Goal: Task Accomplishment & Management: Manage account settings

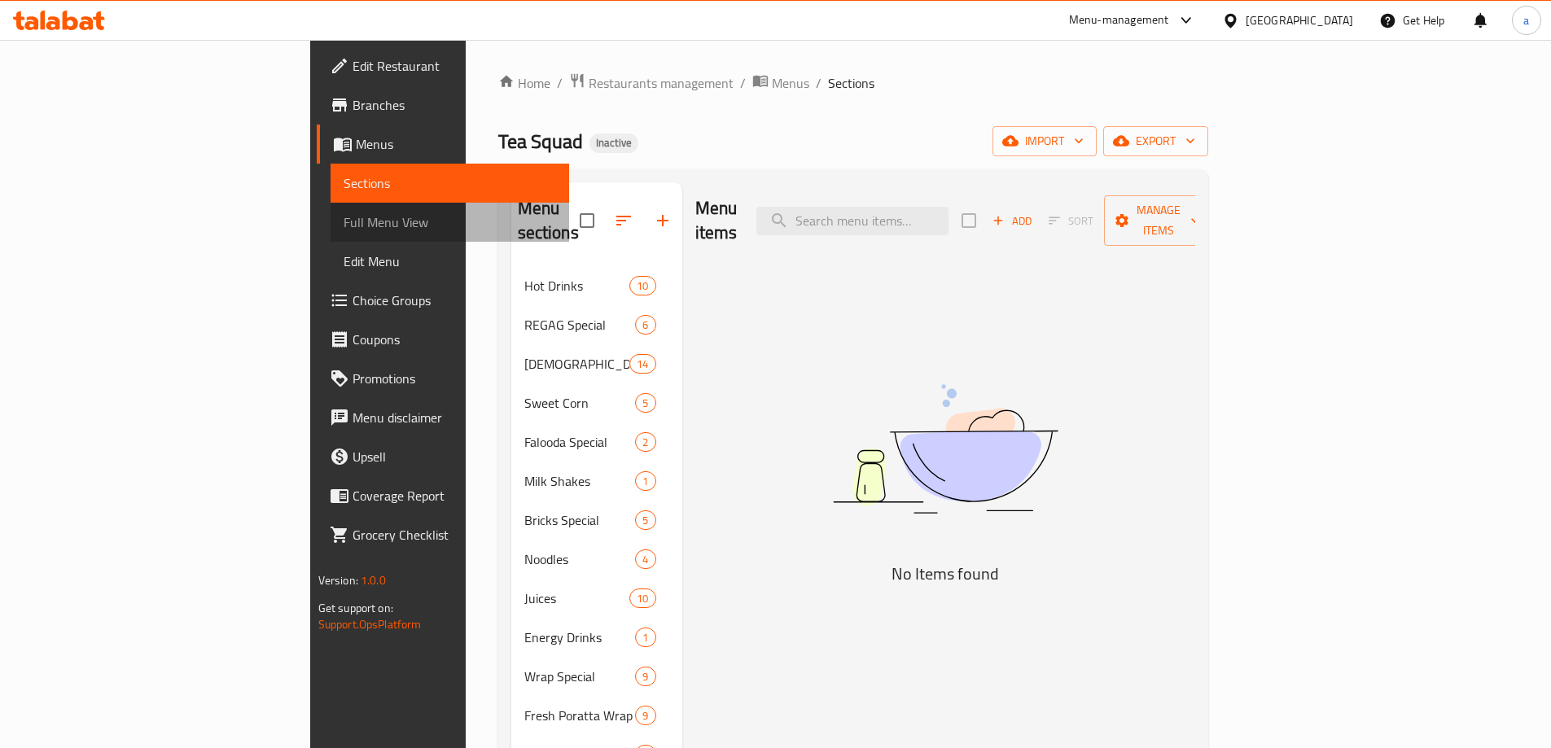
click at [344, 223] on span "Full Menu View" at bounding box center [450, 223] width 213 height 20
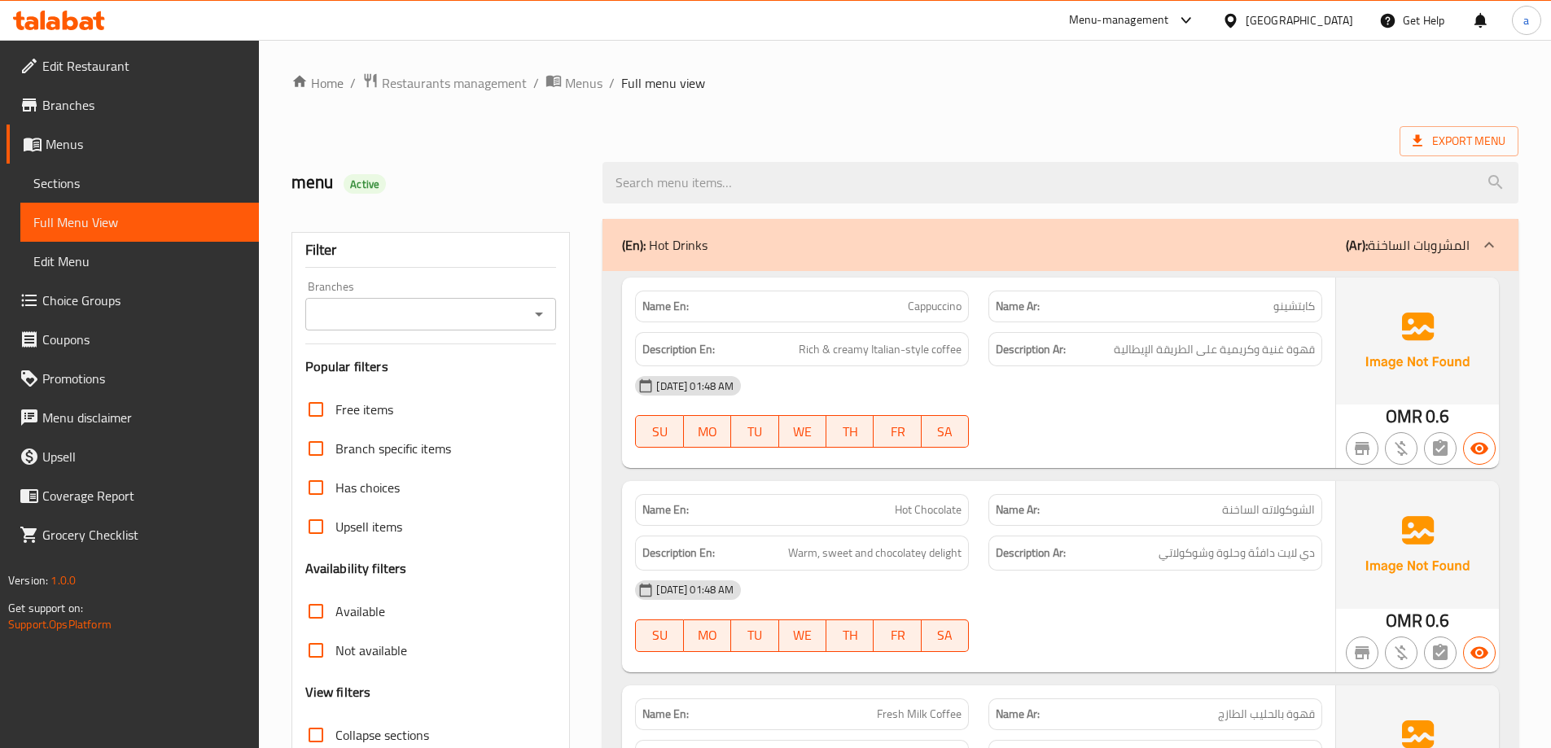
click at [1099, 295] on div "Name Ar: كابتشينو" at bounding box center [1156, 307] width 334 height 32
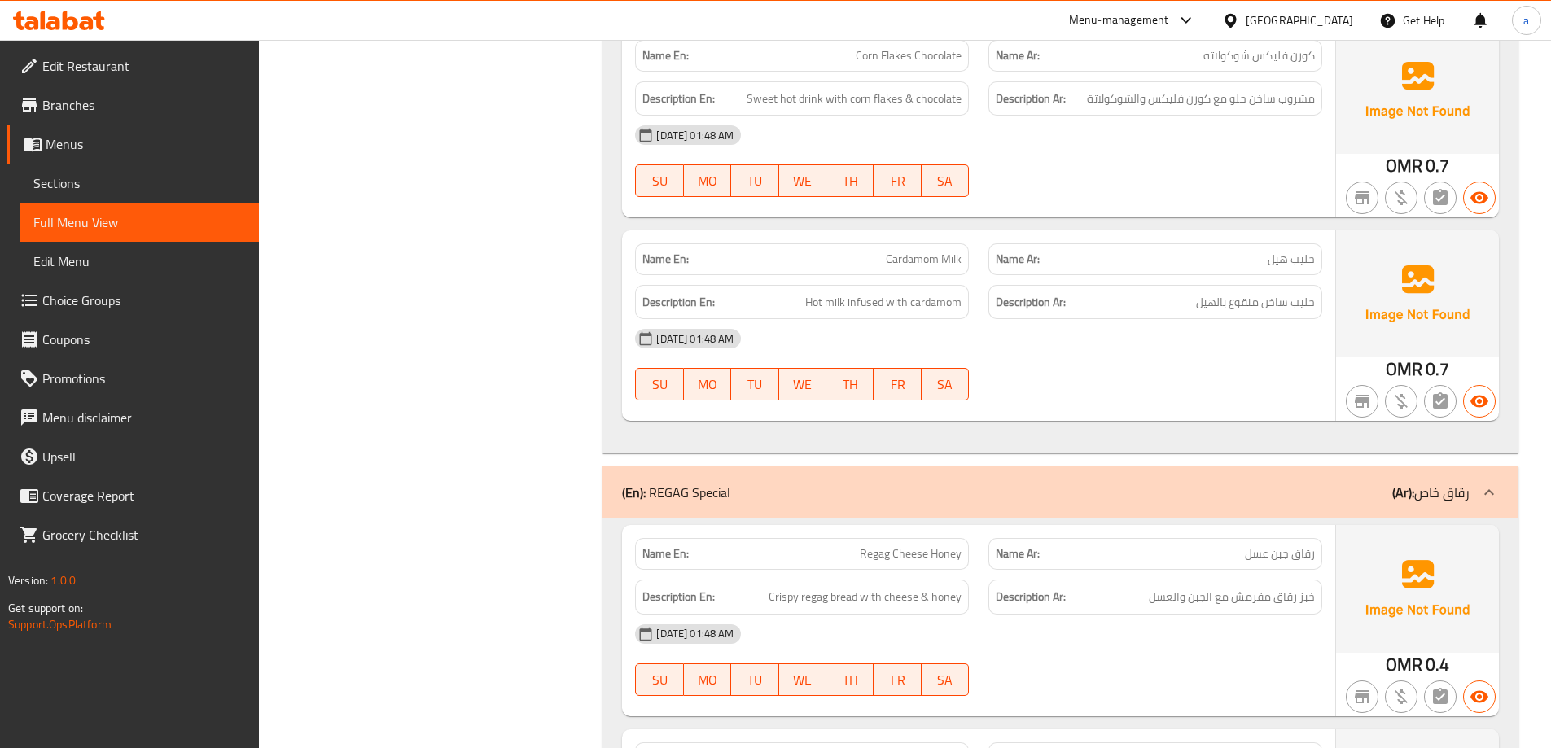
scroll to position [1727, 0]
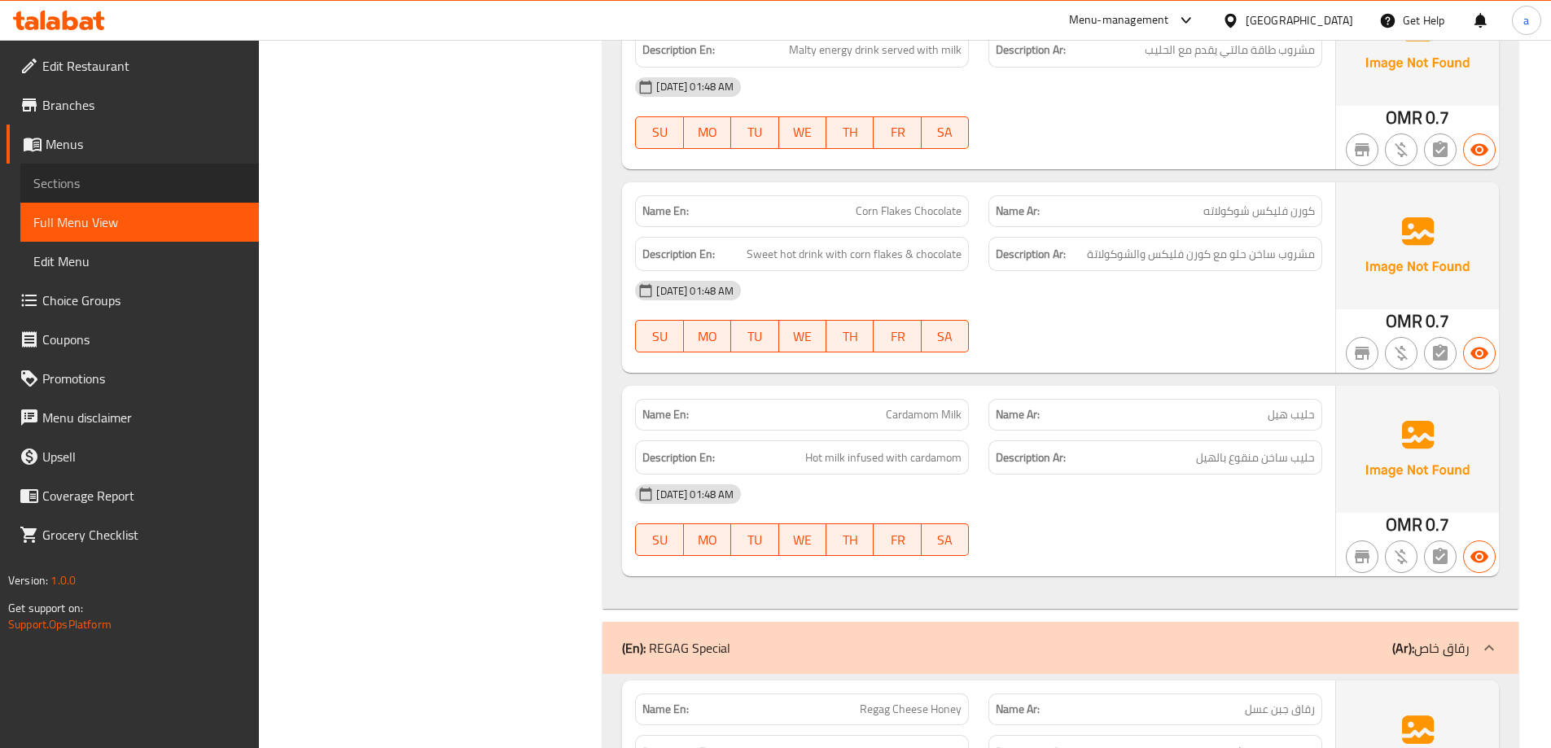
click at [130, 179] on span "Sections" at bounding box center [139, 183] width 213 height 20
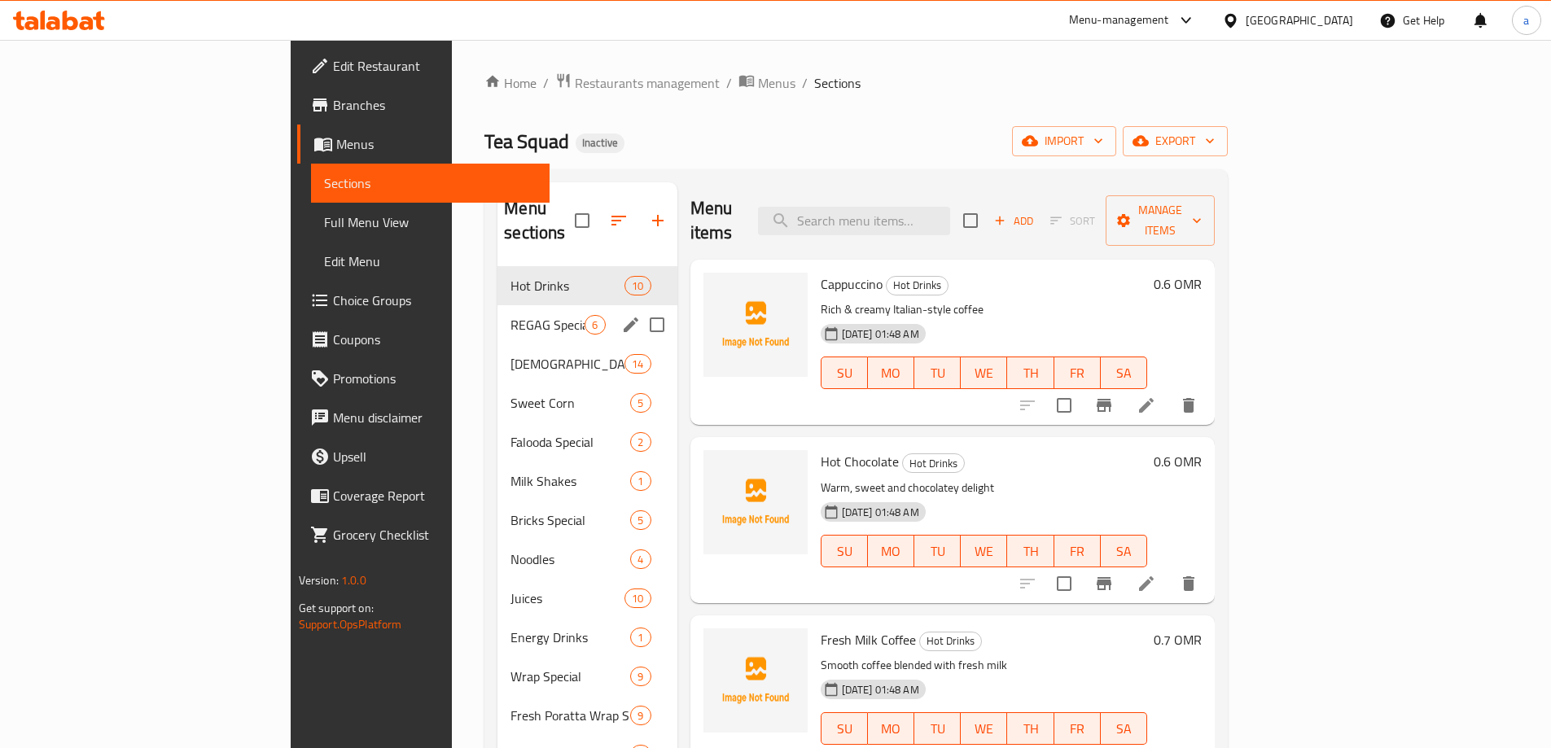
click at [498, 312] on div "REGAG Special 6" at bounding box center [587, 324] width 179 height 39
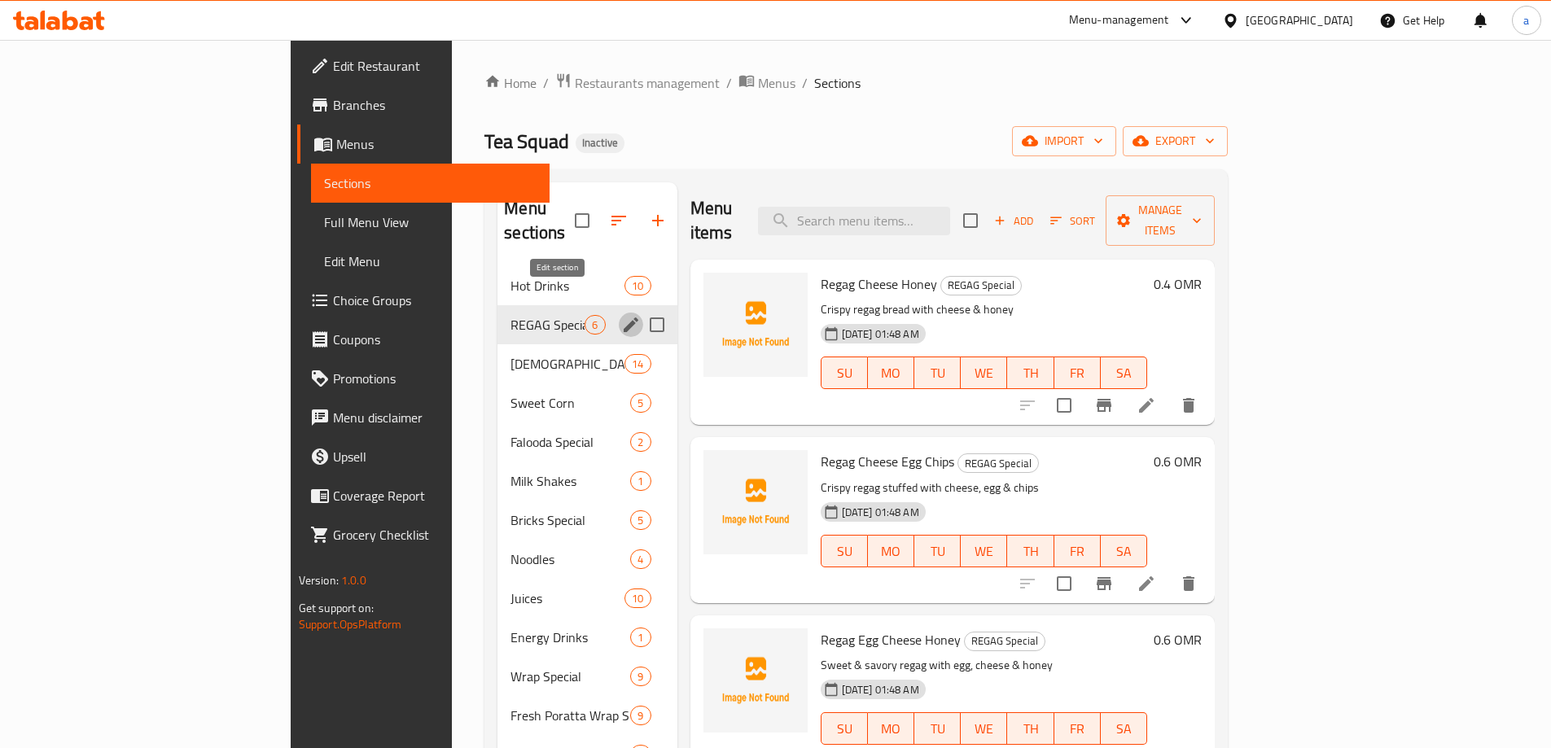
click at [624, 318] on icon "edit" at bounding box center [631, 325] width 15 height 15
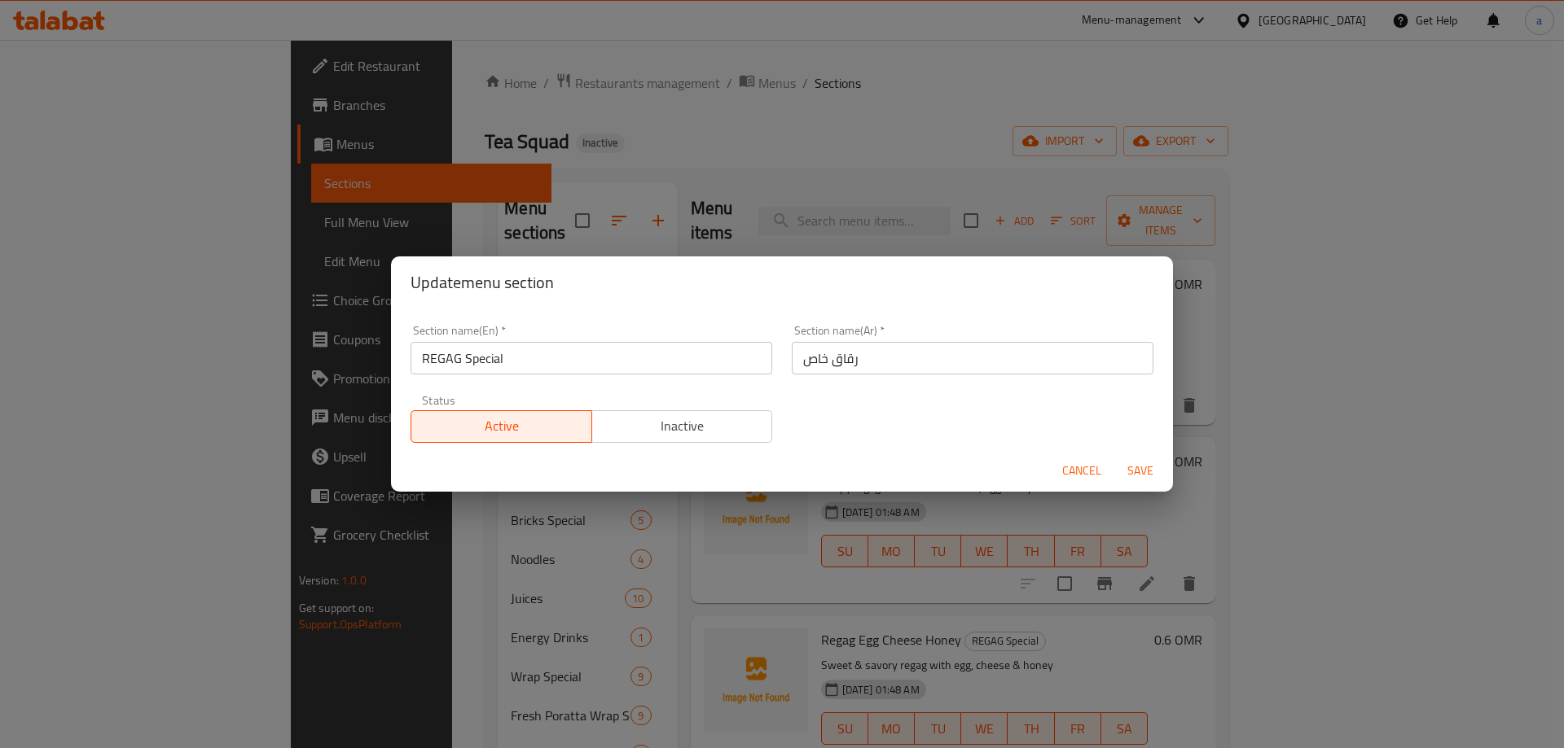
click at [805, 362] on input "رقاق خاص" at bounding box center [973, 358] width 362 height 33
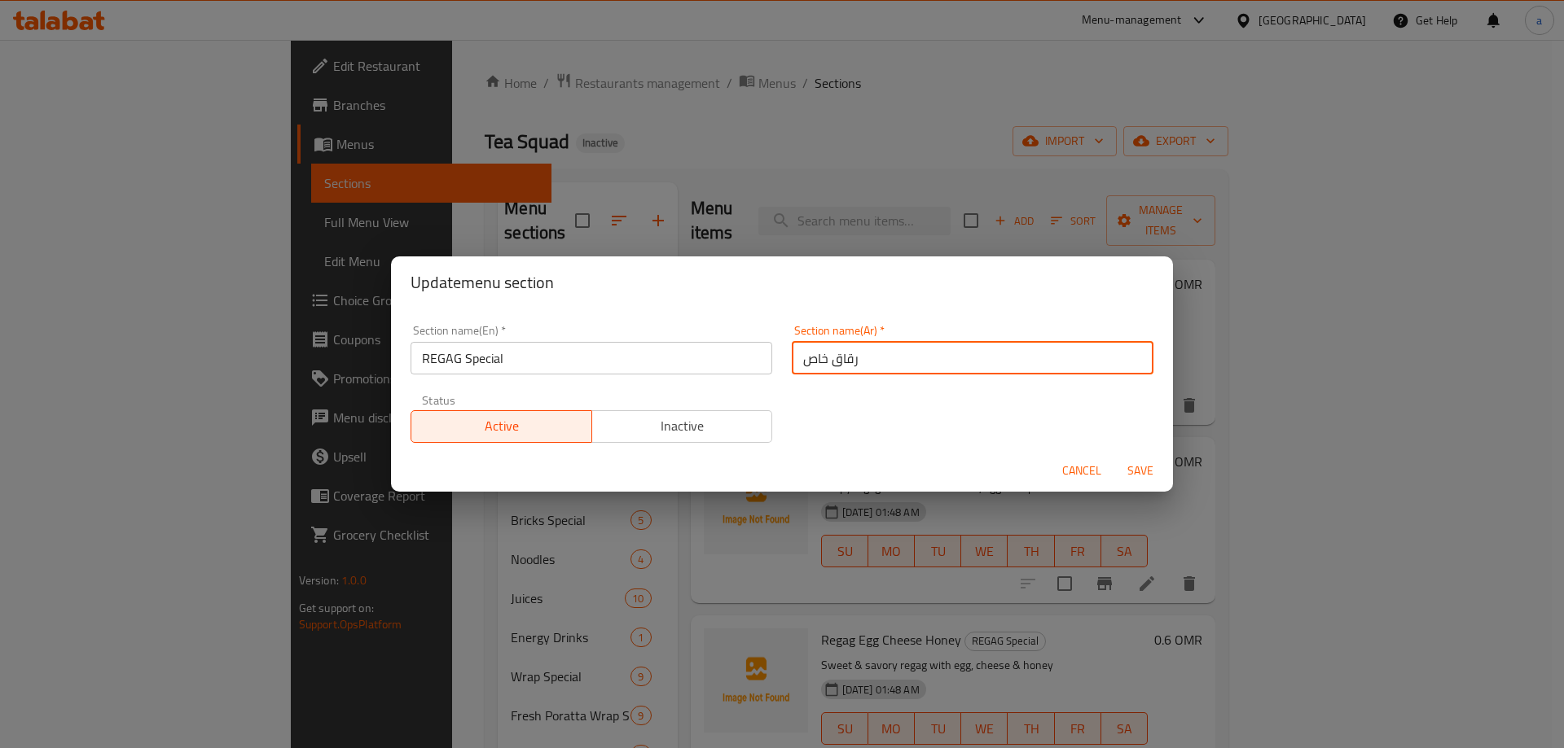
click at [805, 362] on input "رقاق خاص" at bounding box center [973, 358] width 362 height 33
type input "رقاق سبيشيال"
click at [1132, 473] on span "Save" at bounding box center [1140, 471] width 39 height 20
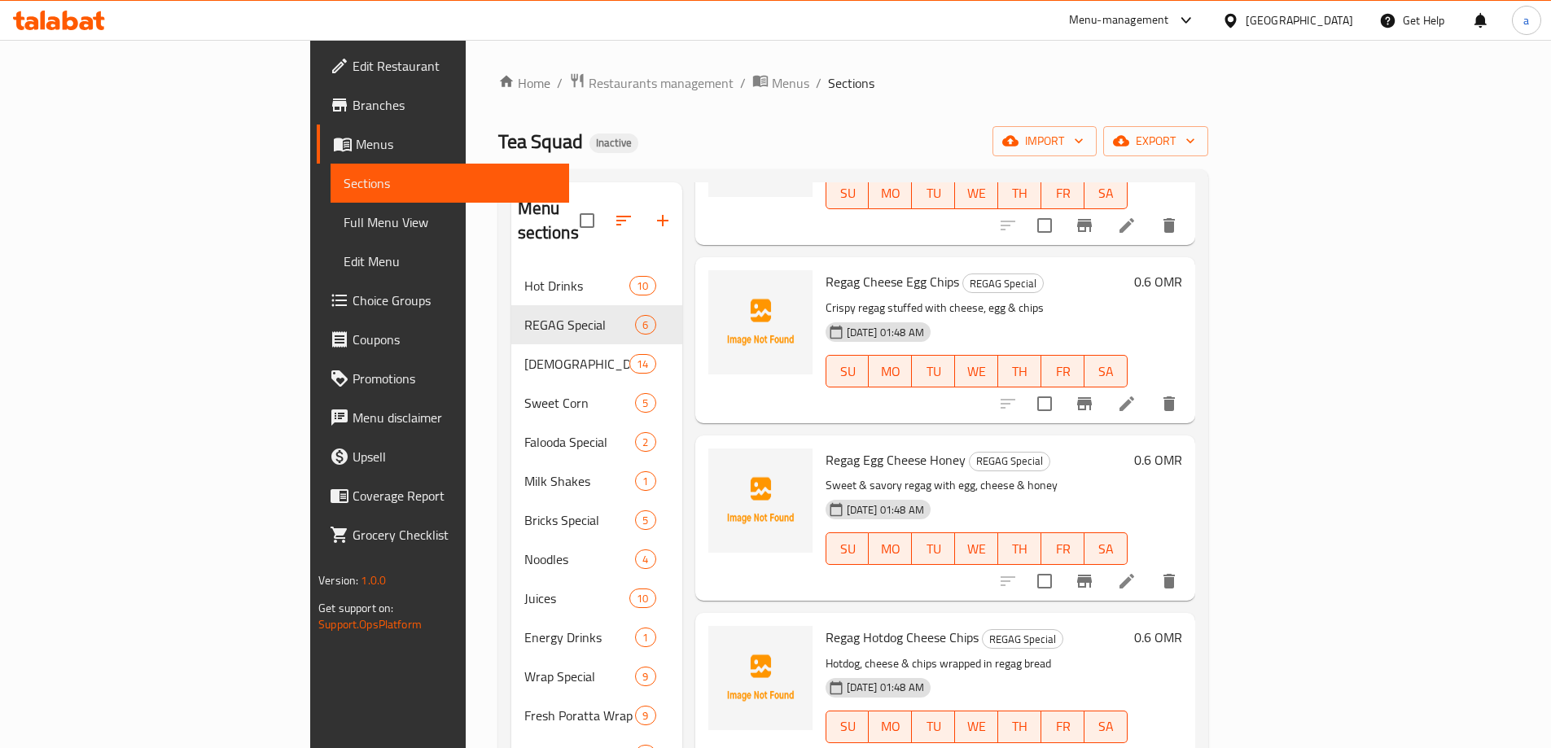
scroll to position [16, 0]
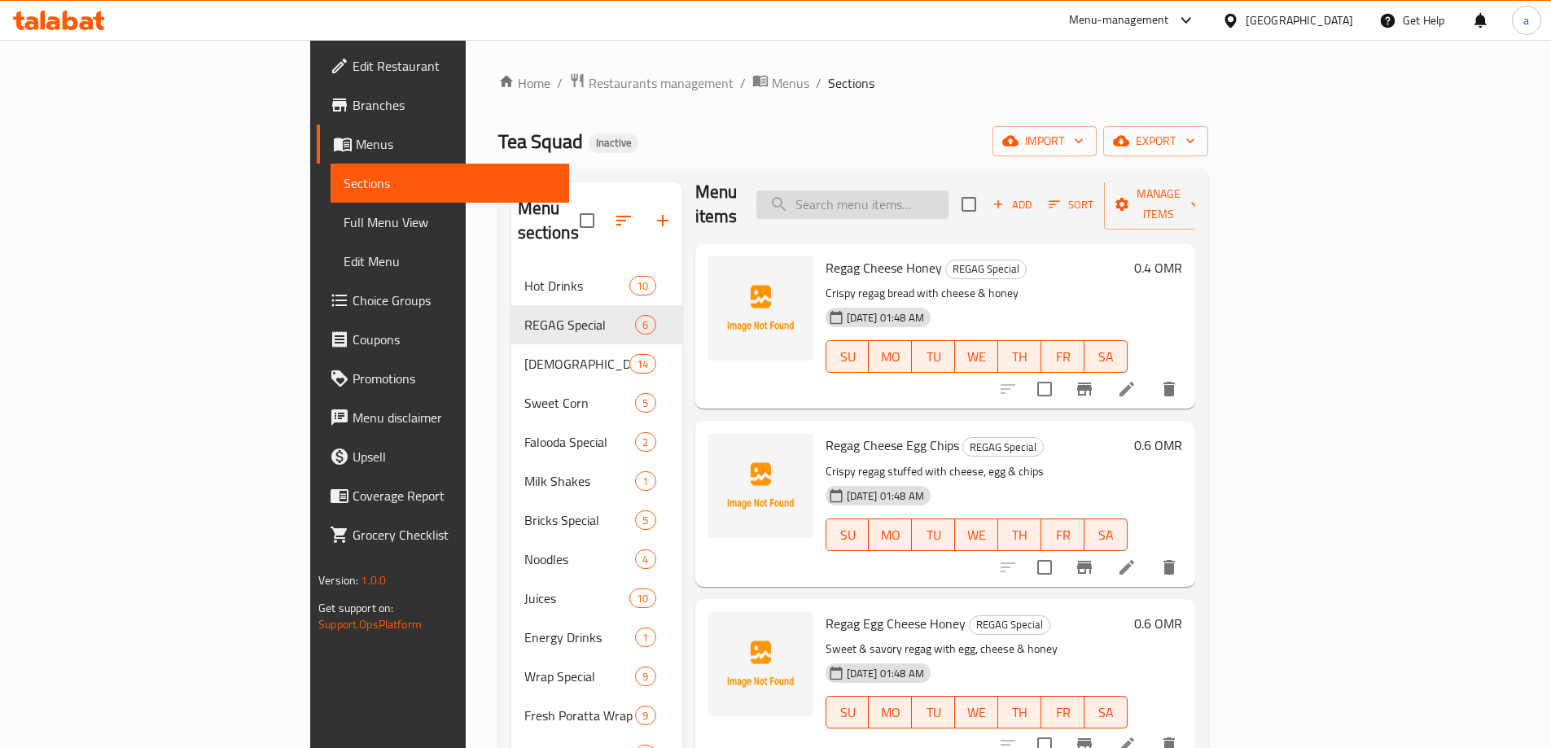
click at [949, 204] on input "search" at bounding box center [853, 205] width 192 height 29
paste input "Egg Cheese Chips"
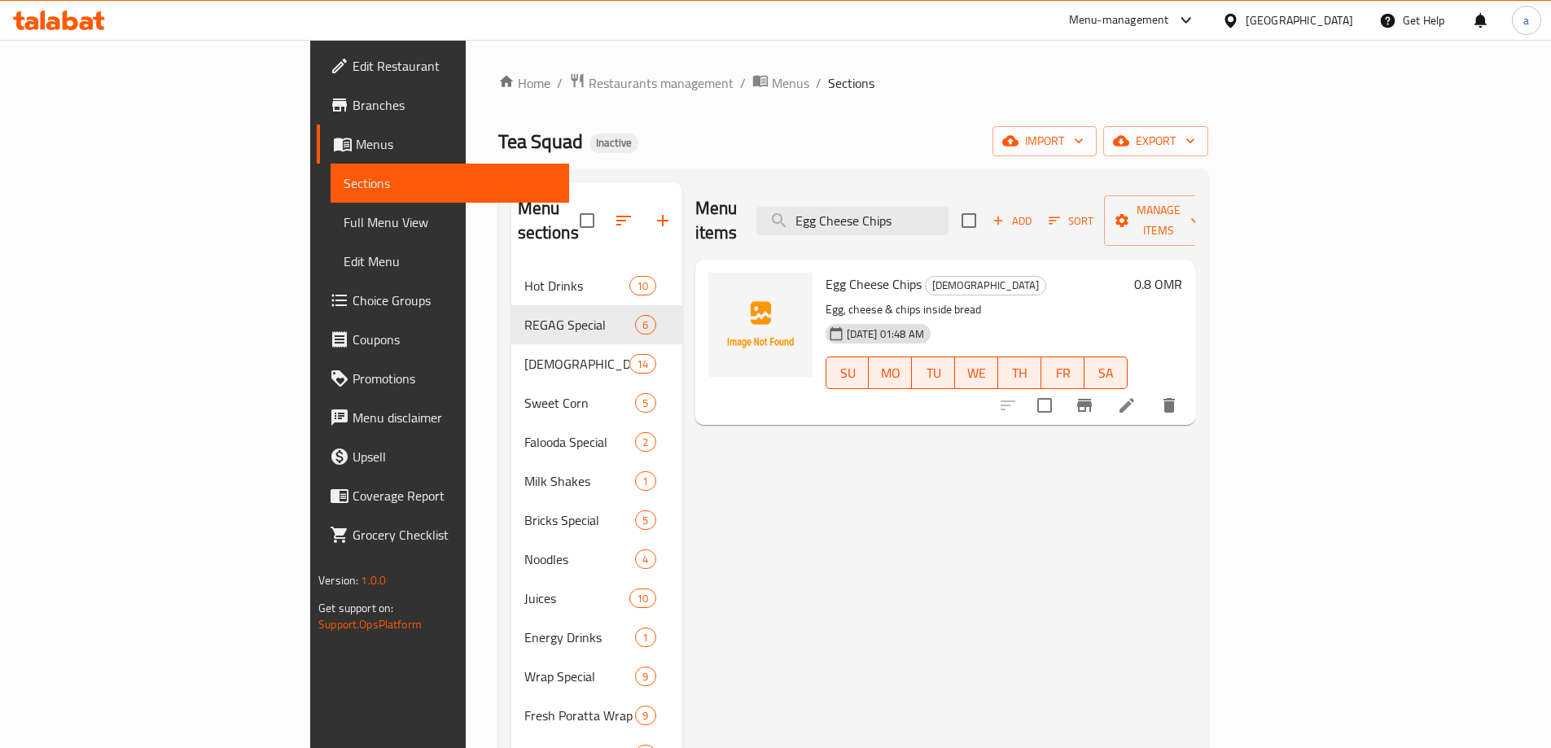
type input "Egg Cheese Chips"
click at [1137, 396] on icon at bounding box center [1127, 406] width 20 height 20
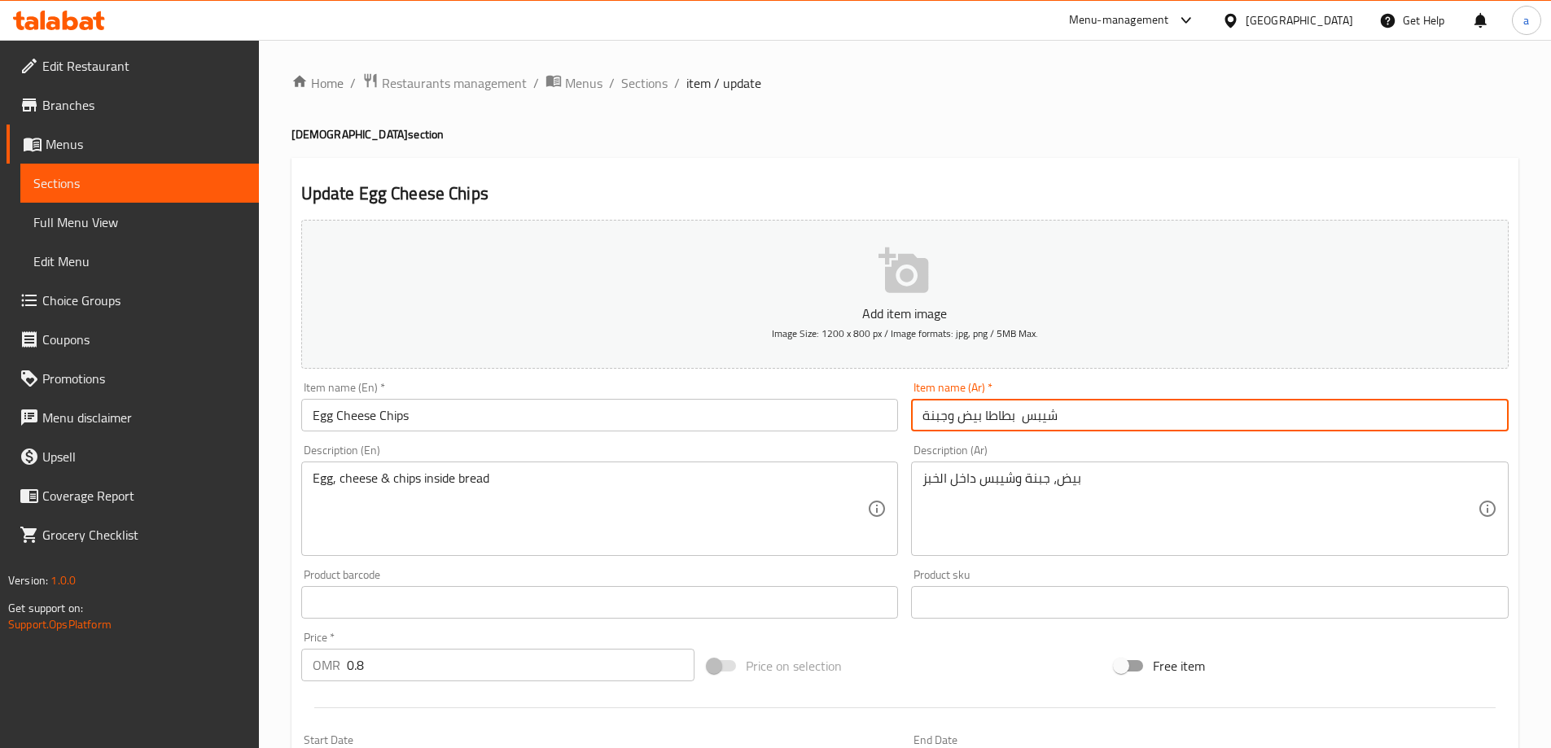
click at [999, 427] on input "شيبس بطاطا بيض وجبنة" at bounding box center [1210, 415] width 598 height 33
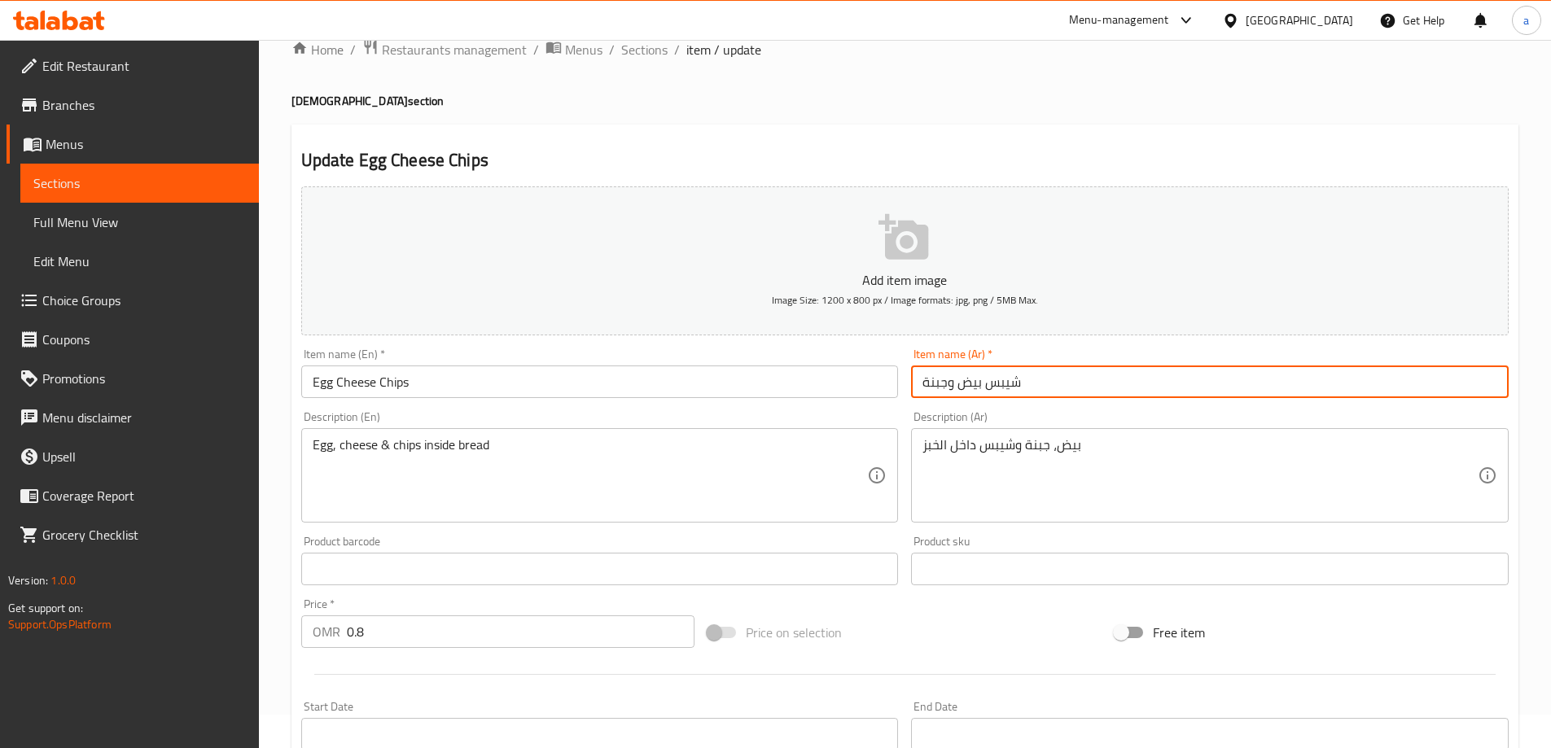
scroll to position [402, 0]
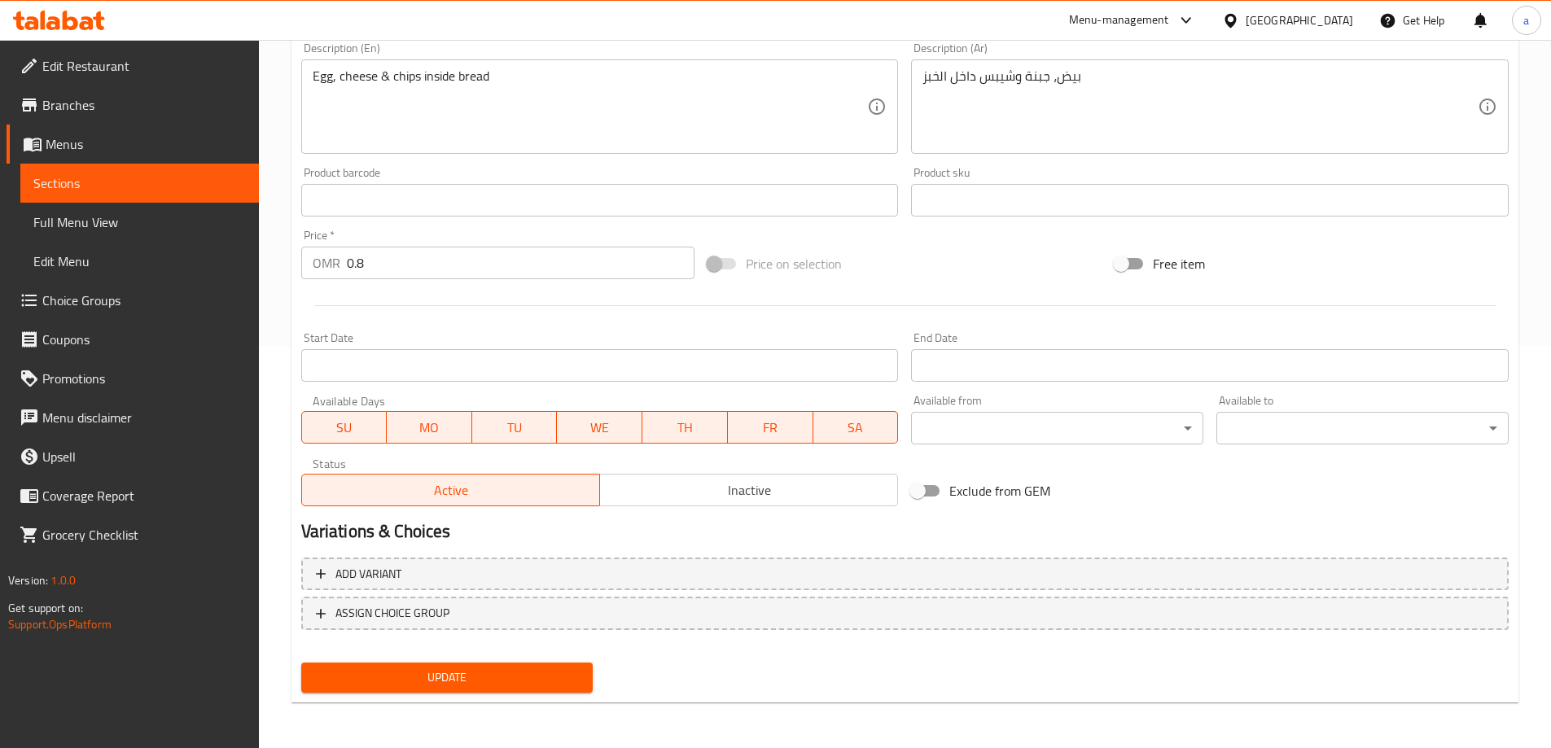
click at [523, 682] on span "Update" at bounding box center [447, 678] width 266 height 20
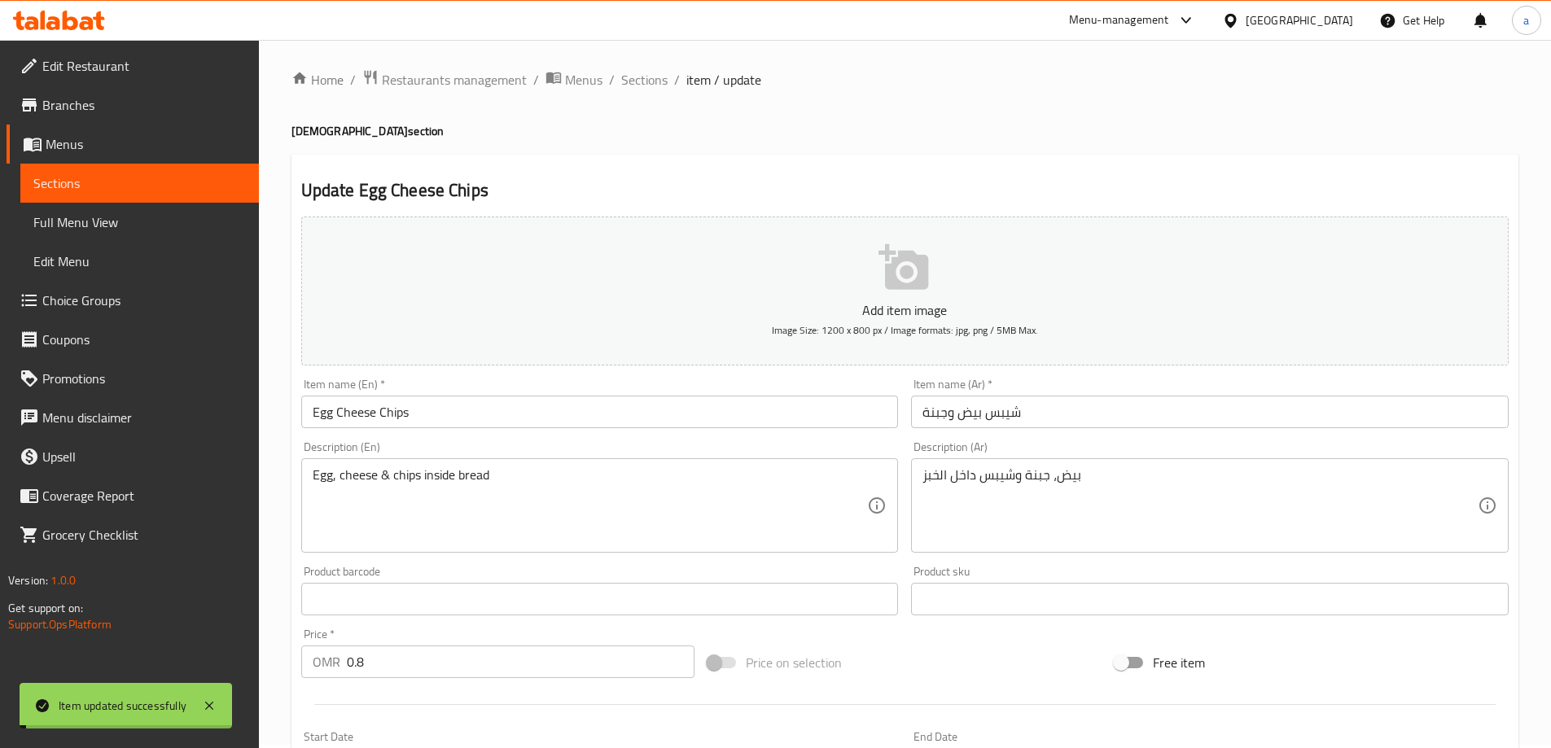
scroll to position [0, 0]
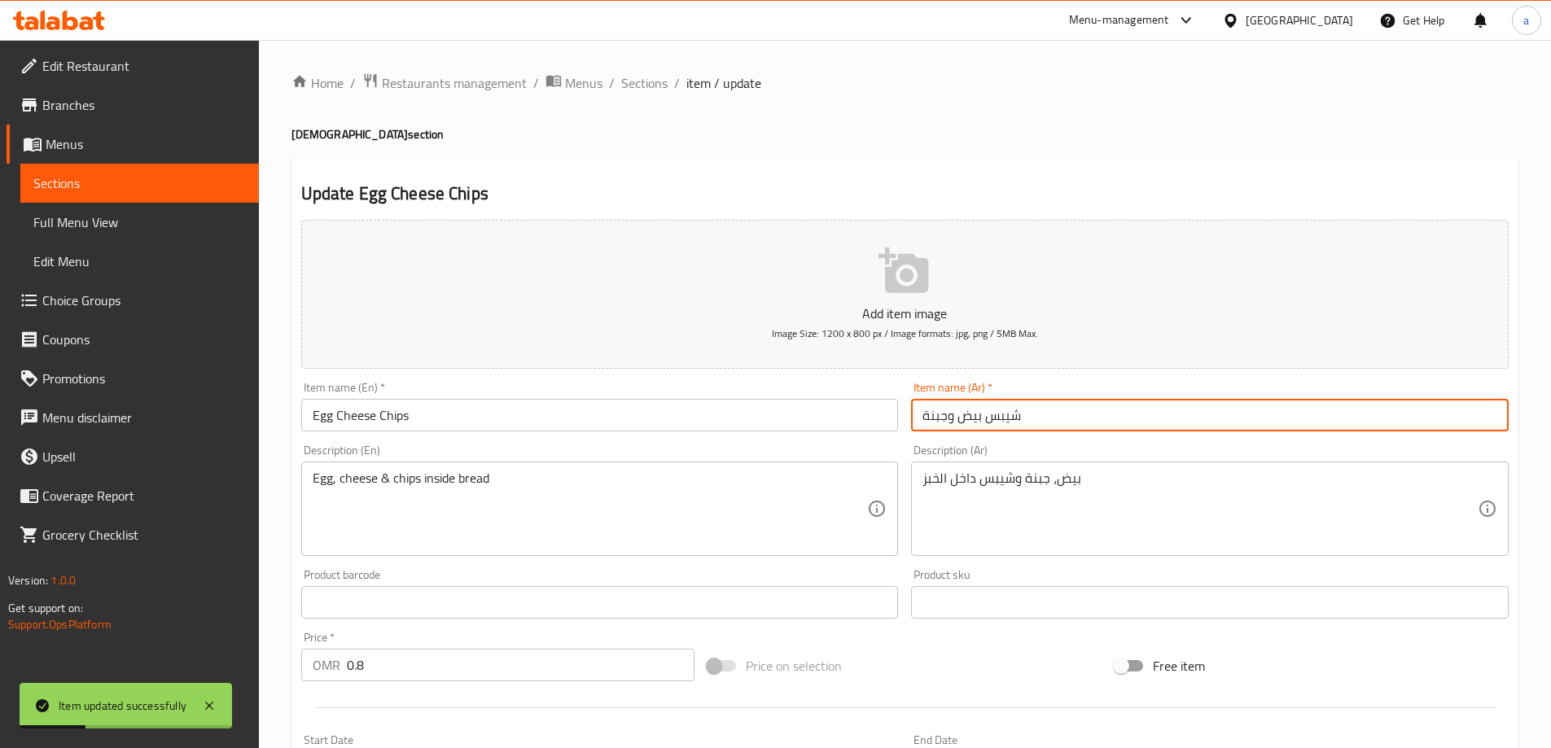
click at [949, 418] on input "شيبس بيض وجبنة" at bounding box center [1210, 415] width 598 height 33
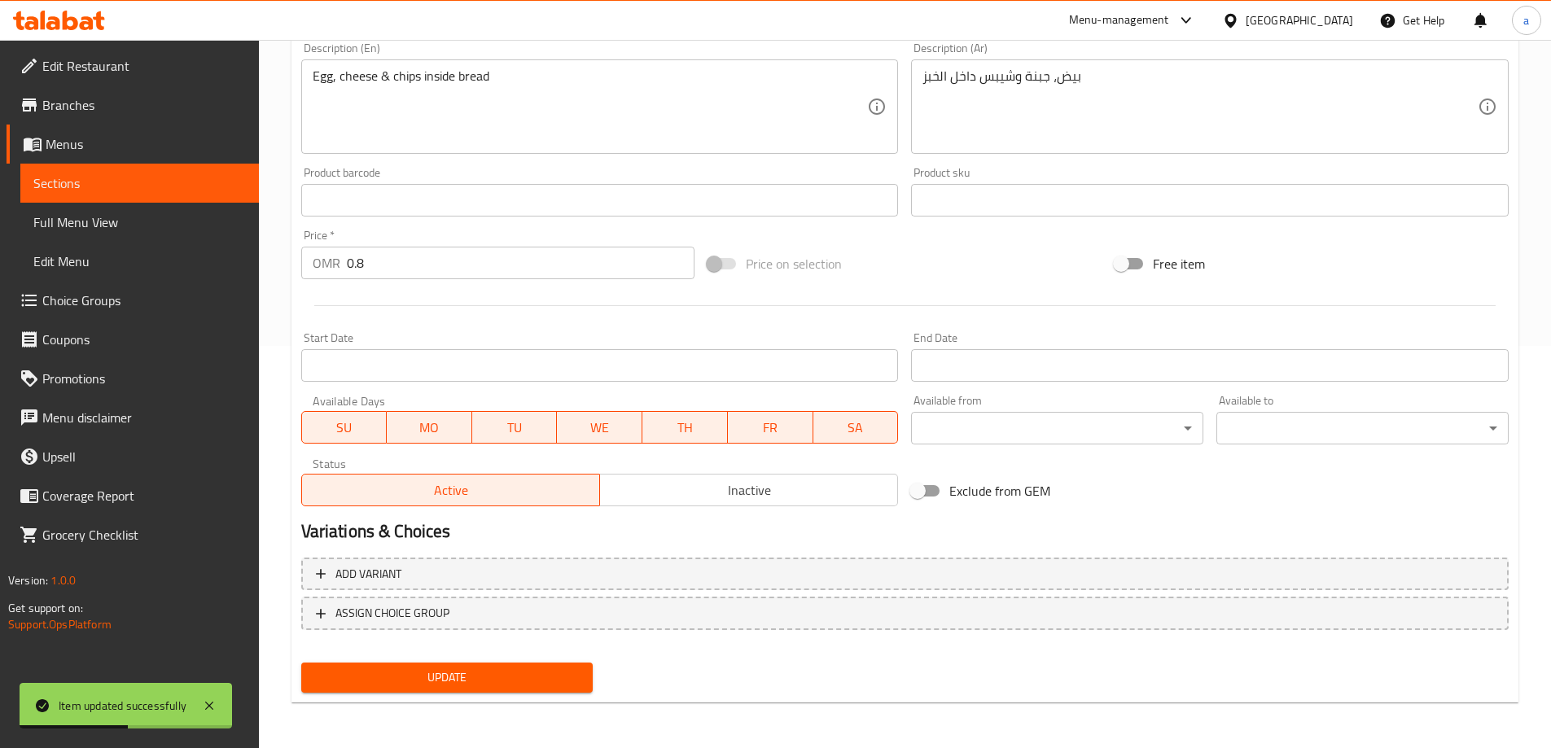
type input "شيبس بيض جبنة"
click at [497, 682] on span "Update" at bounding box center [447, 678] width 266 height 20
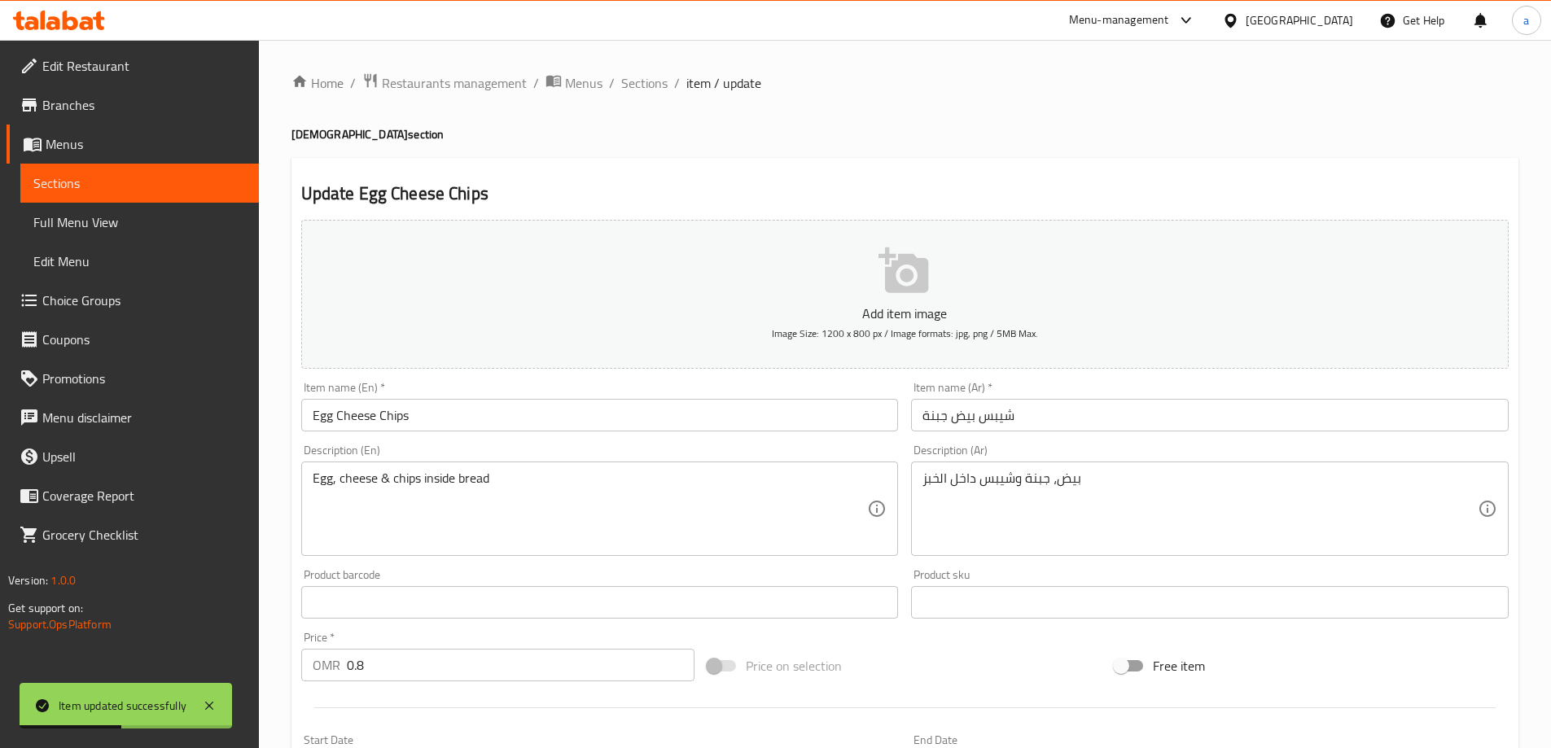
click at [947, 423] on input "شيبس بيض جبنة" at bounding box center [1210, 415] width 598 height 33
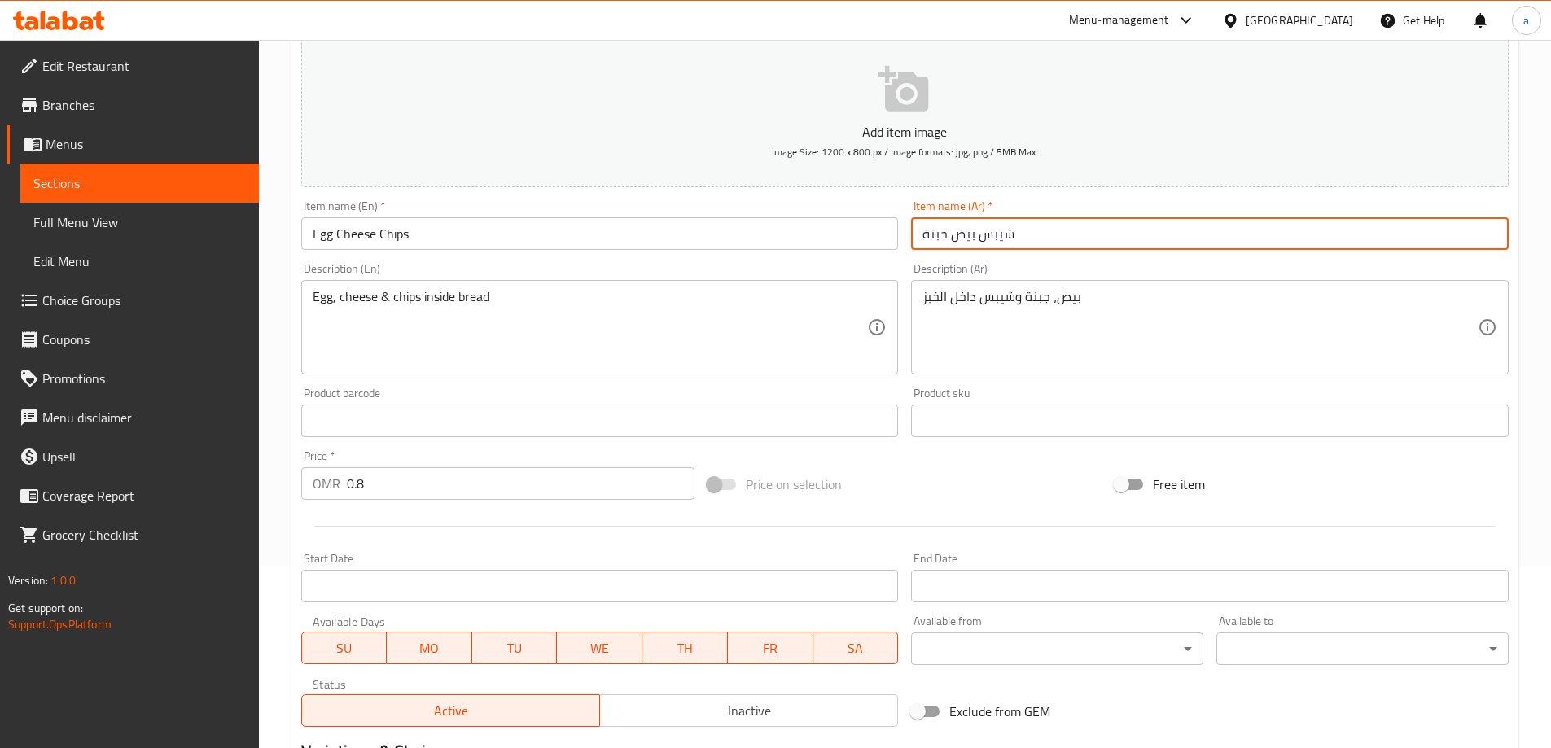
scroll to position [158, 0]
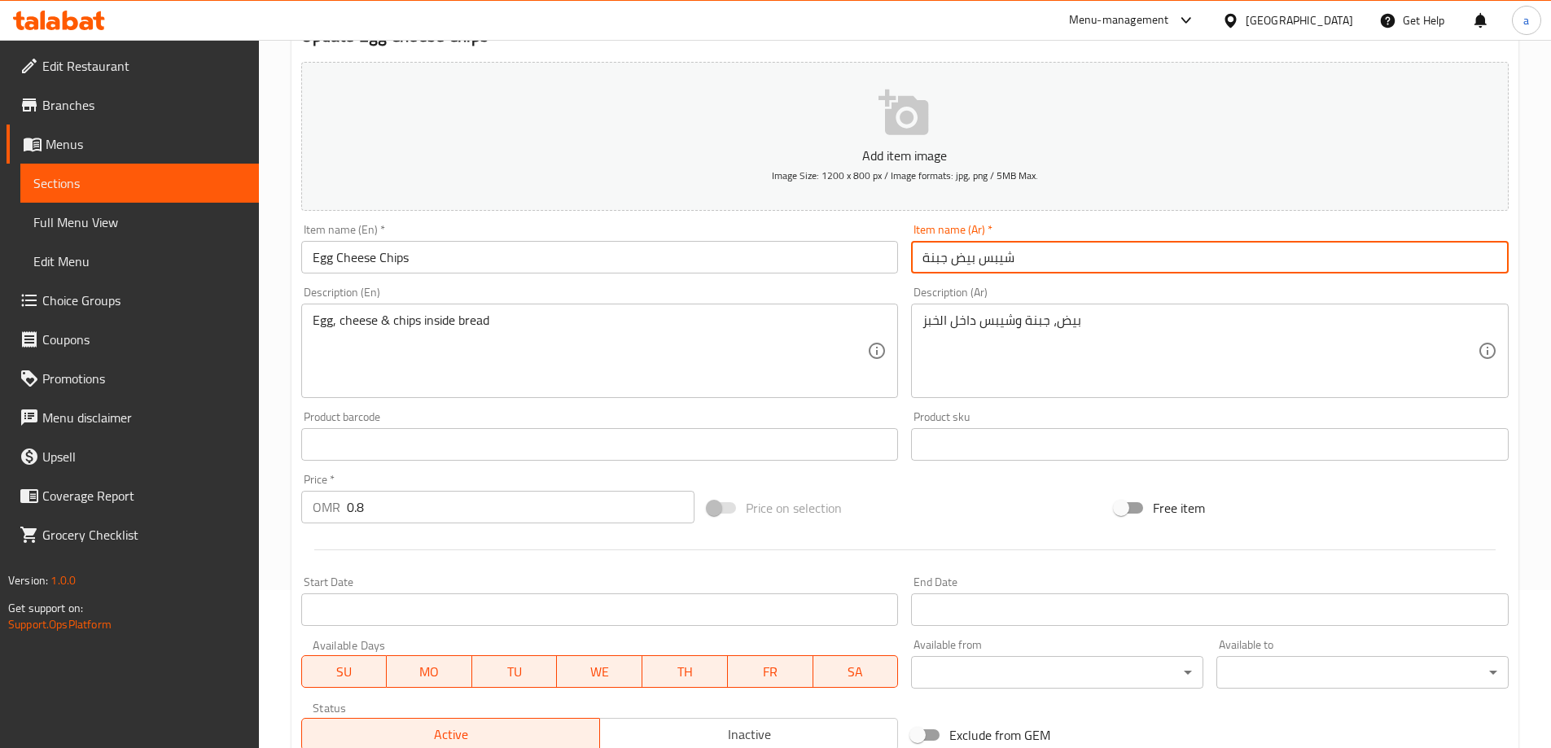
click at [137, 181] on span "Sections" at bounding box center [139, 183] width 213 height 20
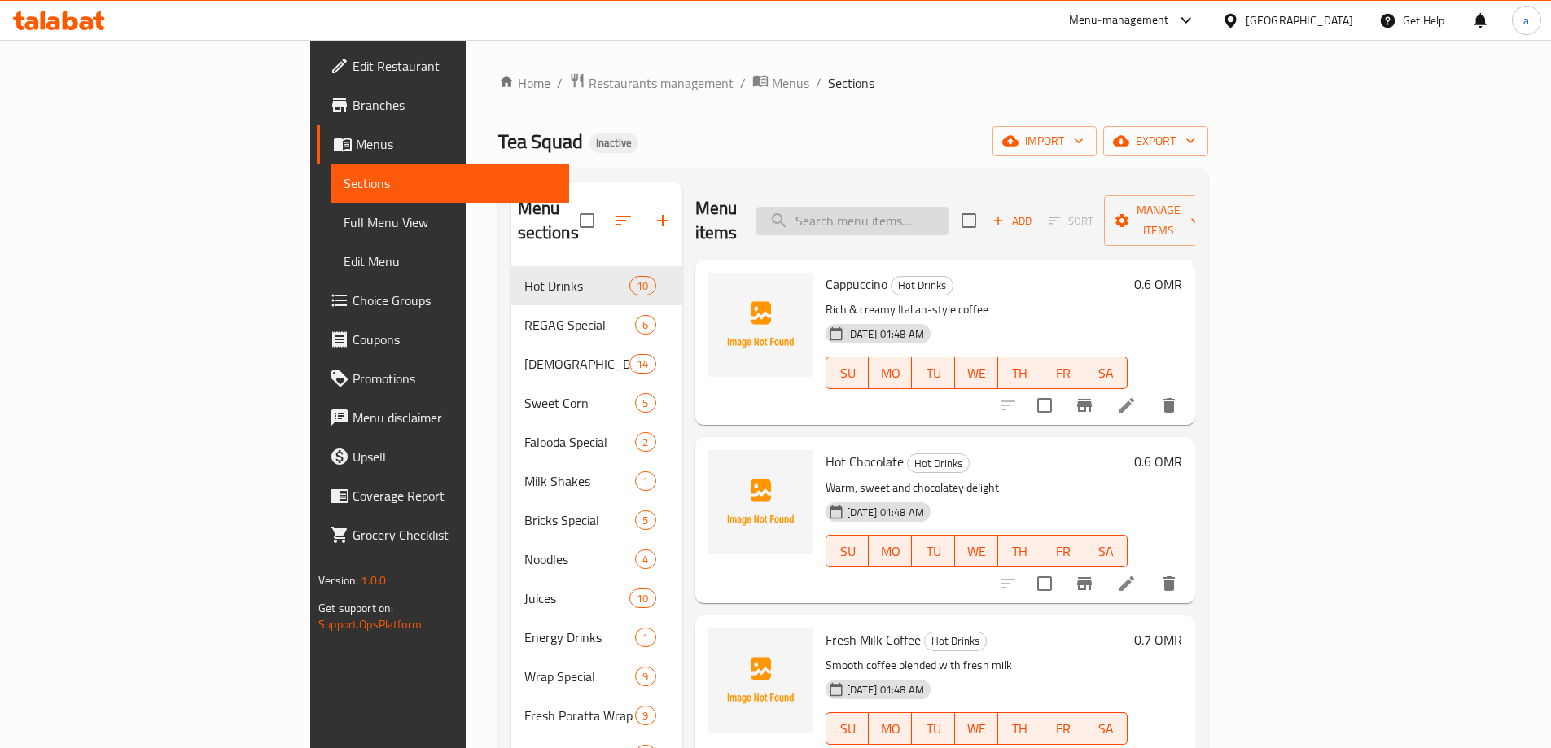
click at [949, 213] on input "search" at bounding box center [853, 221] width 192 height 29
paste input "Sweet Corn Big Glass"
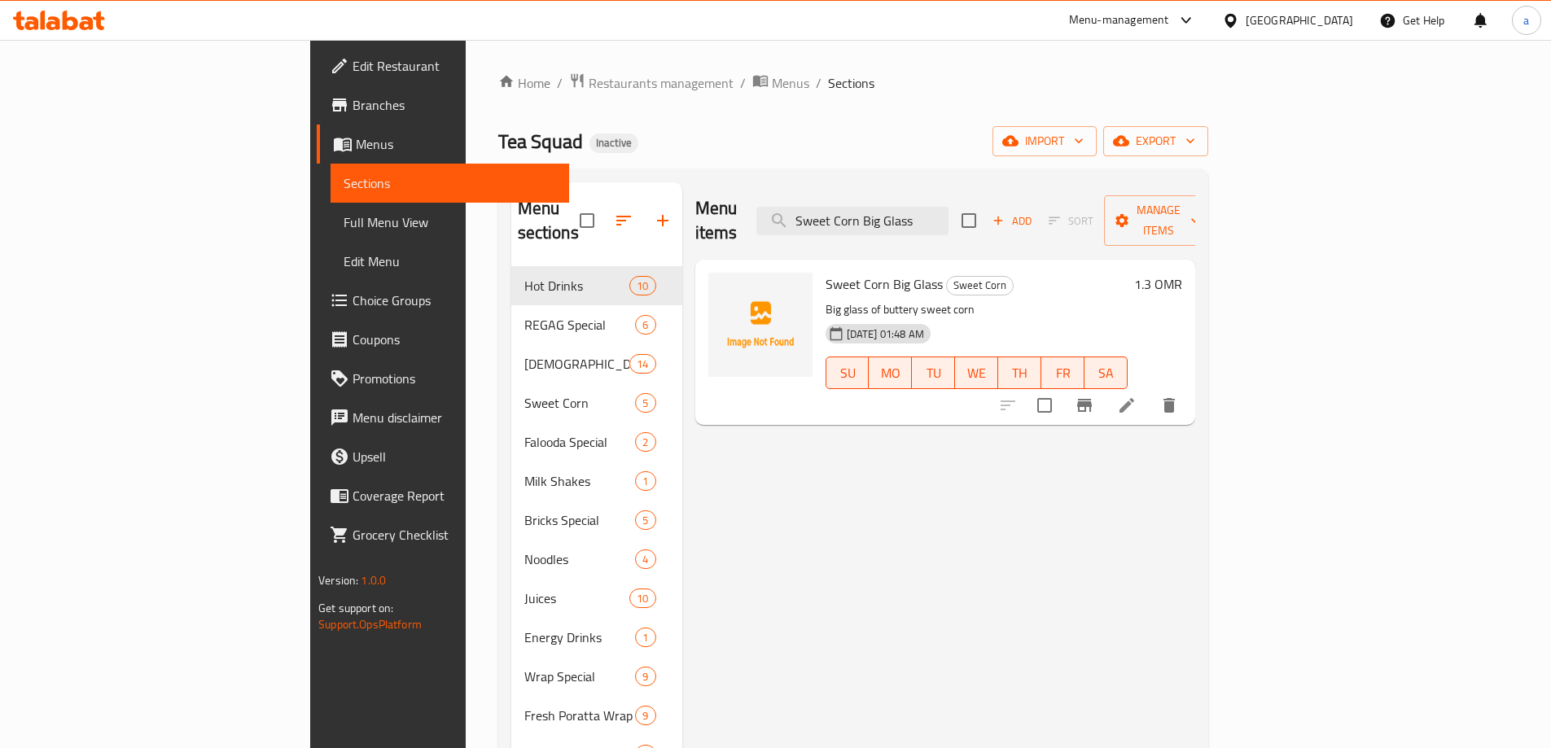
type input "Sweet Corn Big Glass"
click at [1135, 398] on icon at bounding box center [1127, 405] width 15 height 15
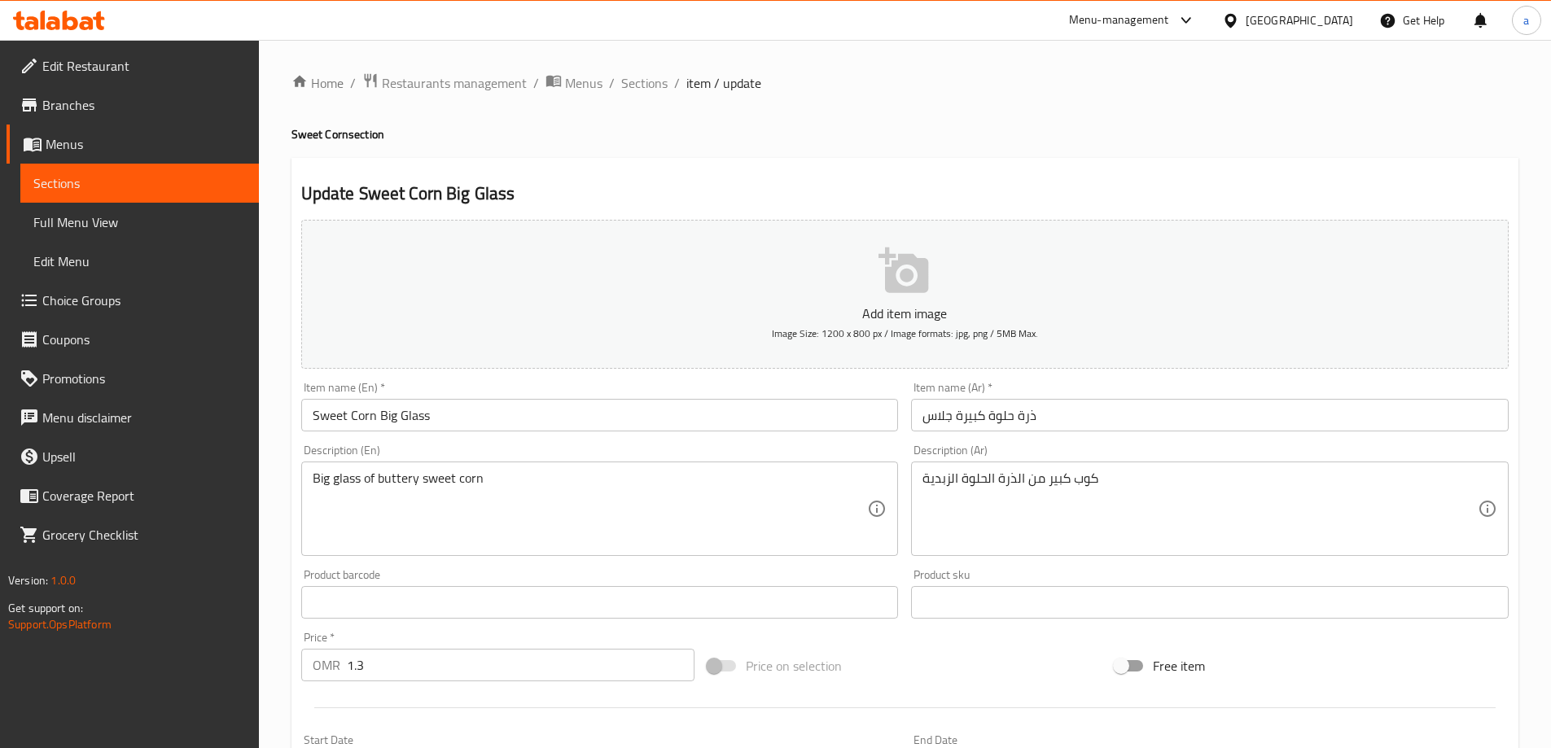
click at [933, 424] on input "ذرة حلوة كبيرة جلاس" at bounding box center [1210, 415] width 598 height 33
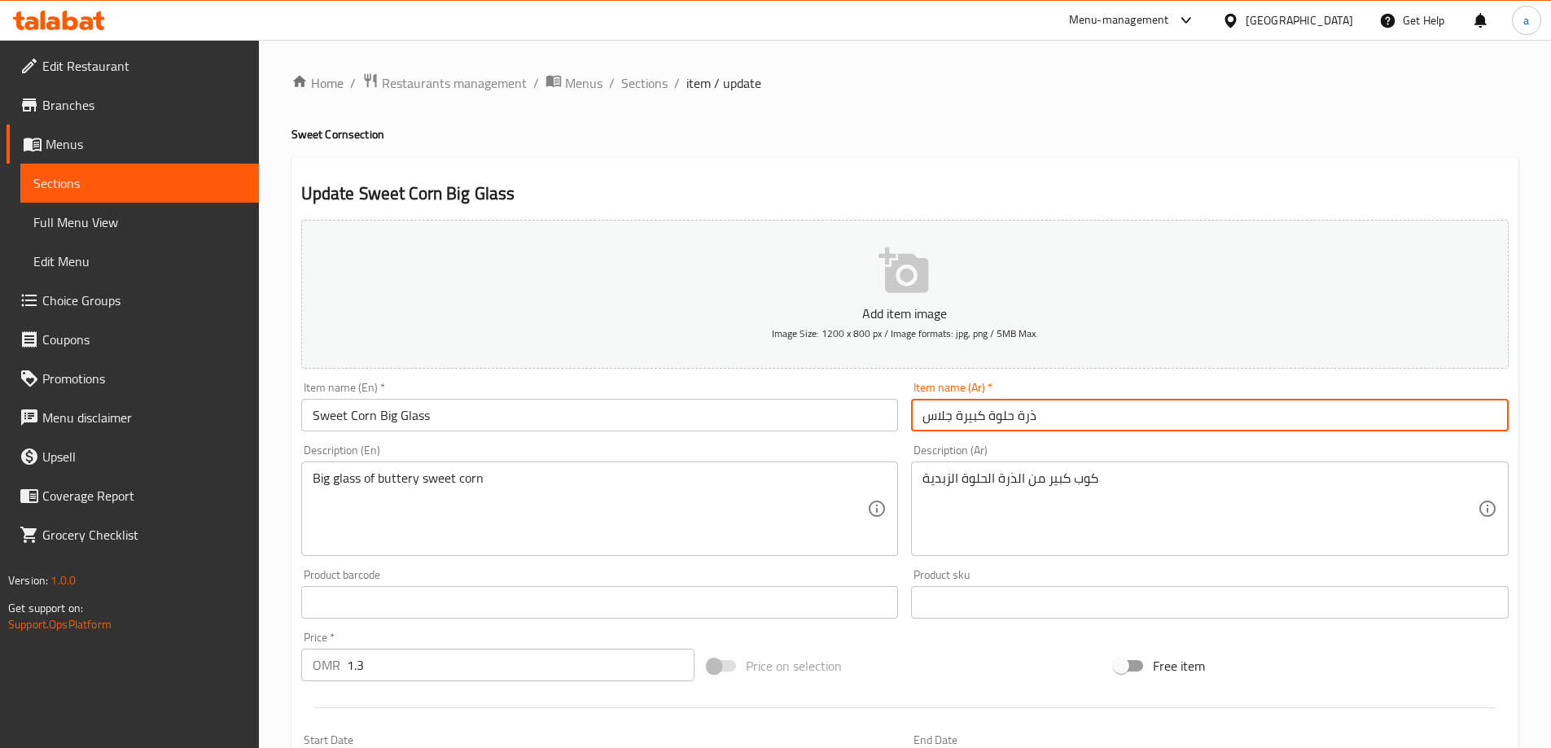
click at [933, 424] on input "ذرة حلوة كبيرة جلاس" at bounding box center [1210, 415] width 598 height 33
click at [1049, 421] on input "ذرة حلوة كبيرة" at bounding box center [1210, 415] width 598 height 33
click at [908, 424] on div "Item name (Ar)   * ذرة حلوة كبيرة Item name (Ar) *" at bounding box center [1210, 406] width 611 height 63
drag, startPoint x: 922, startPoint y: 421, endPoint x: 1399, endPoint y: 588, distance: 505.6
click at [923, 421] on input "ذرة حلوة كبيرة" at bounding box center [1210, 415] width 598 height 33
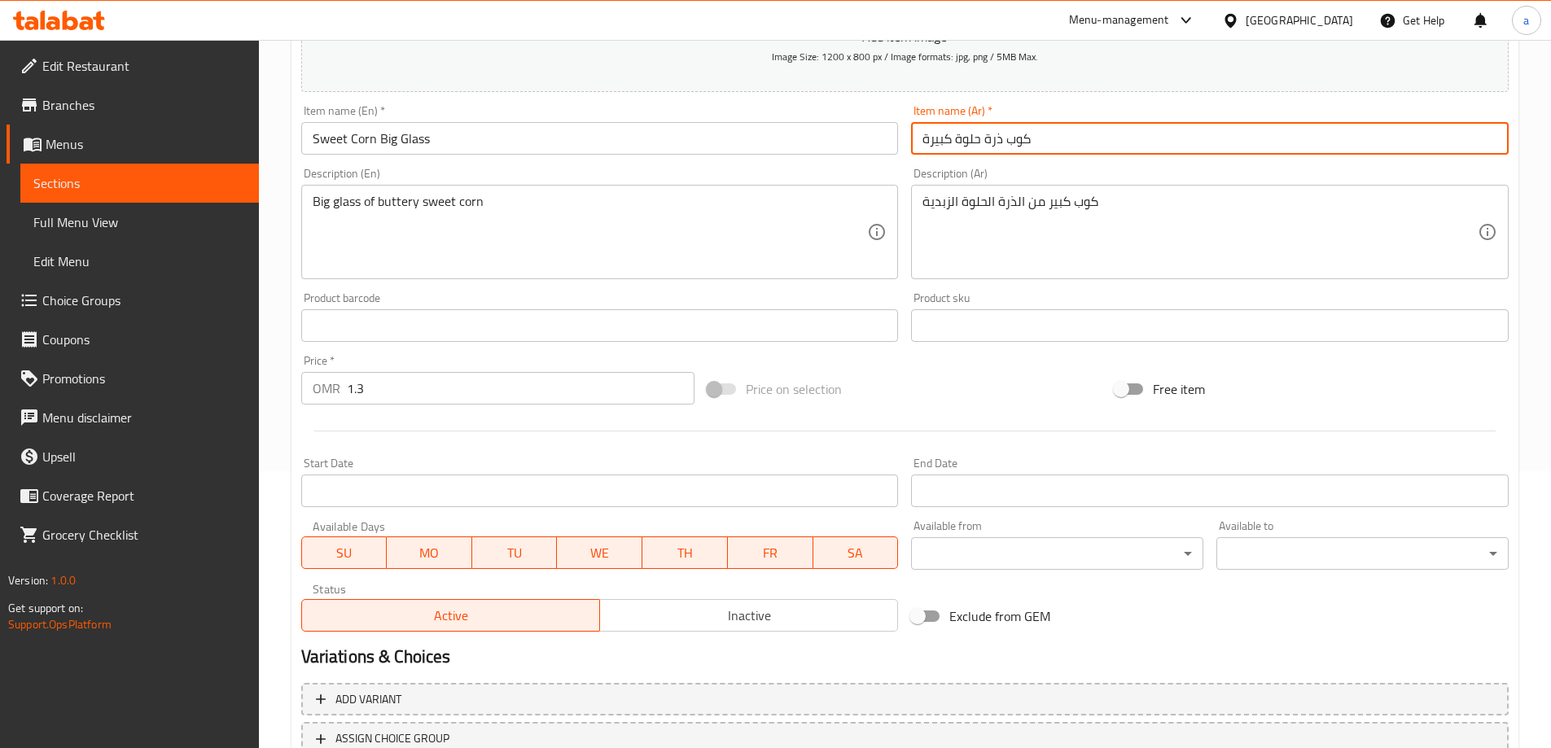
scroll to position [326, 0]
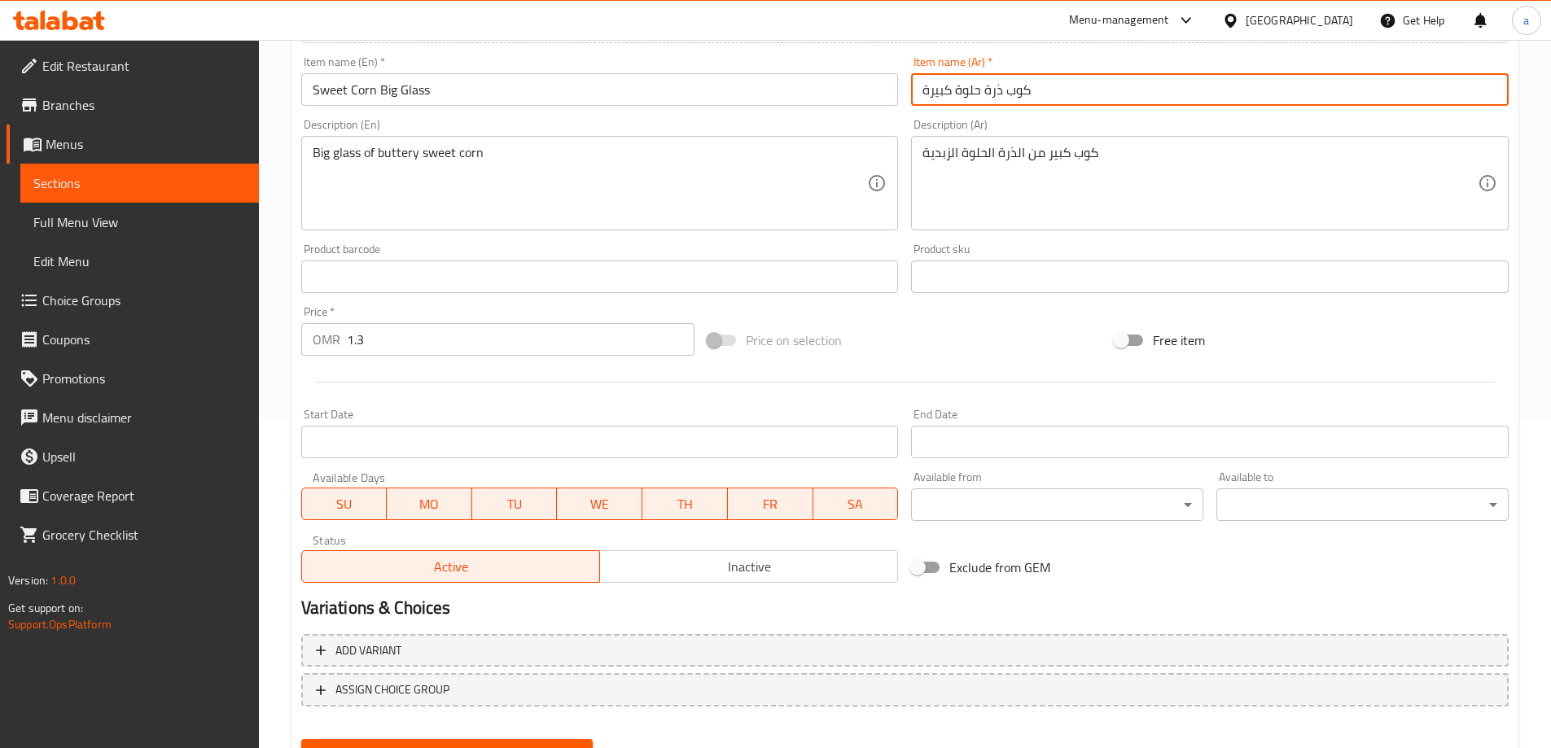
type input "كوب ذرة حلوة كبيرة"
click at [463, 743] on button "Update" at bounding box center [447, 755] width 292 height 30
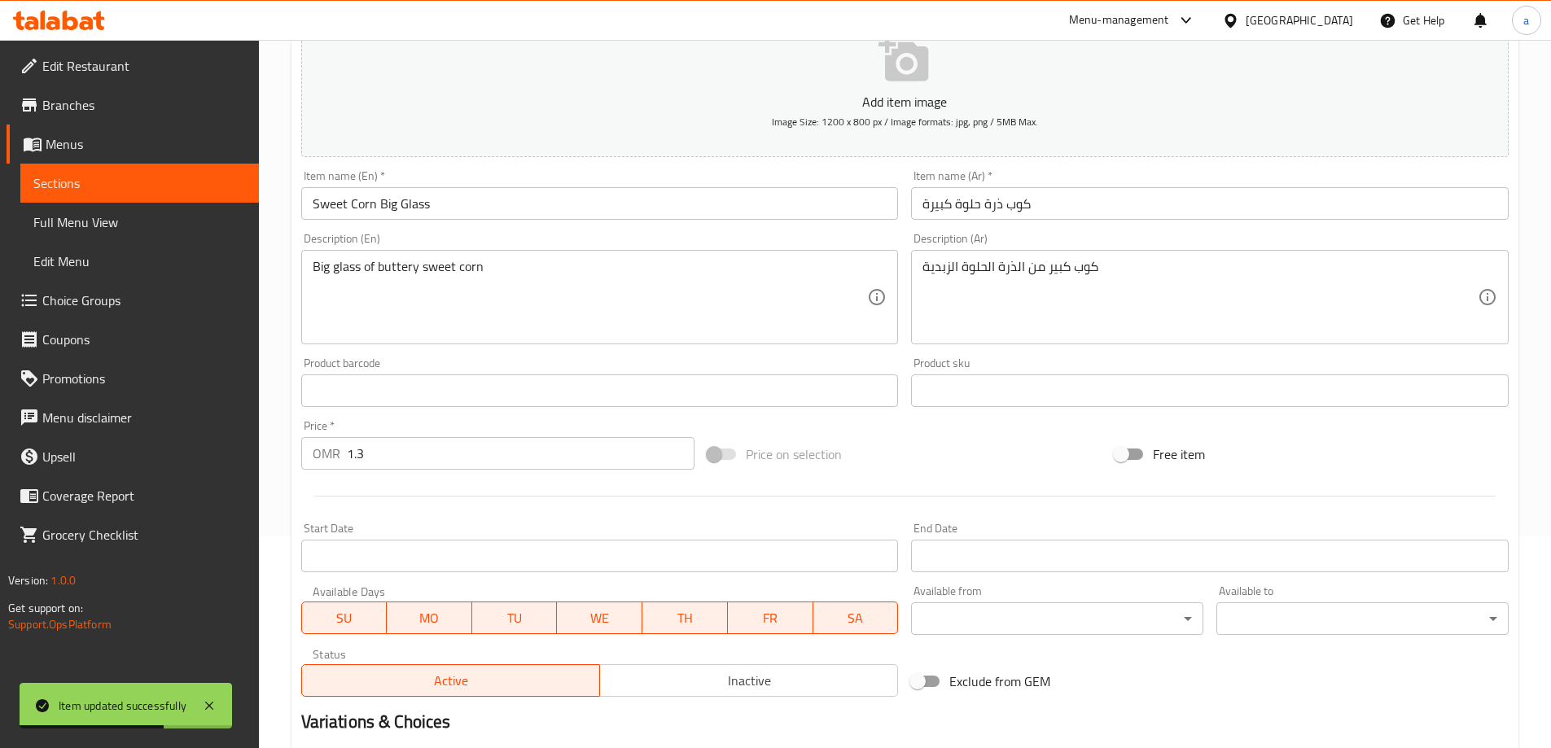
scroll to position [0, 0]
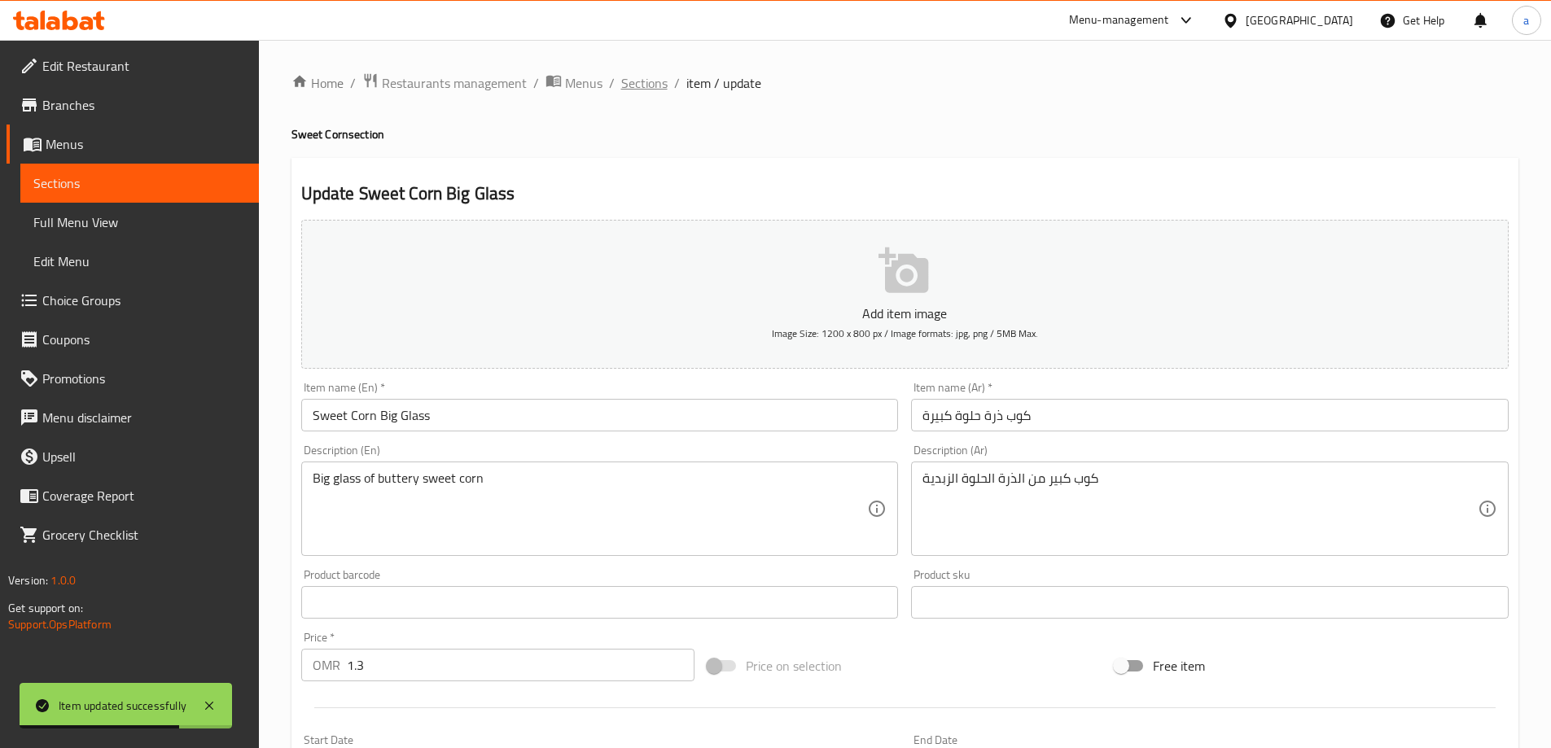
click at [635, 89] on span "Sections" at bounding box center [644, 83] width 46 height 20
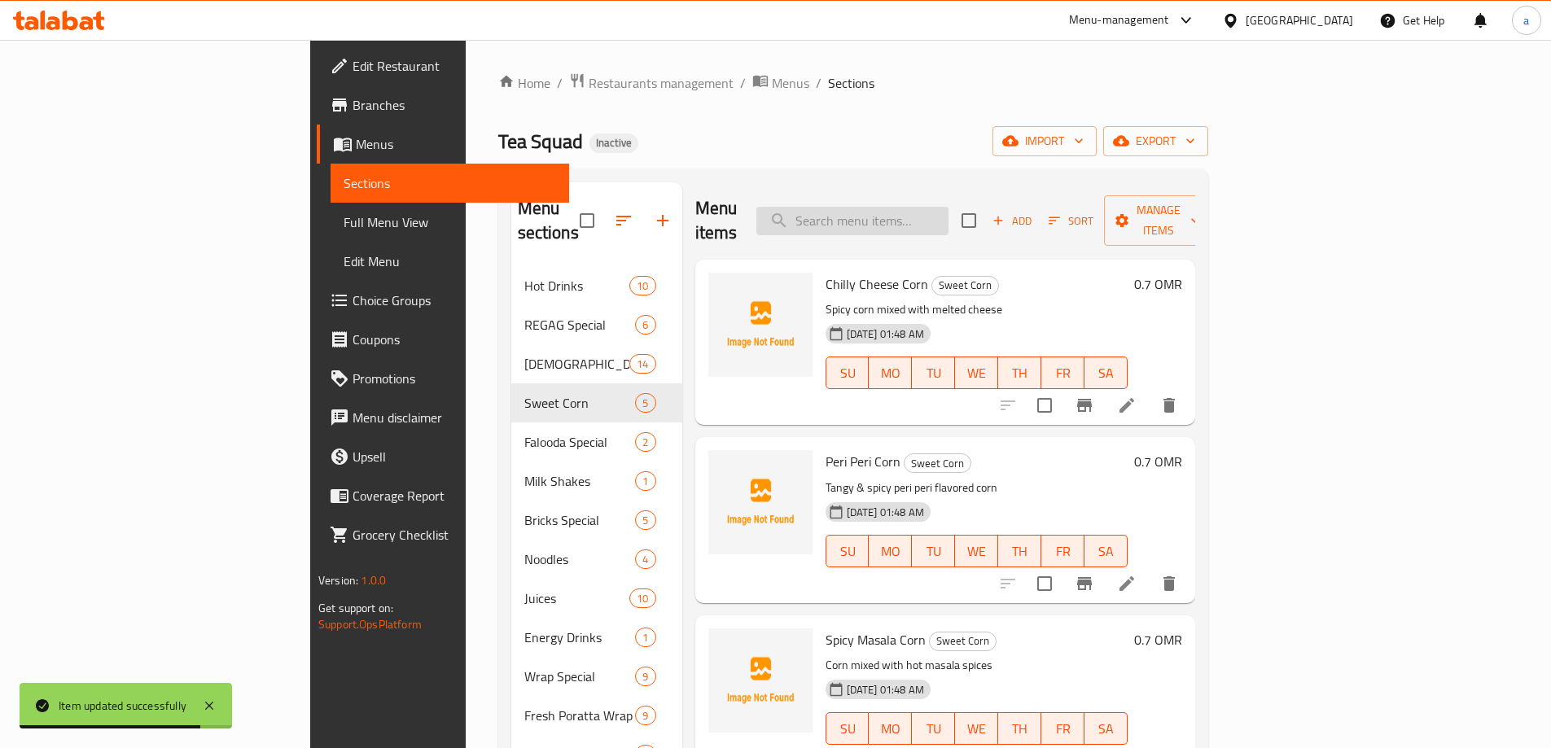
click at [949, 207] on input "search" at bounding box center [853, 221] width 192 height 29
paste input "Glory Falooda"
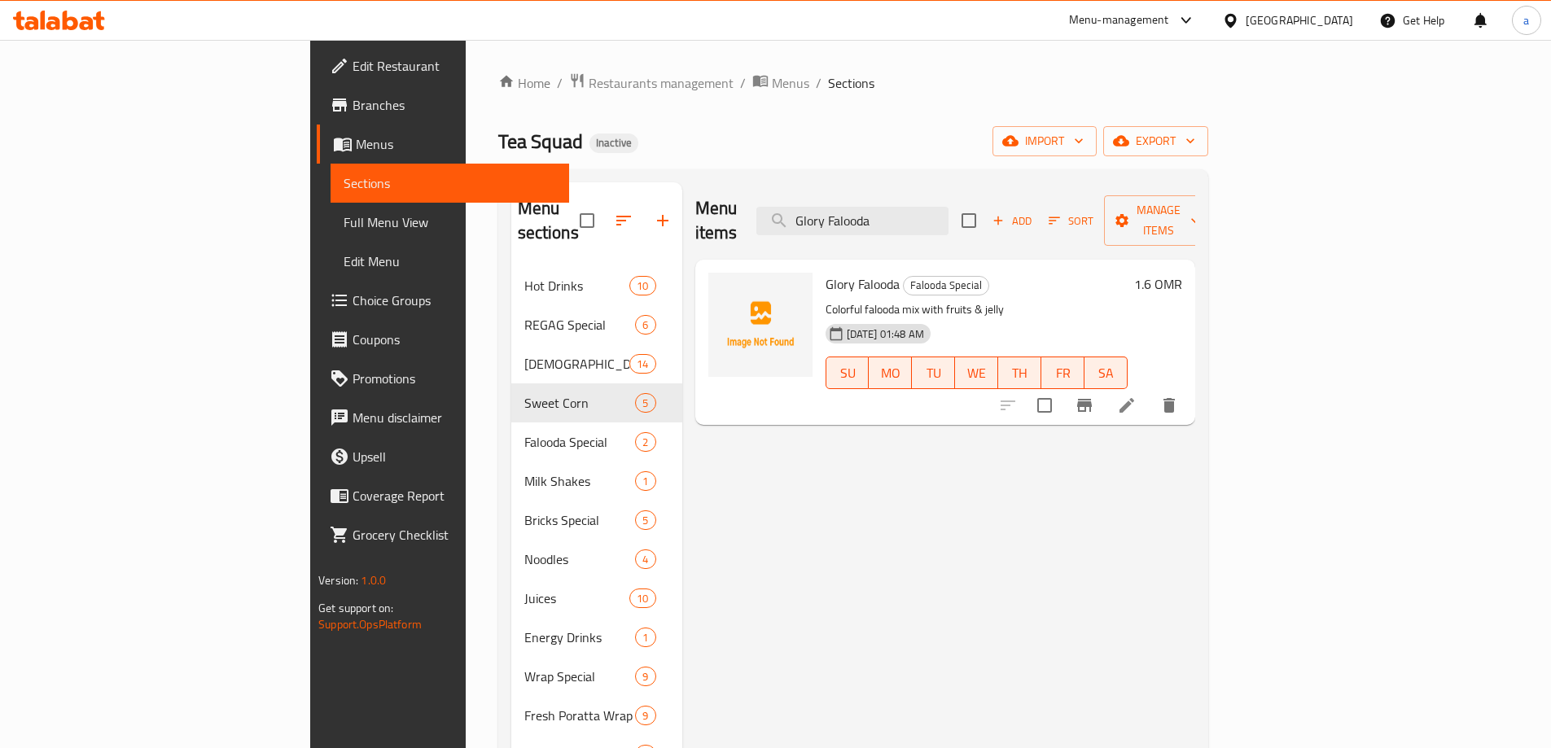
type input "Glory Falooda"
click at [1150, 391] on li at bounding box center [1127, 405] width 46 height 29
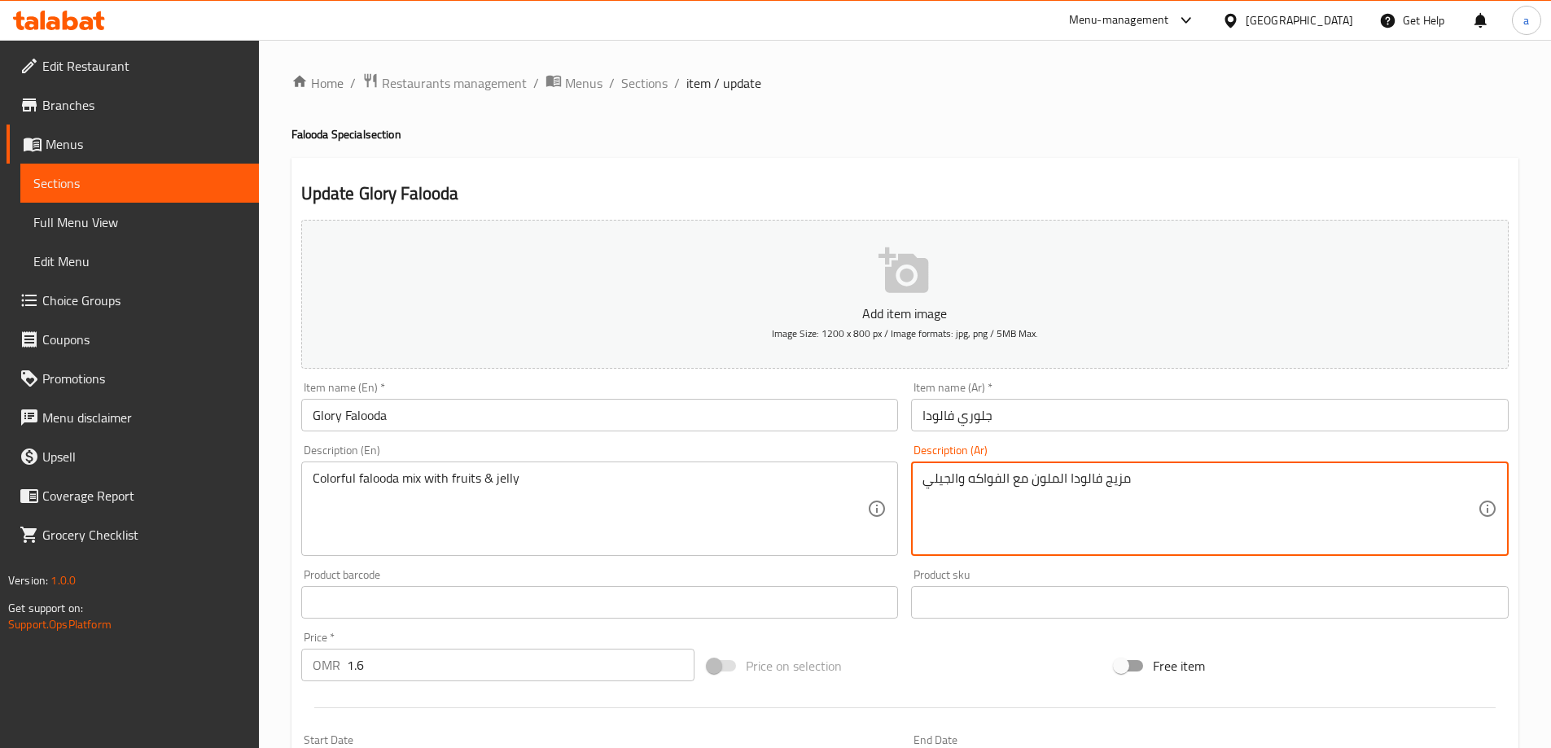
click at [1121, 479] on textarea "مزيج فالودا الملون مع الفواكه والجيلي" at bounding box center [1200, 509] width 555 height 77
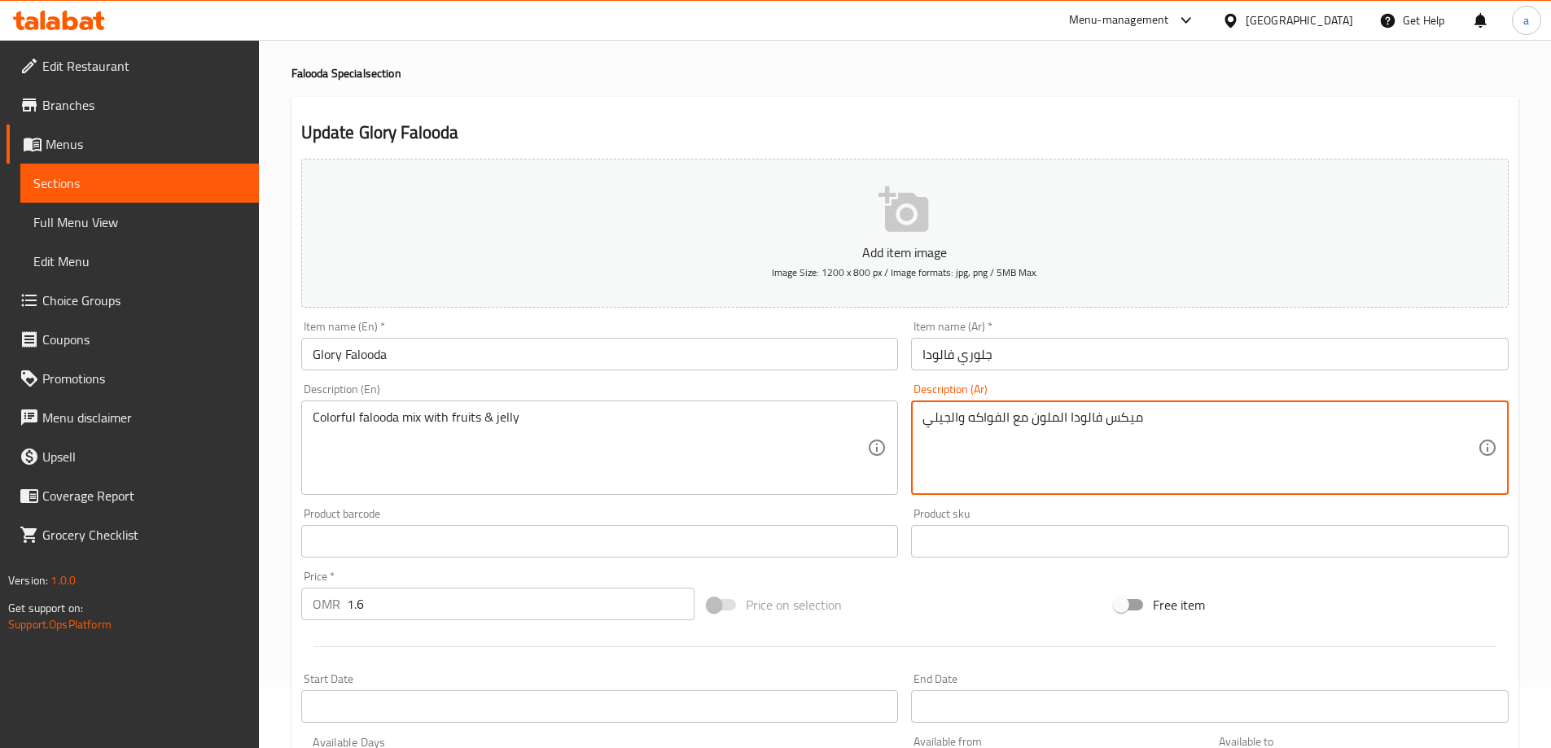
scroll to position [402, 0]
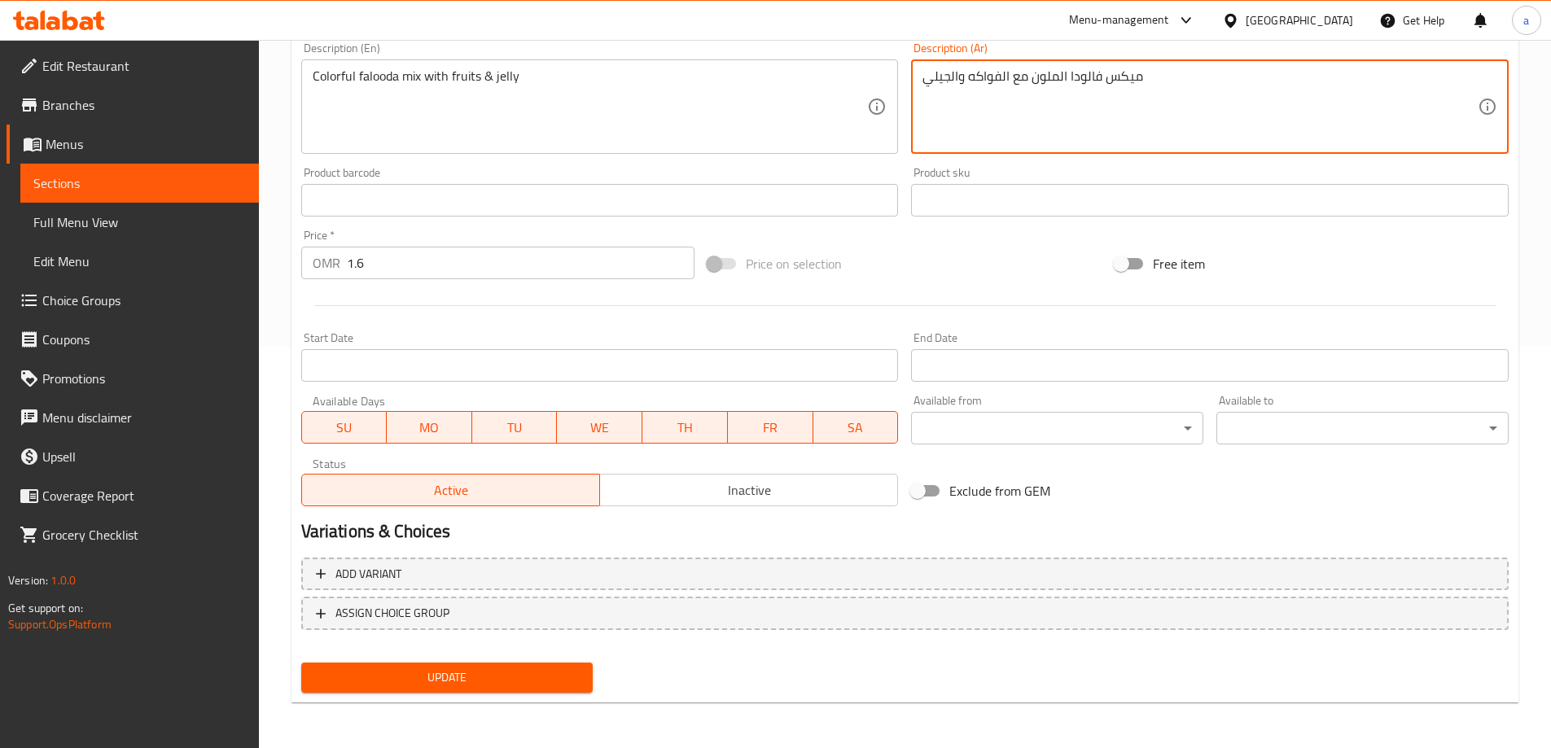
type textarea "ميكس فالودا الملون مع الفواكه والجيلي"
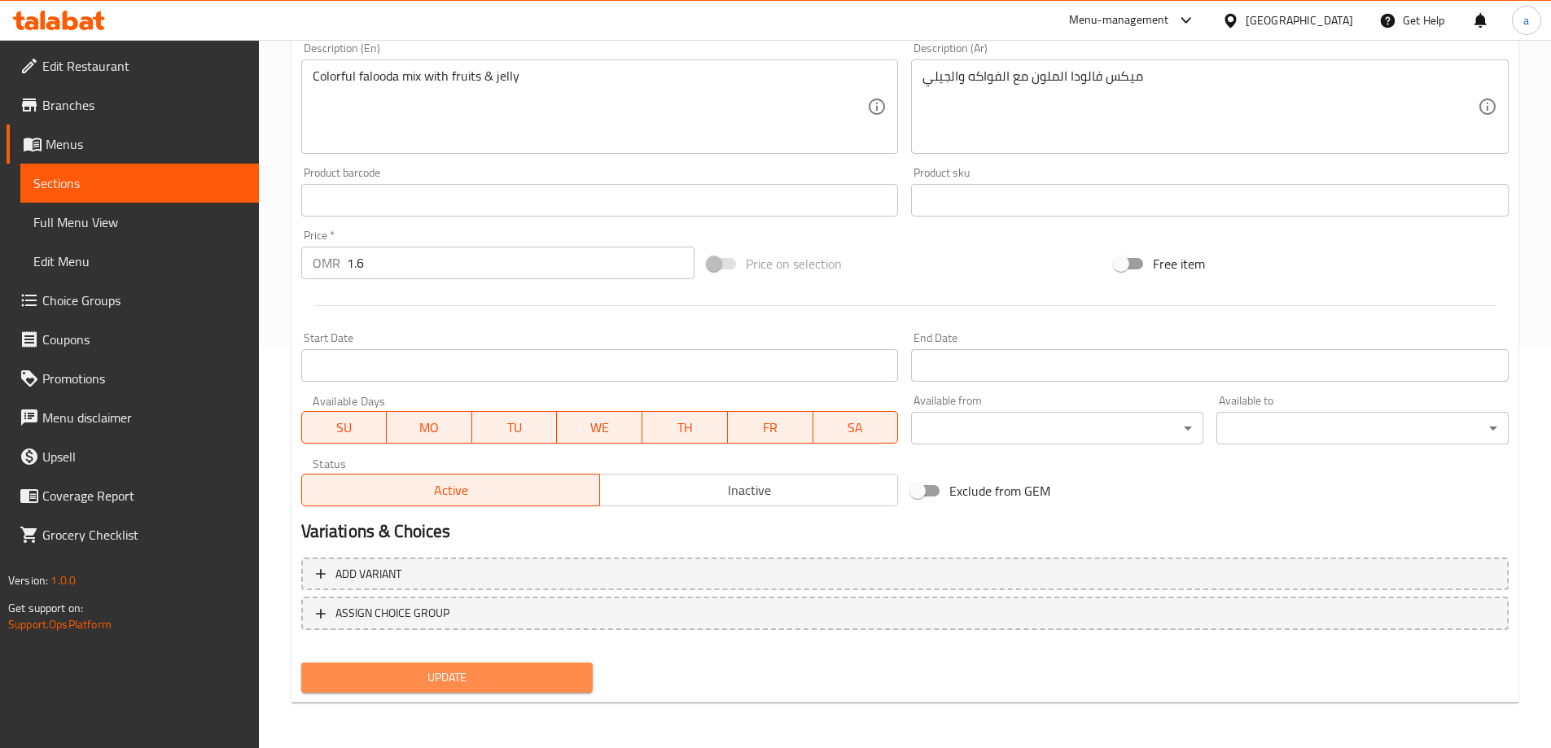
click at [546, 666] on button "Update" at bounding box center [447, 678] width 292 height 30
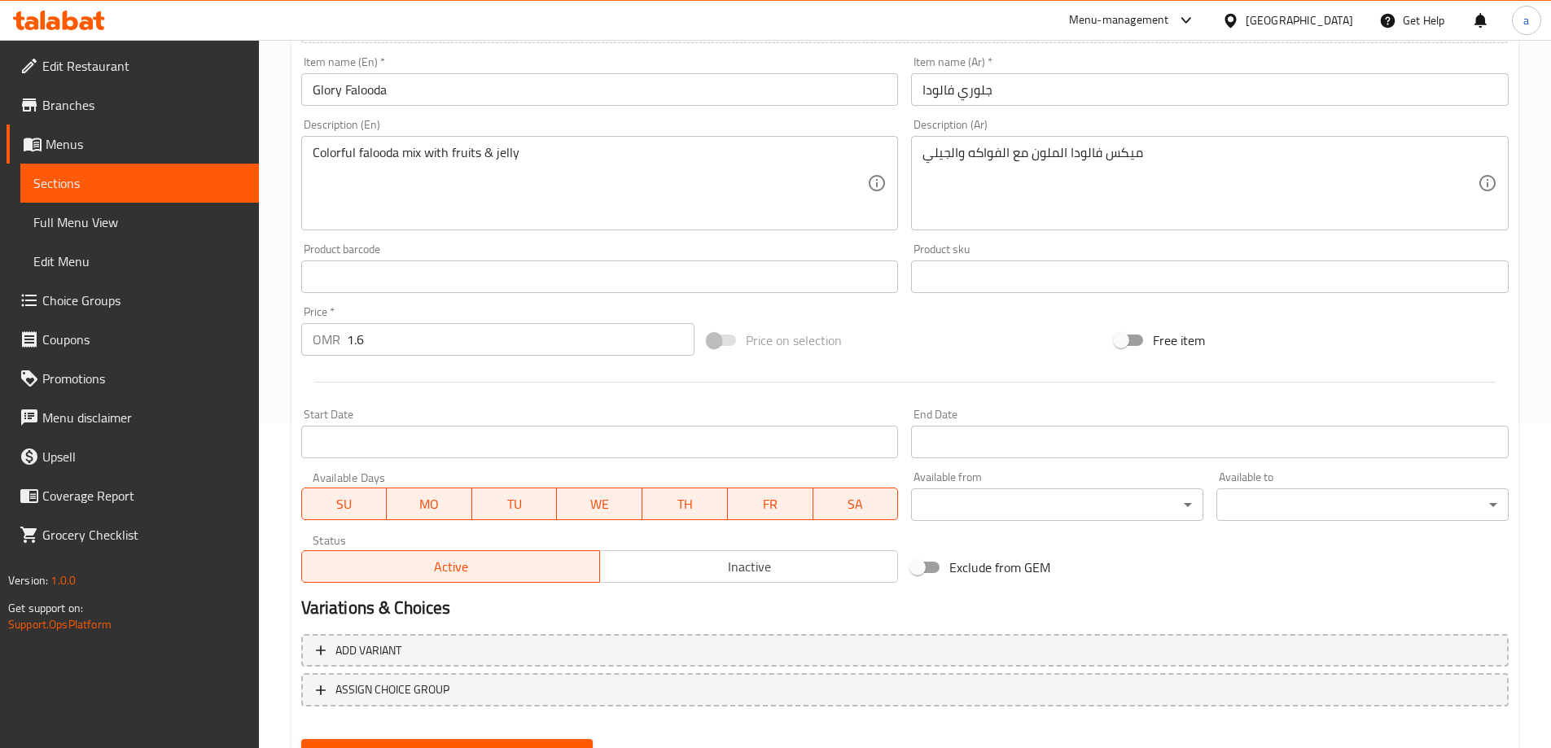
scroll to position [0, 0]
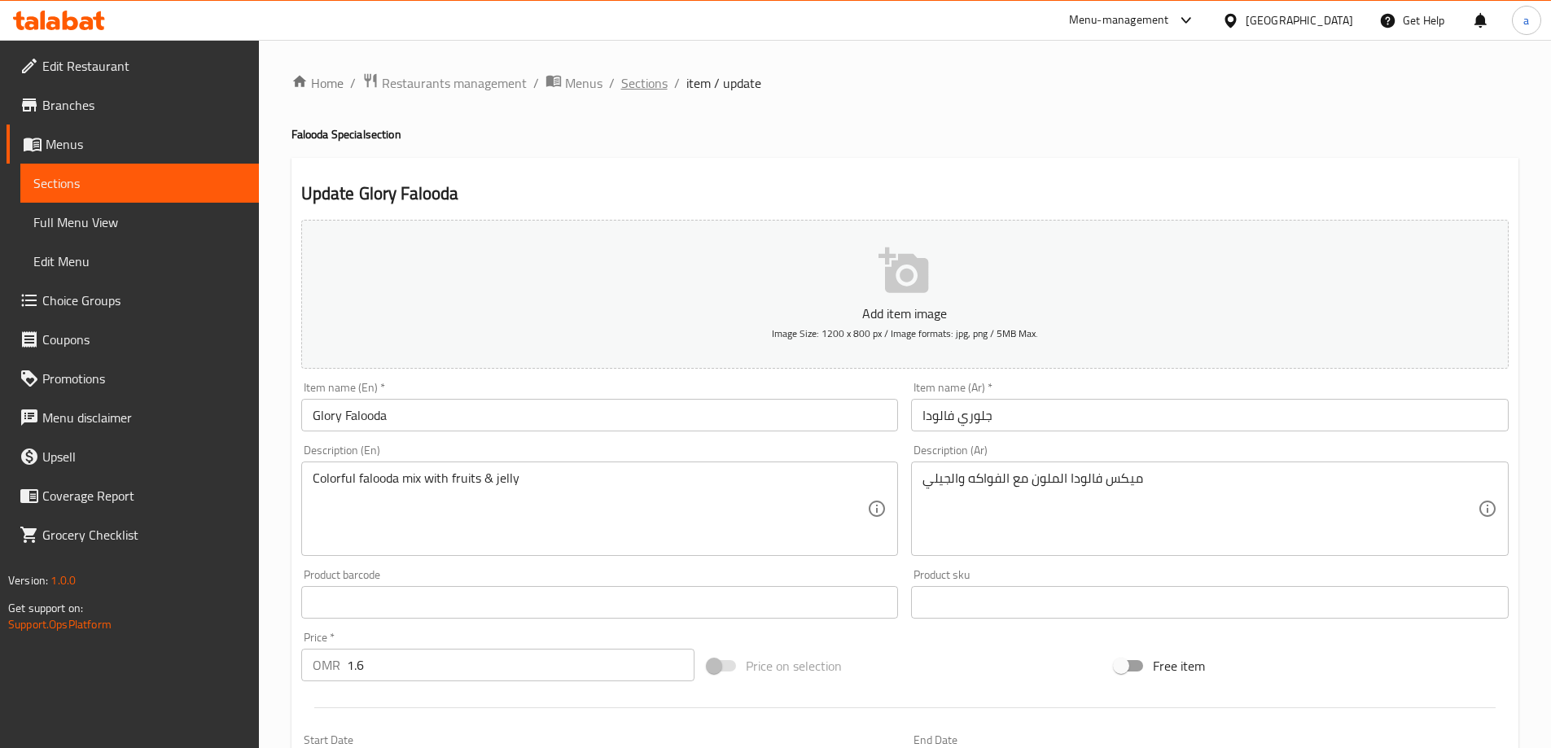
click at [630, 86] on span "Sections" at bounding box center [644, 83] width 46 height 20
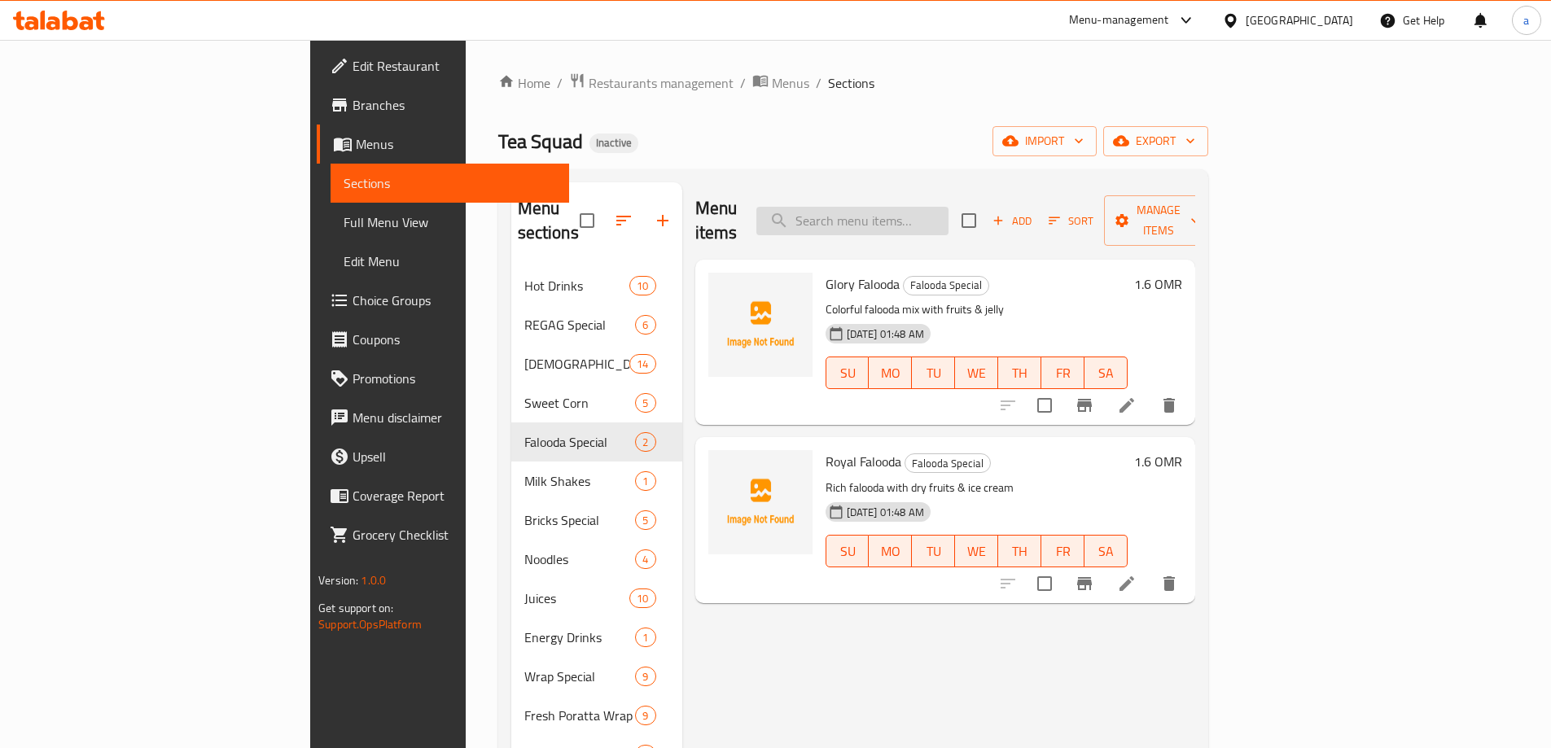
click at [927, 214] on input "search" at bounding box center [853, 221] width 192 height 29
paste input "Salami Wrap"
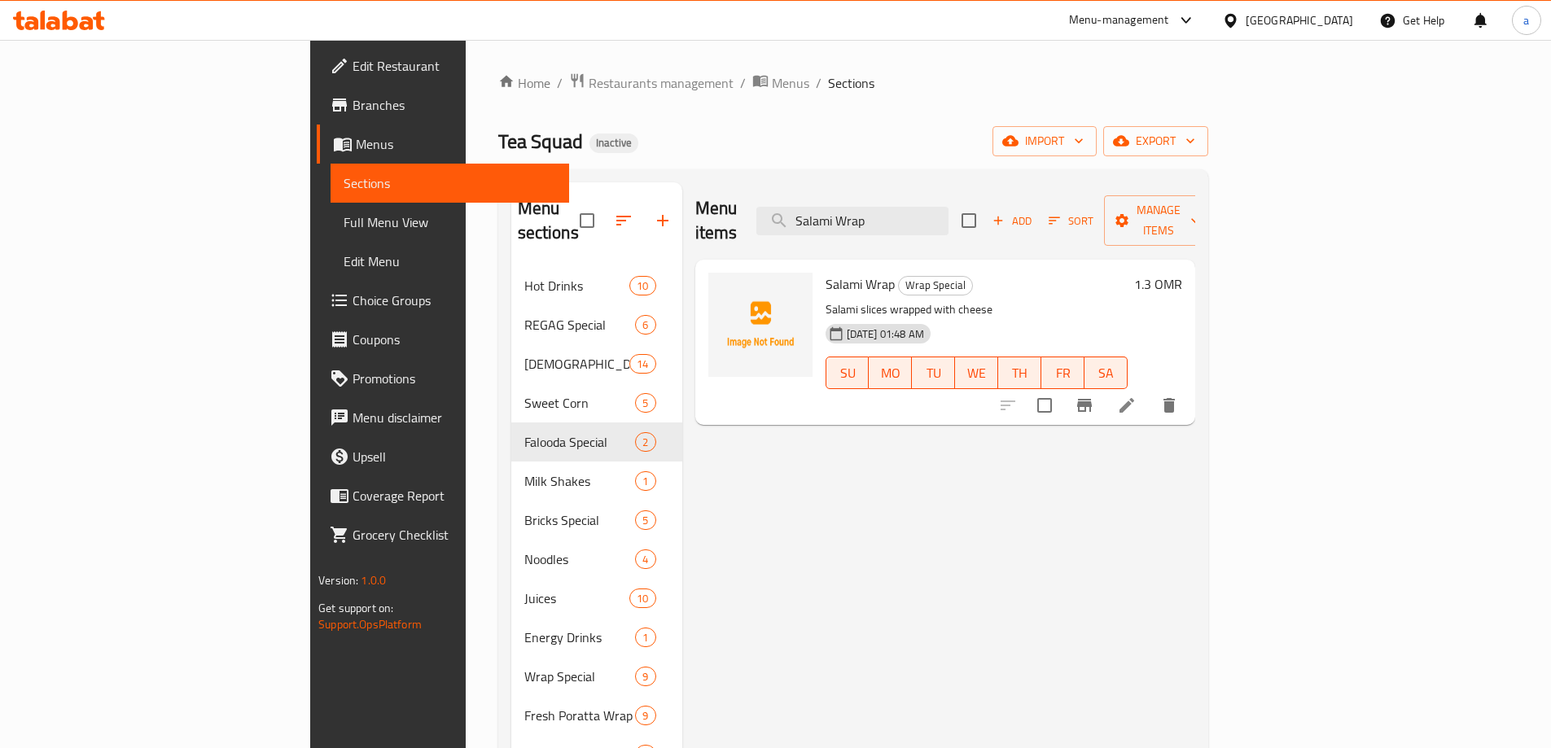
type input "Salami Wrap"
click at [1135, 398] on icon at bounding box center [1127, 405] width 15 height 15
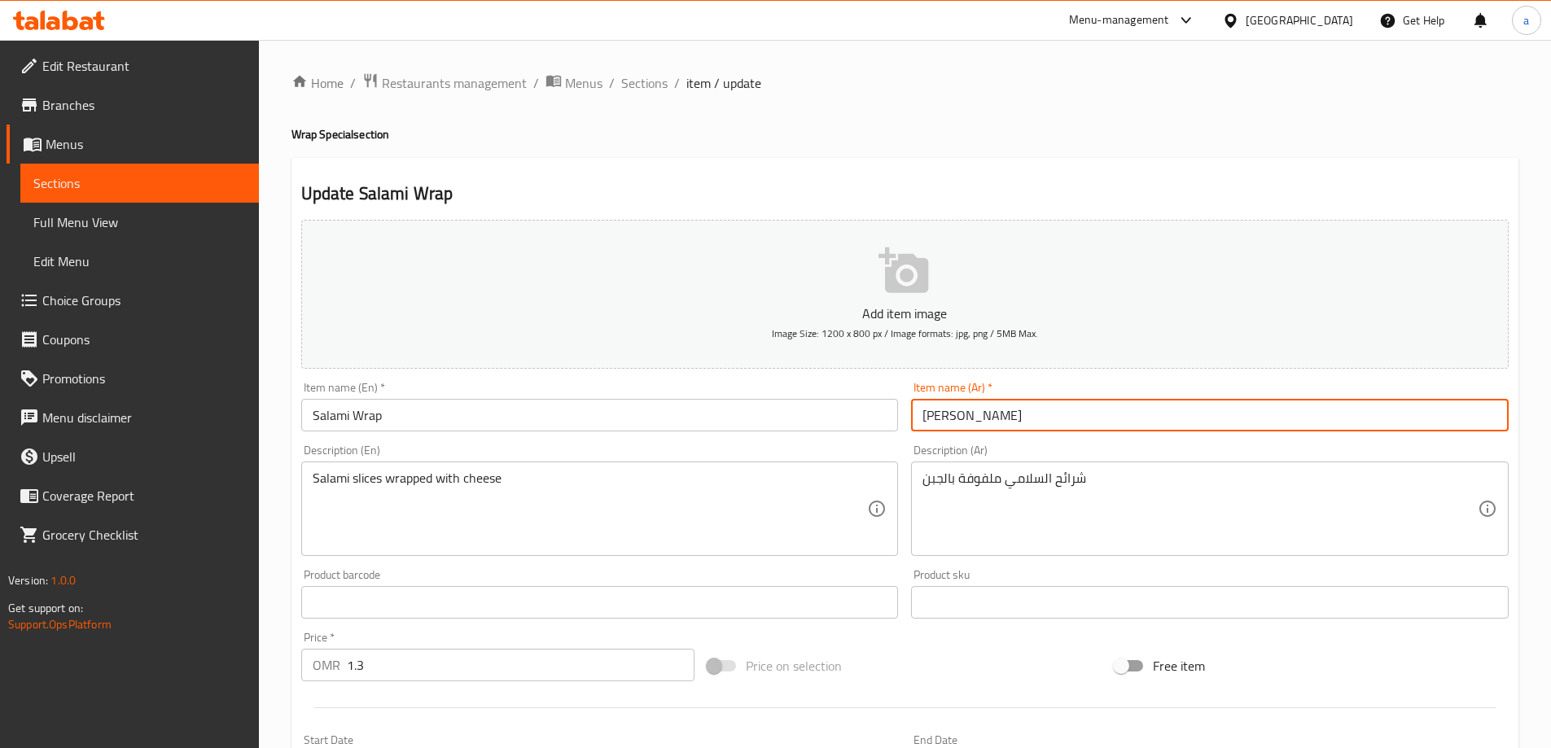
click at [964, 419] on input "راب السلامي" at bounding box center [1210, 415] width 598 height 33
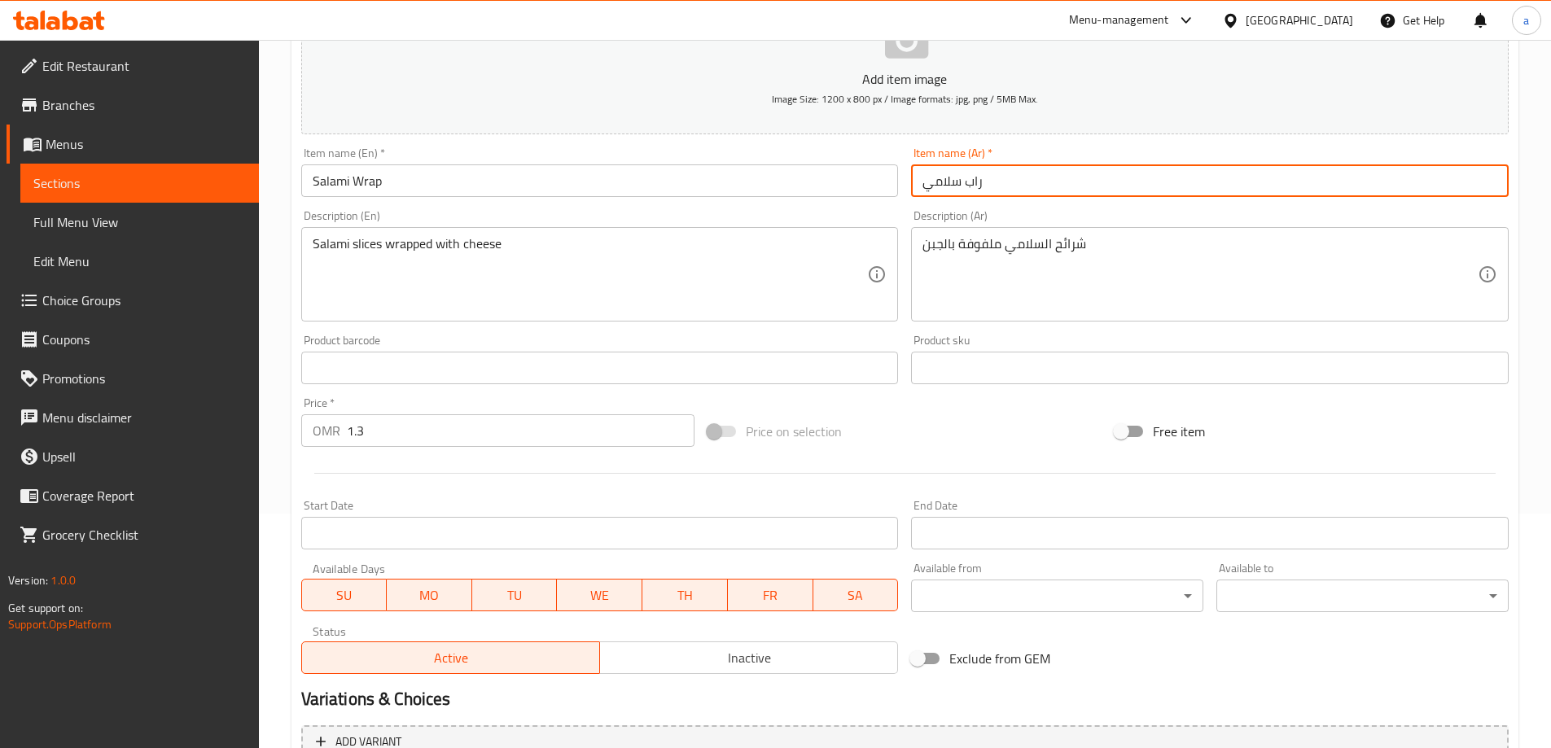
scroll to position [402, 0]
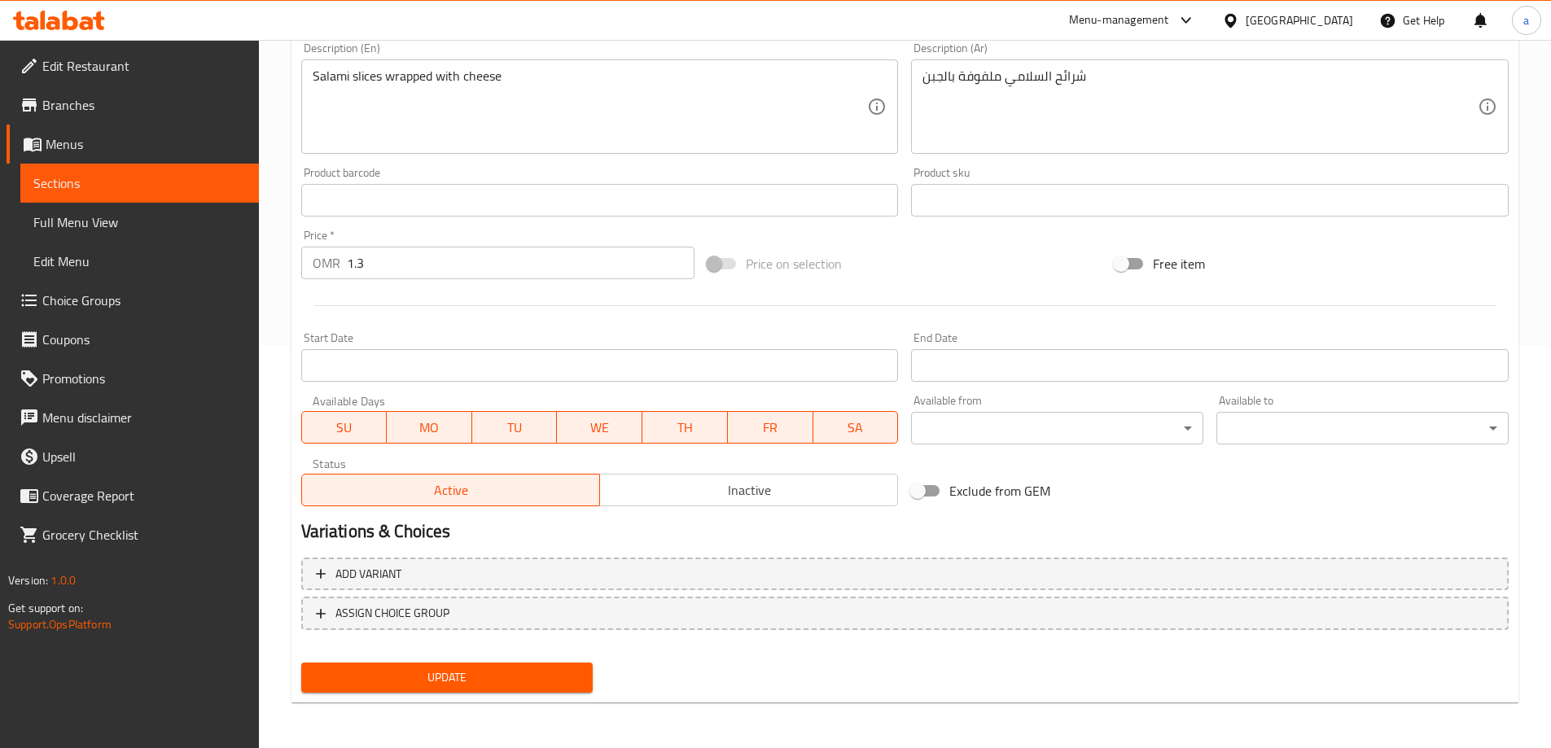
type input "راب سلامي"
click at [505, 678] on span "Update" at bounding box center [447, 678] width 266 height 20
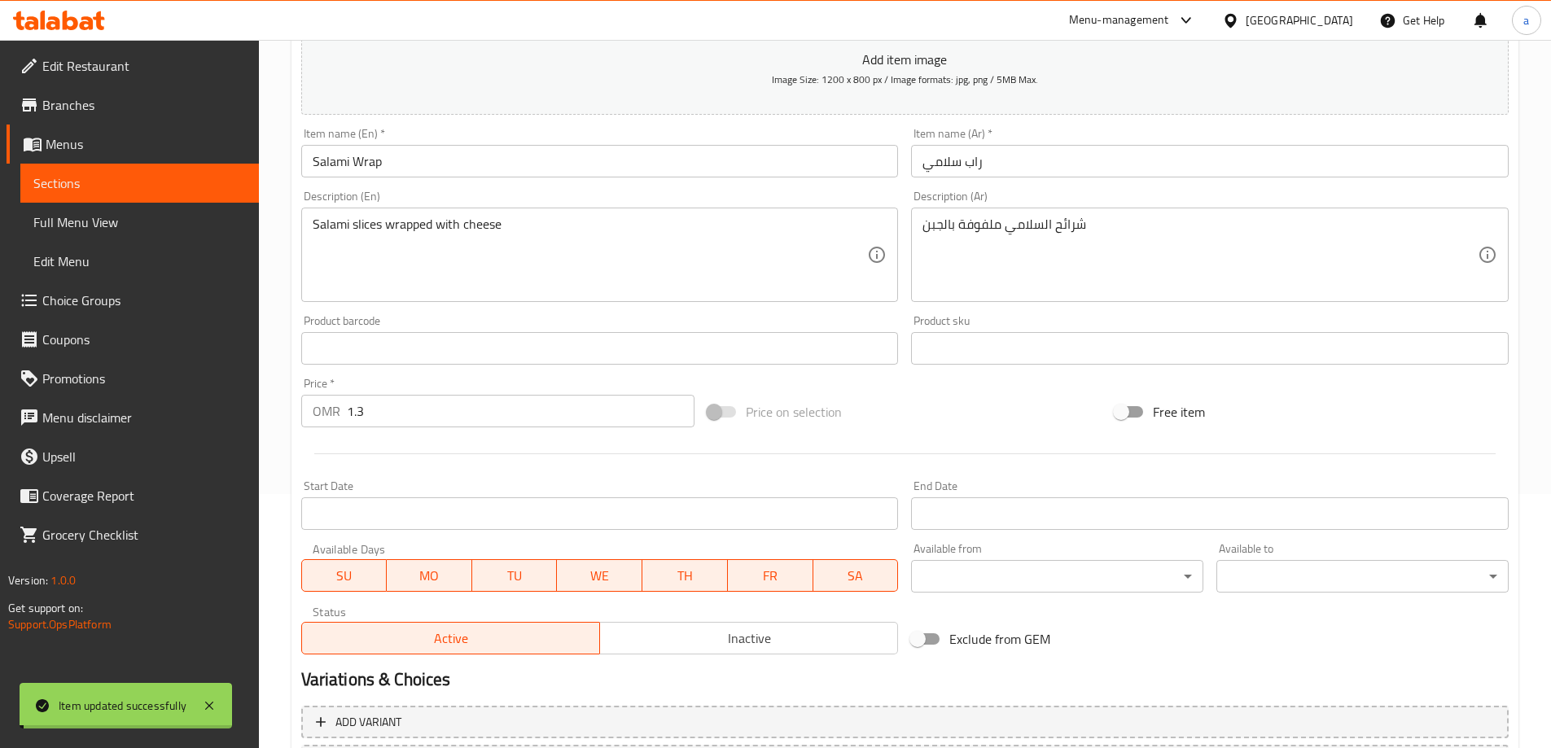
scroll to position [0, 0]
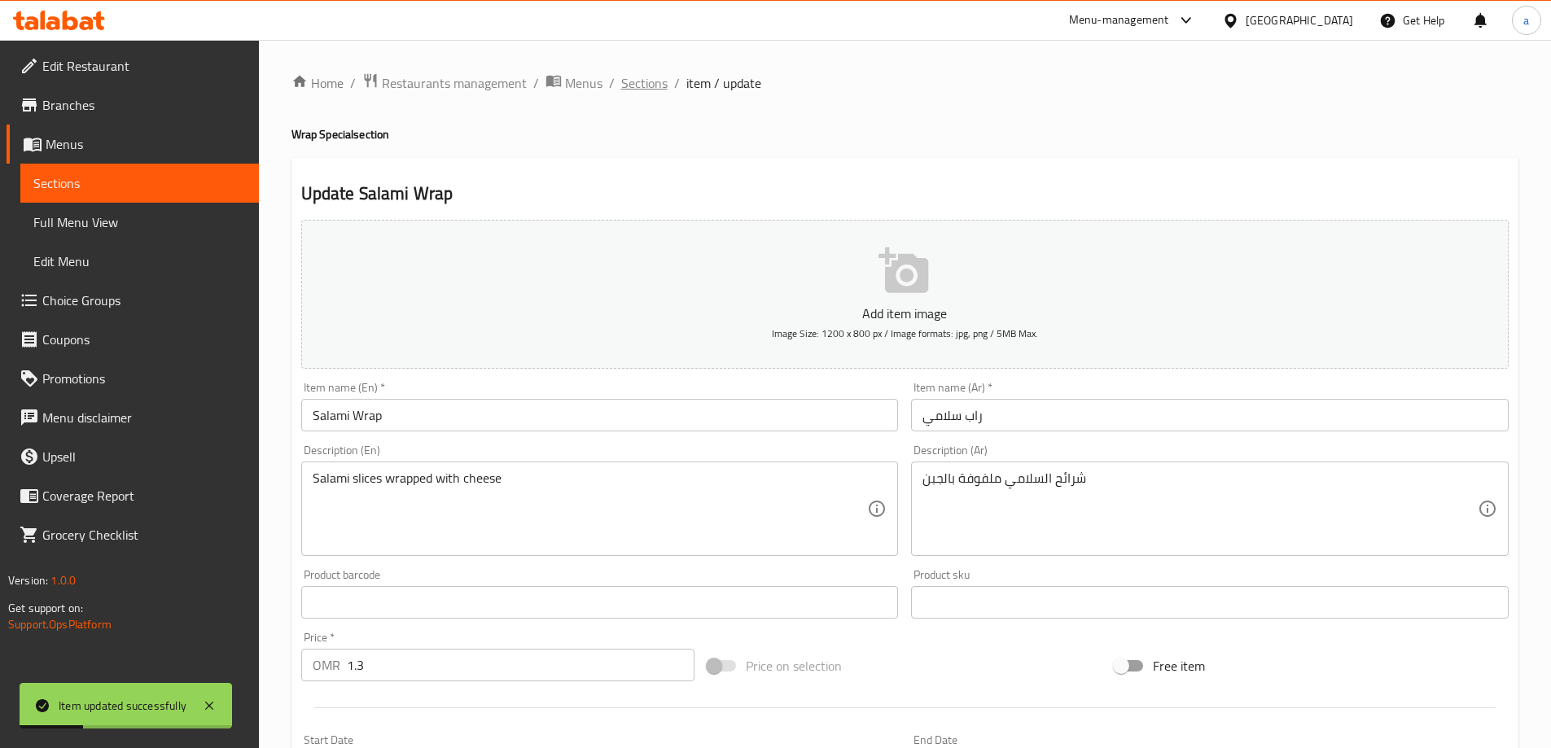
click at [663, 80] on span "Sections" at bounding box center [644, 83] width 46 height 20
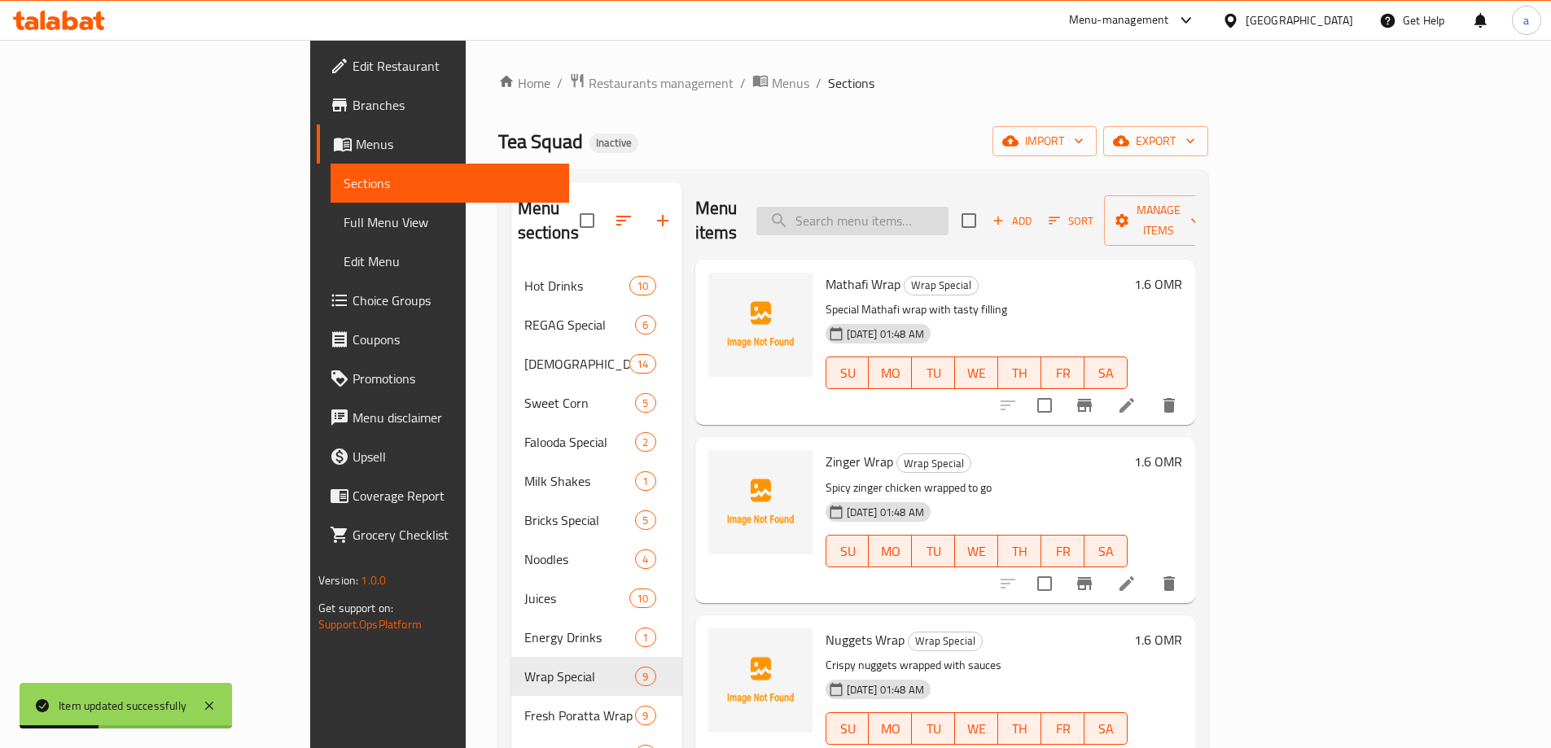
paste input "Egg Wrap"
click at [949, 219] on input "search" at bounding box center [853, 221] width 192 height 29
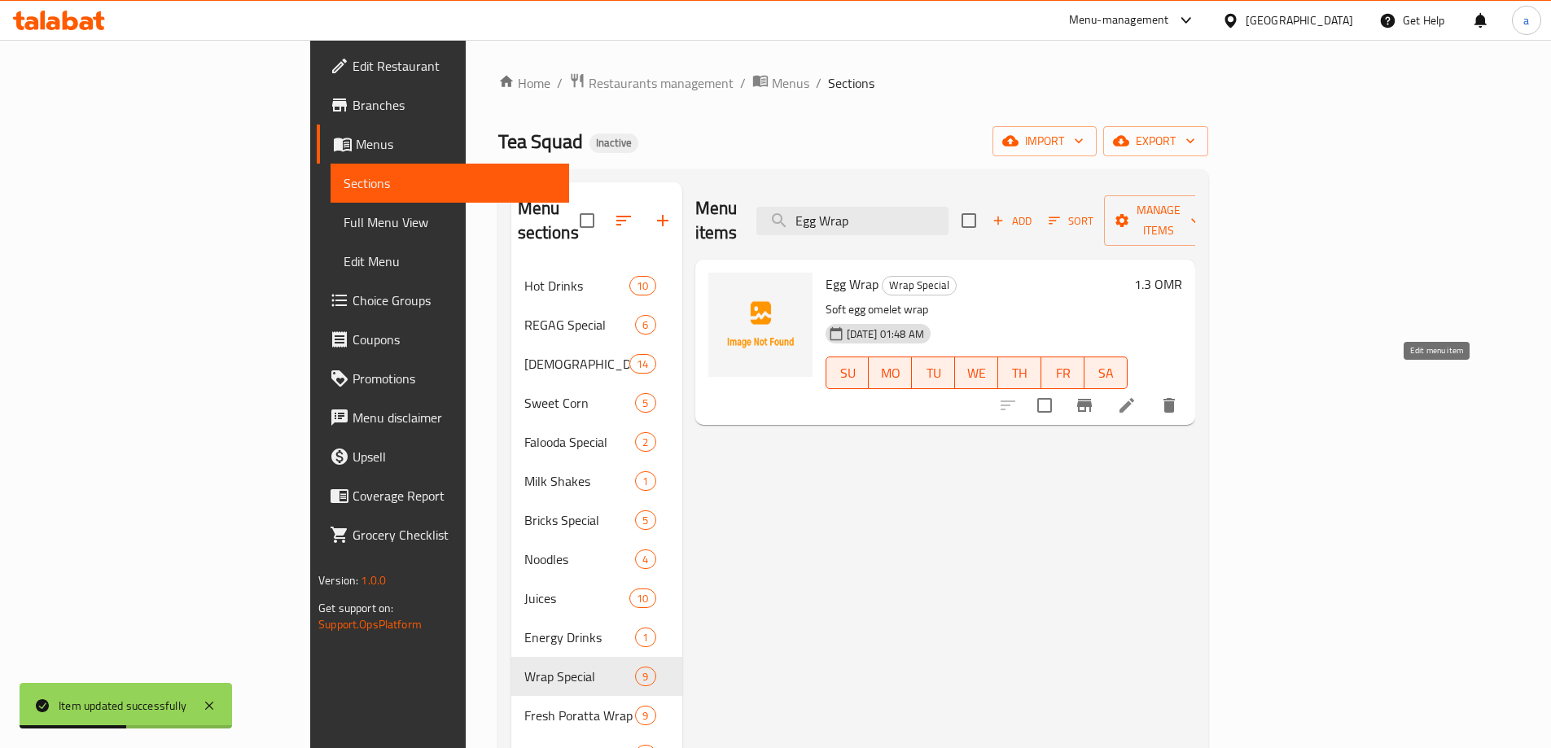
type input "Egg Wrap"
click at [1137, 396] on icon at bounding box center [1127, 406] width 20 height 20
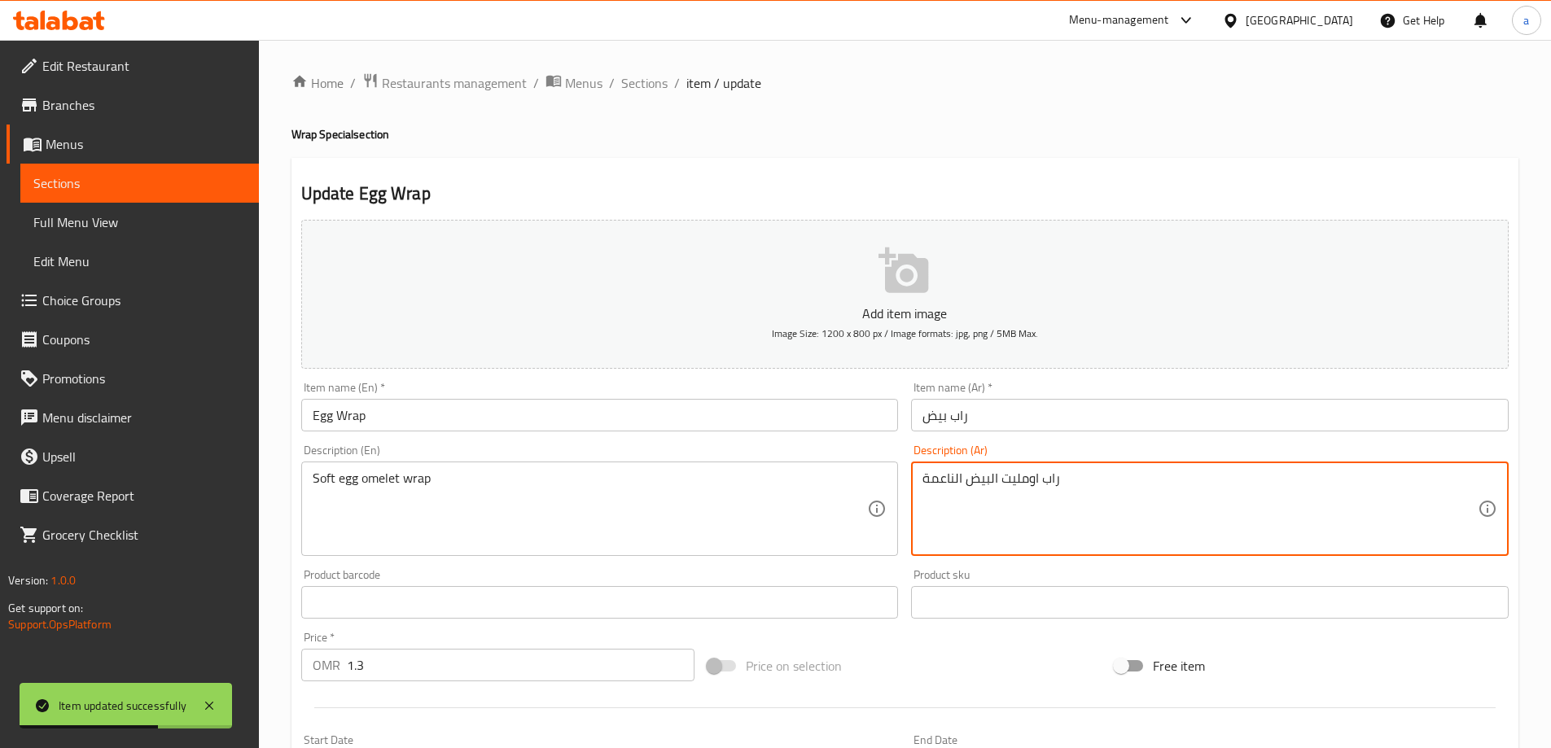
click at [1198, 475] on textarea "راب اومليت البيض الناعمة" at bounding box center [1200, 509] width 555 height 77
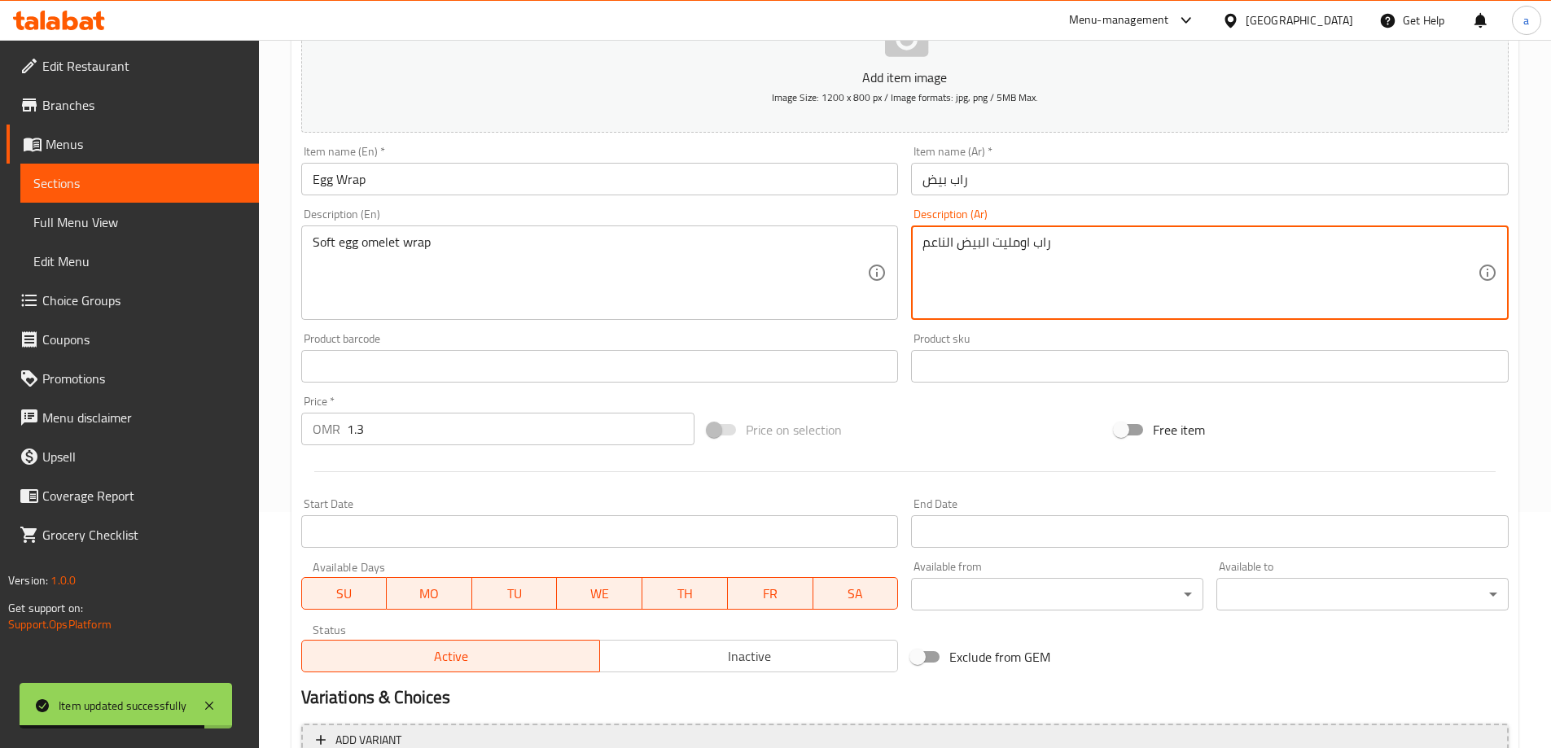
scroll to position [402, 0]
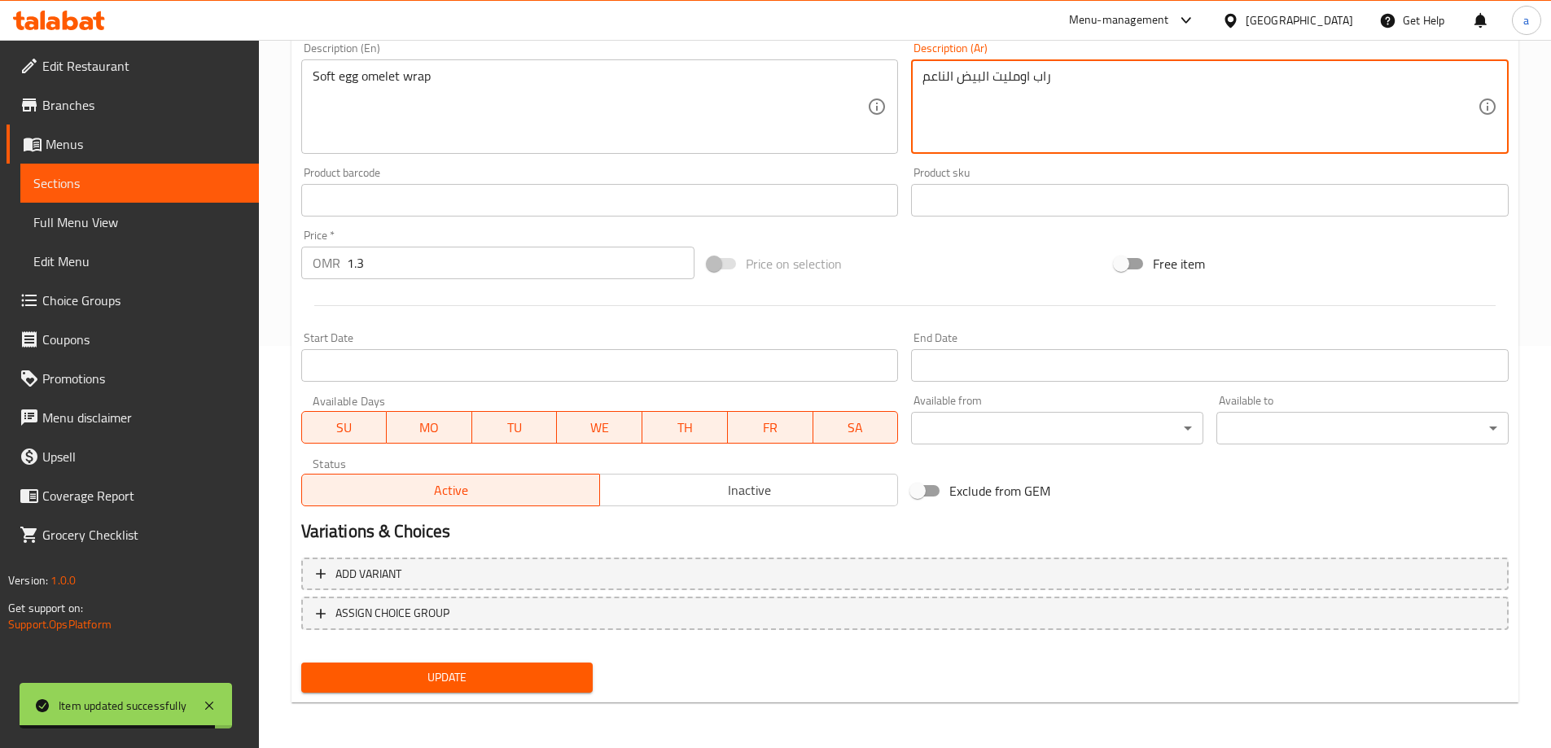
type textarea "راب اومليت البيض الناعم"
click at [546, 684] on span "Update" at bounding box center [447, 678] width 266 height 20
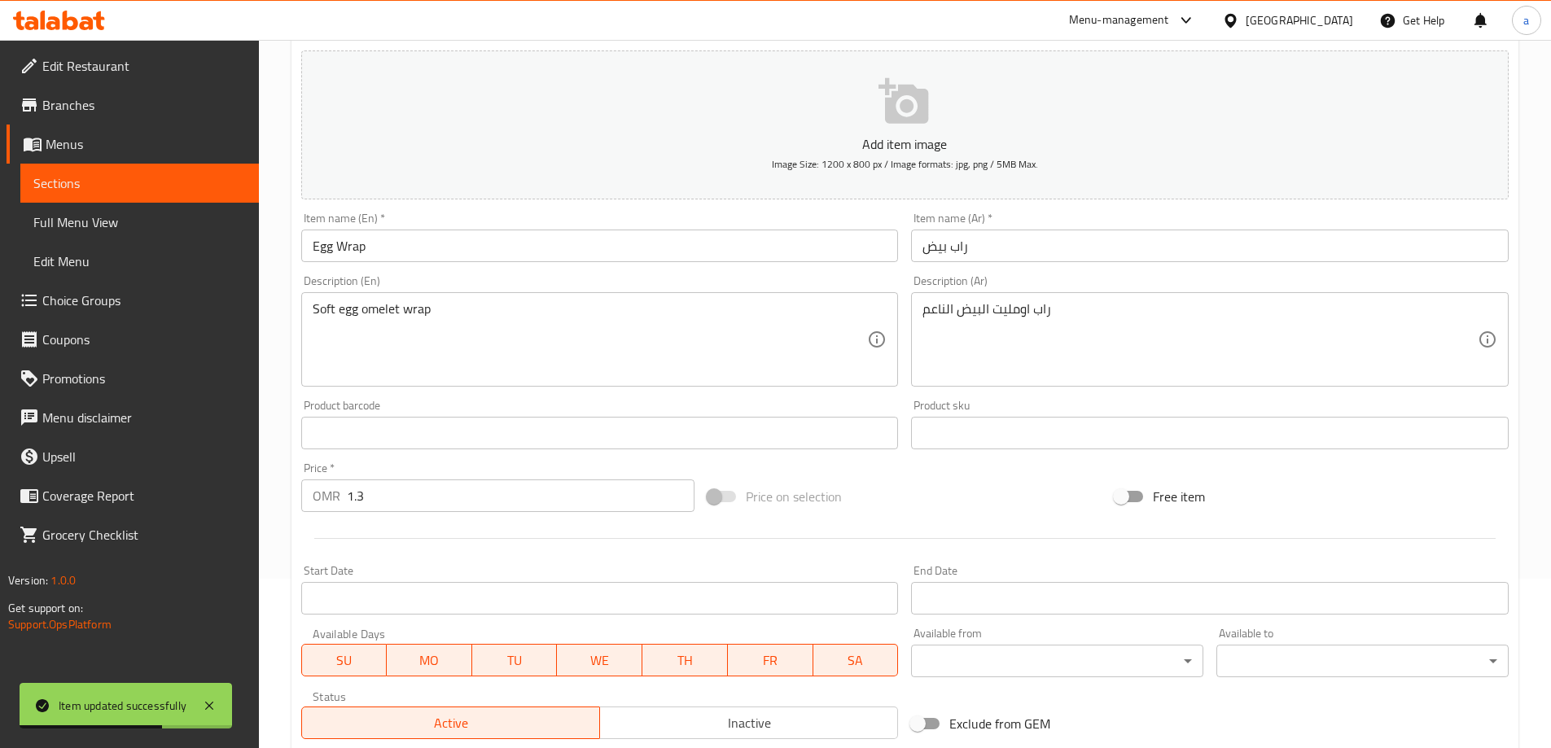
scroll to position [0, 0]
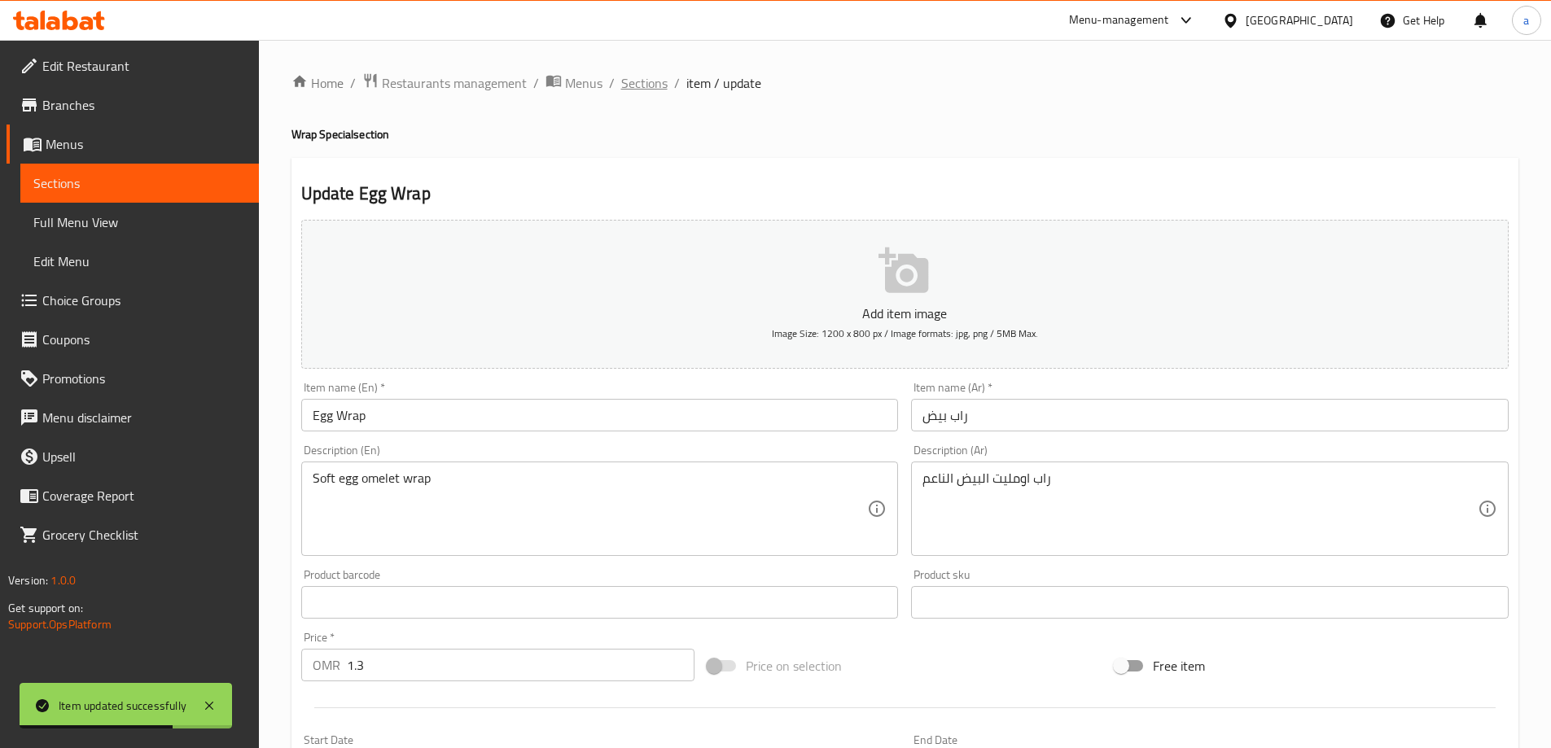
click at [657, 83] on span "Sections" at bounding box center [644, 83] width 46 height 20
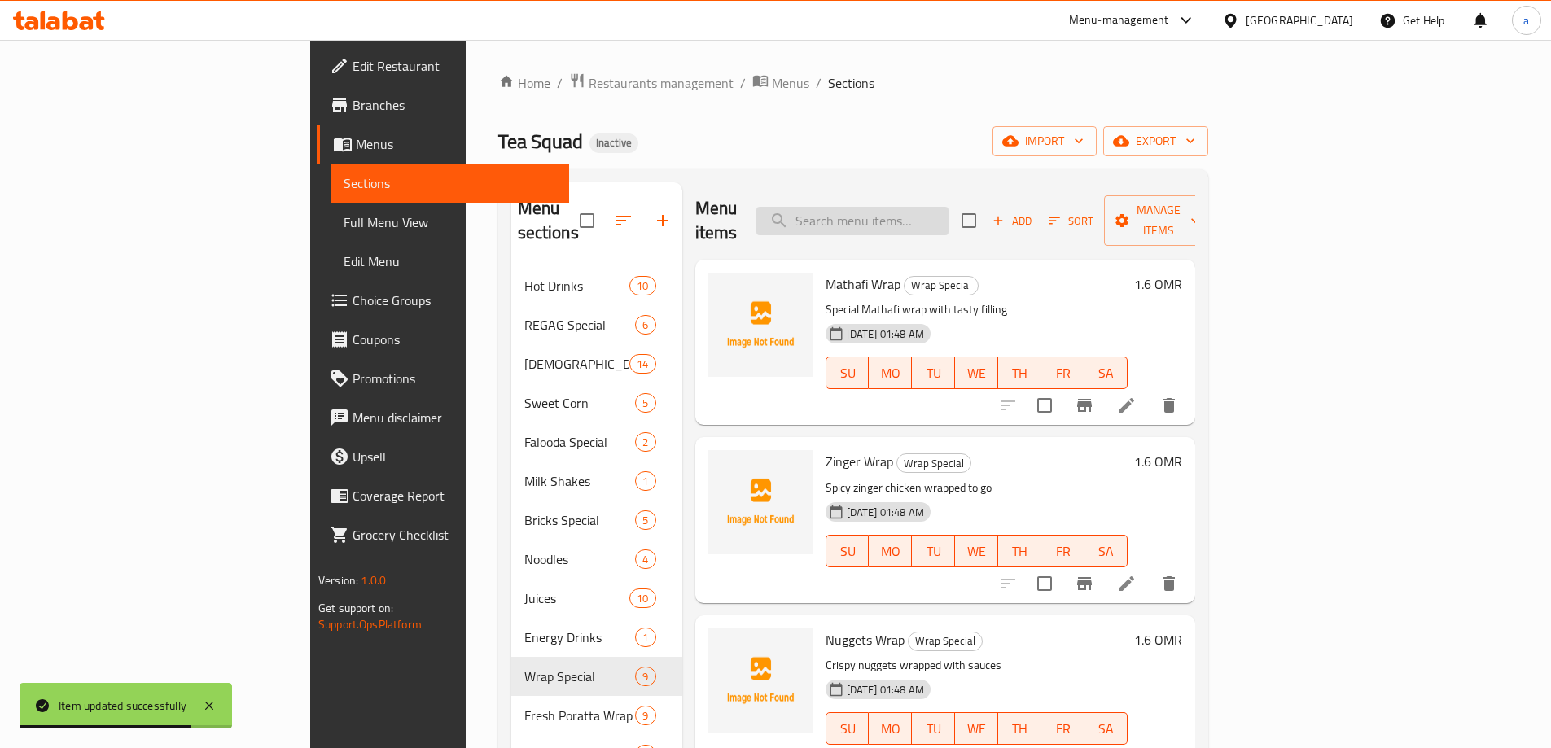
drag, startPoint x: 981, startPoint y: 191, endPoint x: 985, endPoint y: 202, distance: 11.7
click at [985, 202] on div "Menu items Add Sort Manage items" at bounding box center [946, 220] width 500 height 77
click at [949, 207] on input "search" at bounding box center [853, 221] width 192 height 29
paste input "Nuggets Poratta"
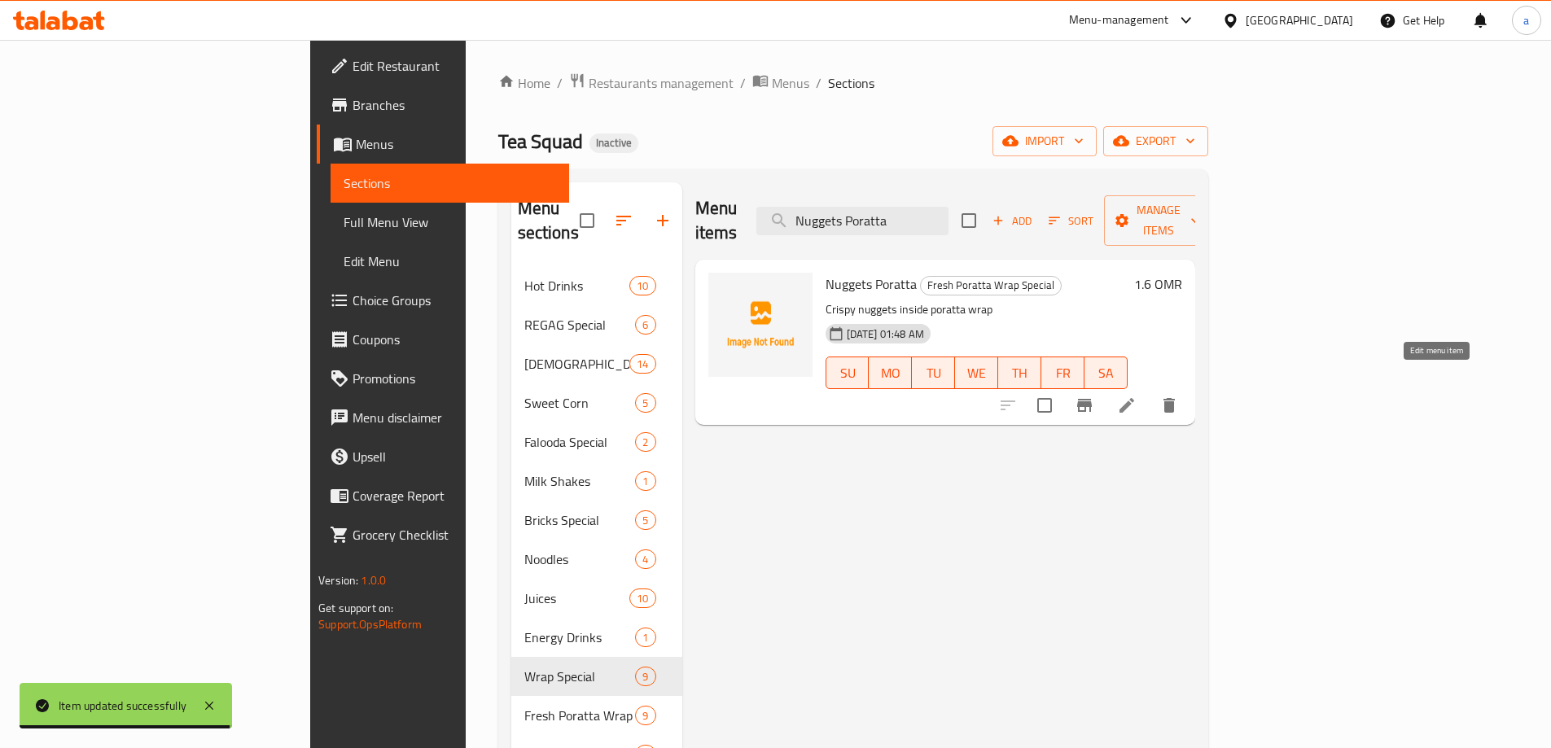
type input "Nuggets Poratta"
click at [1137, 396] on icon at bounding box center [1127, 406] width 20 height 20
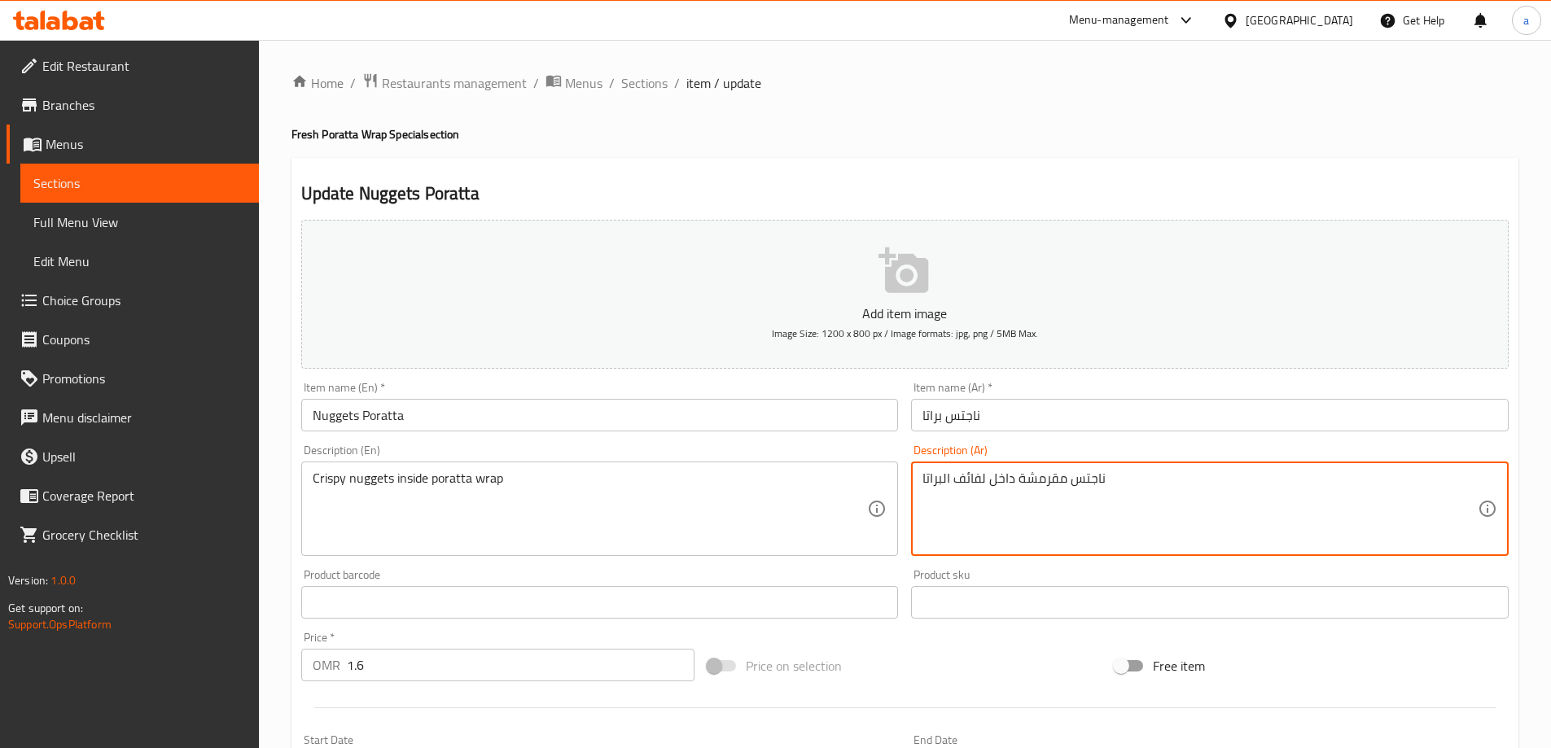
click at [974, 479] on textarea "ناجتس مقرمشة داخل لفائف البراتا" at bounding box center [1200, 509] width 555 height 77
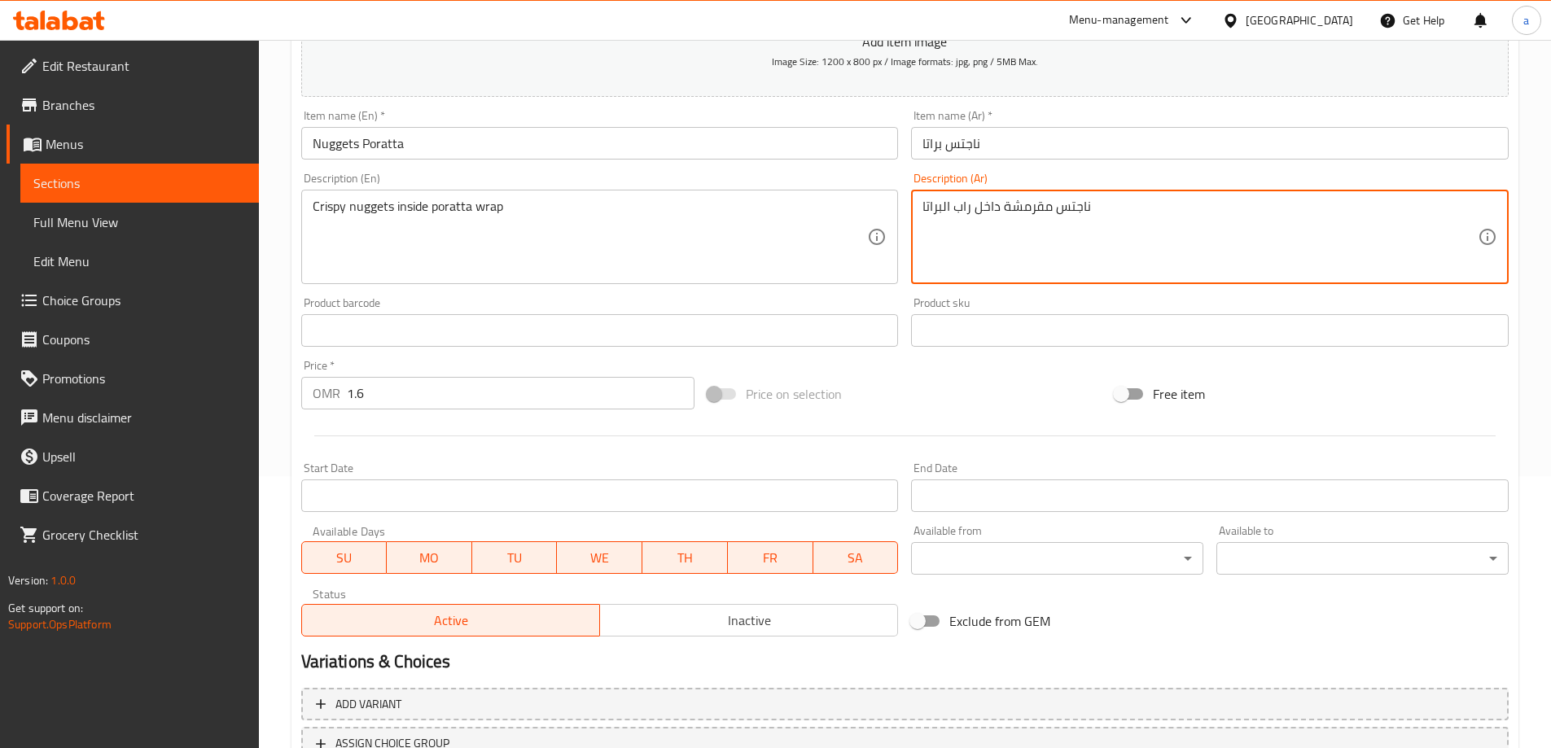
scroll to position [402, 0]
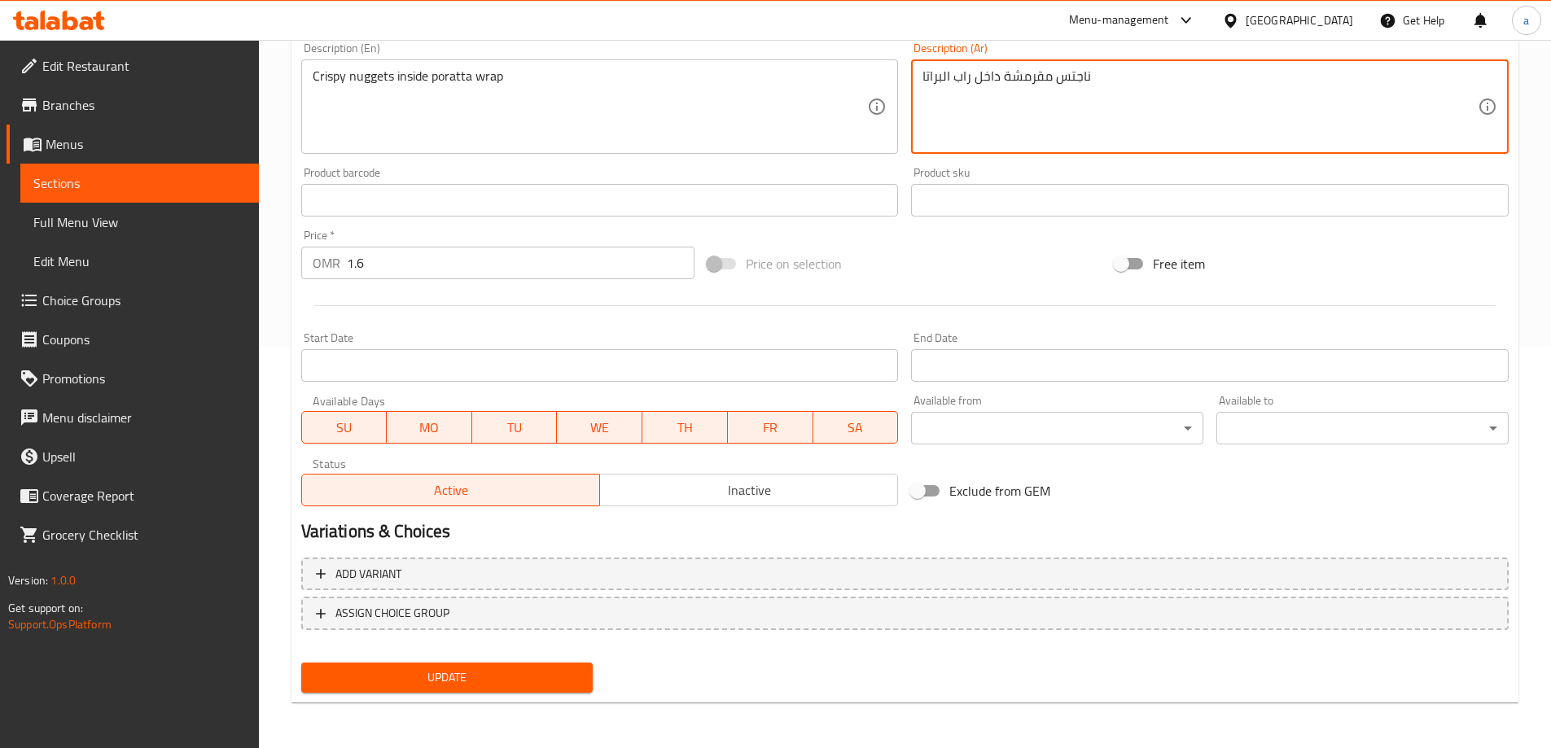
type textarea "ناجتس مقرمشة داخل راب البراتا"
click at [437, 687] on span "Update" at bounding box center [447, 678] width 266 height 20
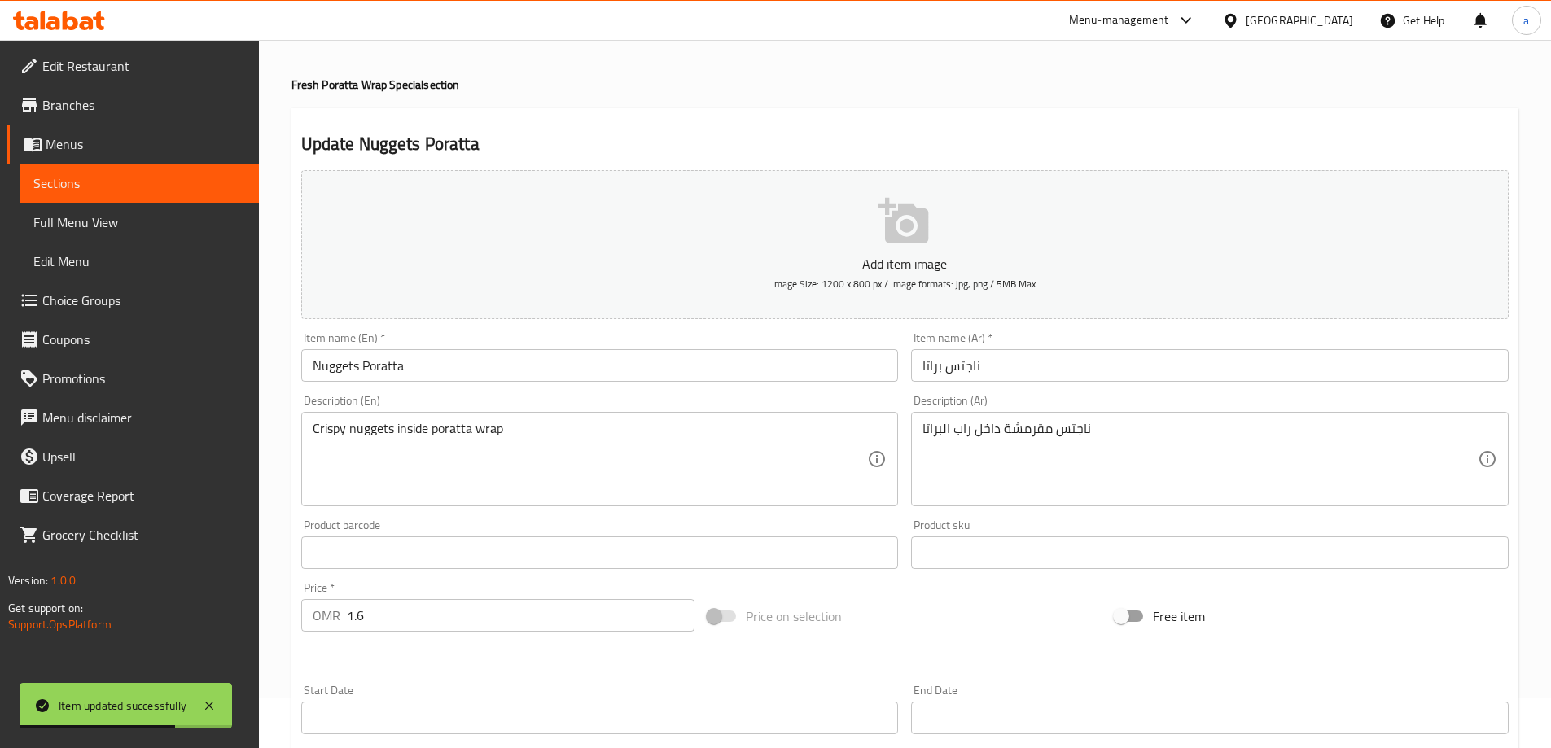
scroll to position [0, 0]
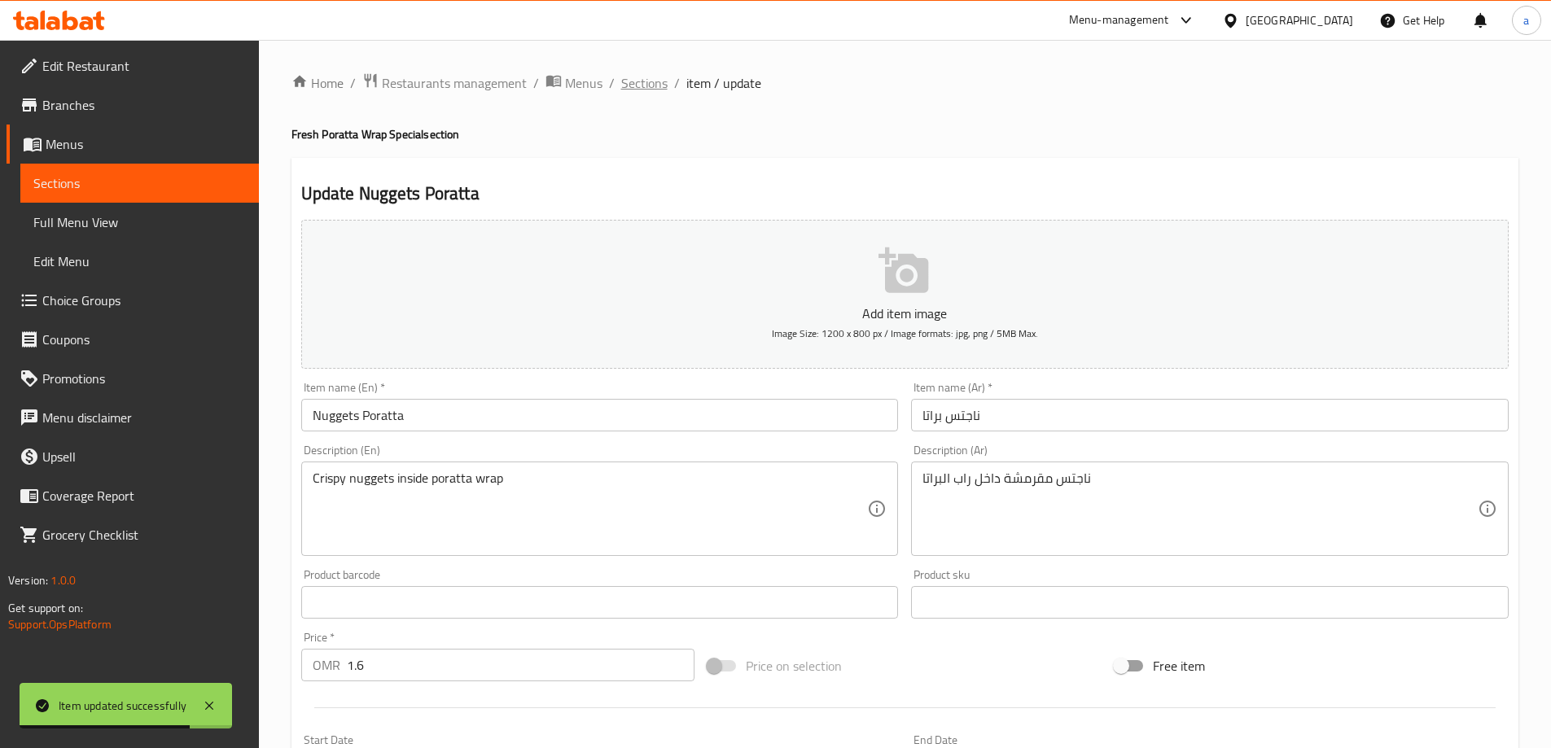
click at [634, 86] on span "Sections" at bounding box center [644, 83] width 46 height 20
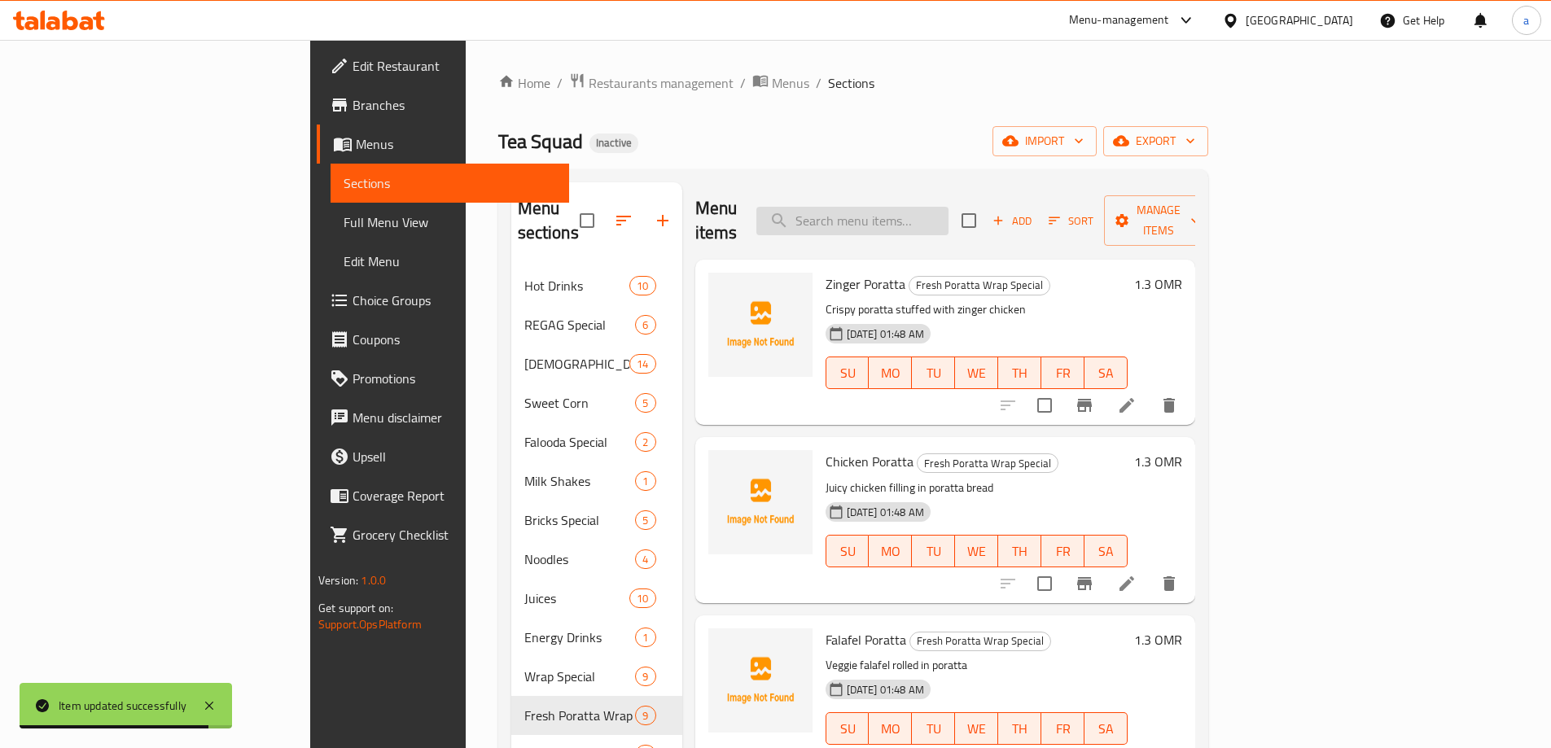
click at [949, 207] on input "search" at bounding box center [853, 221] width 192 height 29
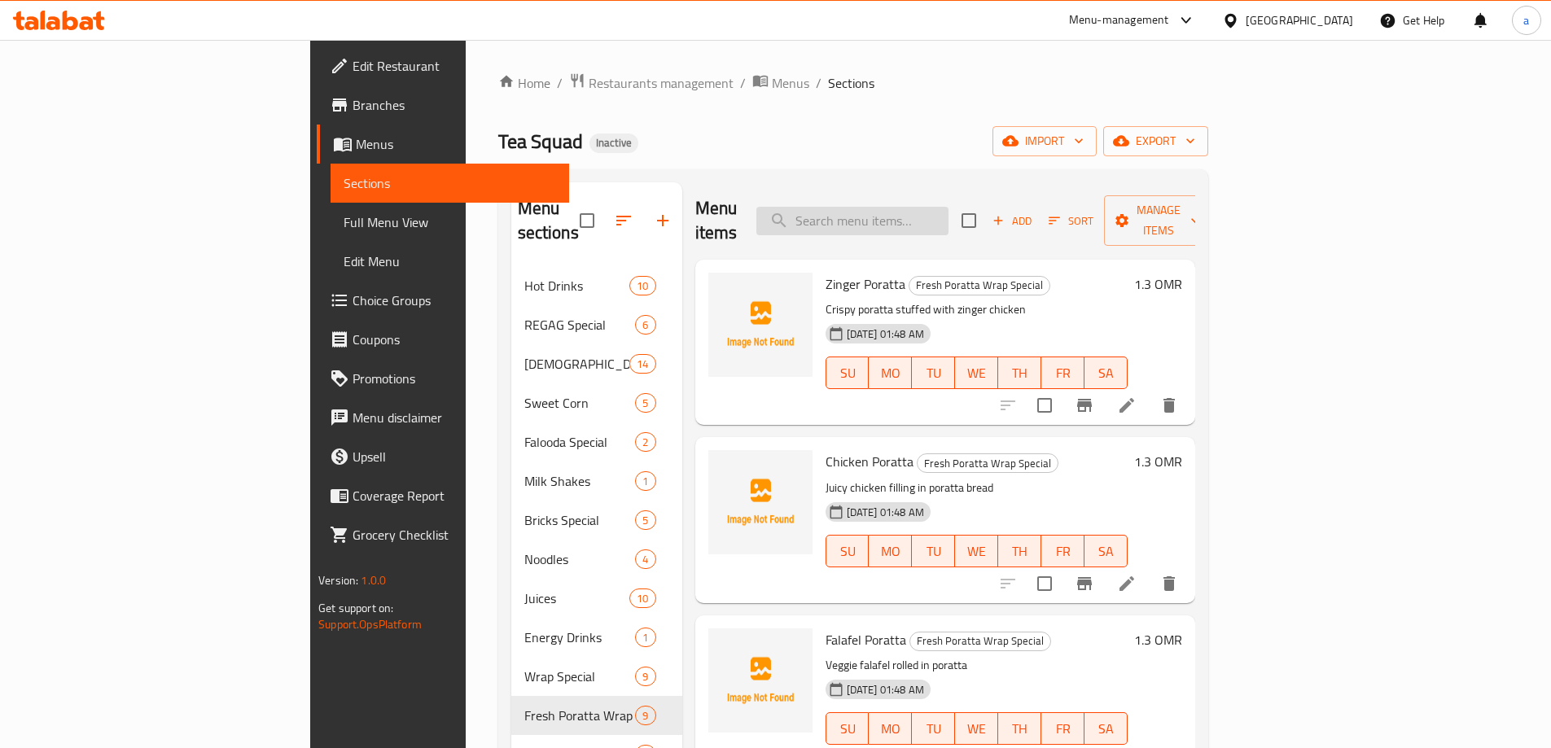
click at [912, 214] on input "search" at bounding box center [853, 221] width 192 height 29
paste input "Multy Taste"
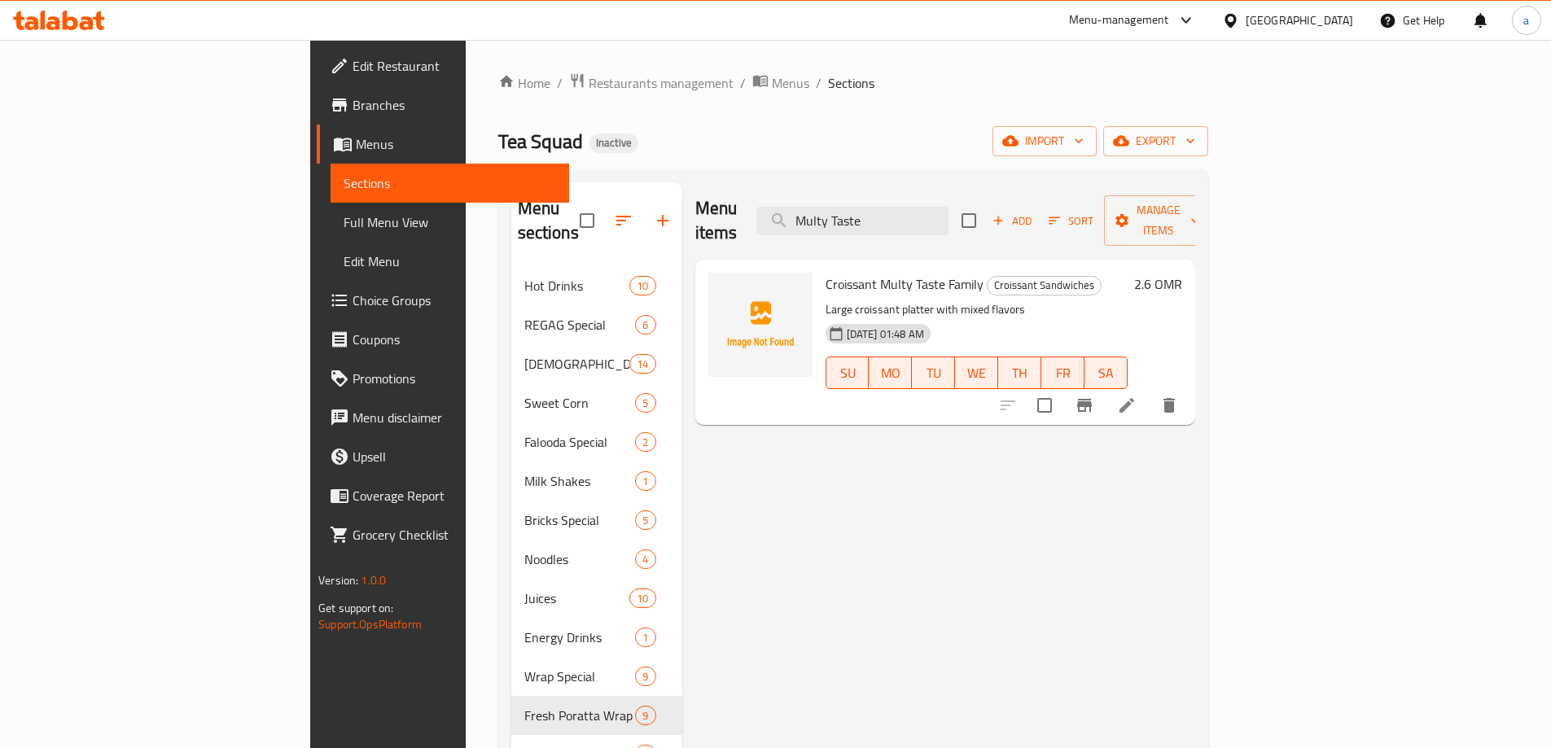
type input "Multy Taste"
click at [1150, 391] on li at bounding box center [1127, 405] width 46 height 29
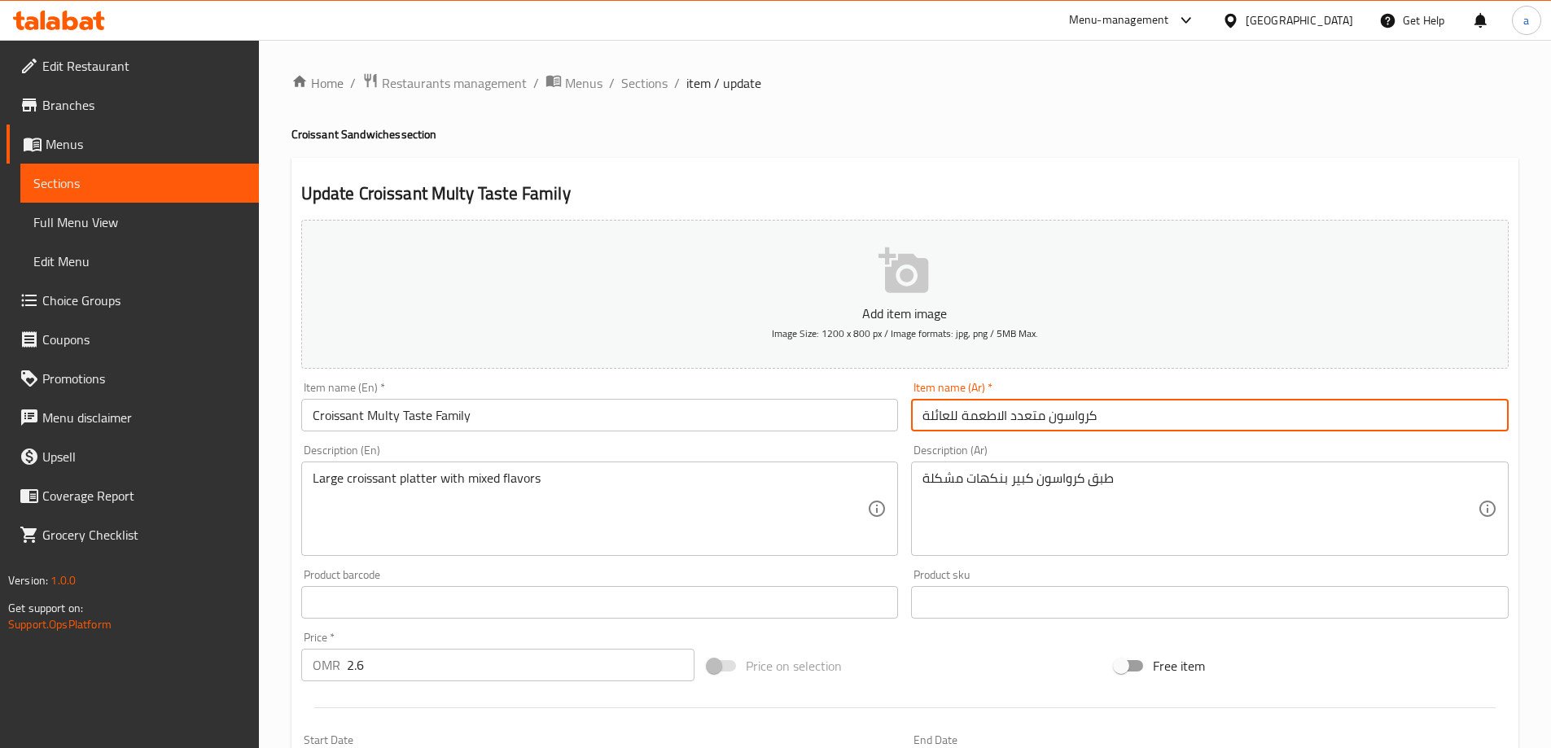
click at [1028, 420] on input "كرواسون متعدد الاطعمة للعائلة" at bounding box center [1210, 415] width 598 height 33
click at [983, 419] on input "كرواسون متعدد الاطعمة للعائلة" at bounding box center [1210, 415] width 598 height 33
click at [1007, 412] on input "كرواسون مالتي تيست للعائلة" at bounding box center [1210, 415] width 598 height 33
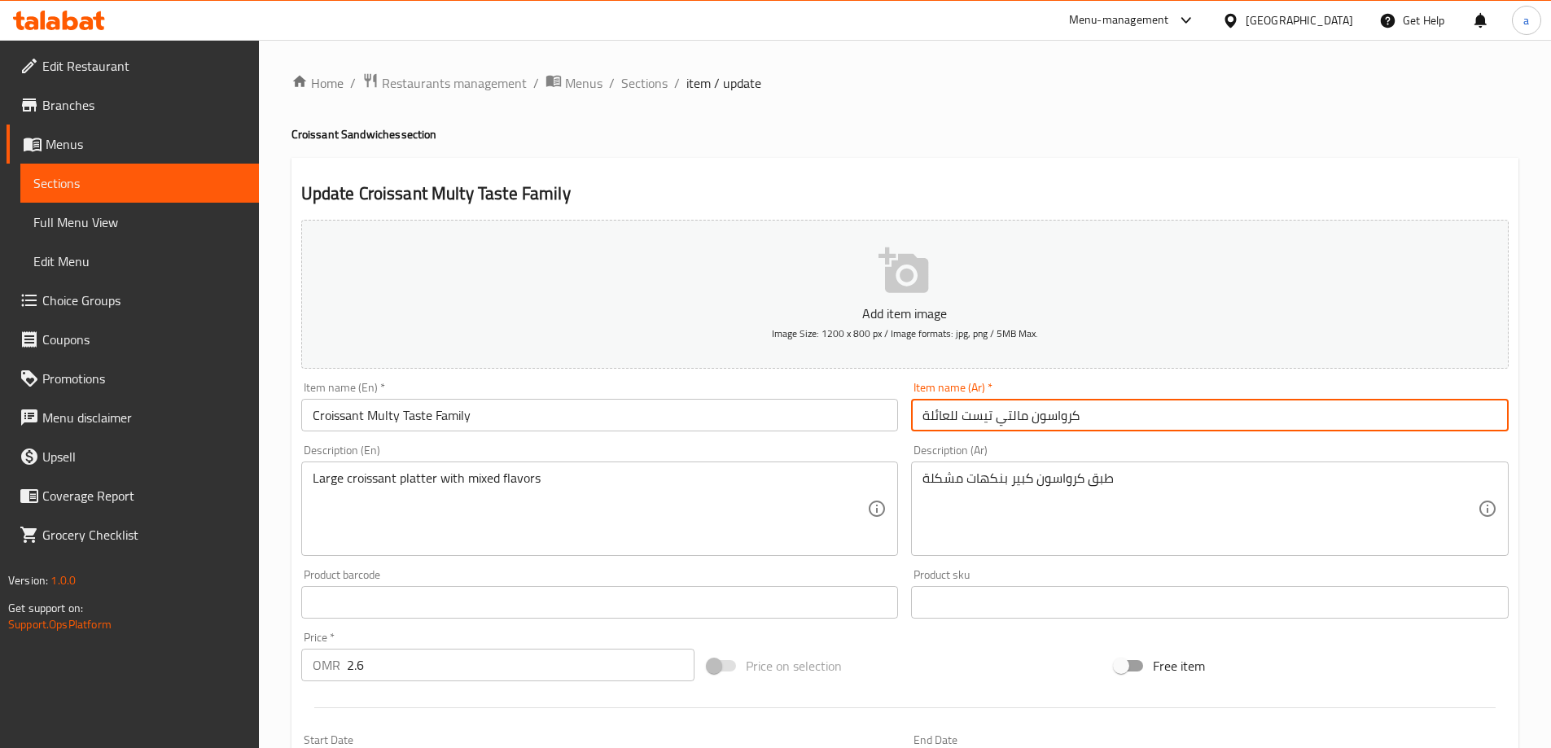
click at [1025, 415] on input "كرواسون مالتي تيست للعائلة" at bounding box center [1210, 415] width 598 height 33
paste input "ا"
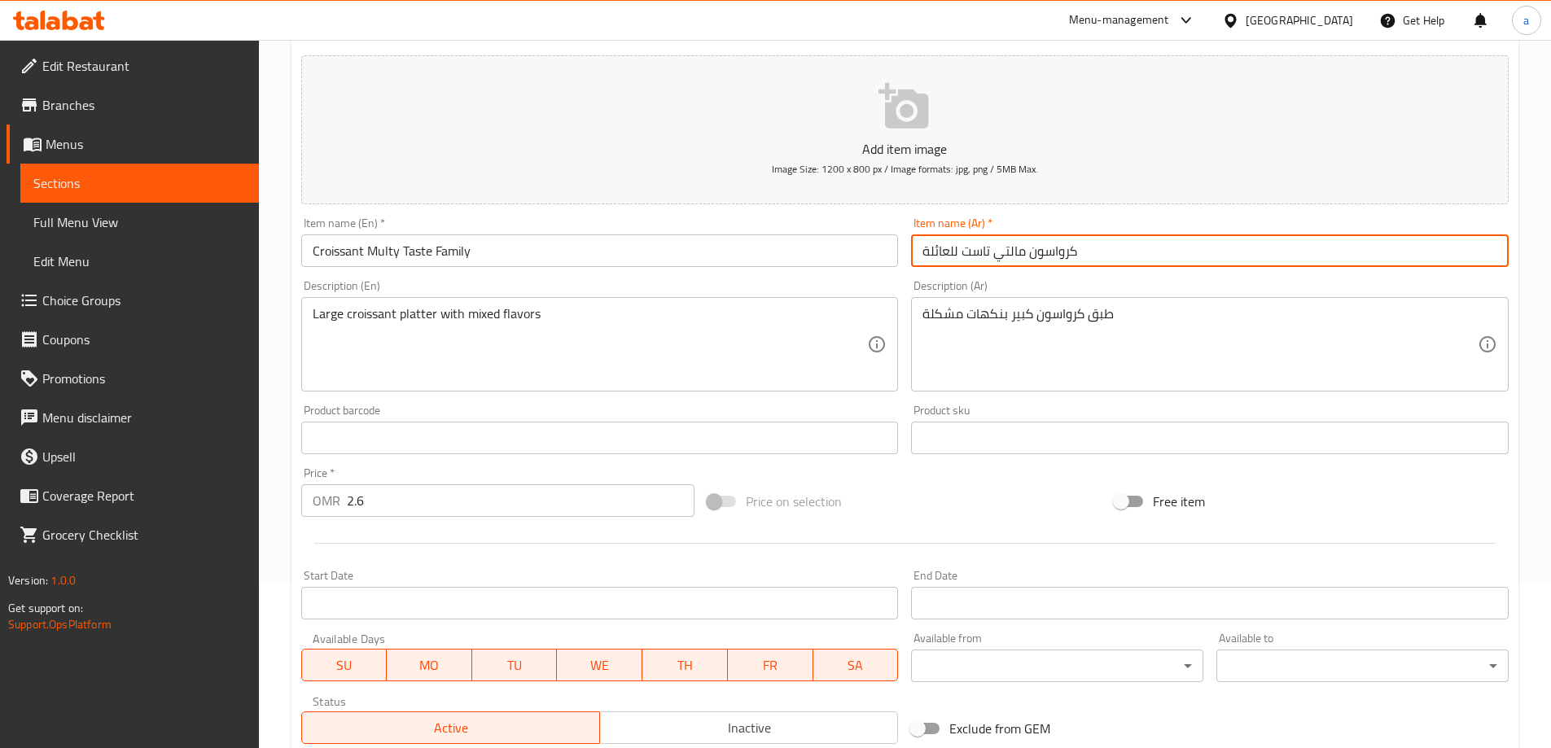
scroll to position [402, 0]
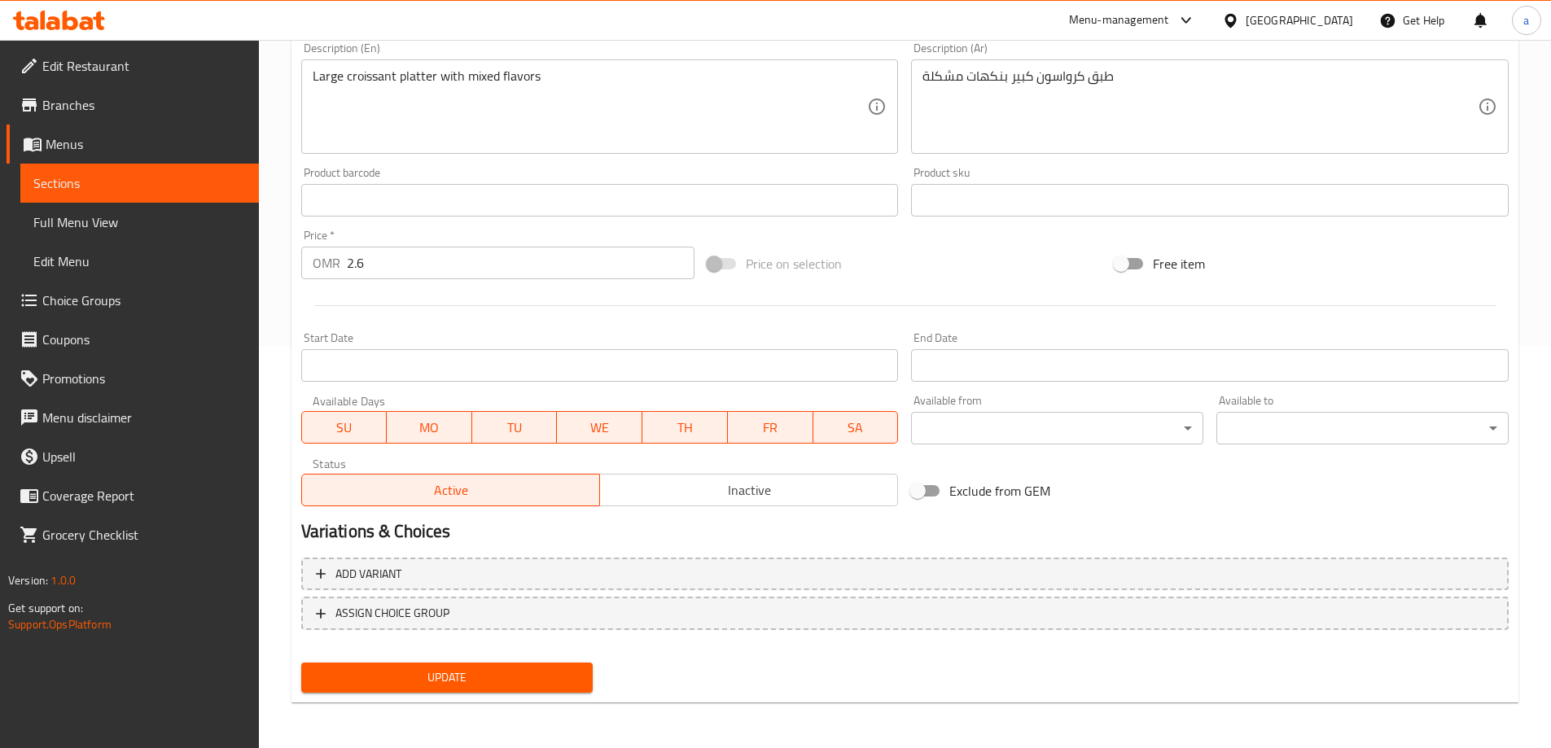
type input "كرواسون مالتي تاست للعائلة"
click at [424, 688] on span "Update" at bounding box center [447, 678] width 266 height 20
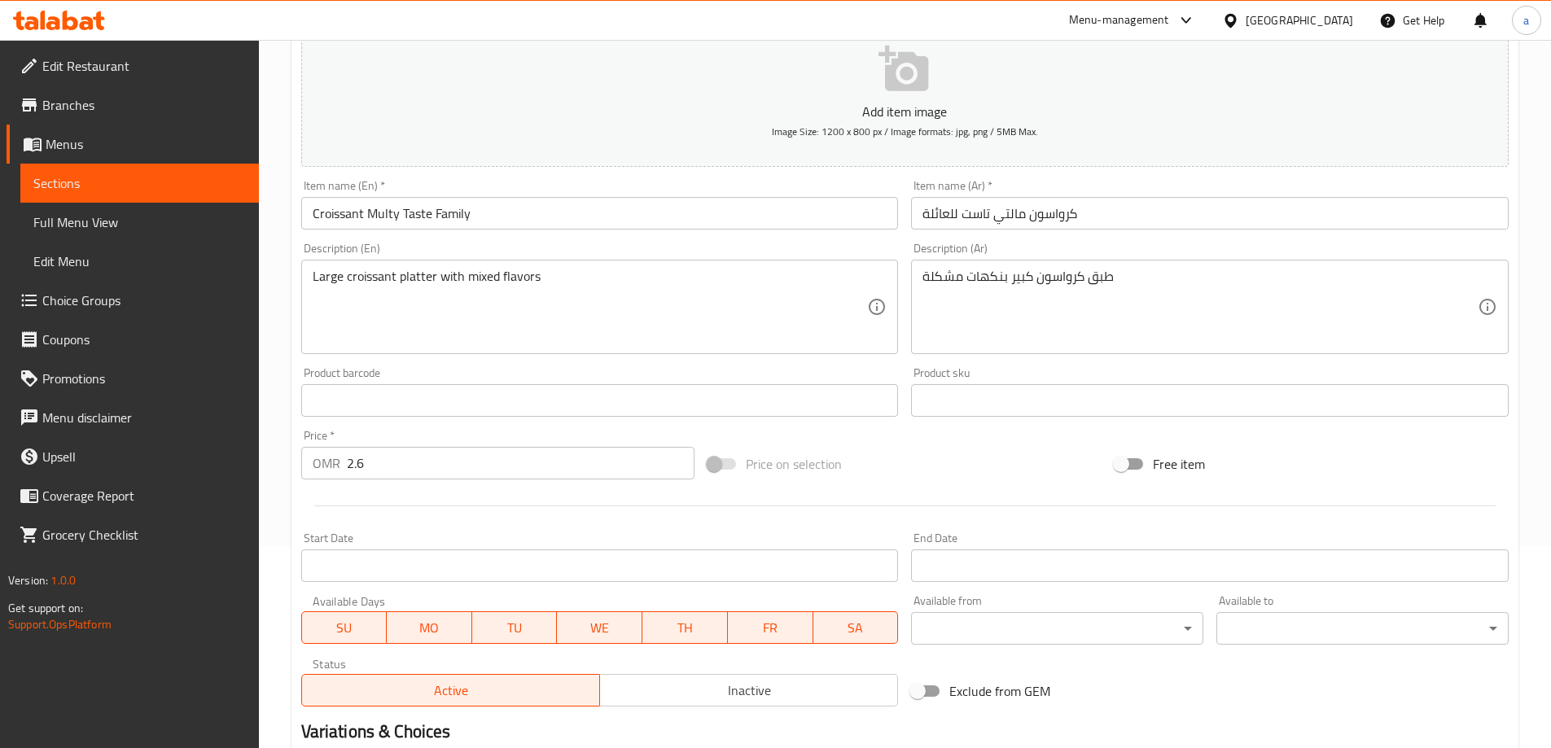
scroll to position [0, 0]
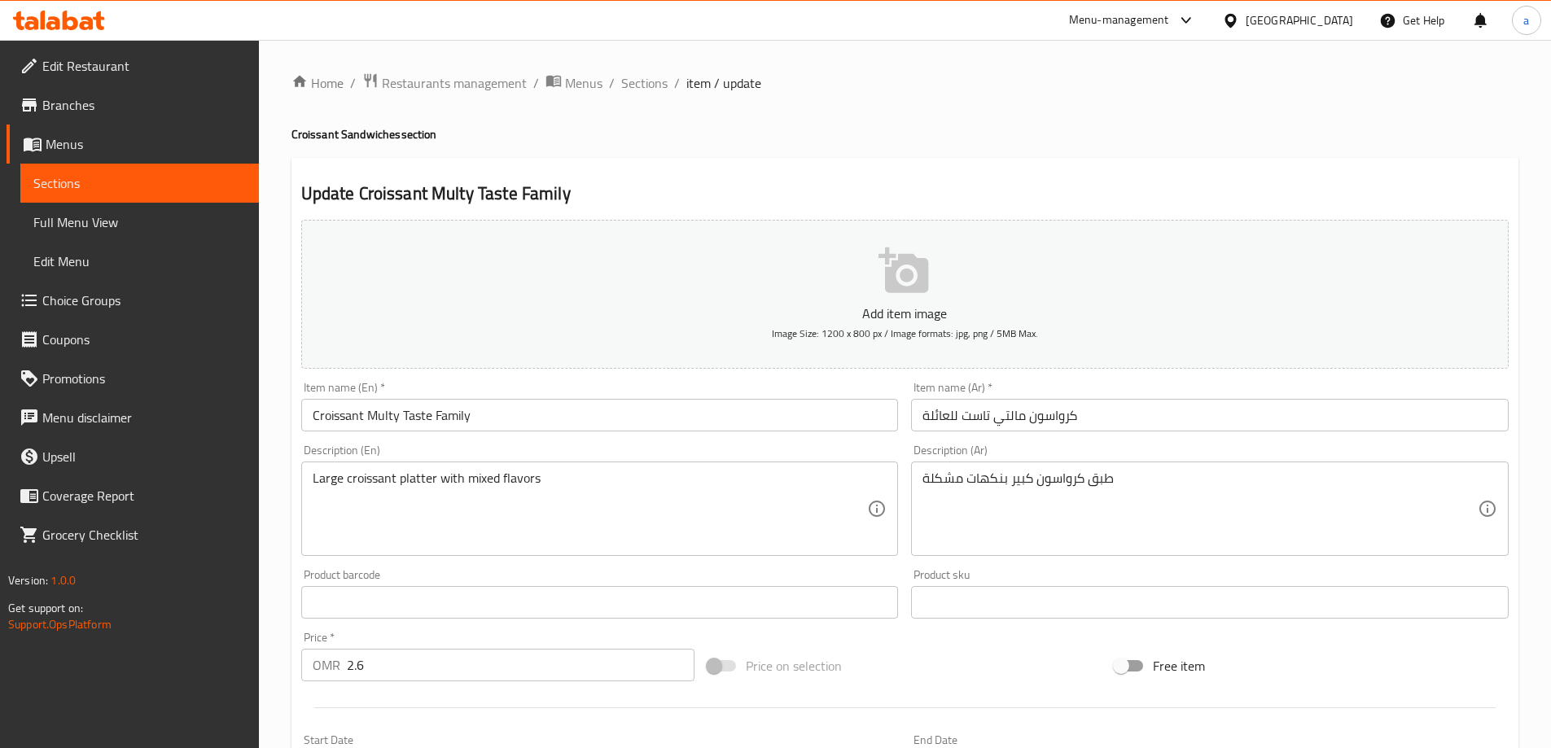
click at [638, 64] on div "Home / Restaurants management / Menus / Sections / item / update Croissant Sand…" at bounding box center [905, 595] width 1293 height 1111
click at [639, 77] on span "Sections" at bounding box center [644, 83] width 46 height 20
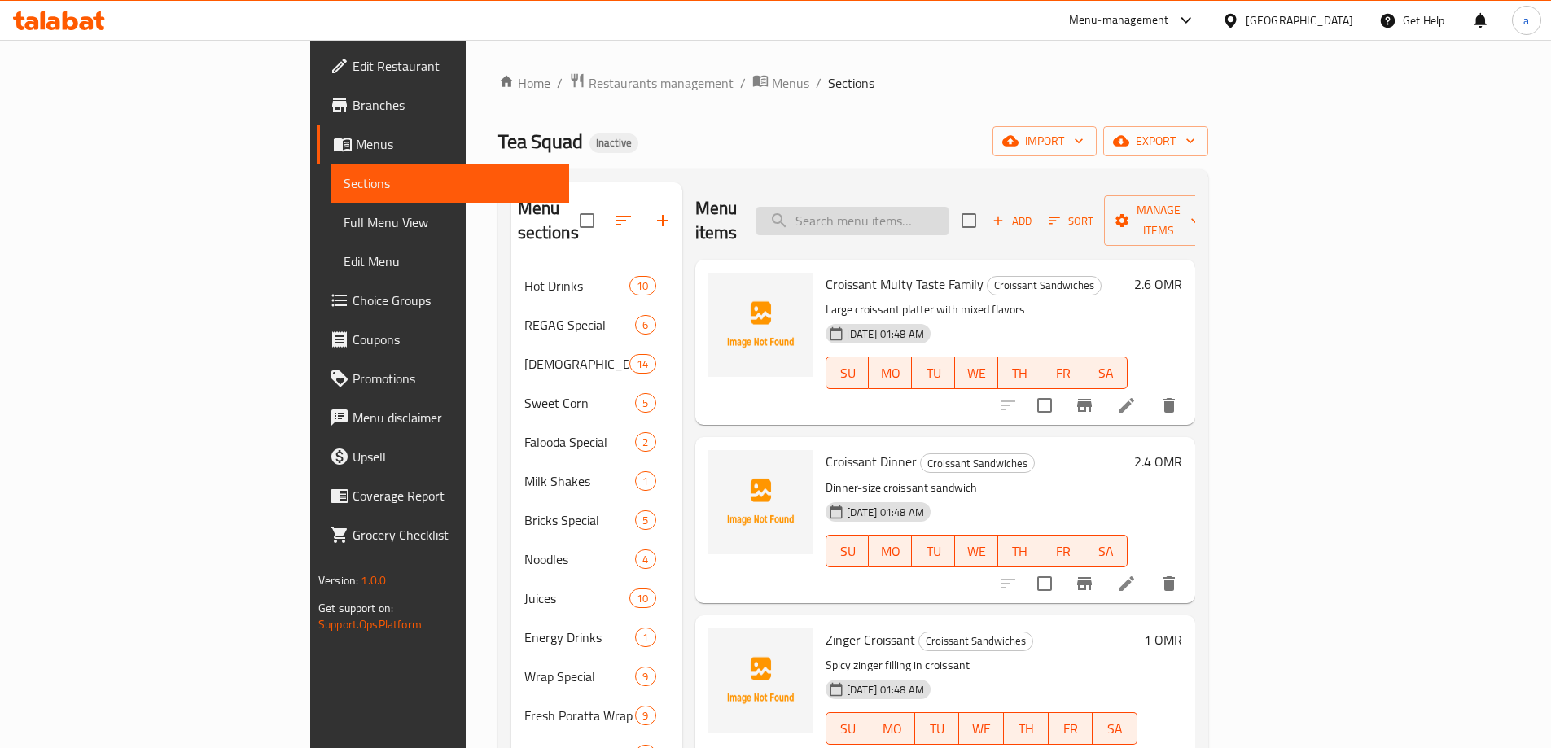
click at [928, 213] on input "search" at bounding box center [853, 221] width 192 height 29
paste input "Nutella"
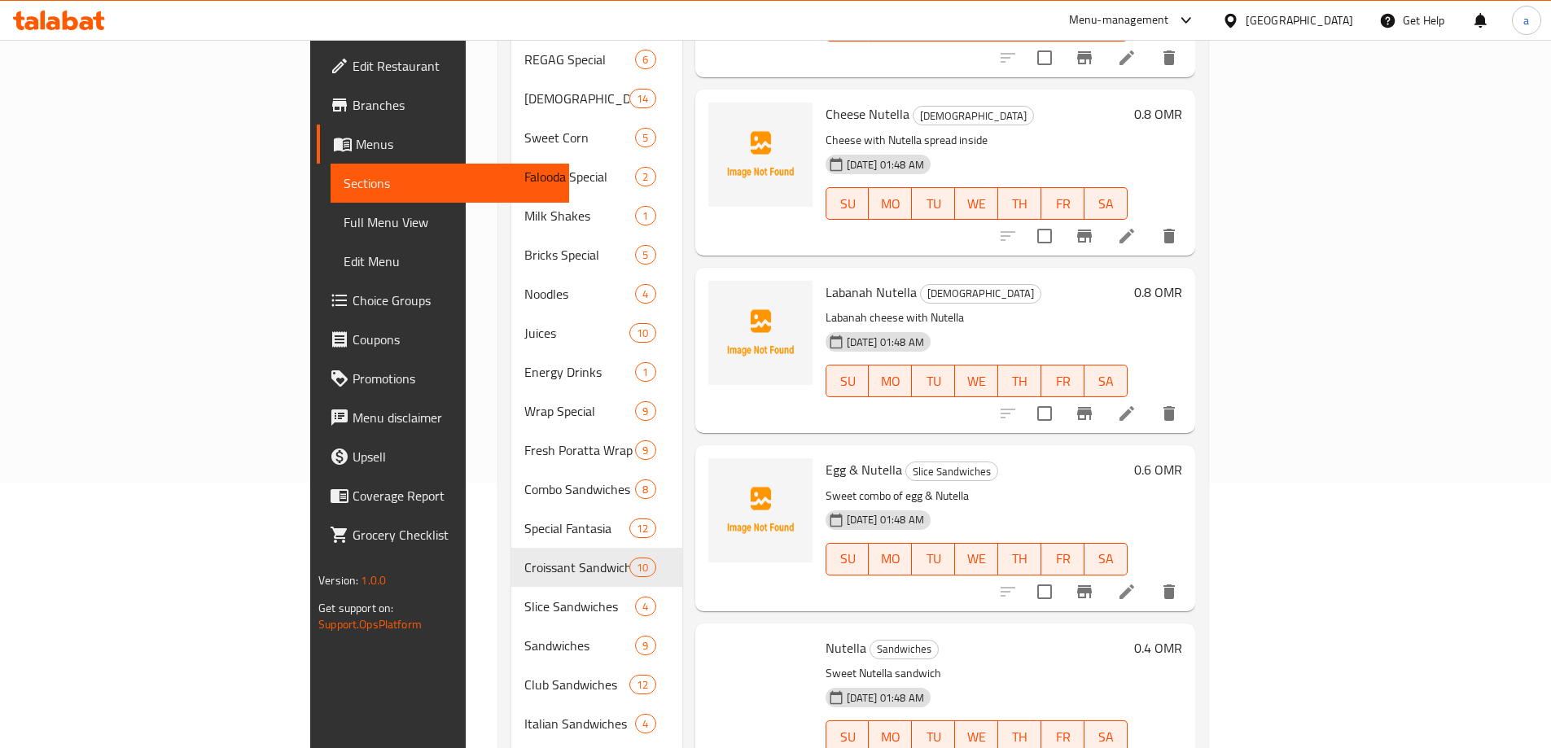
scroll to position [326, 0]
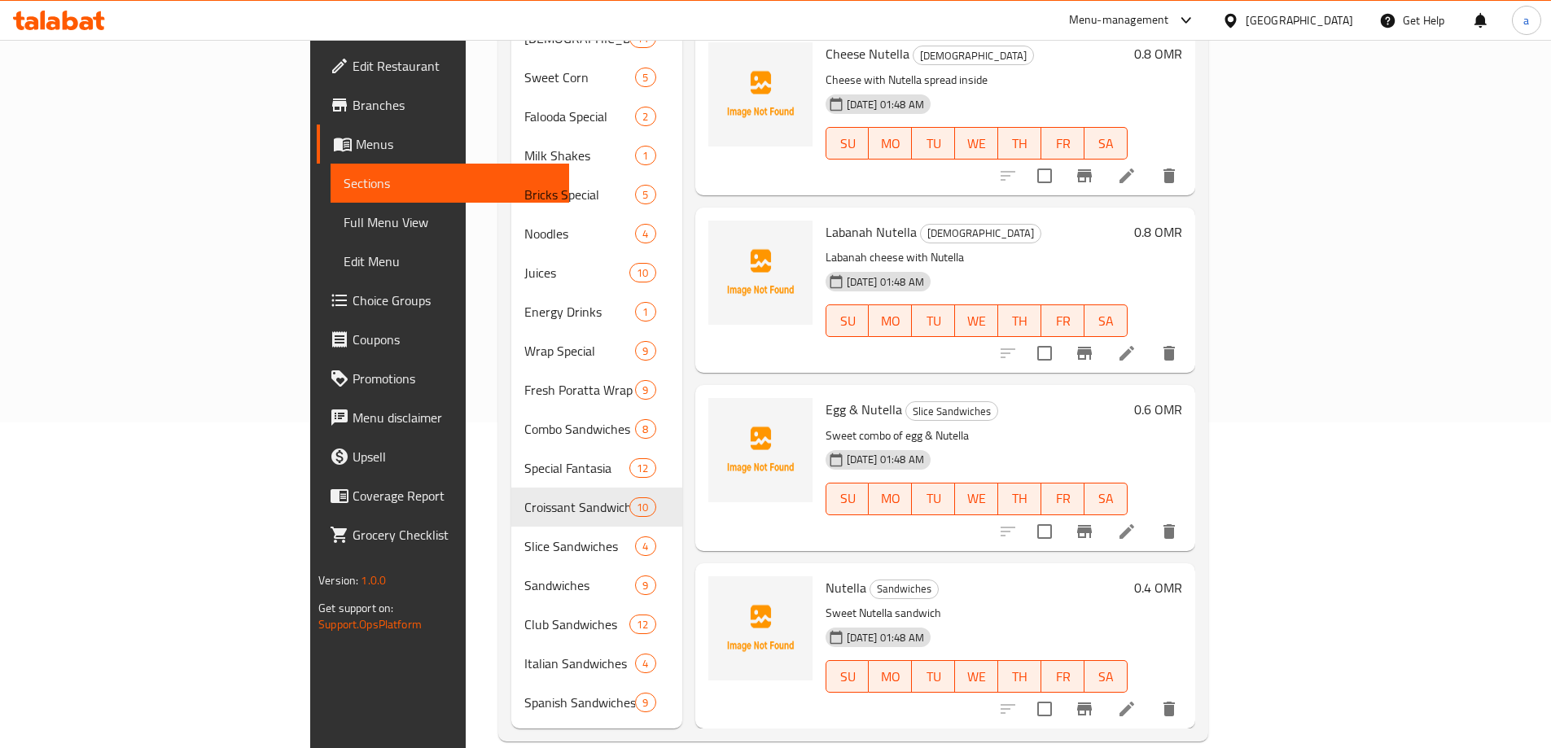
type input "Nutella"
click at [1150, 695] on li at bounding box center [1127, 709] width 46 height 29
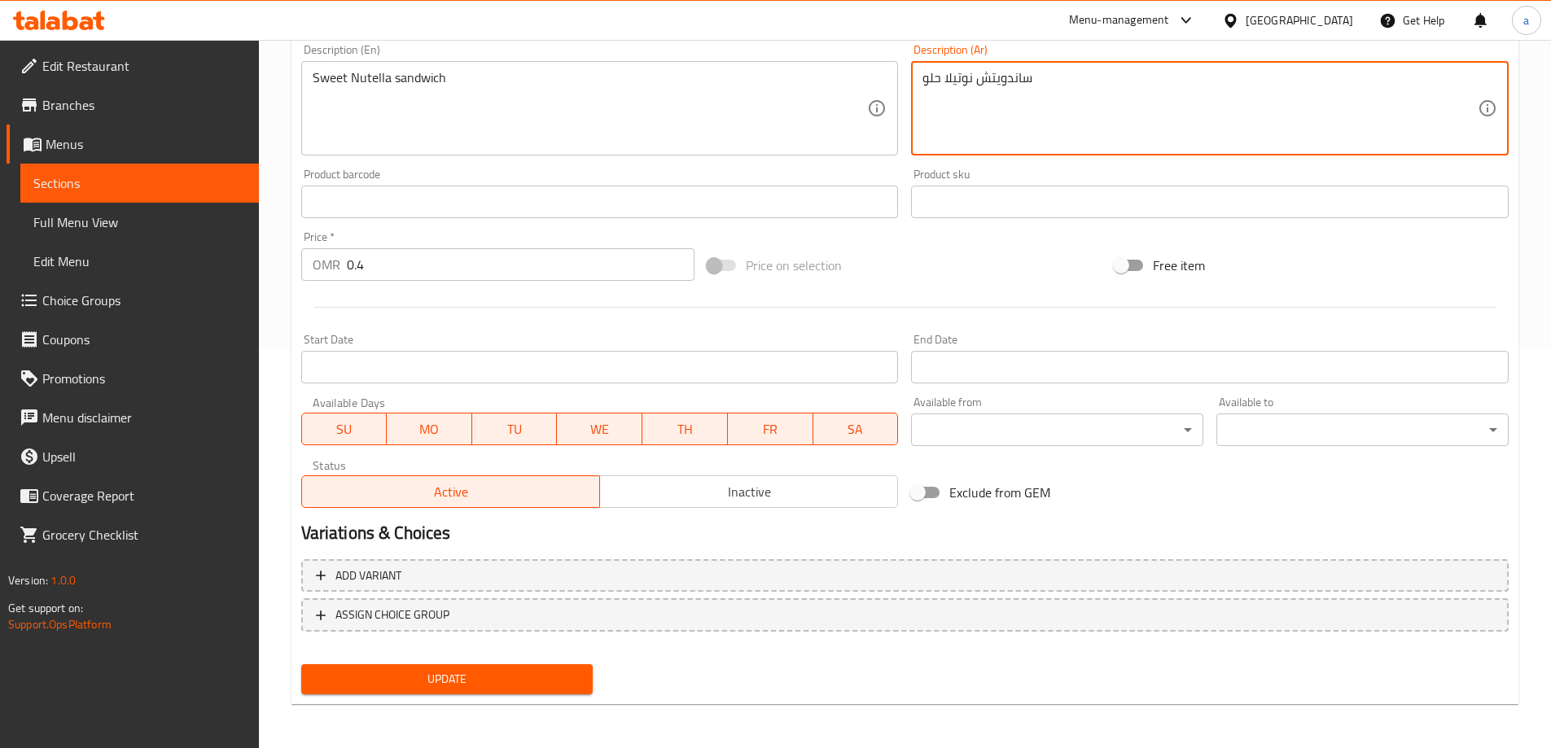
scroll to position [402, 0]
type textarea "ساندويتش نوتيلا حلو"
click at [534, 673] on span "Update" at bounding box center [447, 678] width 266 height 20
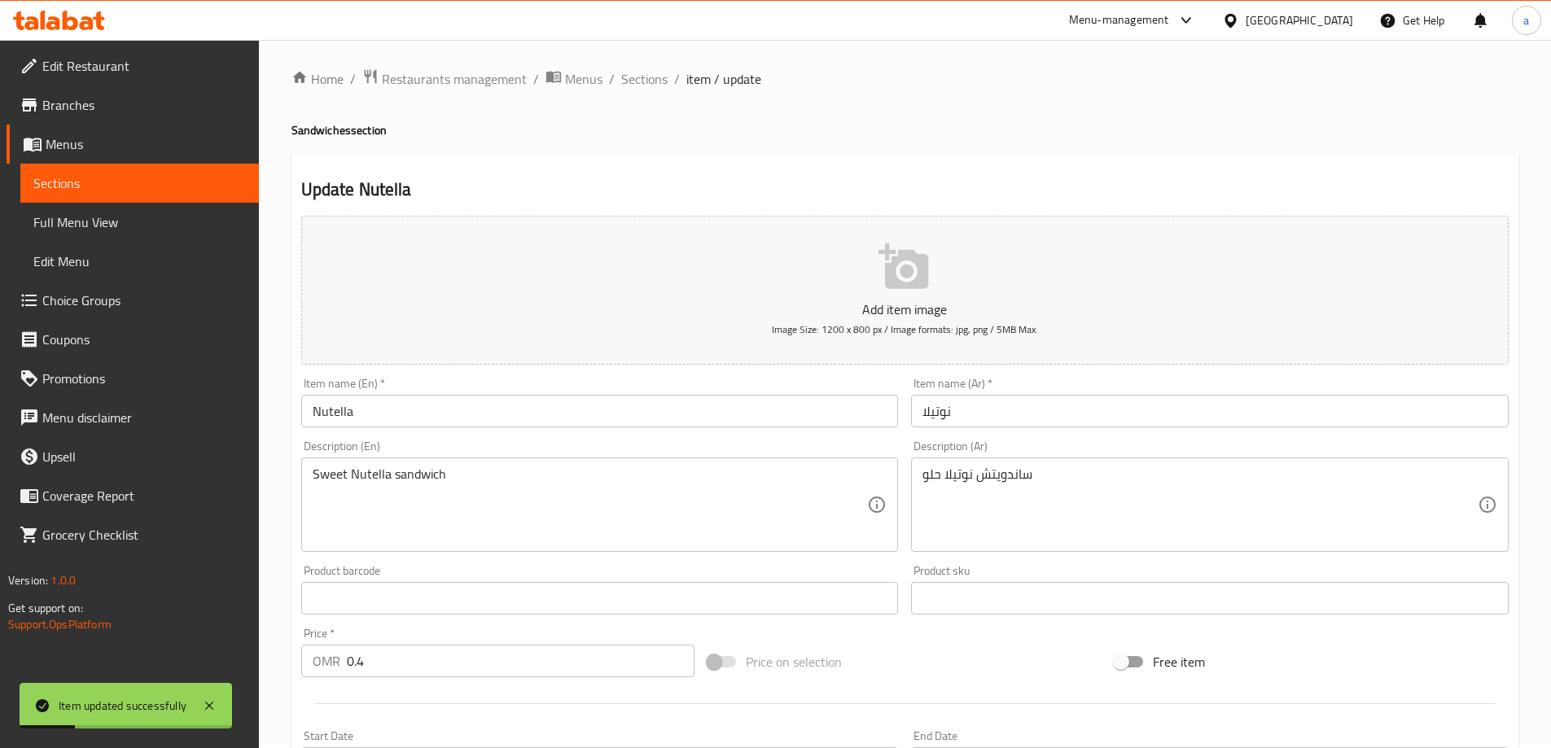
scroll to position [0, 0]
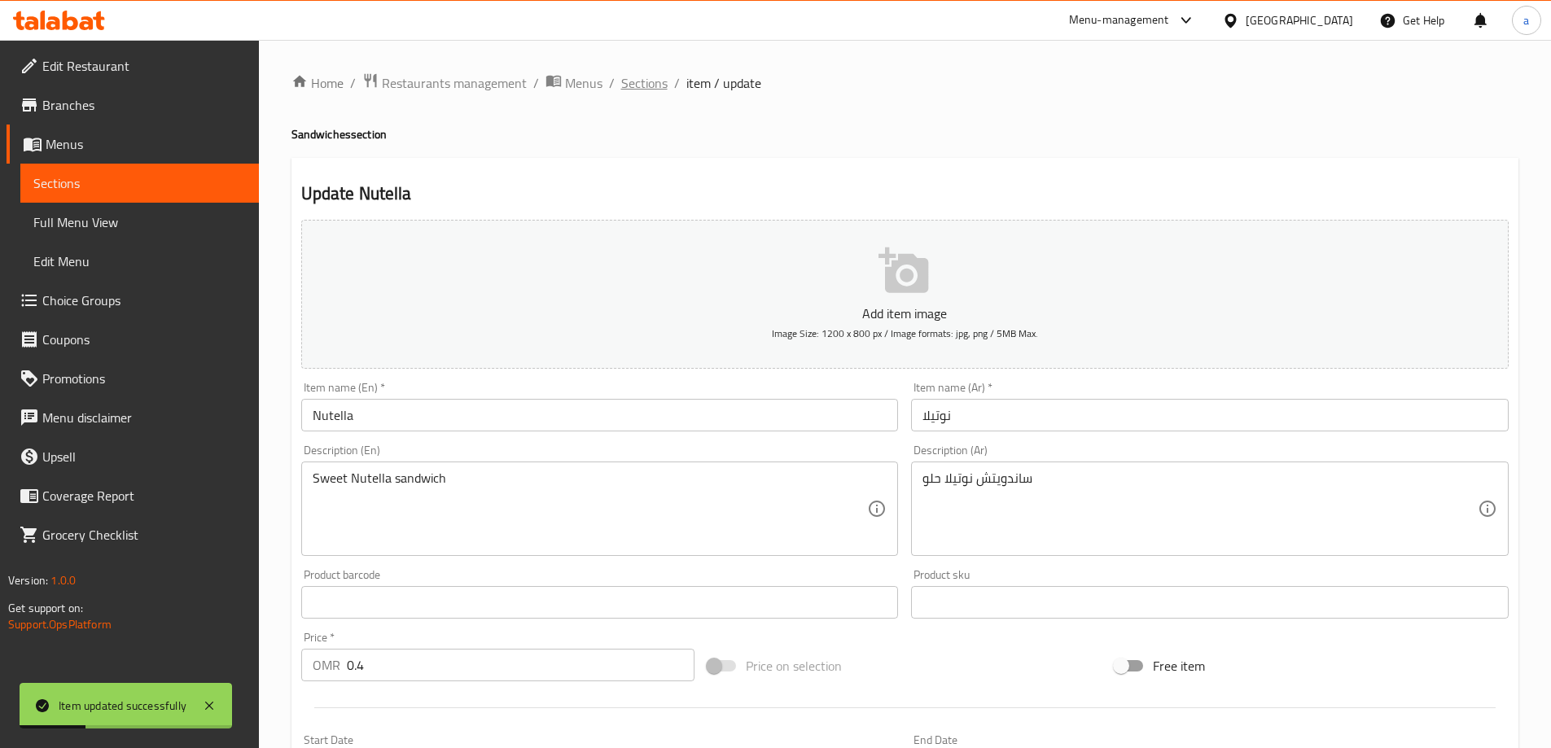
click at [633, 88] on span "Sections" at bounding box center [644, 83] width 46 height 20
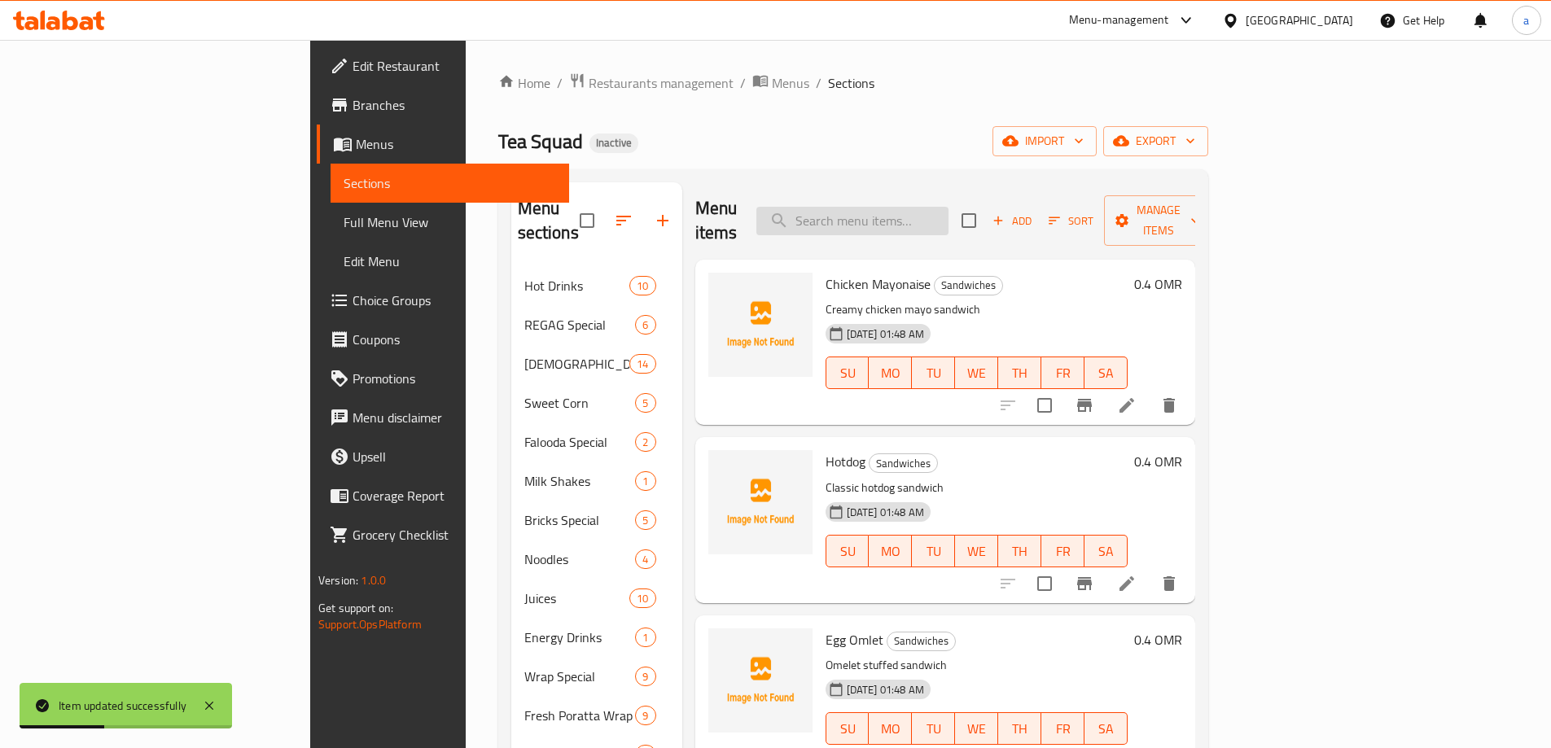
click at [932, 210] on input "search" at bounding box center [853, 221] width 192 height 29
paste input "Cheese & Oman Chips"
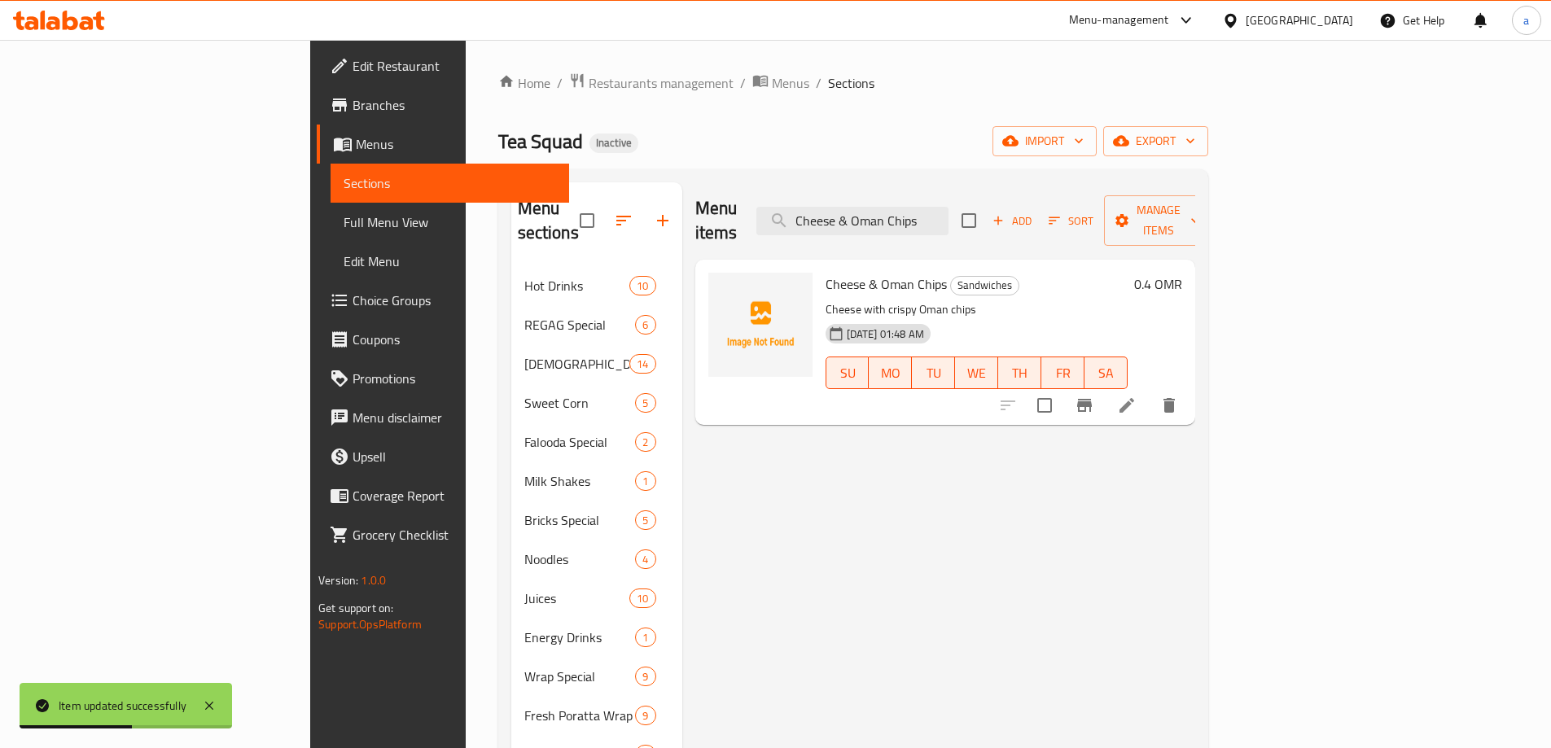
type input "Cheese & Oman Chips"
click at [1135, 398] on icon at bounding box center [1127, 405] width 15 height 15
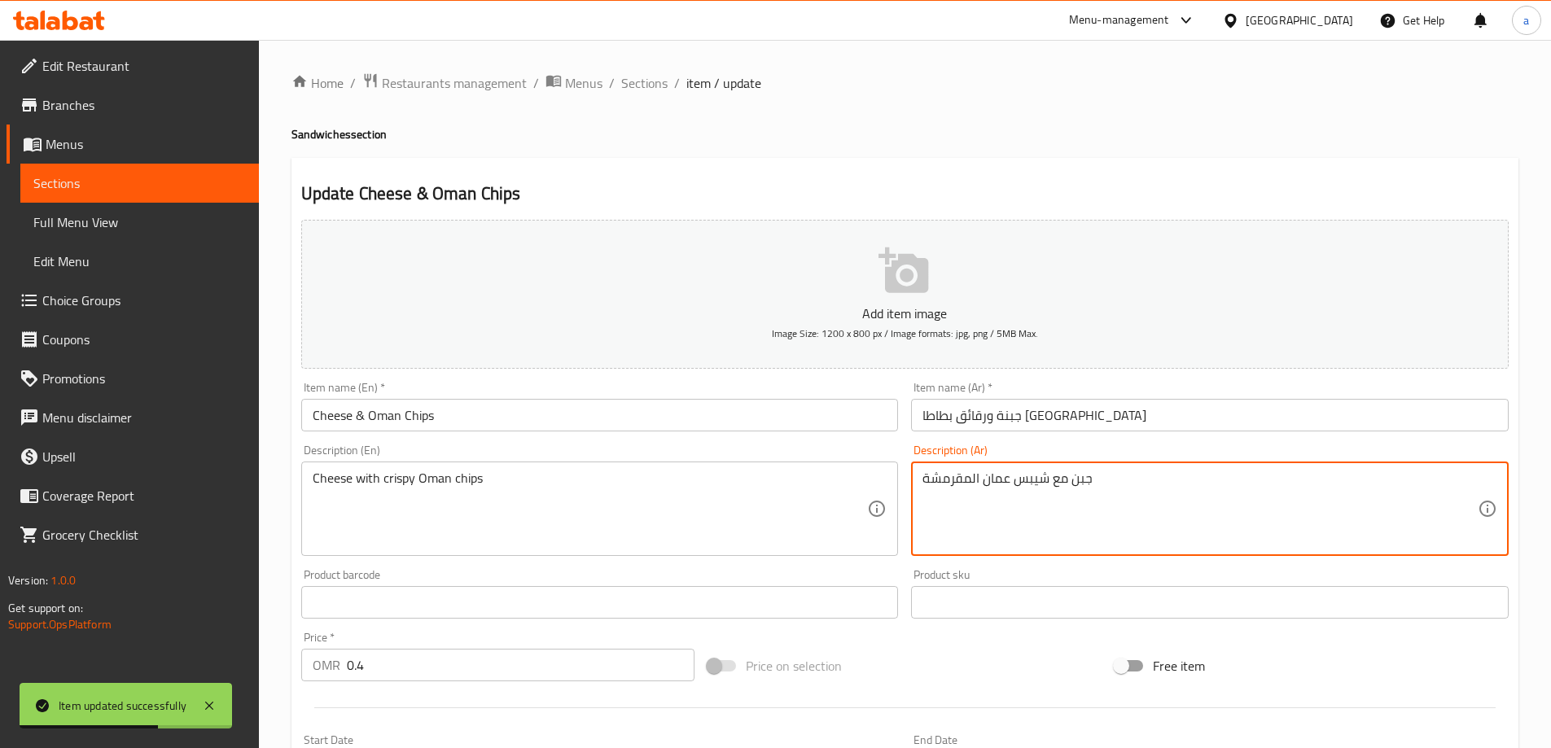
click at [1033, 482] on textarea "جبن مع شيبس عمان المقرمشة" at bounding box center [1200, 509] width 555 height 77
click at [997, 417] on input "جبنة ورقائق بطاطا عمان" at bounding box center [1210, 415] width 598 height 33
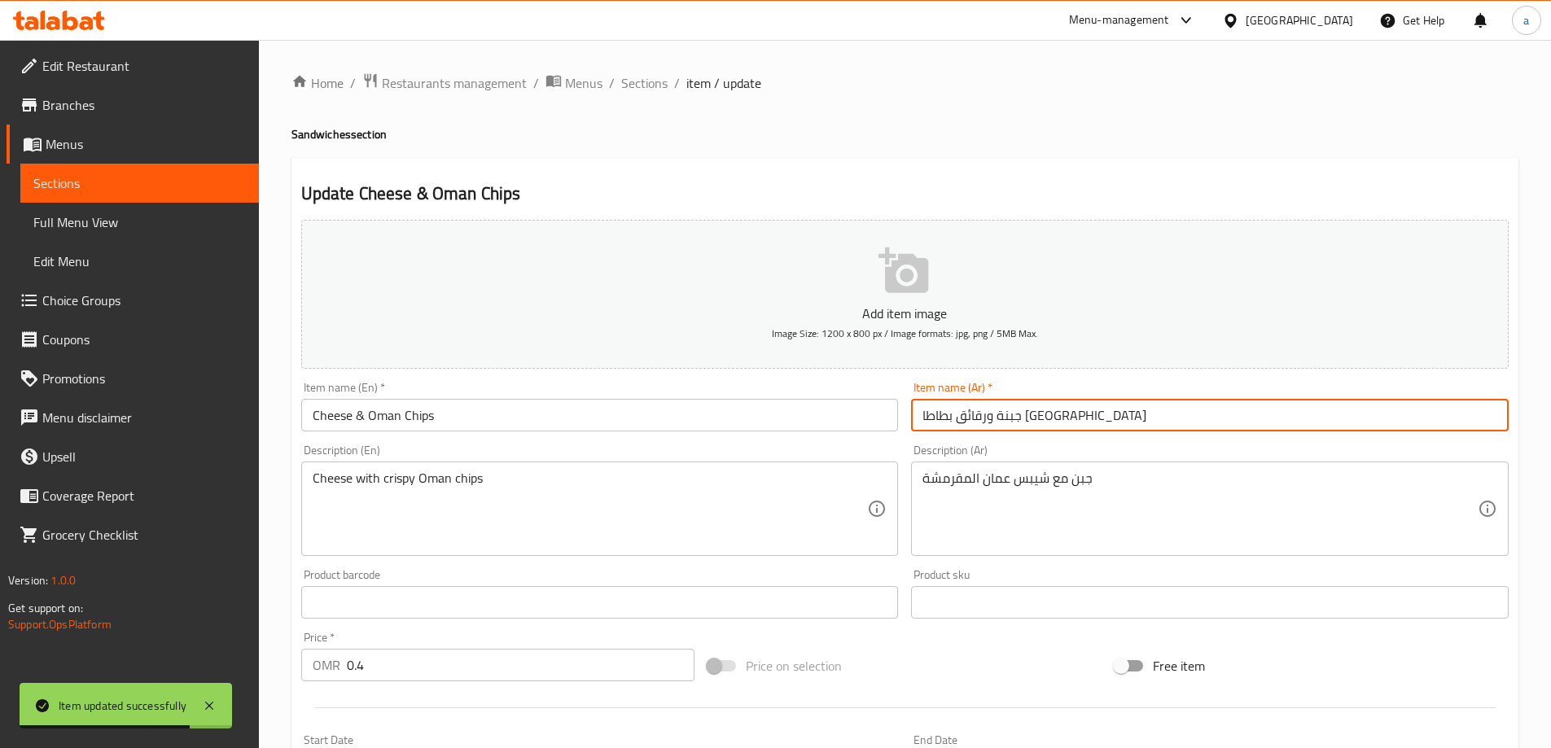
click at [997, 417] on input "جبنة ورقائق بطاطا عمان" at bounding box center [1210, 415] width 598 height 33
click at [981, 411] on input "جبنة ورقائق بطاطا عمان" at bounding box center [1210, 415] width 598 height 33
paste input "شيبس"
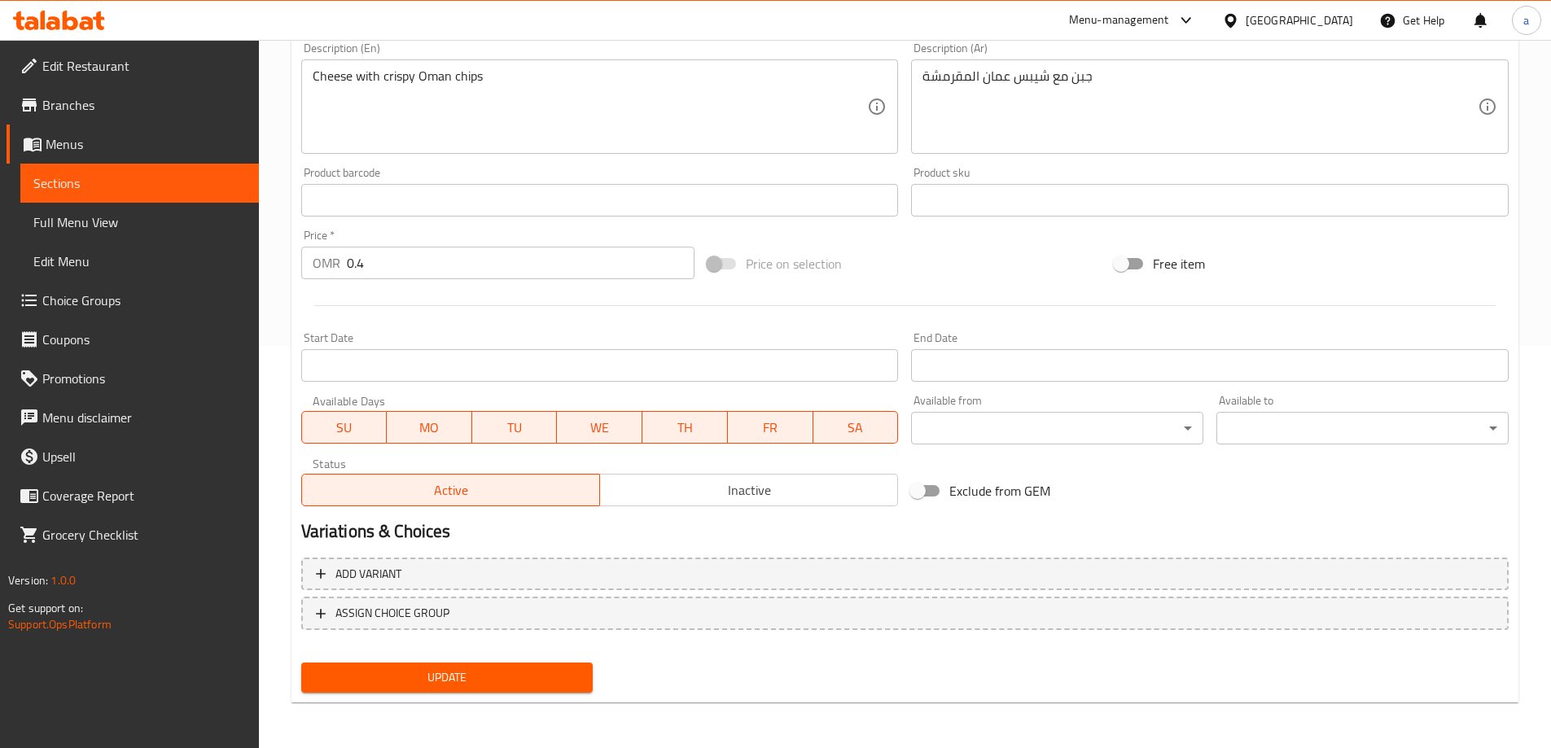
type input "جبنة وشيبس [GEOGRAPHIC_DATA]"
click at [464, 682] on span "Update" at bounding box center [447, 678] width 266 height 20
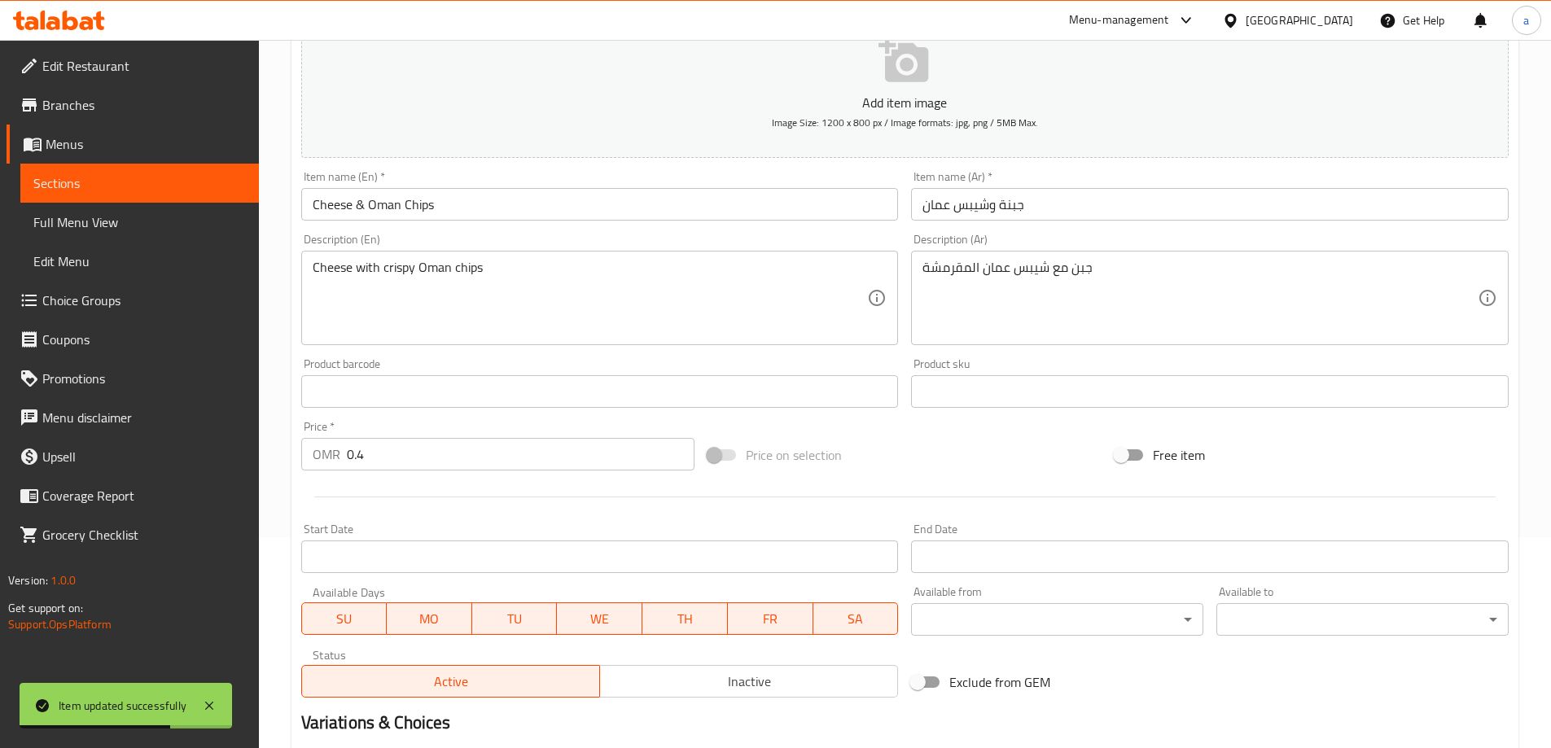
scroll to position [0, 0]
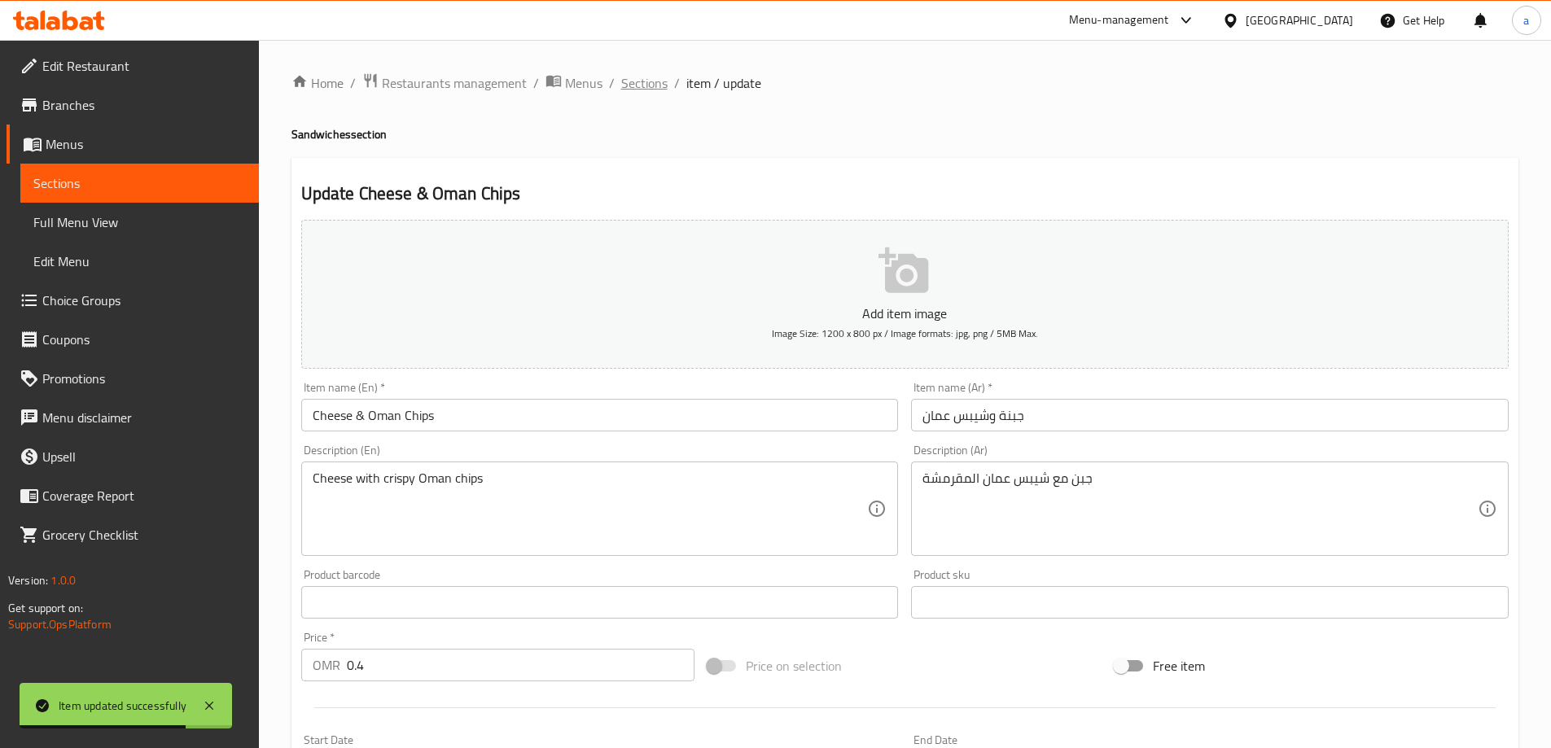
click at [652, 81] on span "Sections" at bounding box center [644, 83] width 46 height 20
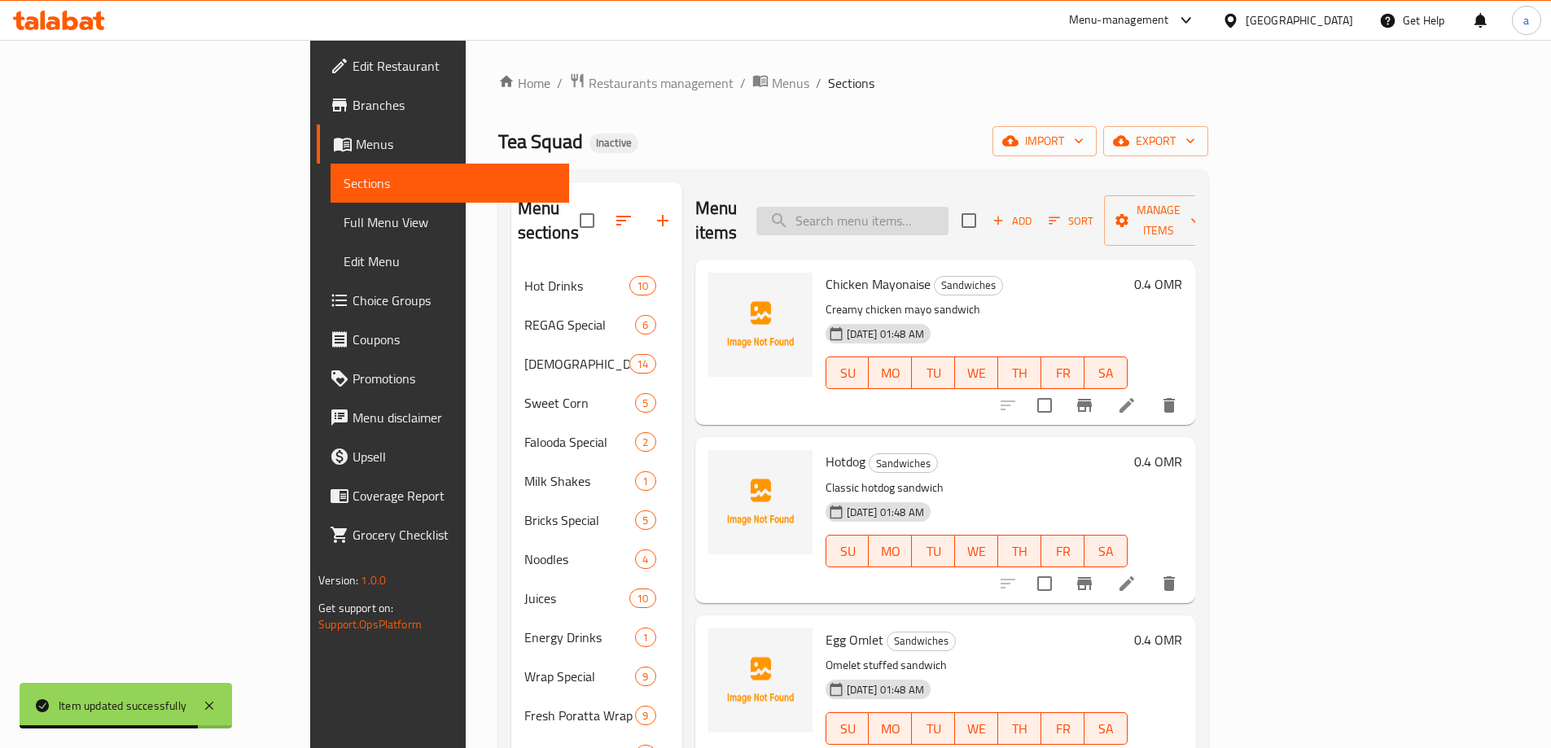
click at [949, 208] on input "search" at bounding box center [853, 221] width 192 height 29
paste input "Mishkal Club"
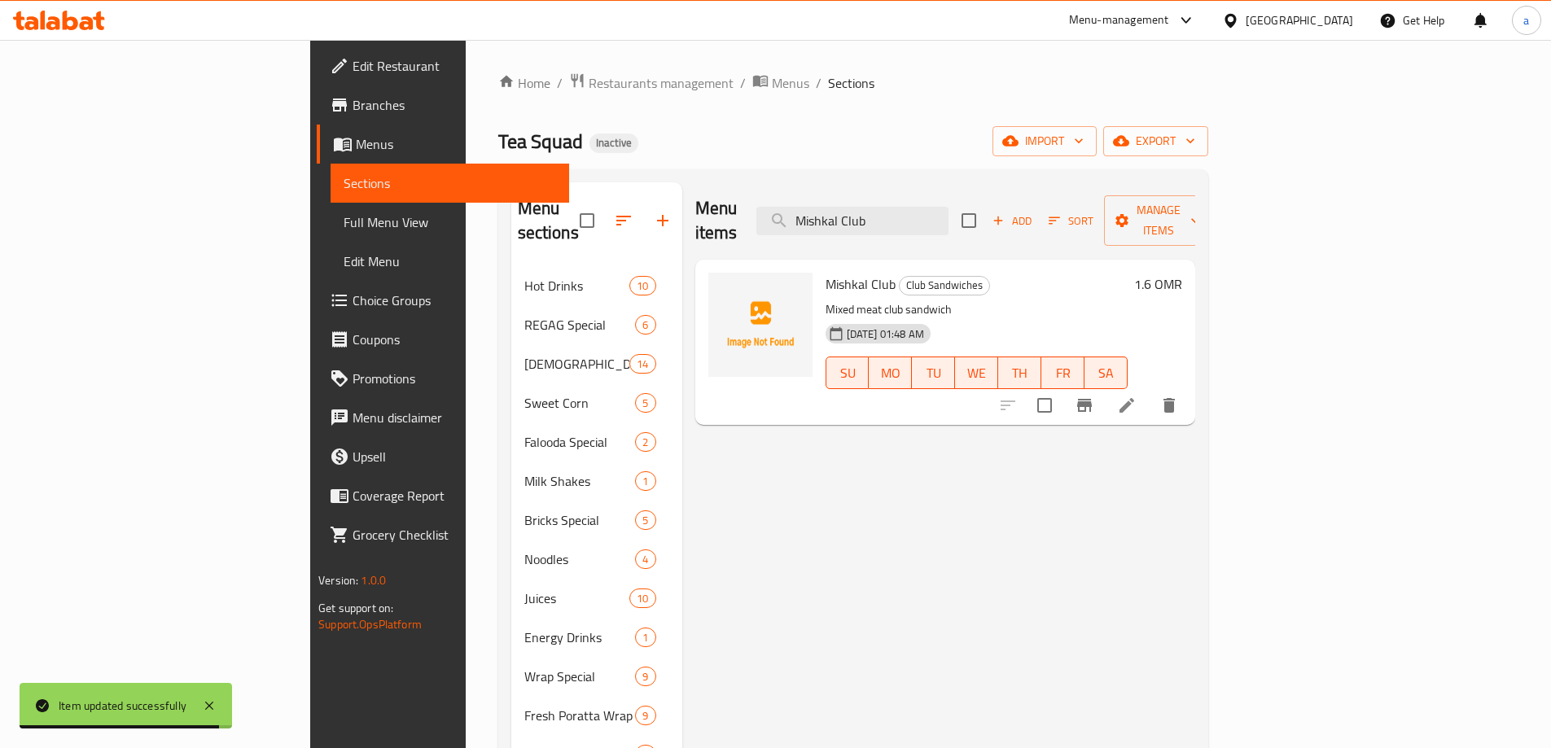
type input "Mishkal Club"
click at [1150, 391] on li at bounding box center [1127, 405] width 46 height 29
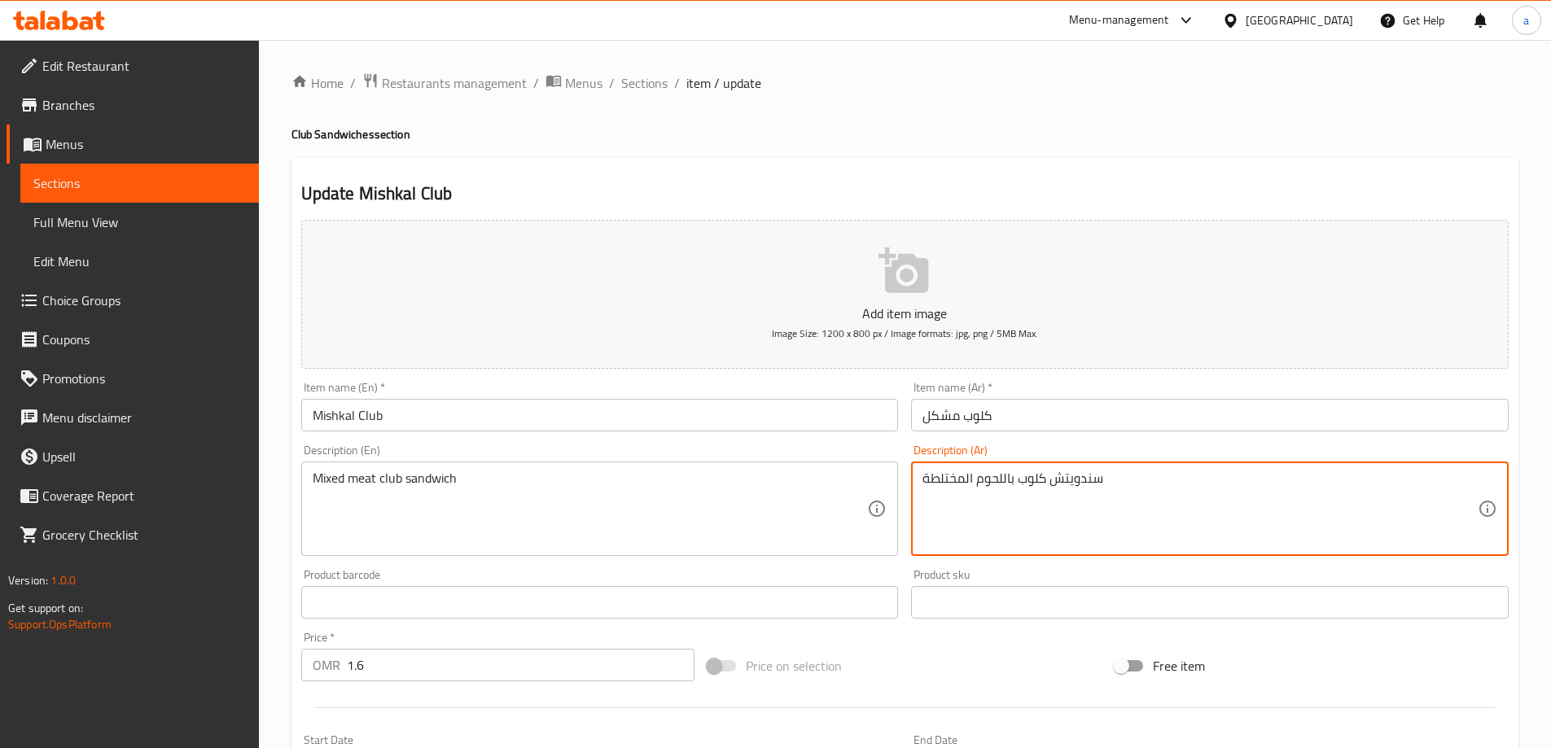
click at [958, 476] on textarea "سندويتش كلوب باللحوم المختلطة" at bounding box center [1200, 509] width 555 height 77
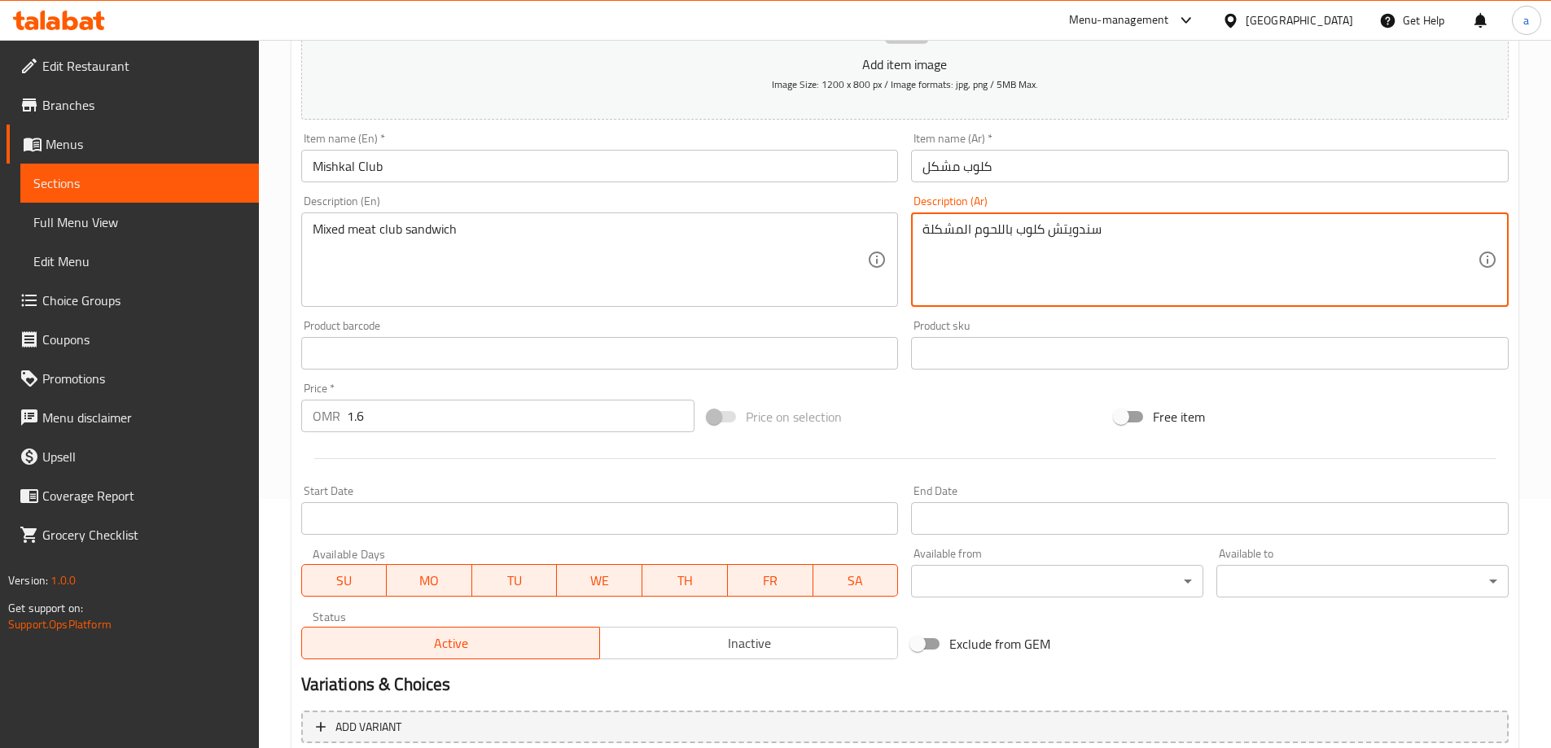
scroll to position [402, 0]
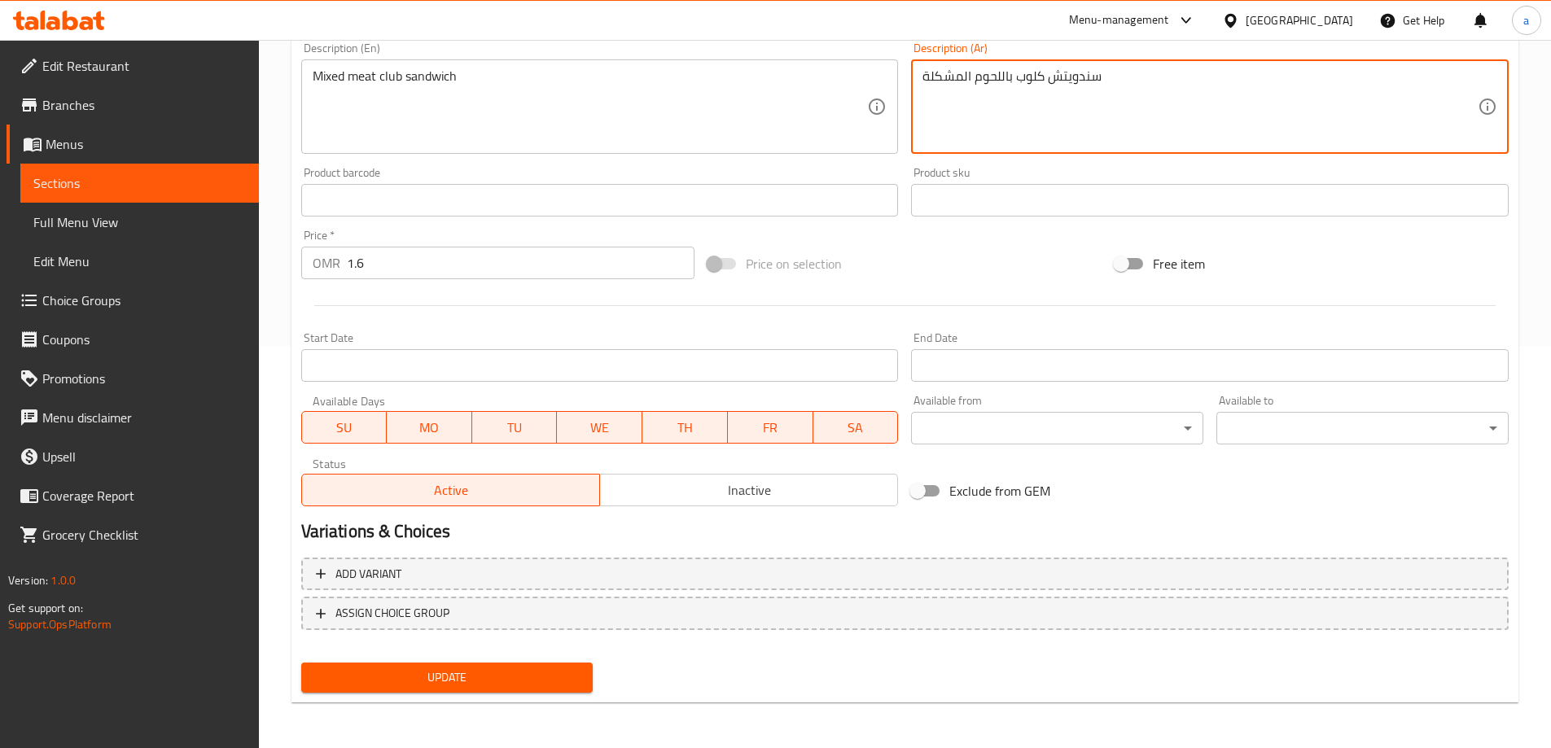
type textarea "سندويتش كلوب باللحوم المشكلة"
drag, startPoint x: 525, startPoint y: 687, endPoint x: 360, endPoint y: 308, distance: 414.0
click at [524, 686] on span "Update" at bounding box center [447, 678] width 266 height 20
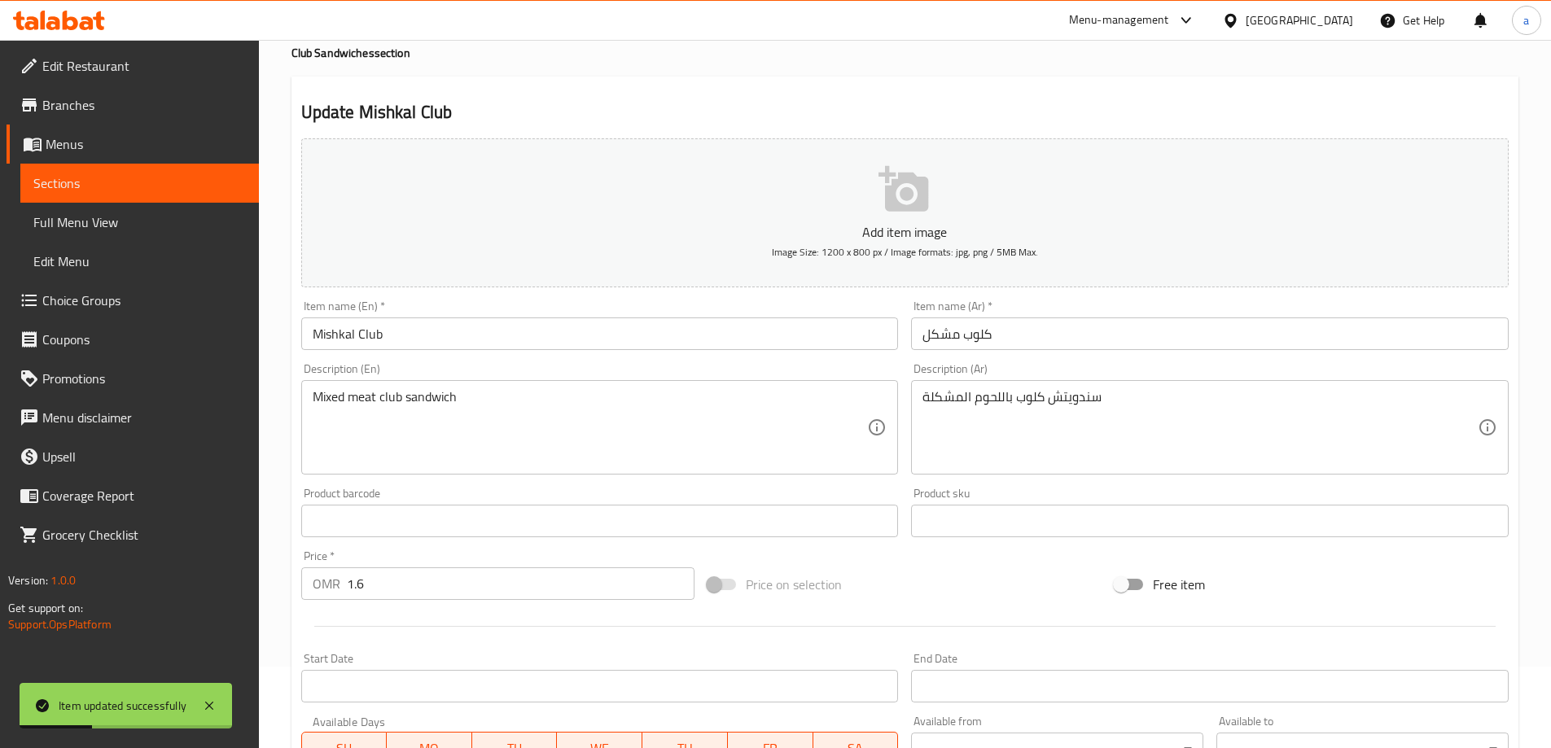
scroll to position [0, 0]
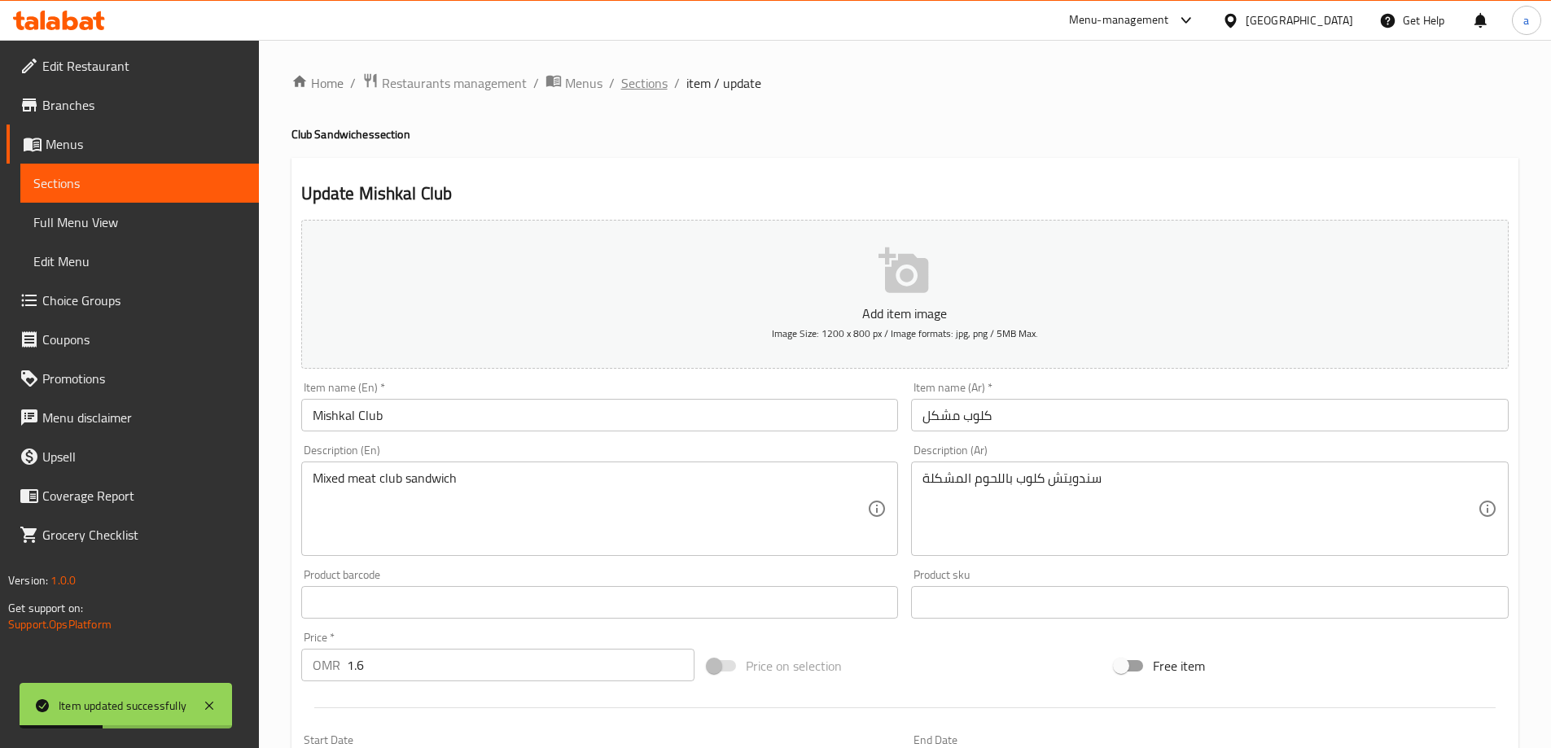
click at [652, 83] on span "Sections" at bounding box center [644, 83] width 46 height 20
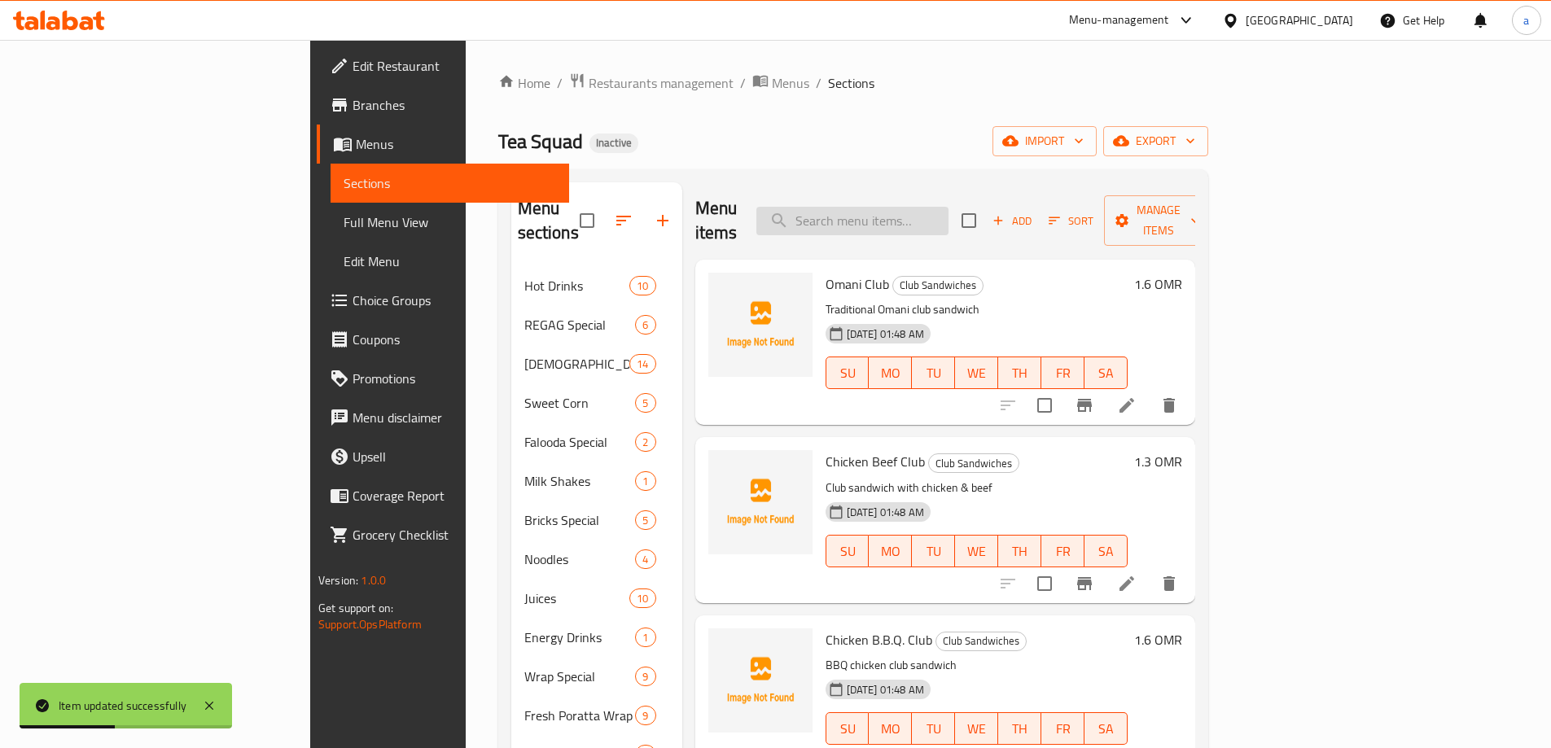
paste input "Mathafi Club"
click at [949, 207] on input "Mathafi Club" at bounding box center [853, 221] width 192 height 29
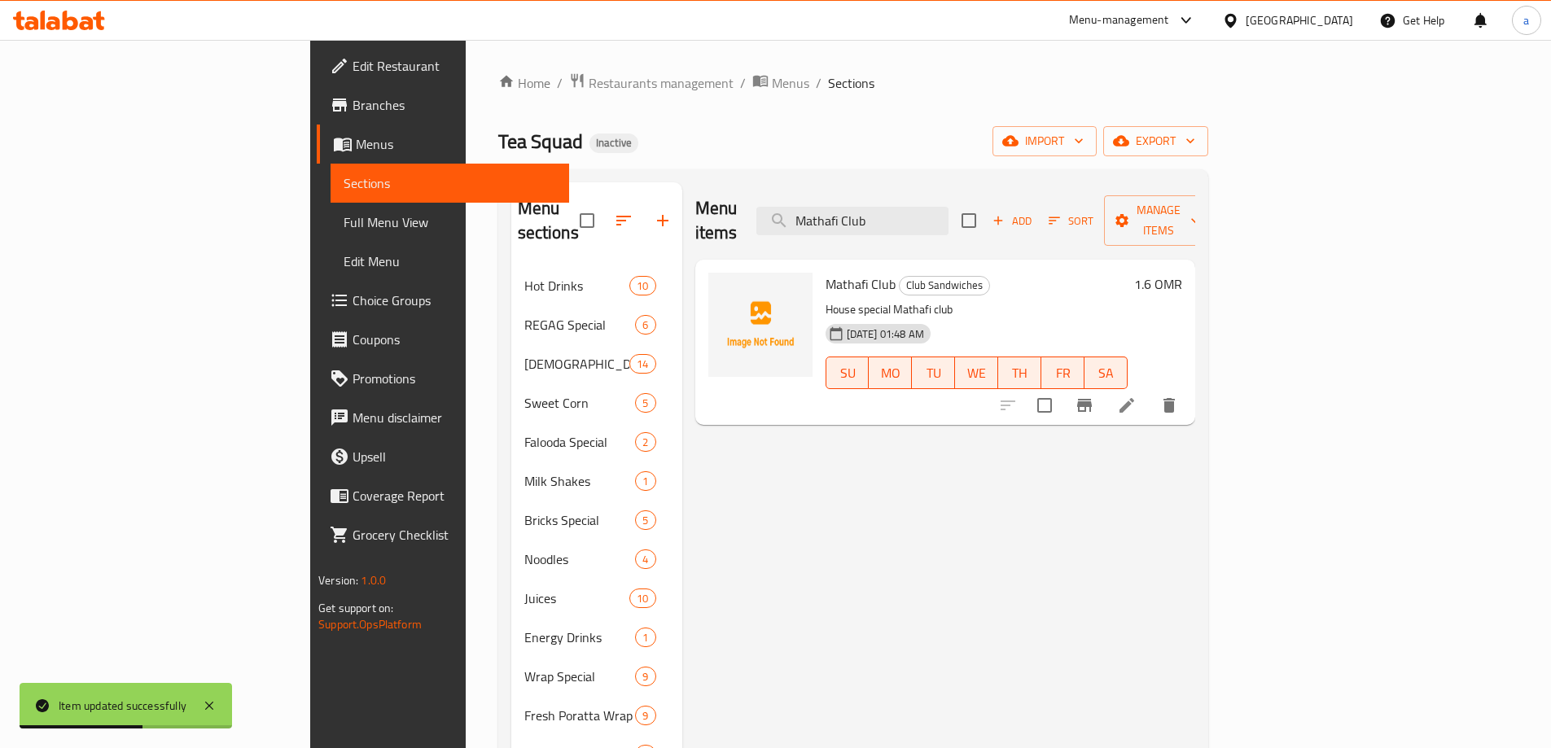
type input "Mathafi Club"
click at [1137, 396] on icon at bounding box center [1127, 406] width 20 height 20
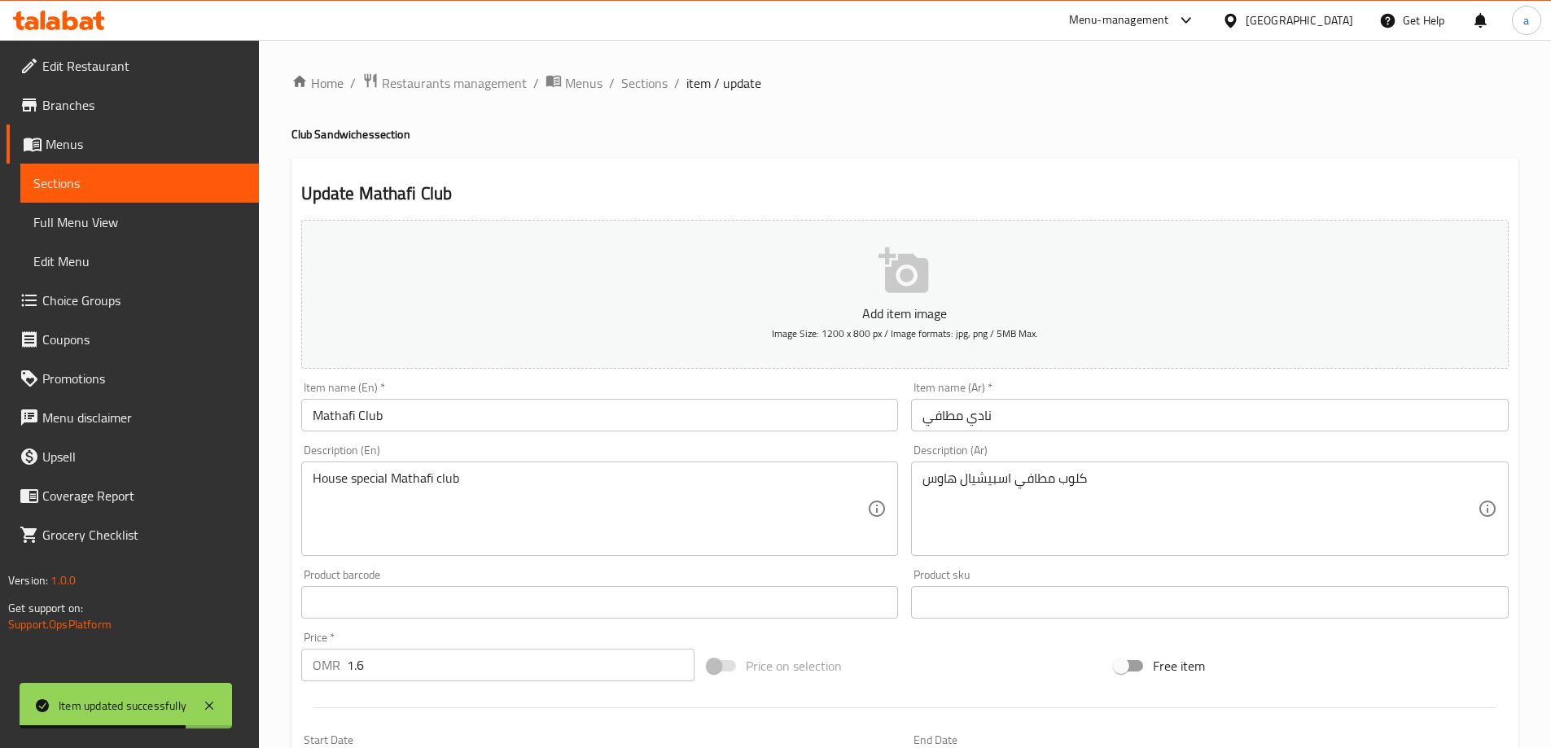
click at [977, 409] on input "نادي مطافي" at bounding box center [1210, 415] width 598 height 33
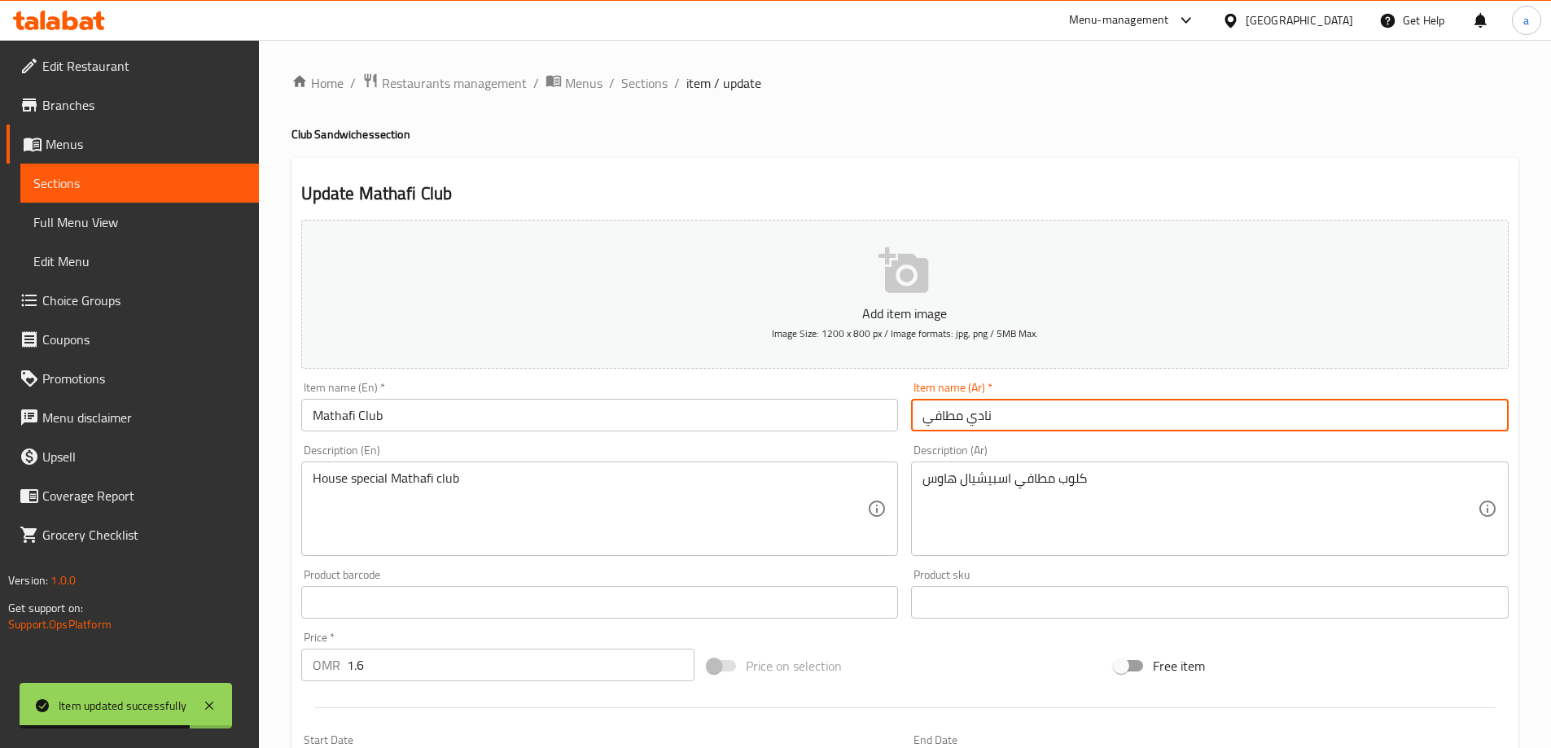
click at [977, 409] on input "نادي مطافي" at bounding box center [1210, 415] width 598 height 33
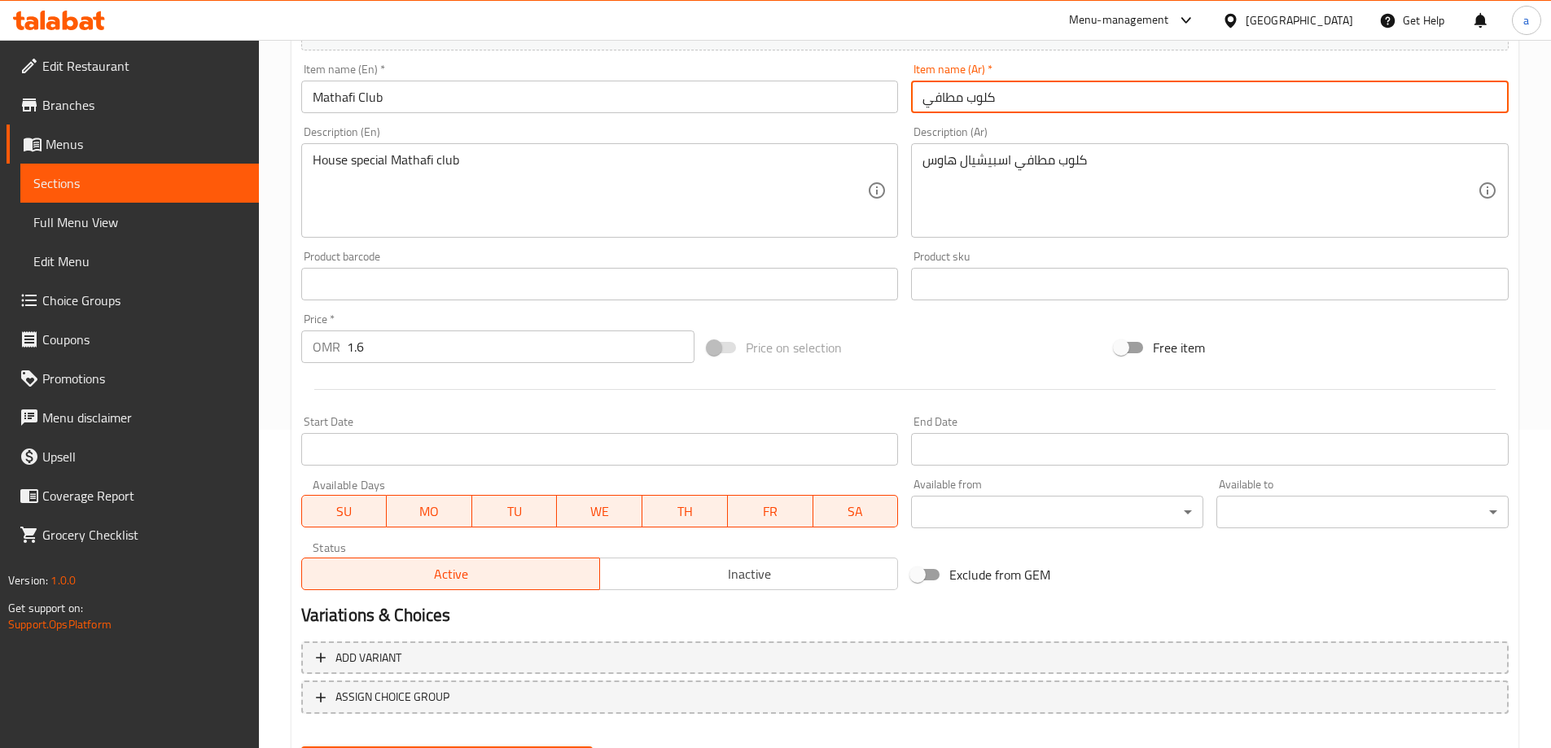
scroll to position [402, 0]
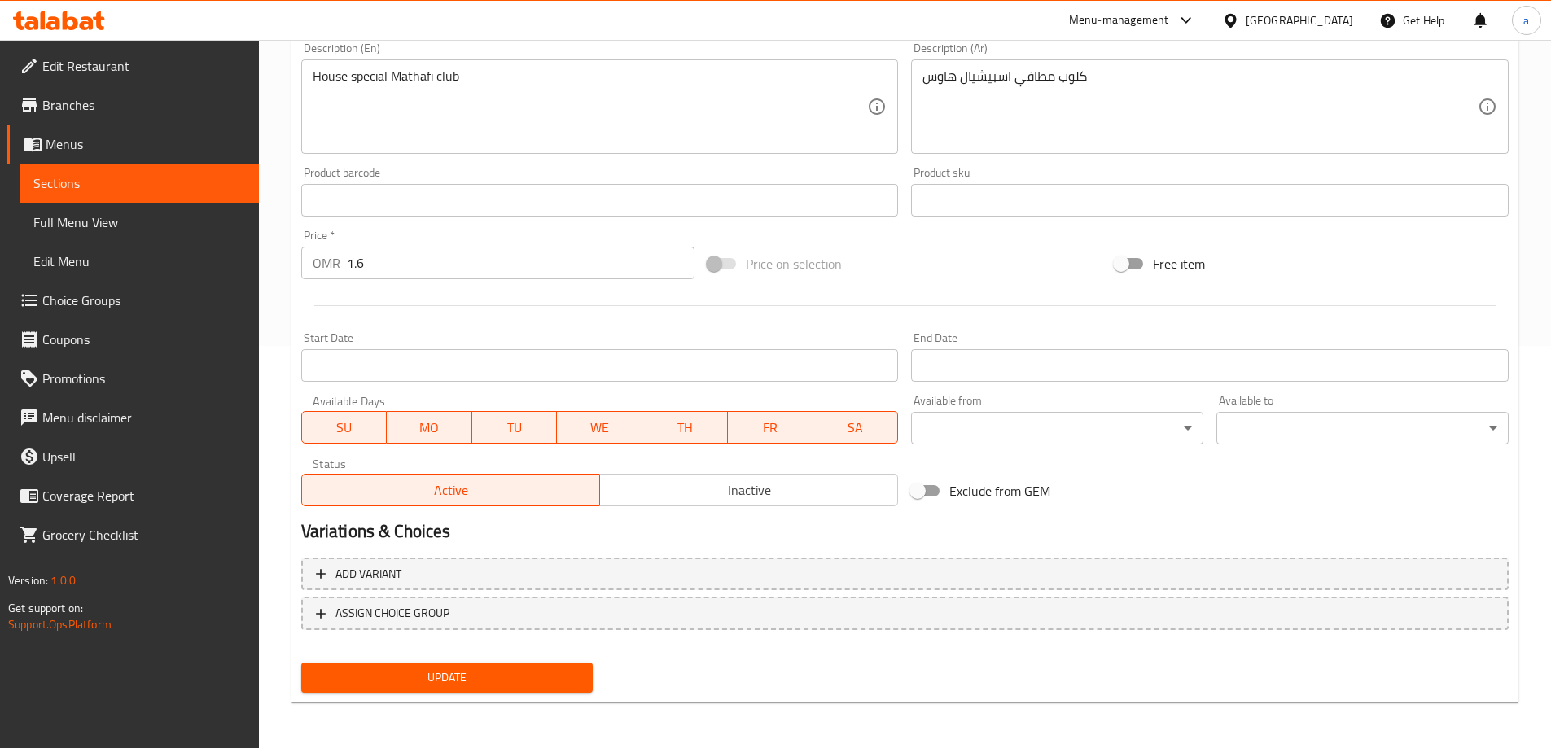
type input "كلوب مطافي"
click at [481, 666] on button "Update" at bounding box center [447, 678] width 292 height 30
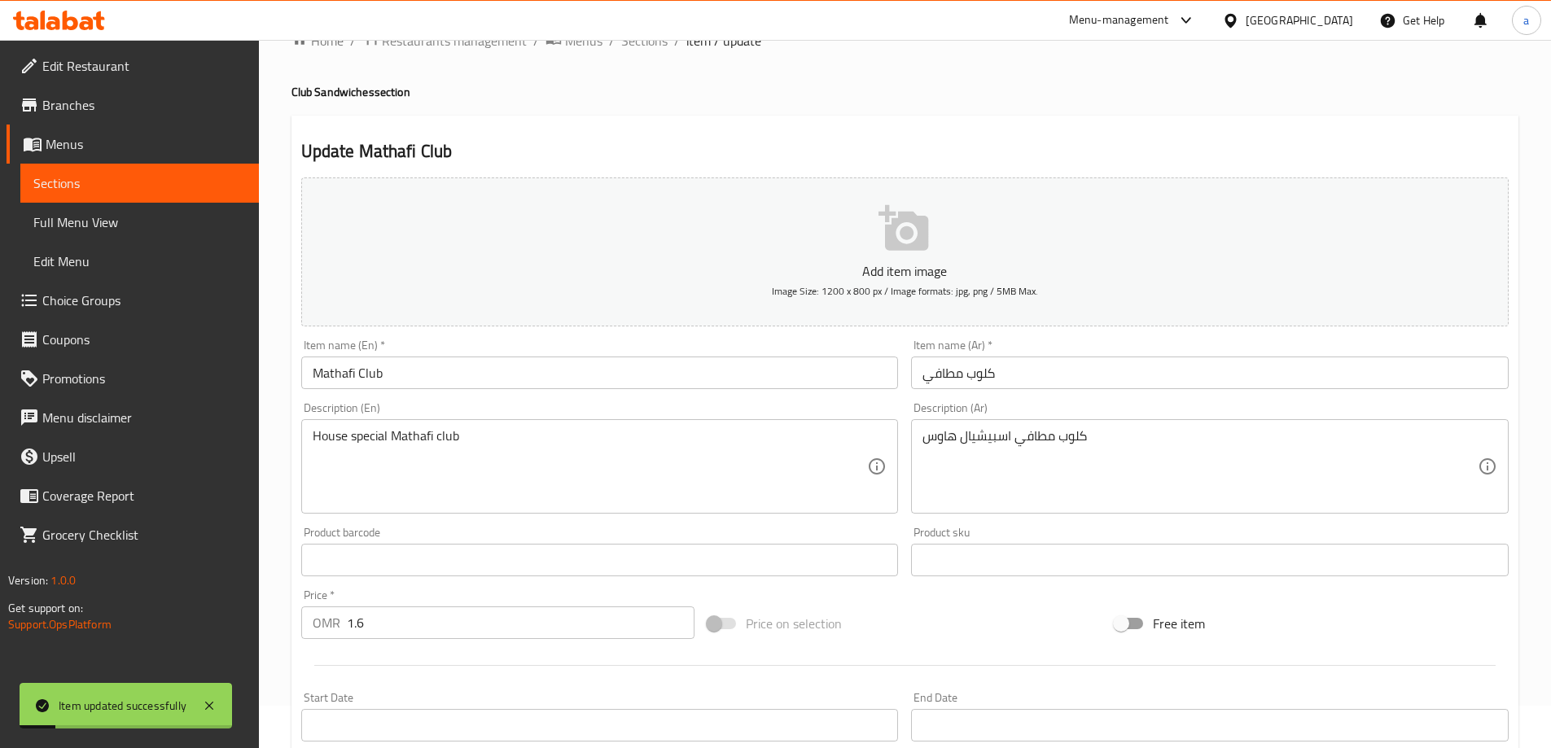
scroll to position [0, 0]
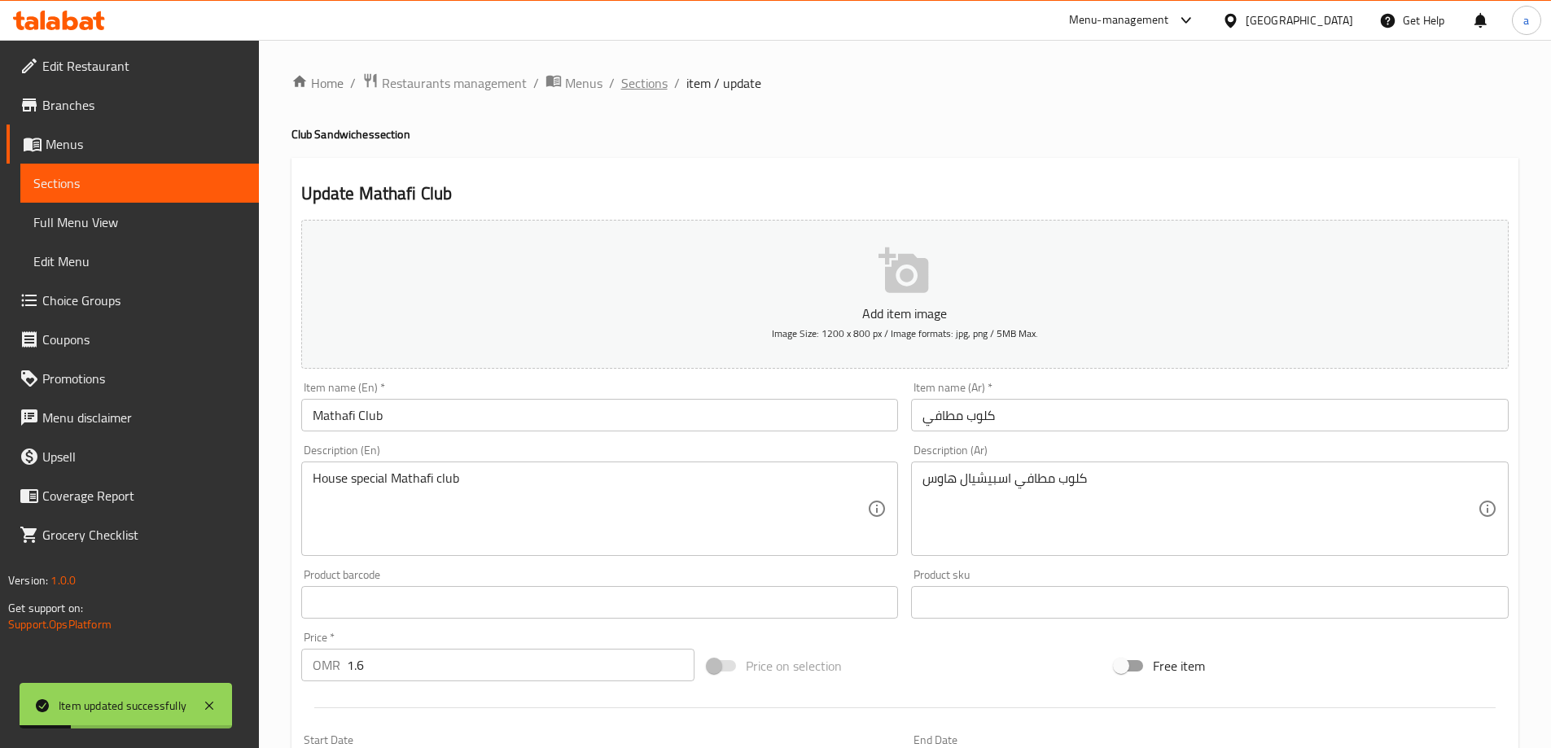
click at [663, 73] on span "Sections" at bounding box center [644, 83] width 46 height 20
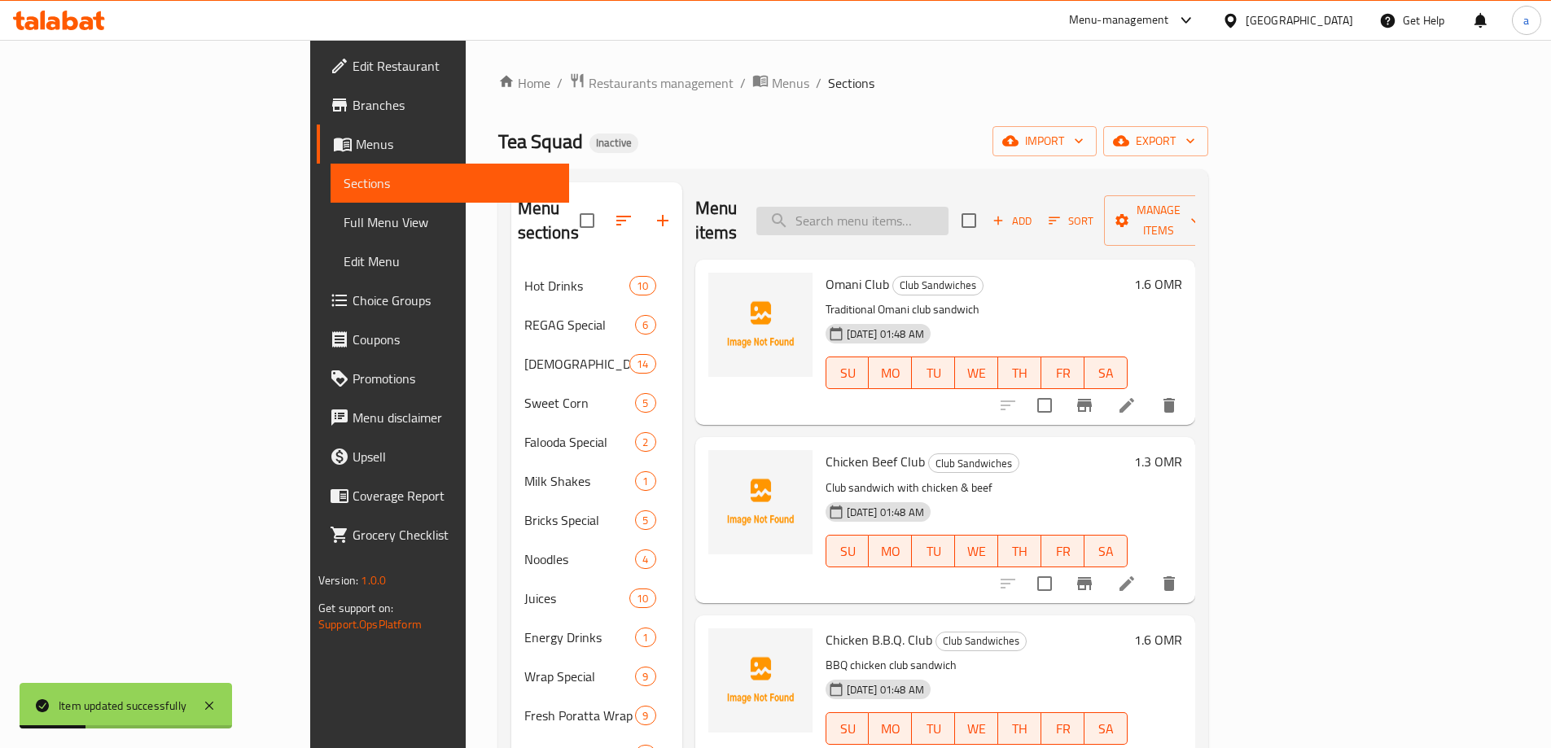
click at [925, 209] on input "search" at bounding box center [853, 221] width 192 height 29
paste input "Hotdog Club"
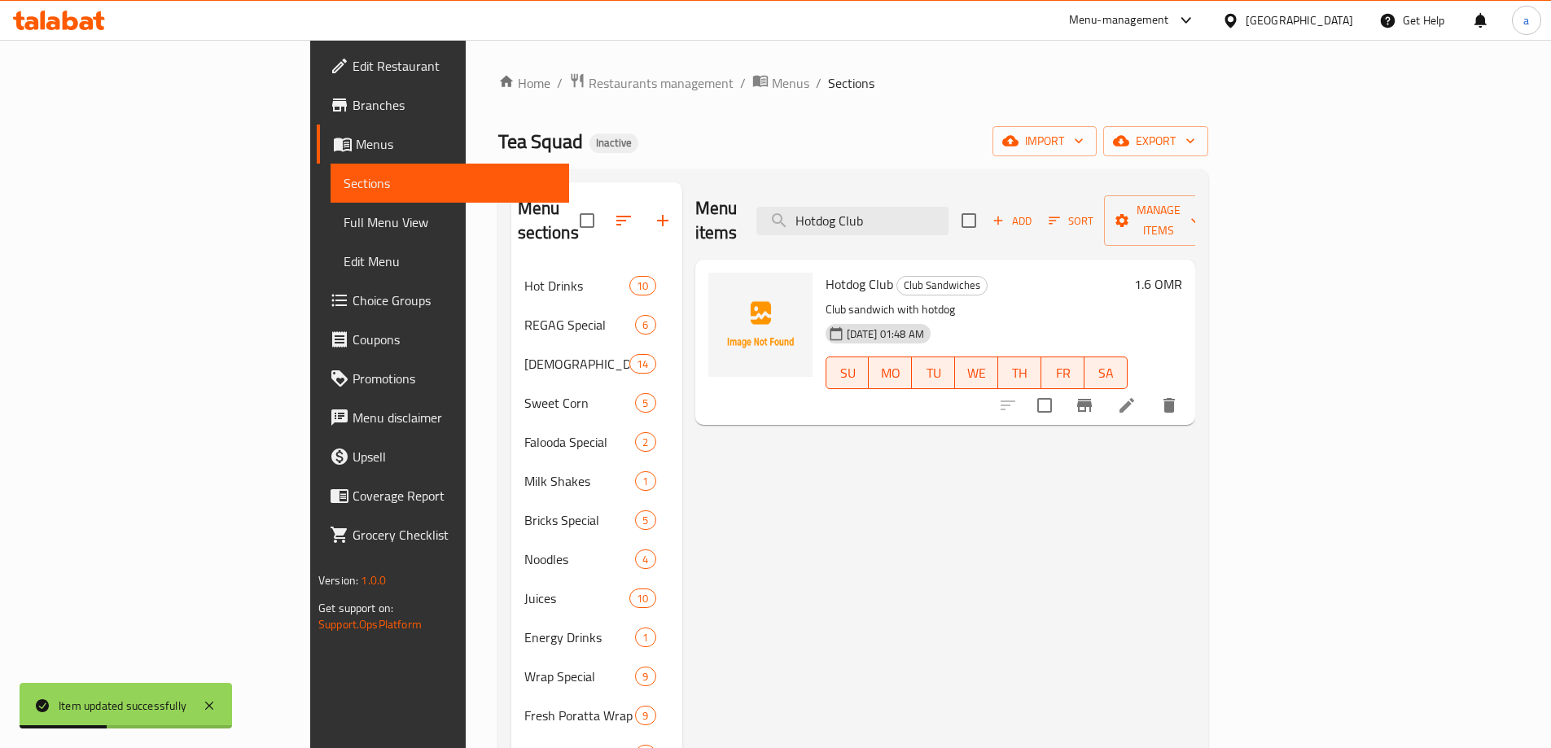
type input "Hotdog Club"
click at [1150, 391] on li at bounding box center [1127, 405] width 46 height 29
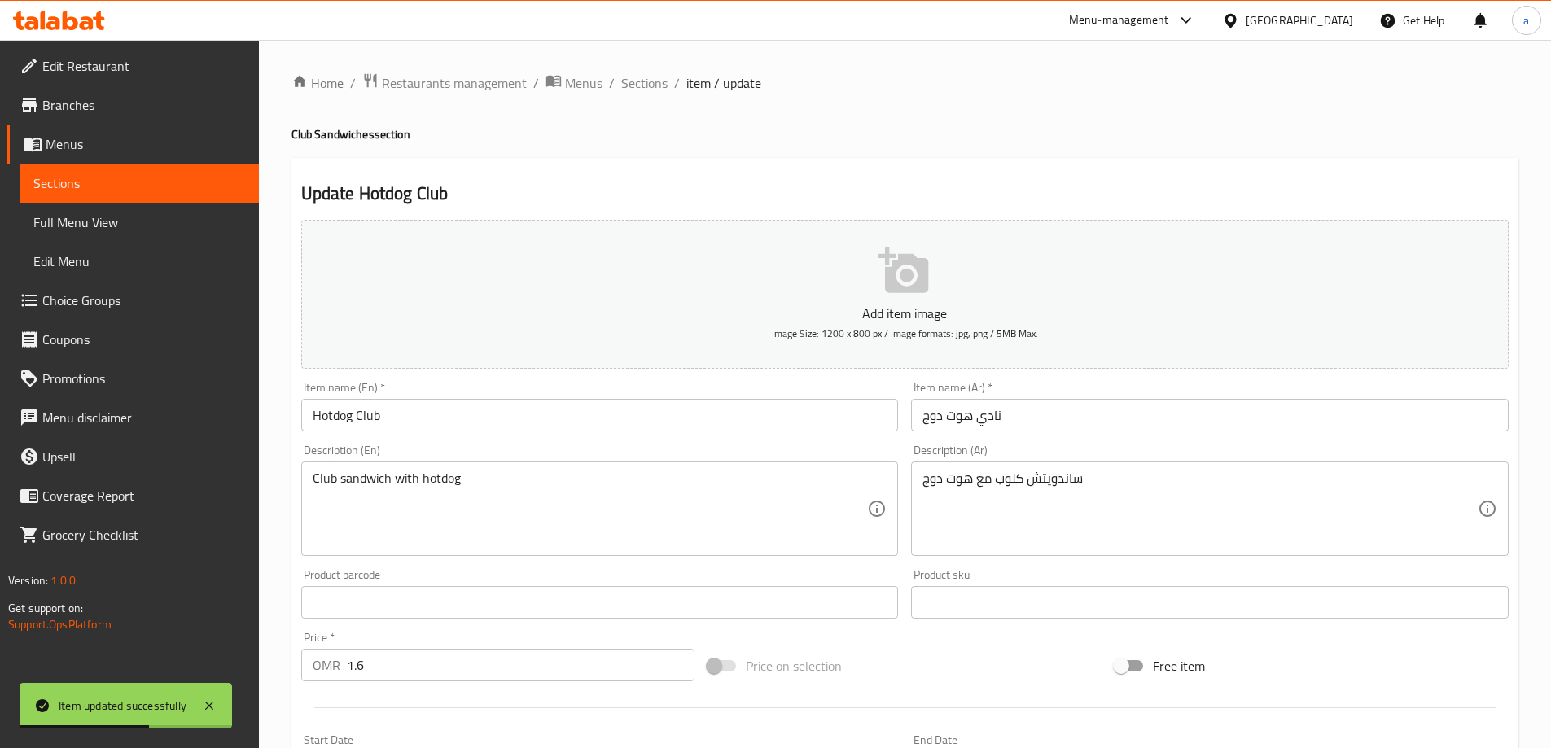
click at [1000, 415] on input "نادي هوت دوج" at bounding box center [1210, 415] width 598 height 33
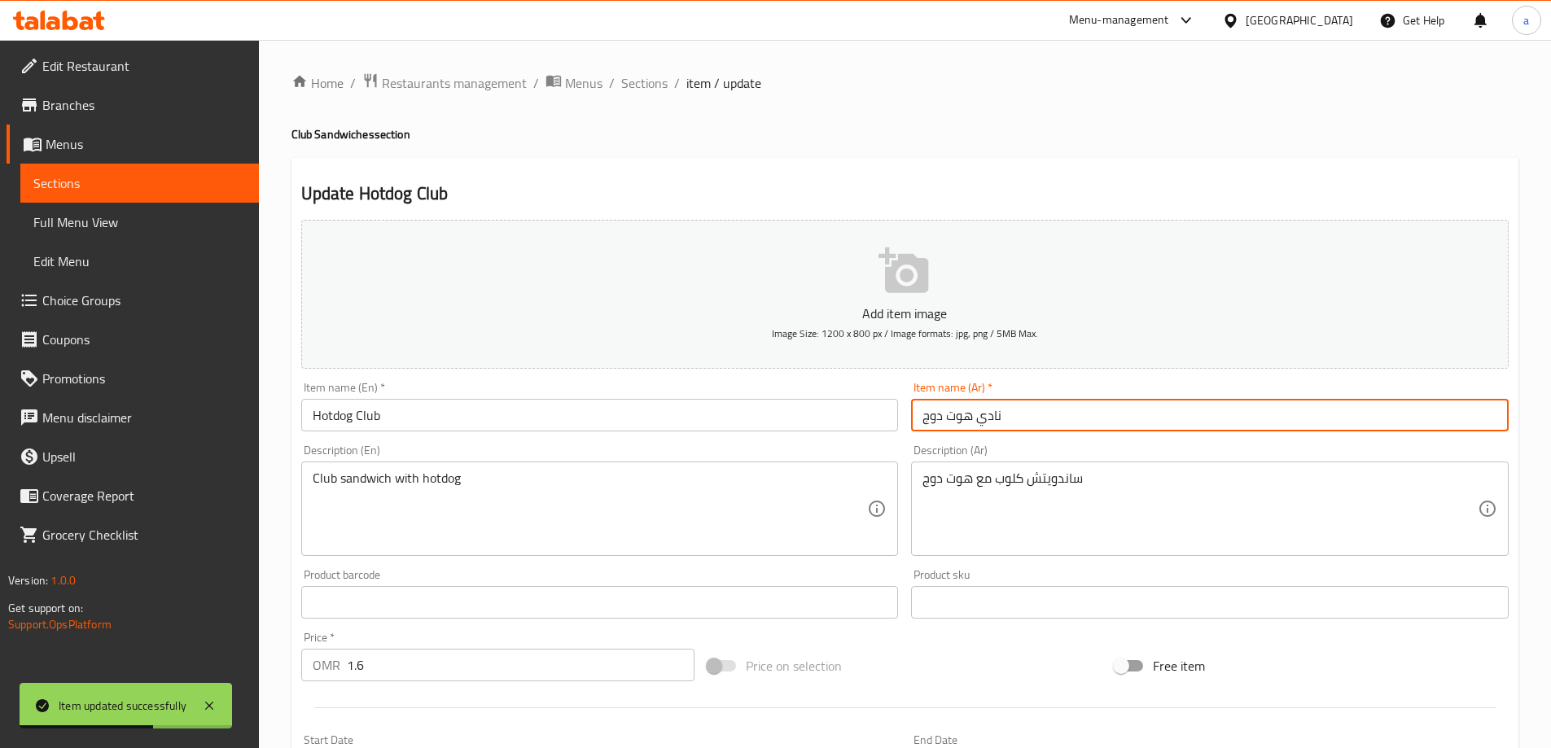
click at [1000, 415] on input "نادي هوت دوج" at bounding box center [1210, 415] width 598 height 33
click at [997, 417] on input "نادي هوت دوج" at bounding box center [1210, 415] width 598 height 33
click at [998, 417] on input "نادي هوت دوج" at bounding box center [1210, 415] width 598 height 33
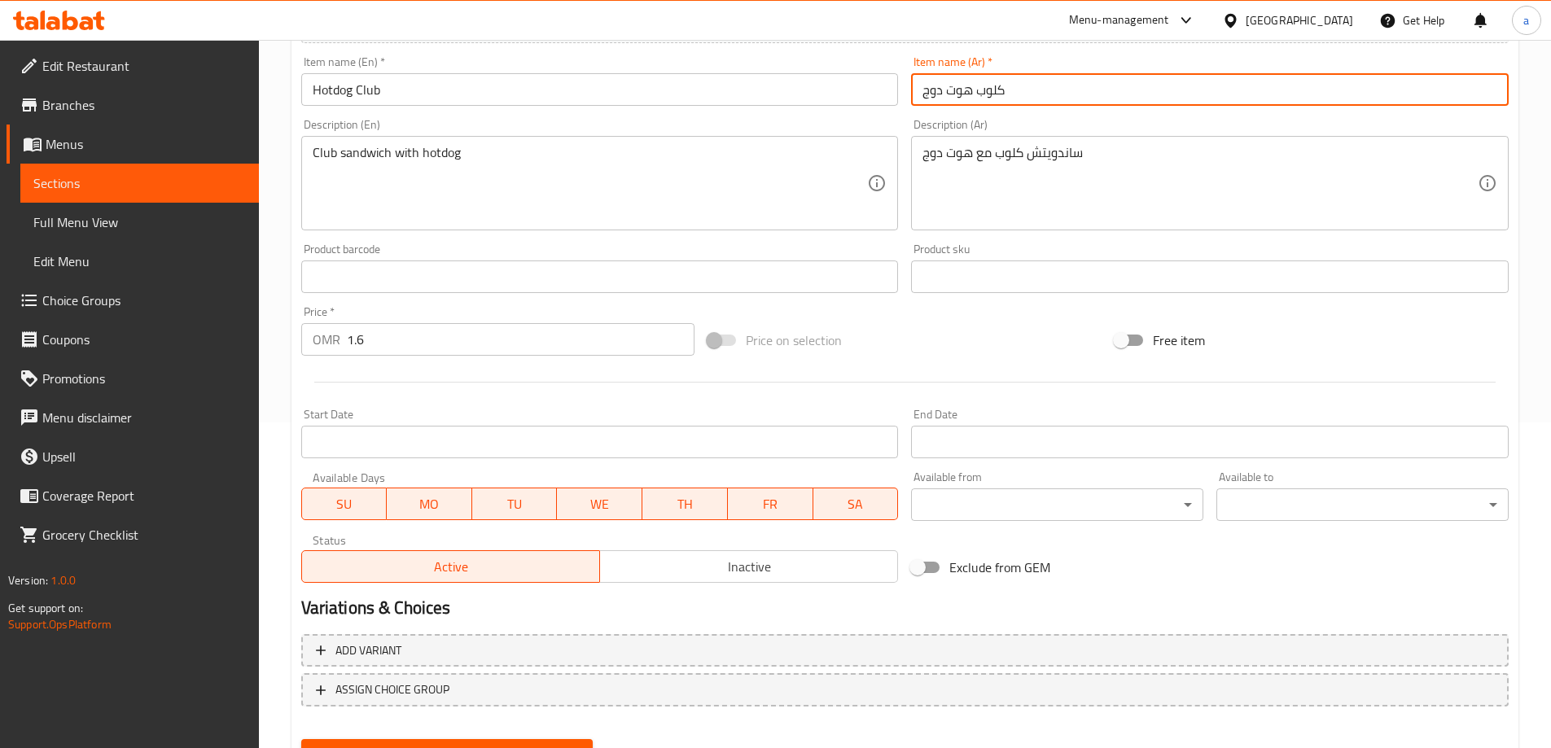
scroll to position [402, 0]
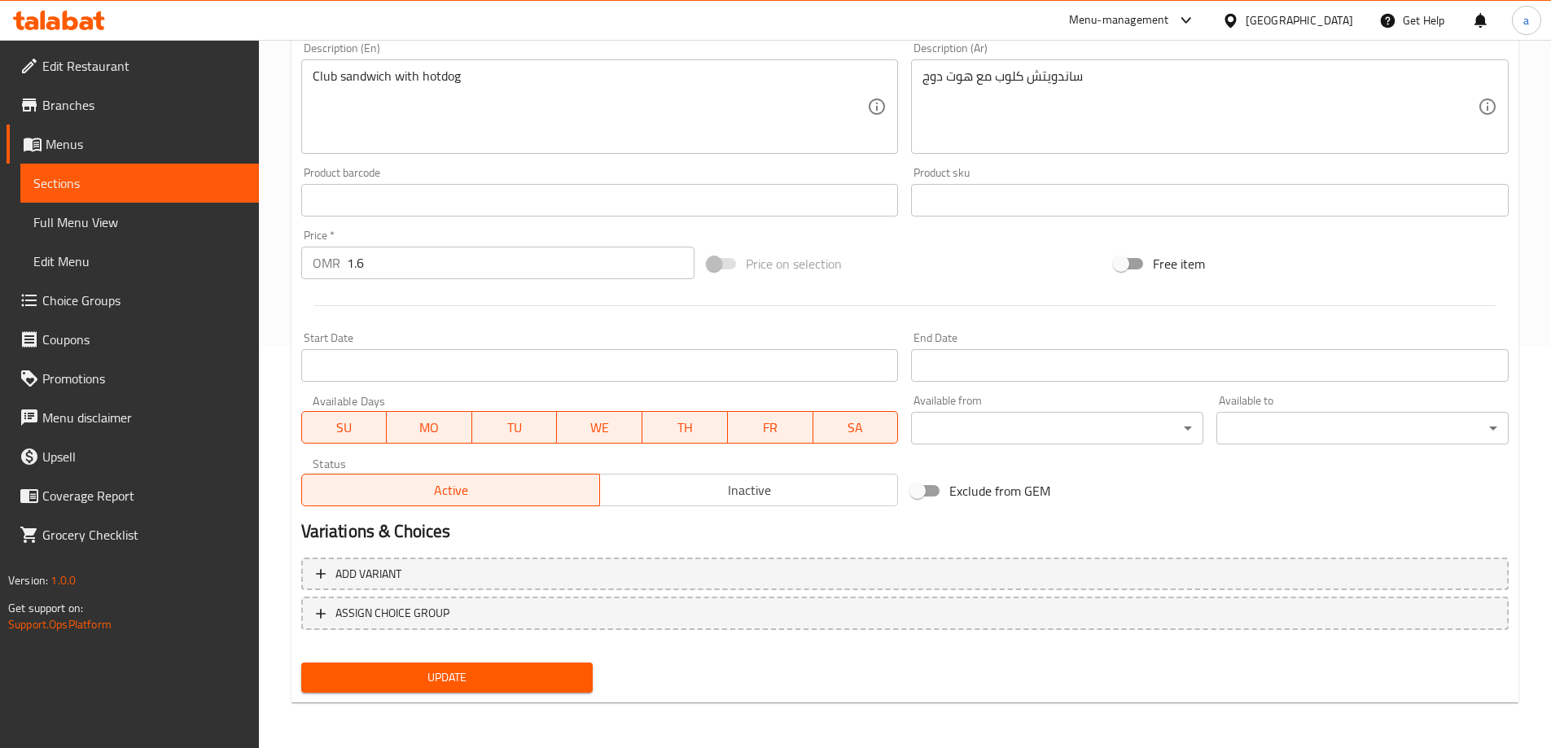
type input "كلوب هوت دوج"
click at [504, 674] on span "Update" at bounding box center [447, 678] width 266 height 20
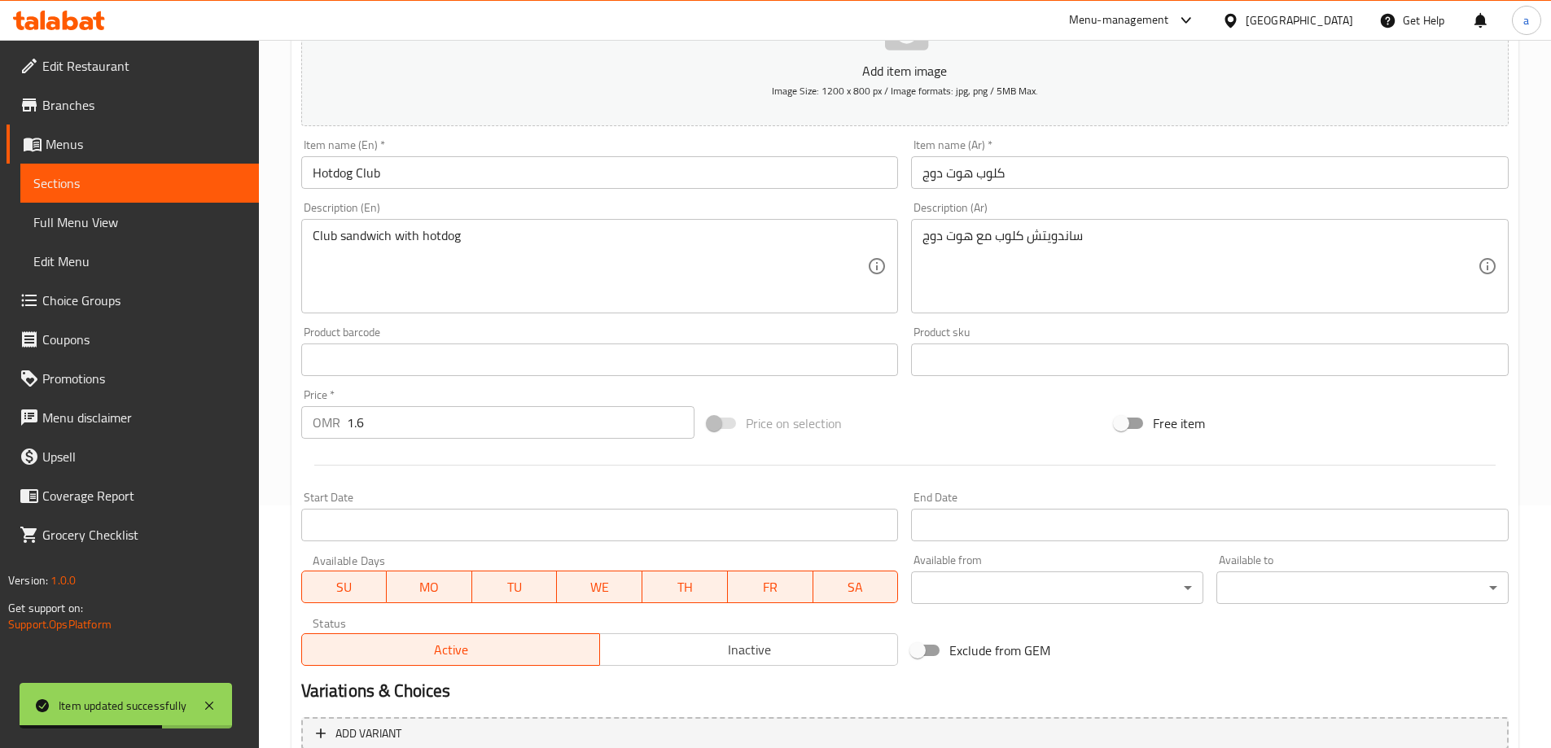
scroll to position [0, 0]
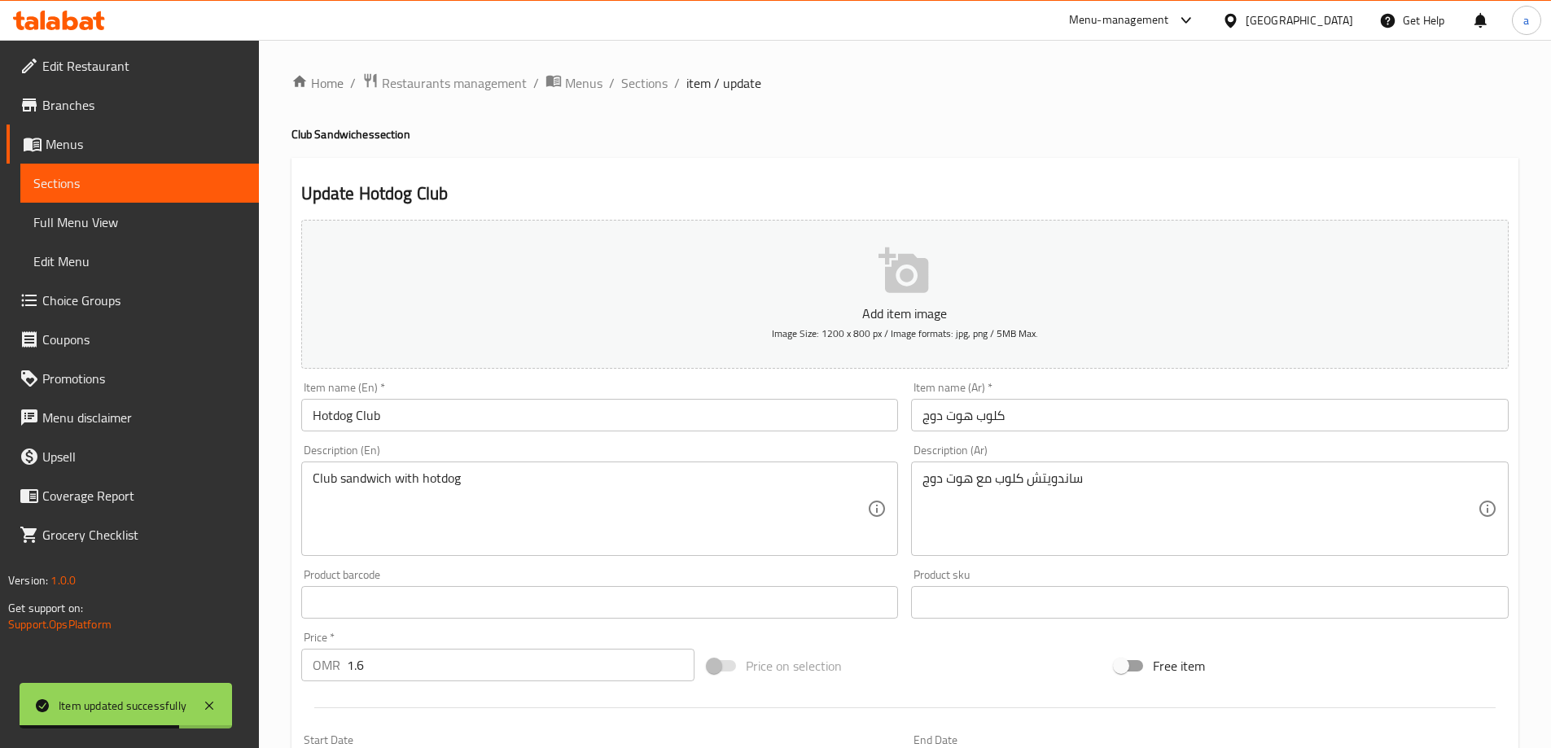
click at [638, 68] on div "Home / Restaurants management / Menus / Sections / item / update Club Sandwiche…" at bounding box center [905, 595] width 1293 height 1111
click at [649, 86] on span "Sections" at bounding box center [644, 83] width 46 height 20
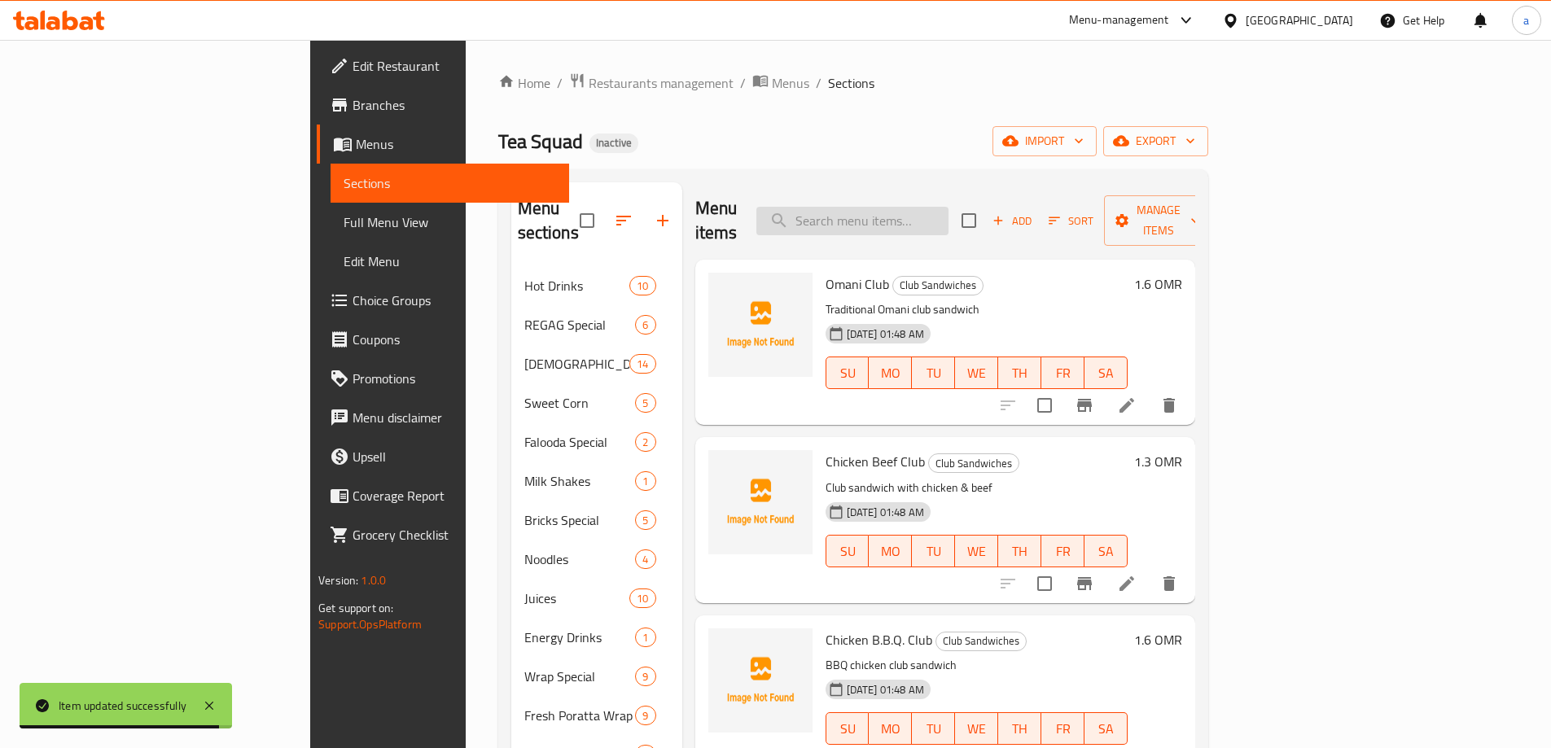
click at [946, 214] on input "search" at bounding box center [853, 221] width 192 height 29
paste input "Calzoni Burger"
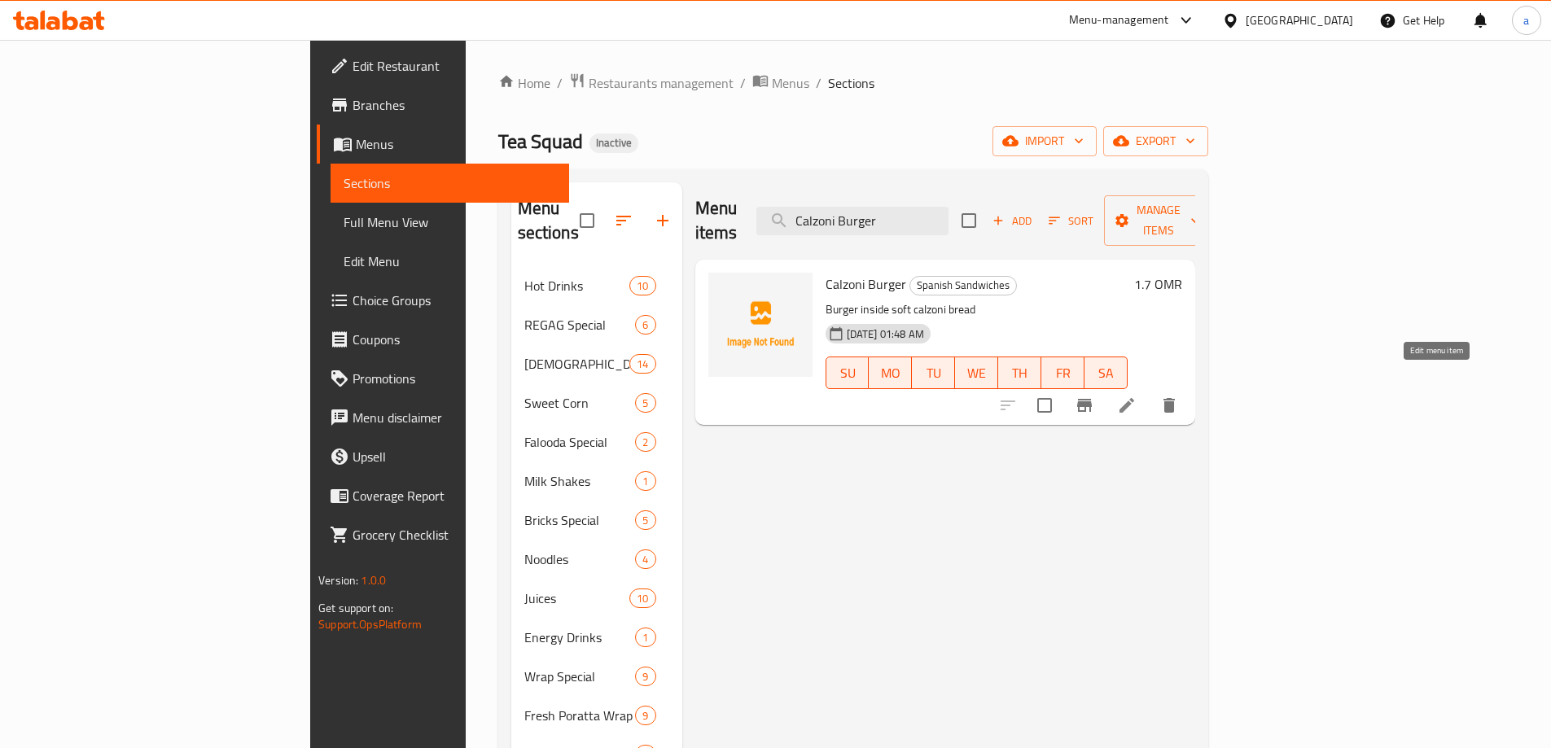
type input "Calzoni Burger"
click at [1135, 398] on icon at bounding box center [1127, 405] width 15 height 15
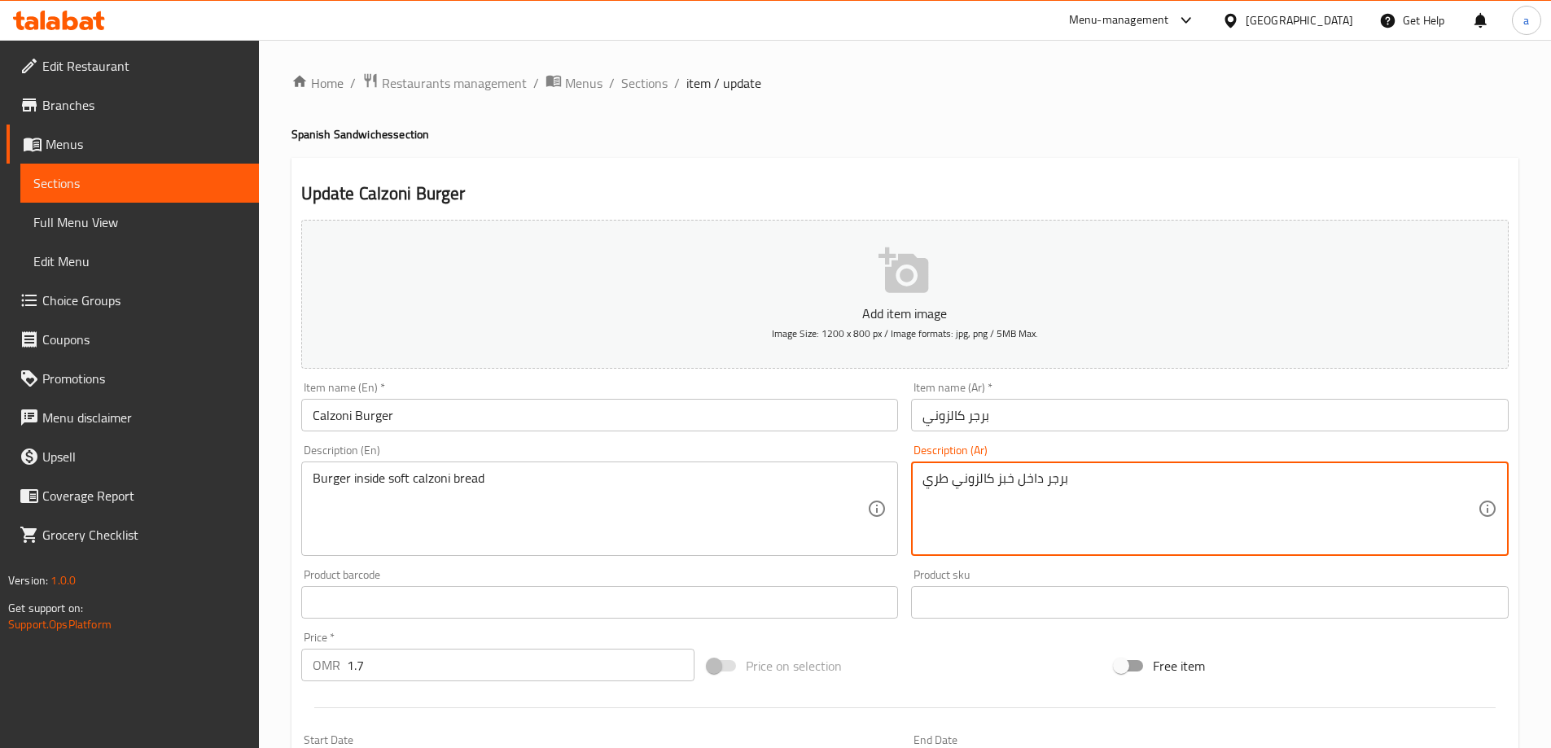
click at [933, 485] on textarea "برجر داخل خبز كالزوني طري" at bounding box center [1200, 509] width 555 height 77
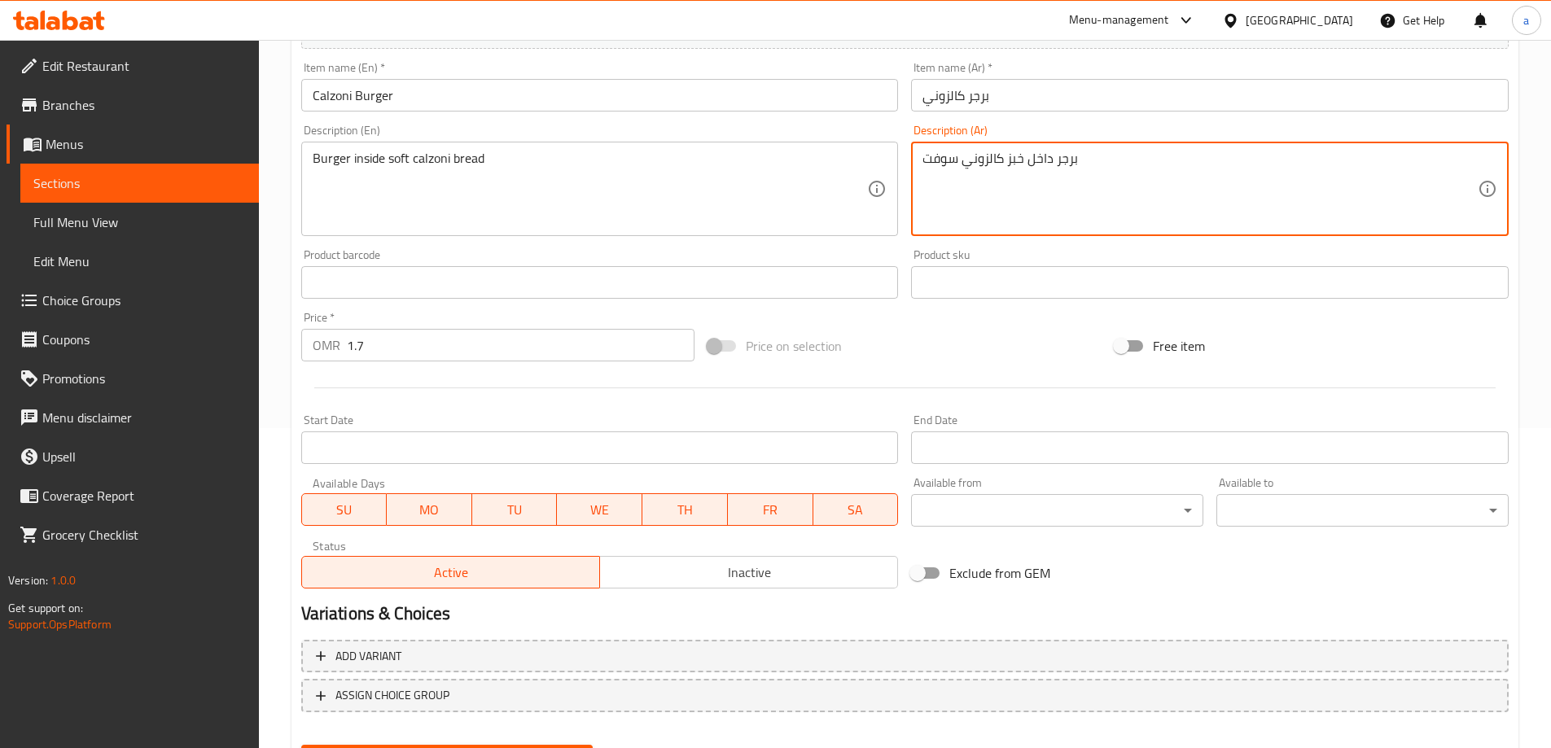
scroll to position [402, 0]
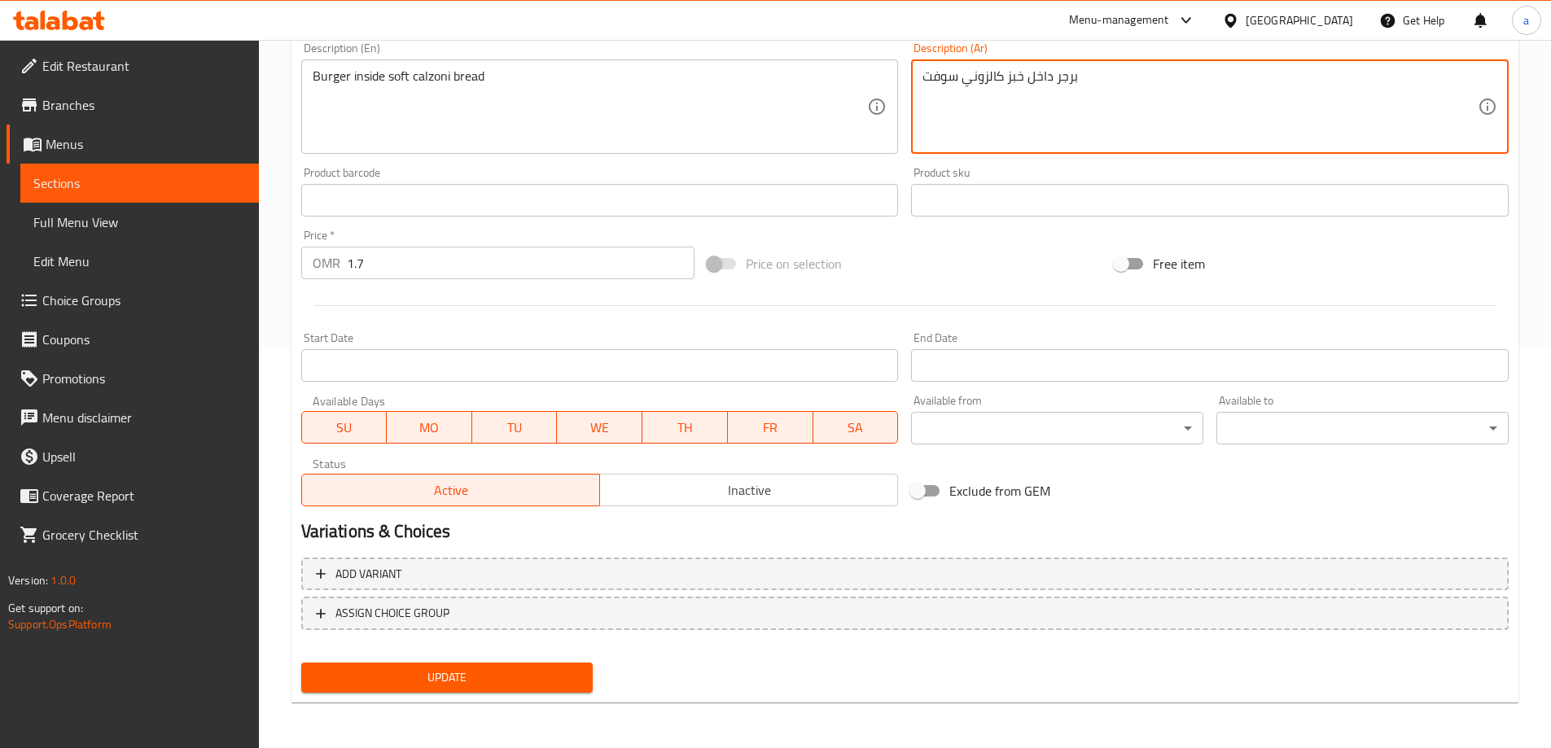
type textarea "برجر داخل خبز كالزوني سوفت"
click at [437, 687] on span "Update" at bounding box center [447, 678] width 266 height 20
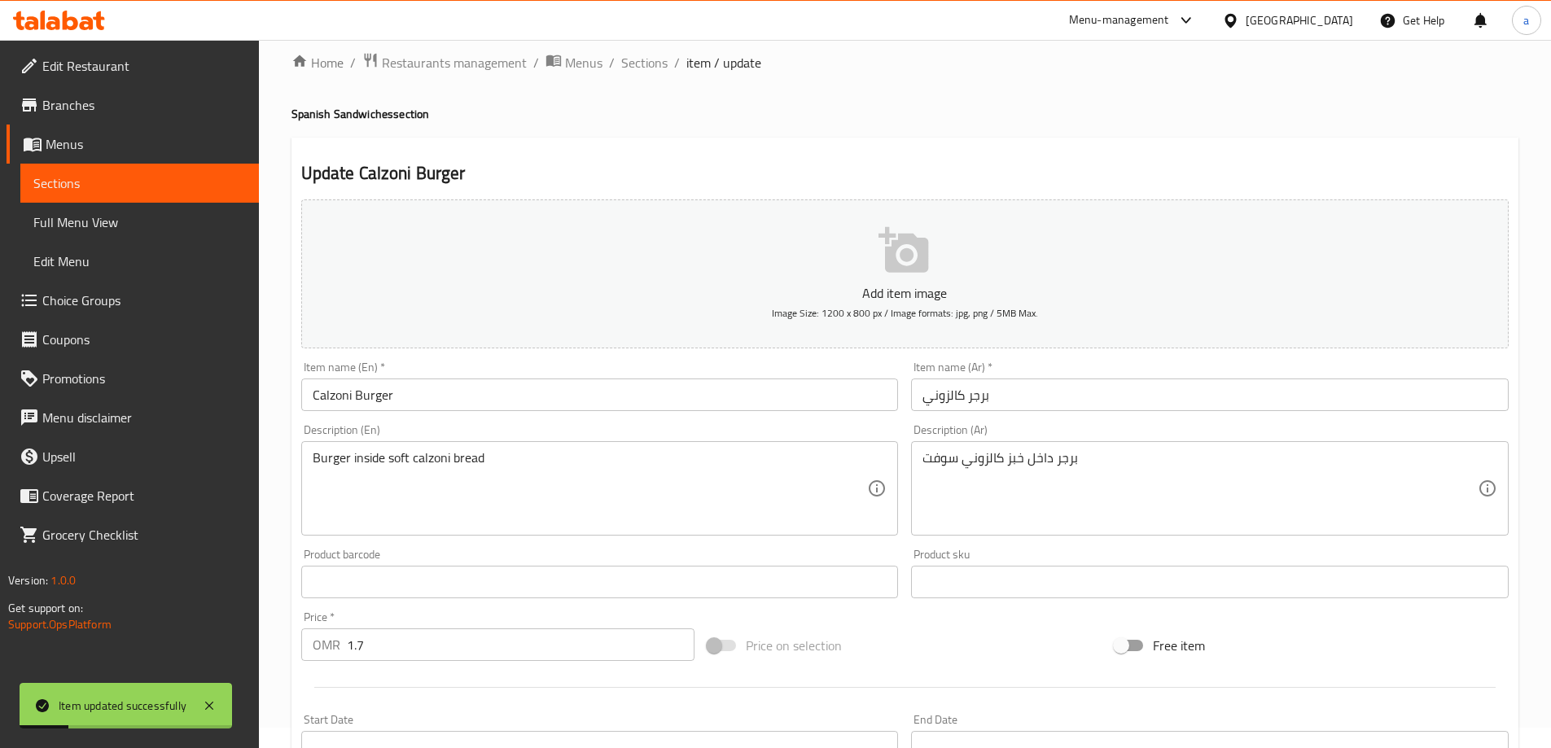
scroll to position [0, 0]
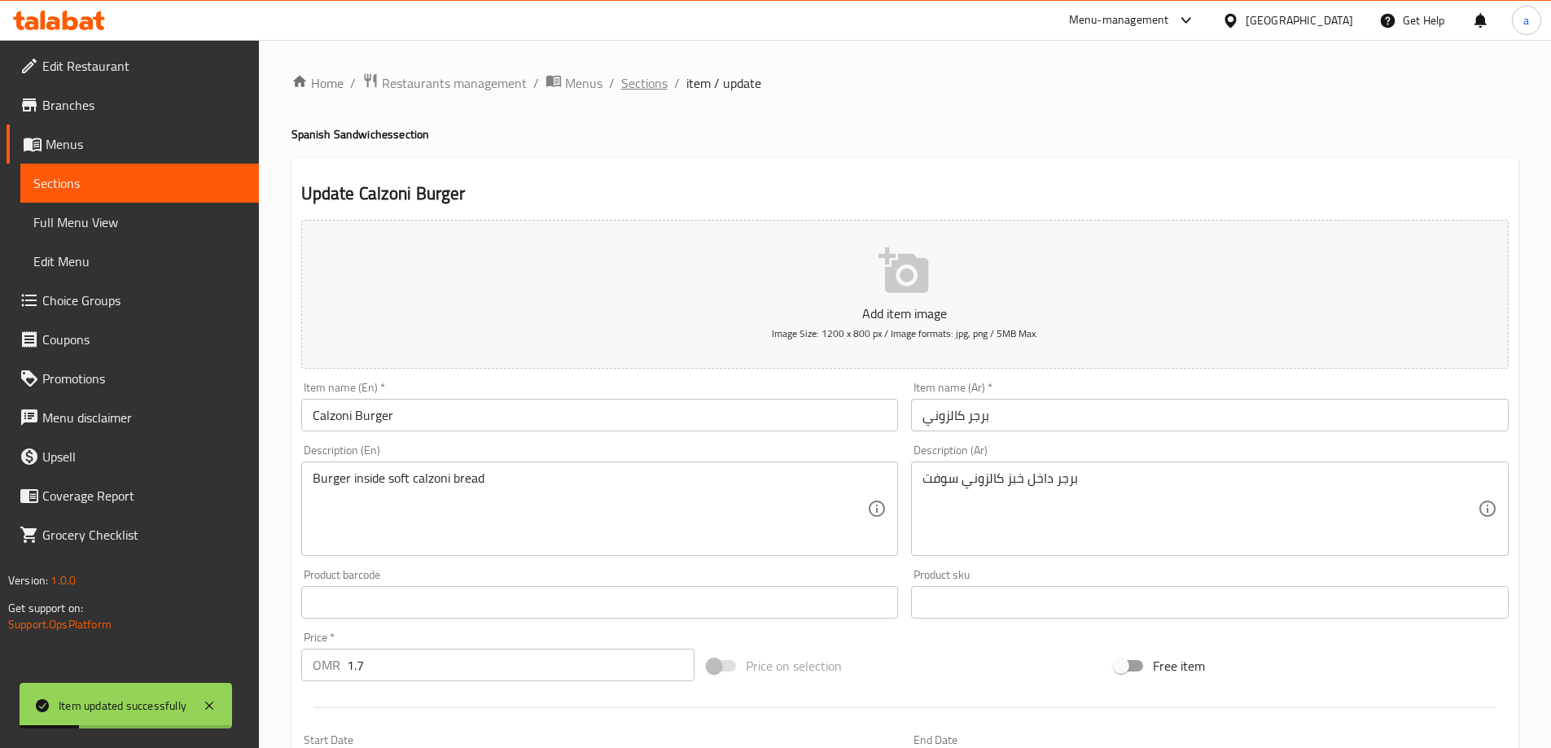
click at [656, 86] on span "Sections" at bounding box center [644, 83] width 46 height 20
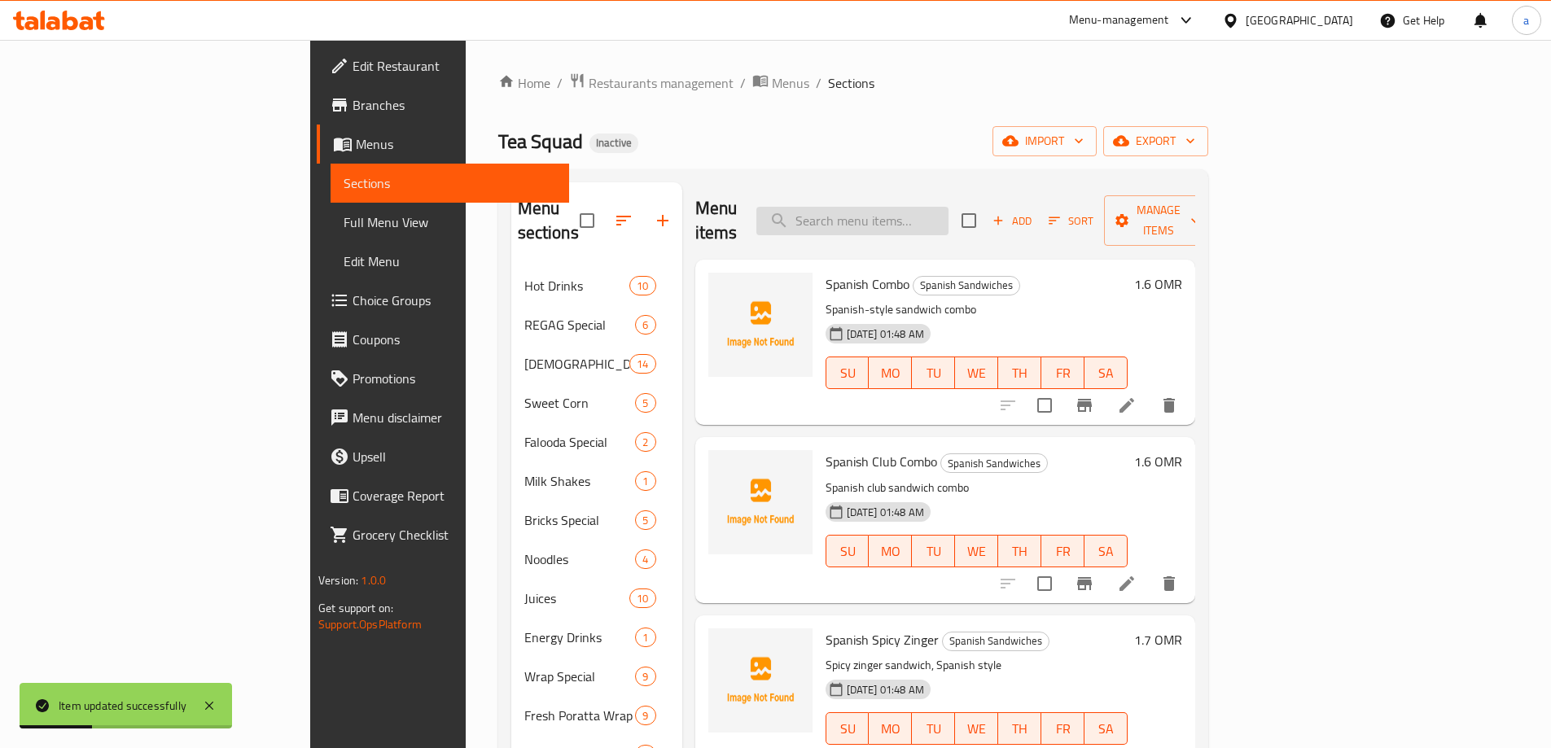
click at [949, 216] on input "search" at bounding box center [853, 221] width 192 height 29
paste input "Calzoni Twist"
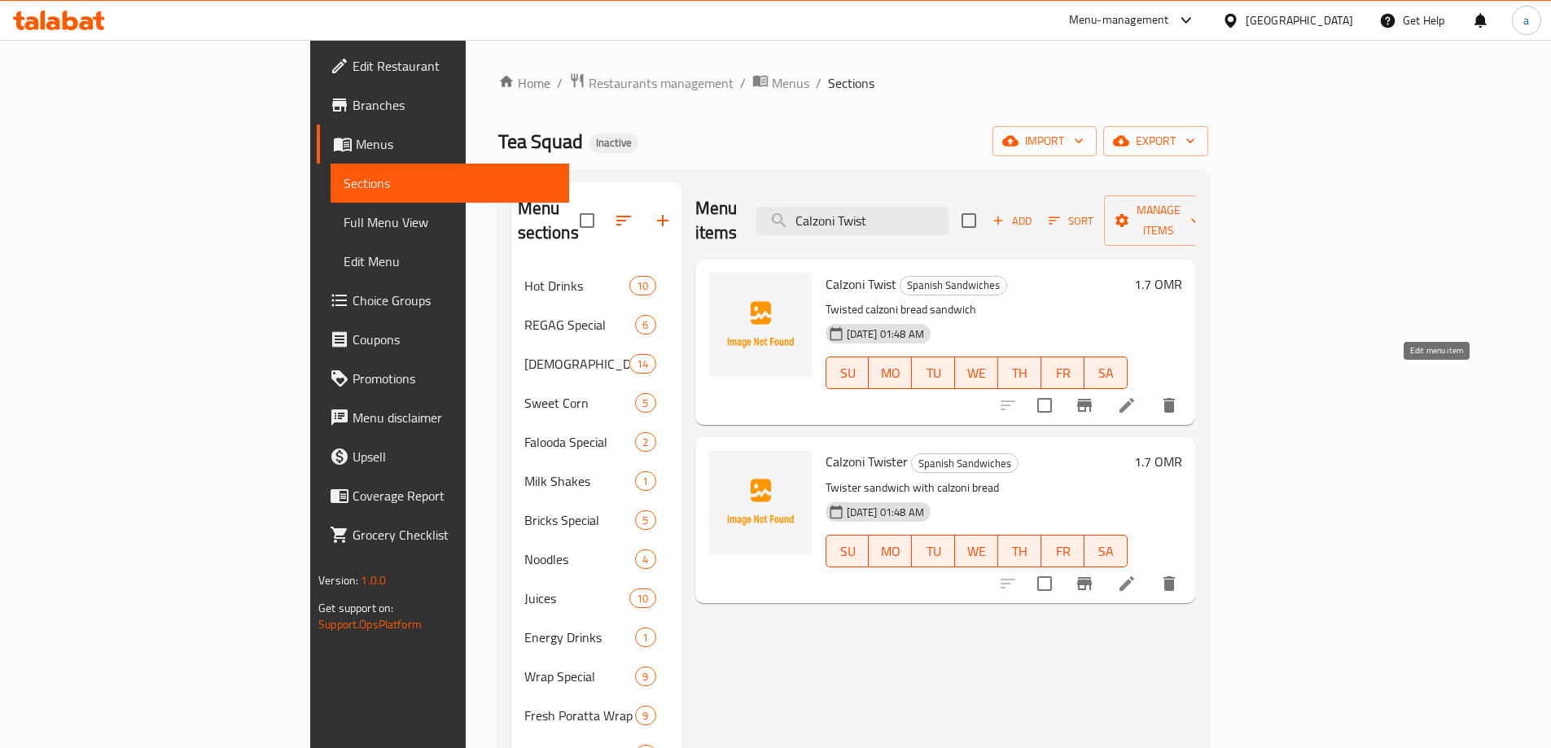
type input "Calzoni Twist"
click at [1137, 396] on icon at bounding box center [1127, 406] width 20 height 20
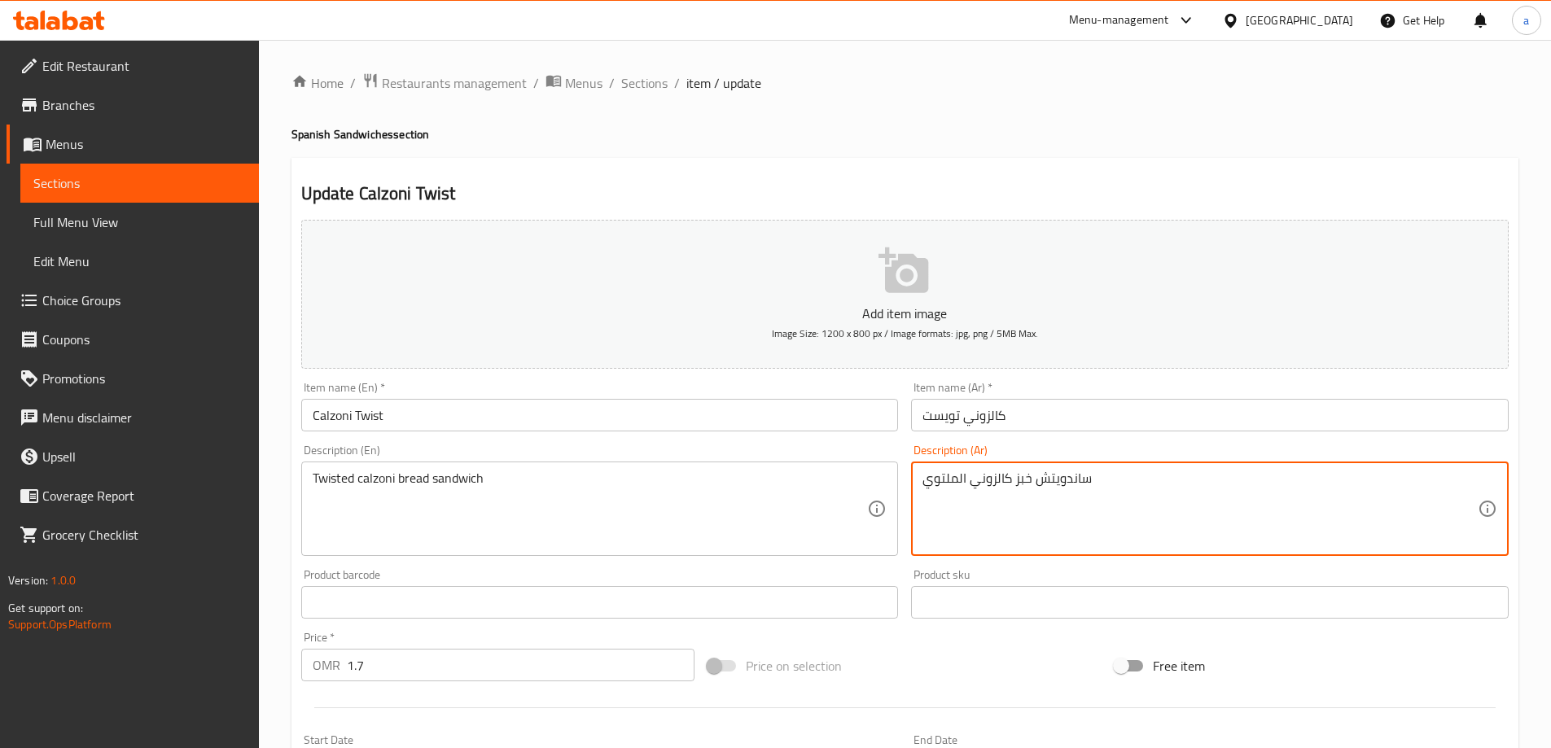
click at [948, 477] on textarea "ساندويتش خبز كالزوني الملتوي" at bounding box center [1200, 509] width 555 height 77
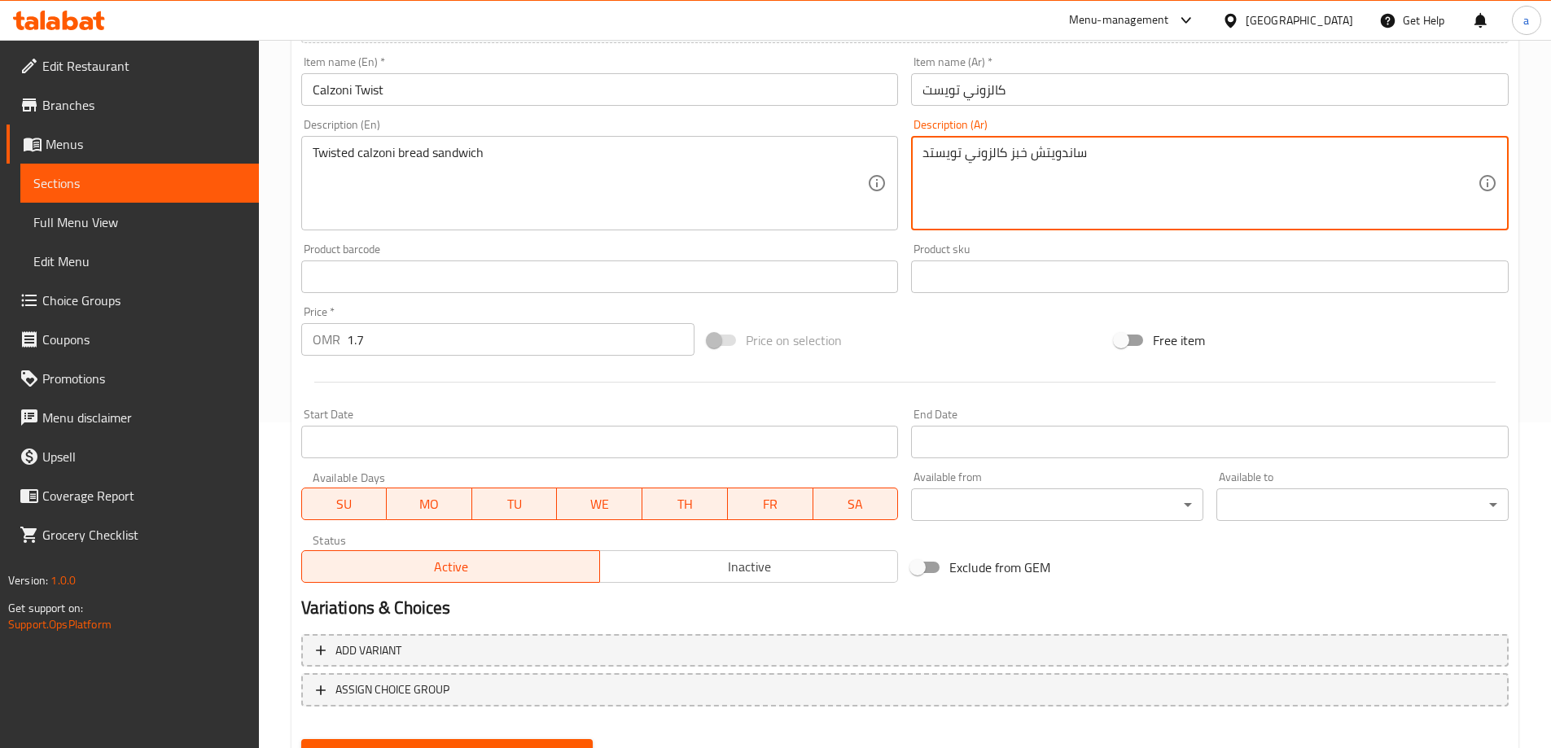
scroll to position [402, 0]
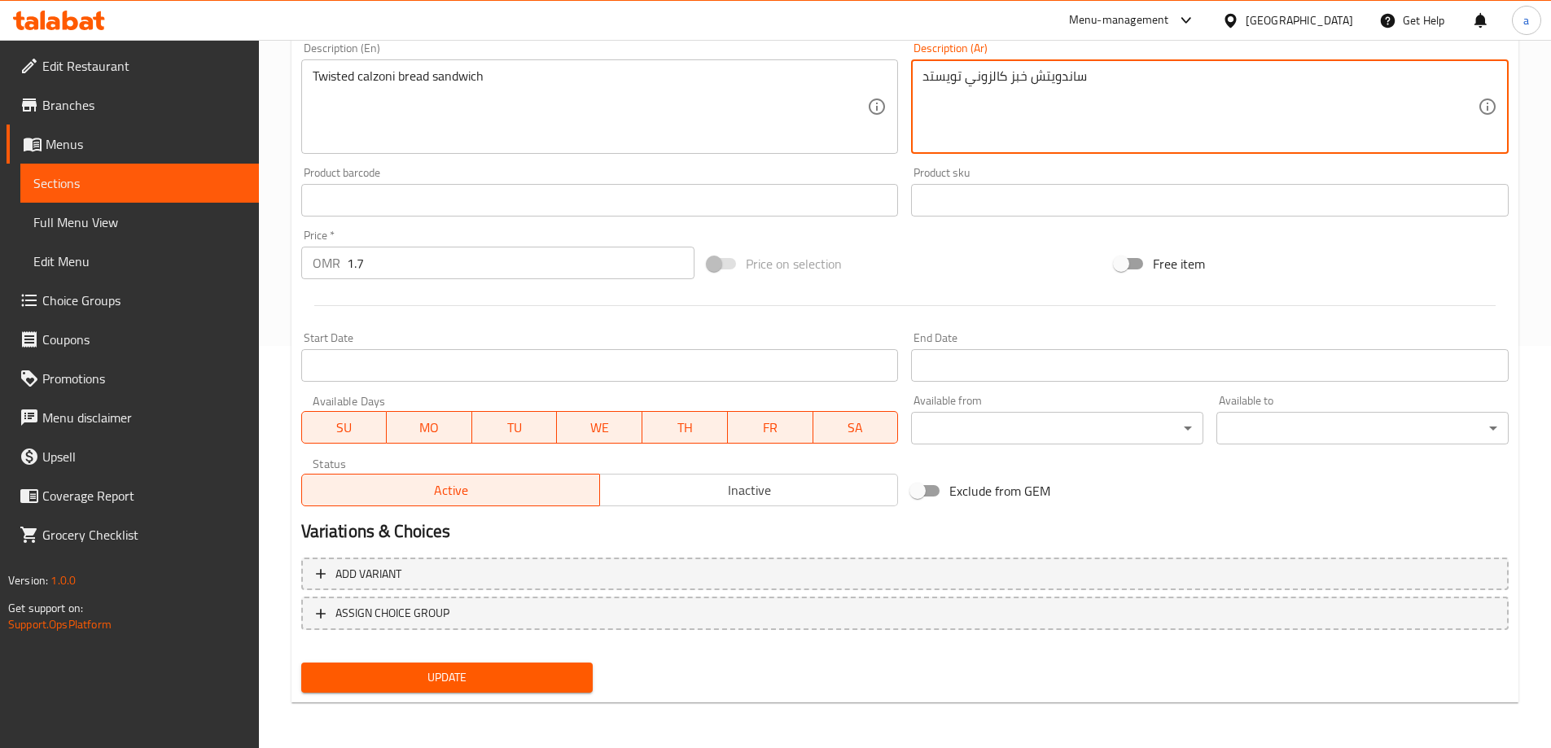
type textarea "ساندويتش خبز كالزوني تويستد"
click at [485, 680] on span "Update" at bounding box center [447, 678] width 266 height 20
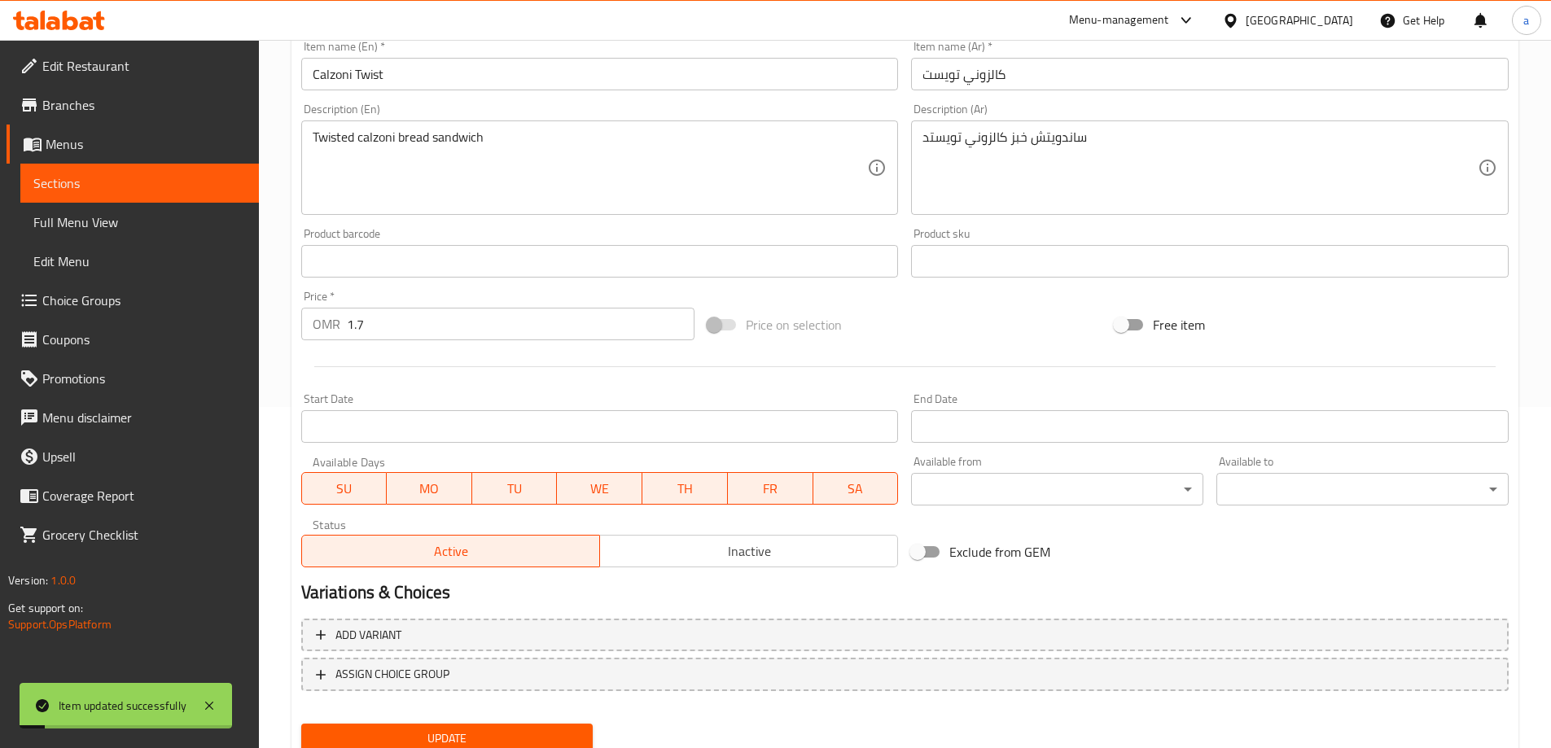
scroll to position [0, 0]
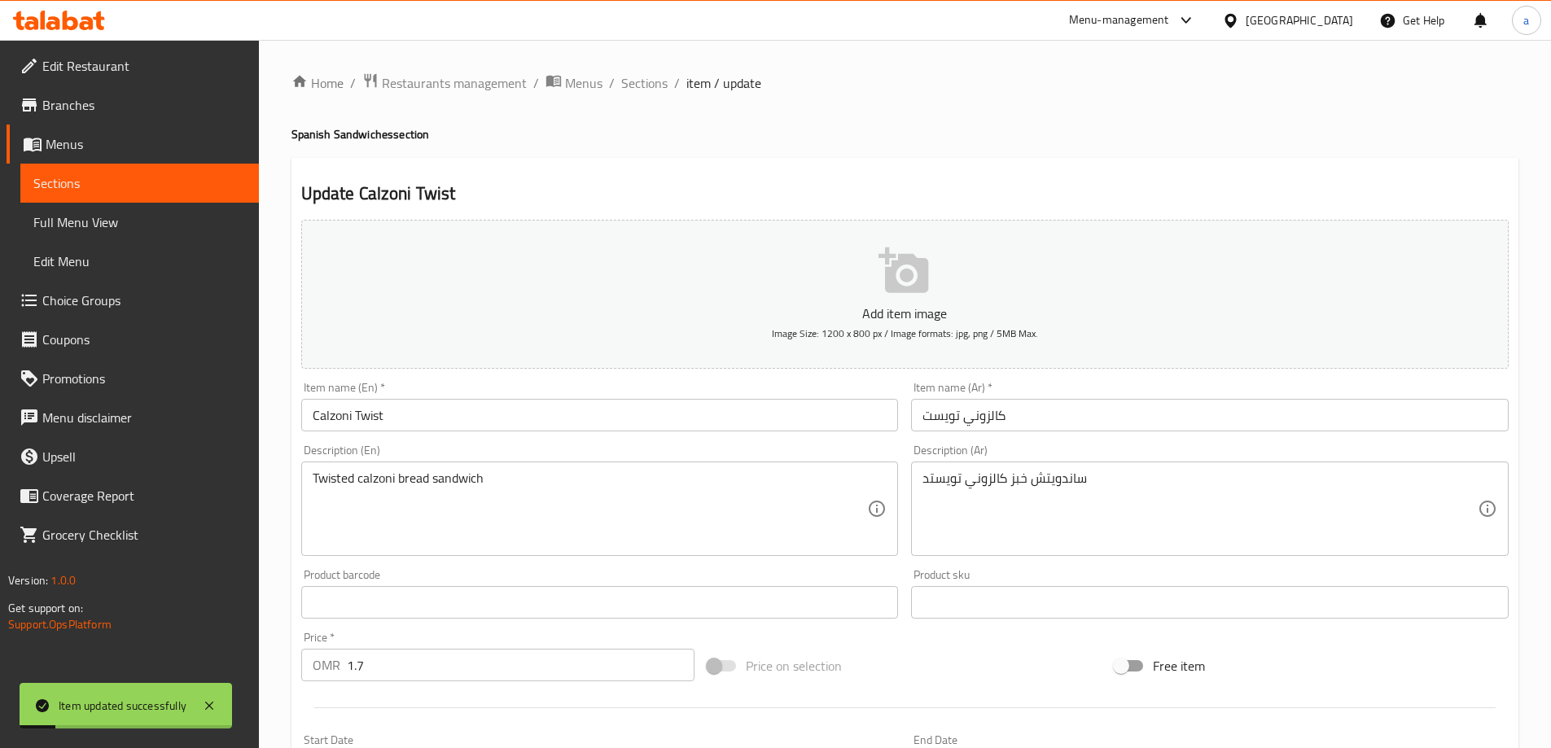
drag, startPoint x: 630, startPoint y: 83, endPoint x: 705, endPoint y: 112, distance: 80.2
click at [632, 83] on span "Sections" at bounding box center [644, 83] width 46 height 20
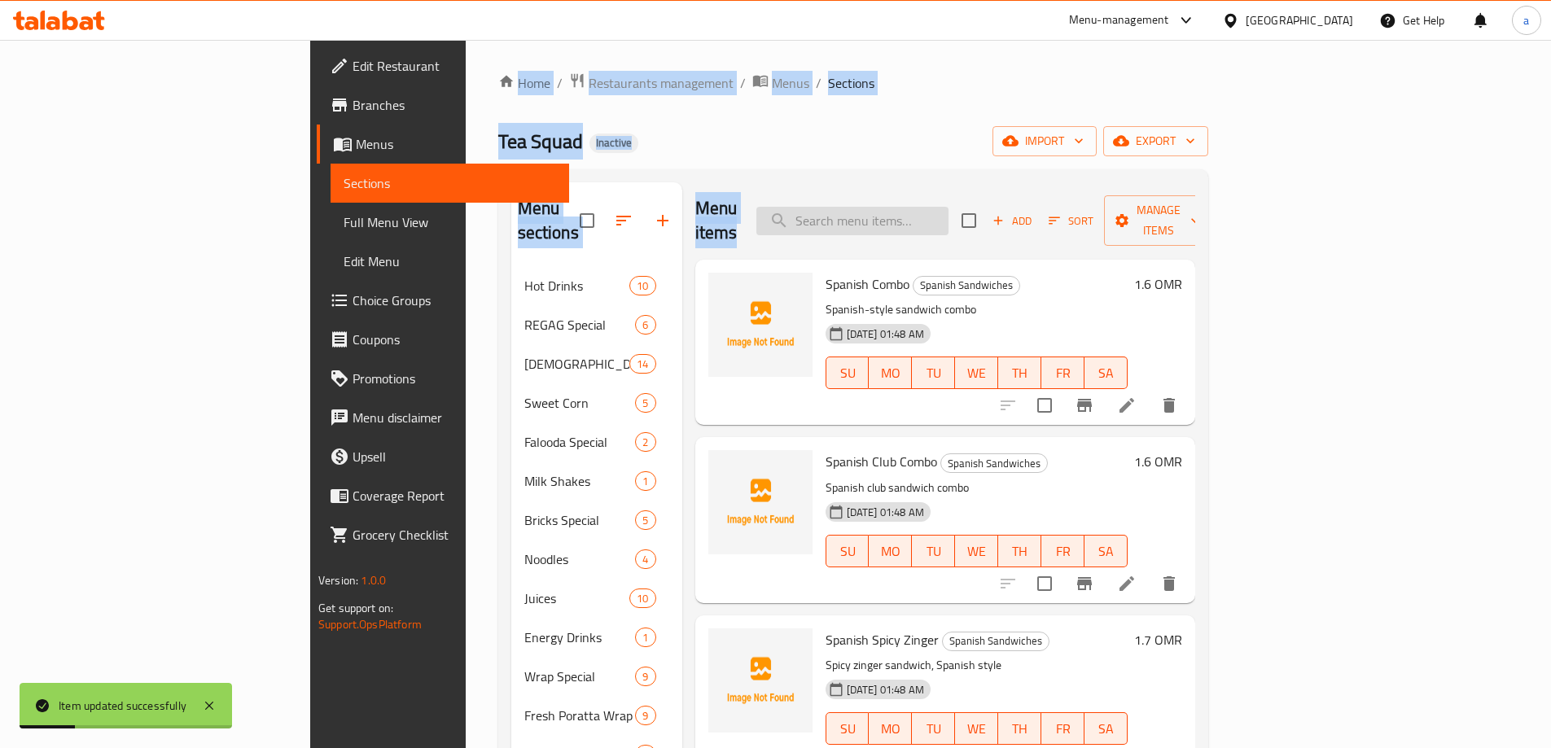
click at [911, 207] on input "search" at bounding box center [853, 221] width 192 height 29
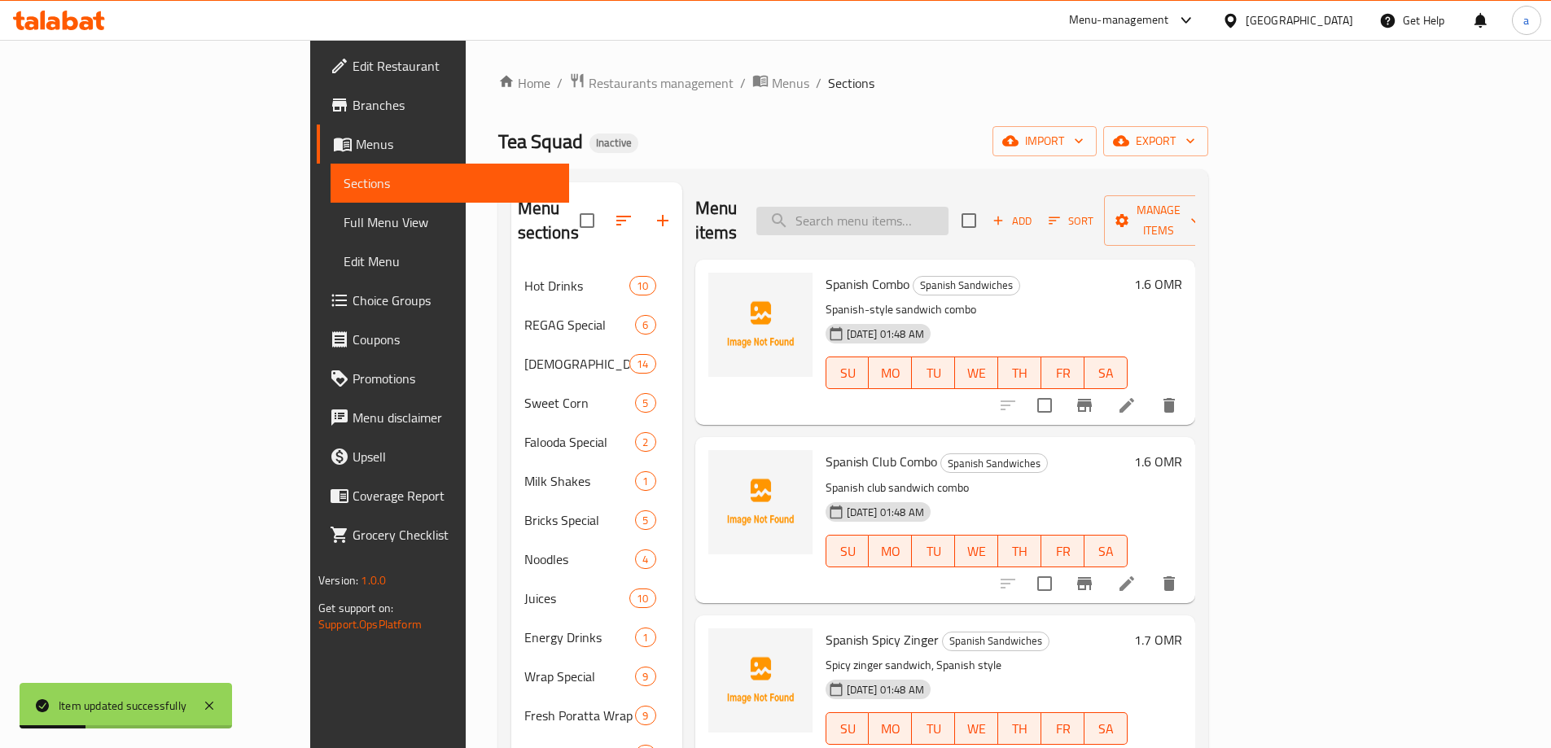
click at [949, 218] on input "search" at bounding box center [853, 221] width 192 height 29
paste input "Calzoni Twist"
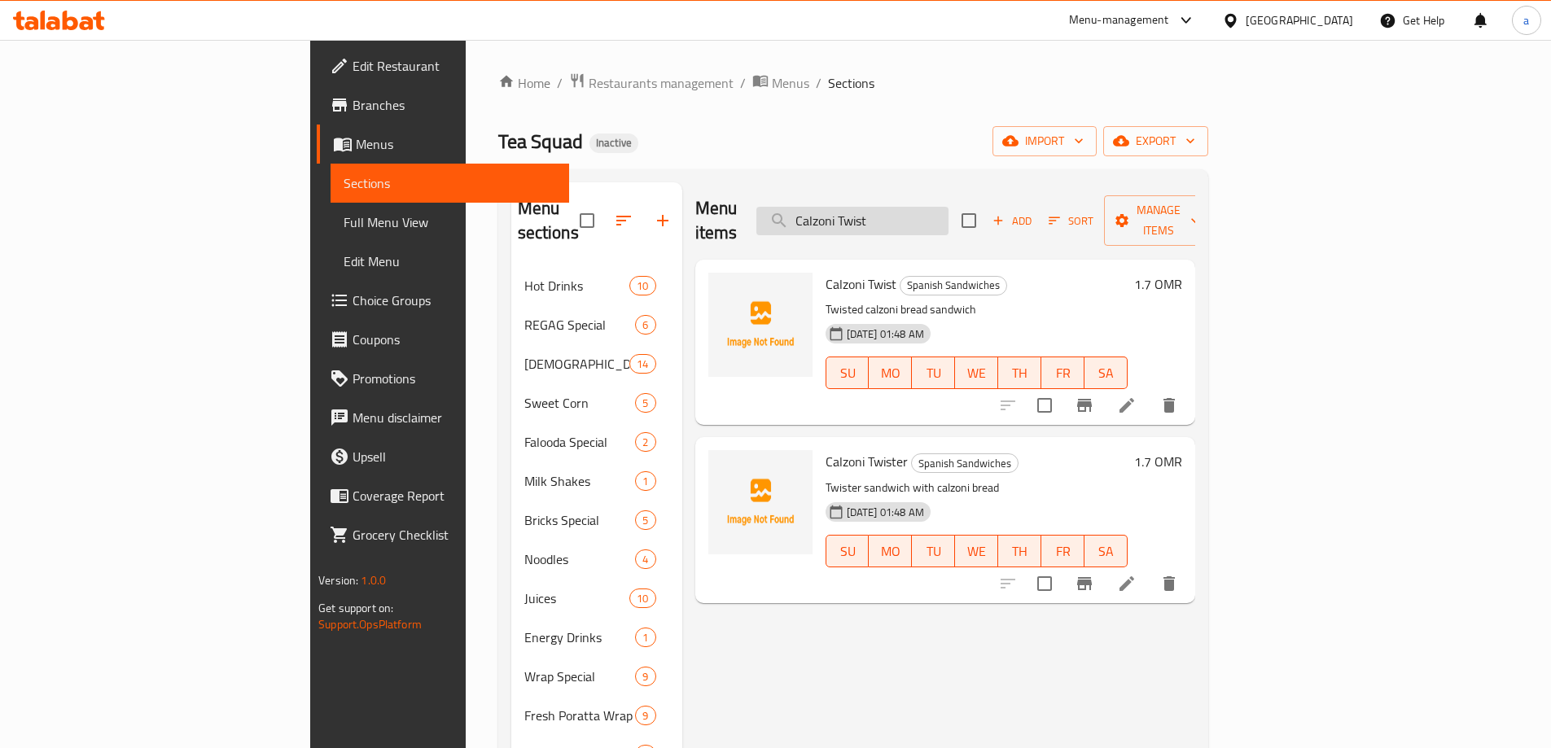
click at [949, 210] on input "Calzoni Twist" at bounding box center [853, 221] width 192 height 29
paste input "Spicy Zinger"
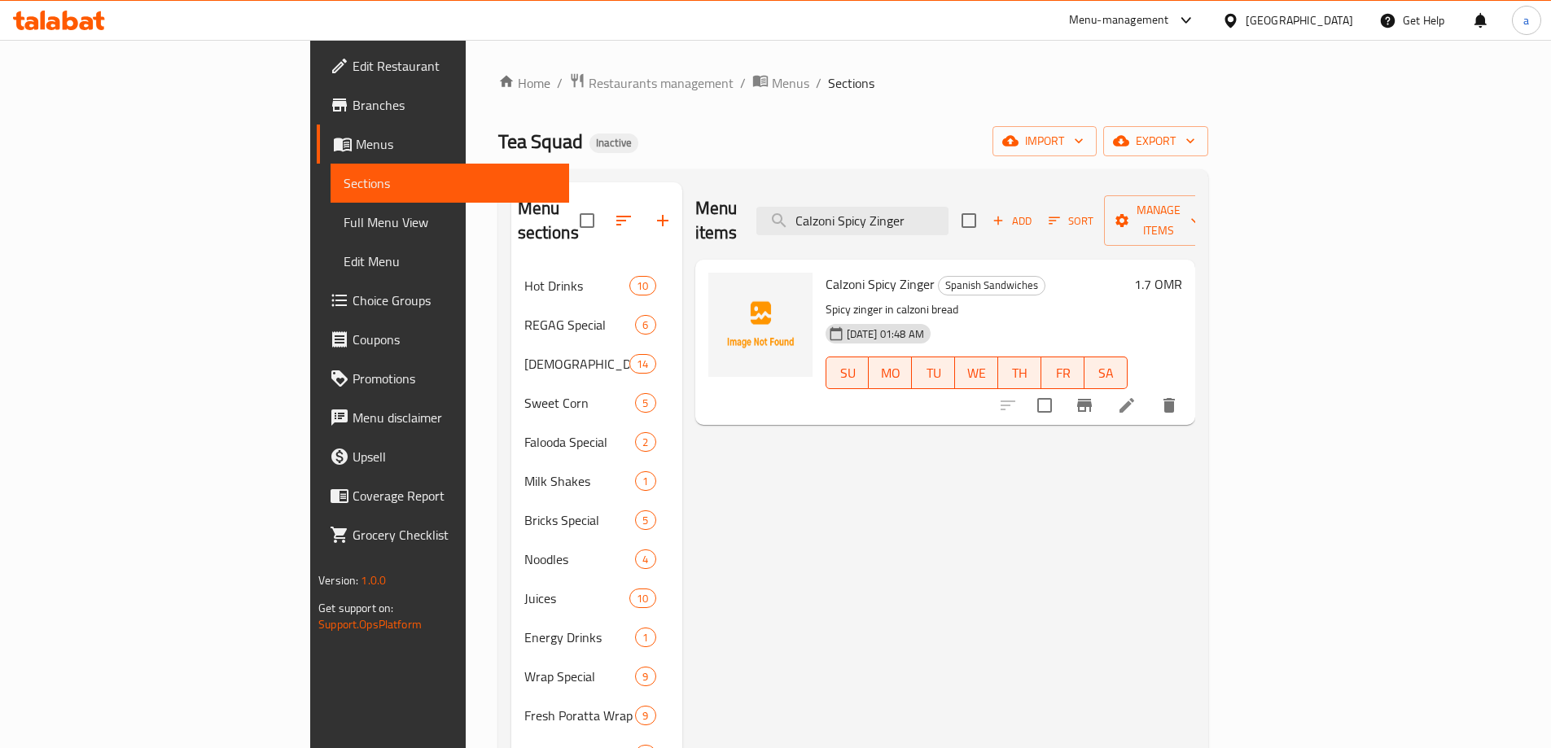
type input "Calzoni Spicy Zinger"
click at [1150, 391] on li at bounding box center [1127, 405] width 46 height 29
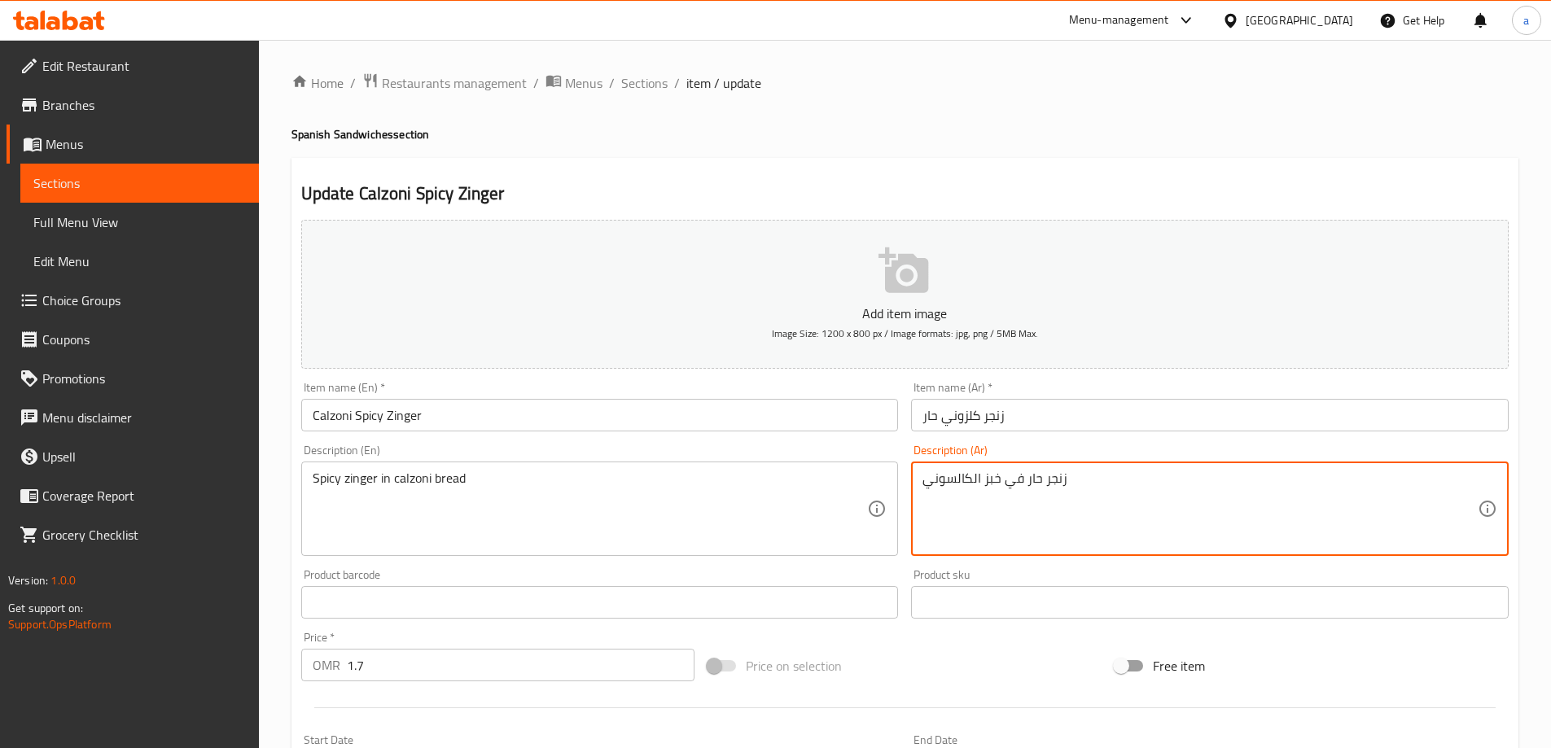
paste textarea "كالز"
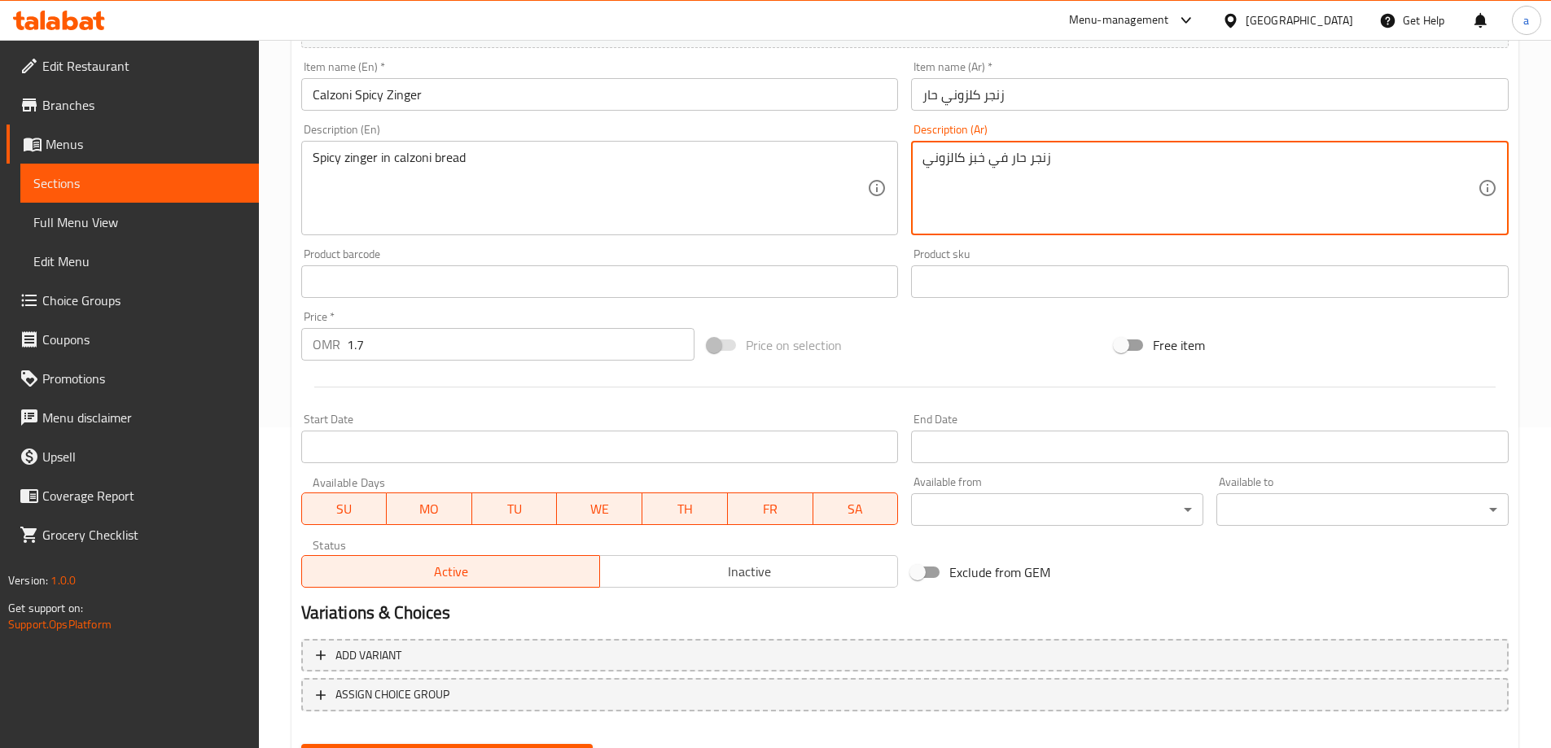
scroll to position [402, 0]
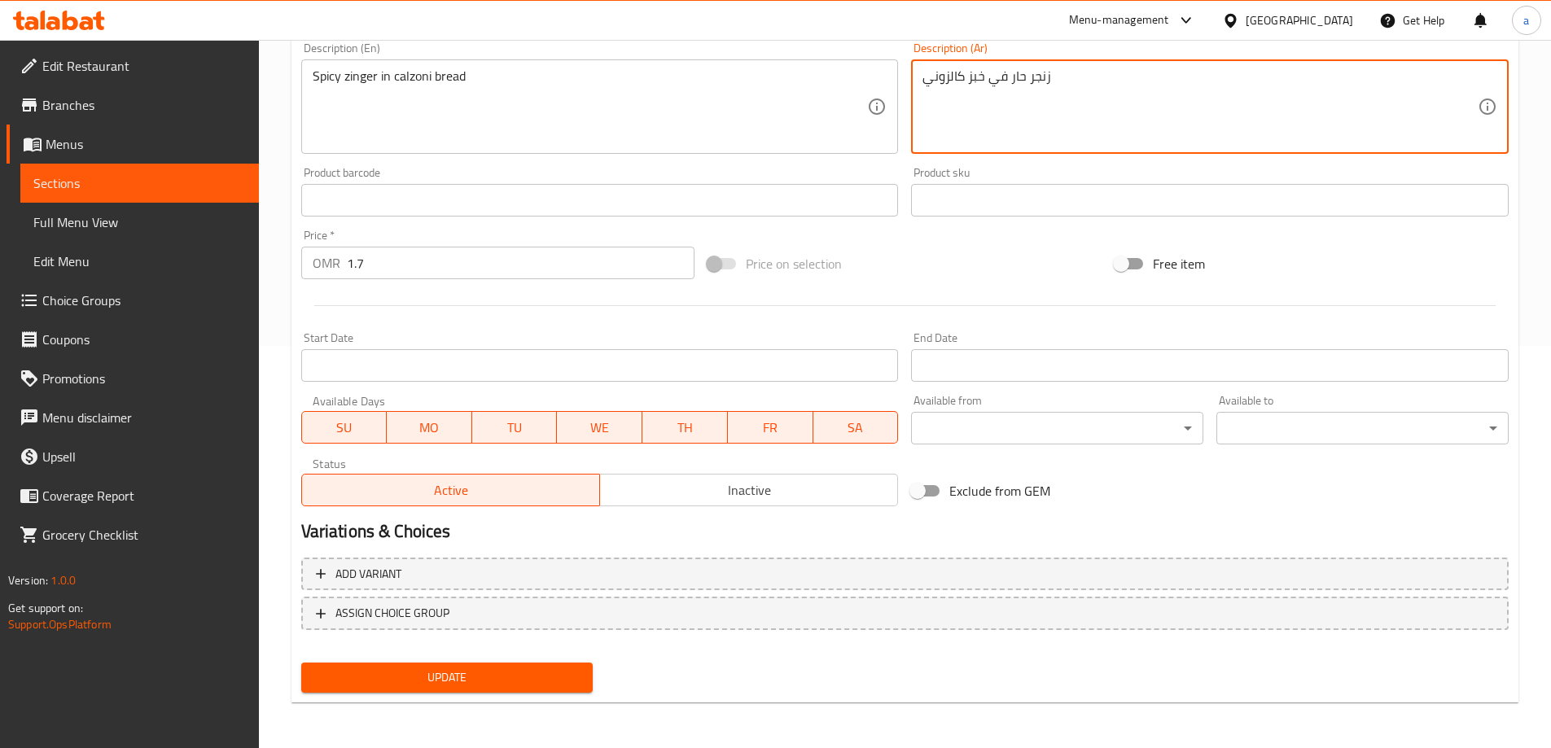
type textarea "زنجر حار في خبز كالزوني"
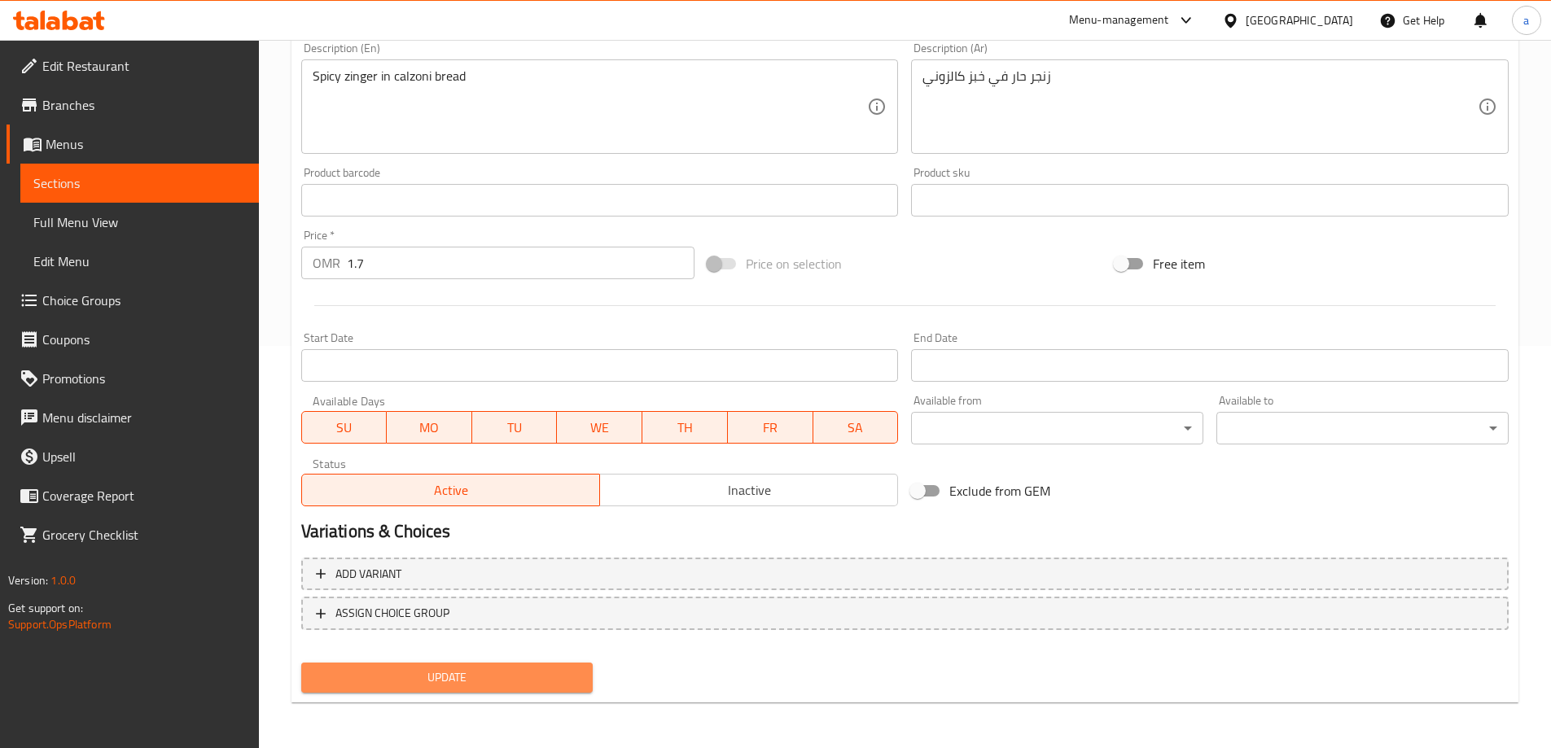
click at [486, 690] on button "Update" at bounding box center [447, 678] width 292 height 30
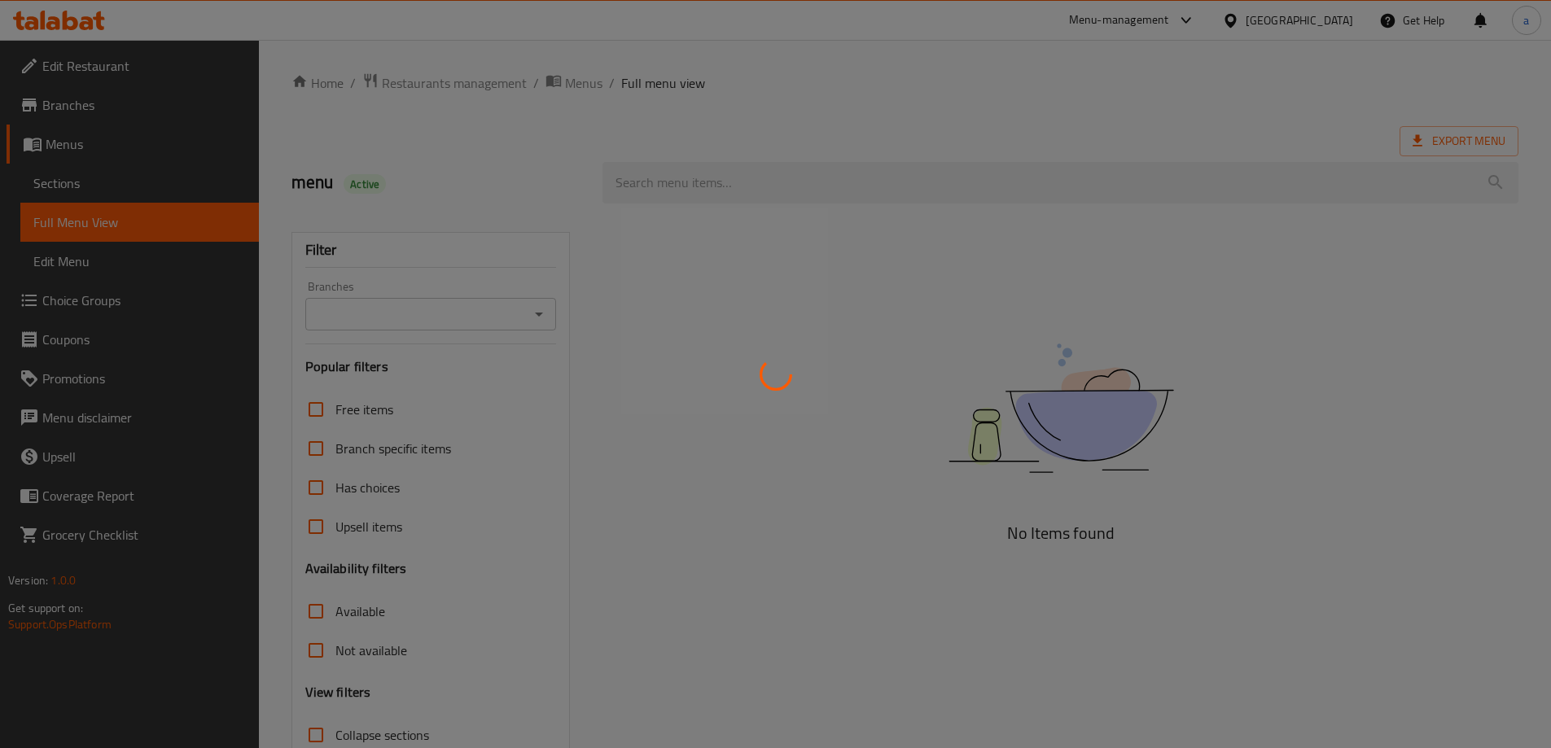
click at [101, 171] on div at bounding box center [775, 374] width 1551 height 748
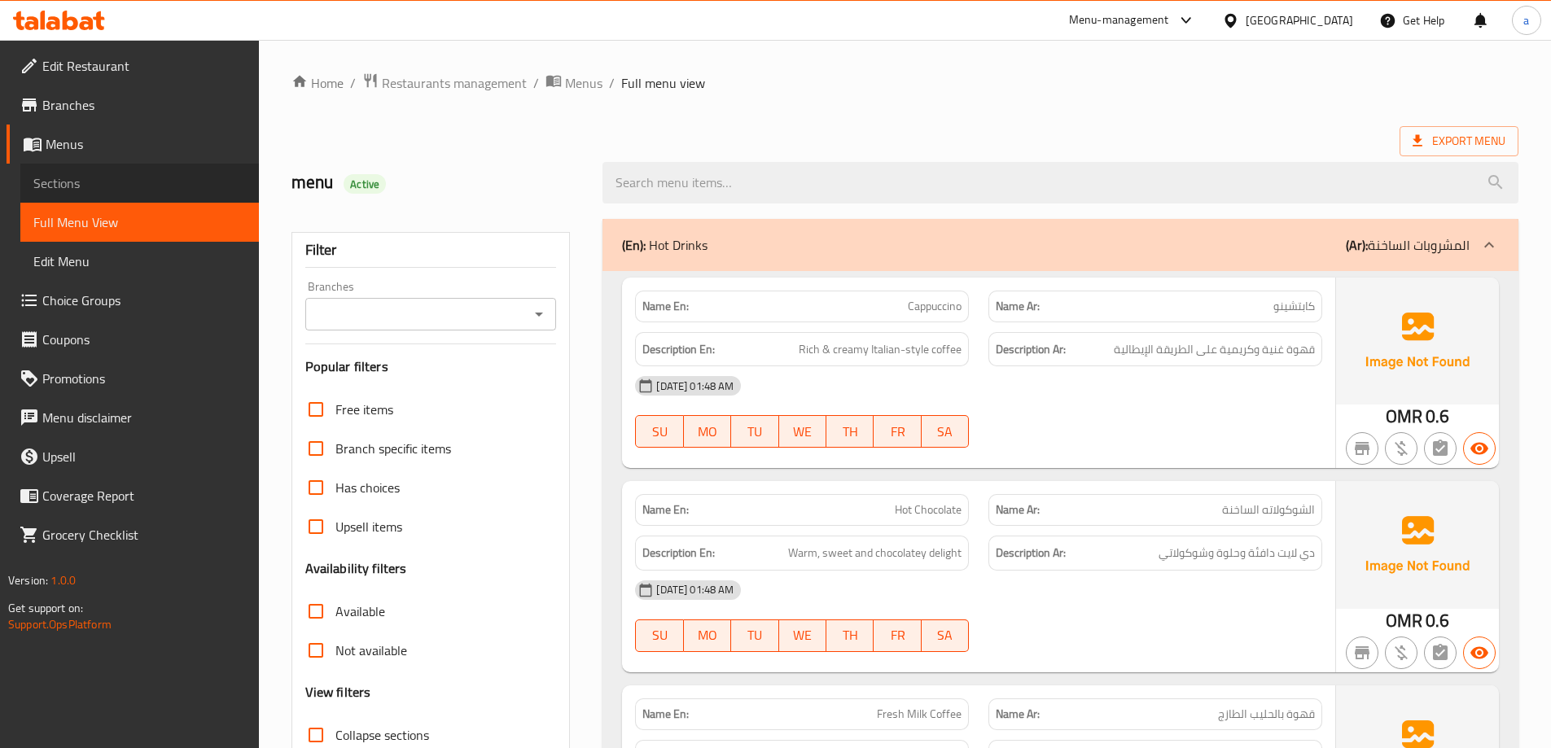
click at [147, 182] on span "Sections" at bounding box center [139, 183] width 213 height 20
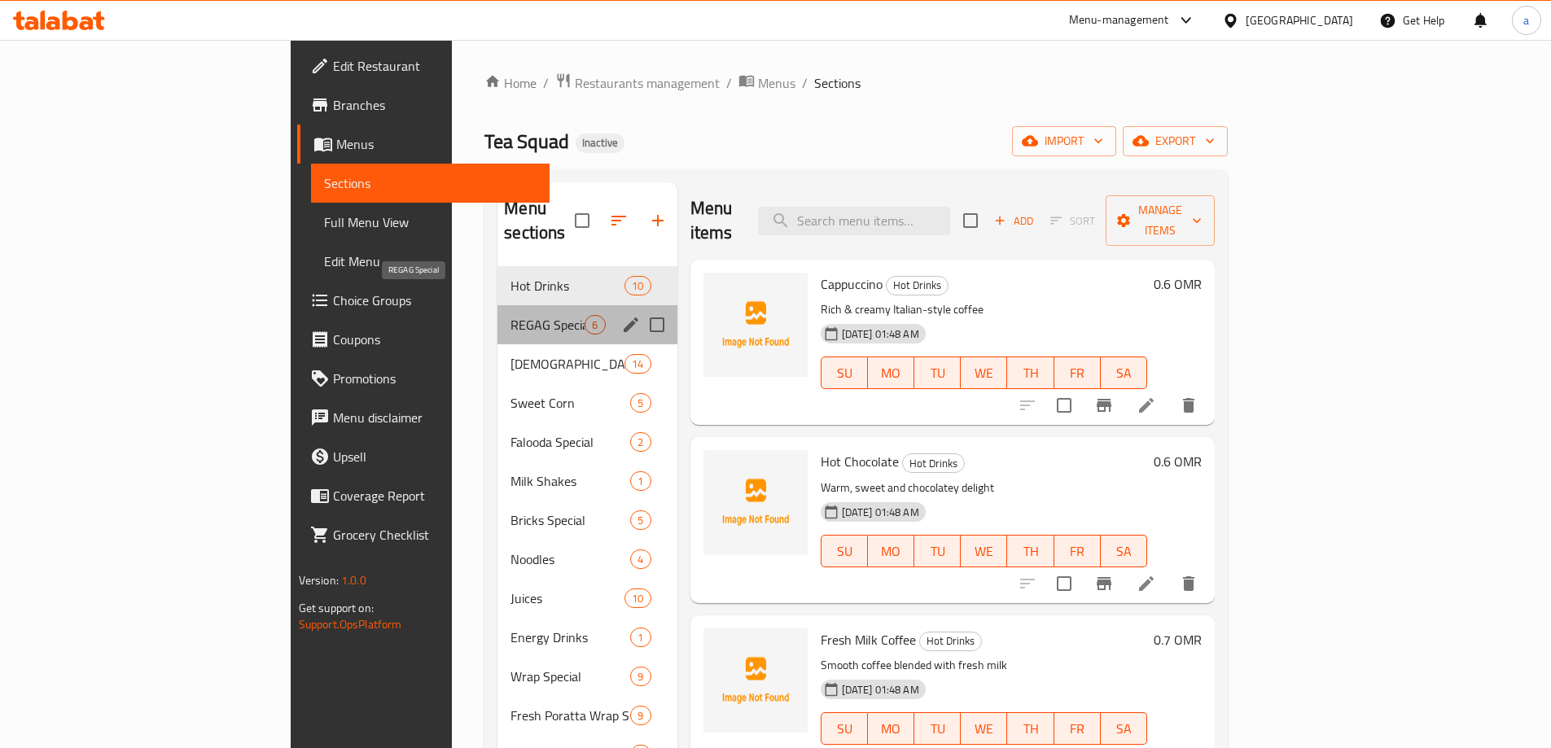
click at [511, 315] on span "REGAG Special" at bounding box center [548, 325] width 74 height 20
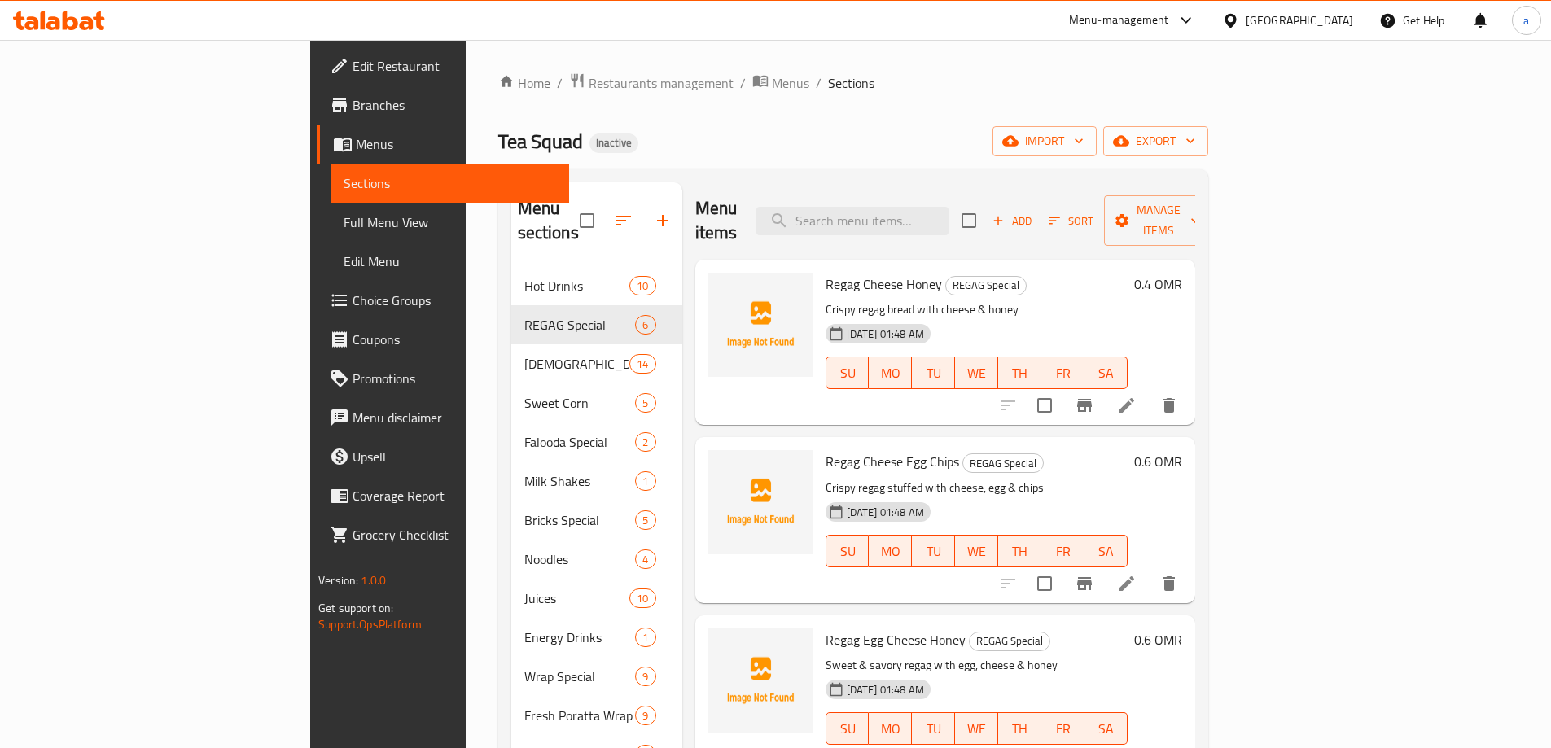
click at [344, 225] on span "Full Menu View" at bounding box center [450, 223] width 213 height 20
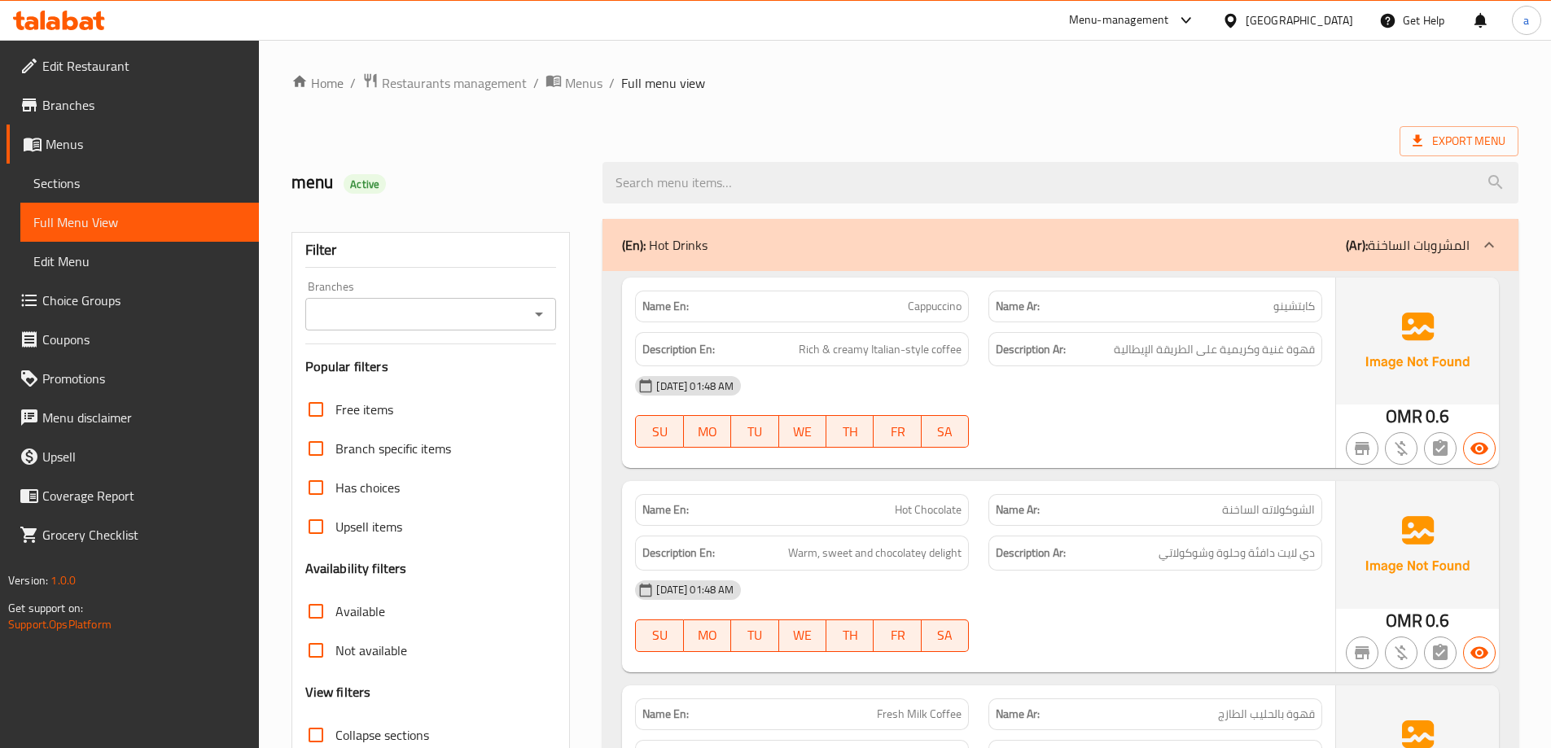
scroll to position [326, 0]
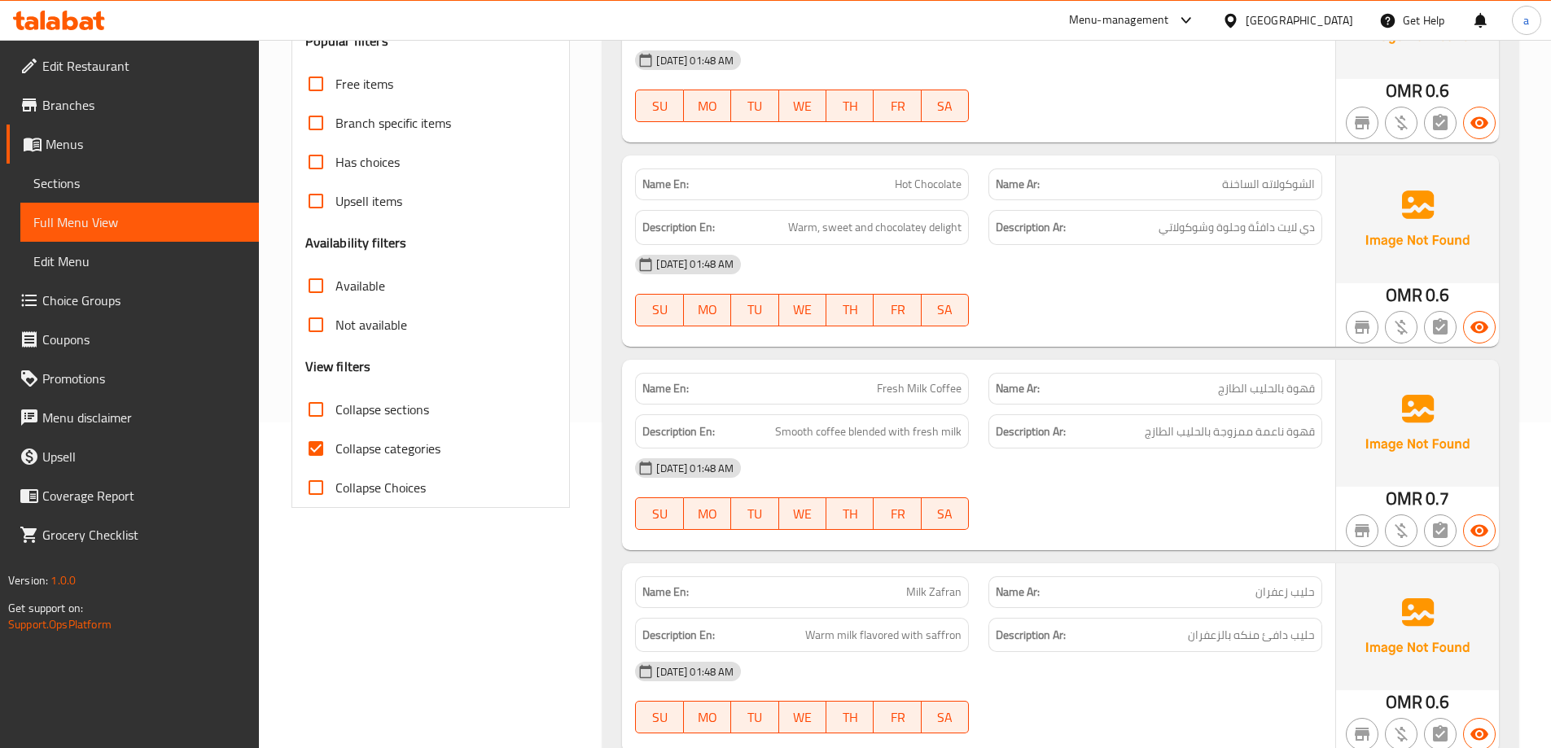
click at [313, 454] on input "Collapse categories" at bounding box center [315, 448] width 39 height 39
checkbox input "false"
click at [325, 412] on input "Collapse sections" at bounding box center [315, 409] width 39 height 39
checkbox input "true"
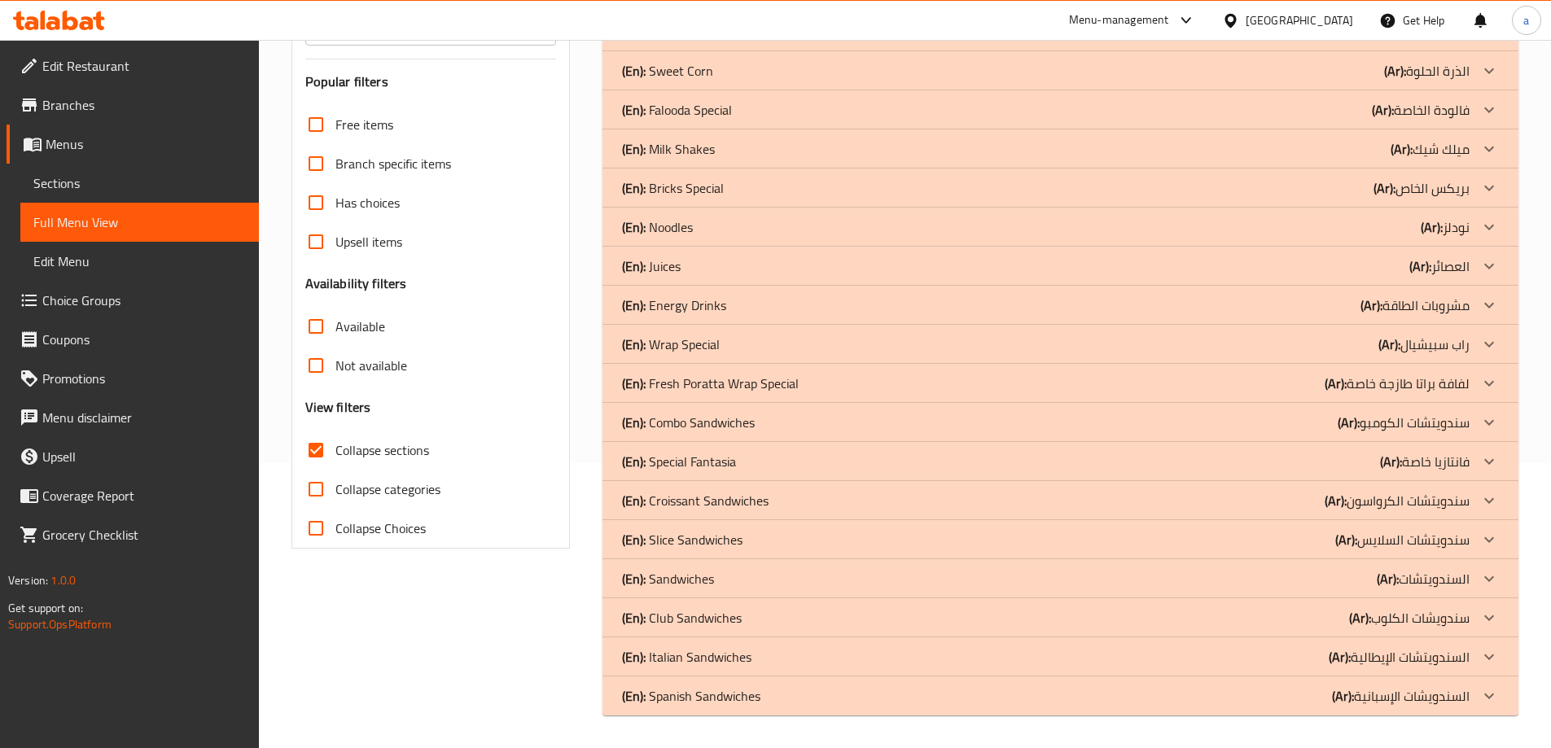
scroll to position [0, 0]
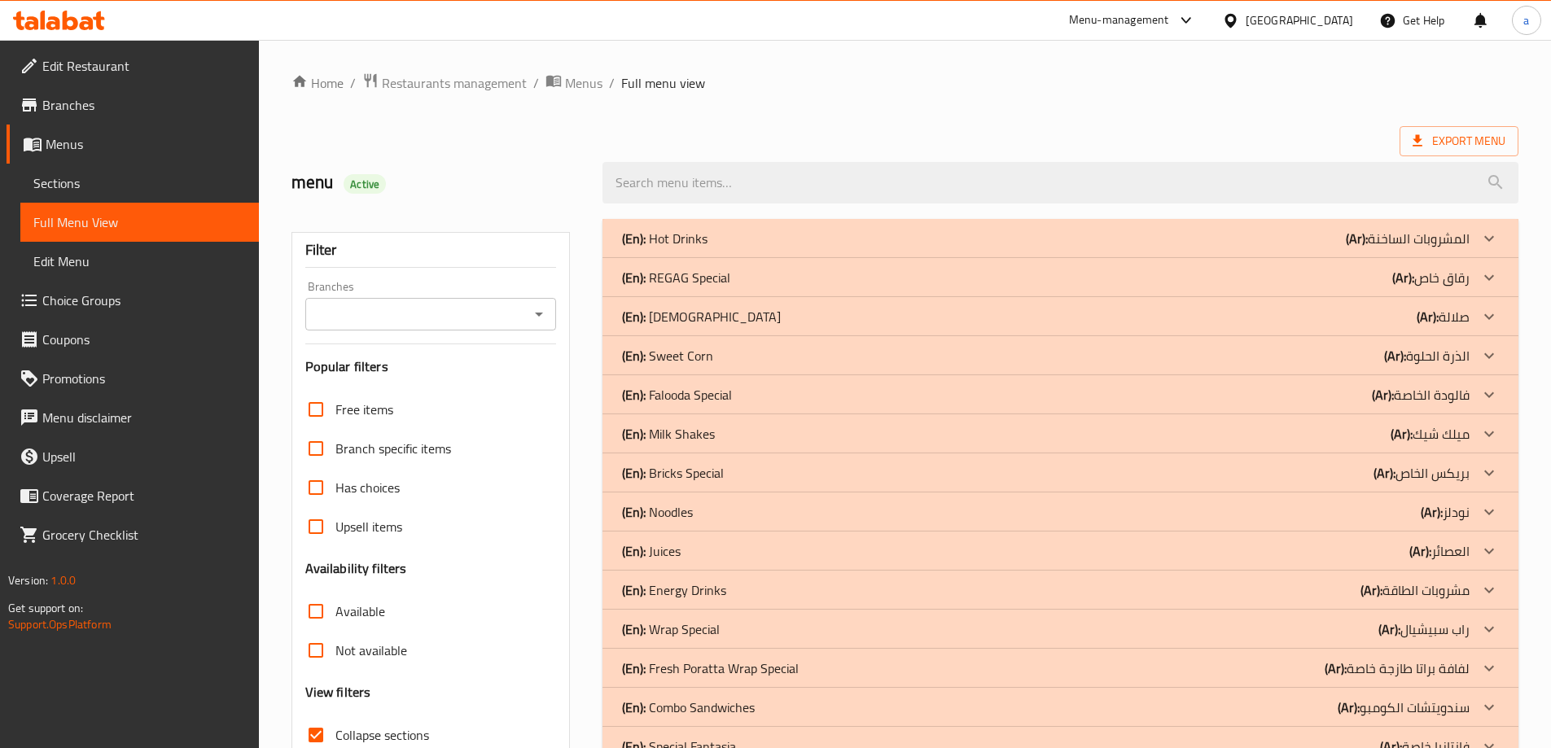
click at [726, 318] on div "(En): Salalah (Ar): صلالة" at bounding box center [1046, 317] width 848 height 20
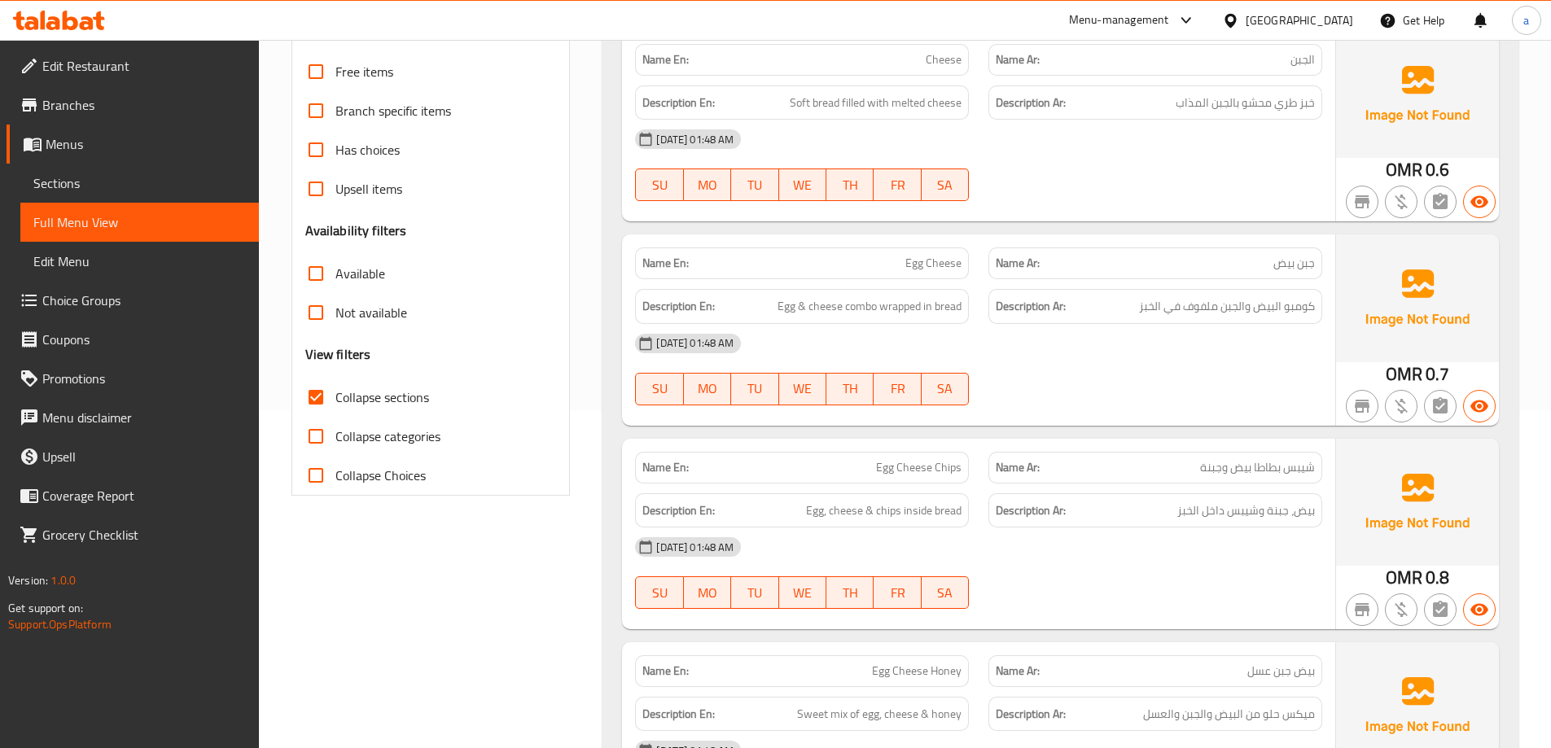
scroll to position [81, 0]
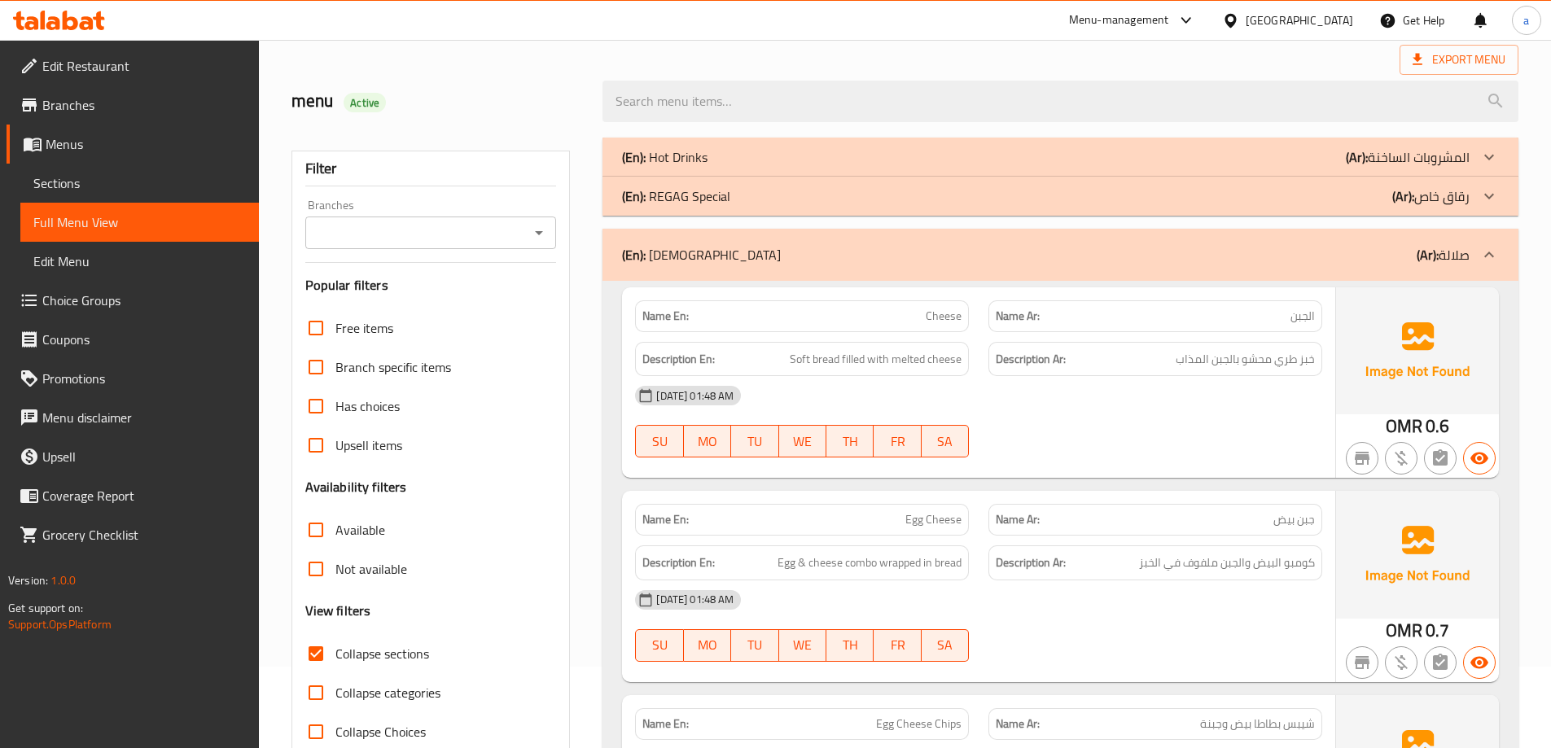
click at [1123, 411] on div "[DATE] 01:48 AM" at bounding box center [978, 395] width 707 height 39
click at [113, 174] on span "Sections" at bounding box center [139, 183] width 213 height 20
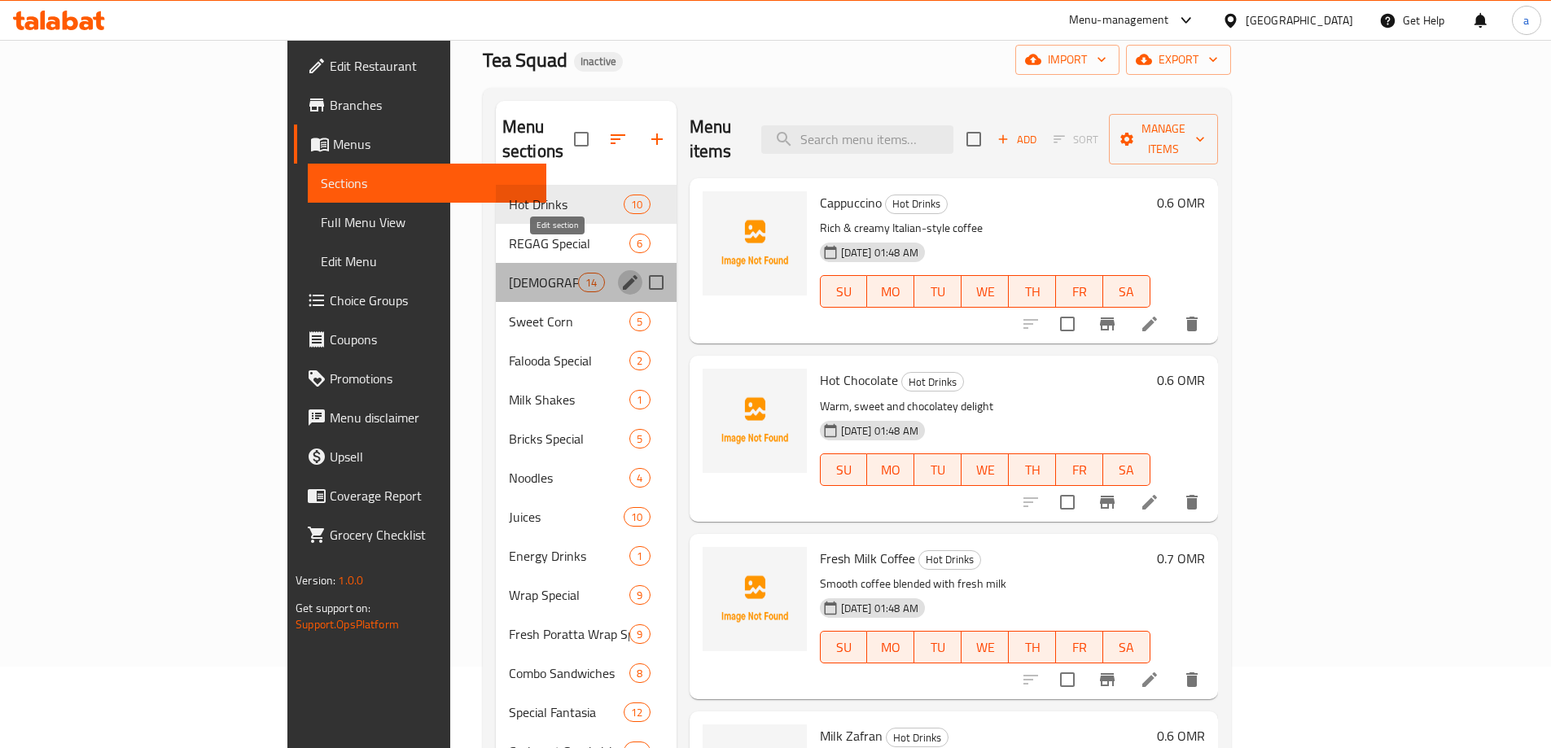
click at [618, 270] on button "edit" at bounding box center [630, 282] width 24 height 24
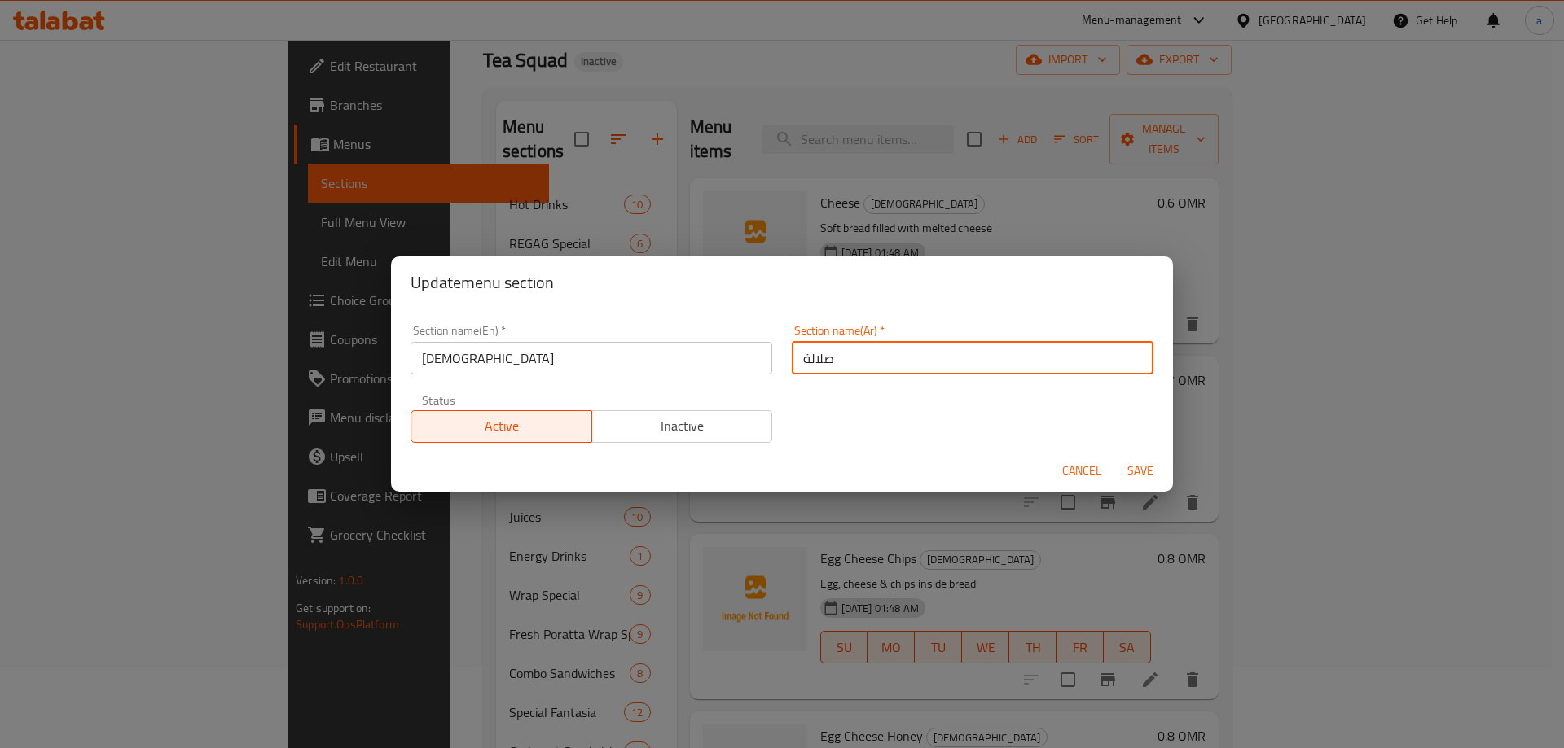
drag, startPoint x: 814, startPoint y: 357, endPoint x: 867, endPoint y: 398, distance: 67.3
click at [814, 358] on input "صلالة" at bounding box center [973, 358] width 362 height 33
type input "صالالة"
click at [1114, 456] on button "Save" at bounding box center [1140, 471] width 52 height 30
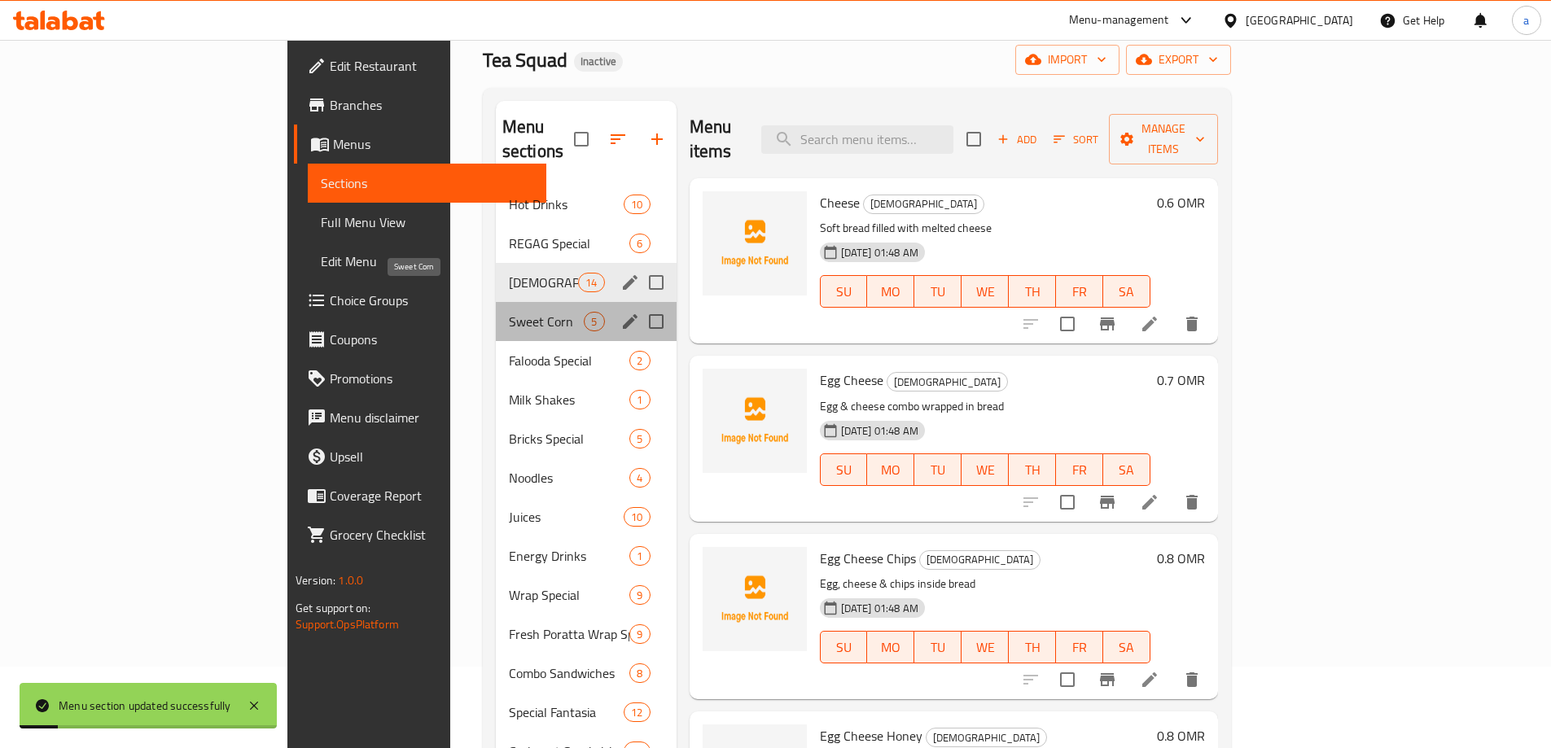
click at [509, 312] on span "Sweet Corn" at bounding box center [547, 322] width 76 height 20
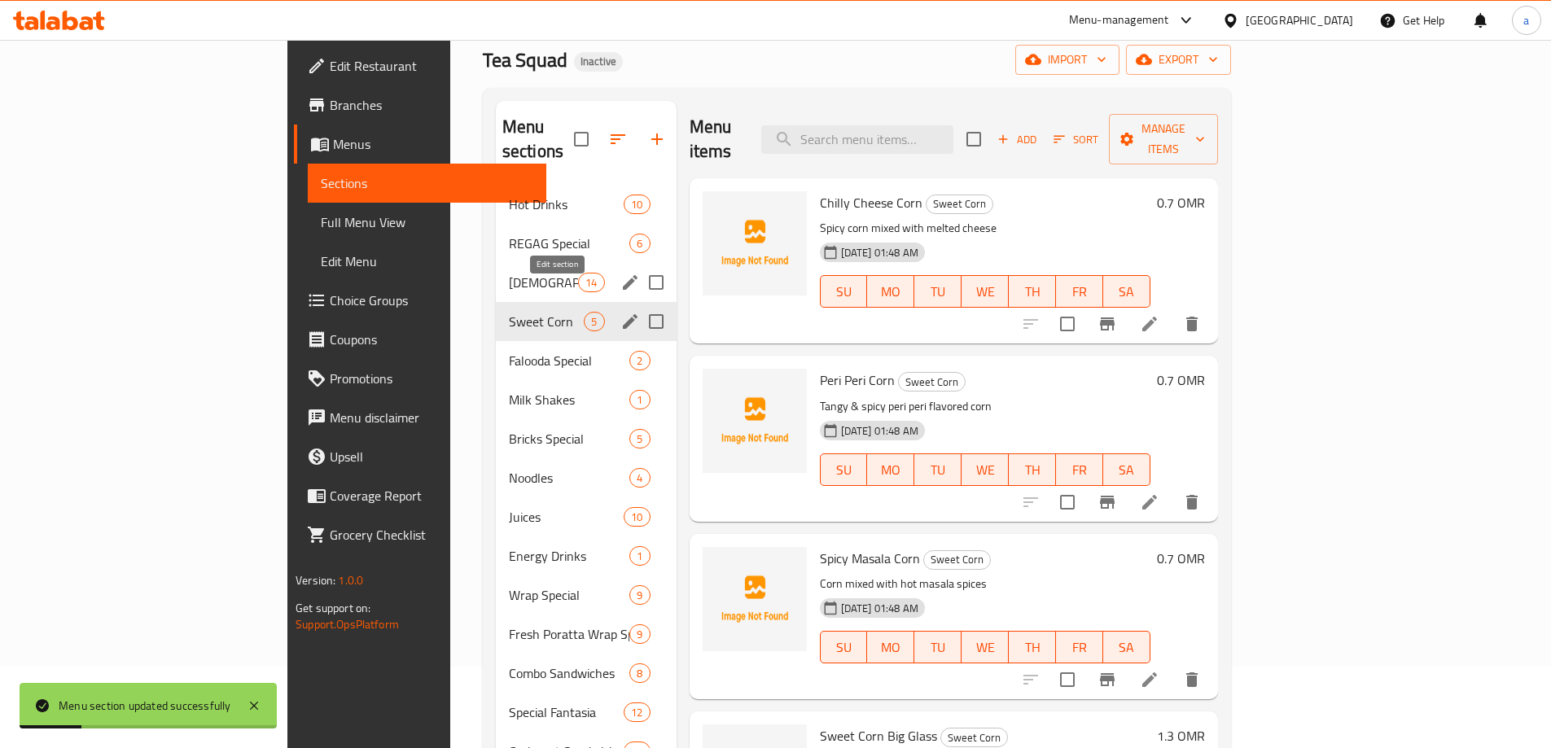
click at [623, 314] on icon "edit" at bounding box center [630, 321] width 15 height 15
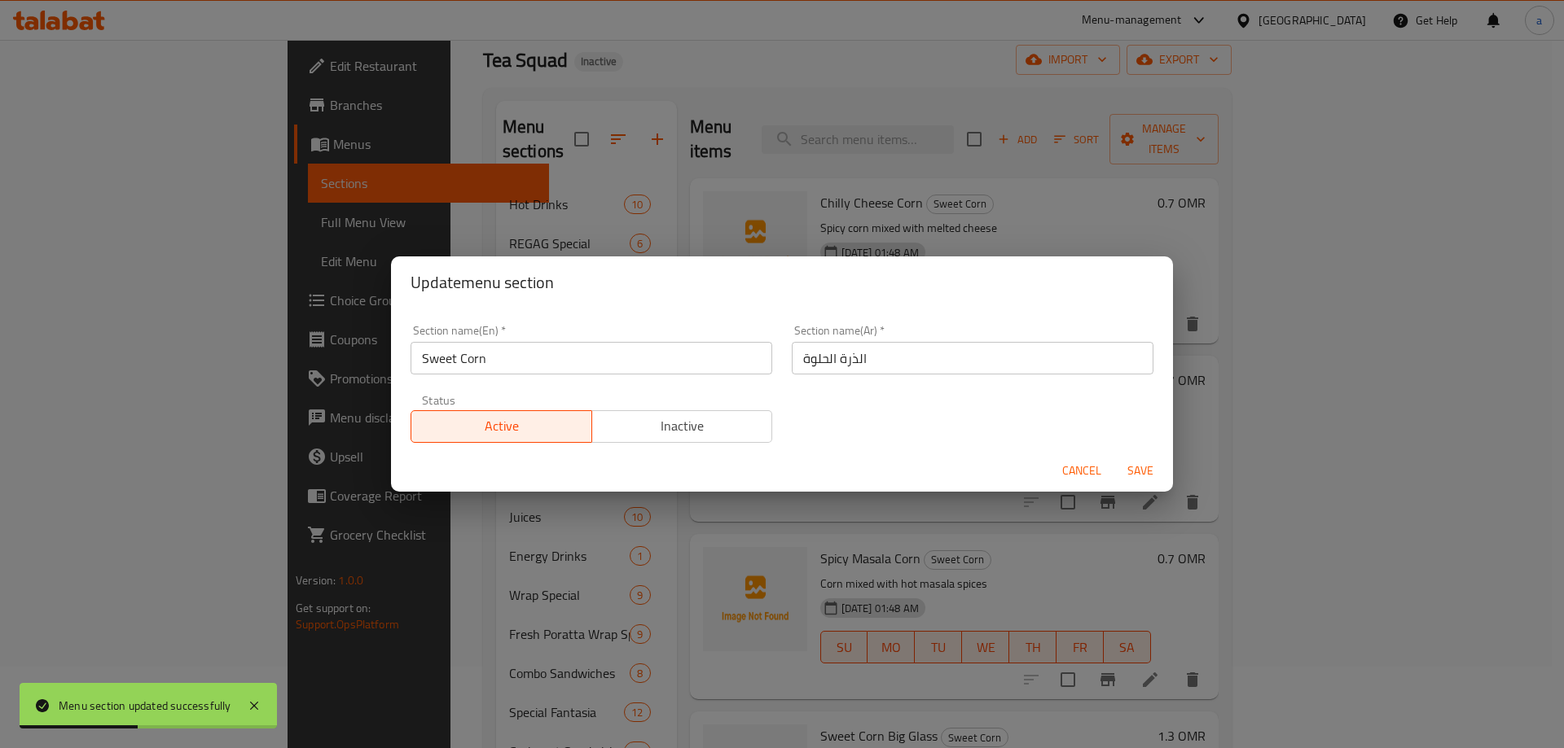
click at [571, 224] on div "Update menu section Section name(En)   * Sweet Corn Section name(En) * Section …" at bounding box center [782, 374] width 1564 height 748
click at [344, 379] on div "Update menu section Section name(En)   * Sweet Corn Section name(En) * Section …" at bounding box center [782, 374] width 1564 height 748
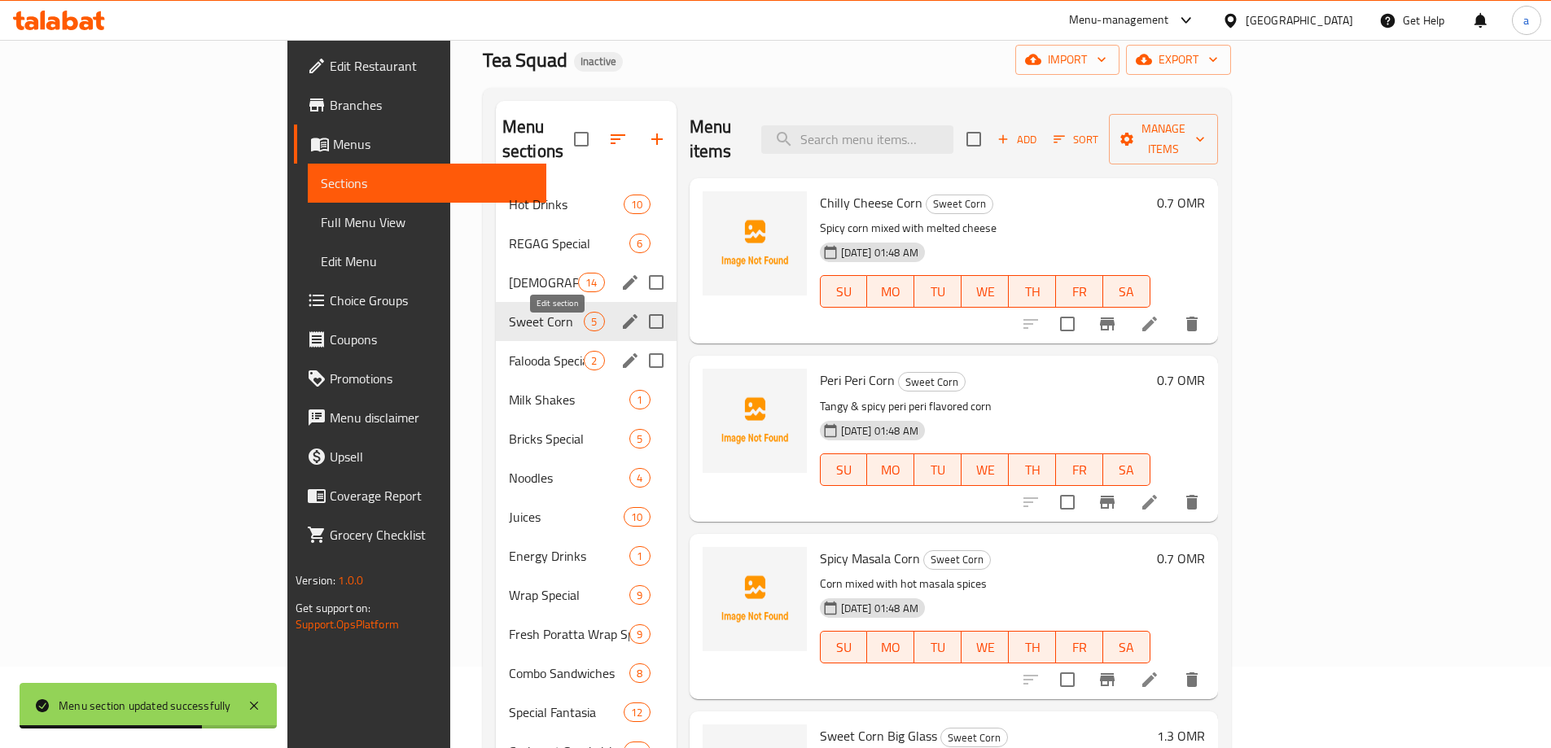
click at [623, 353] on icon "edit" at bounding box center [630, 360] width 15 height 15
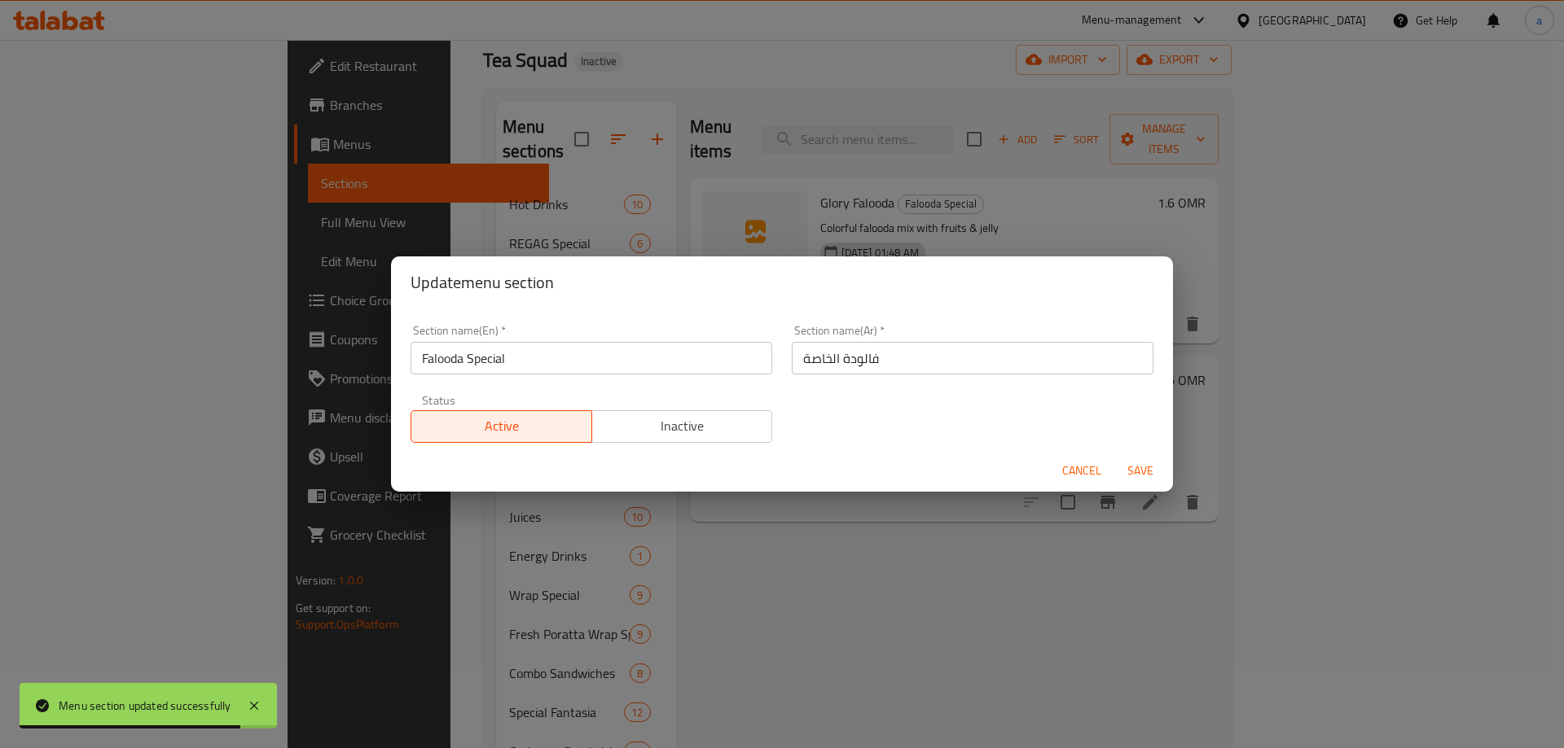
drag, startPoint x: 838, startPoint y: 364, endPoint x: 805, endPoint y: 358, distance: 33.9
click at [828, 366] on input "فالودة الخاصة" at bounding box center [973, 358] width 362 height 33
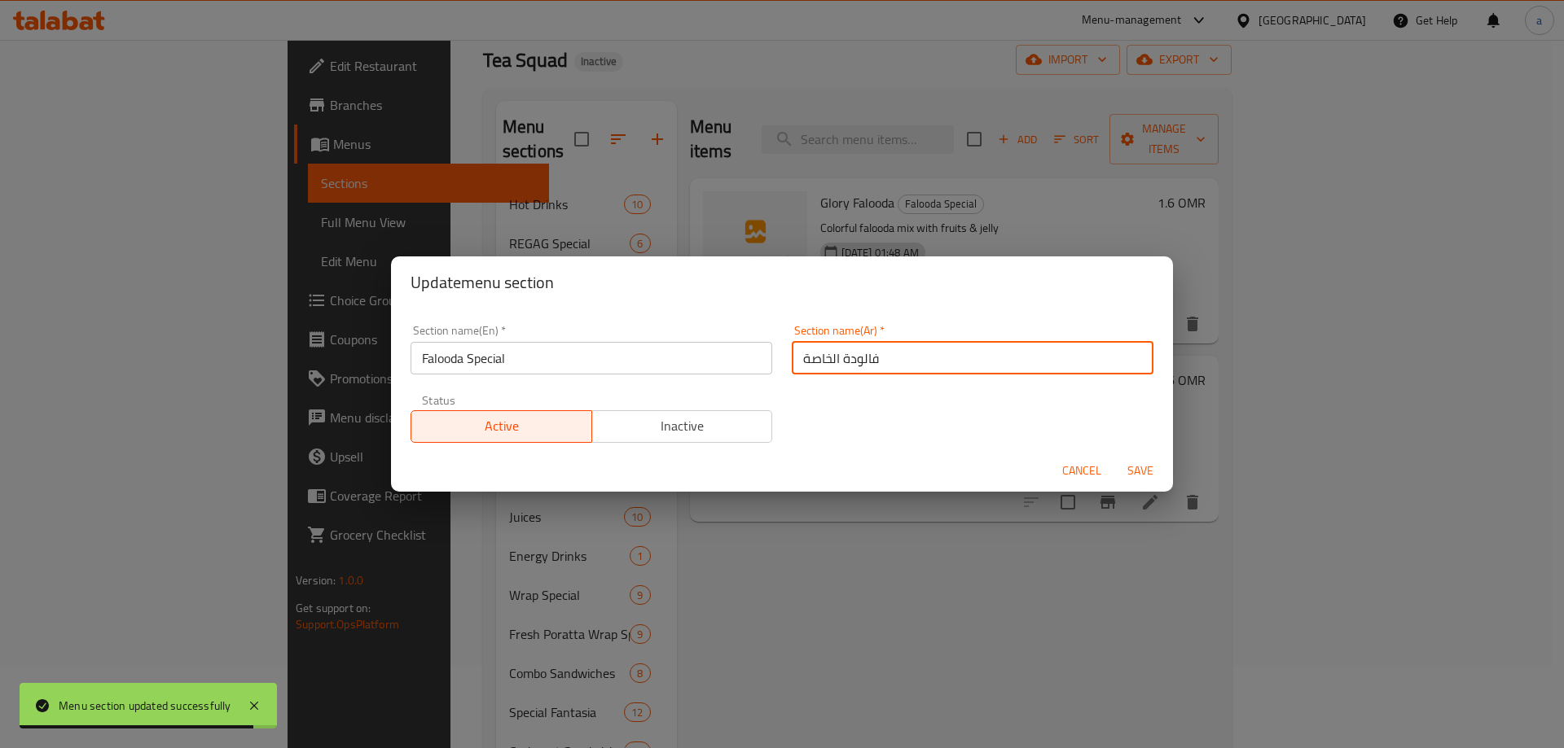
click at [805, 358] on input "فالودة الخاصة" at bounding box center [973, 358] width 362 height 33
type input "فالودة اسبيشيال"
click at [1114, 456] on button "Save" at bounding box center [1140, 471] width 52 height 30
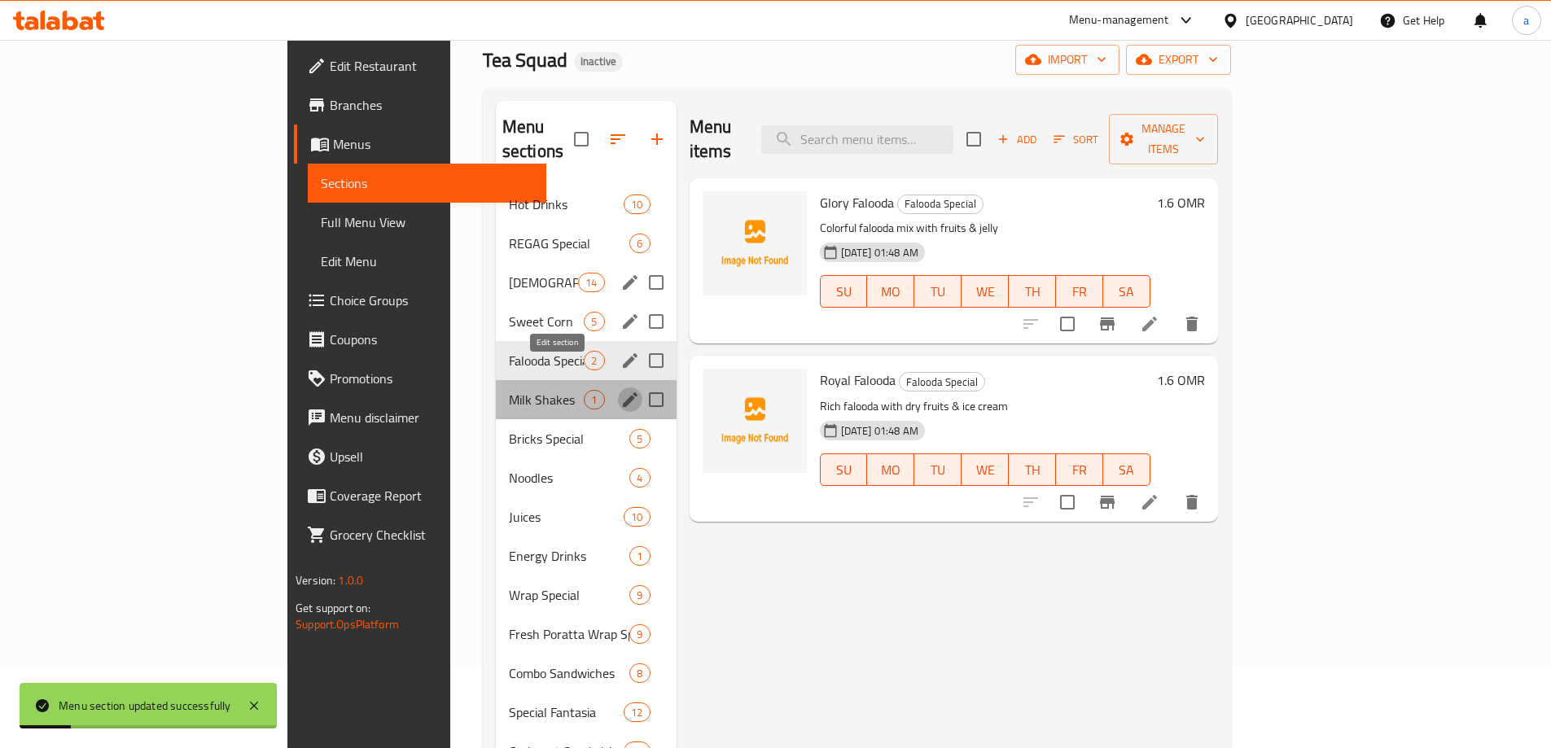
click at [621, 390] on icon "edit" at bounding box center [631, 400] width 20 height 20
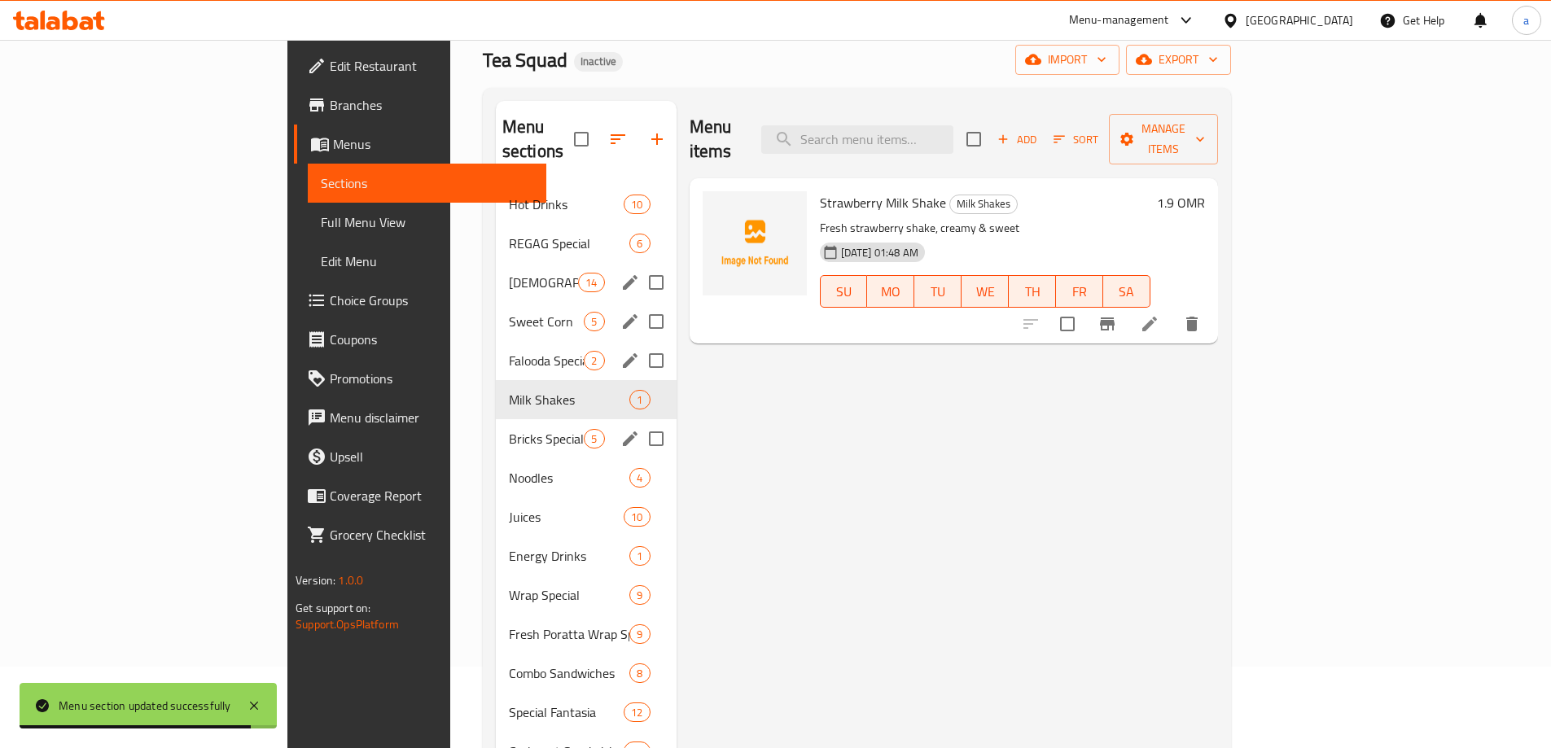
click at [621, 429] on icon "edit" at bounding box center [631, 439] width 20 height 20
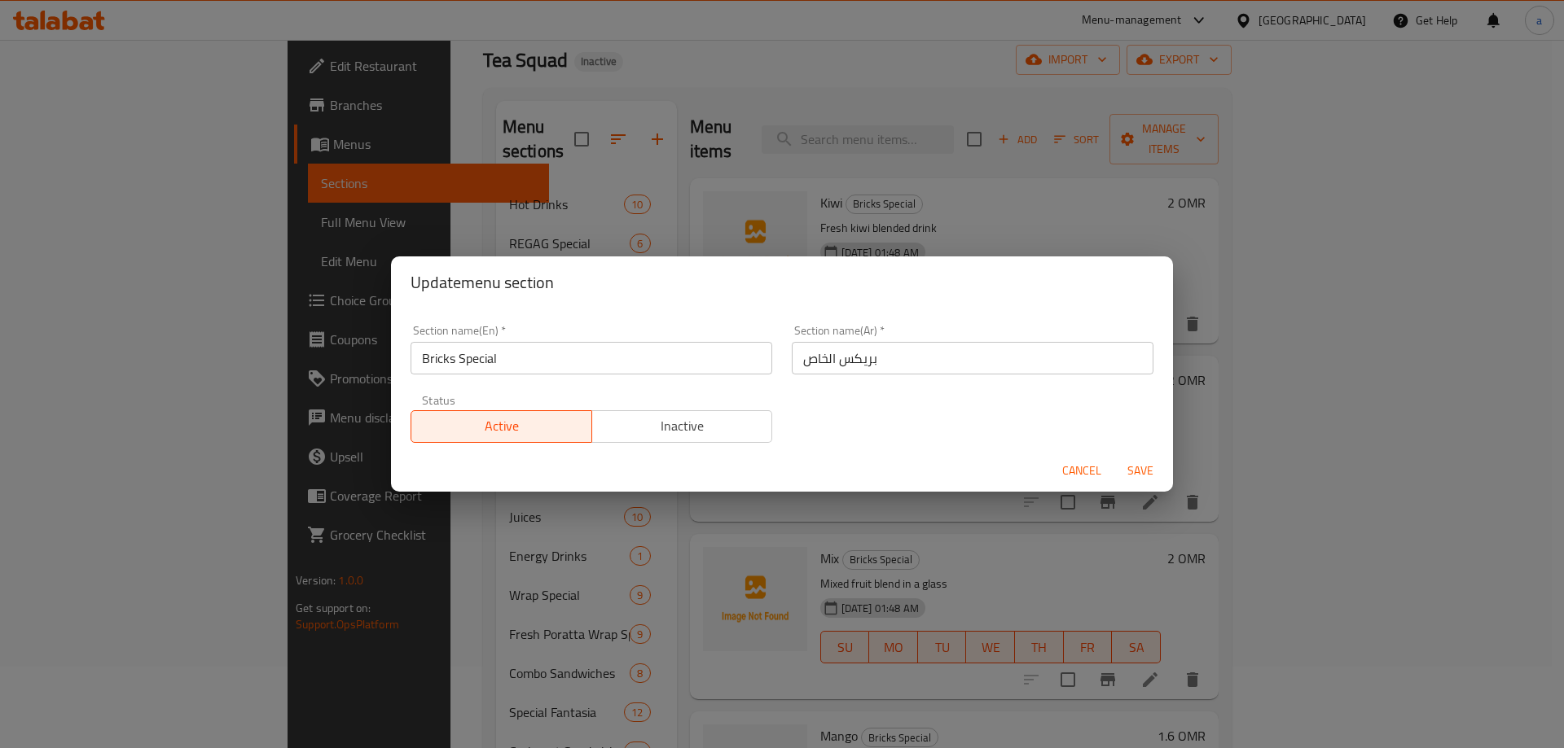
click at [818, 356] on input "بريكس الخاص" at bounding box center [973, 358] width 362 height 33
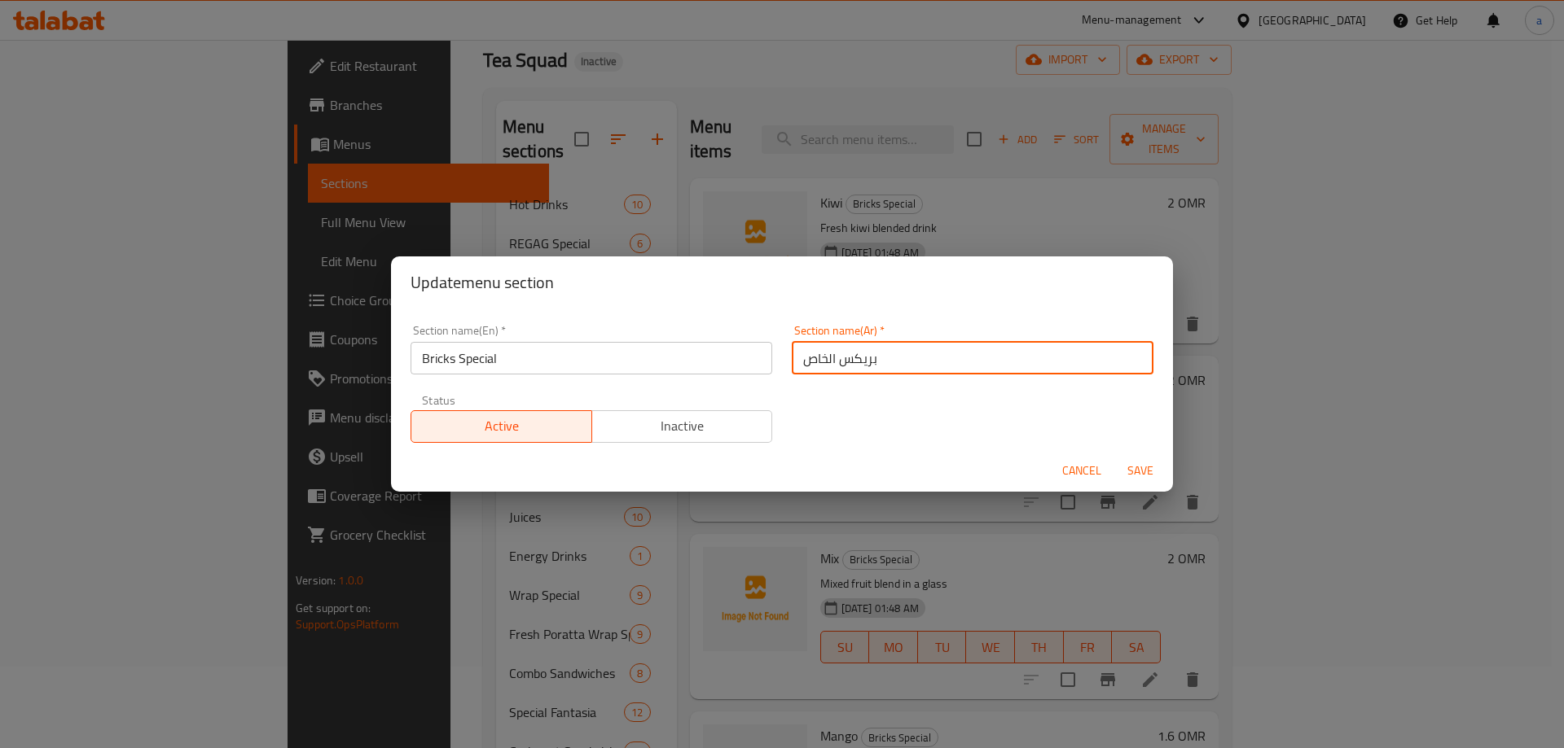
click at [818, 356] on input "بريكس الخاص" at bounding box center [973, 358] width 362 height 33
type input "بريكس اسبيشيال"
click at [1114, 456] on button "Save" at bounding box center [1140, 471] width 52 height 30
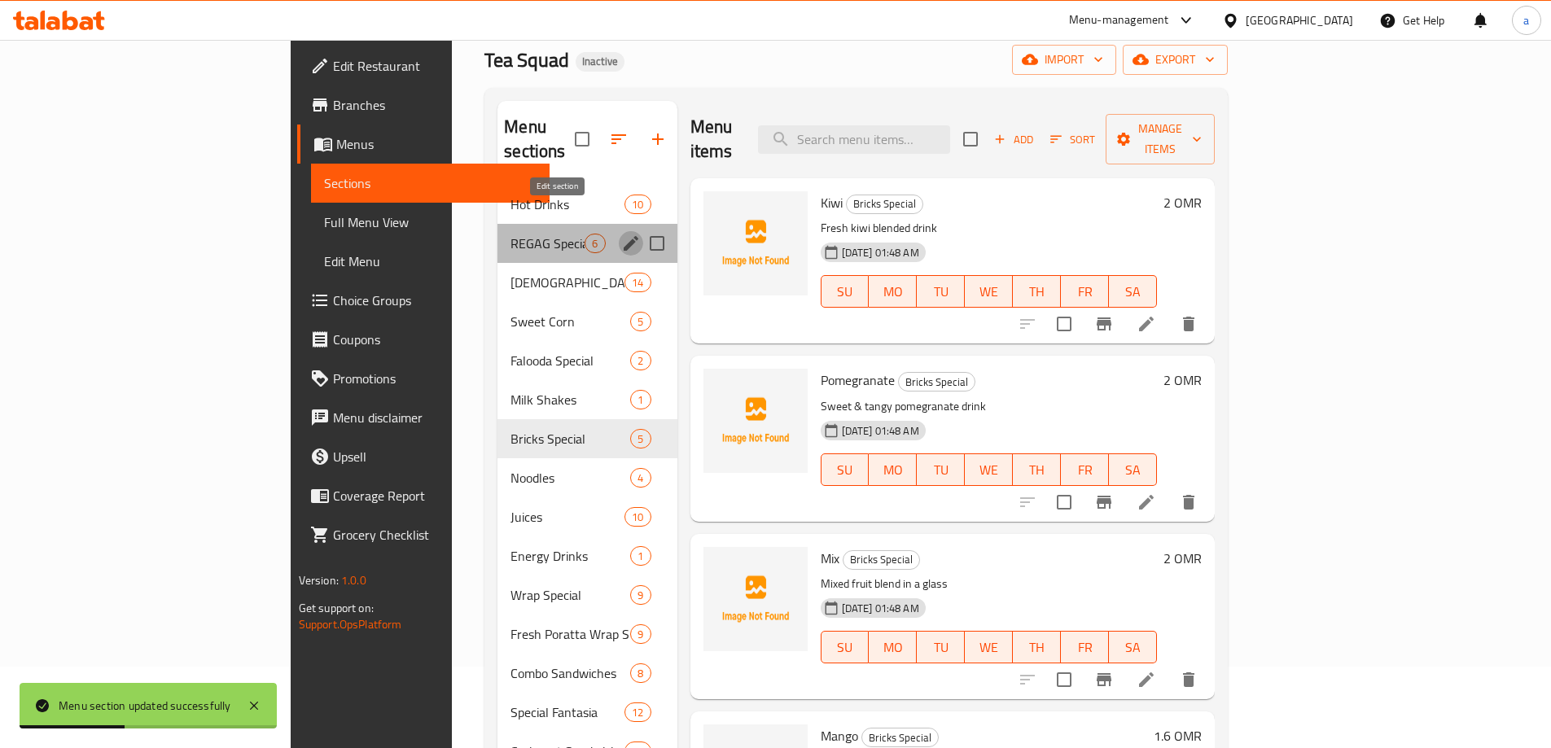
click at [624, 236] on icon "edit" at bounding box center [631, 243] width 15 height 15
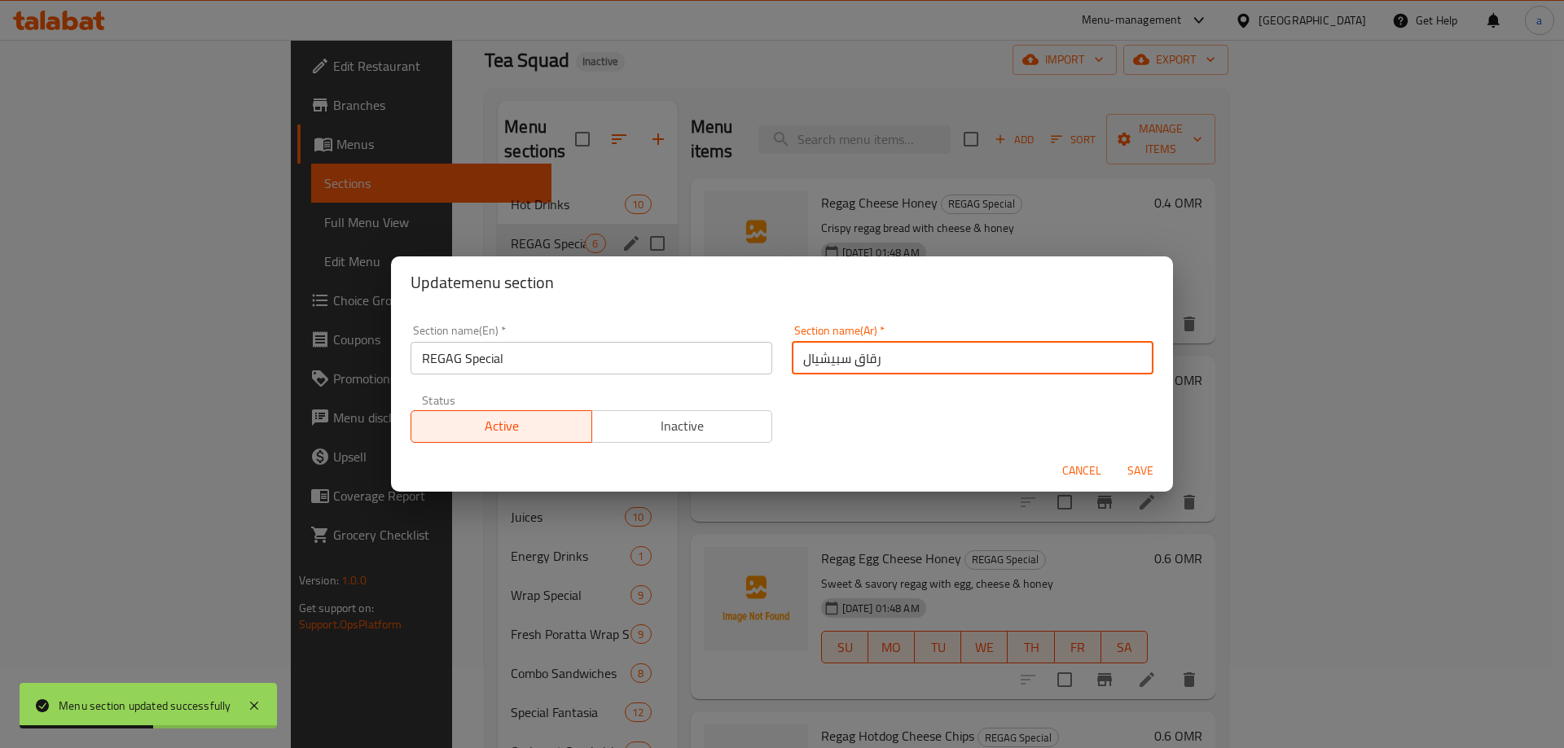
click at [843, 360] on input "رقاق سبيشيال" at bounding box center [973, 358] width 362 height 33
click at [844, 362] on input "رقاق سبيشيال" at bounding box center [973, 358] width 362 height 33
type input "رقاق اسبيشيال"
click at [1141, 473] on span "Save" at bounding box center [1140, 471] width 39 height 20
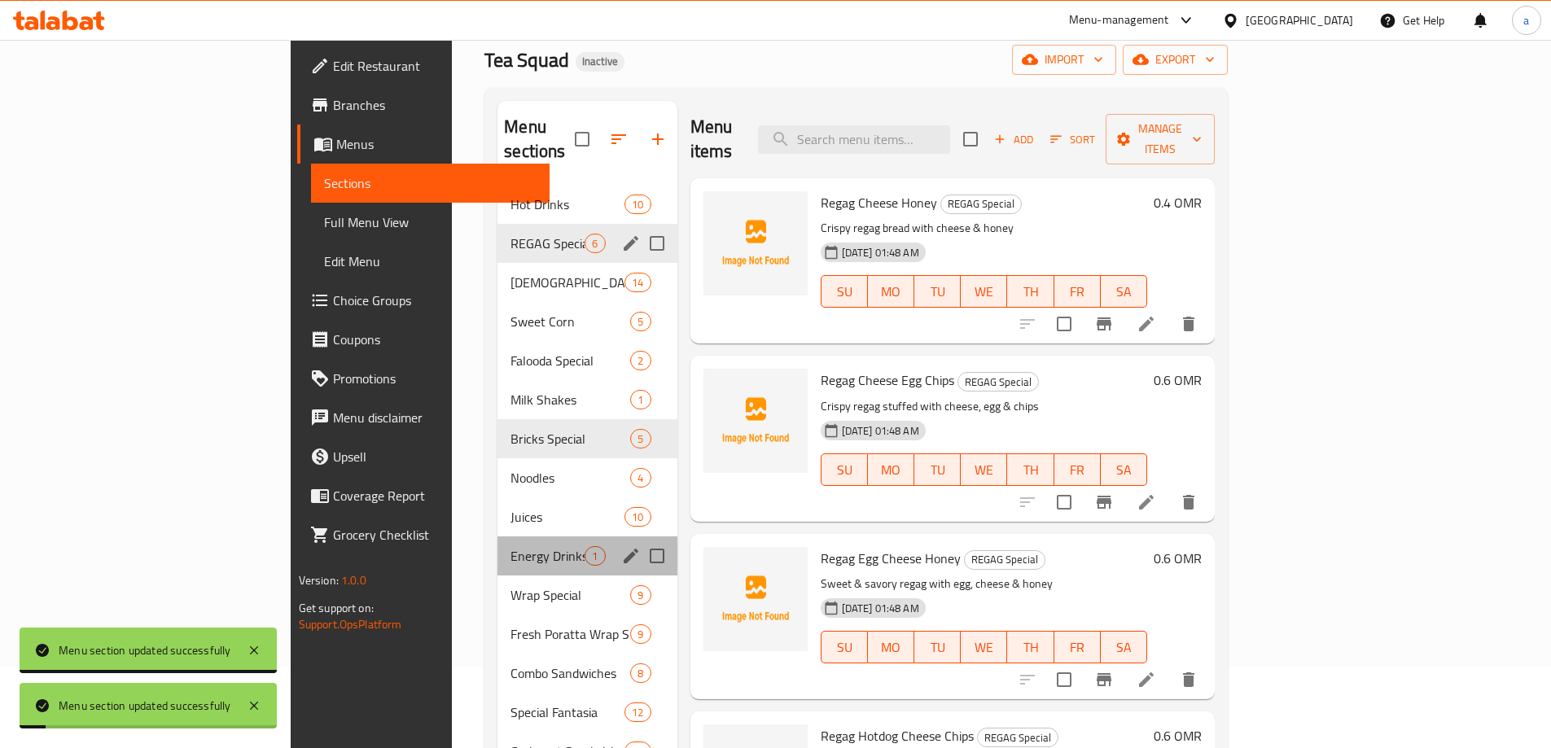
click at [540, 537] on div "Energy Drinks 1" at bounding box center [587, 556] width 179 height 39
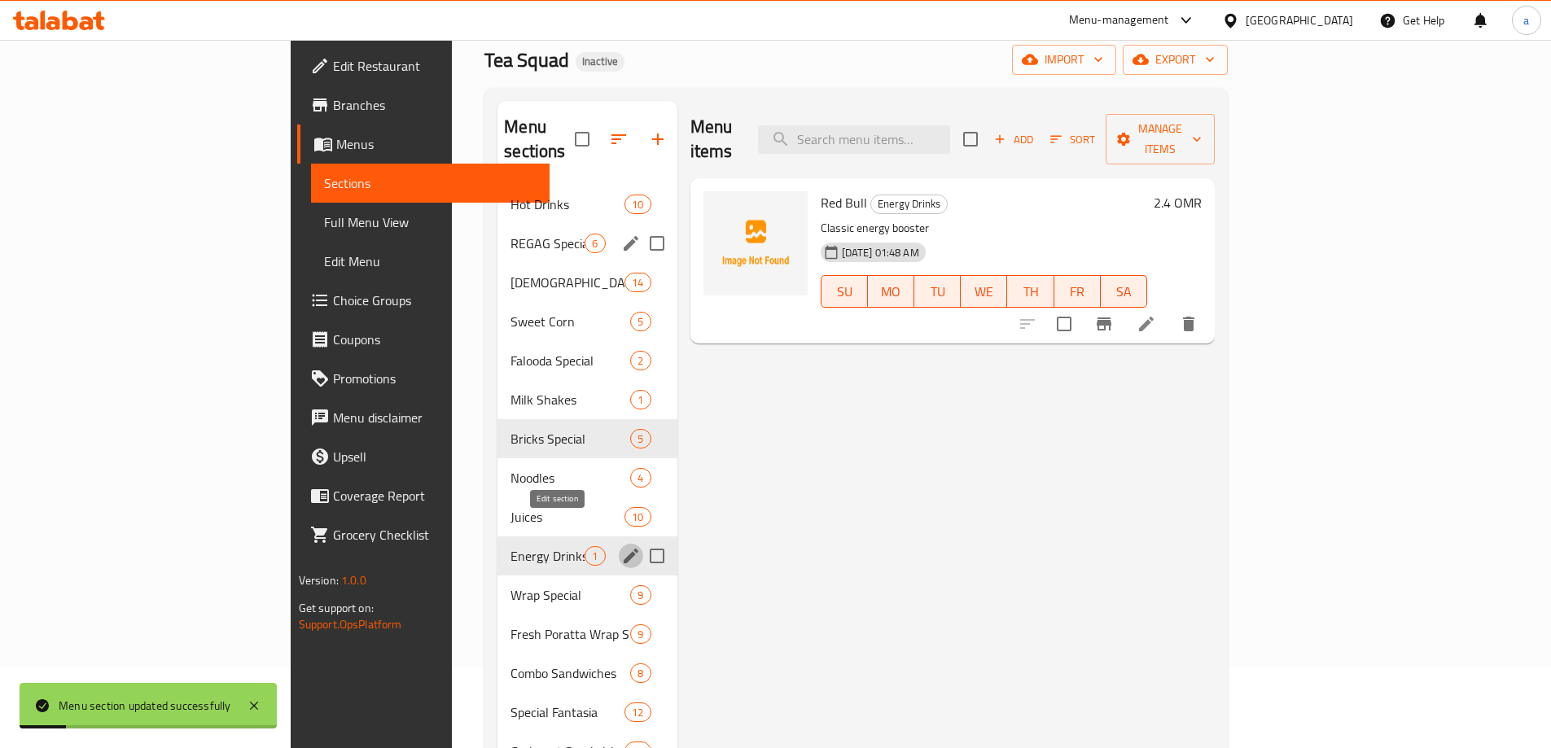
click at [621, 546] on icon "edit" at bounding box center [631, 556] width 20 height 20
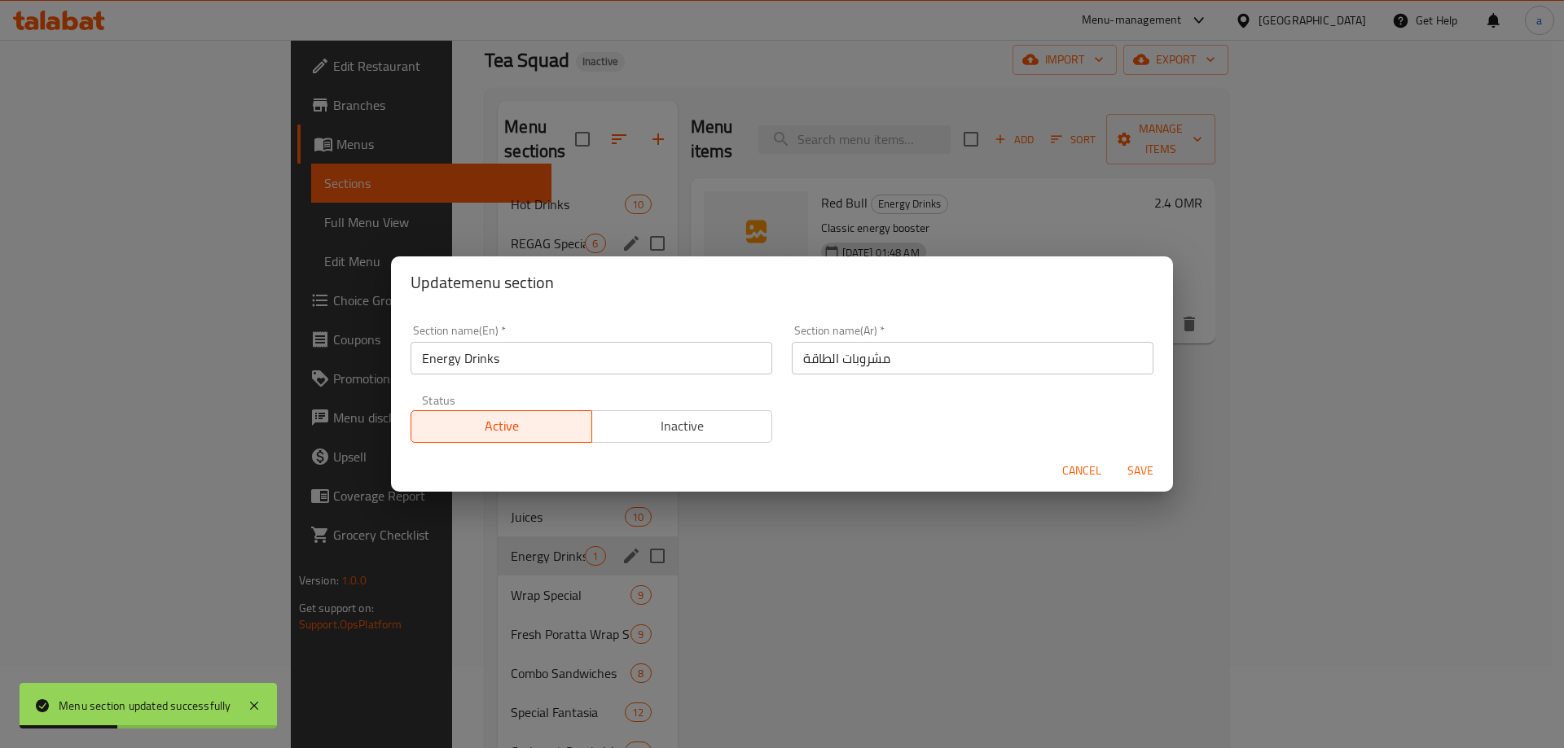
click at [553, 560] on div "Update menu section Section name(En)   * Energy Drinks Section name(En) * Secti…" at bounding box center [782, 374] width 1564 height 748
click at [400, 516] on div "Update menu section Section name(En)   * Energy Drinks Section name(En) * Secti…" at bounding box center [782, 374] width 1564 height 748
click at [349, 450] on div "Update menu section Section name(En)   * Energy Drinks Section name(En) * Secti…" at bounding box center [782, 374] width 1564 height 748
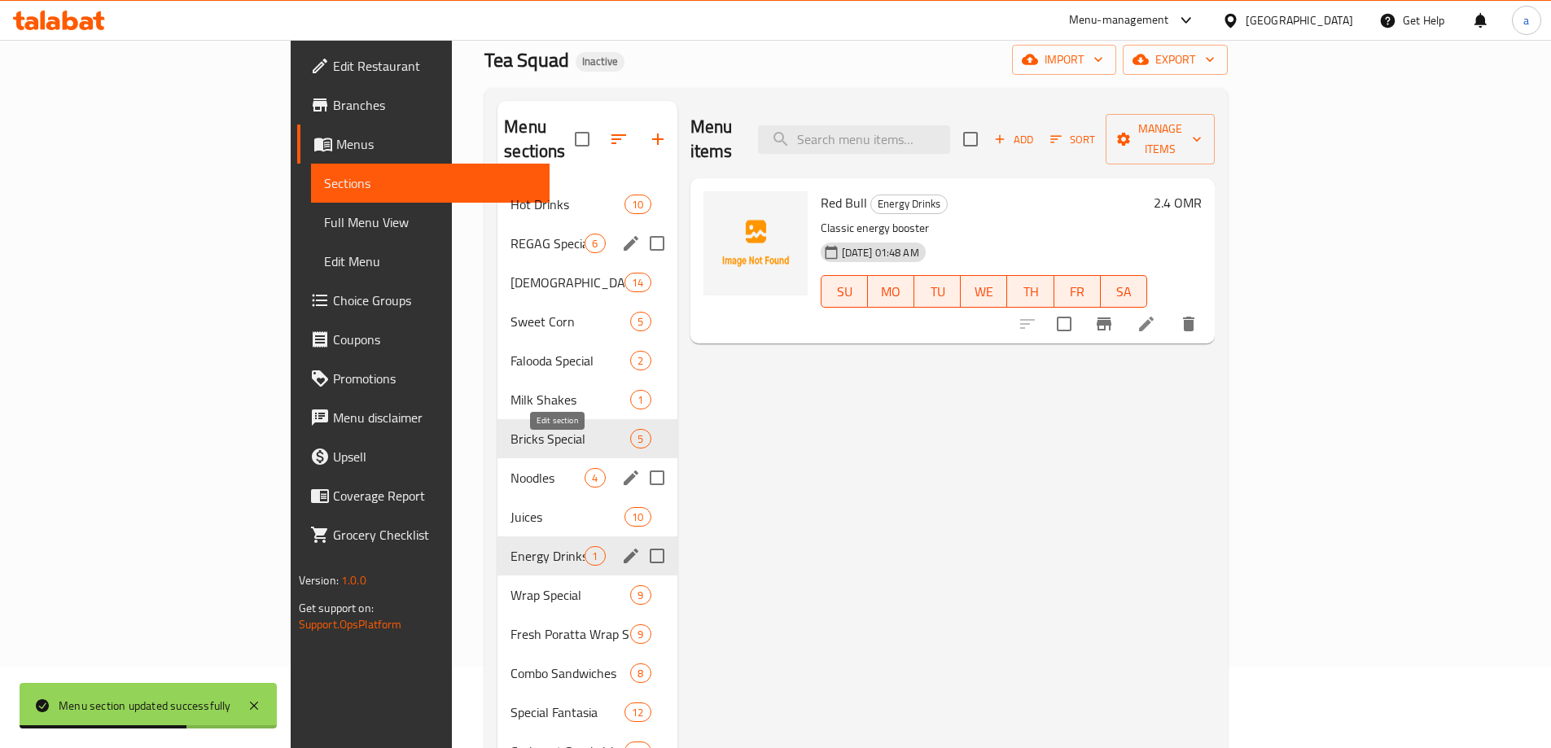
click at [621, 468] on icon "edit" at bounding box center [631, 478] width 20 height 20
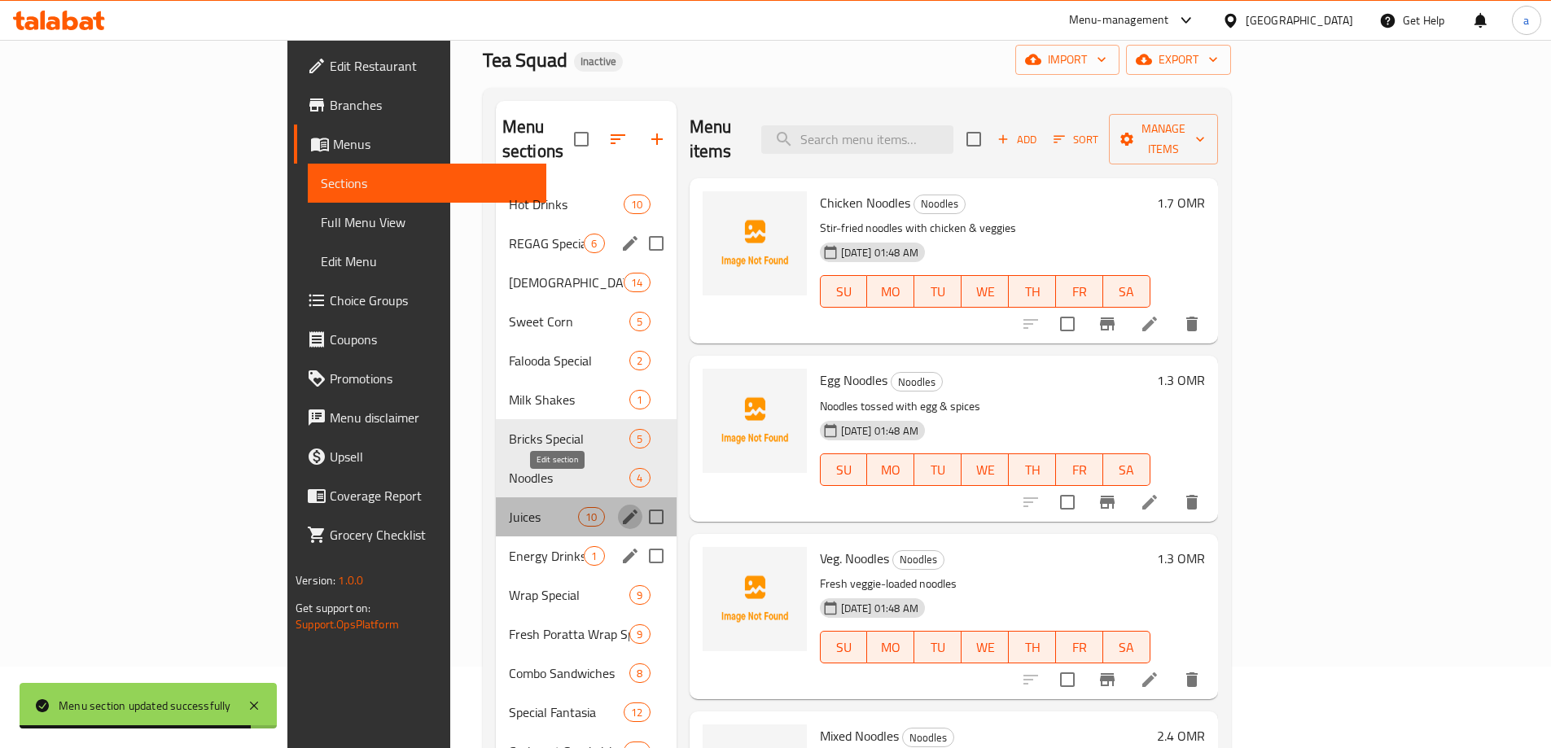
click at [623, 510] on icon "edit" at bounding box center [630, 517] width 15 height 15
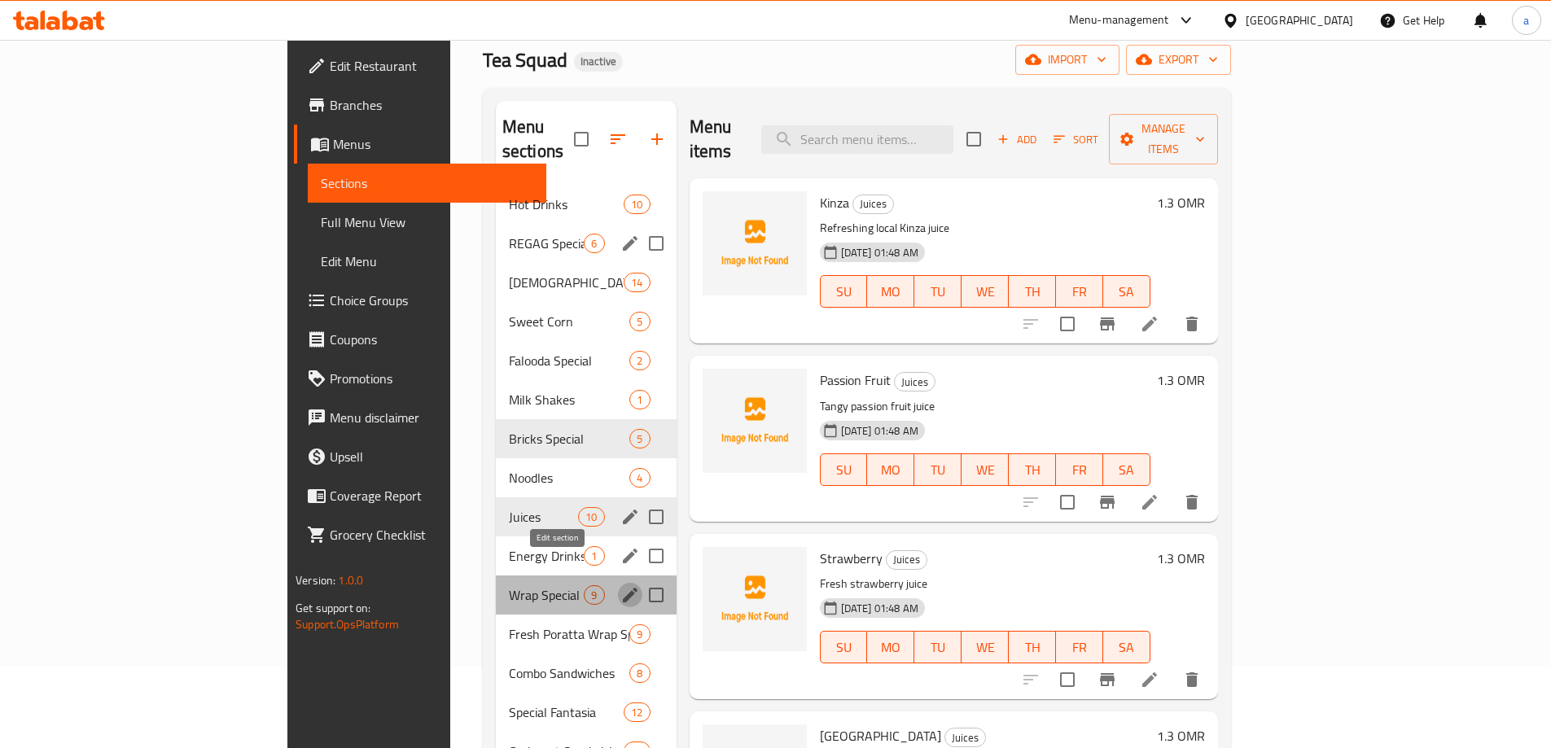
click at [623, 588] on icon "edit" at bounding box center [630, 595] width 15 height 15
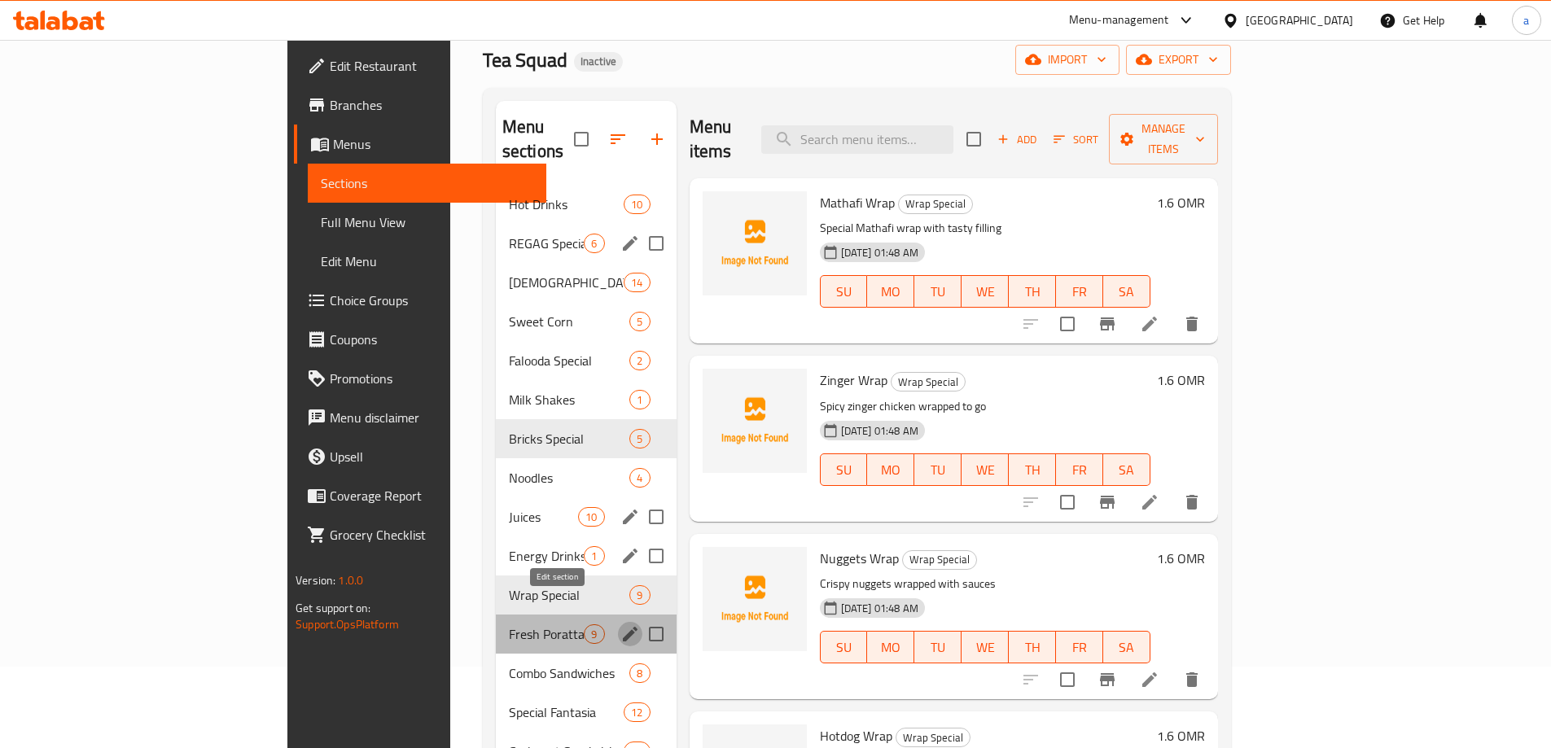
click at [621, 625] on icon "edit" at bounding box center [631, 635] width 20 height 20
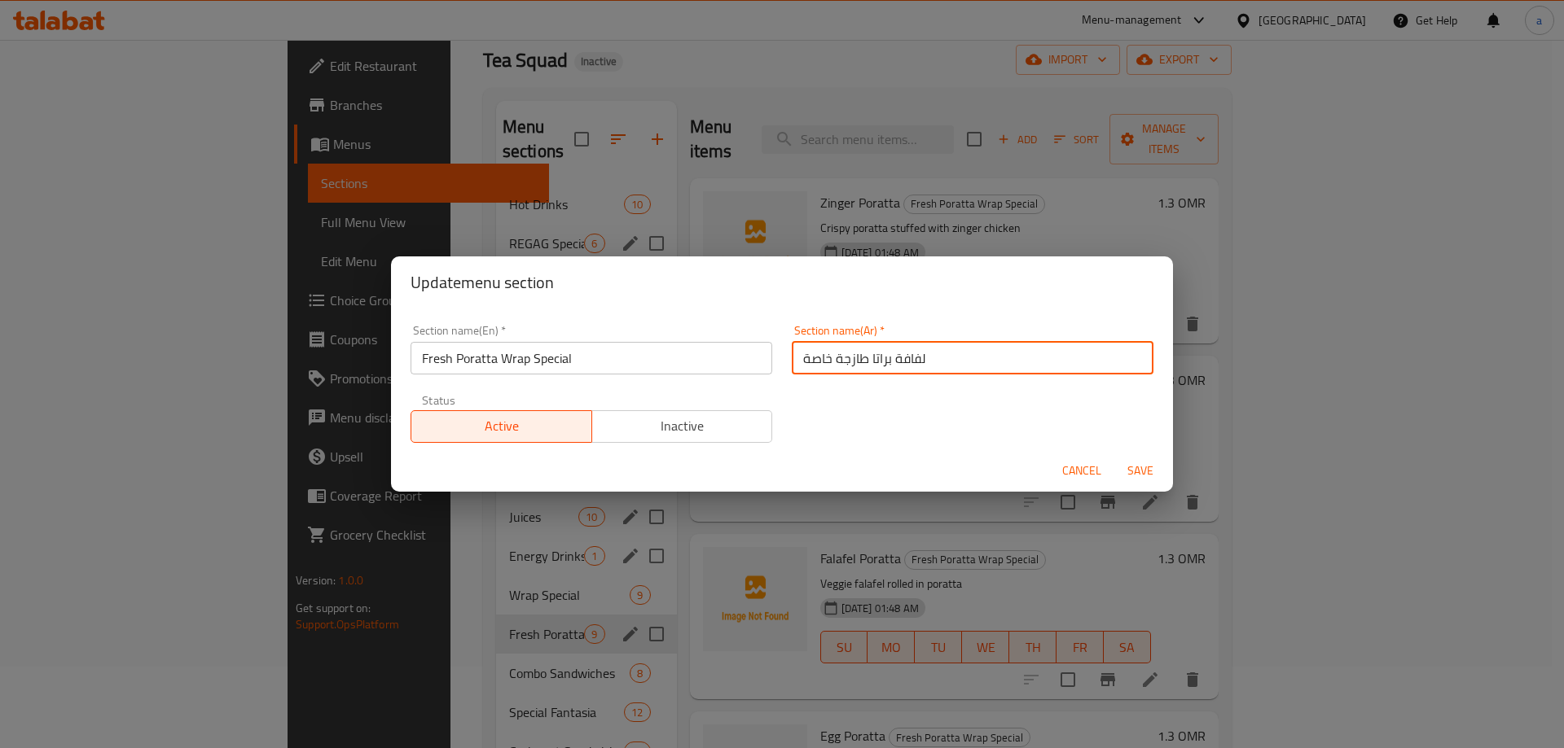
click at [905, 357] on input "لفافة براتا طازجة خاصة" at bounding box center [973, 358] width 362 height 33
click at [806, 354] on input "راب براتا طازجة خاصة" at bounding box center [973, 358] width 362 height 33
type input "راب براتا طازجة اسبيشيال"
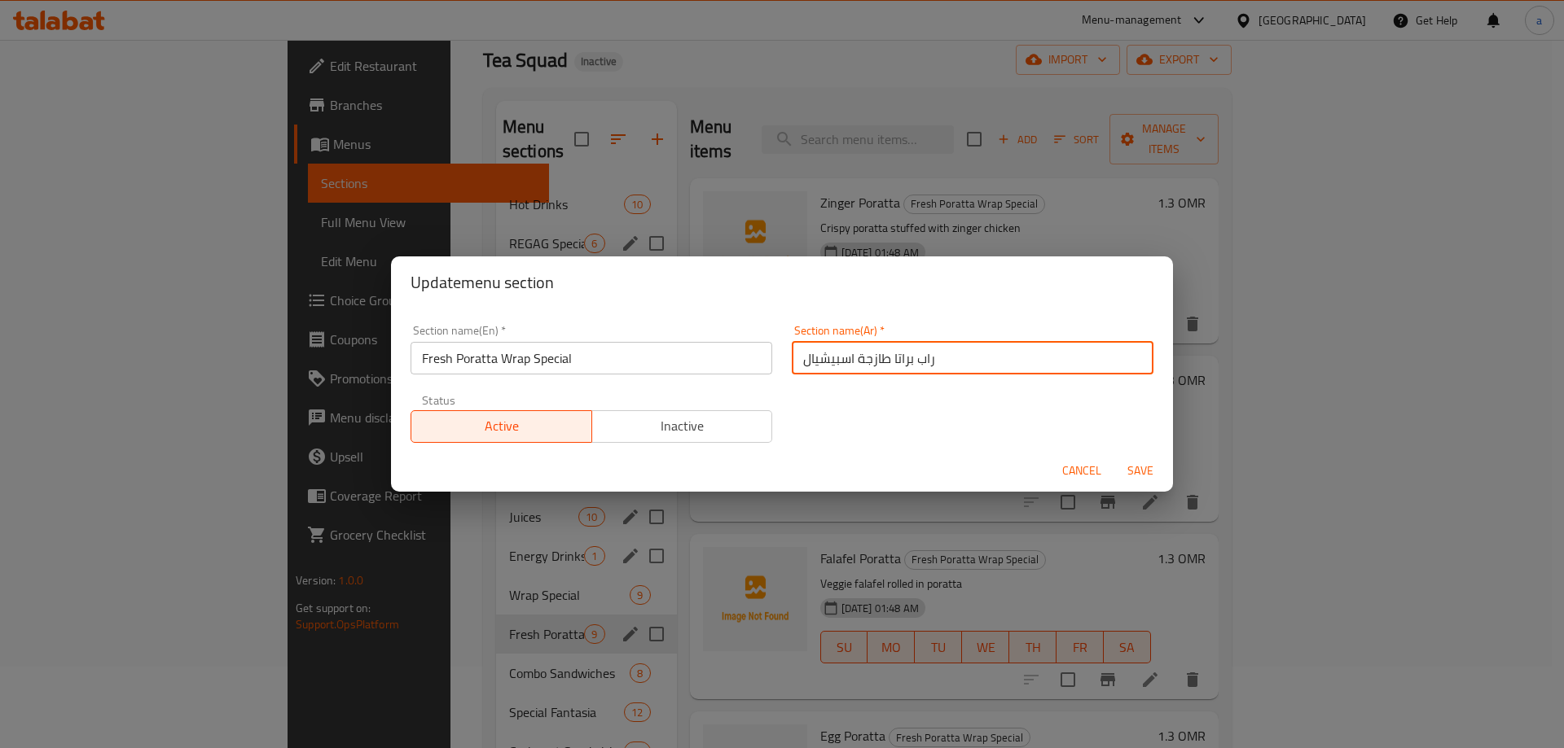
click at [1114, 456] on button "Save" at bounding box center [1140, 471] width 52 height 30
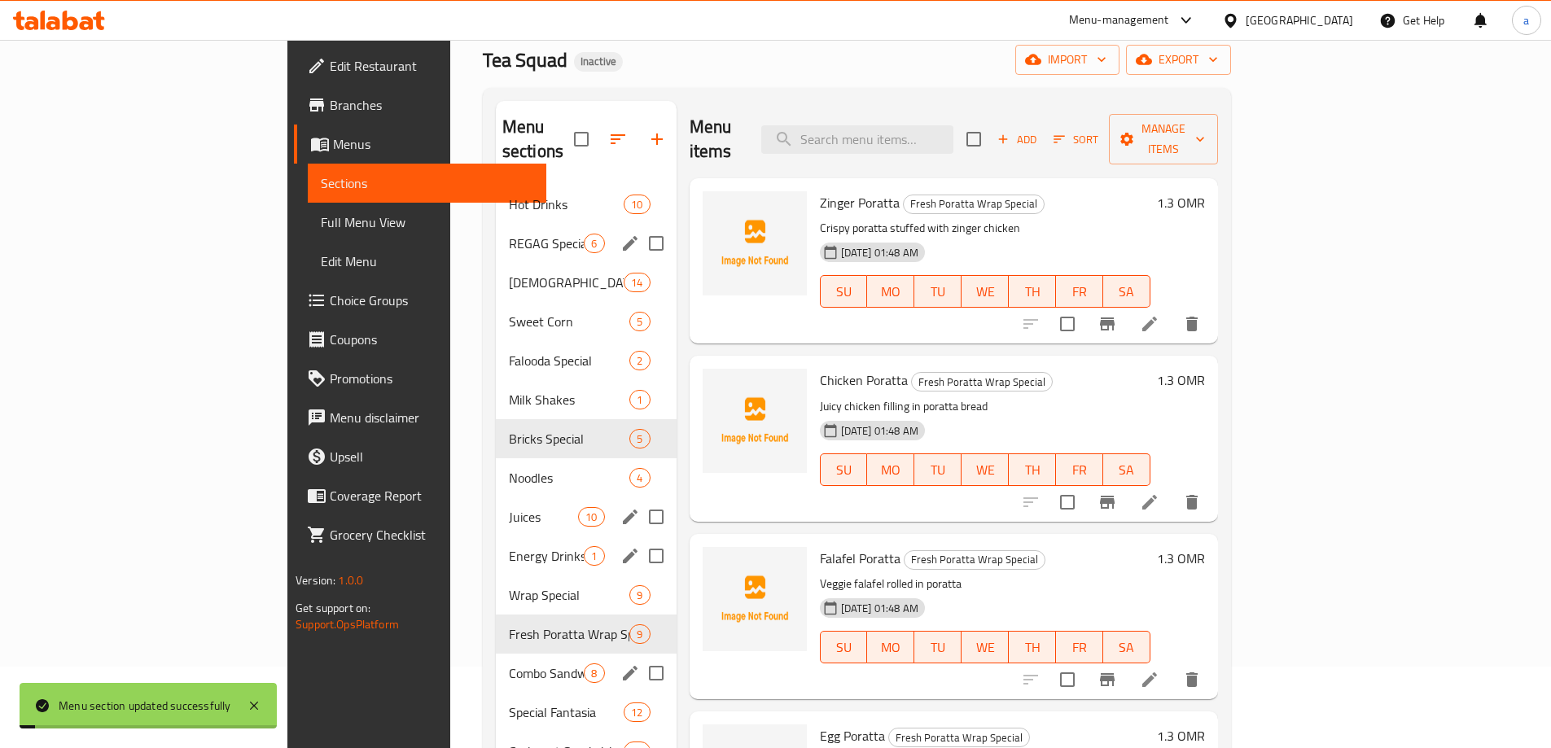
click at [496, 661] on div "Combo Sandwiches 8" at bounding box center [586, 673] width 181 height 39
click at [618, 661] on div "Menu sections" at bounding box center [630, 673] width 24 height 24
click at [621, 664] on icon "edit" at bounding box center [631, 674] width 20 height 20
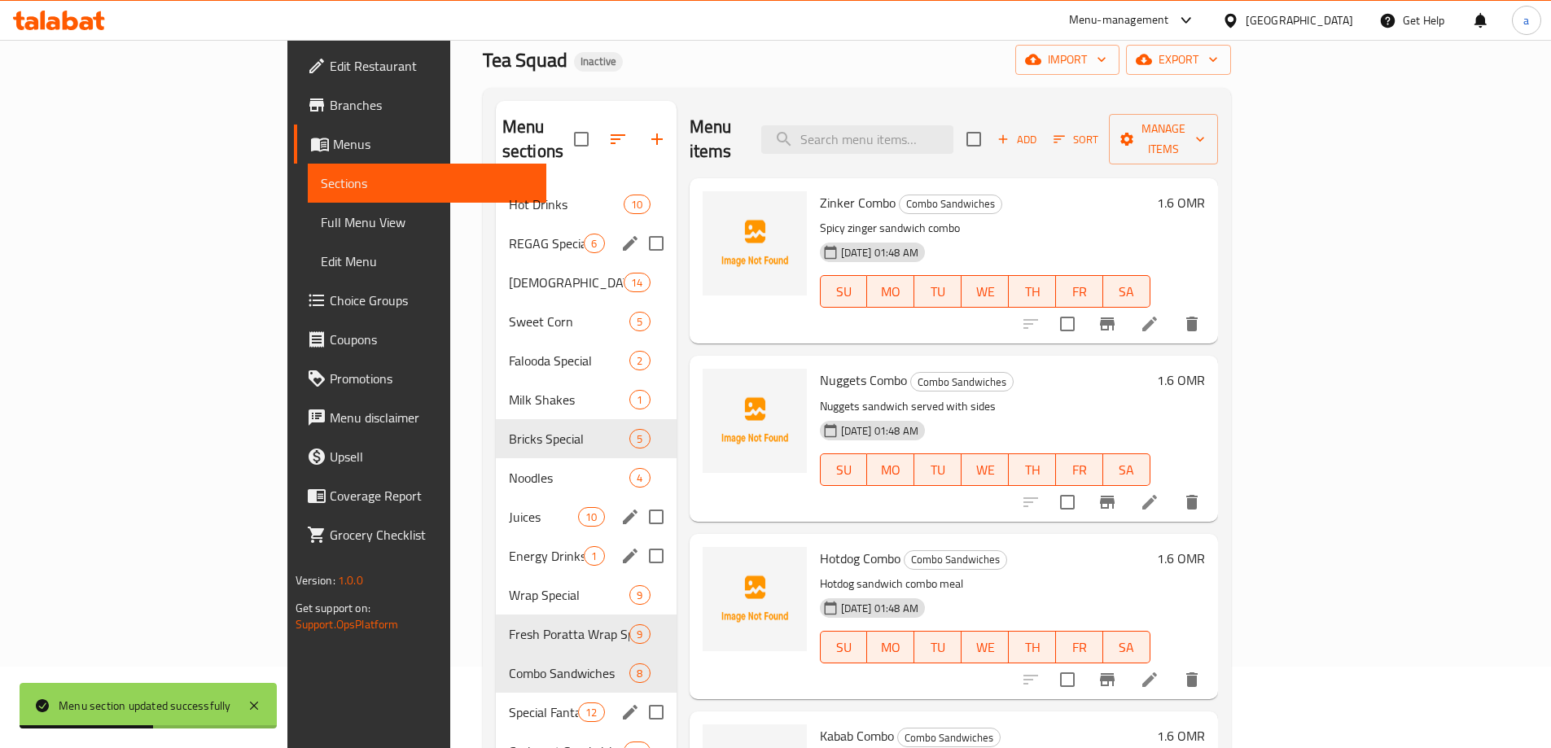
click at [623, 705] on icon "edit" at bounding box center [630, 712] width 15 height 15
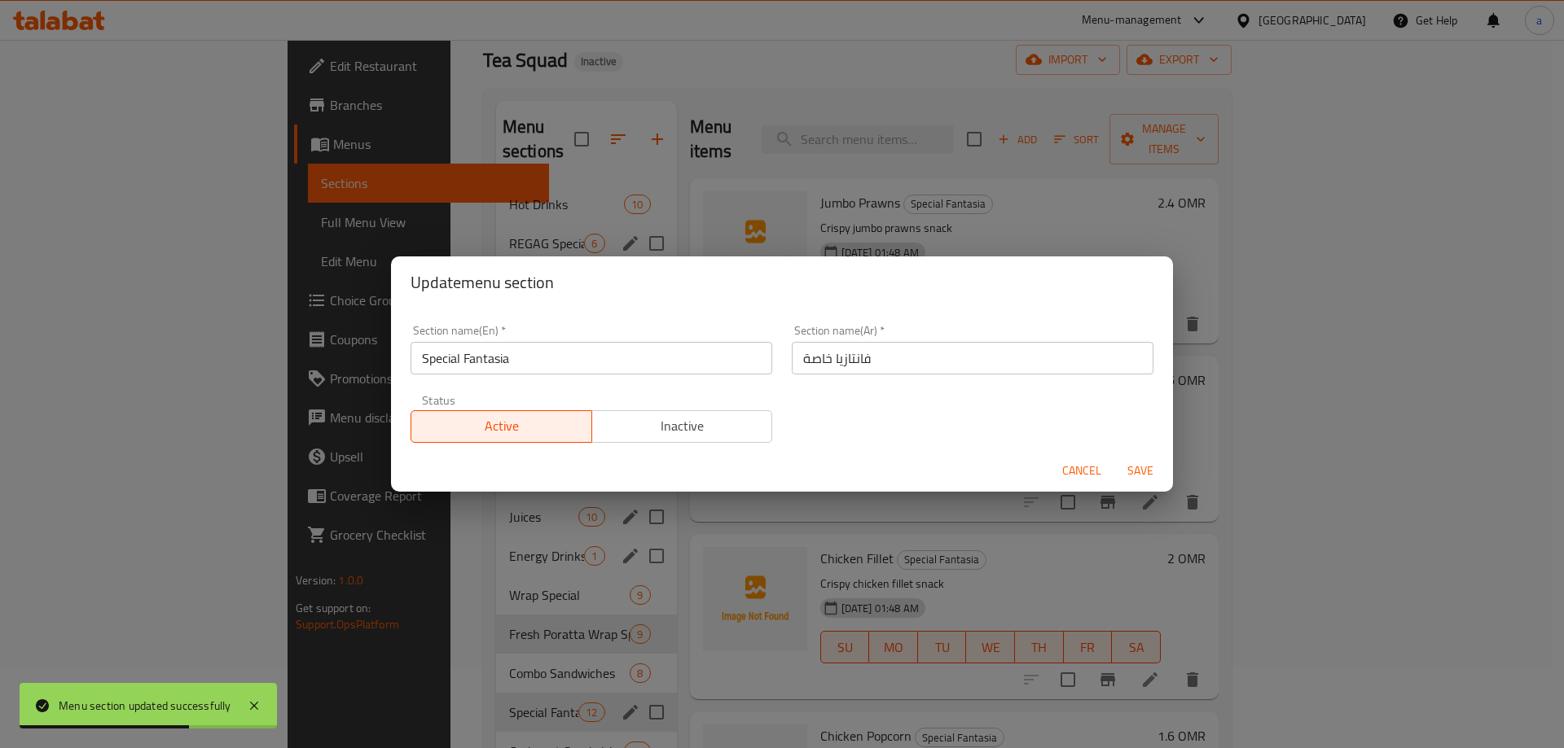
click at [814, 371] on input "فانتازيا خاصة" at bounding box center [973, 358] width 362 height 33
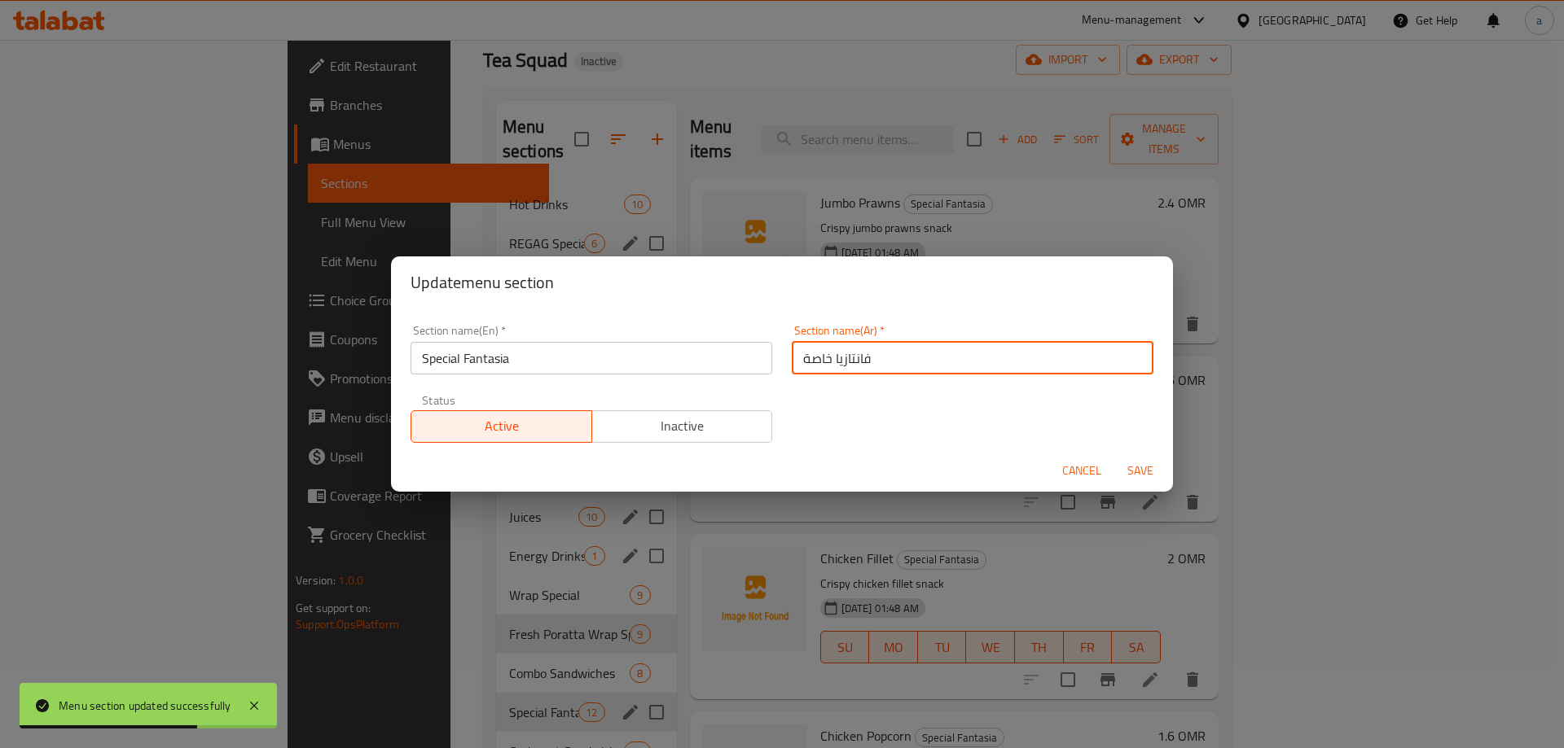
click at [814, 371] on input "فانتازيا خاصة" at bounding box center [973, 358] width 362 height 33
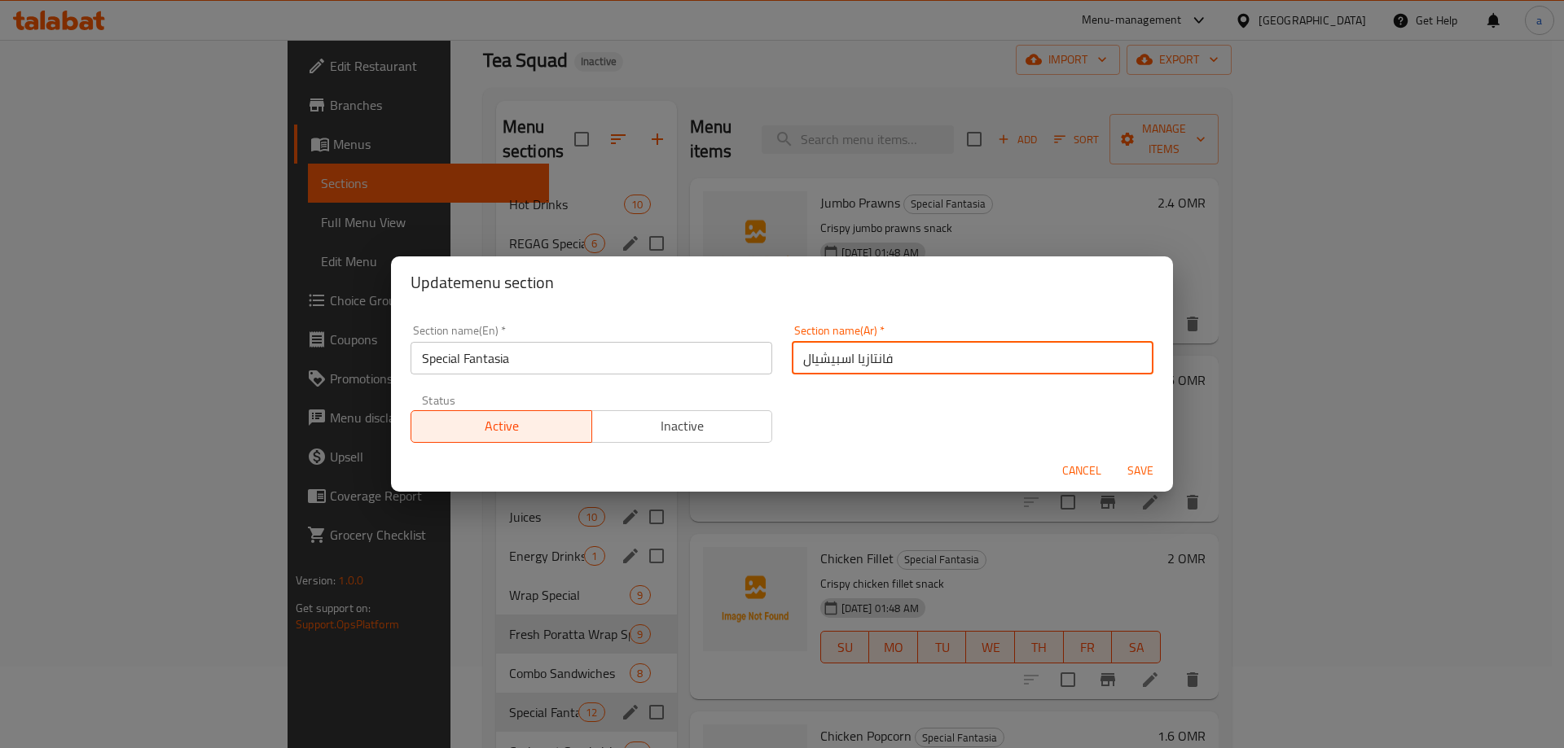
type input "فانتازيا اسبيشيال"
click at [1114, 456] on button "Save" at bounding box center [1140, 471] width 52 height 30
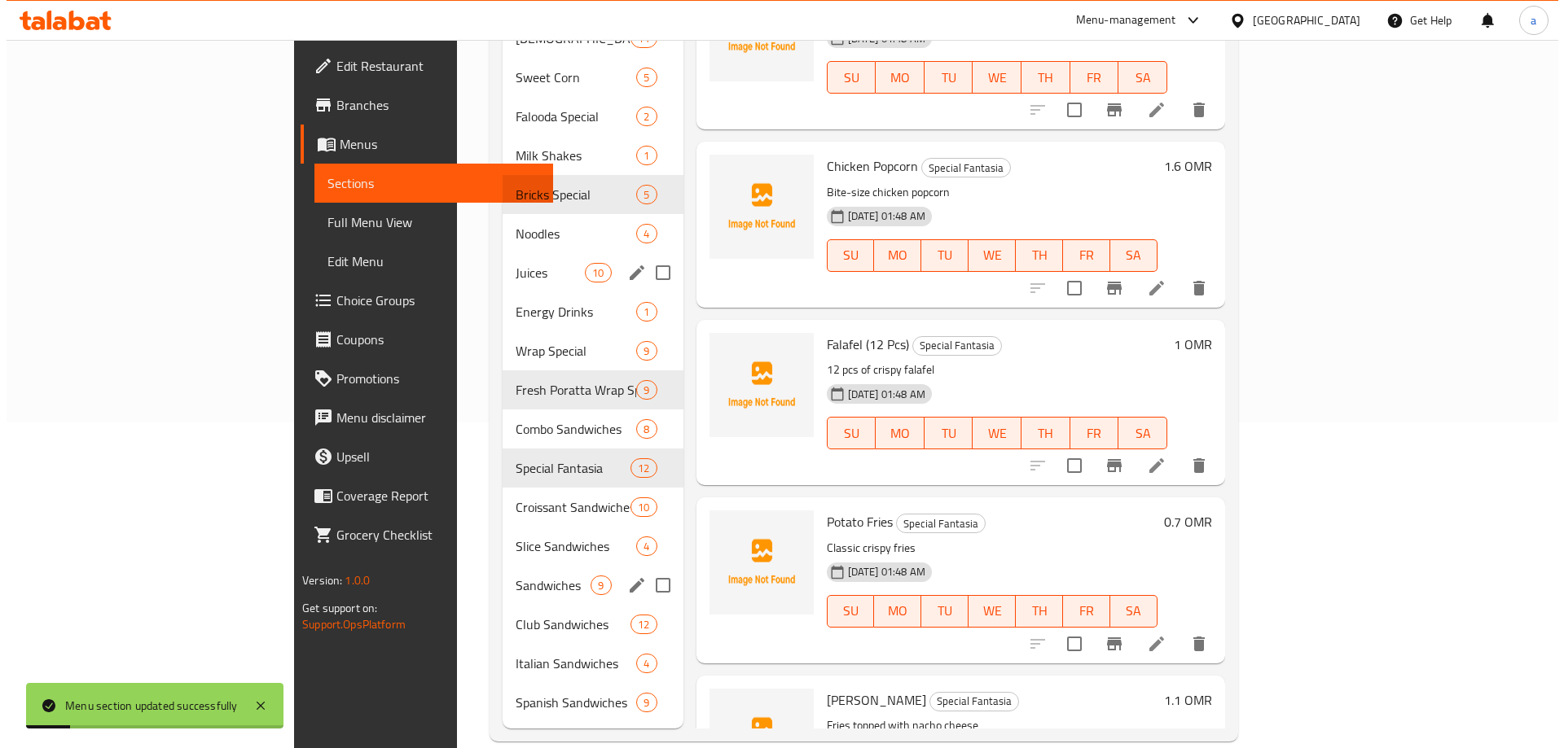
scroll to position [327, 0]
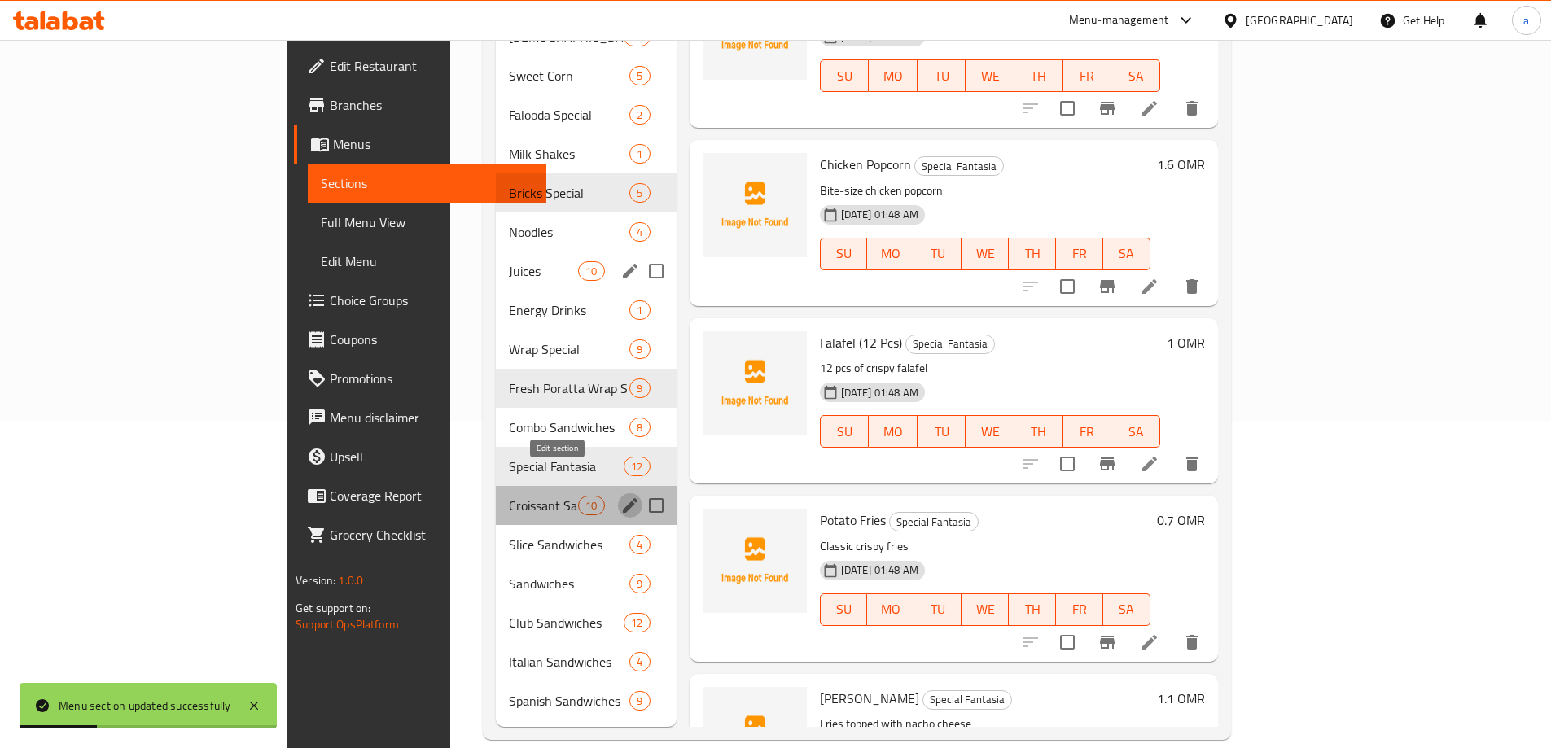
click at [623, 498] on icon "edit" at bounding box center [630, 505] width 15 height 15
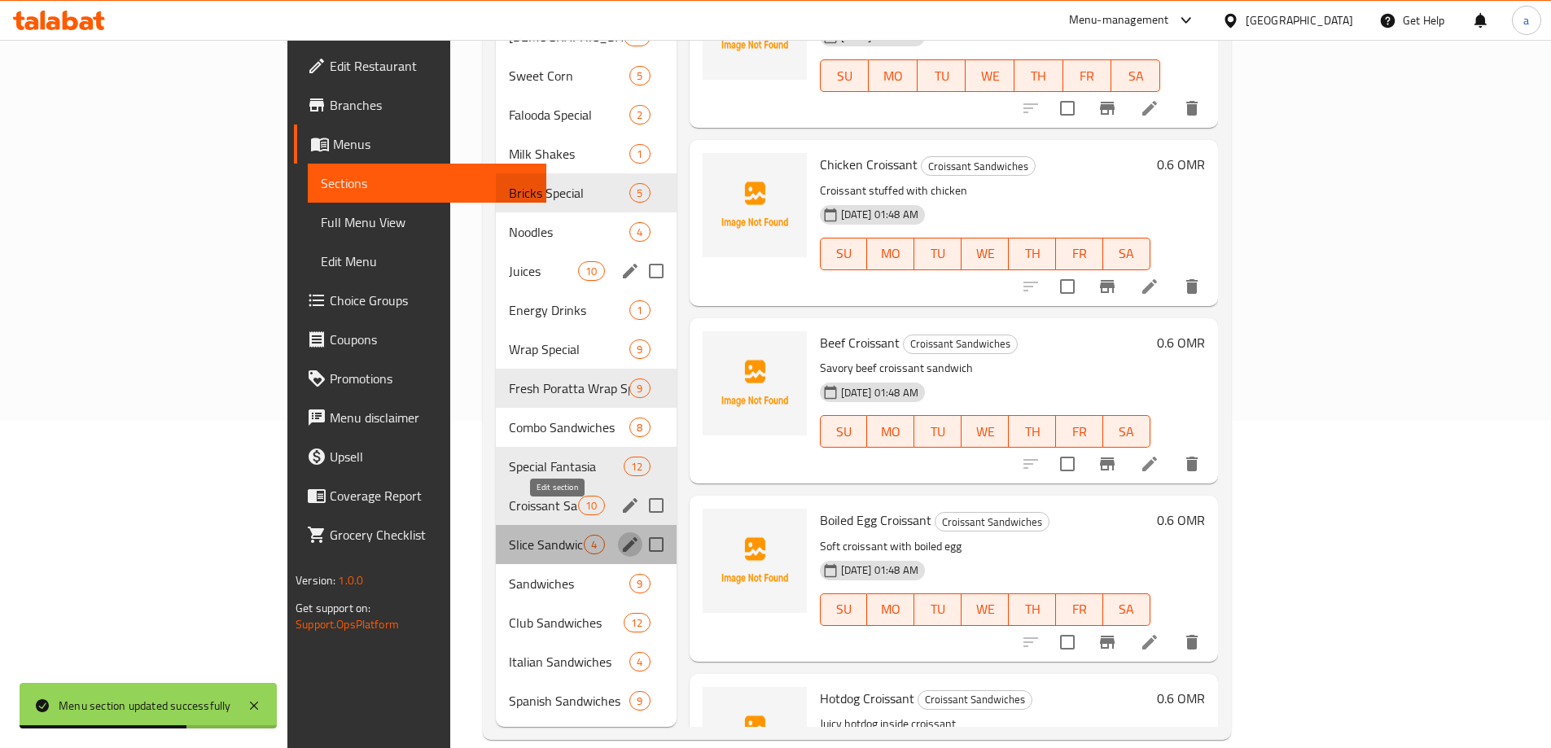
click at [621, 535] on icon "edit" at bounding box center [631, 545] width 20 height 20
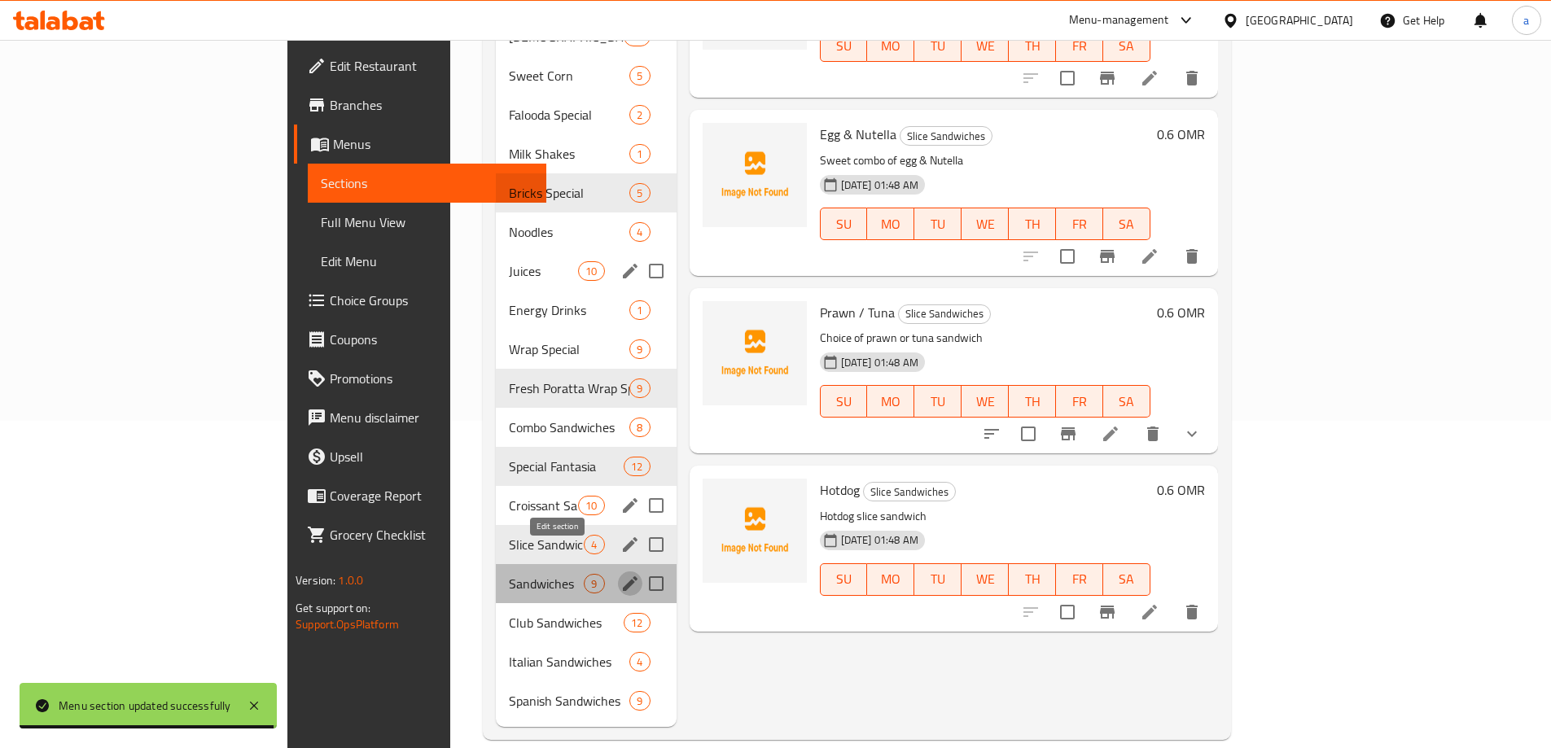
click at [621, 574] on icon "edit" at bounding box center [631, 584] width 20 height 20
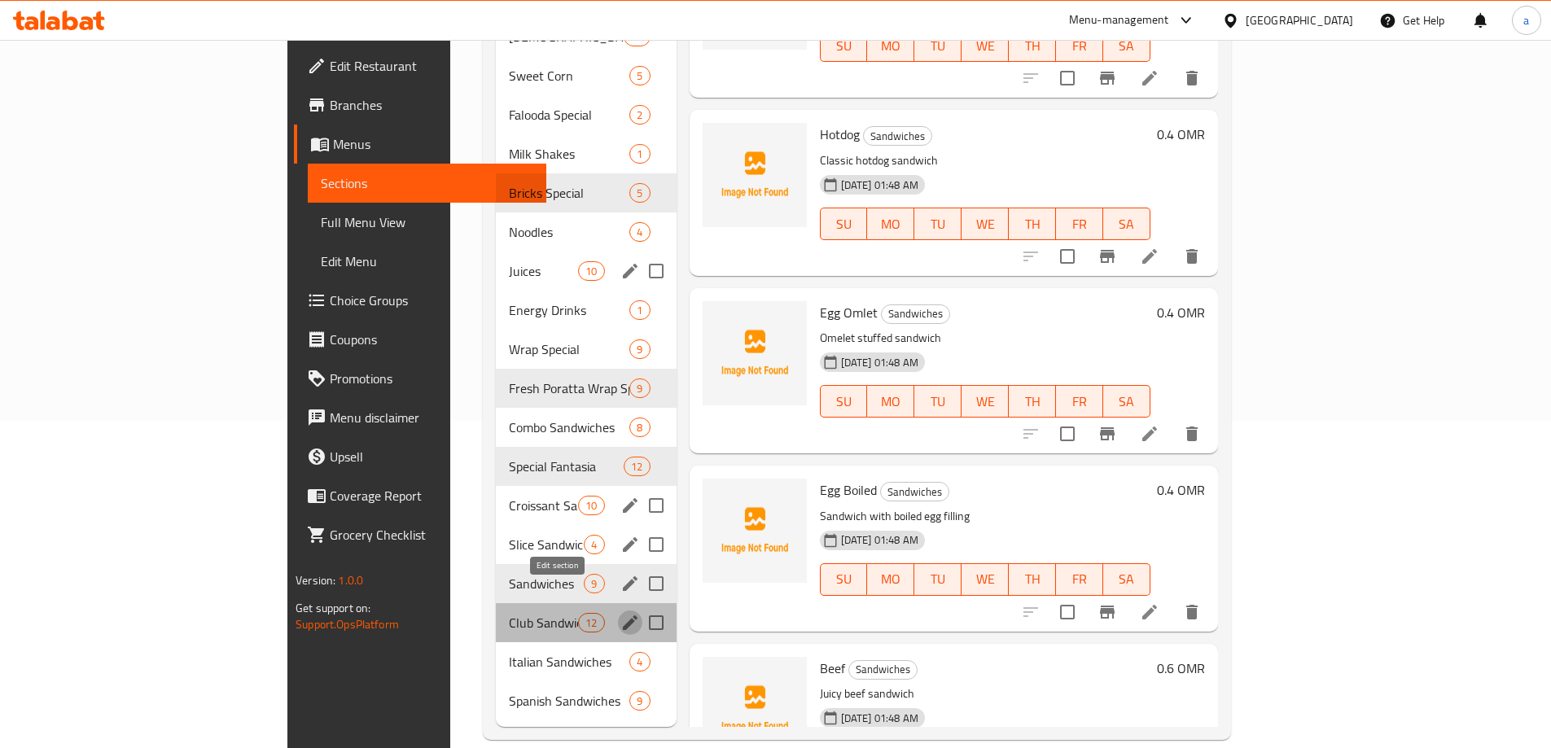
click at [623, 616] on icon "edit" at bounding box center [630, 623] width 15 height 15
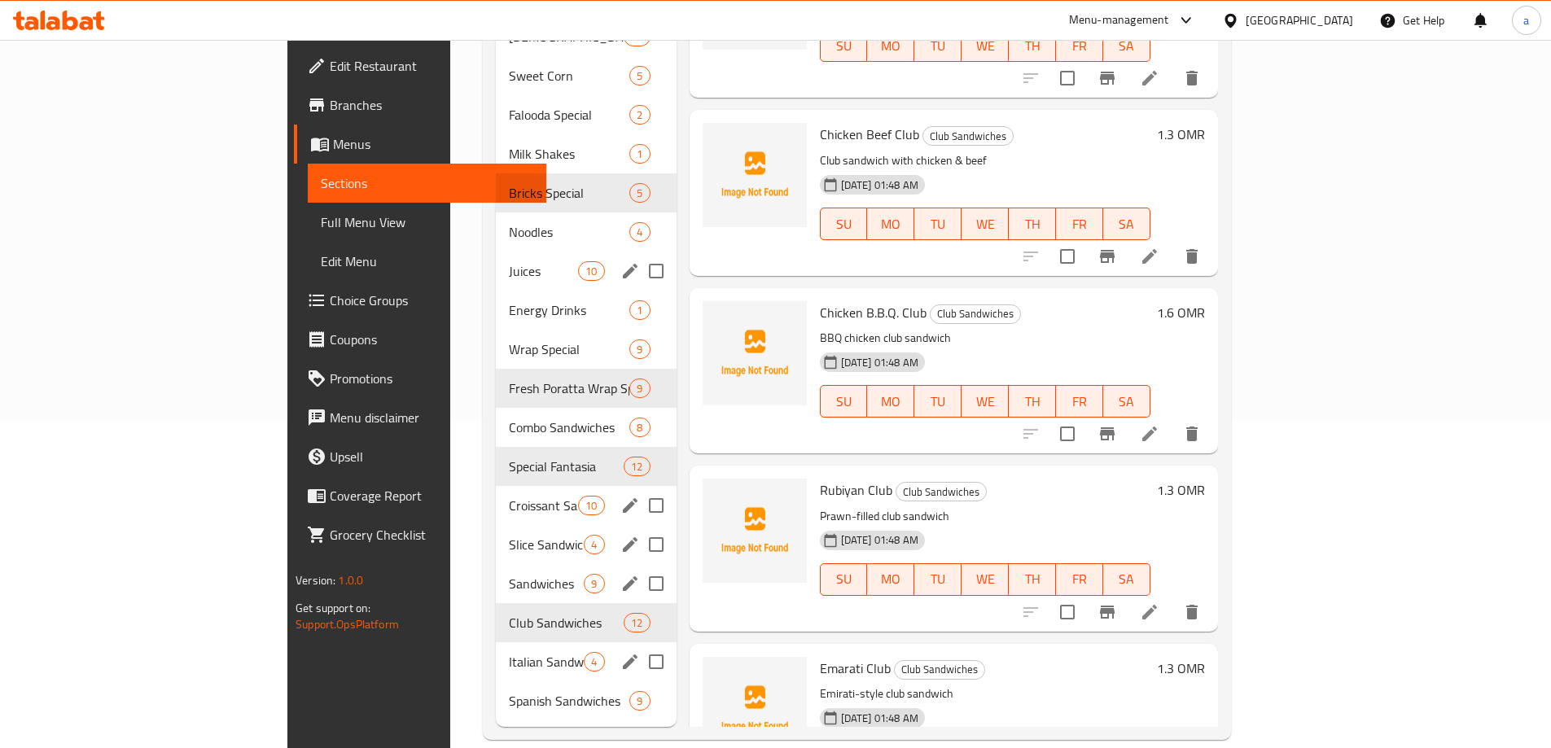
click at [621, 652] on icon "edit" at bounding box center [631, 662] width 20 height 20
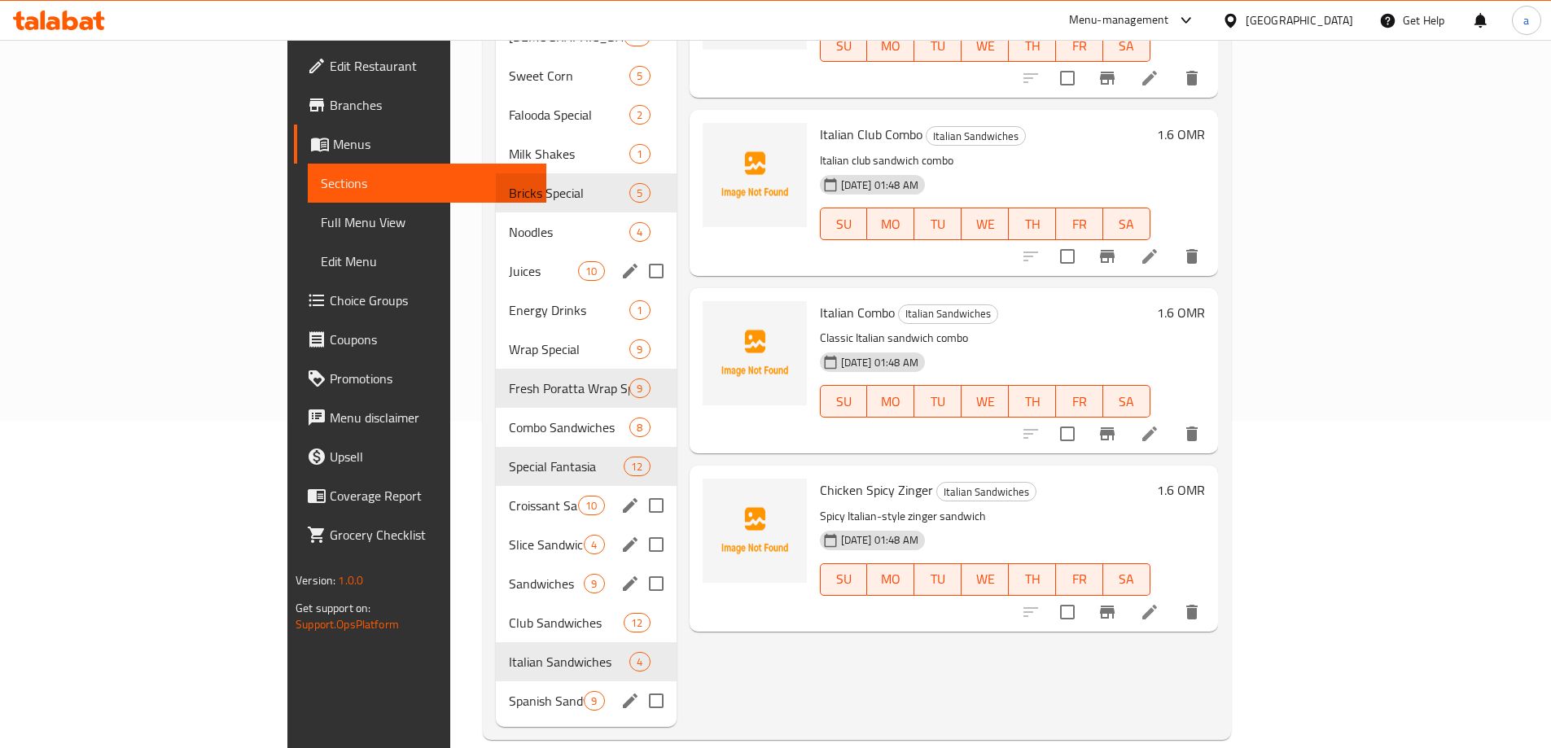
click at [621, 691] on icon "edit" at bounding box center [631, 701] width 20 height 20
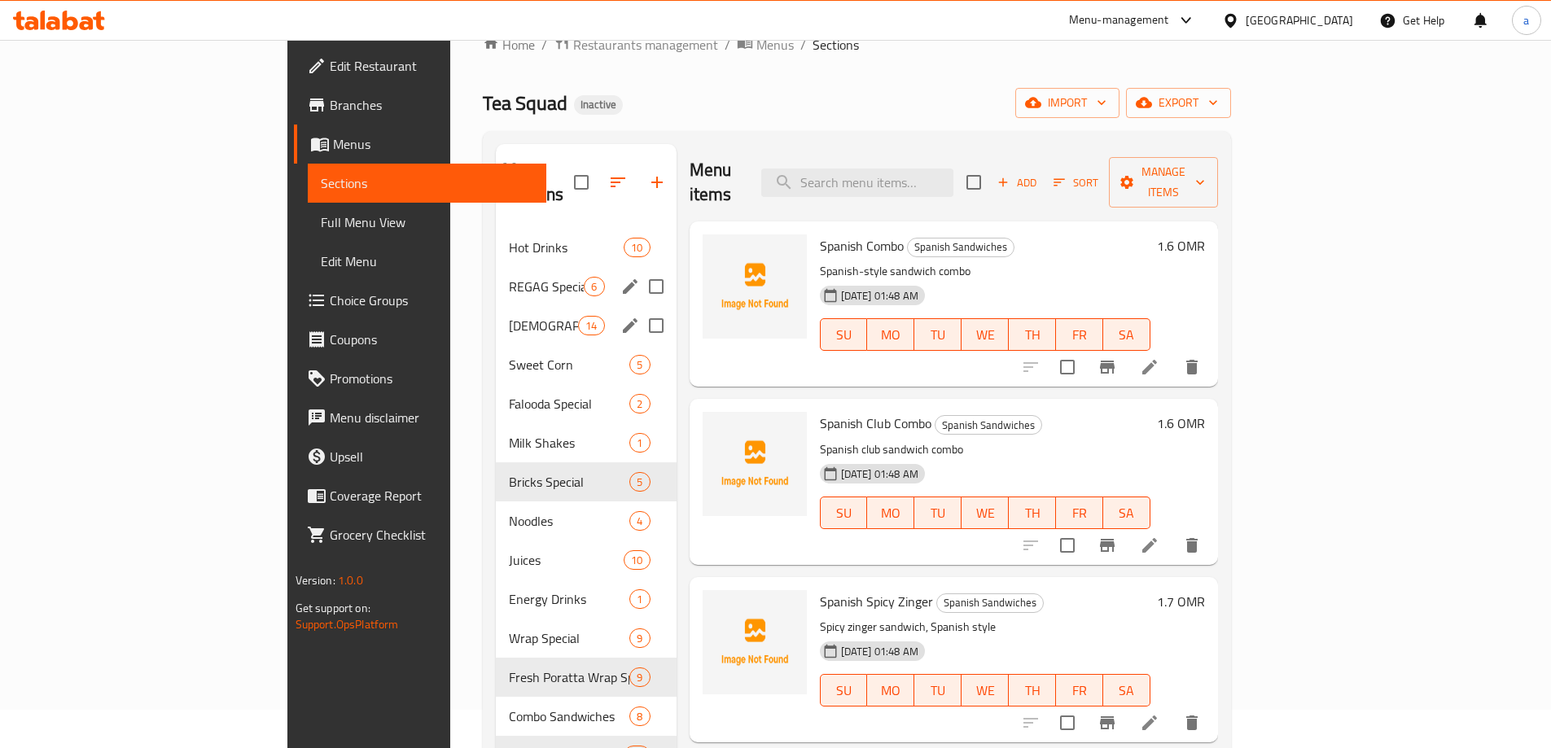
scroll to position [2, 0]
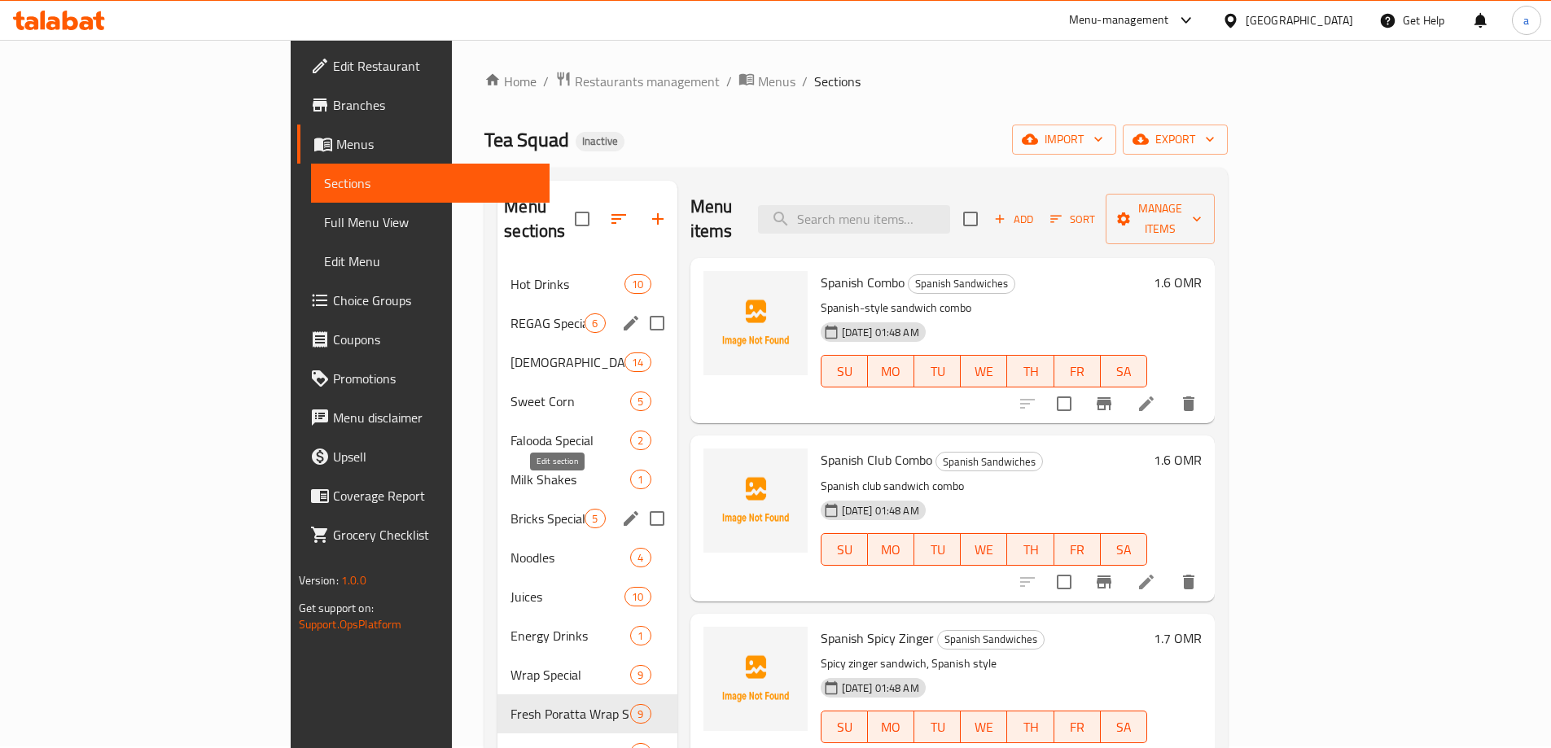
click at [624, 511] on icon "edit" at bounding box center [631, 518] width 15 height 15
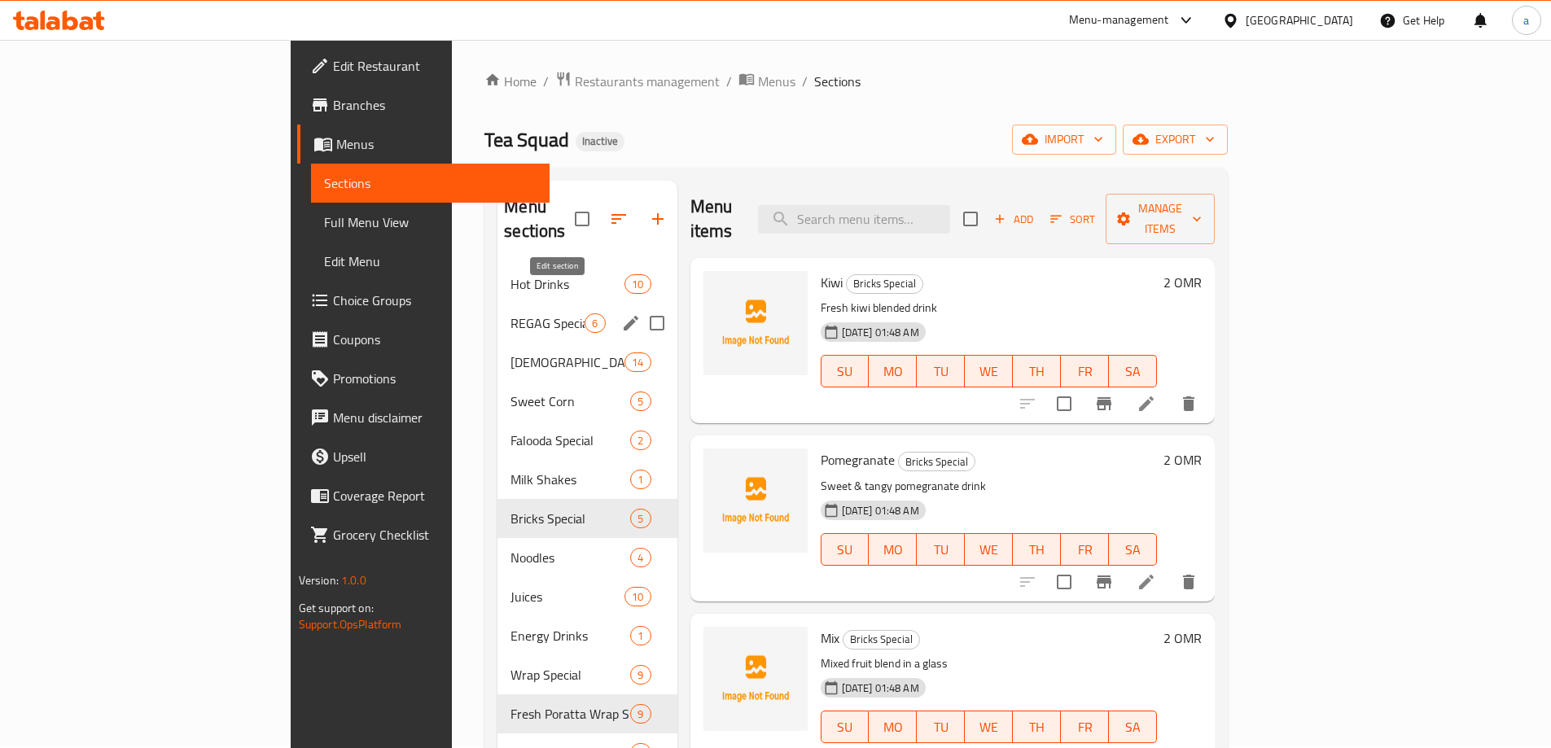
click at [621, 314] on icon "edit" at bounding box center [631, 324] width 20 height 20
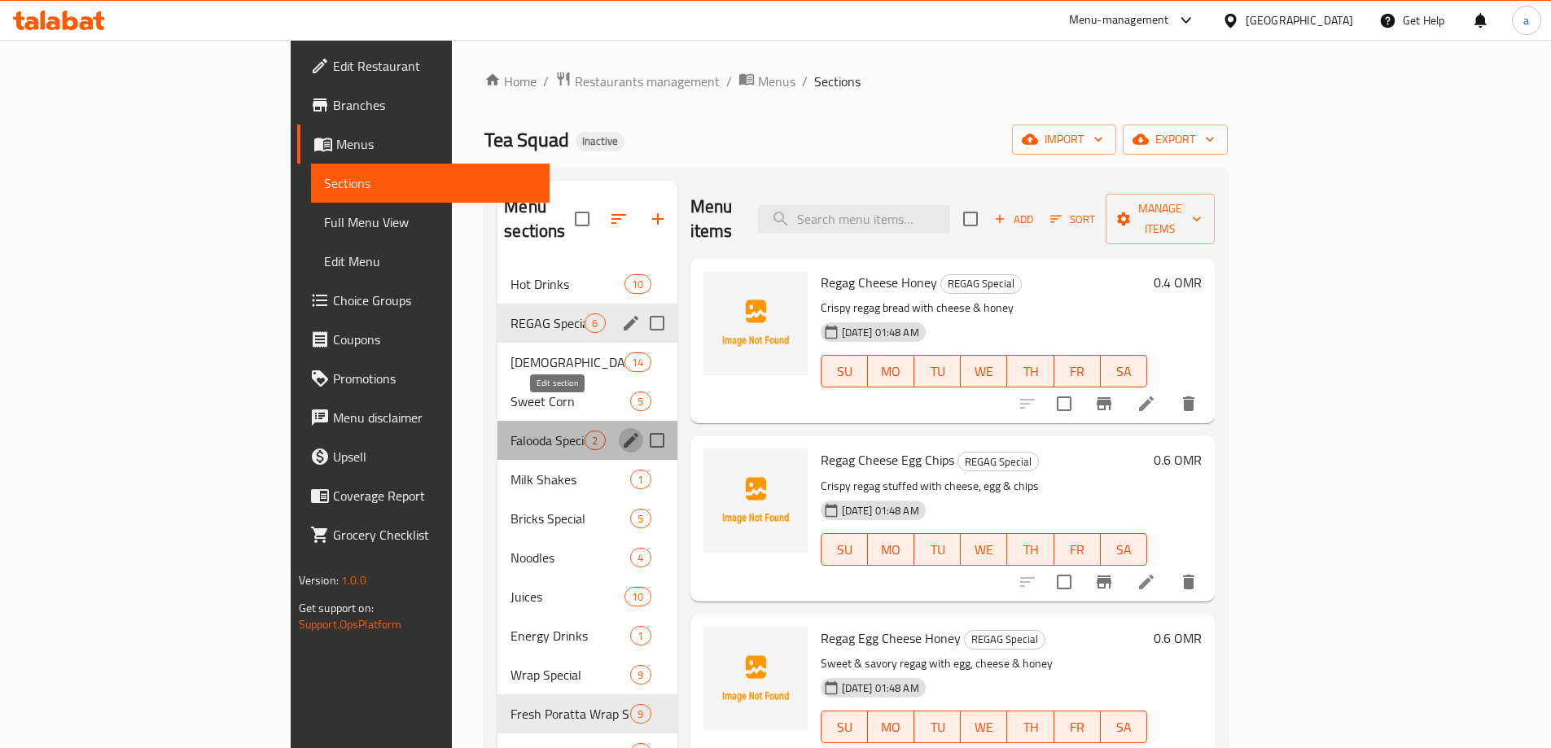
click at [621, 431] on icon "edit" at bounding box center [631, 441] width 20 height 20
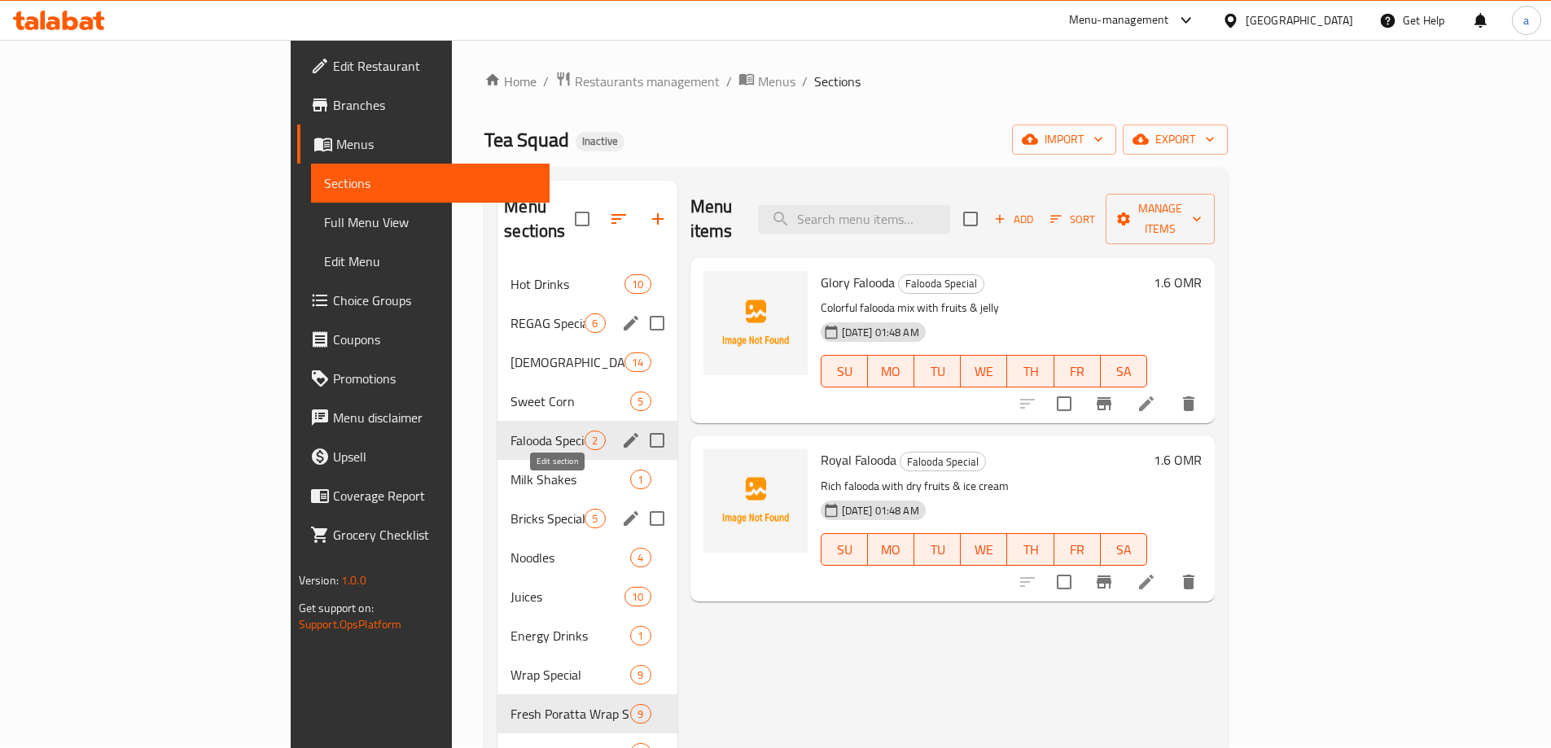
click at [621, 509] on icon "edit" at bounding box center [631, 519] width 20 height 20
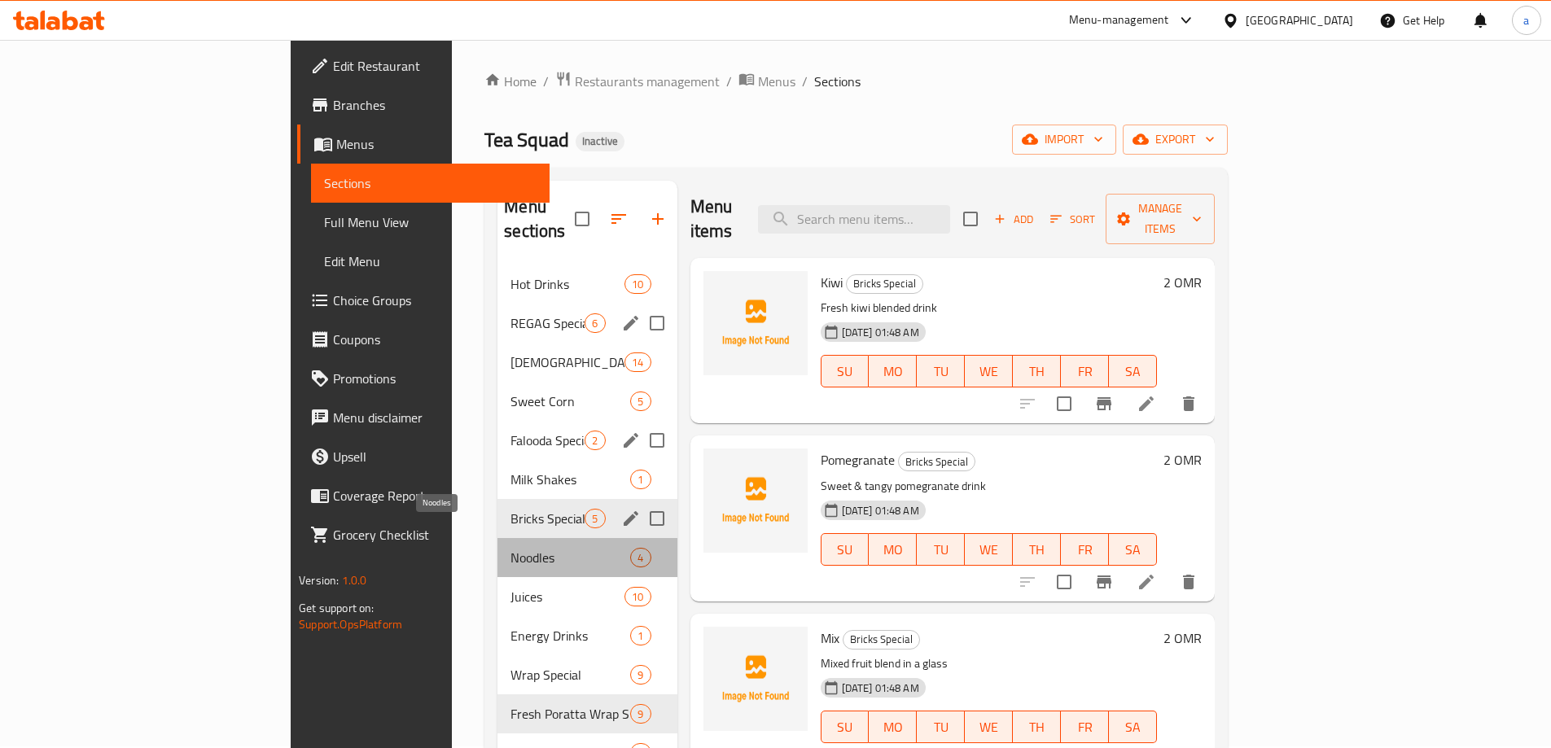
click at [555, 548] on span "Noodles" at bounding box center [571, 558] width 120 height 20
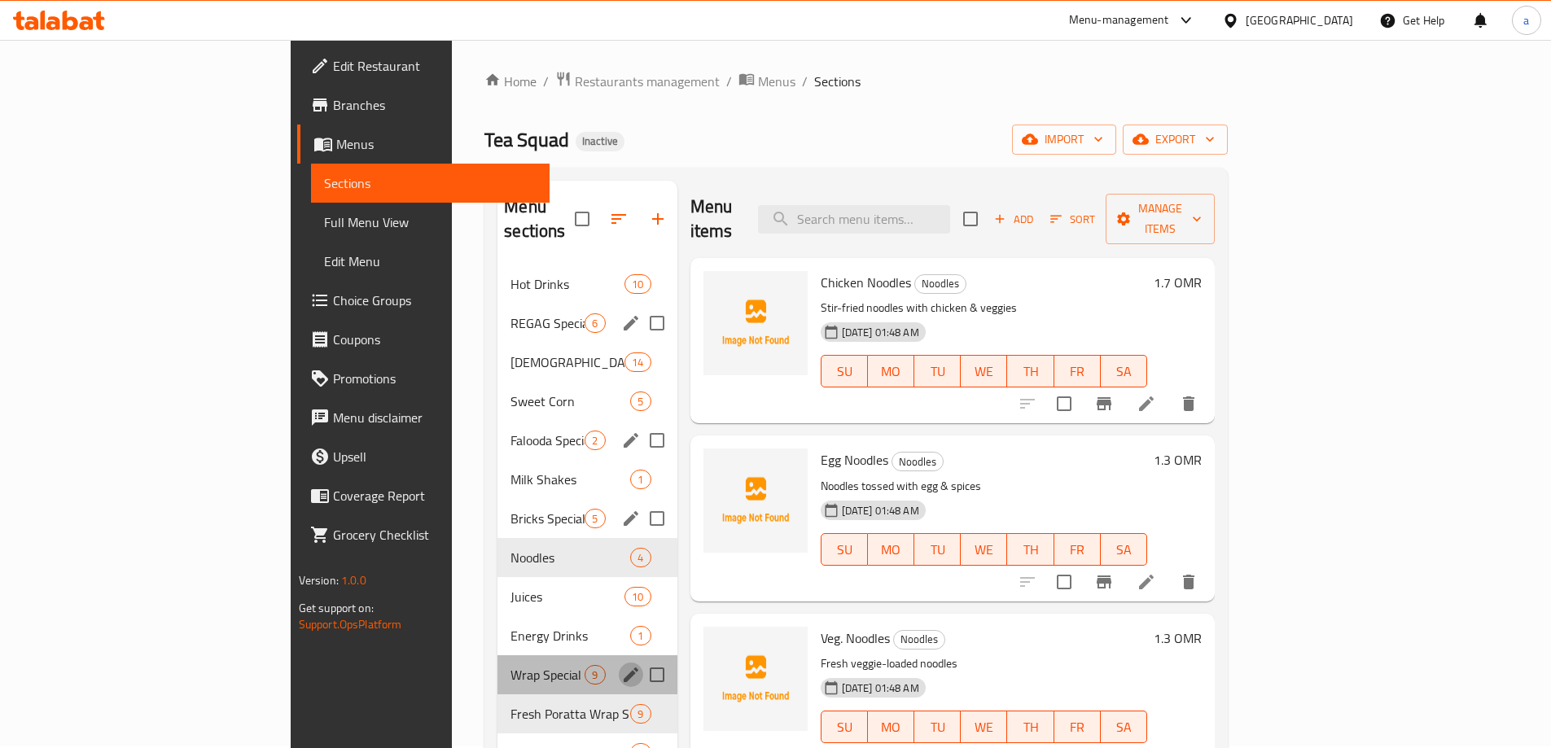
click at [621, 665] on icon "edit" at bounding box center [631, 675] width 20 height 20
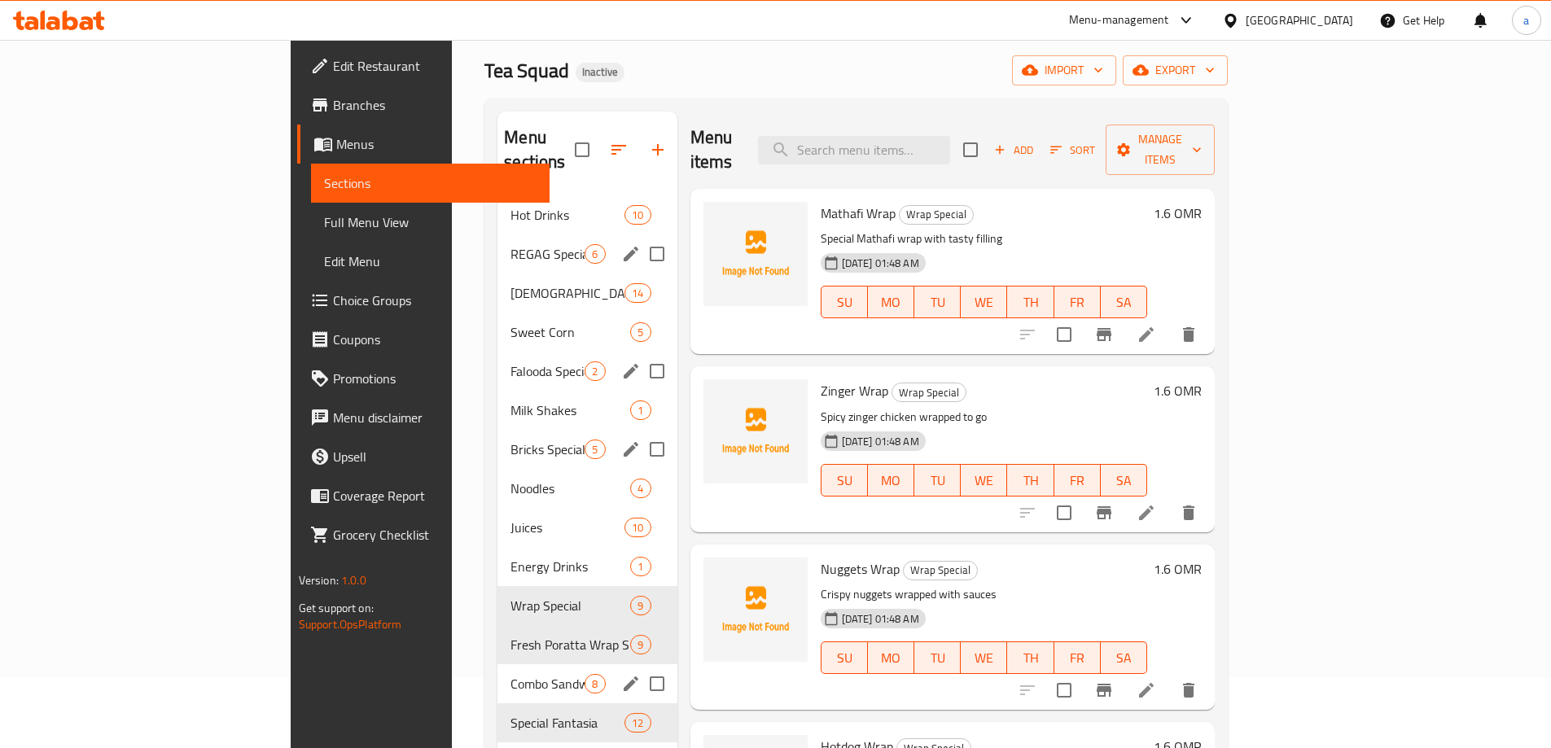
scroll to position [165, 0]
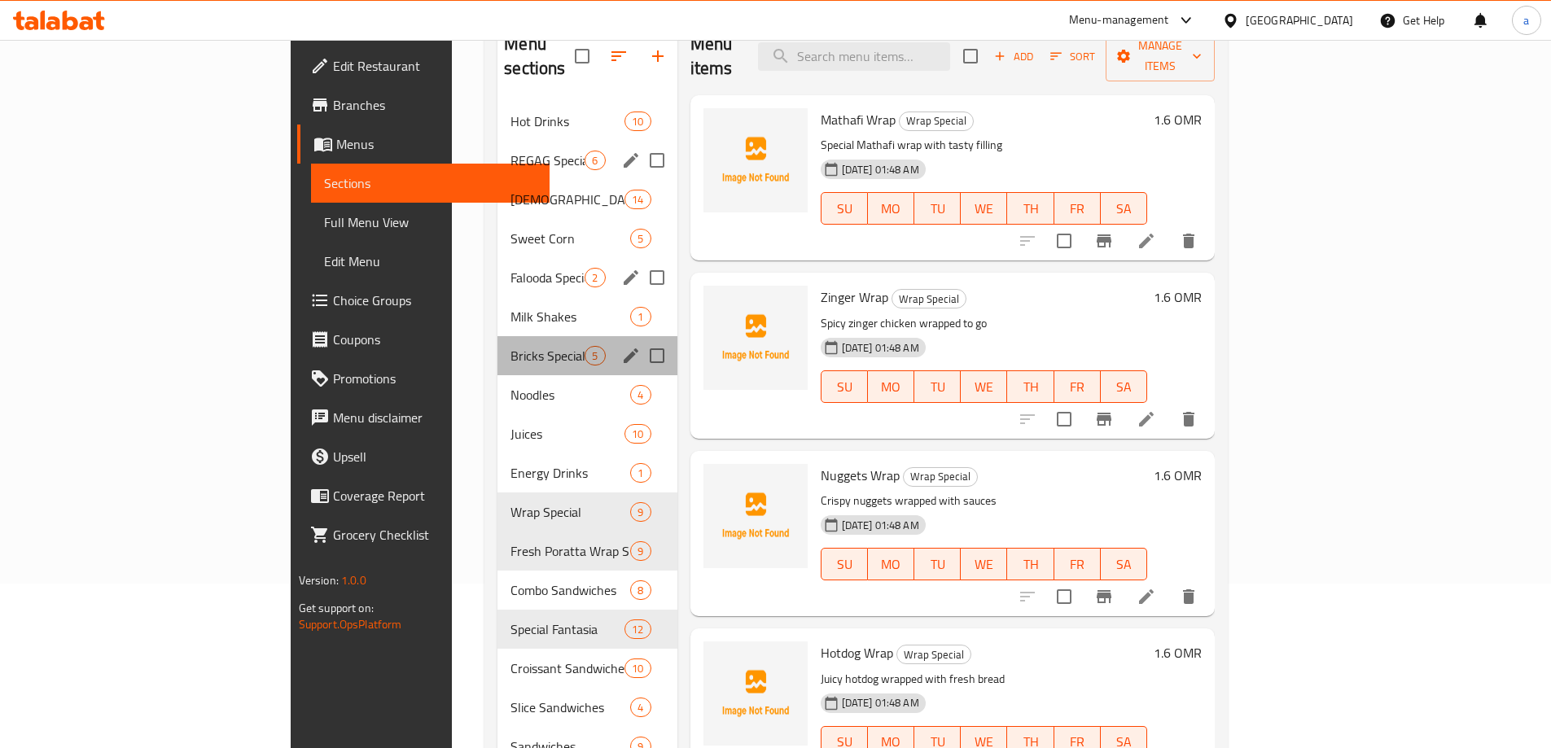
click at [544, 336] on div "Bricks Special 5" at bounding box center [587, 355] width 179 height 39
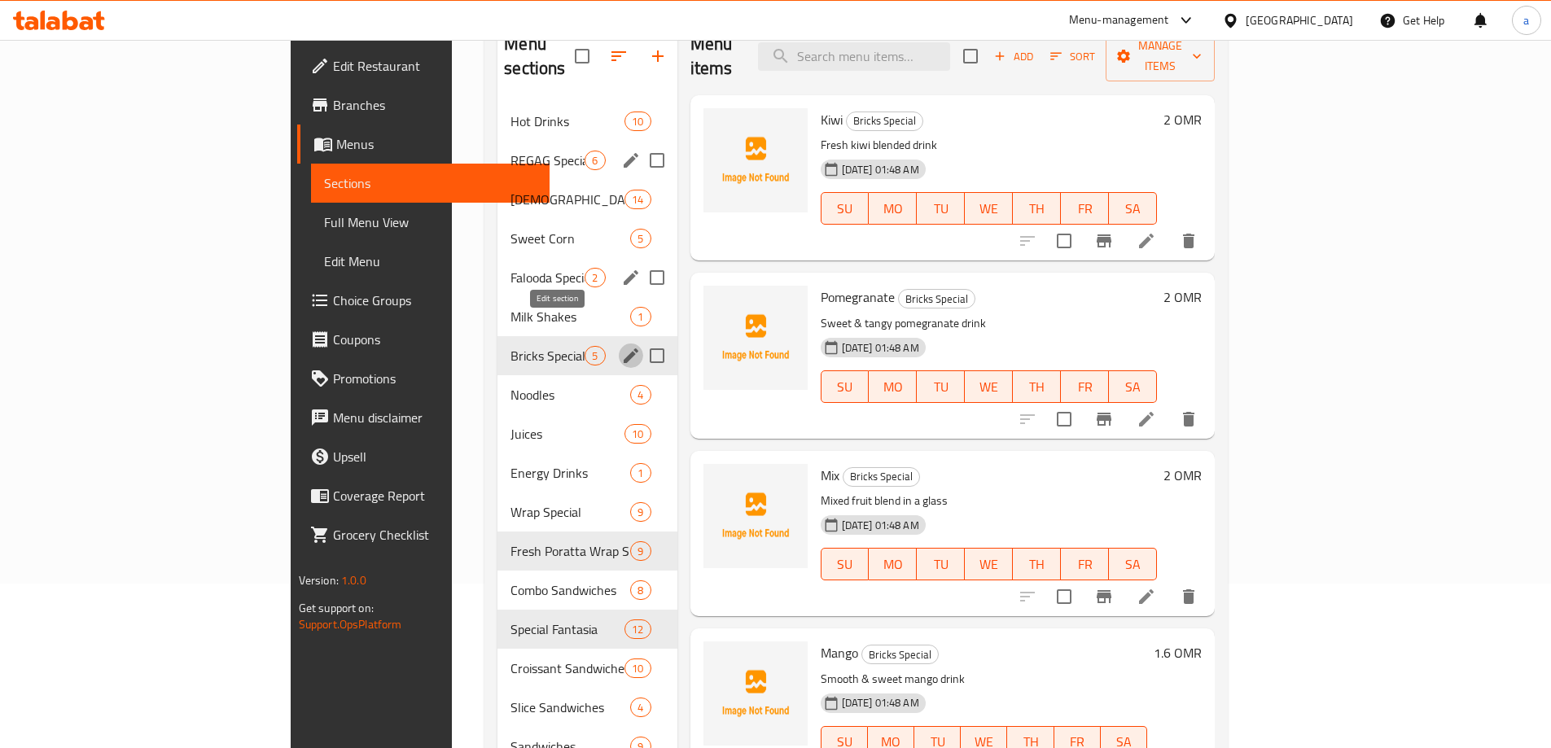
click at [624, 349] on icon "edit" at bounding box center [631, 356] width 15 height 15
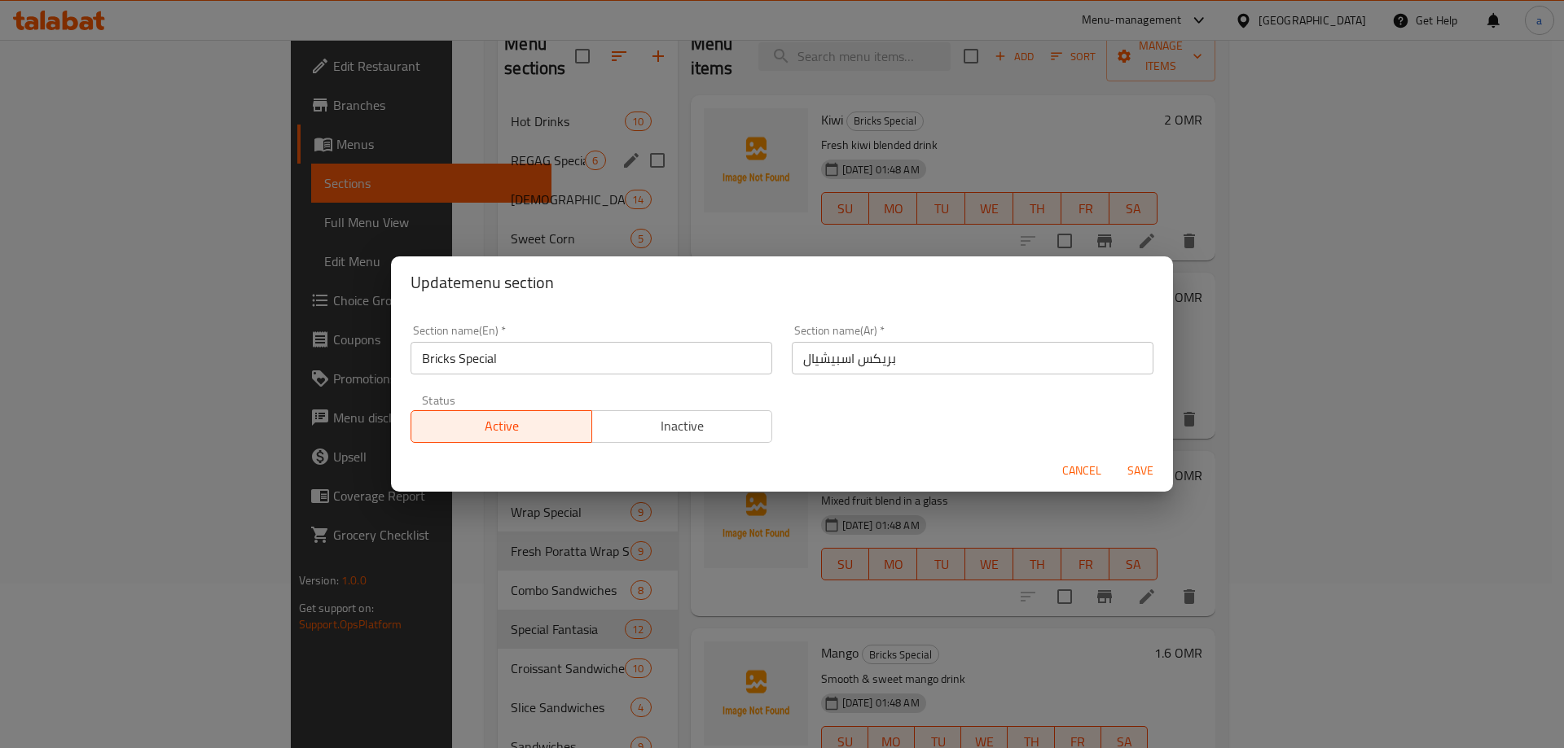
click at [841, 354] on input "بريكس اسبيشيال" at bounding box center [973, 358] width 362 height 33
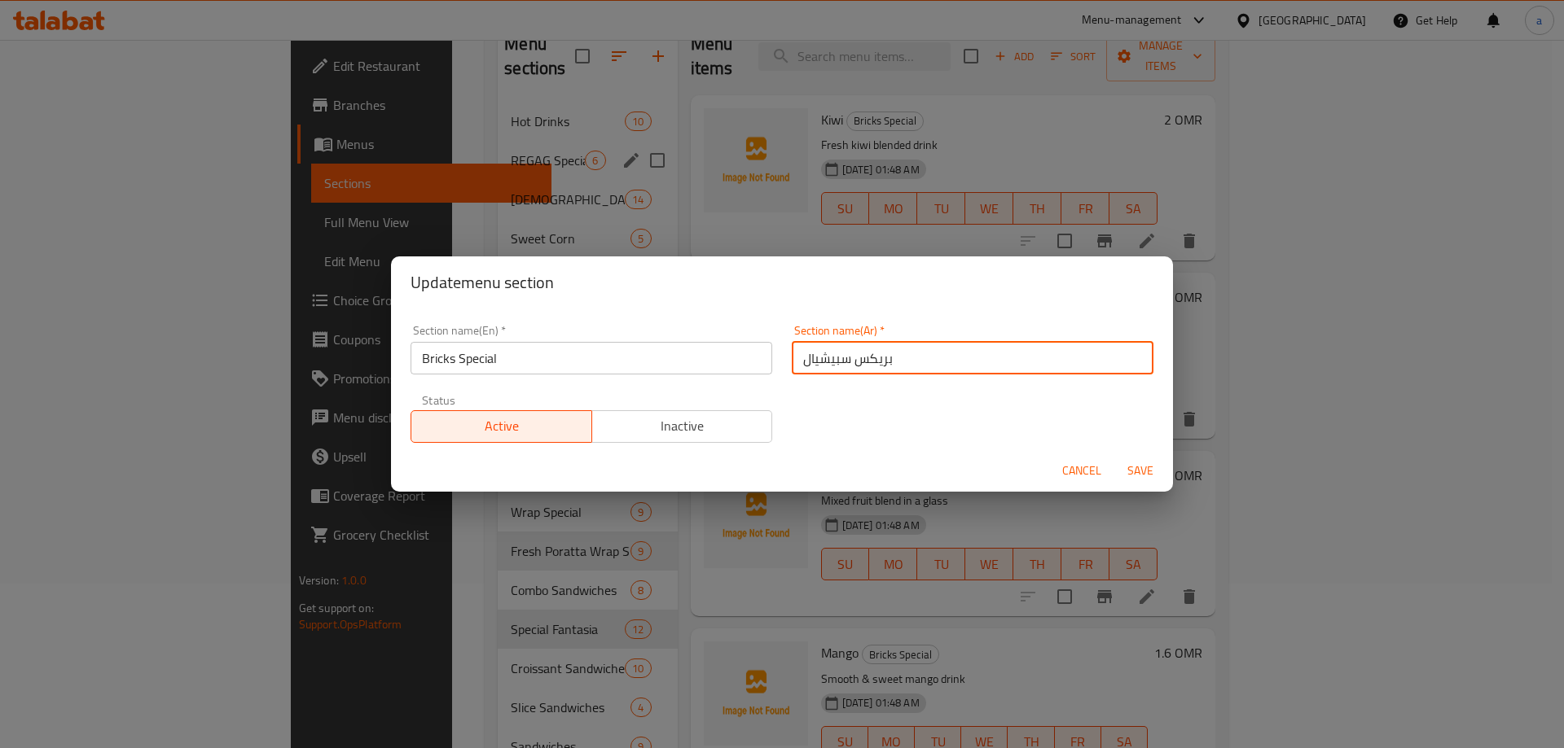
type input "بريكس سبيشيال"
click at [1114, 456] on button "Save" at bounding box center [1140, 471] width 52 height 30
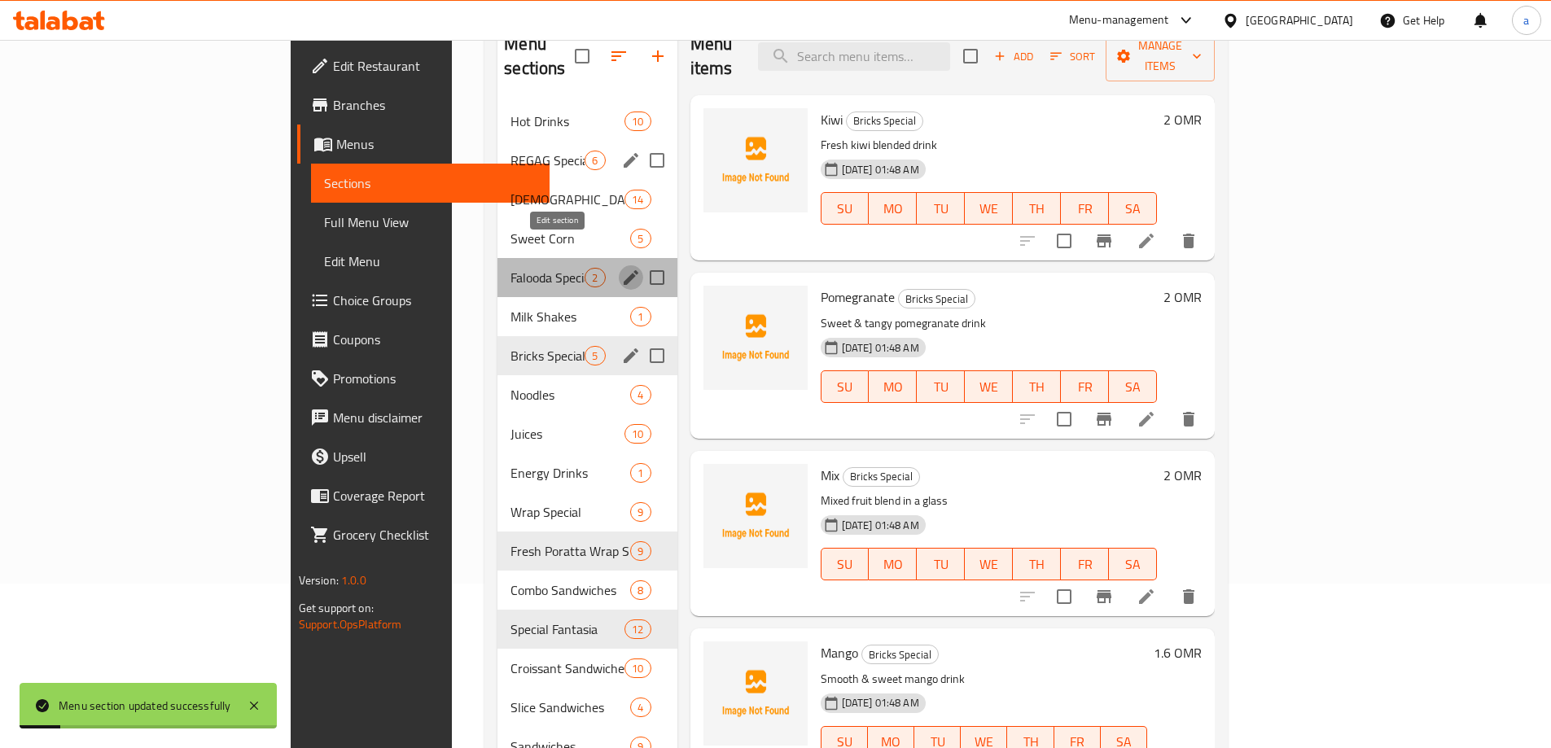
click at [624, 270] on icon "edit" at bounding box center [631, 277] width 15 height 15
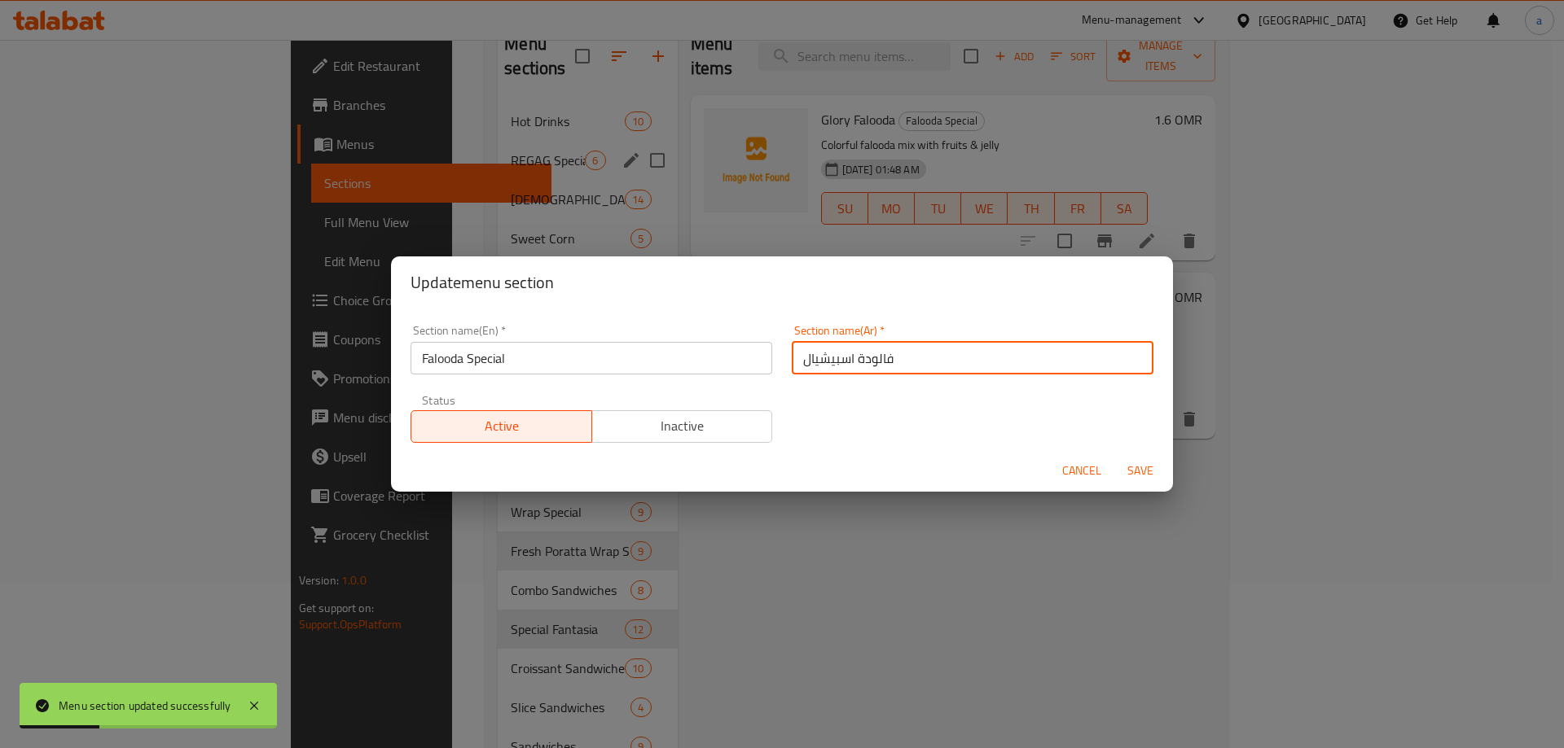
click at [845, 362] on input "فالودة اسبيشيال" at bounding box center [973, 358] width 362 height 33
type input "فالودة اسبيشيال"
click at [1114, 456] on button "Save" at bounding box center [1140, 471] width 52 height 30
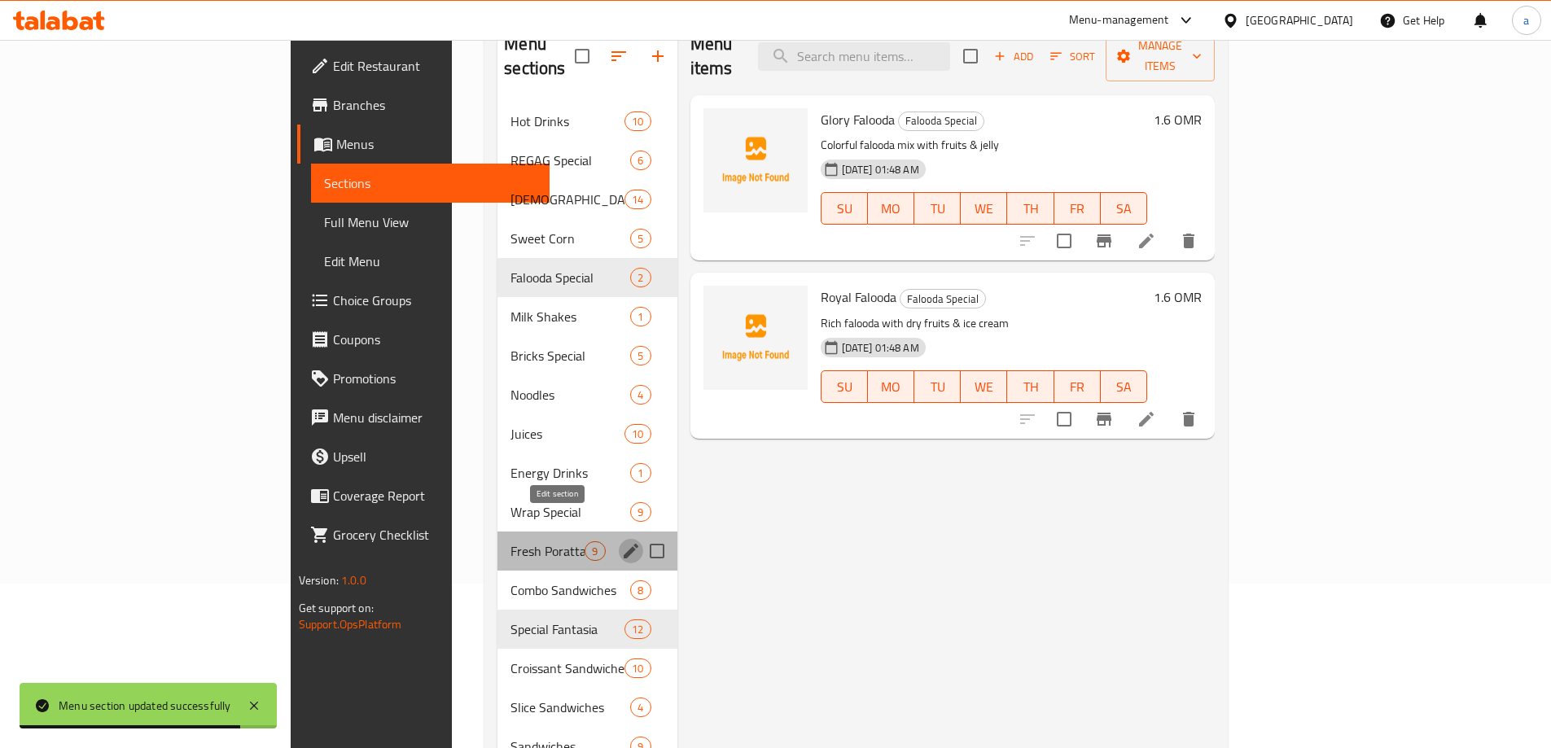
click at [621, 542] on icon "edit" at bounding box center [631, 552] width 20 height 20
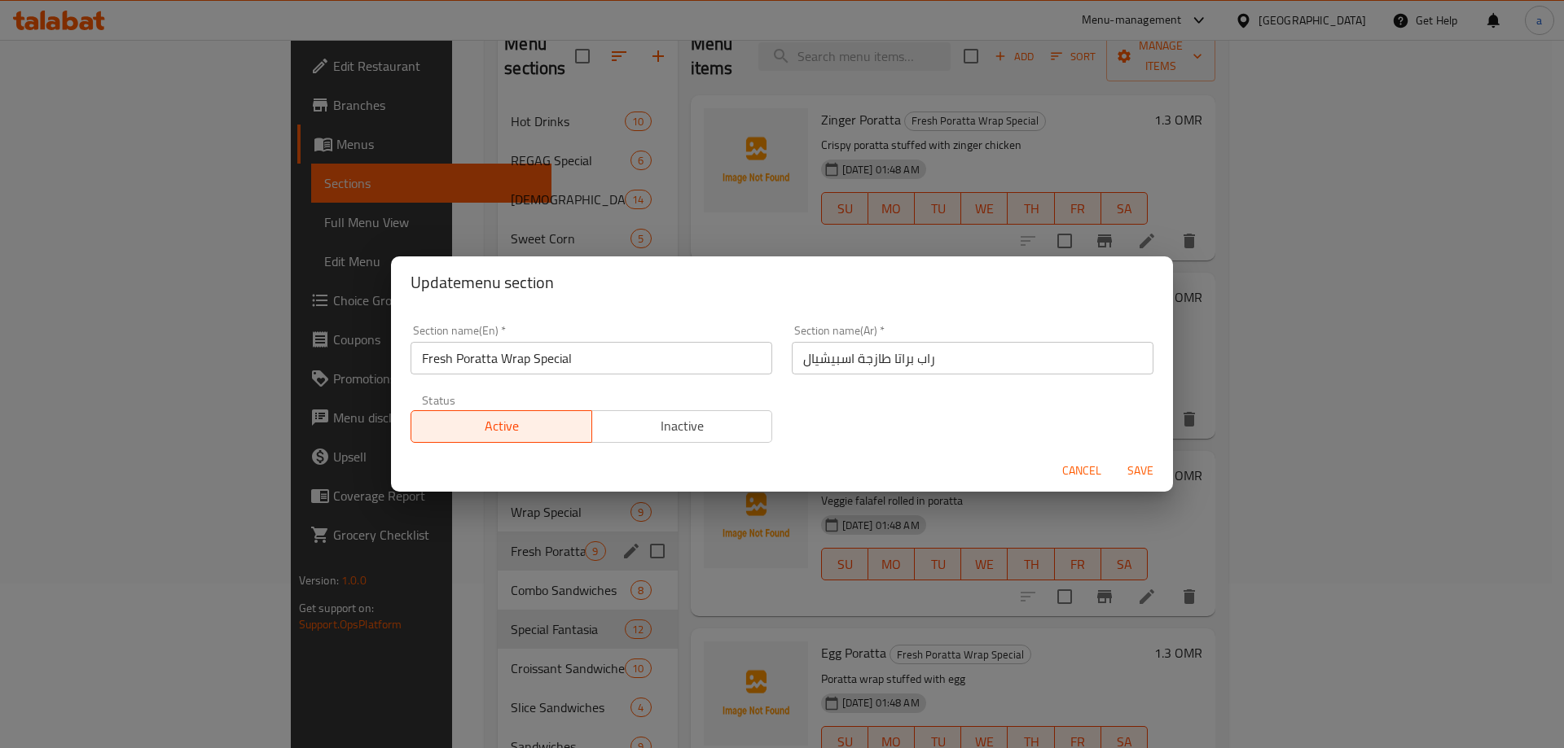
click button "Cancel" at bounding box center [1082, 471] width 52 height 30
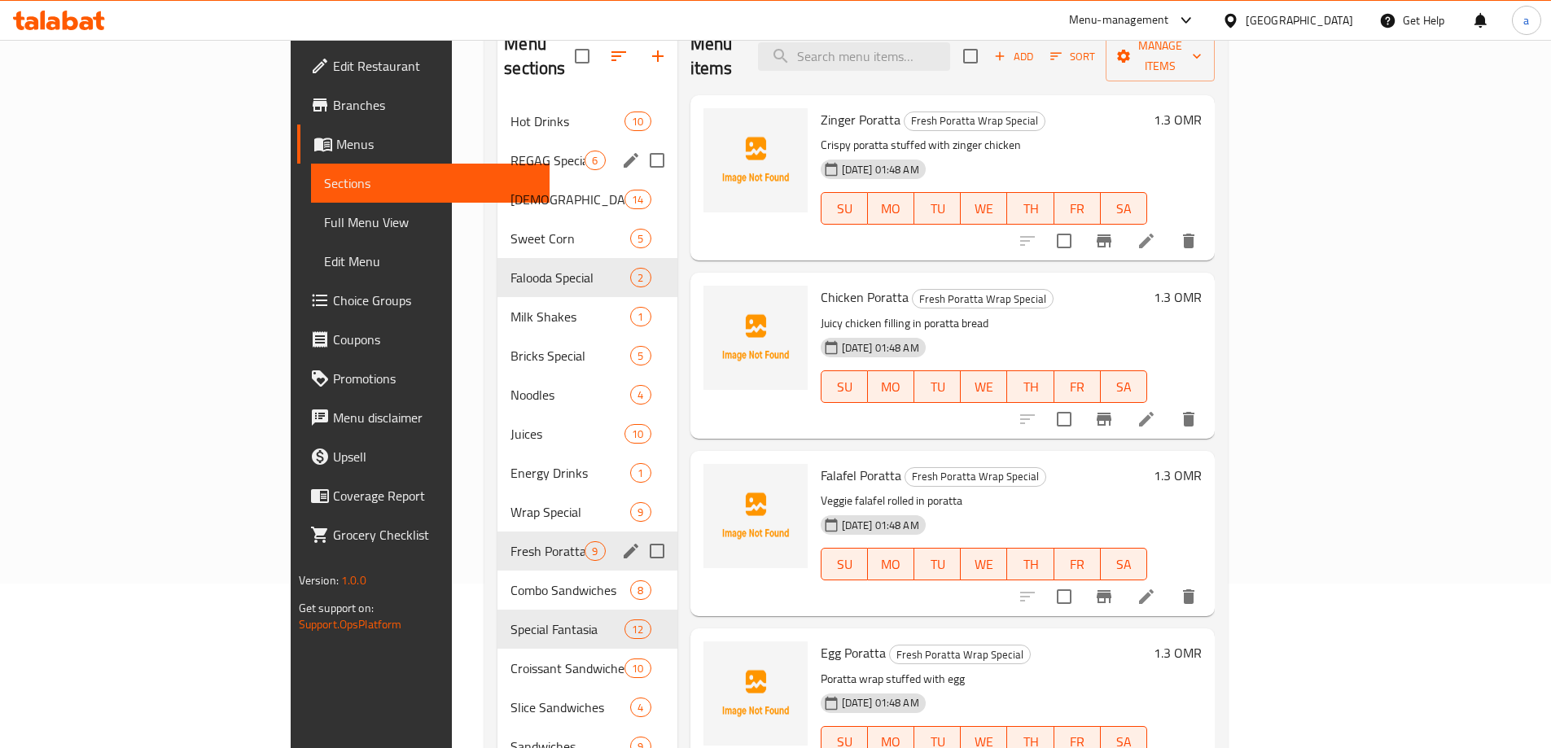
click at [624, 153] on icon "edit" at bounding box center [631, 160] width 15 height 15
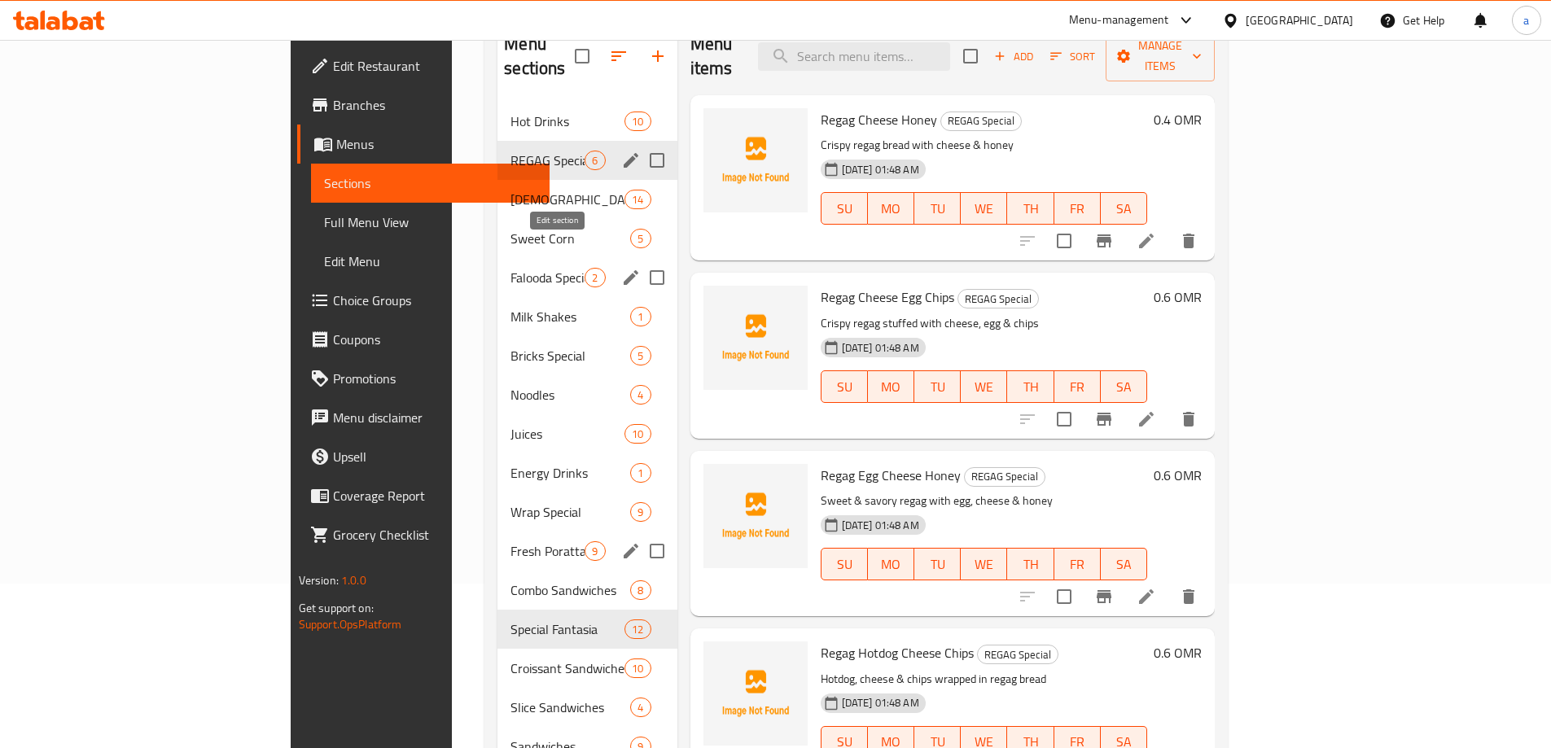
click at [621, 268] on icon "edit" at bounding box center [631, 278] width 20 height 20
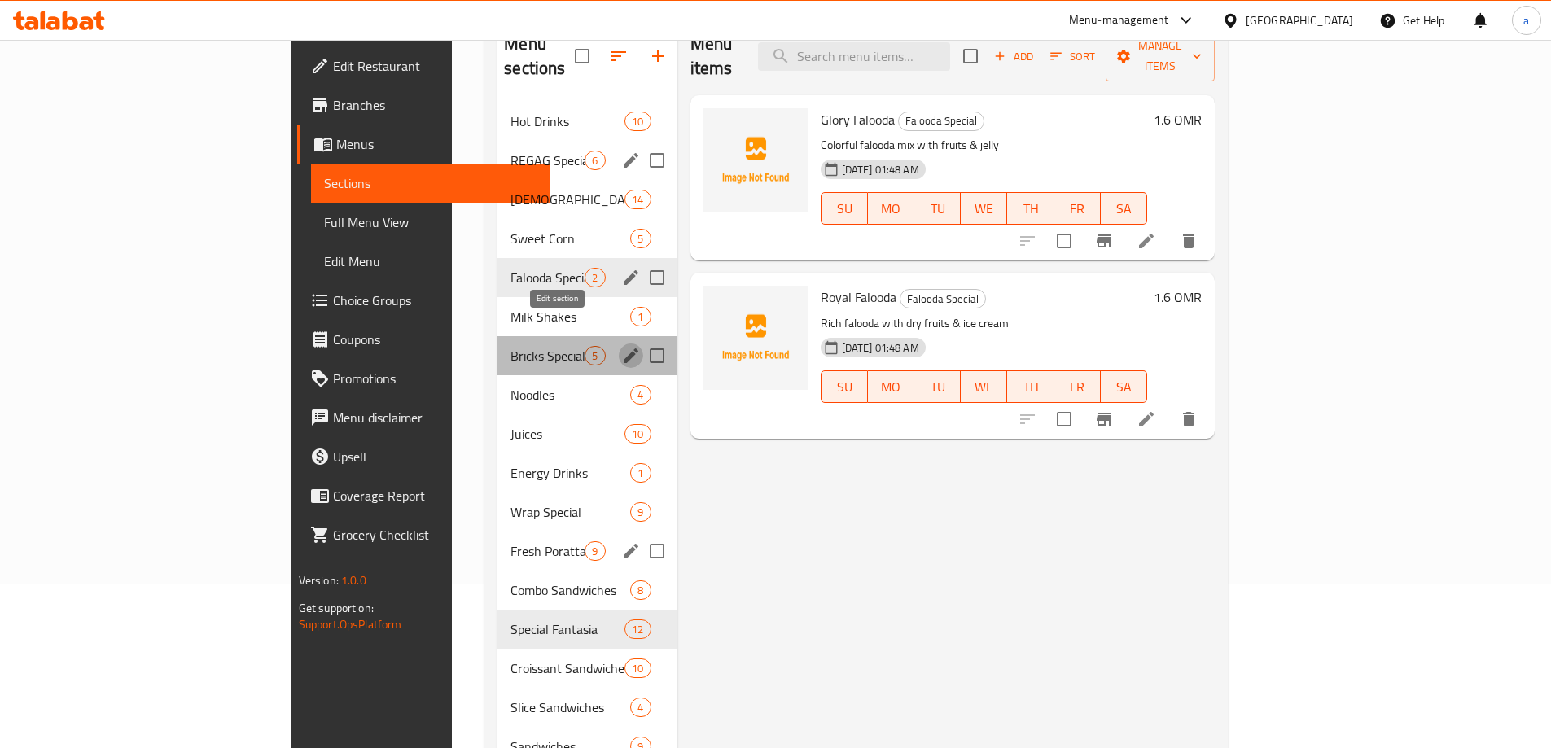
click at [621, 346] on icon "edit" at bounding box center [631, 356] width 20 height 20
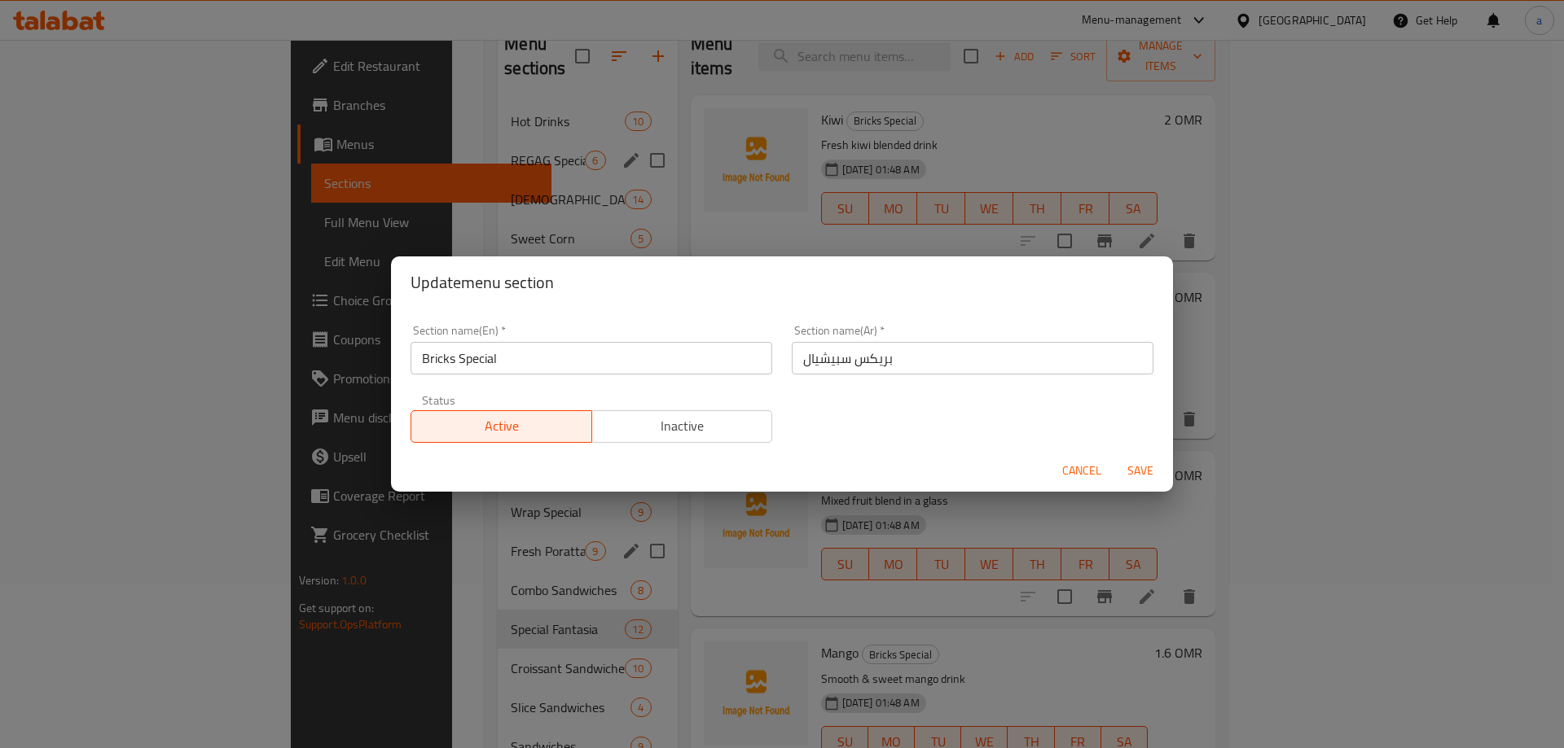
click at [847, 364] on input "بريكس سبيشيال" at bounding box center [973, 358] width 362 height 33
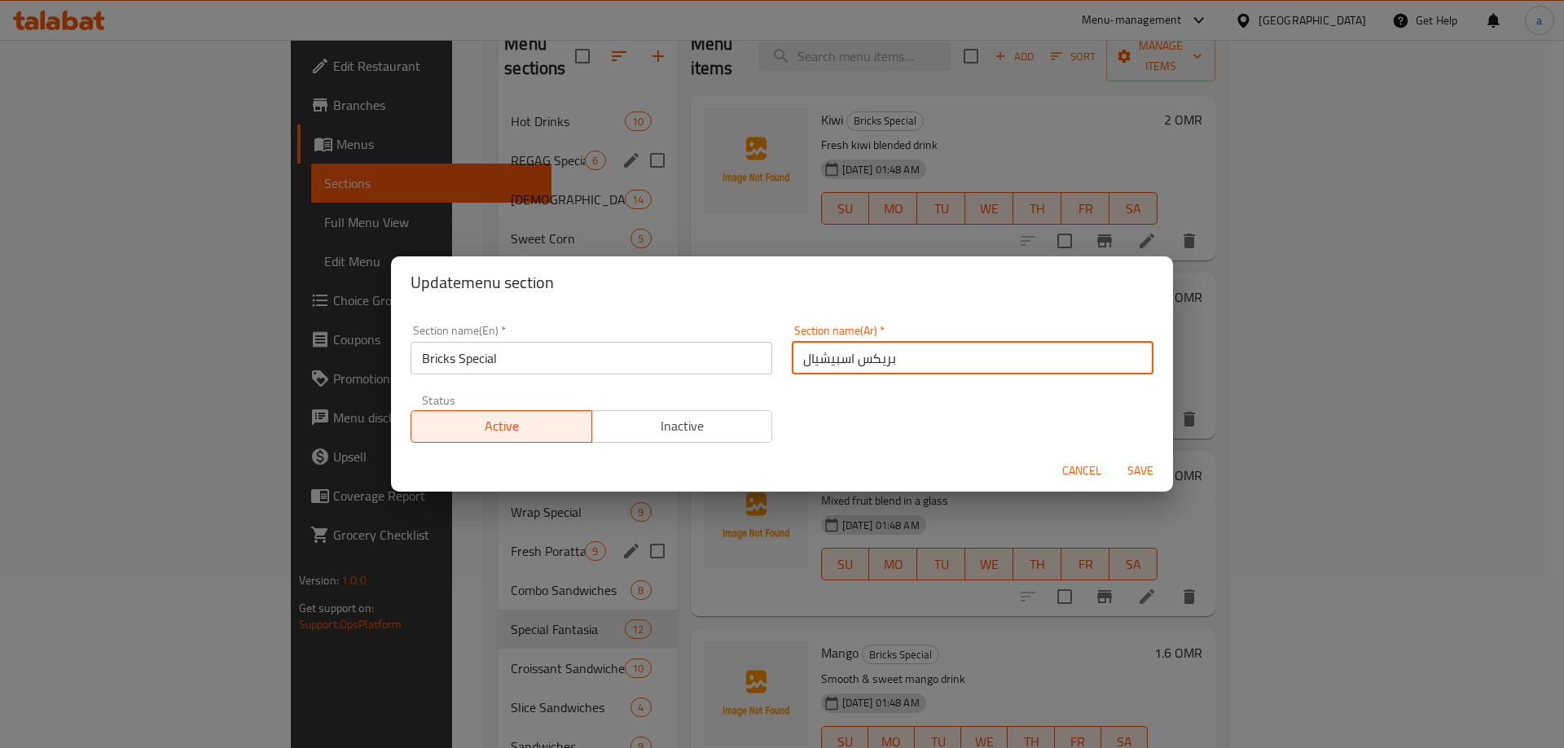
type input "بريكس اسبيشيال"
click at [1114, 456] on button "Save" at bounding box center [1140, 471] width 52 height 30
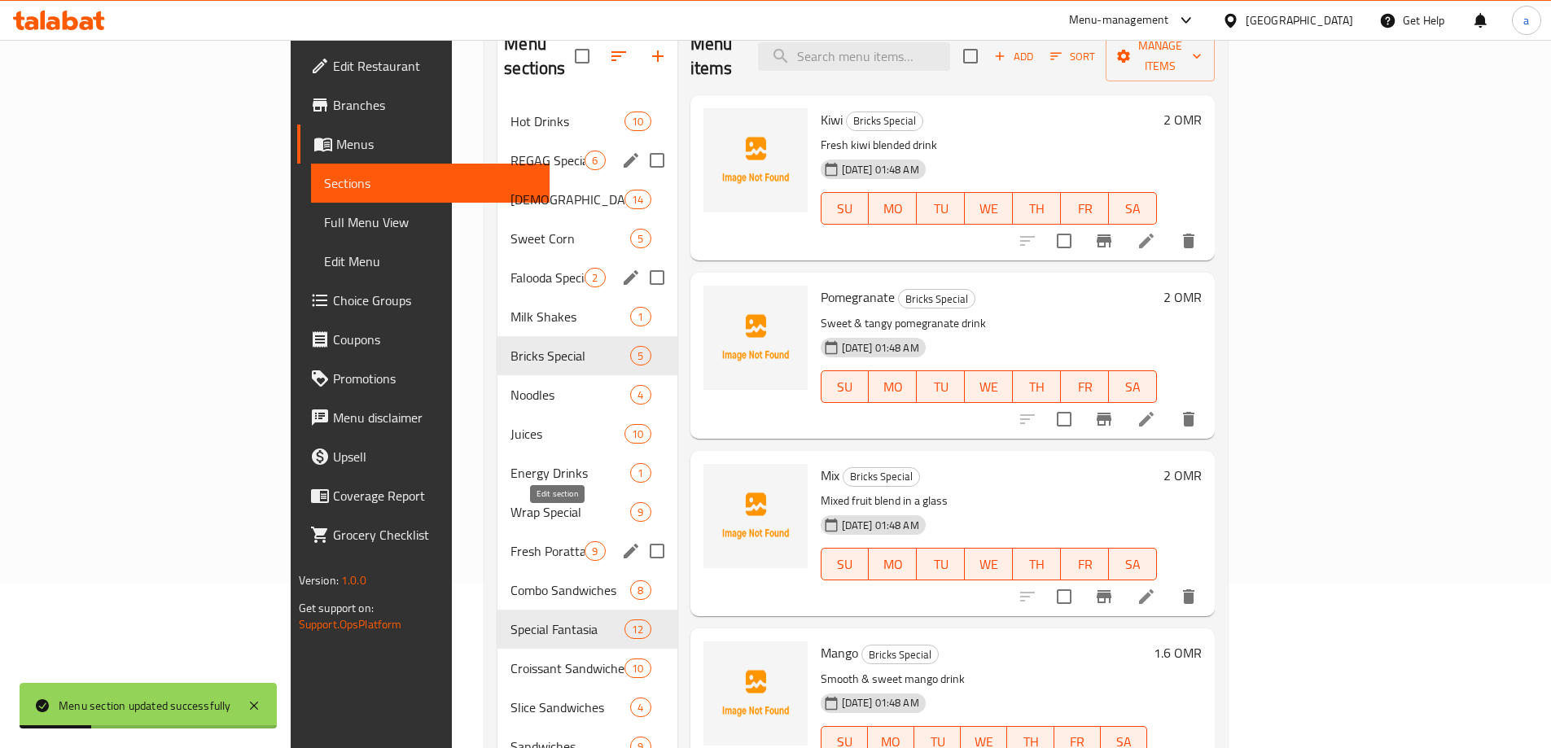
click at [621, 542] on icon "edit" at bounding box center [631, 552] width 20 height 20
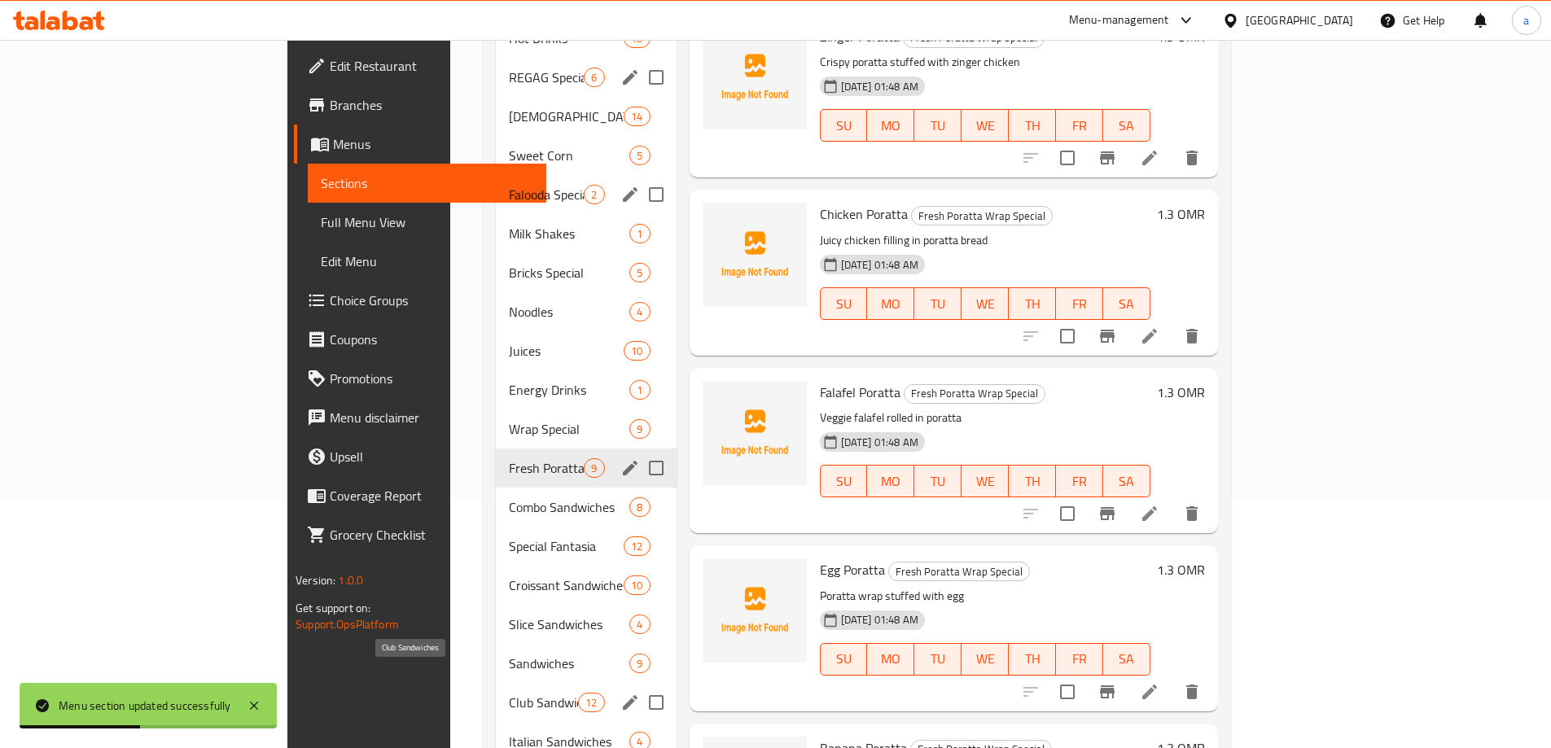
scroll to position [327, 0]
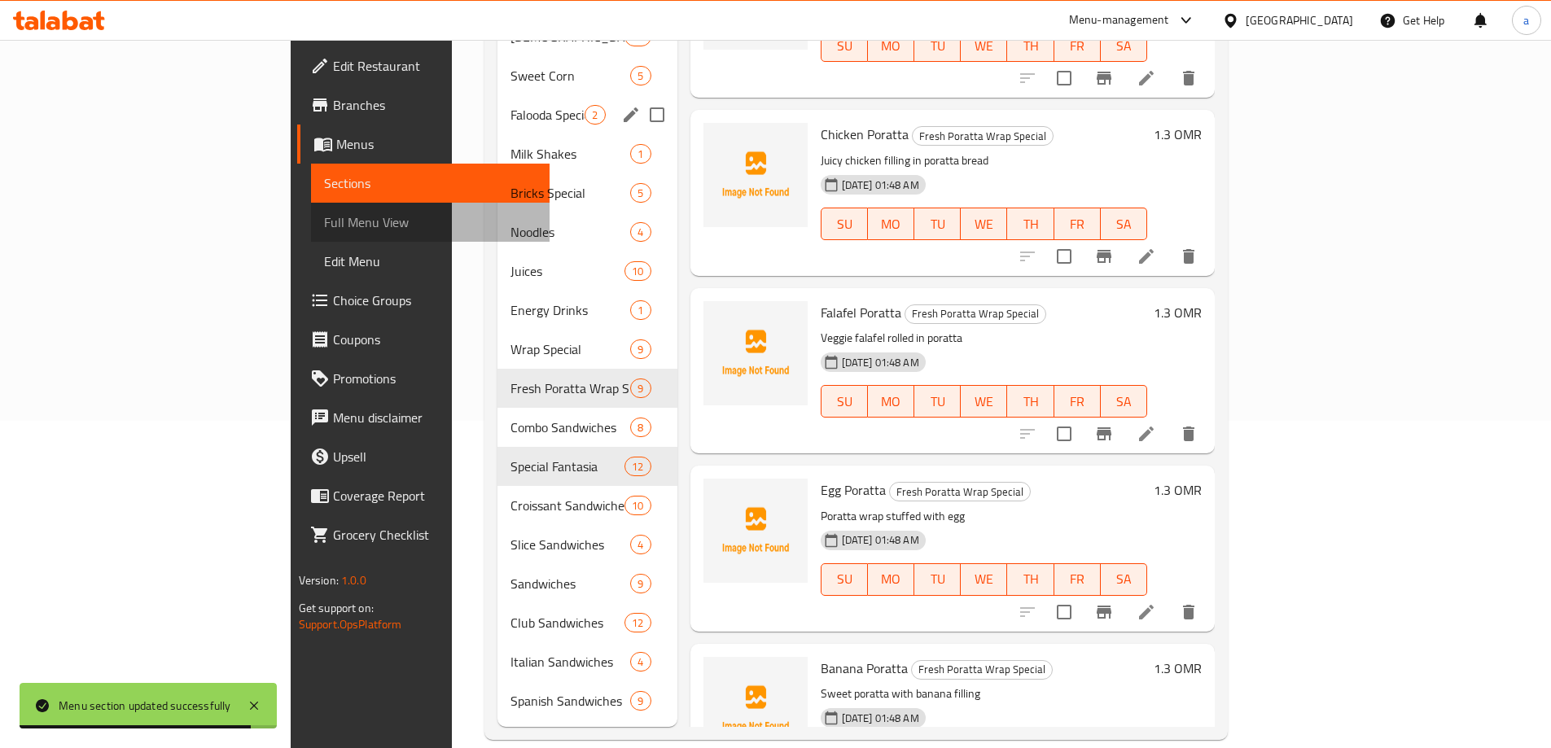
click at [324, 218] on span "Full Menu View" at bounding box center [430, 223] width 213 height 20
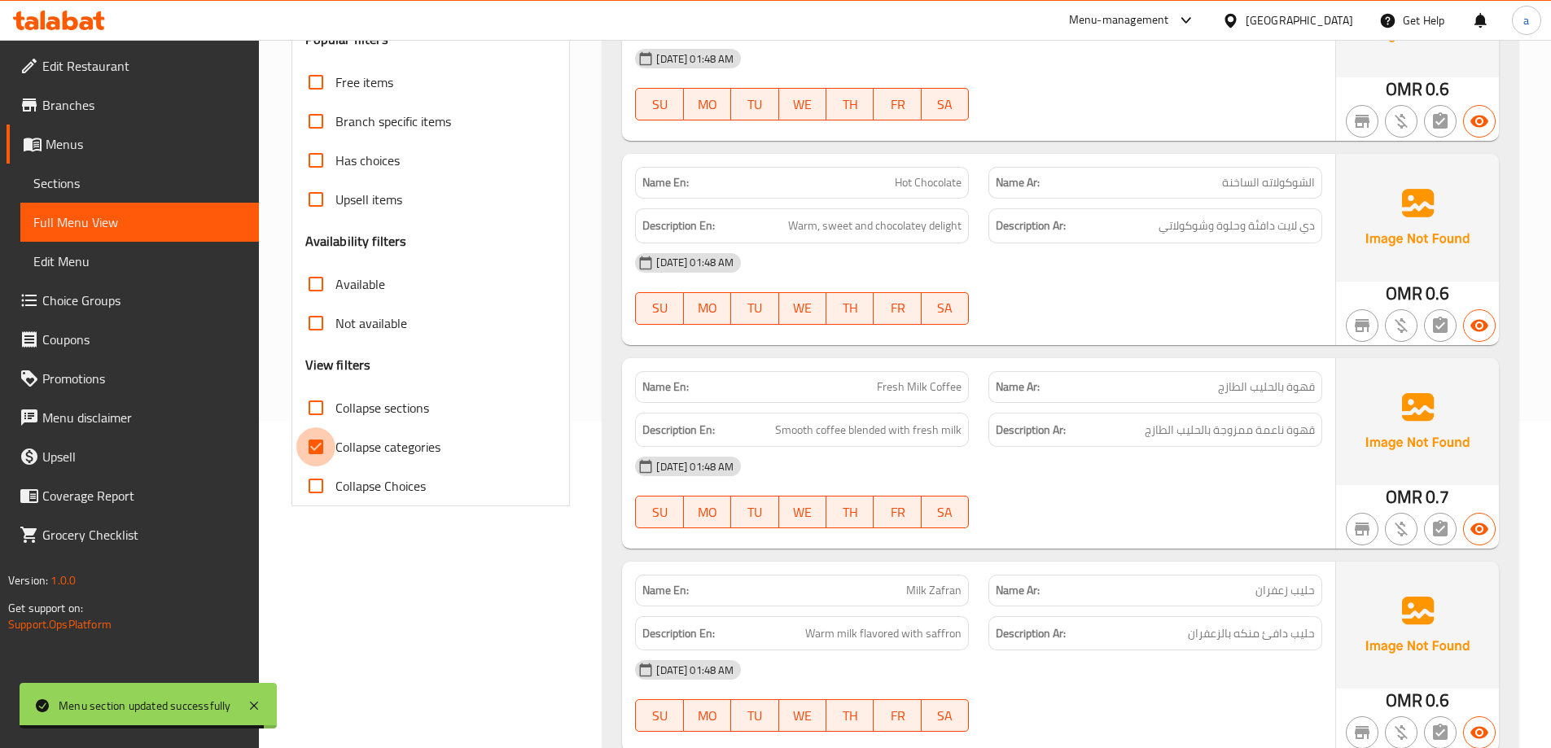
click at [301, 440] on input "Collapse categories" at bounding box center [315, 447] width 39 height 39
checkbox input "false"
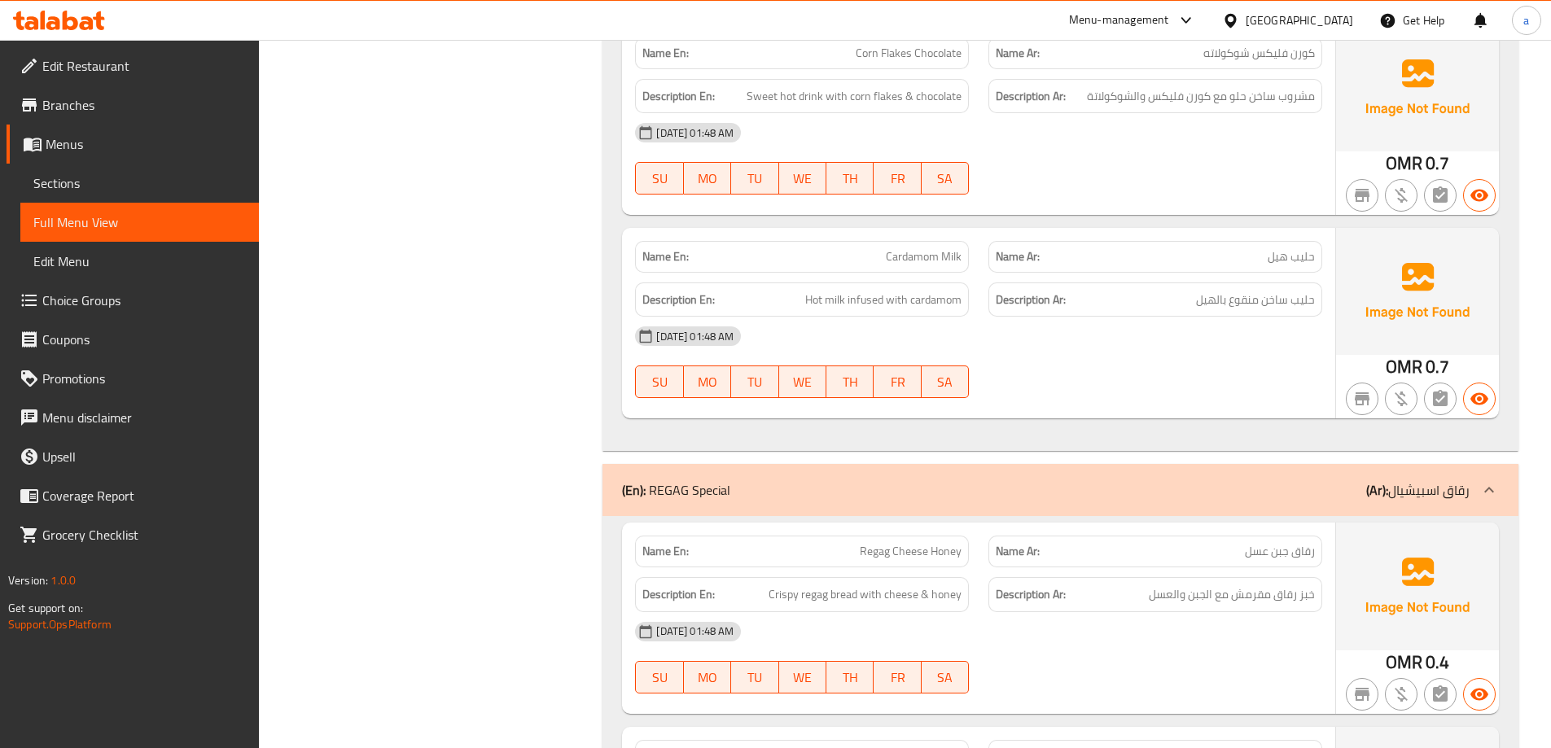
scroll to position [2280, 0]
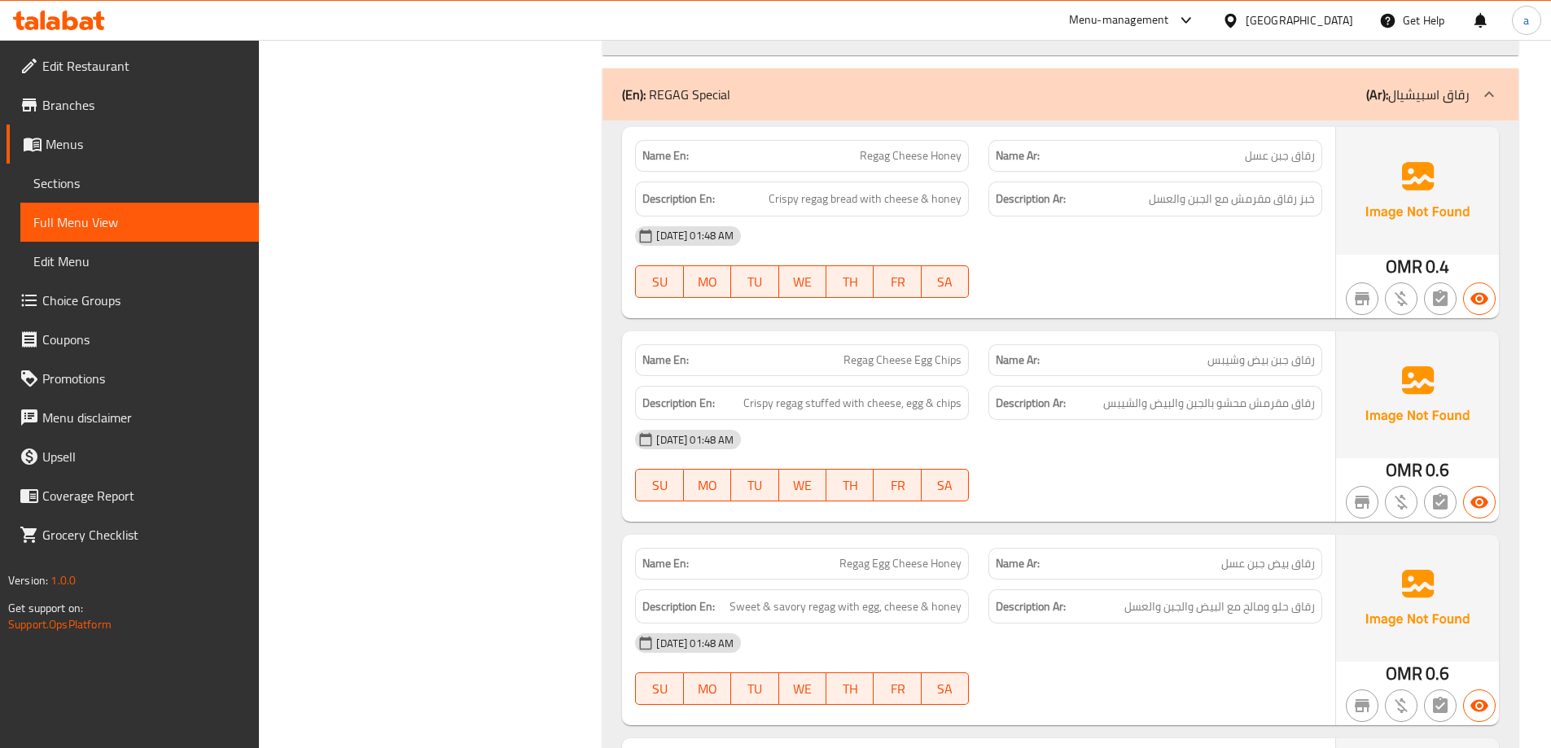
click at [996, 487] on div "10-09-2025 01:48 AM SU MO TU WE TH FR SA" at bounding box center [978, 465] width 707 height 91
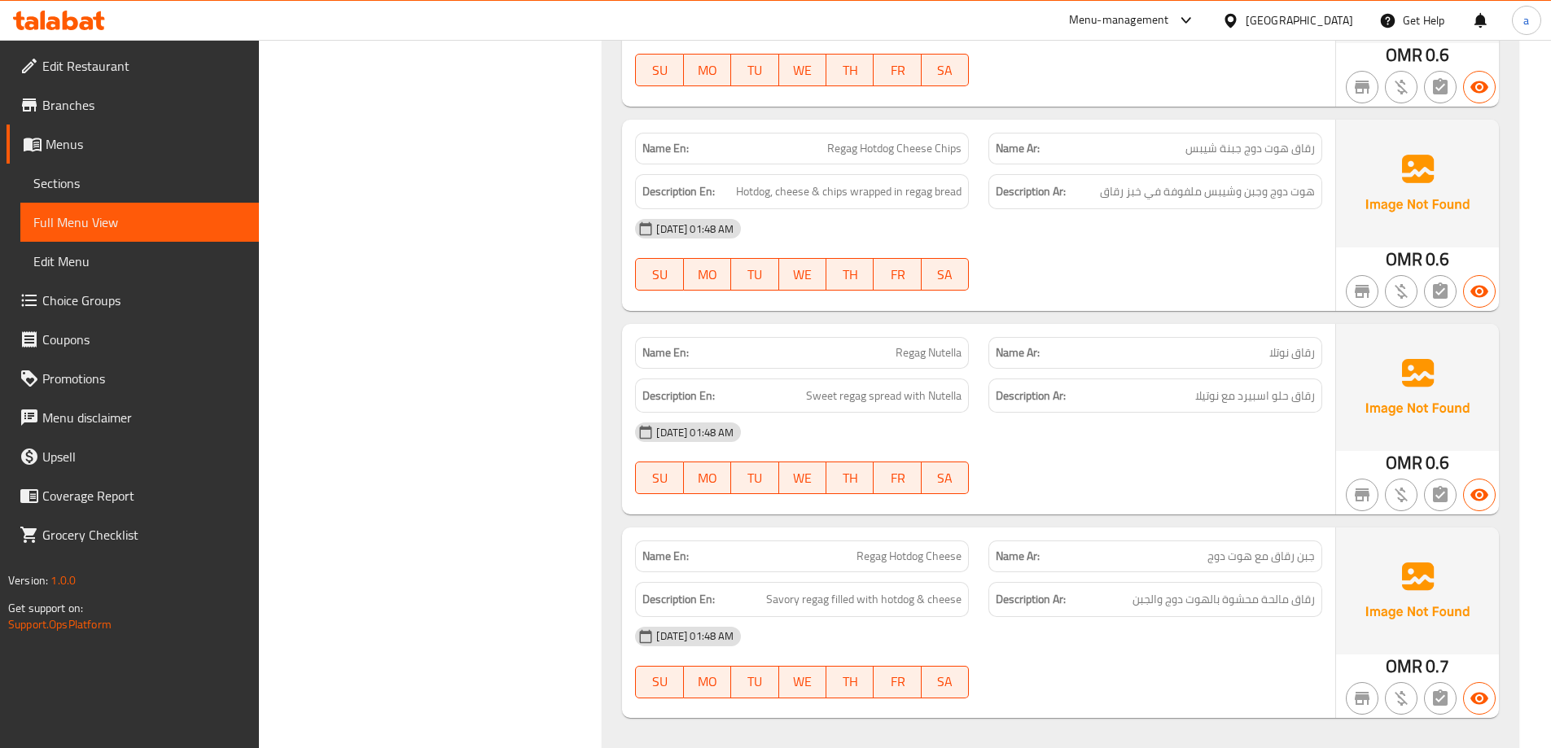
scroll to position [2932, 0]
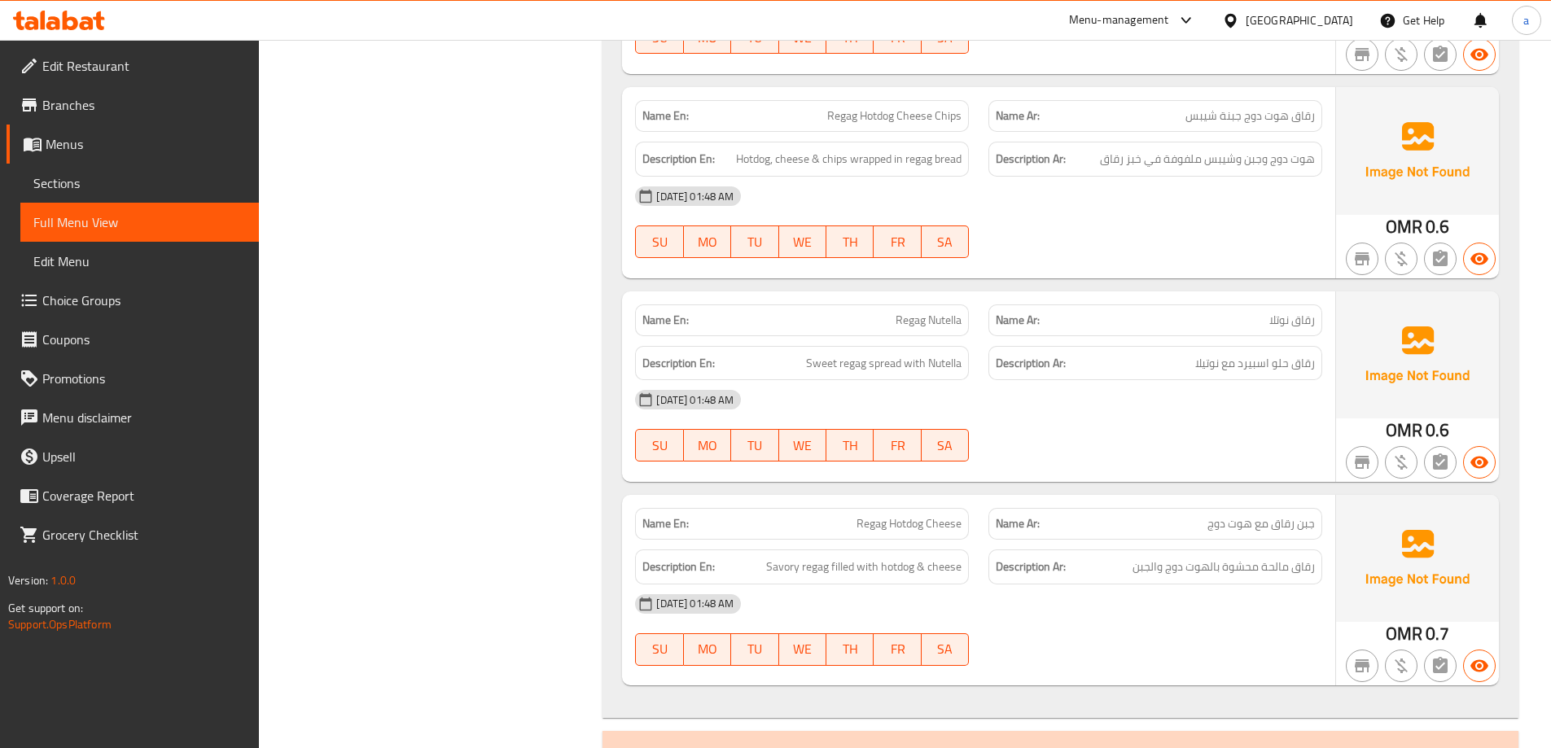
click at [857, 121] on span "Regag Hotdog Cheese Chips" at bounding box center [894, 116] width 134 height 17
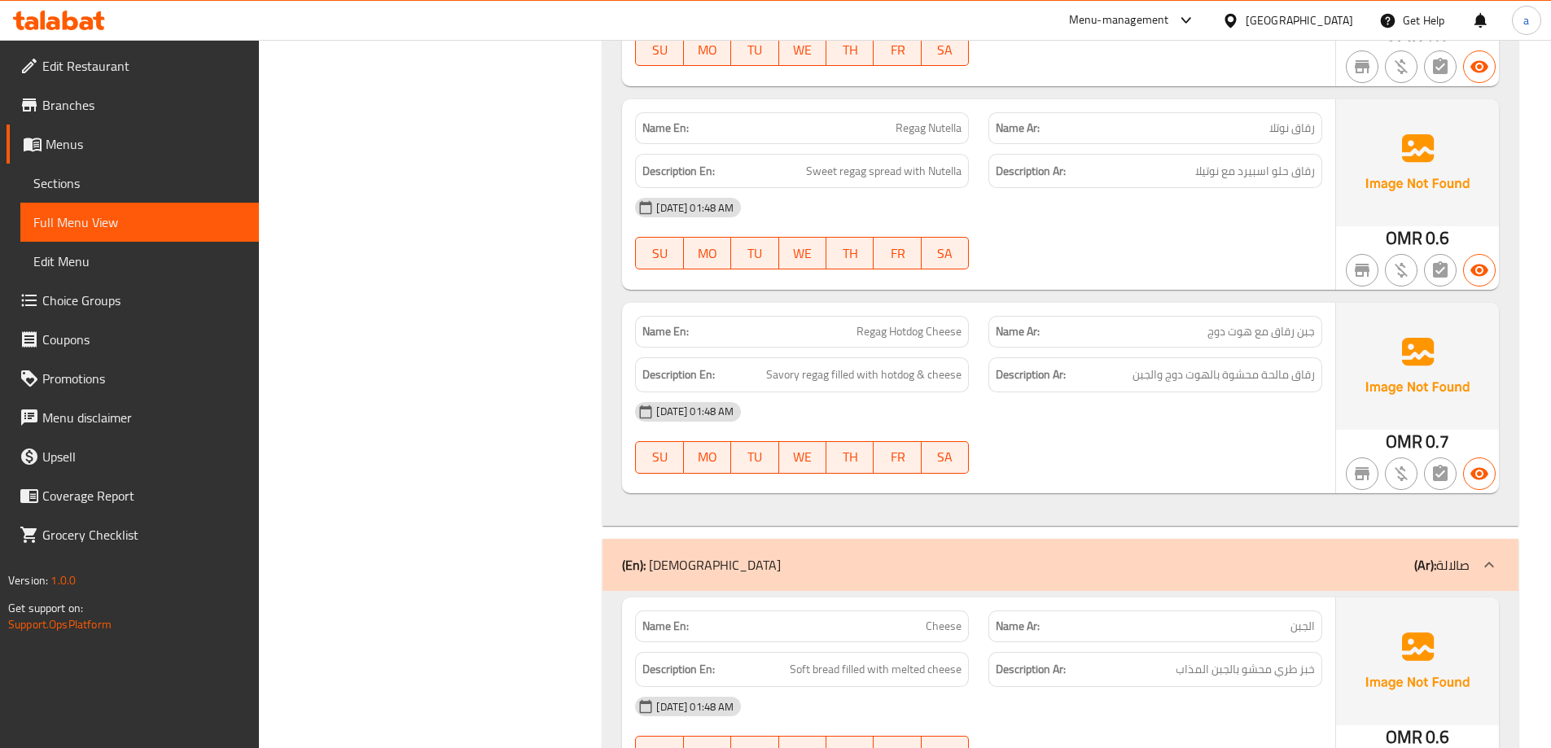
scroll to position [3339, 0]
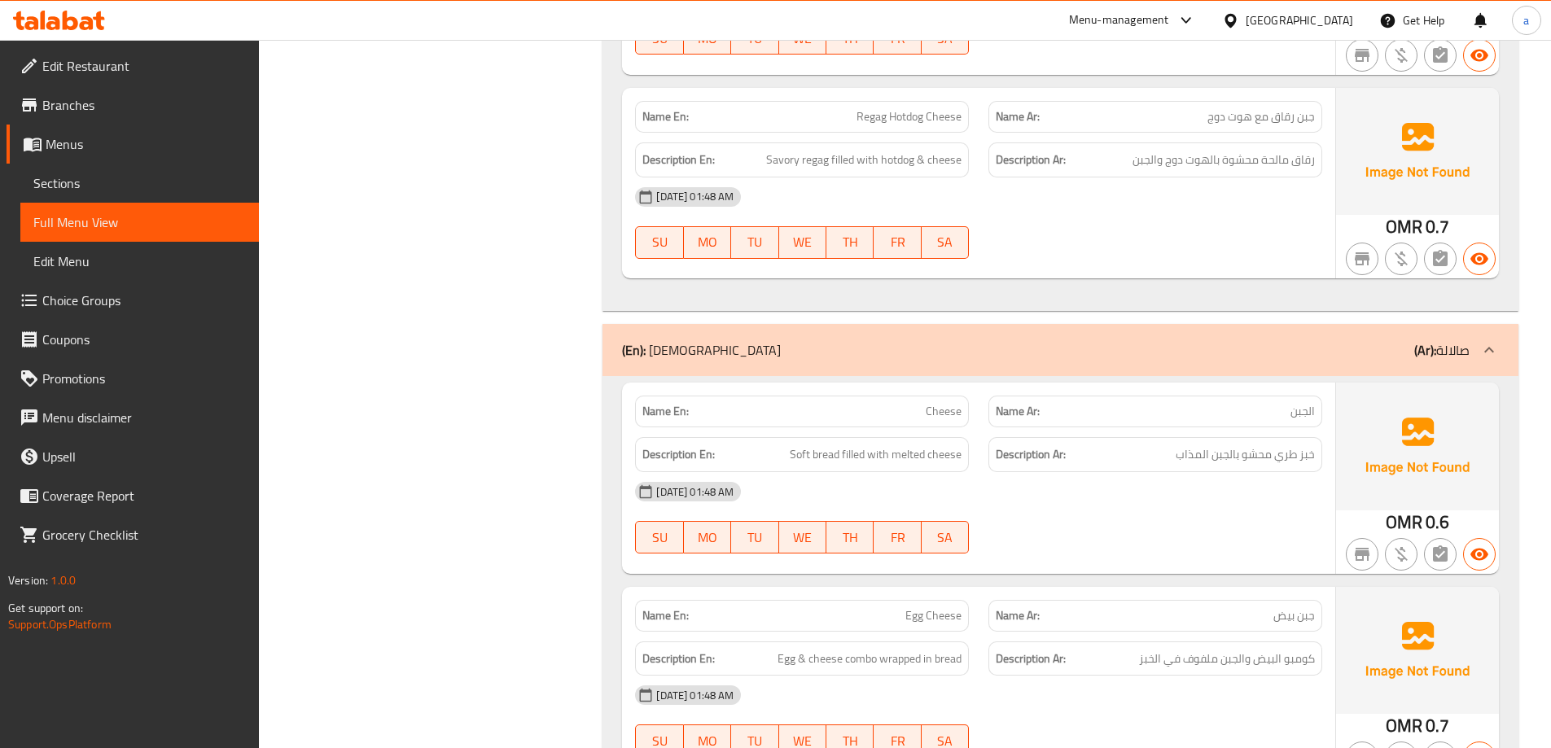
click at [1104, 489] on div "[DATE] 01:48 AM" at bounding box center [978, 491] width 707 height 39
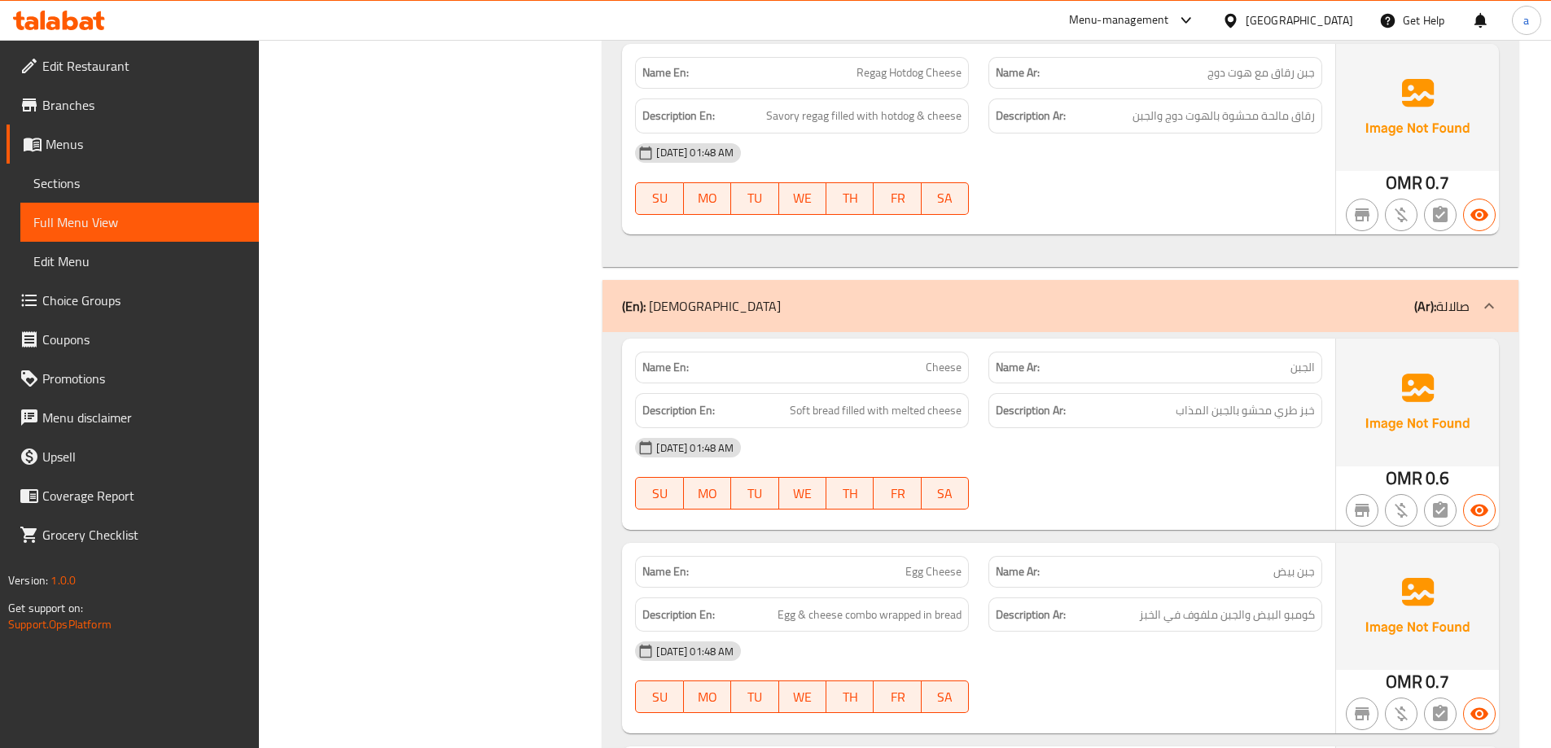
scroll to position [3502, 0]
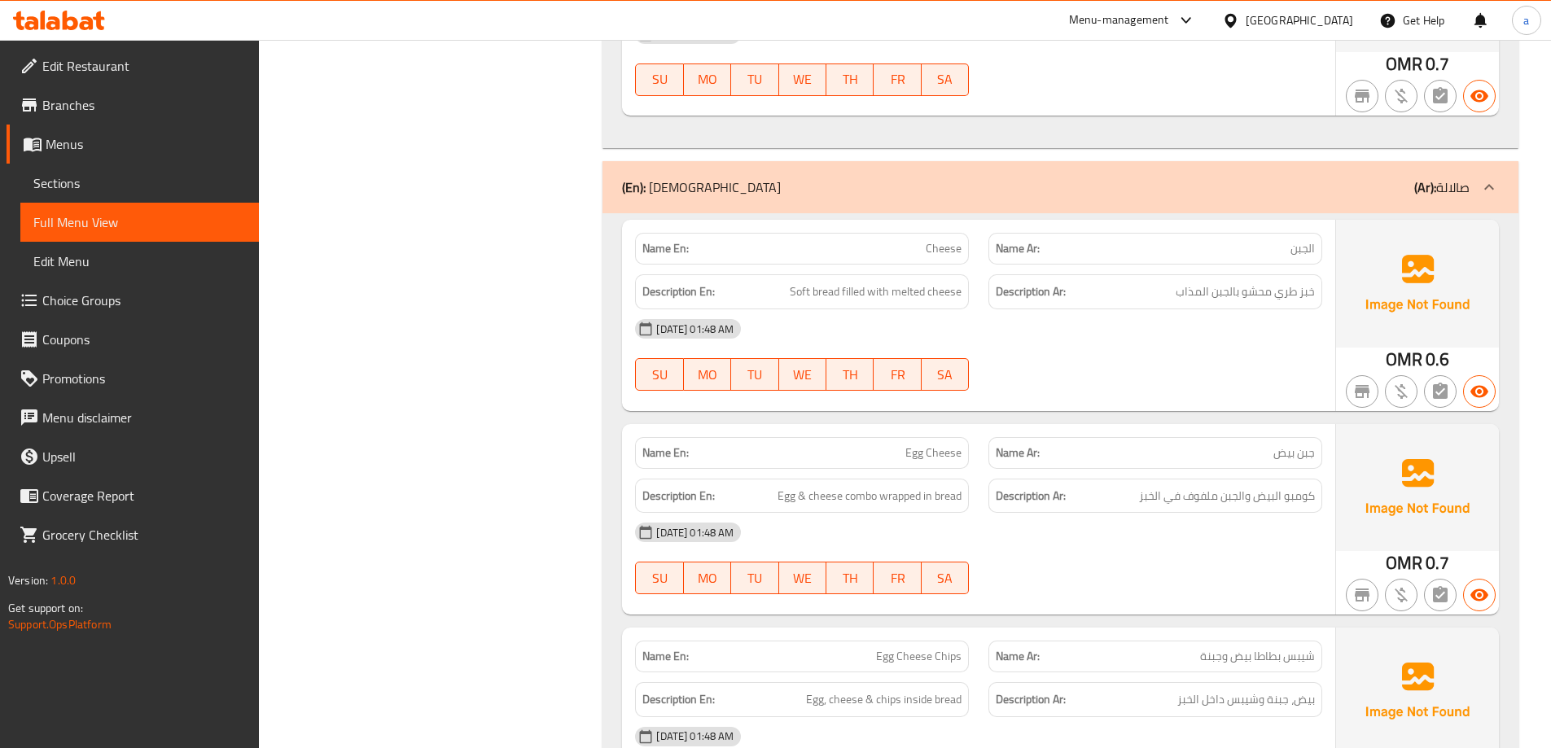
click at [805, 500] on span "Egg & cheese combo wrapped in bread" at bounding box center [870, 496] width 184 height 20
click at [806, 500] on span "Egg & cheese combo wrapped in bread" at bounding box center [870, 496] width 184 height 20
click at [864, 499] on span "Egg & cheese combo wrapped in bread" at bounding box center [870, 496] width 184 height 20
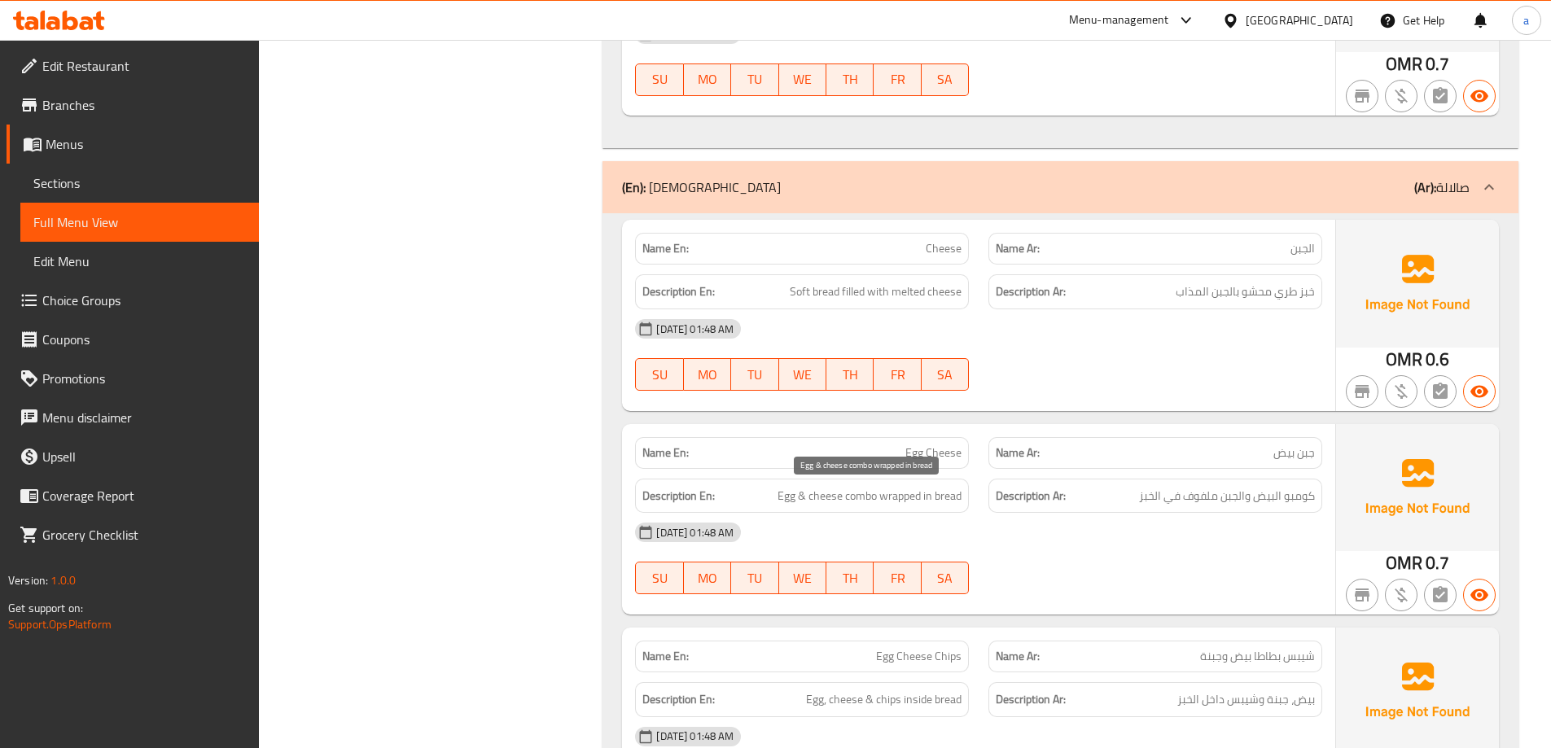
click at [913, 497] on span "Egg & cheese combo wrapped in bread" at bounding box center [870, 496] width 184 height 20
click at [928, 497] on span "Egg & cheese combo wrapped in bread" at bounding box center [870, 496] width 184 height 20
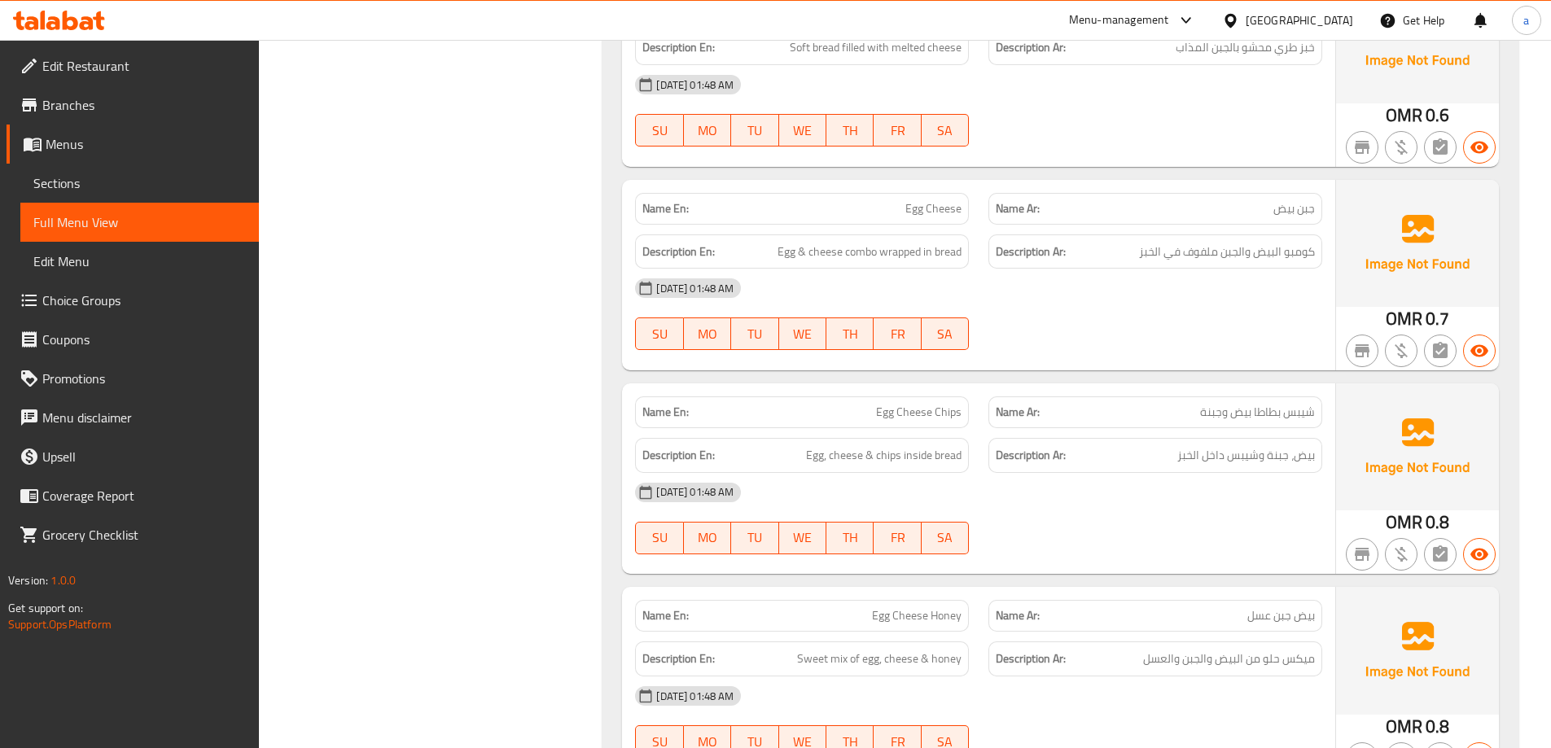
click at [897, 419] on span "Egg Cheese Chips" at bounding box center [919, 412] width 86 height 17
click at [956, 412] on span "Egg Cheese Chips" at bounding box center [919, 412] width 86 height 17
click at [912, 410] on span "Egg Cheese Chips" at bounding box center [919, 412] width 86 height 17
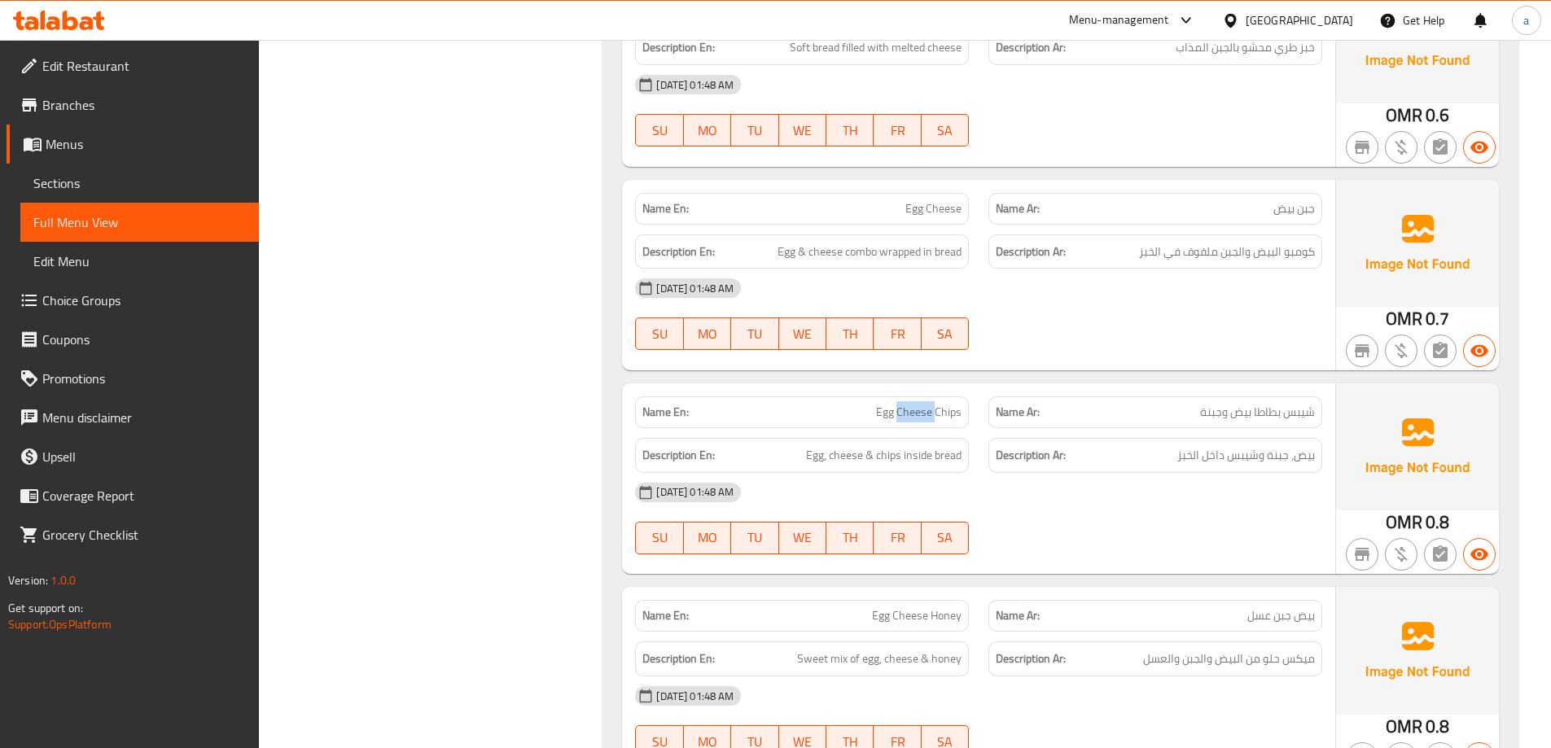
click at [912, 410] on span "Egg Cheese Chips" at bounding box center [919, 412] width 86 height 17
click at [921, 415] on span "Egg Cheese Chips" at bounding box center [919, 412] width 86 height 17
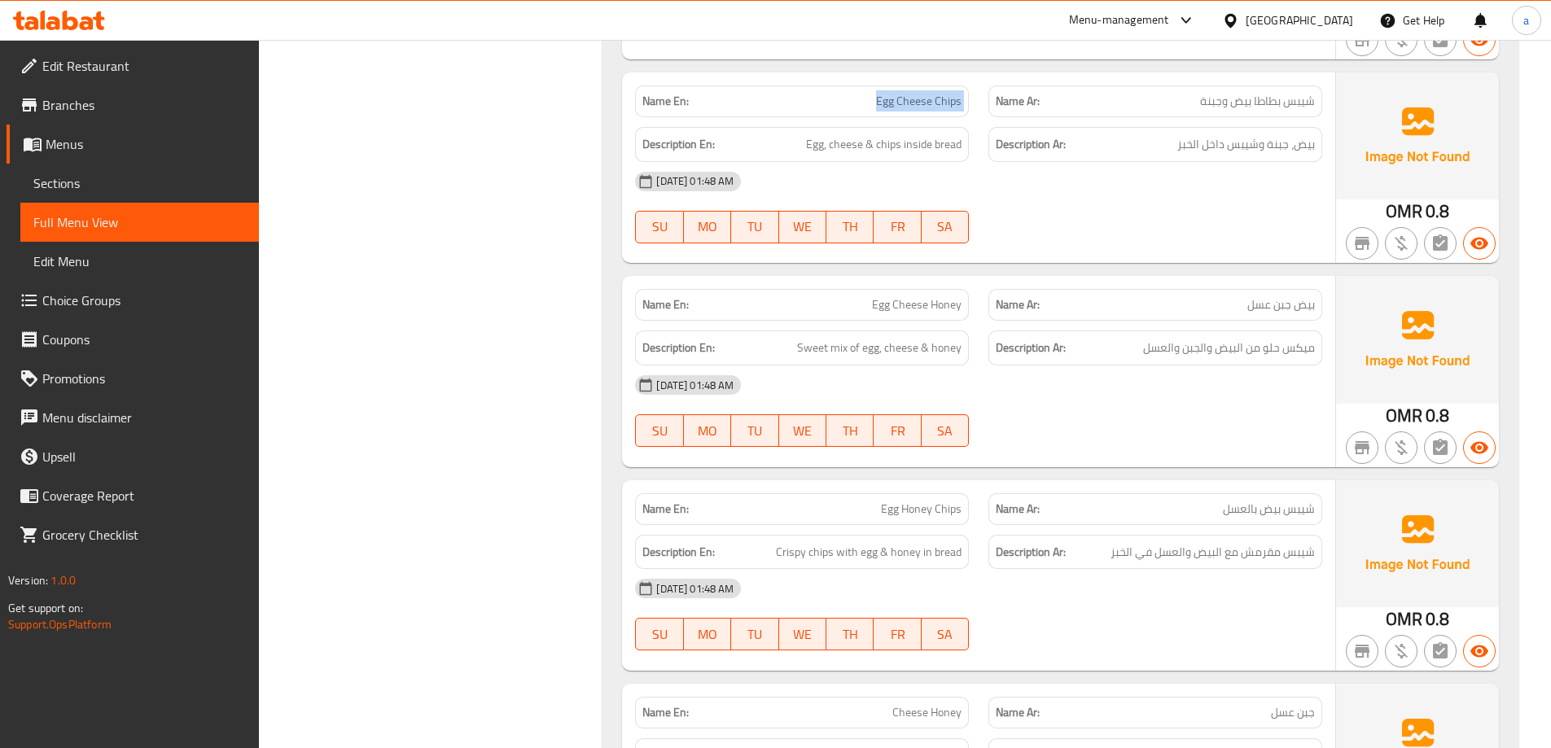
scroll to position [4072, 0]
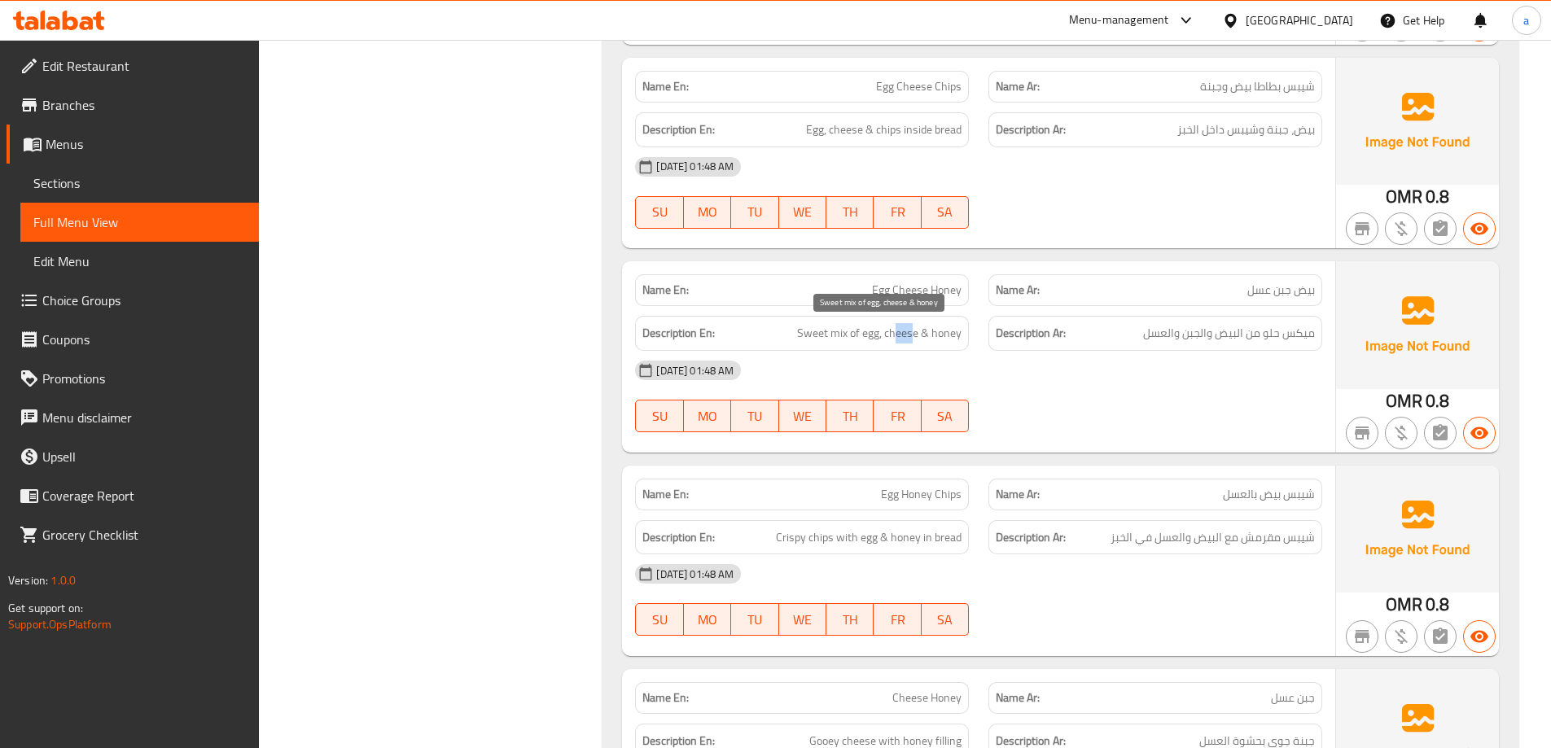
drag, startPoint x: 914, startPoint y: 337, endPoint x: 909, endPoint y: 374, distance: 37.0
click at [918, 342] on span "Sweet mix of egg, cheese & honey" at bounding box center [879, 333] width 165 height 20
drag, startPoint x: 880, startPoint y: 339, endPoint x: 922, endPoint y: 359, distance: 46.3
click at [917, 357] on div "Name En: Egg Cheese Honey Name Ar: بيض جبن عسل Description En: Sweet mix of egg…" at bounding box center [978, 356] width 713 height 191
click at [937, 284] on span "Egg Cheese Honey" at bounding box center [917, 290] width 90 height 17
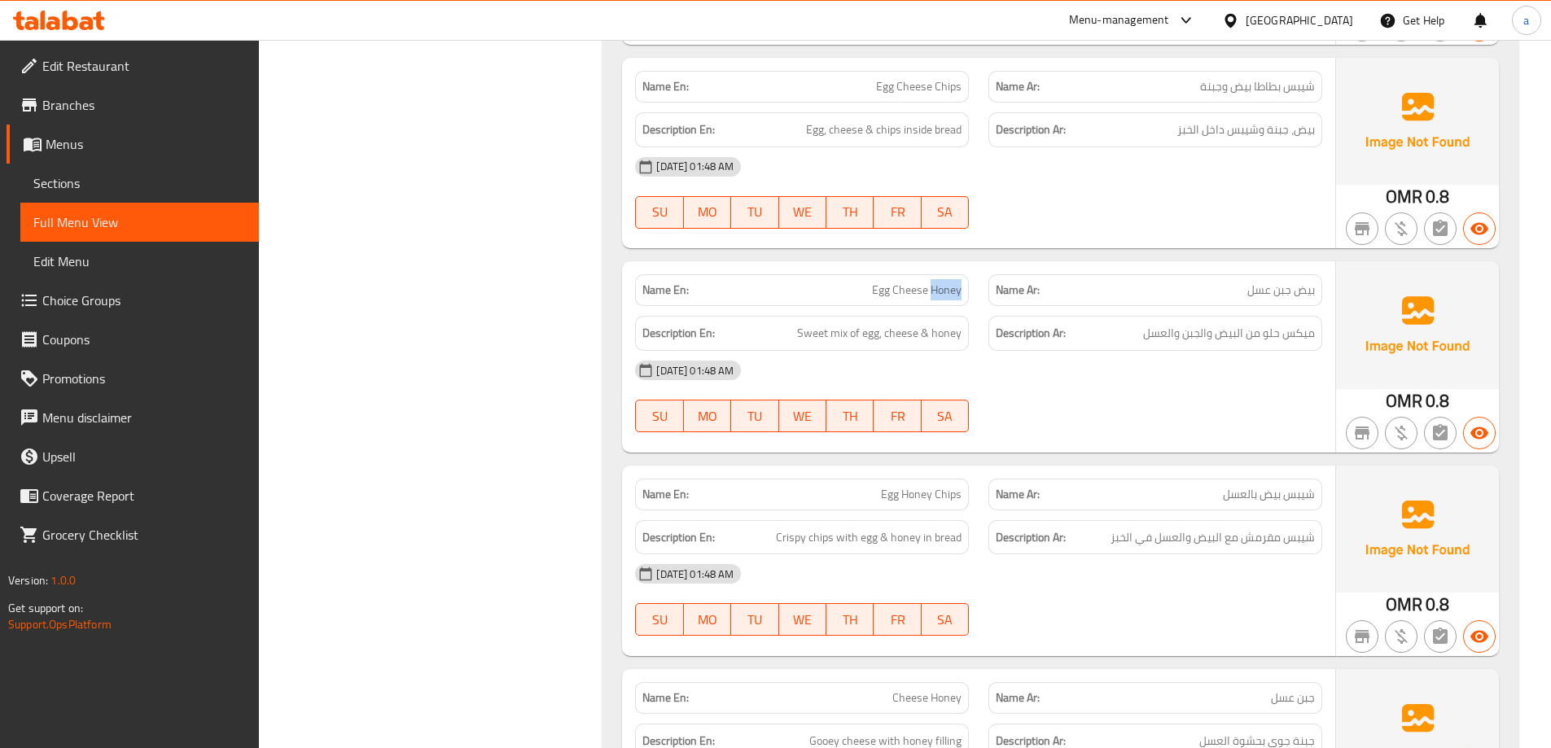
drag, startPoint x: 937, startPoint y: 284, endPoint x: 914, endPoint y: 295, distance: 25.1
click at [936, 285] on span "Egg Cheese Honey" at bounding box center [917, 290] width 90 height 17
click at [886, 289] on span "Egg Cheese Honey" at bounding box center [917, 290] width 90 height 17
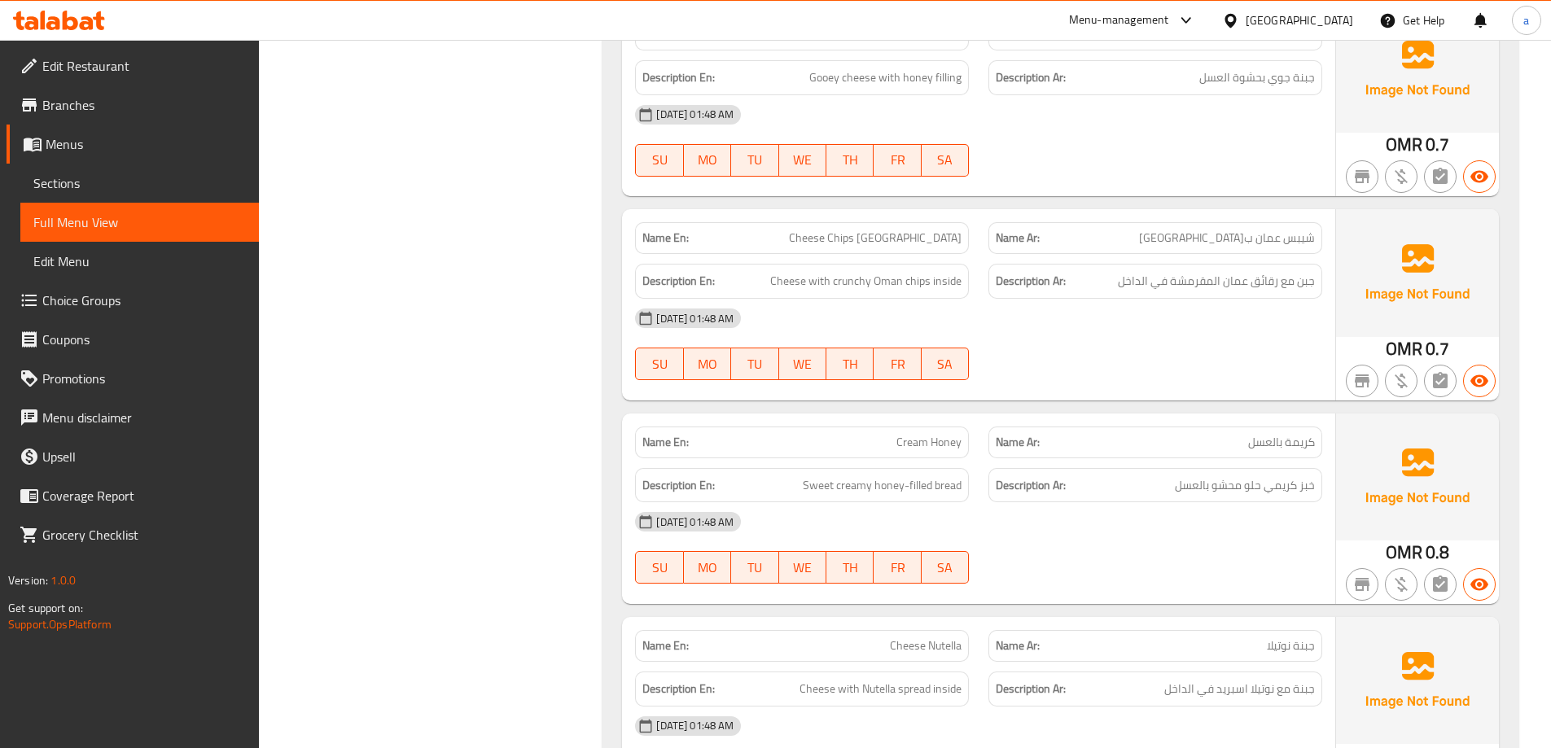
scroll to position [4724, 0]
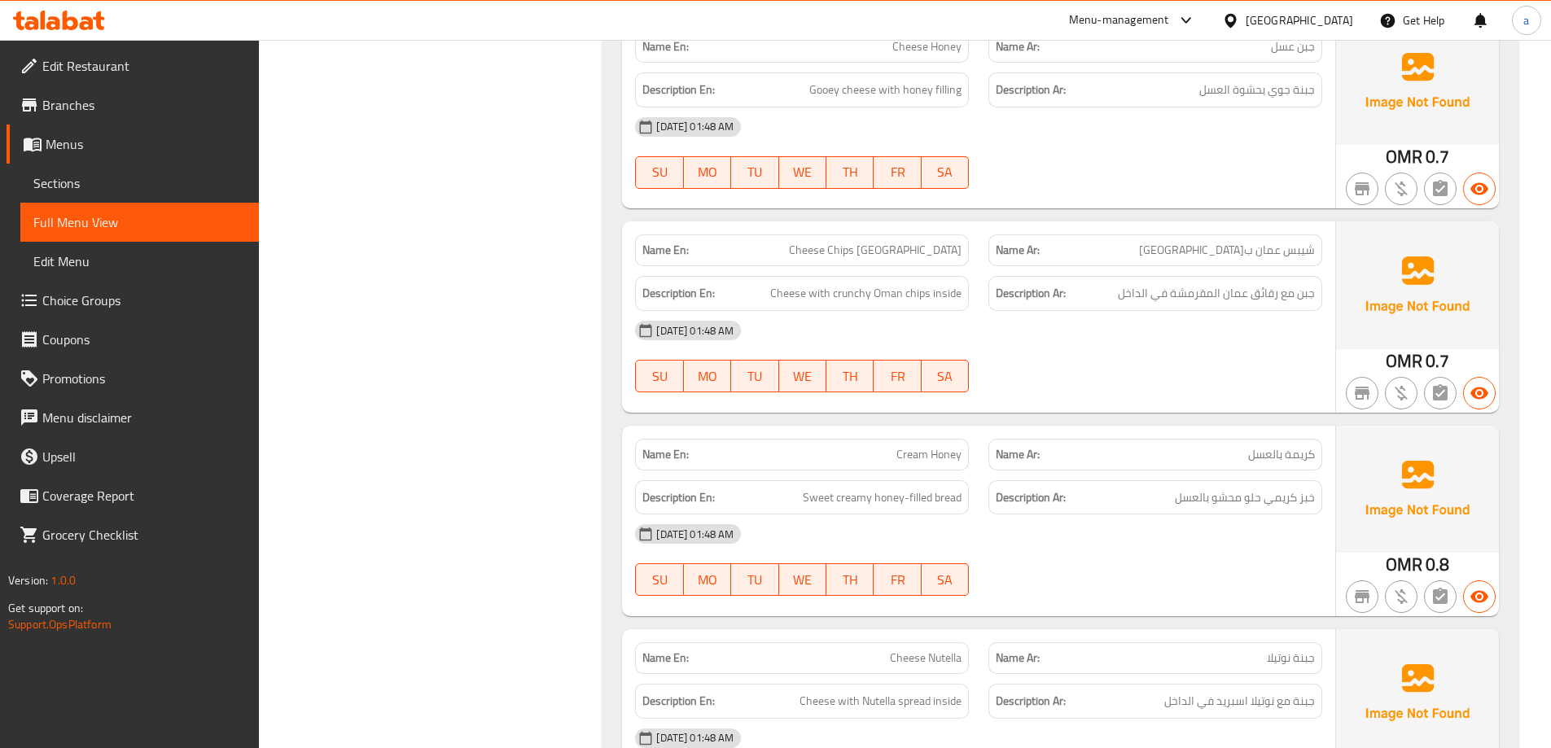
click at [1277, 242] on span "شيبس عمان ب[GEOGRAPHIC_DATA]" at bounding box center [1227, 250] width 176 height 17
drag, startPoint x: 963, startPoint y: 239, endPoint x: 933, endPoint y: 252, distance: 32.5
click at [942, 249] on div "Name En: Cheese Chips Oman" at bounding box center [802, 251] width 334 height 32
click at [794, 293] on span "Cheese with crunchy Oman chips inside" at bounding box center [865, 293] width 191 height 20
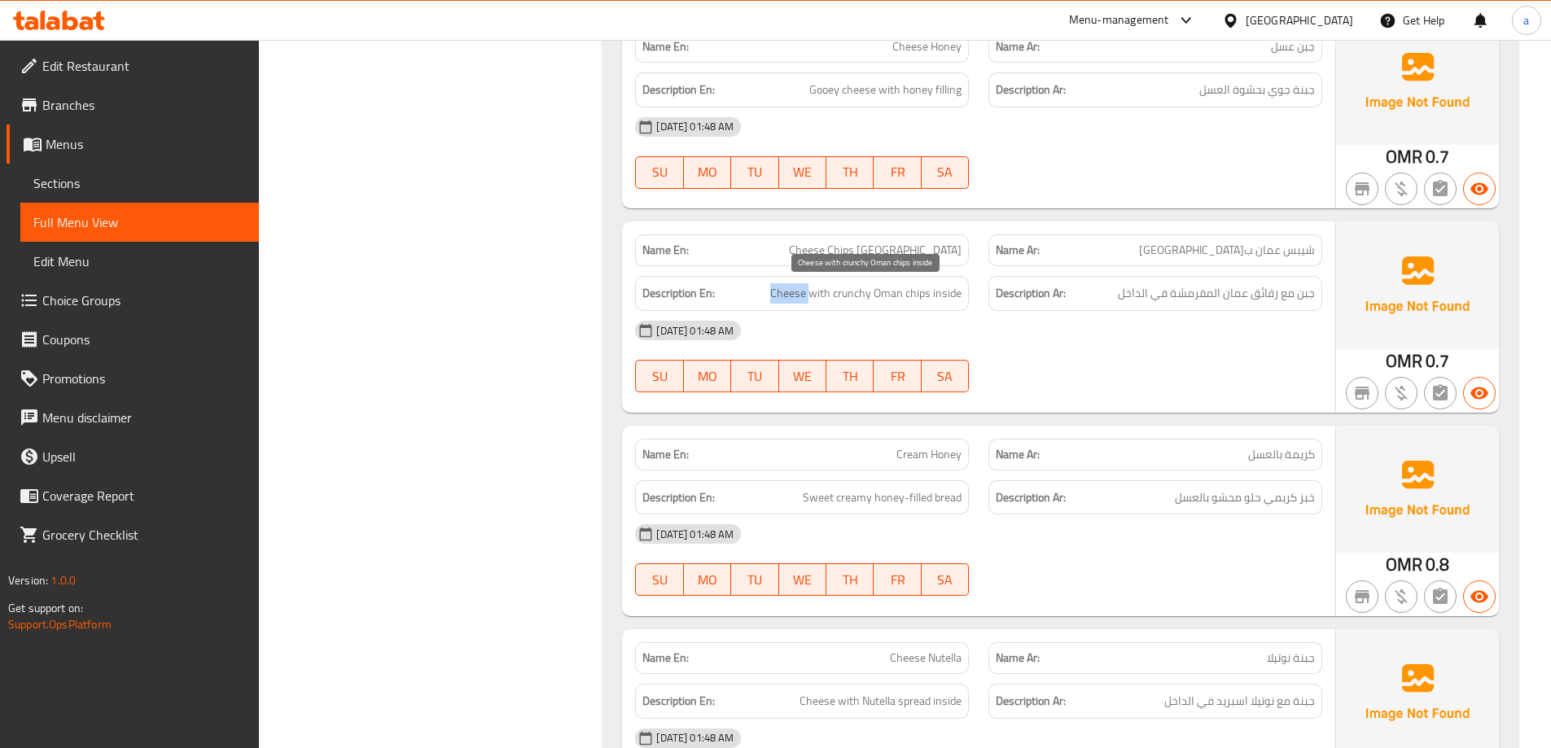
click at [794, 293] on span "Cheese with crunchy Oman chips inside" at bounding box center [865, 293] width 191 height 20
click at [835, 294] on span "Cheese with crunchy Oman chips inside" at bounding box center [865, 293] width 191 height 20
click at [920, 294] on span "Cheese with crunchy Oman chips inside" at bounding box center [865, 293] width 191 height 20
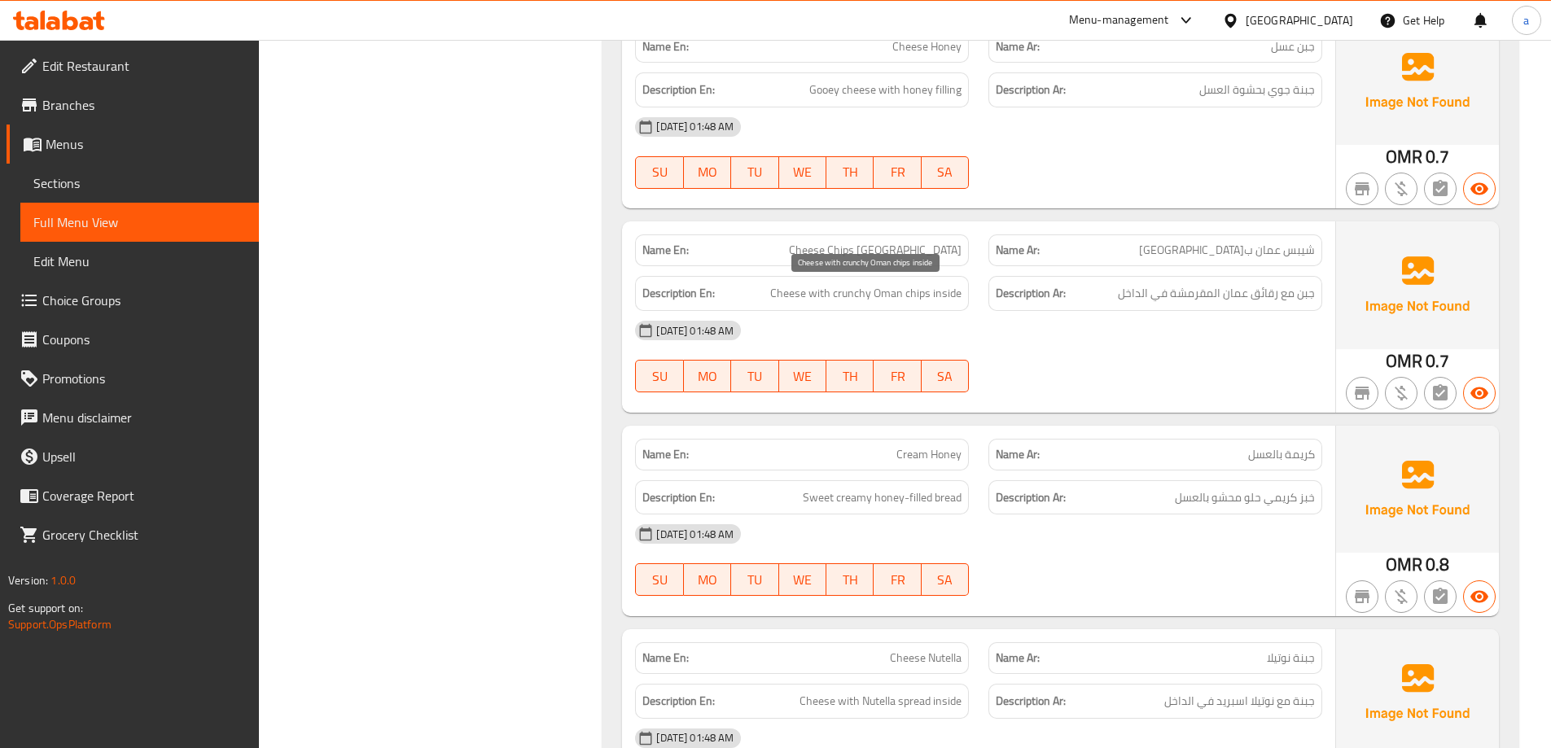
click at [901, 295] on span "Cheese with crunchy Oman chips inside" at bounding box center [865, 293] width 191 height 20
click at [860, 297] on span "Cheese with crunchy Oman chips inside" at bounding box center [865, 293] width 191 height 20
click at [935, 287] on span "Cheese with crunchy Oman chips inside" at bounding box center [865, 293] width 191 height 20
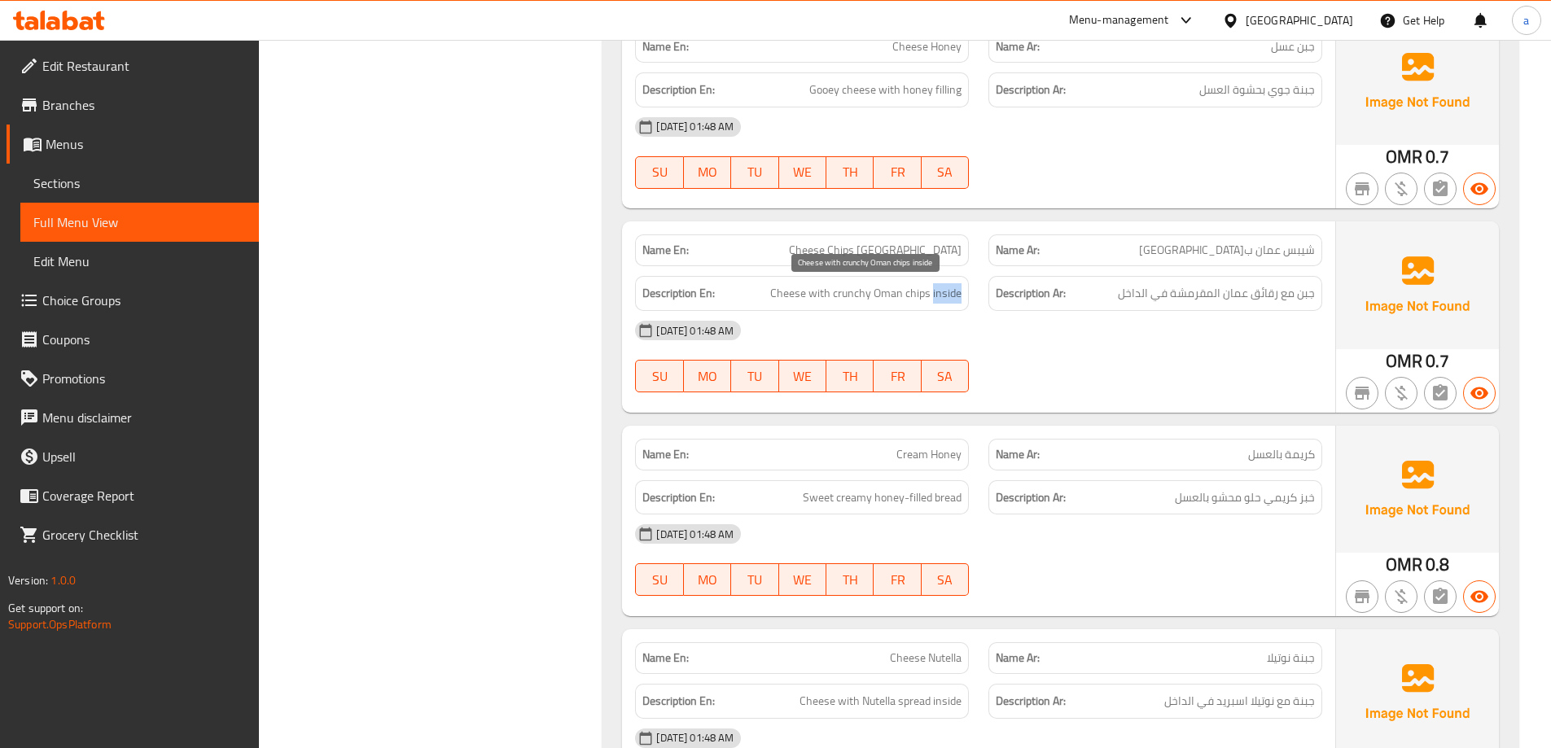
drag, startPoint x: 935, startPoint y: 287, endPoint x: 973, endPoint y: 406, distance: 125.7
click at [935, 286] on span "Cheese with crunchy Oman chips inside" at bounding box center [865, 293] width 191 height 20
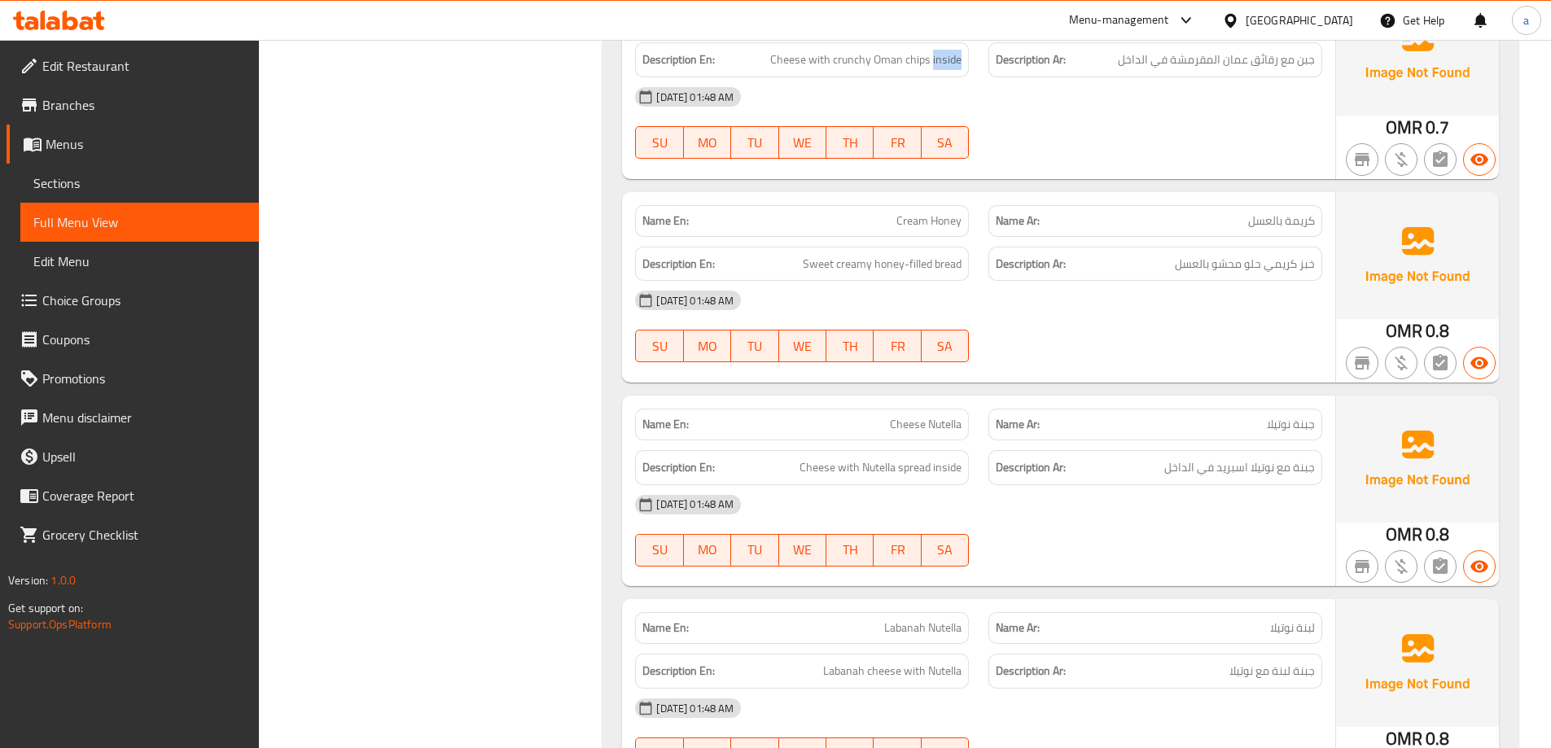
scroll to position [4968, 0]
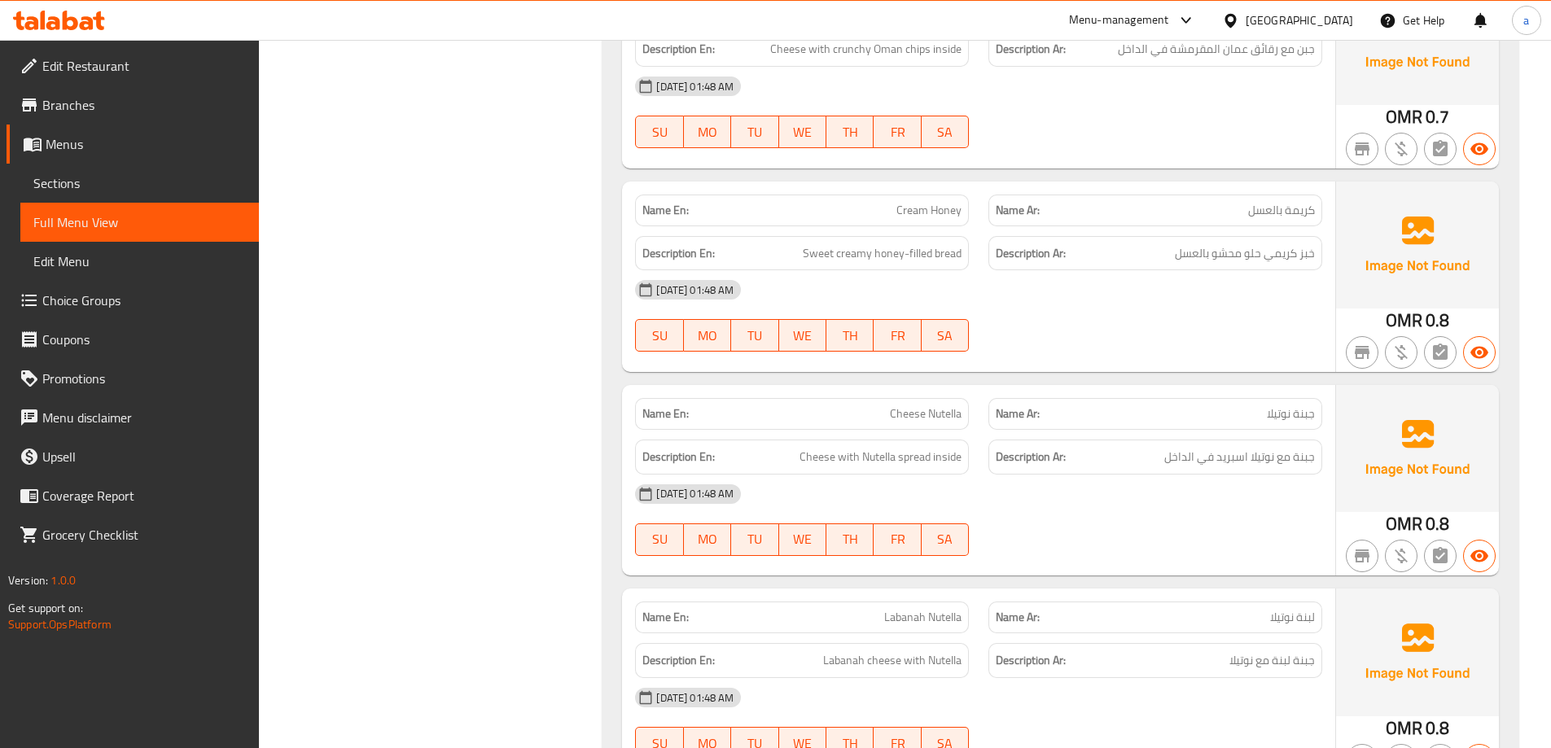
drag, startPoint x: 1257, startPoint y: 230, endPoint x: 1041, endPoint y: 231, distance: 215.8
click at [1257, 230] on div "Description Ar: خبز كريمي حلو محشو بالعسل" at bounding box center [1155, 253] width 353 height 55
click at [915, 214] on span "Cream Honey" at bounding box center [929, 210] width 65 height 17
click at [976, 213] on div "Name En: Cream Honey" at bounding box center [801, 210] width 353 height 51
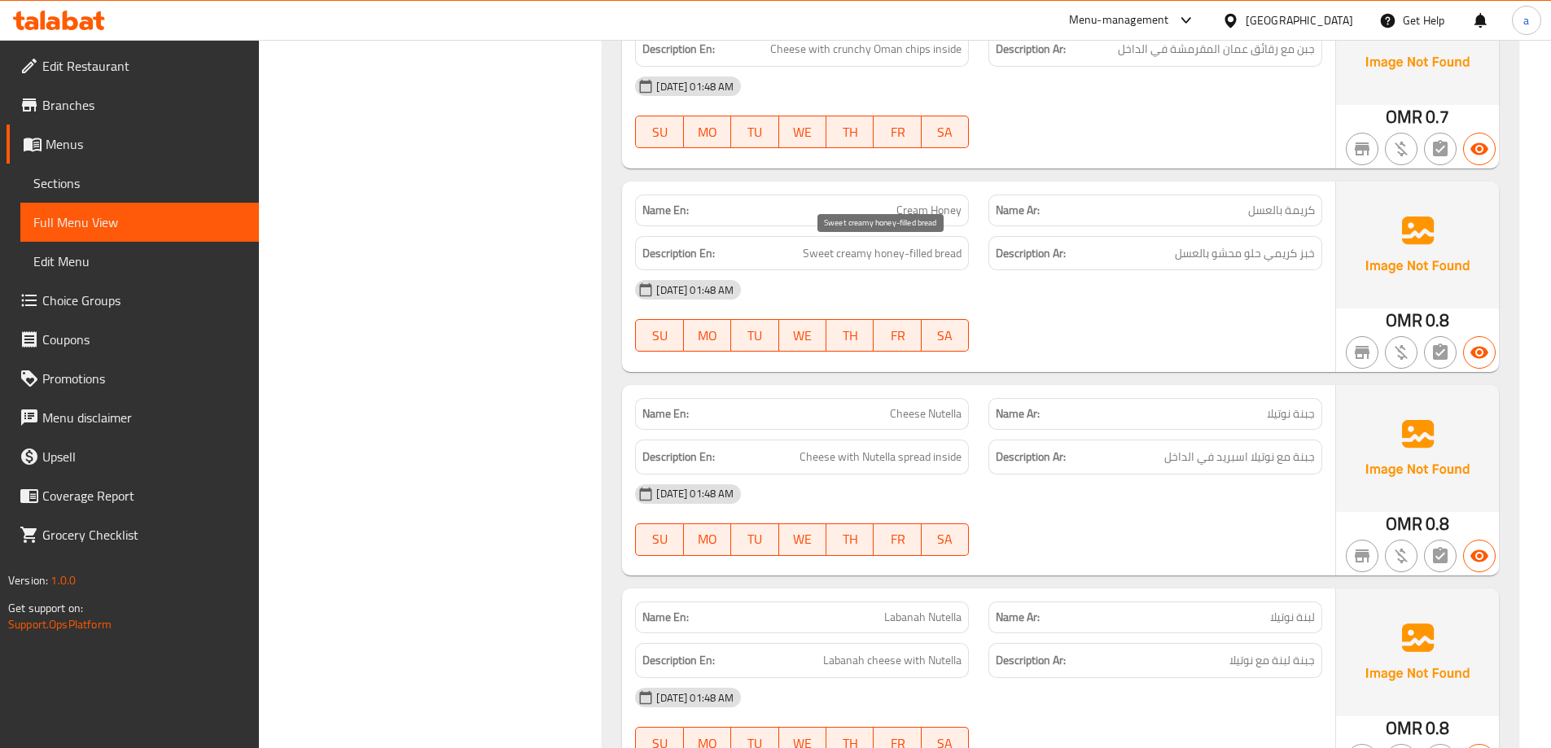
click at [939, 254] on span "Sweet creamy honey-filled bread" at bounding box center [882, 254] width 159 height 20
click at [939, 253] on span "Sweet creamy honey-filled bread" at bounding box center [882, 254] width 159 height 20
click at [847, 255] on span "Sweet creamy honey-filled bread" at bounding box center [882, 254] width 159 height 20
click at [812, 257] on span "Sweet creamy honey-filled bread" at bounding box center [882, 254] width 159 height 20
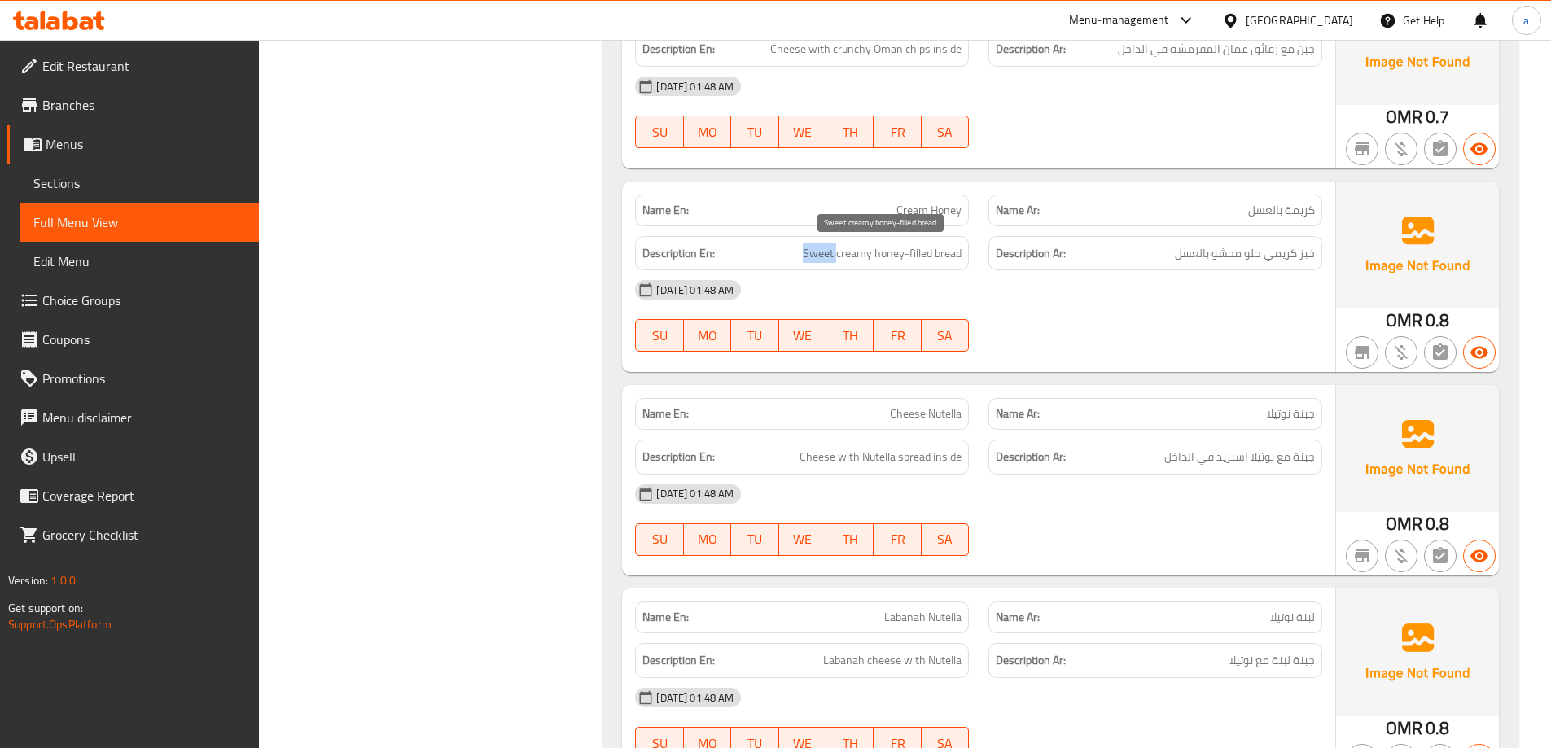
click at [812, 257] on span "Sweet creamy honey-filled bread" at bounding box center [882, 254] width 159 height 20
click at [878, 251] on span "Sweet creamy honey-filled bread" at bounding box center [882, 254] width 159 height 20
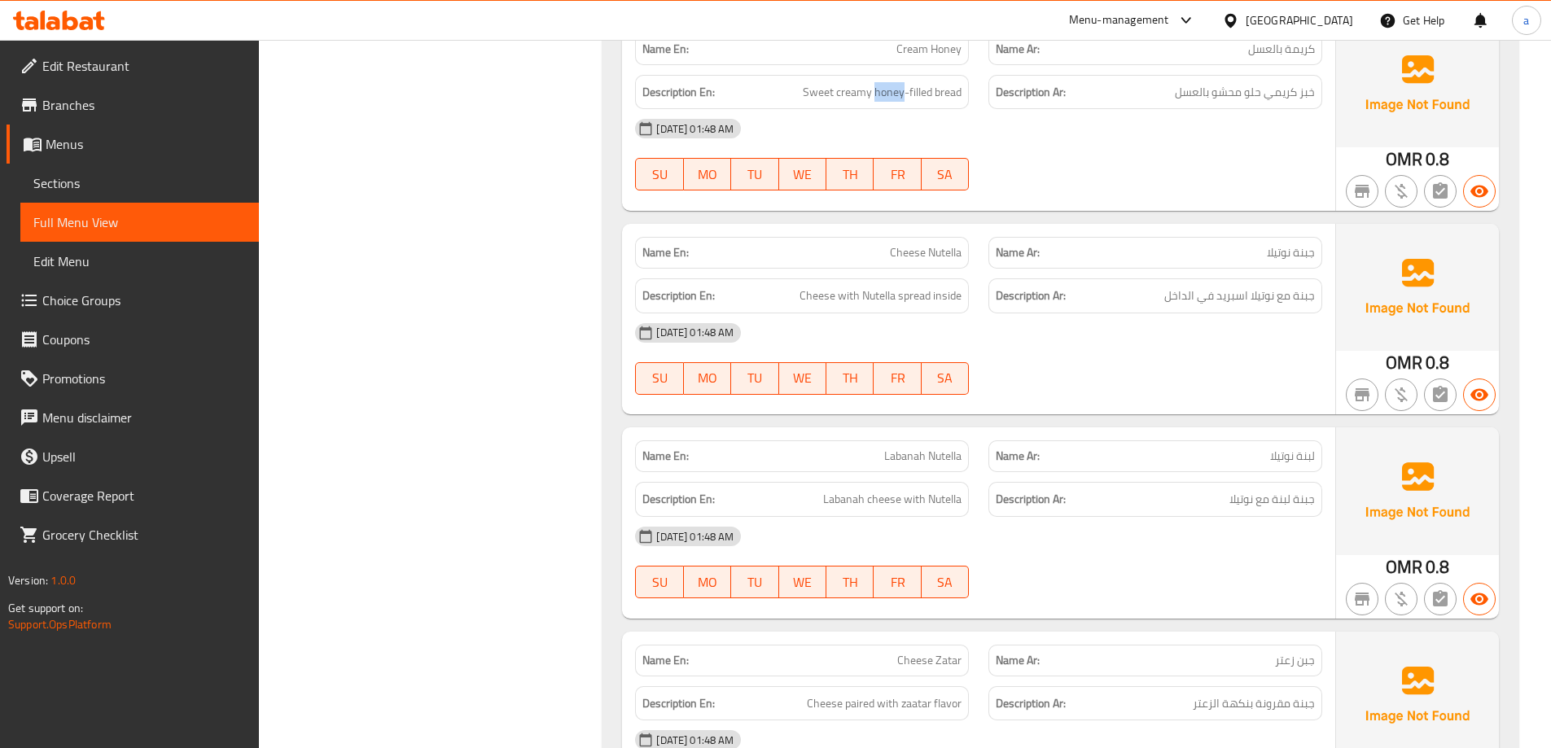
scroll to position [5131, 0]
click at [823, 296] on span "Cheese with Nutella spread inside" at bounding box center [881, 294] width 162 height 20
click at [861, 293] on span "Cheese with Nutella spread inside" at bounding box center [881, 294] width 162 height 20
click at [884, 292] on span "Cheese with Nutella spread inside" at bounding box center [881, 294] width 162 height 20
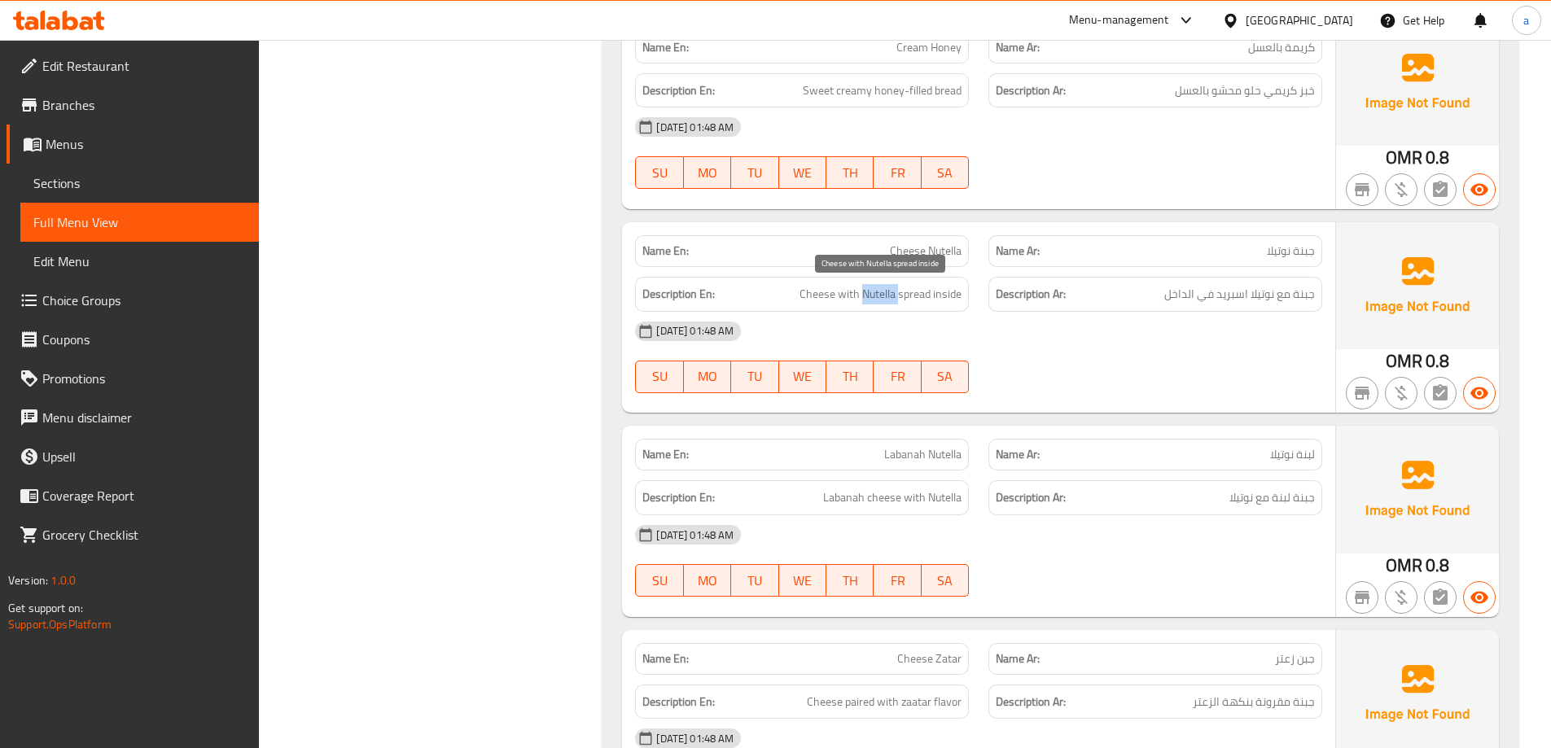
click at [884, 292] on span "Cheese with Nutella spread inside" at bounding box center [881, 294] width 162 height 20
click at [943, 287] on span "Cheese with Nutella spread inside" at bounding box center [881, 294] width 162 height 20
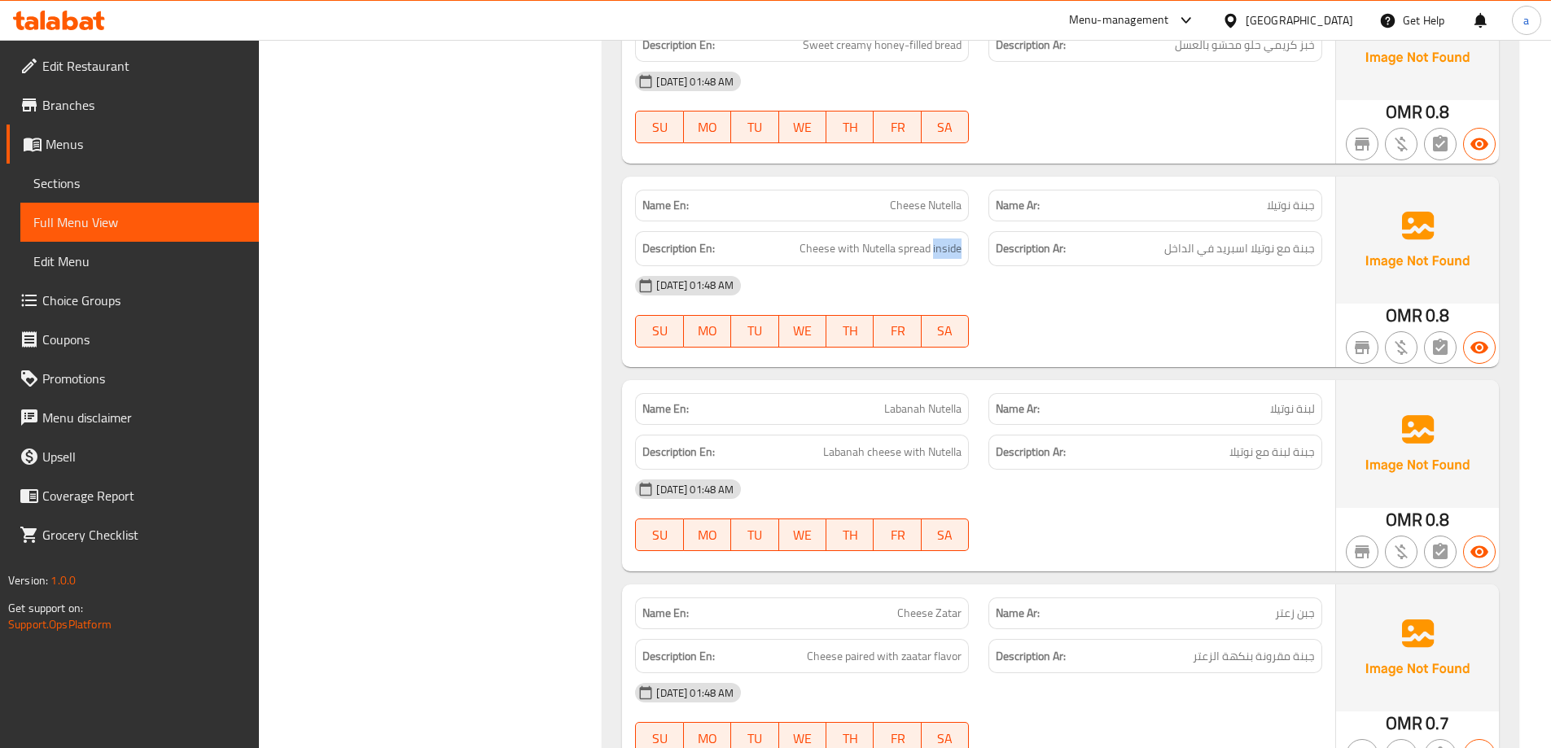
scroll to position [5294, 0]
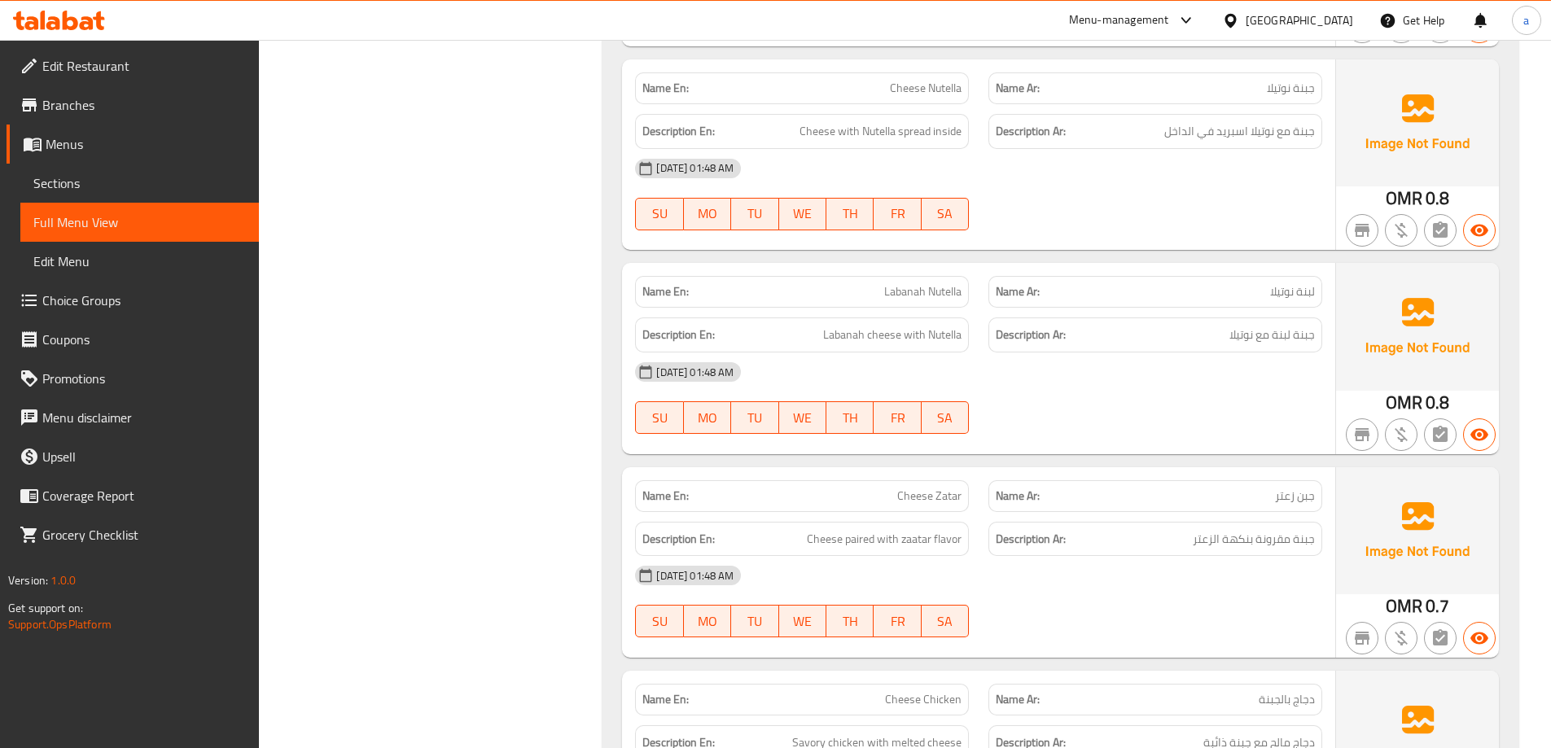
click at [906, 297] on span "Labanah Nutella" at bounding box center [922, 291] width 77 height 17
click at [946, 292] on span "Labanah Nutella" at bounding box center [922, 291] width 77 height 17
click at [854, 334] on span "Labanah cheese with Nutella" at bounding box center [892, 335] width 138 height 20
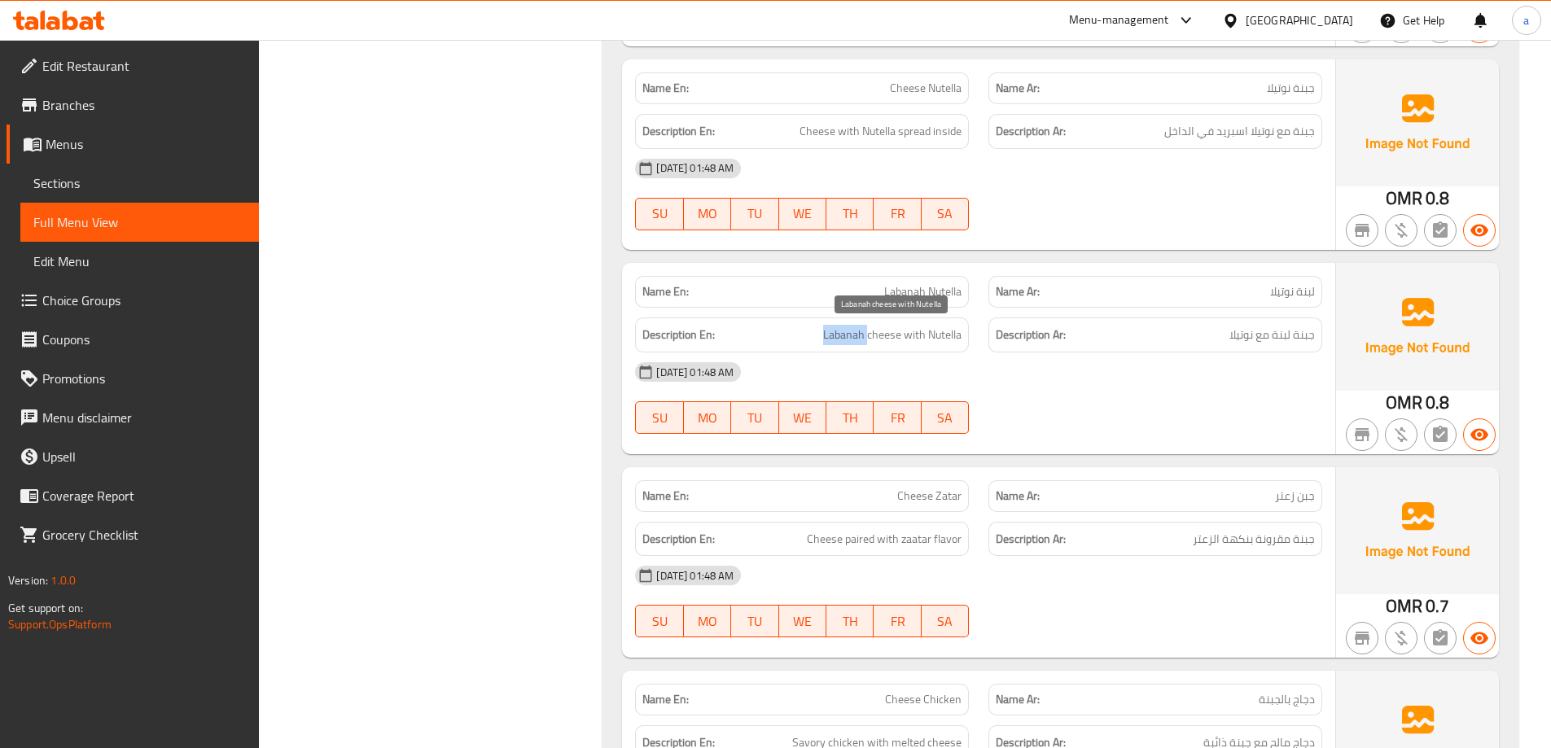
click at [854, 334] on span "Labanah cheese with Nutella" at bounding box center [892, 335] width 138 height 20
click at [889, 336] on span "Labanah cheese with Nutella" at bounding box center [892, 335] width 138 height 20
click at [832, 344] on span "Labanah cheese with Nutella" at bounding box center [892, 335] width 138 height 20
drag, startPoint x: 832, startPoint y: 344, endPoint x: 893, endPoint y: 342, distance: 61.1
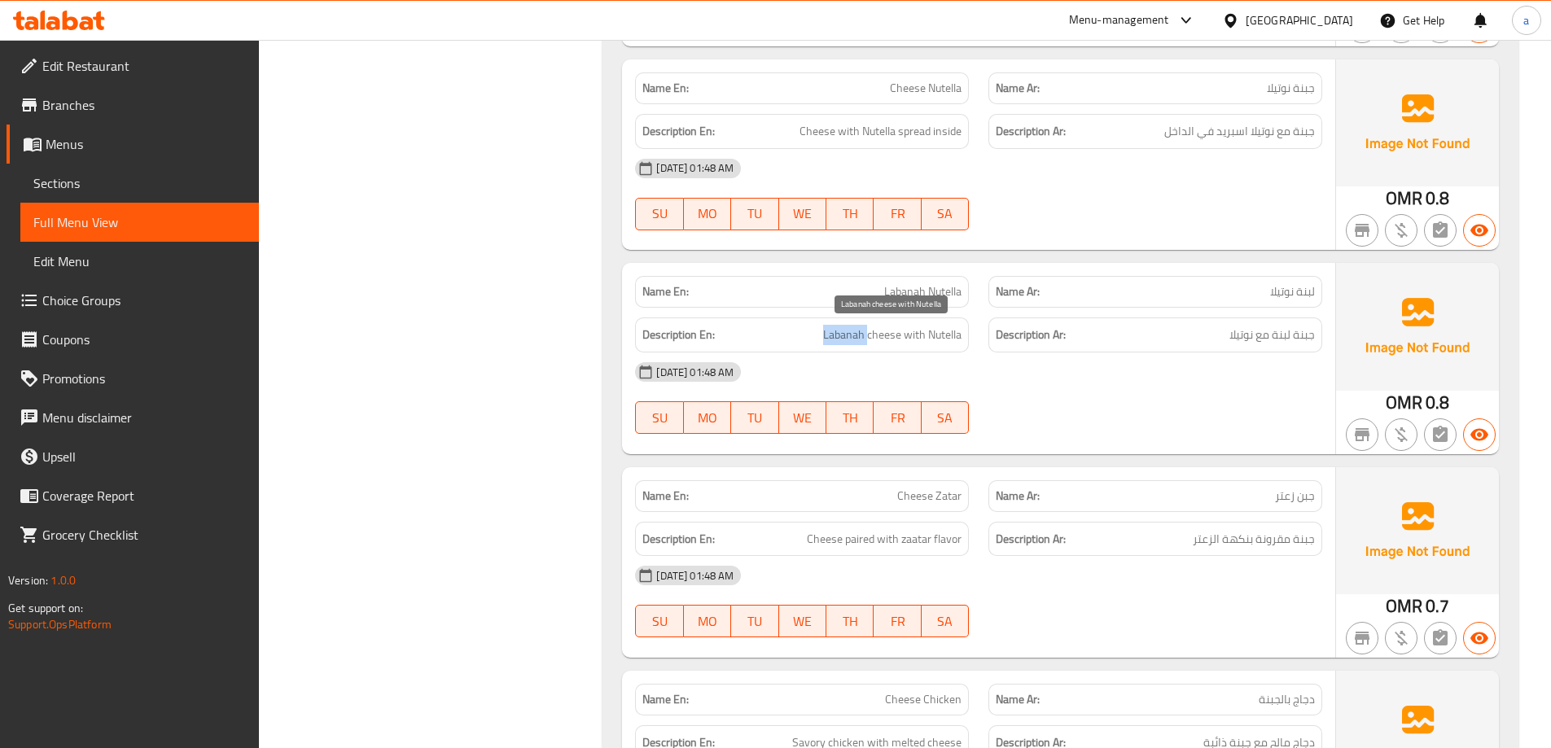
click at [844, 345] on div "Description En: Labanah cheese with Nutella" at bounding box center [802, 335] width 334 height 35
click at [894, 340] on span "Labanah cheese with Nutella" at bounding box center [892, 335] width 138 height 20
click at [897, 340] on span "Labanah cheese with Nutella" at bounding box center [892, 335] width 138 height 20
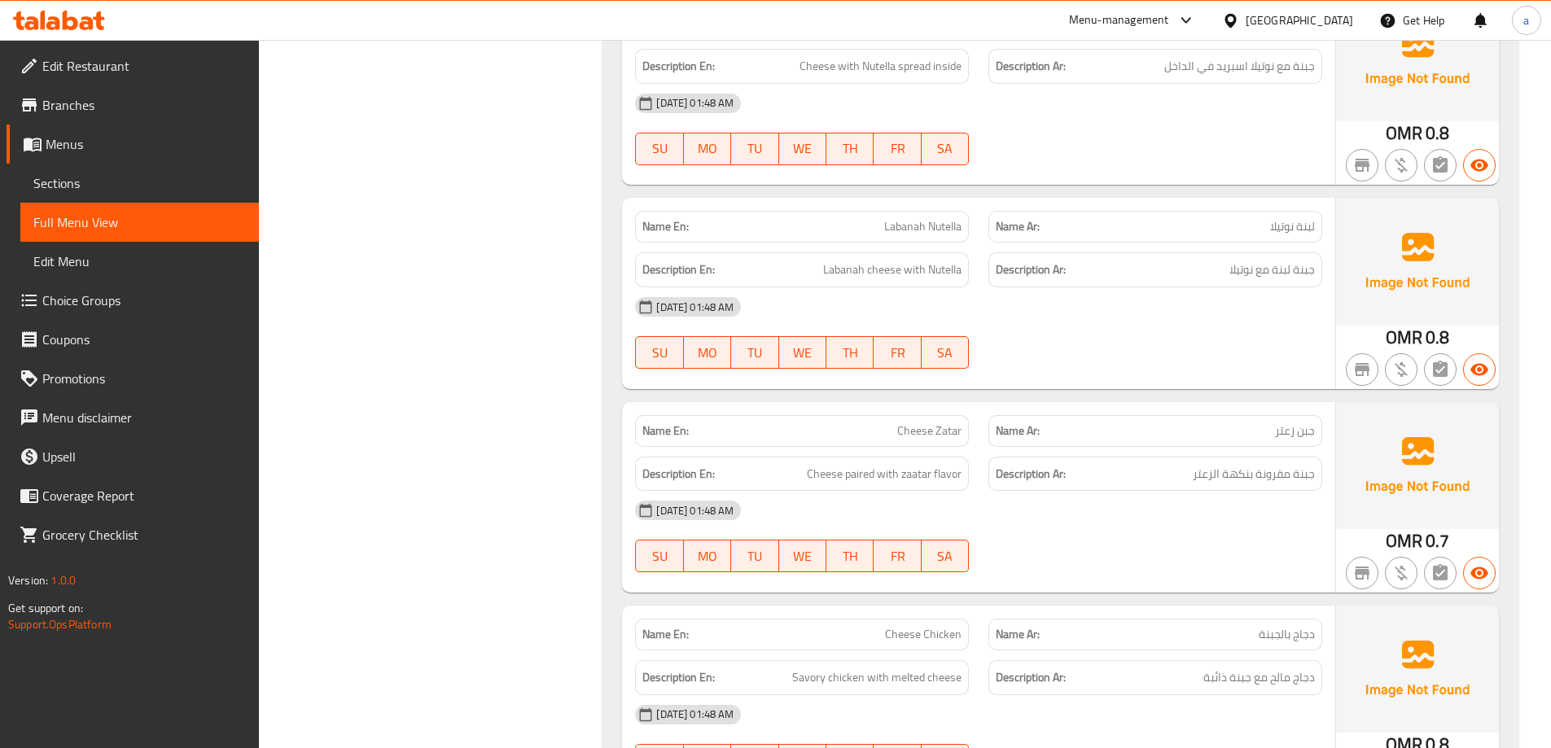
scroll to position [5457, 0]
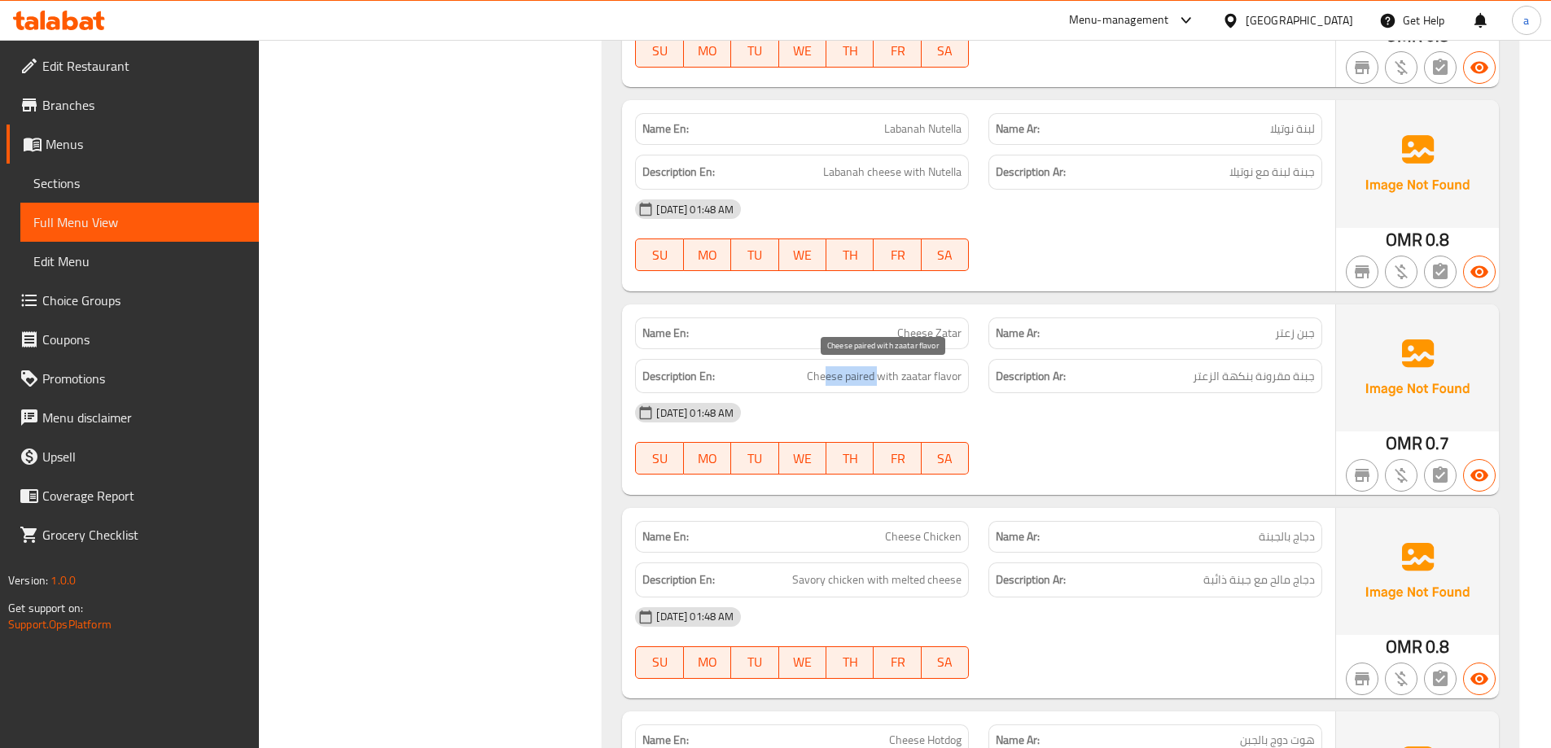
drag, startPoint x: 829, startPoint y: 380, endPoint x: 882, endPoint y: 384, distance: 53.1
click at [882, 384] on span "Cheese paired with zaatar flavor" at bounding box center [884, 376] width 155 height 20
drag, startPoint x: 911, startPoint y: 381, endPoint x: 950, endPoint y: 384, distance: 39.2
click at [950, 384] on span "Cheese paired with zaatar flavor" at bounding box center [884, 376] width 155 height 20
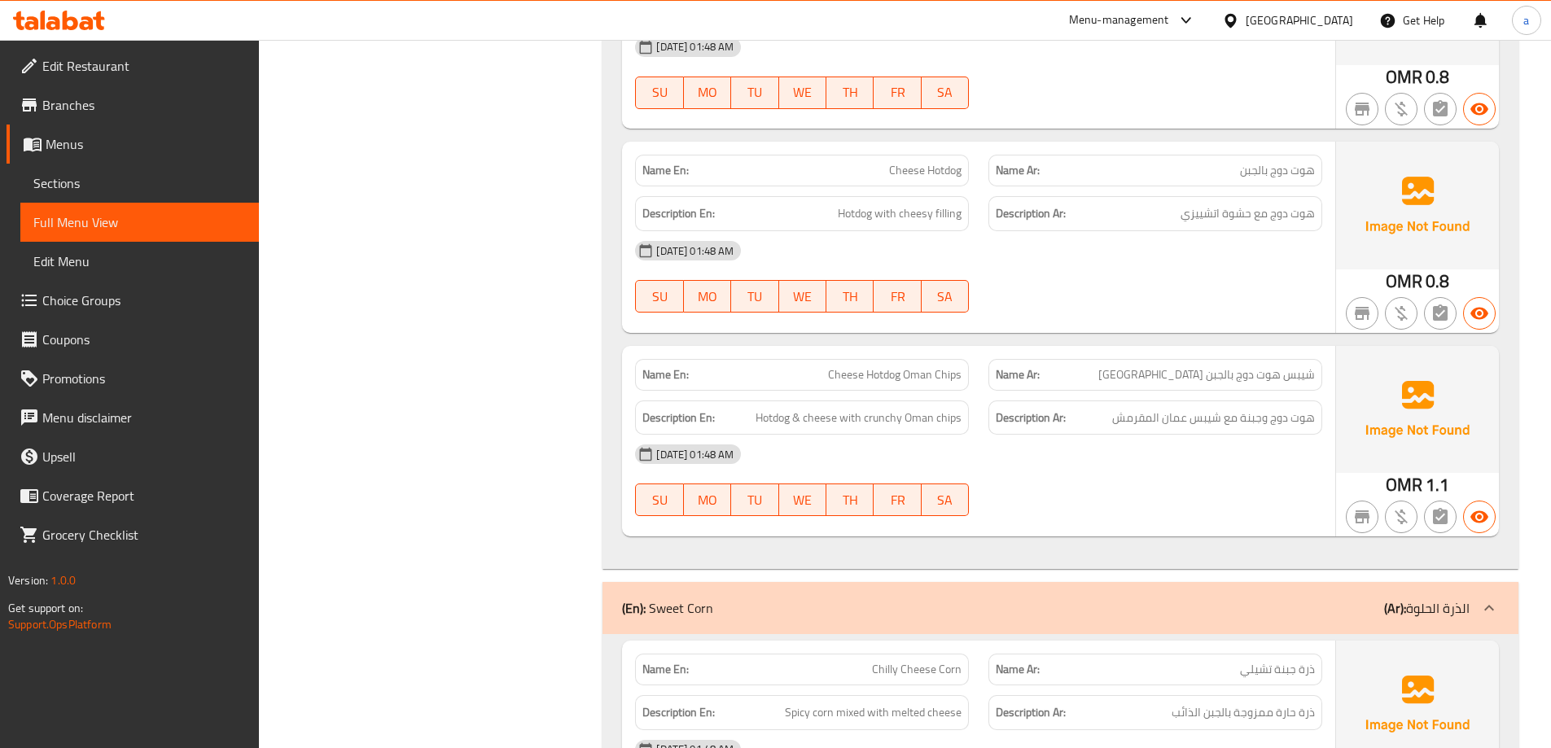
scroll to position [6190, 0]
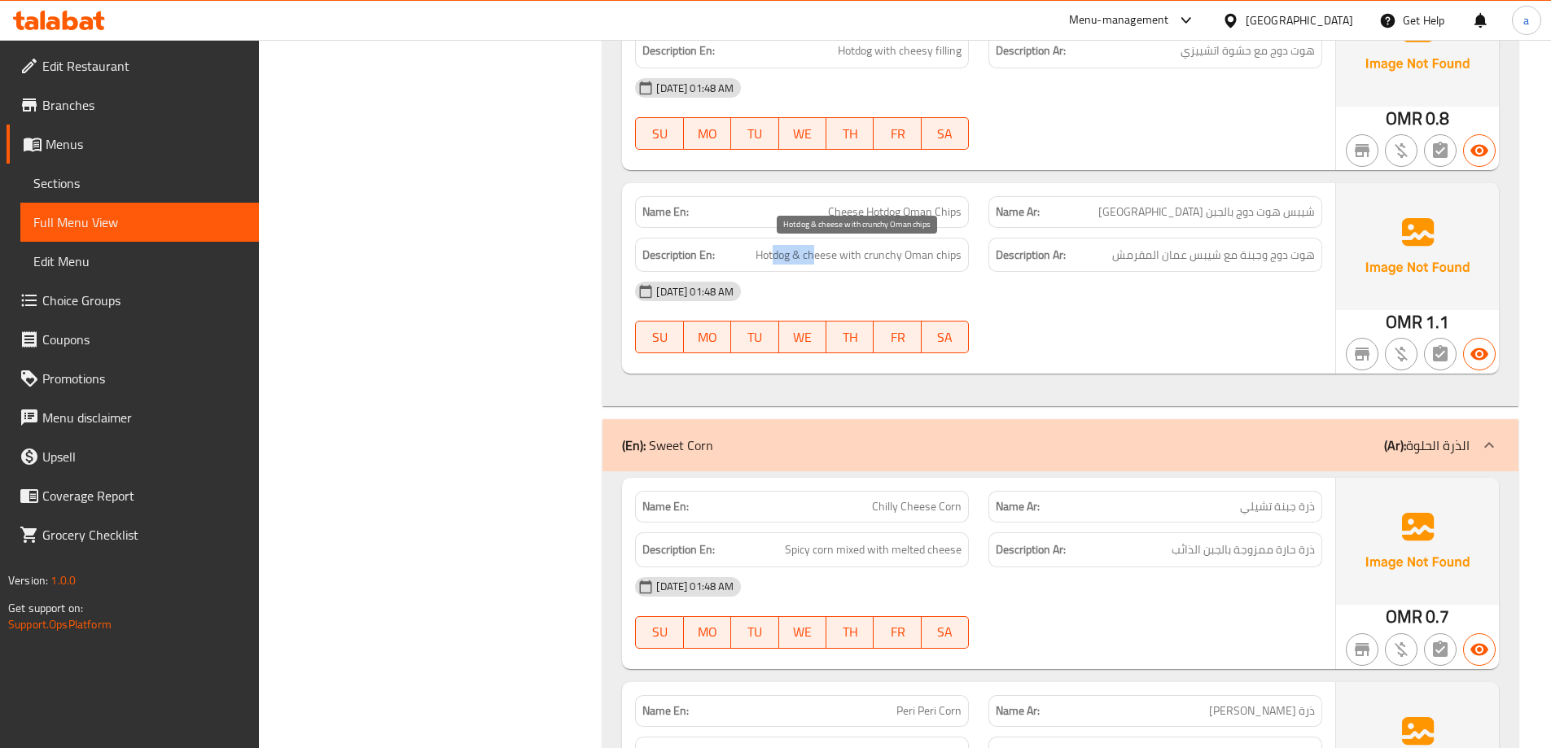
click at [819, 262] on span "Hotdog & cheese with crunchy Oman chips" at bounding box center [859, 255] width 206 height 20
click at [893, 262] on span "Hotdog & cheese with crunchy Oman chips" at bounding box center [859, 255] width 206 height 20
drag, startPoint x: 959, startPoint y: 257, endPoint x: 895, endPoint y: 264, distance: 64.7
click at [895, 264] on span "Hotdog & cheese with crunchy Oman chips" at bounding box center [859, 255] width 206 height 20
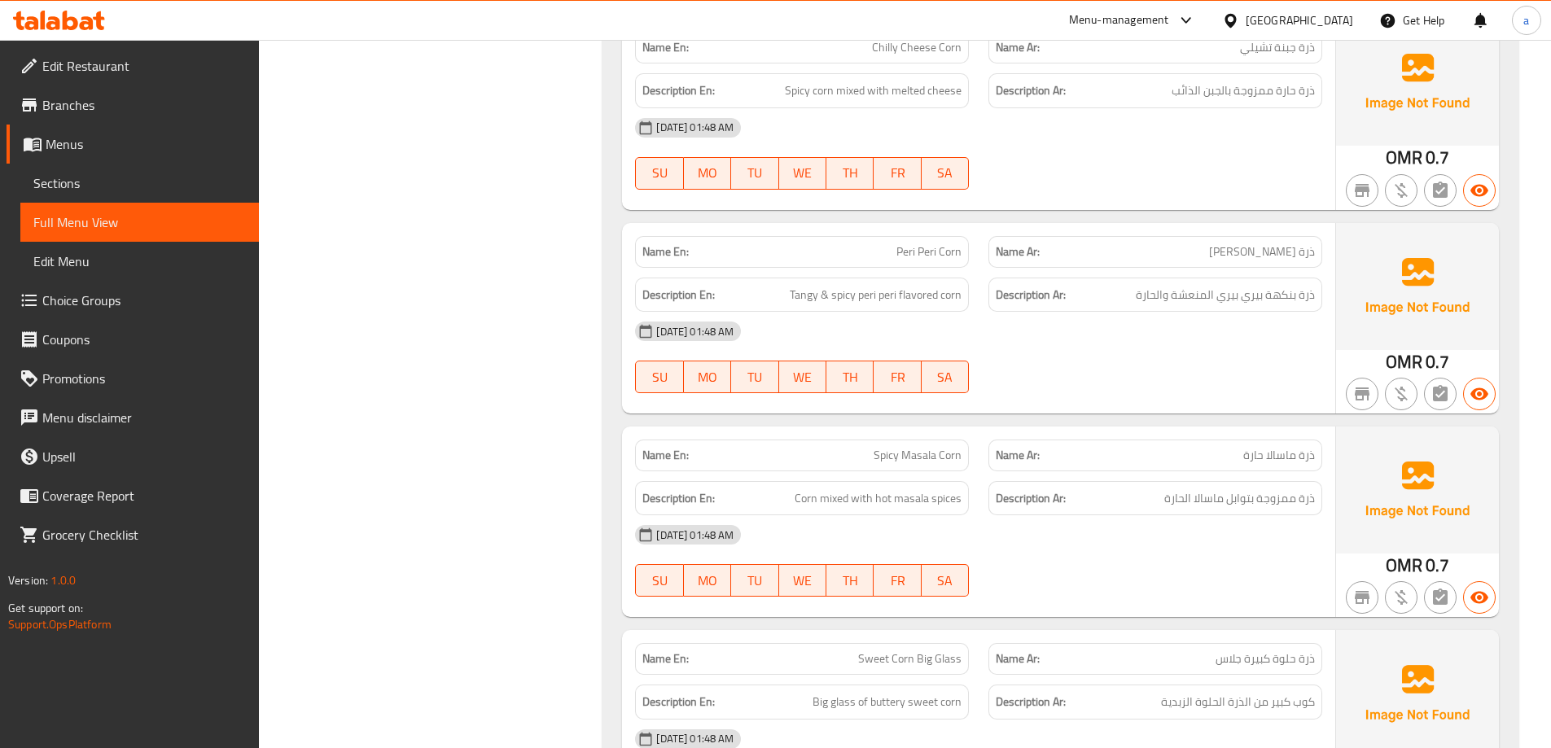
scroll to position [6515, 0]
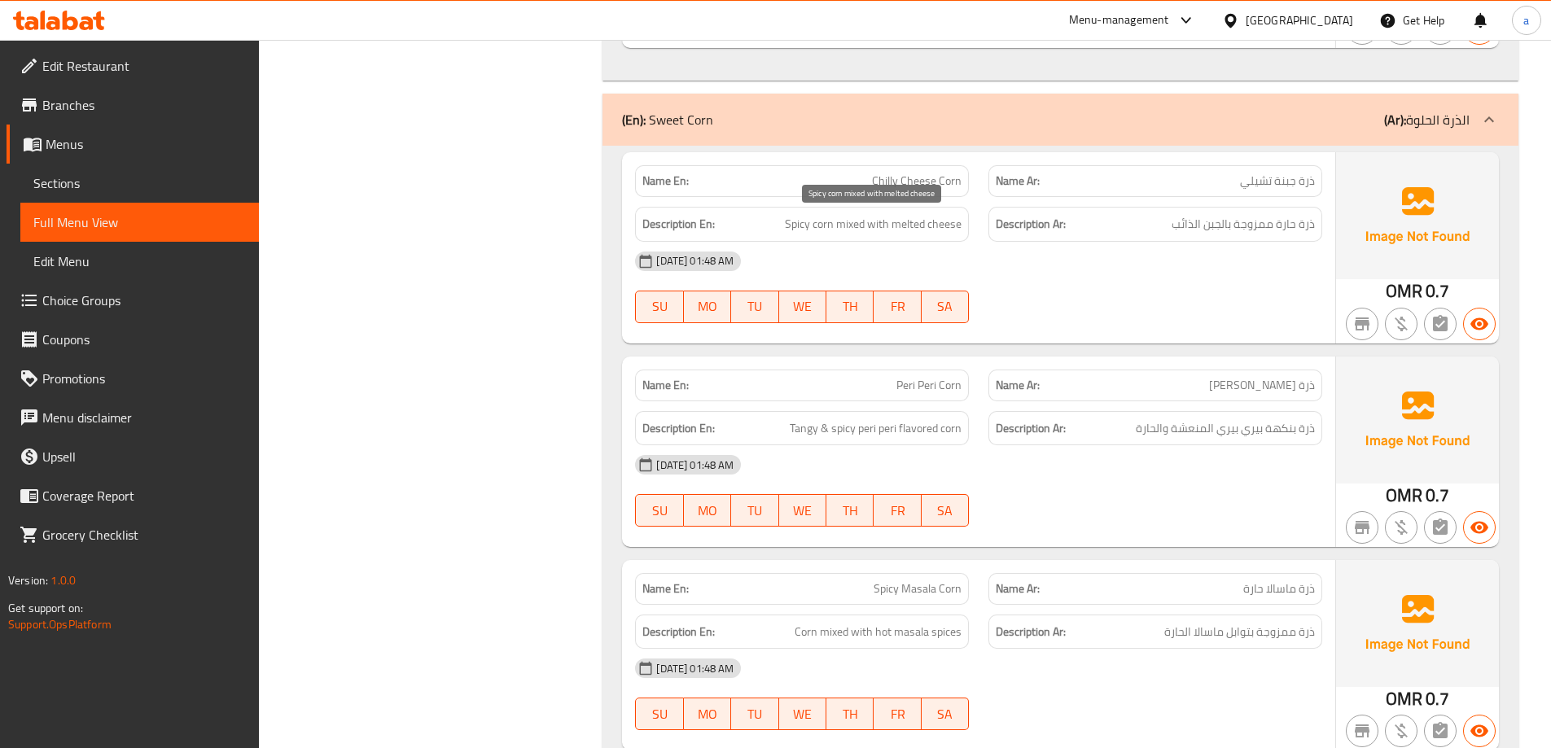
click at [835, 228] on span "Spicy corn mixed with melted cheese" at bounding box center [873, 224] width 177 height 20
drag, startPoint x: 835, startPoint y: 228, endPoint x: 810, endPoint y: 229, distance: 24.4
click at [832, 229] on span "Spicy corn mixed with melted cheese" at bounding box center [873, 224] width 177 height 20
click at [803, 229] on span "Spicy corn mixed with melted cheese" at bounding box center [873, 224] width 177 height 20
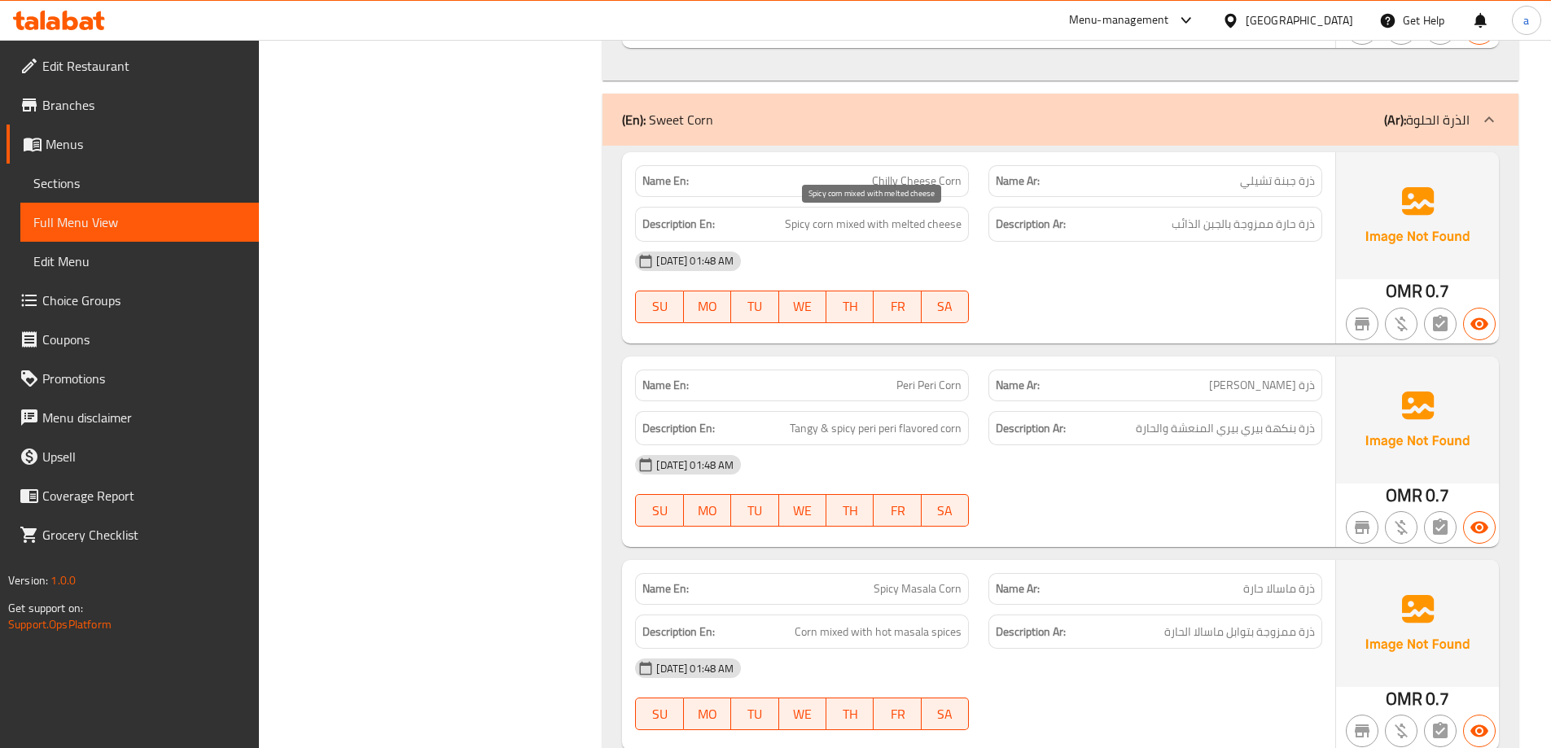
click at [870, 231] on span "Spicy corn mixed with melted cheese" at bounding box center [873, 224] width 177 height 20
click at [941, 230] on span "Spicy corn mixed with melted cheese" at bounding box center [873, 224] width 177 height 20
click at [915, 232] on span "Spicy corn mixed with melted cheese" at bounding box center [873, 224] width 177 height 20
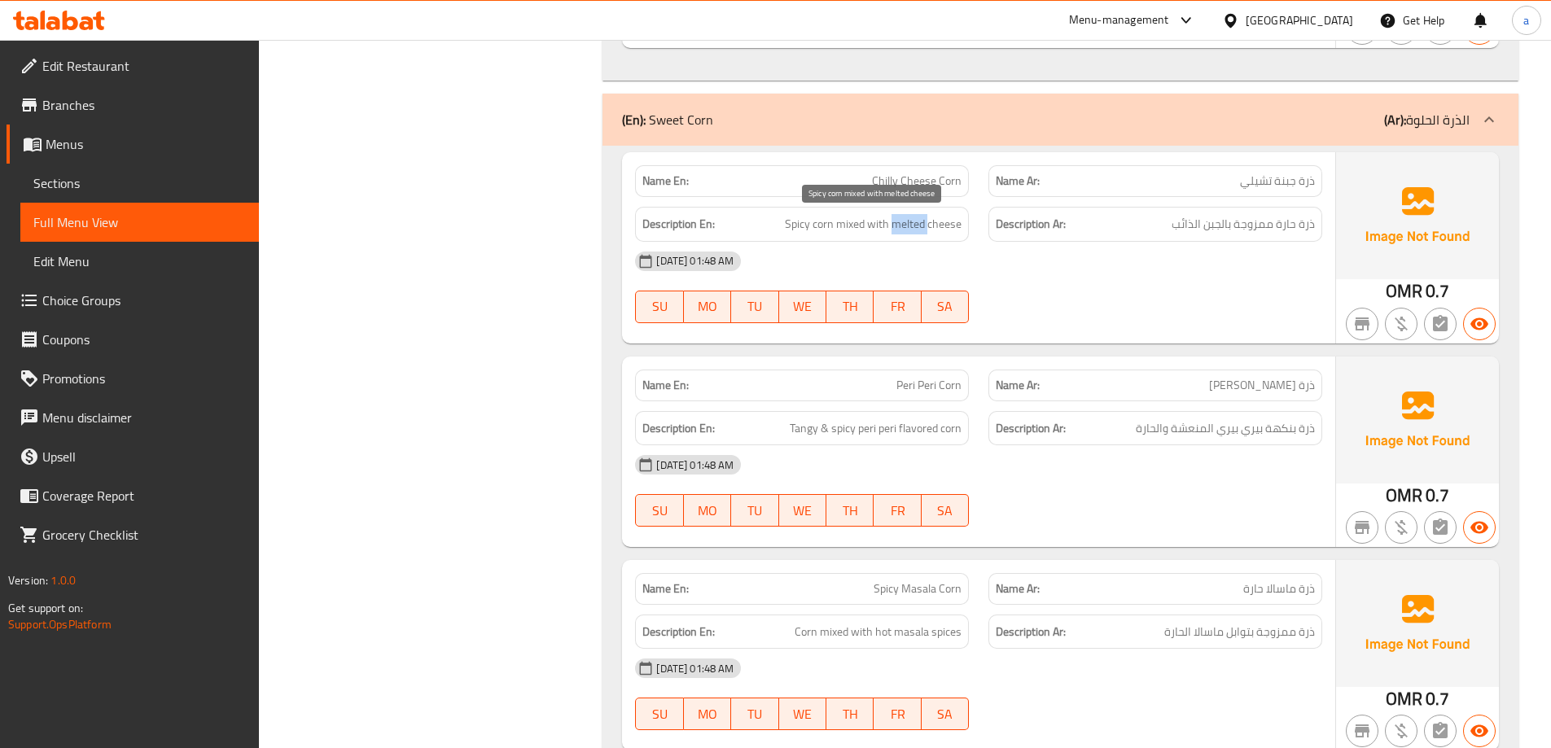
click at [915, 232] on span "Spicy corn mixed with melted cheese" at bounding box center [873, 224] width 177 height 20
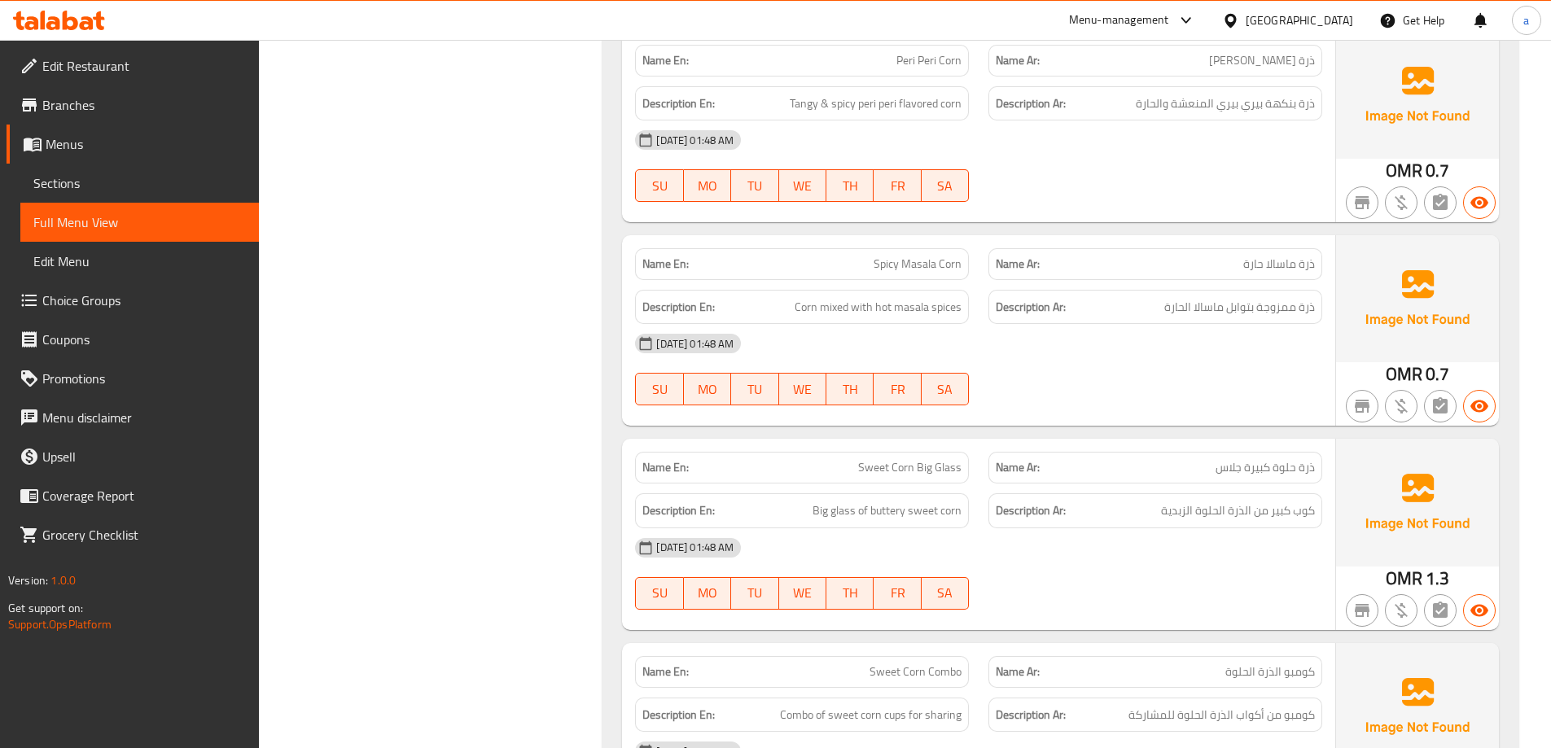
scroll to position [6841, 0]
click at [953, 103] on span "Tangy & spicy peri peri flavored corn" at bounding box center [876, 103] width 172 height 20
click at [897, 110] on span "Tangy & spicy peri peri flavored corn" at bounding box center [876, 103] width 172 height 20
click at [904, 108] on span "Tangy & spicy peri peri flavored corn" at bounding box center [876, 103] width 172 height 20
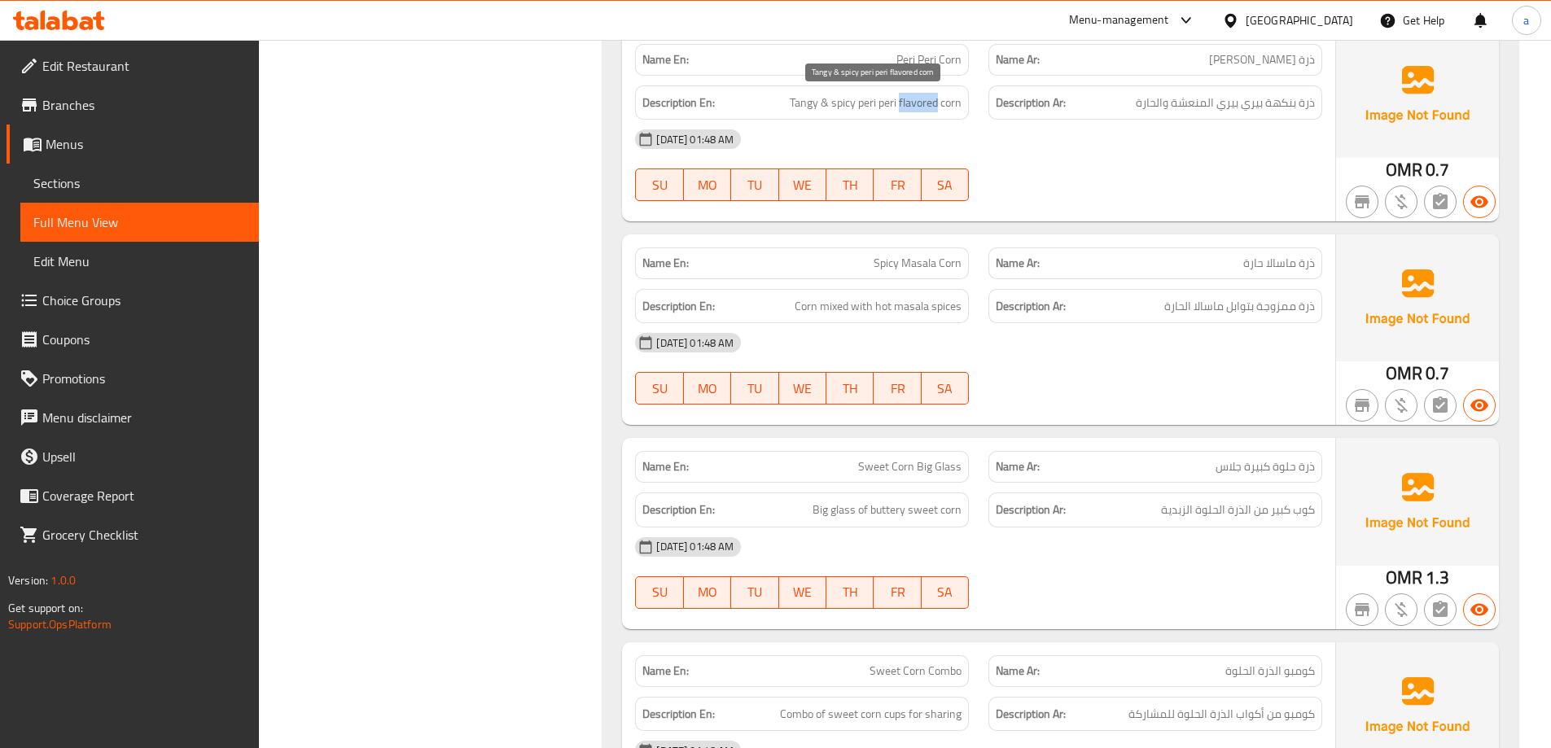
click at [905, 108] on span "Tangy & spicy peri peri flavored corn" at bounding box center [876, 103] width 172 height 20
click at [881, 111] on span "Tangy & spicy peri peri flavored corn" at bounding box center [876, 103] width 172 height 20
click at [866, 108] on span "Tangy & spicy peri peri flavored corn" at bounding box center [876, 103] width 172 height 20
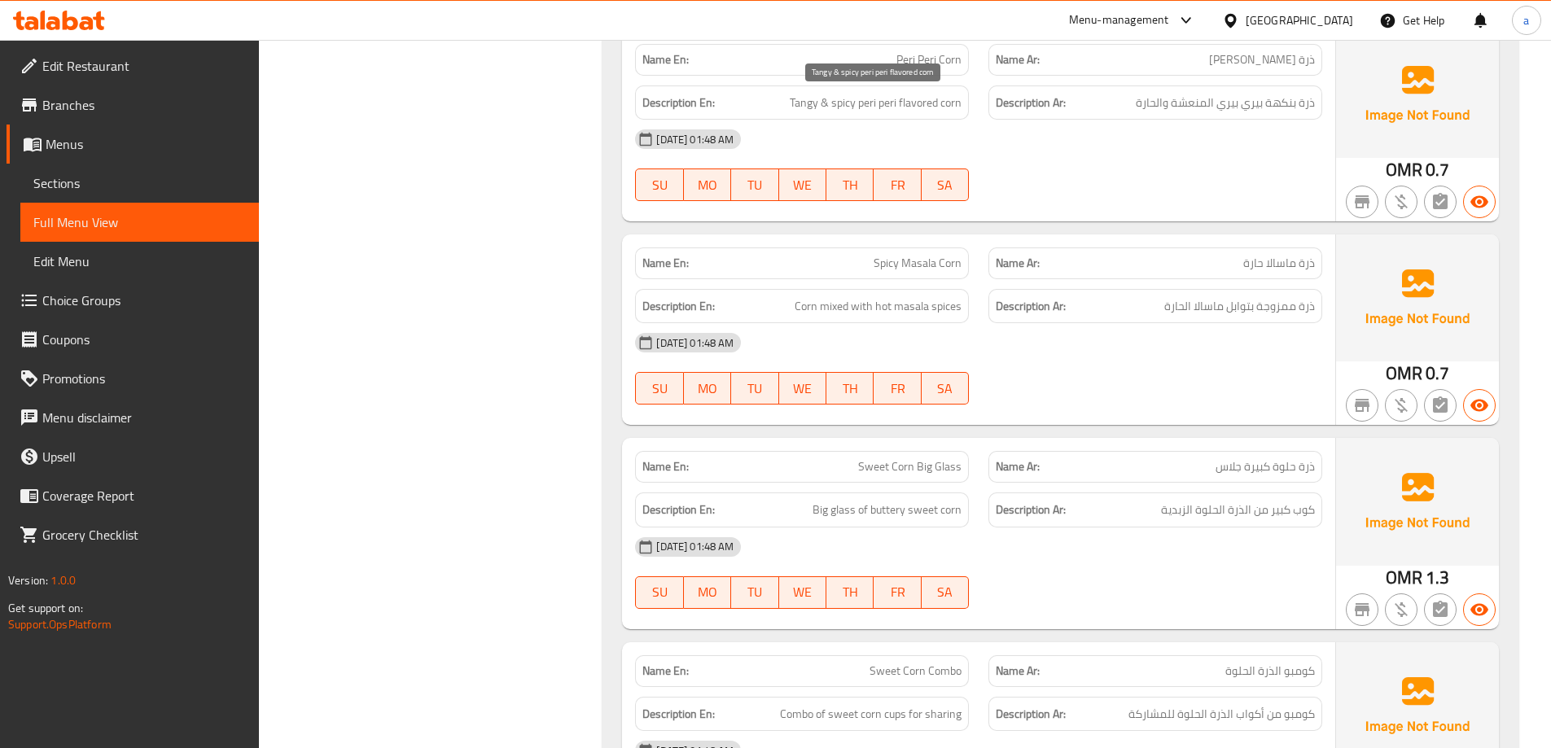
click at [838, 107] on span "Tangy & spicy peri peri flavored corn" at bounding box center [876, 103] width 172 height 20
click at [797, 109] on span "Tangy & spicy peri peri flavored corn" at bounding box center [876, 103] width 172 height 20
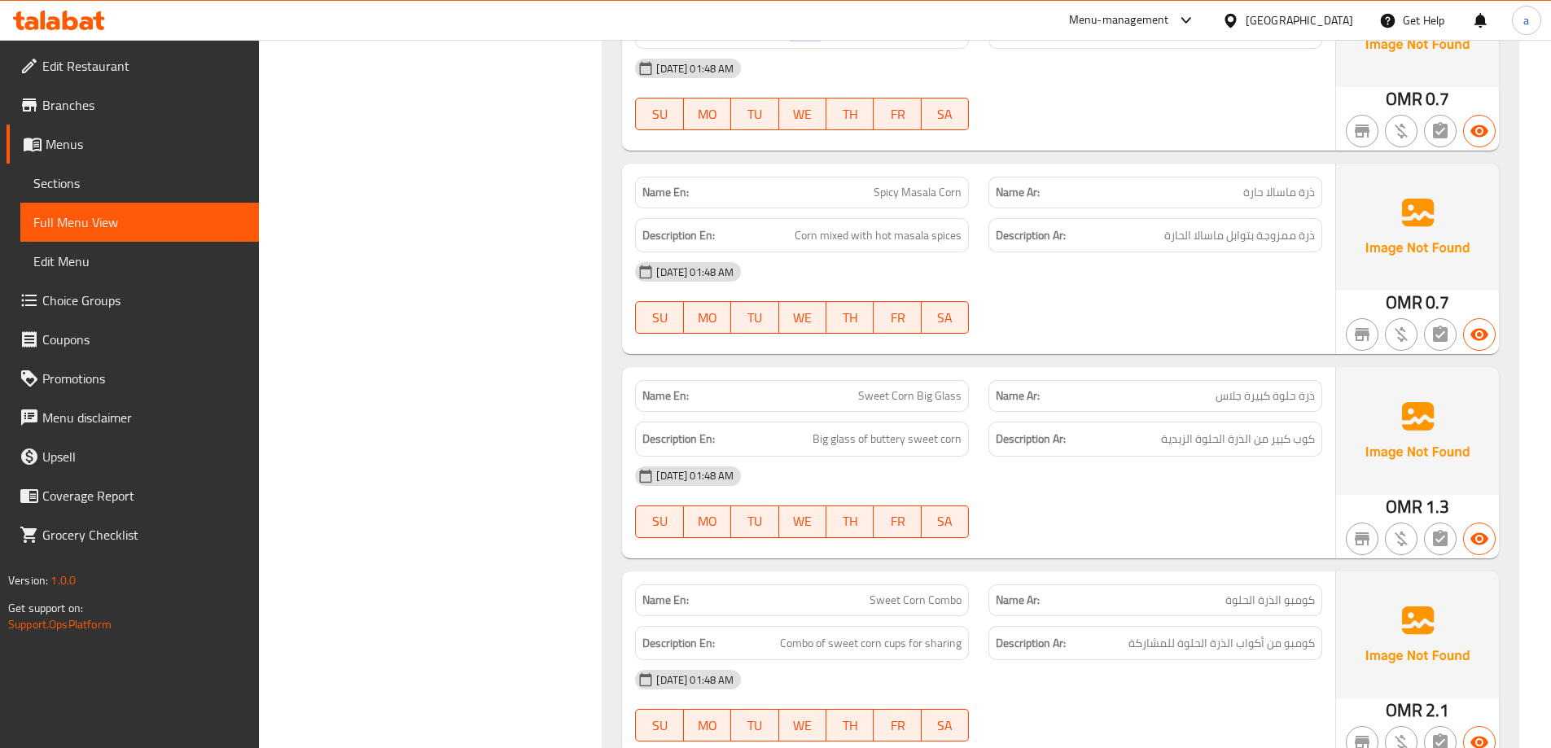
scroll to position [7004, 0]
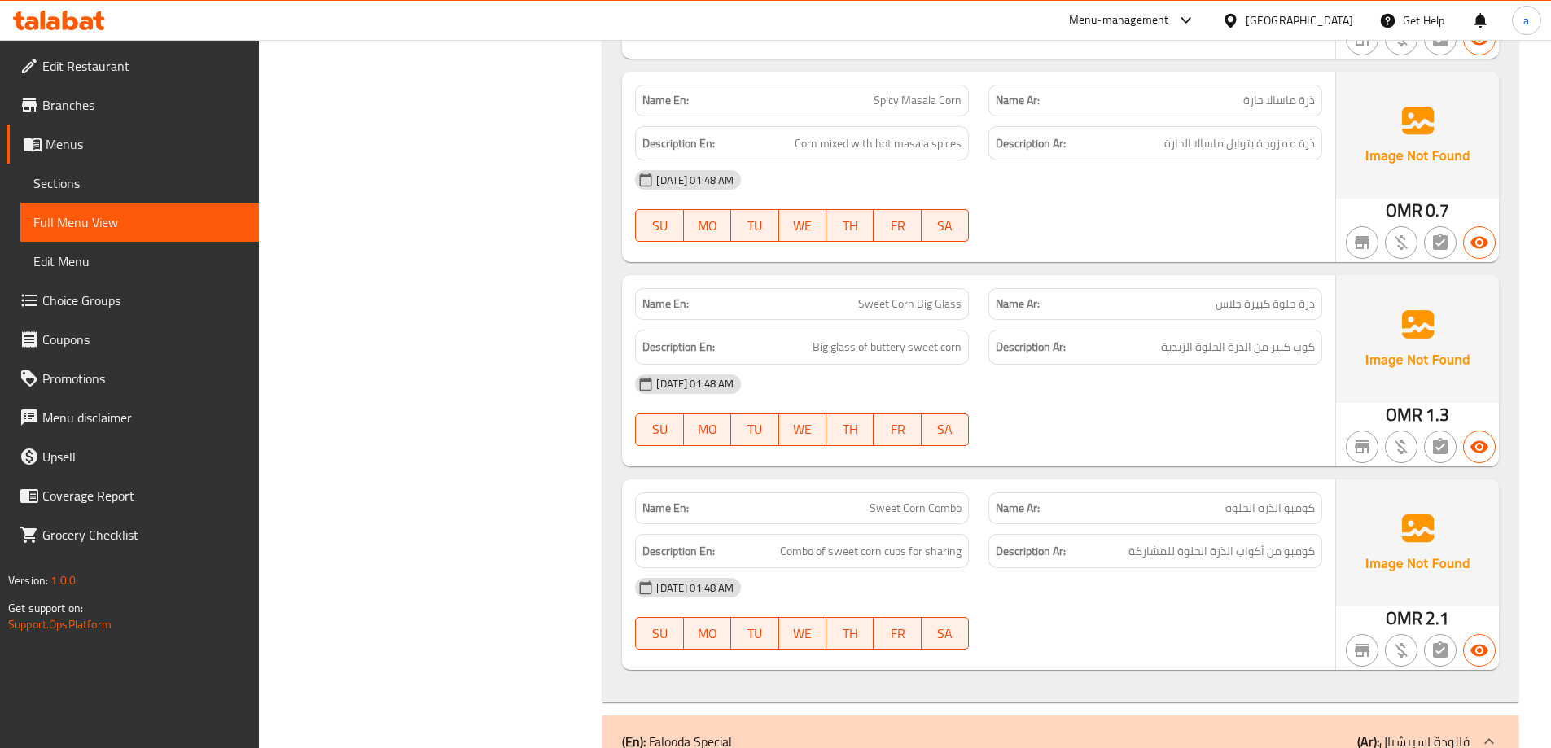
click at [834, 153] on span "Corn mixed with hot masala spices" at bounding box center [878, 144] width 167 height 20
click at [916, 144] on span "Corn mixed with hot masala spices" at bounding box center [878, 144] width 167 height 20
click at [884, 144] on span "Corn mixed with hot masala spices" at bounding box center [878, 144] width 167 height 20
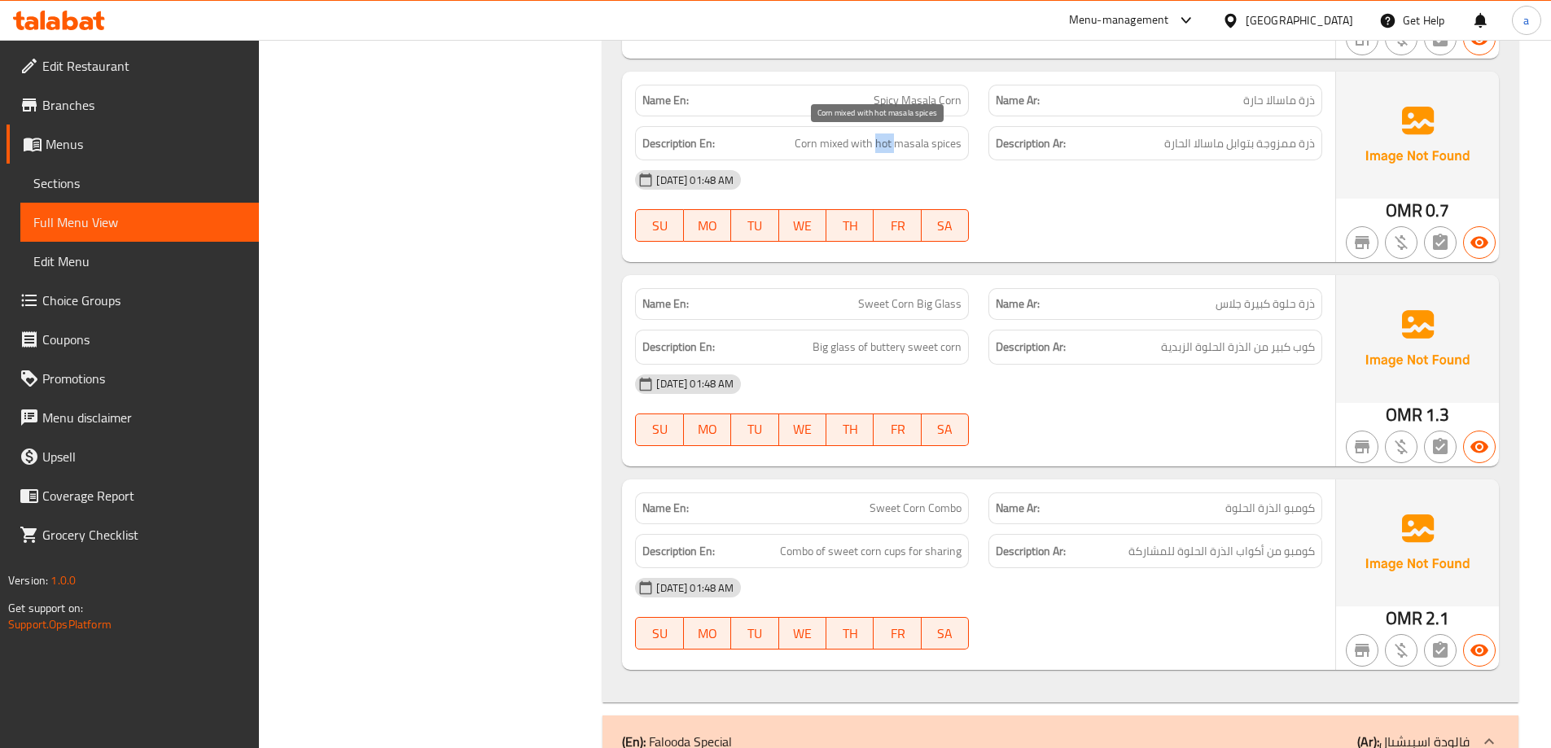
click at [884, 144] on span "Corn mixed with hot masala spices" at bounding box center [878, 144] width 167 height 20
click at [938, 147] on span "Corn mixed with hot masala spices" at bounding box center [878, 144] width 167 height 20
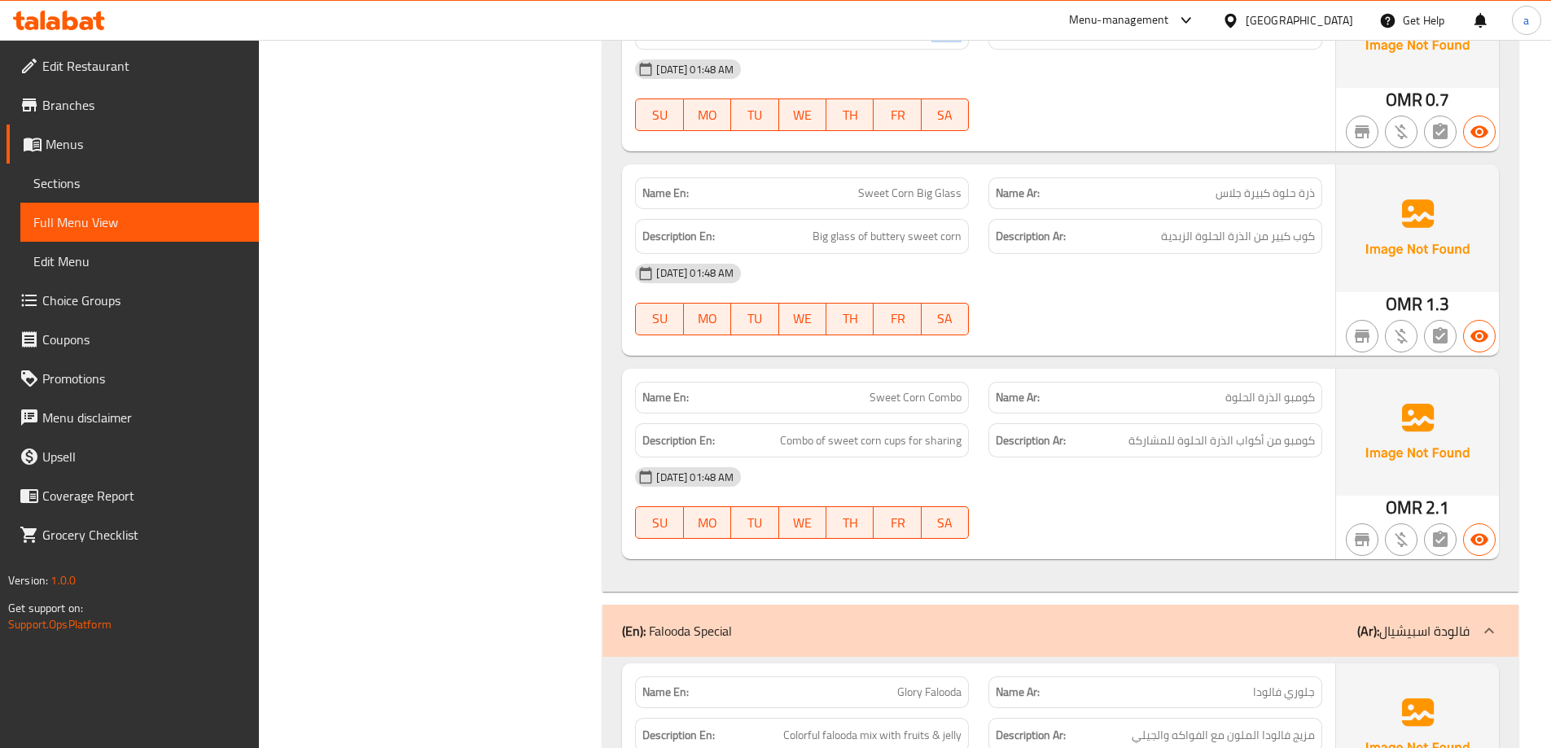
scroll to position [7167, 0]
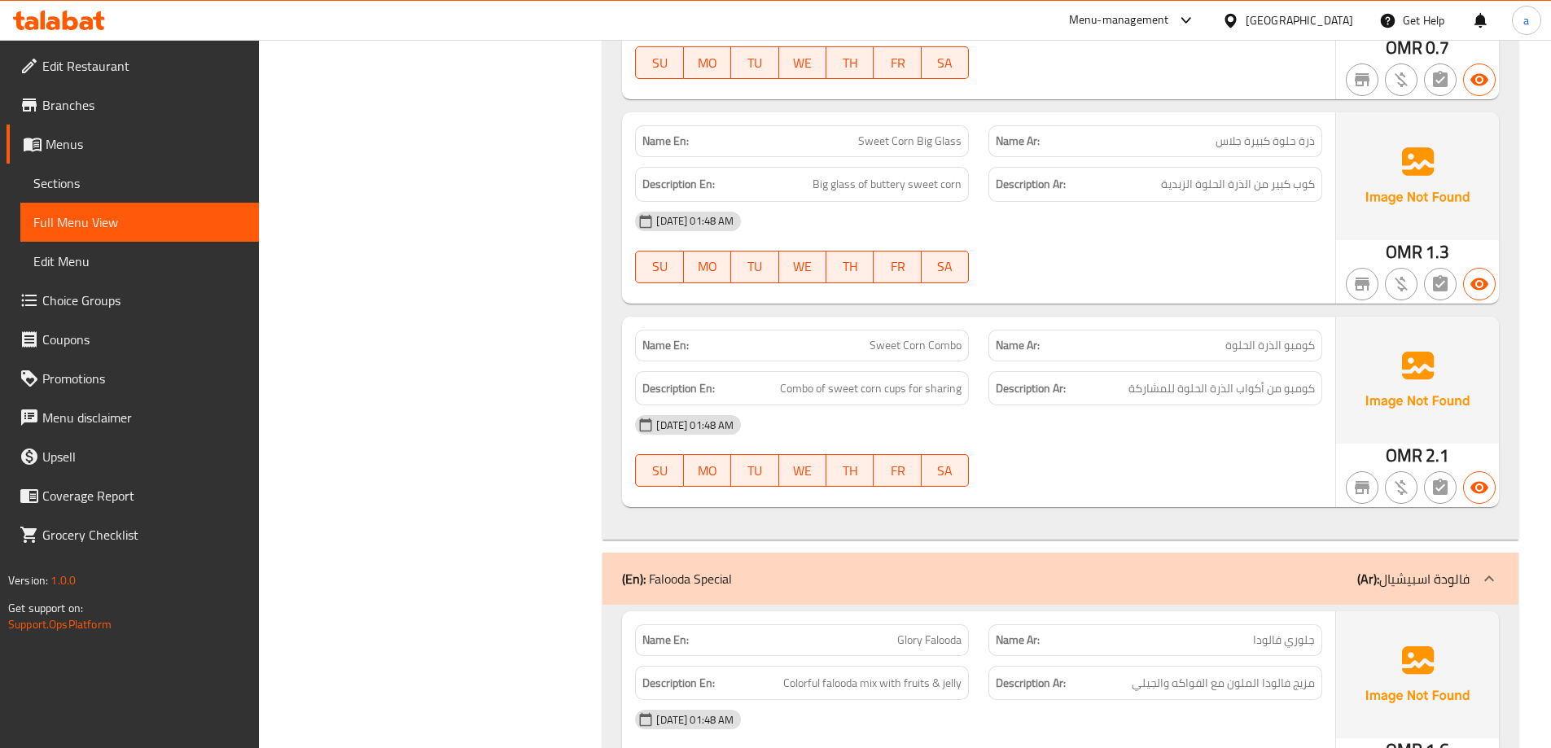
click at [906, 146] on span "Sweet Corn Big Glass" at bounding box center [909, 141] width 103 height 17
click at [875, 147] on span "Sweet Corn Big Glass" at bounding box center [909, 141] width 103 height 17
click at [937, 152] on div "Name En: Sweet Corn Big Glass" at bounding box center [802, 141] width 334 height 32
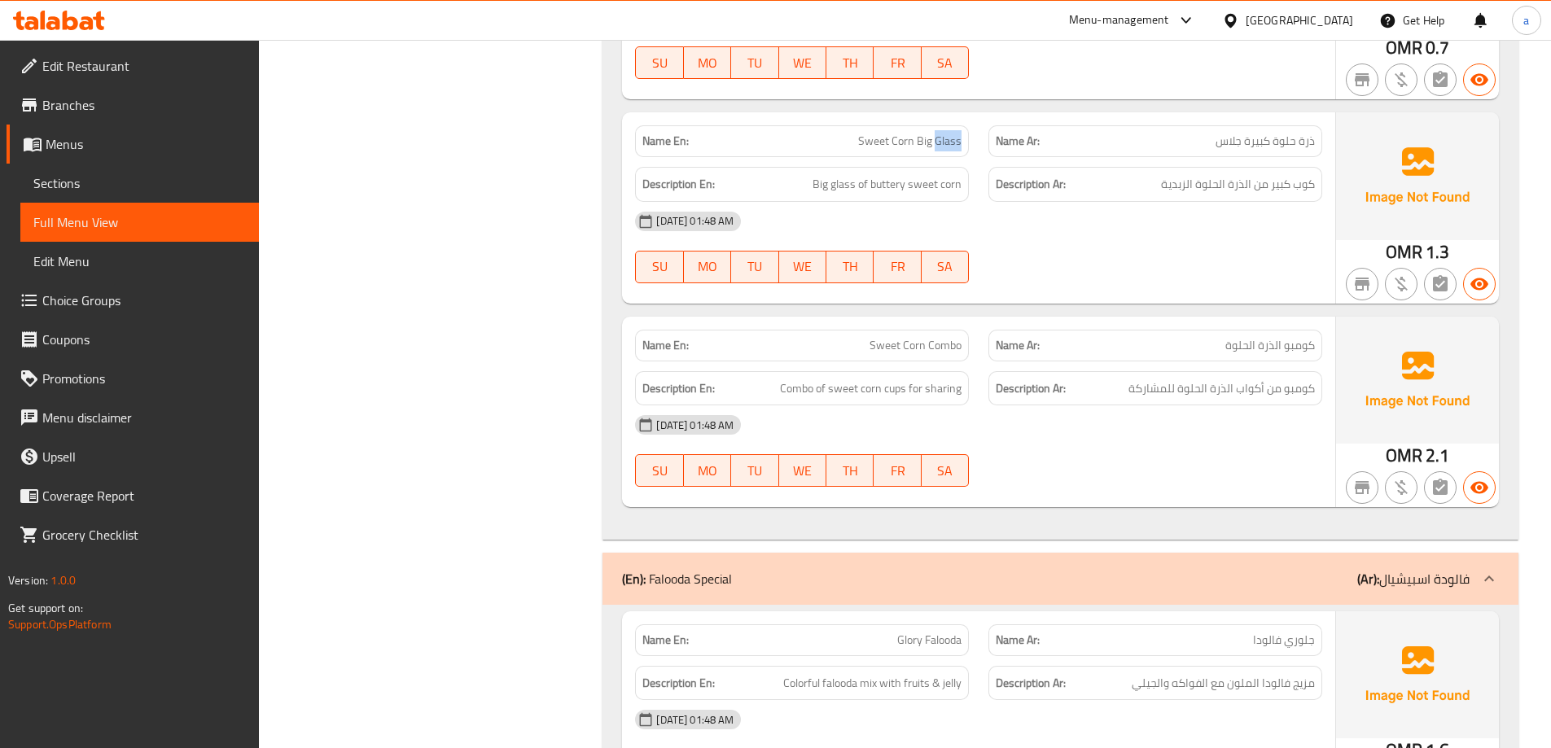
click at [937, 152] on div "Name En: Sweet Corn Big Glass" at bounding box center [802, 141] width 334 height 32
click at [1293, 178] on span "كوب كبير من الذرة الحلوة الزبدية" at bounding box center [1238, 184] width 154 height 20
drag, startPoint x: 816, startPoint y: 185, endPoint x: 853, endPoint y: 185, distance: 36.6
click at [853, 185] on span "Big glass of buttery sweet corn" at bounding box center [887, 184] width 149 height 20
click at [950, 145] on span "Sweet Corn Big Glass" at bounding box center [909, 141] width 103 height 17
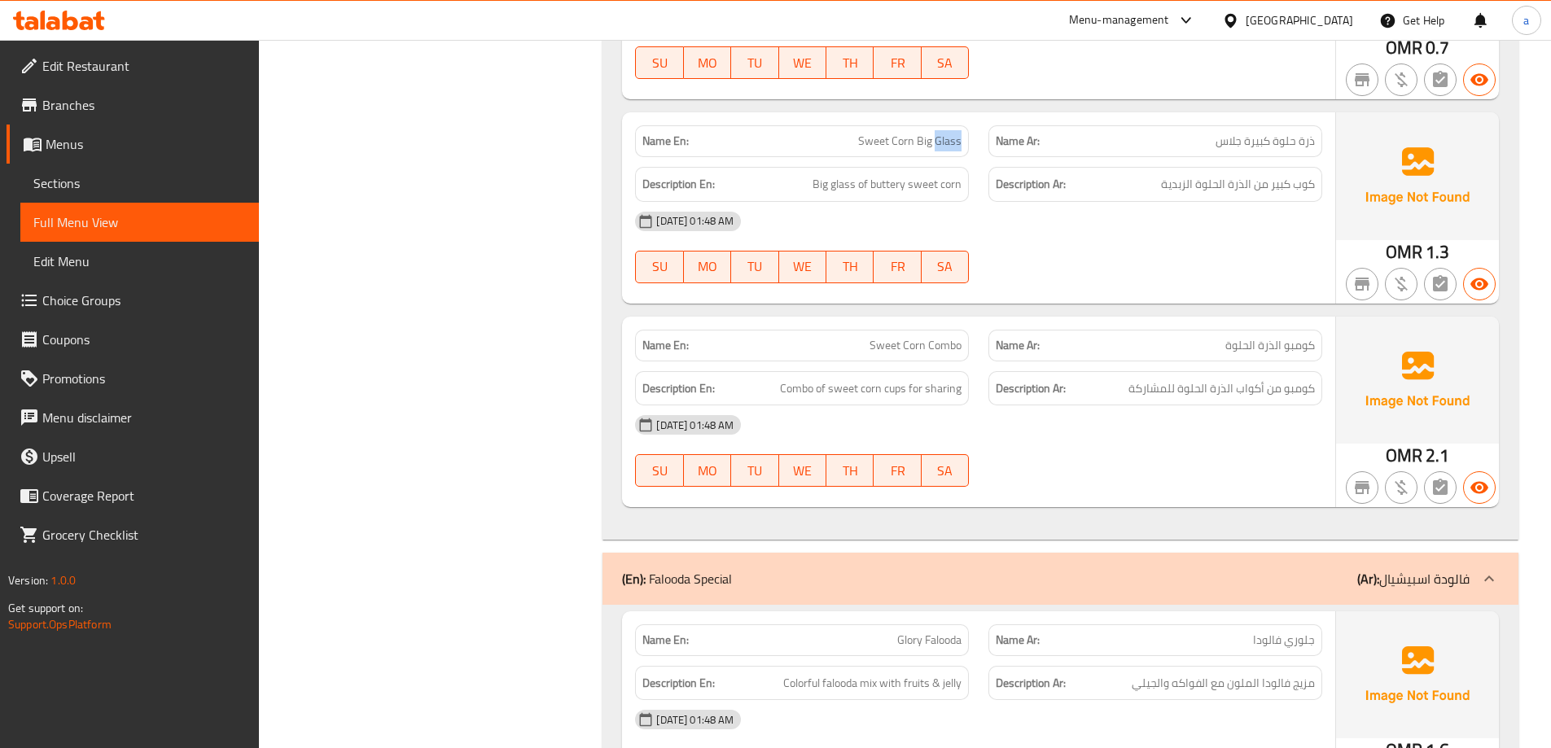
click at [950, 145] on span "Sweet Corn Big Glass" at bounding box center [909, 141] width 103 height 17
copy span "Glass"
click at [851, 147] on p "Name En: Sweet Corn Big Glass" at bounding box center [802, 141] width 319 height 17
click at [860, 147] on p "Name En: Sweet Corn Big Glass" at bounding box center [802, 141] width 319 height 17
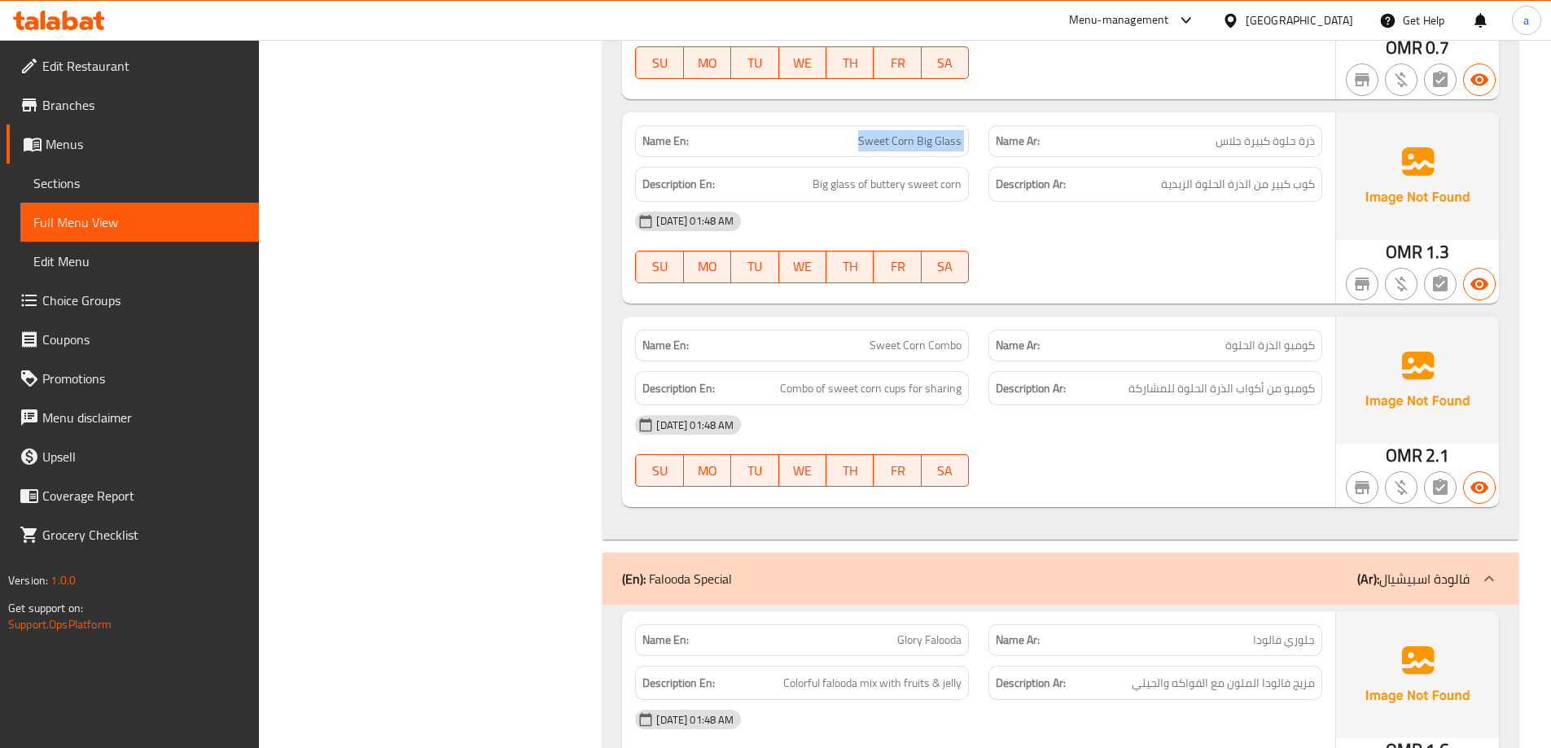
click at [860, 147] on p "Name En: Sweet Corn Big Glass" at bounding box center [802, 141] width 319 height 17
copy span "Sweet Corn Big Glass"
click at [876, 143] on span "Sweet Corn Big Glass" at bounding box center [909, 141] width 103 height 17
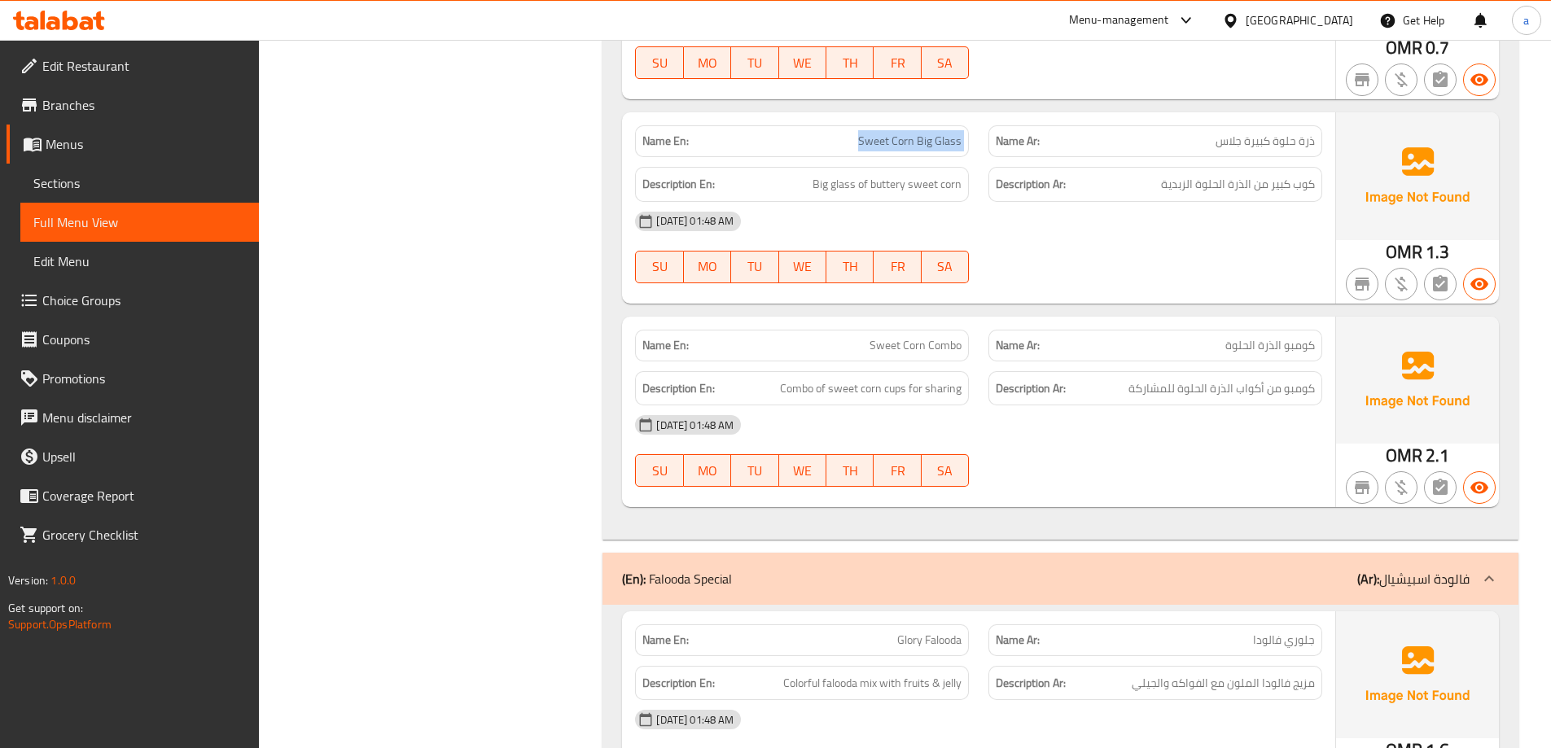
click at [876, 143] on span "Sweet Corn Big Glass" at bounding box center [909, 141] width 103 height 17
click at [970, 356] on div "Name En: Sweet Corn Combo" at bounding box center [801, 345] width 353 height 51
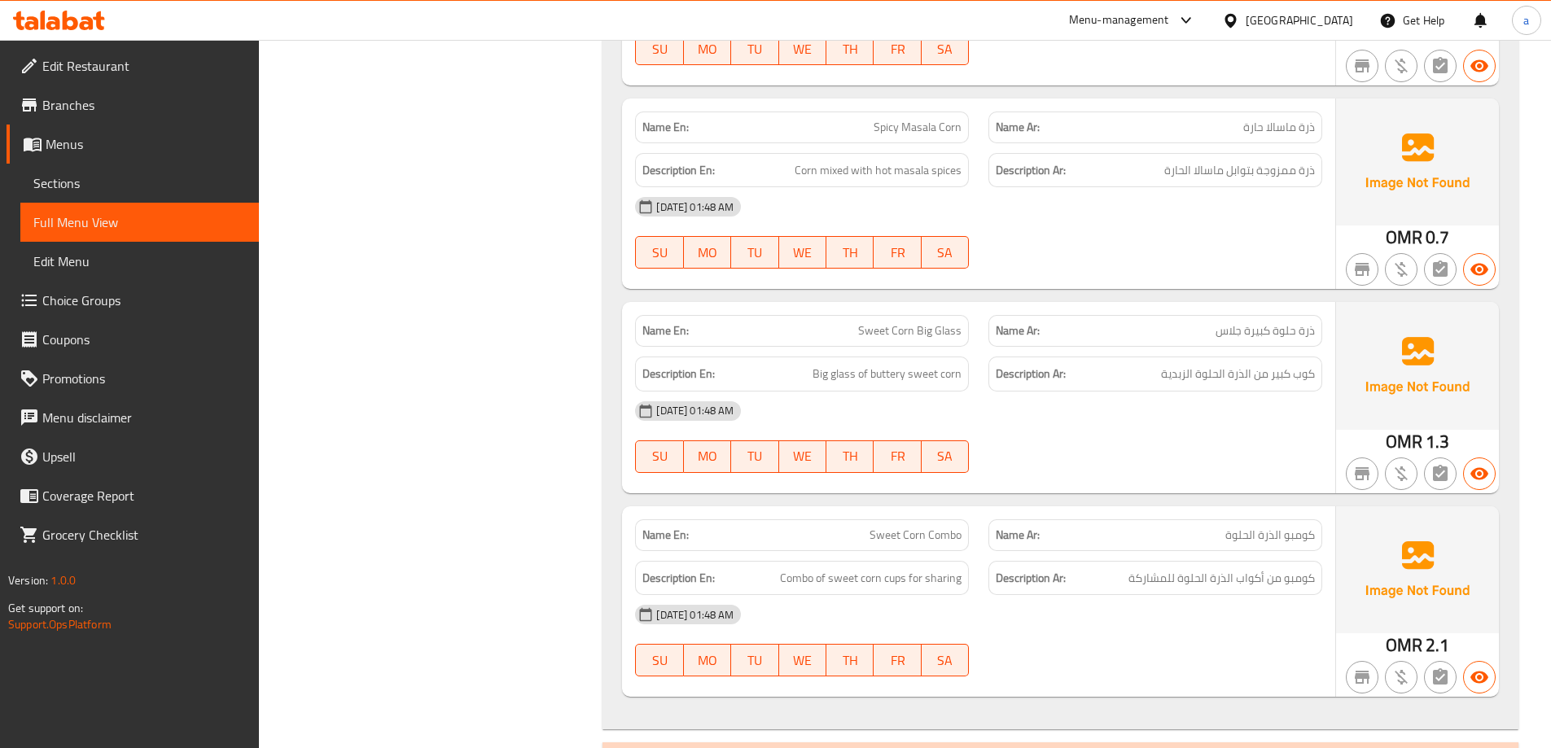
scroll to position [7140, 0]
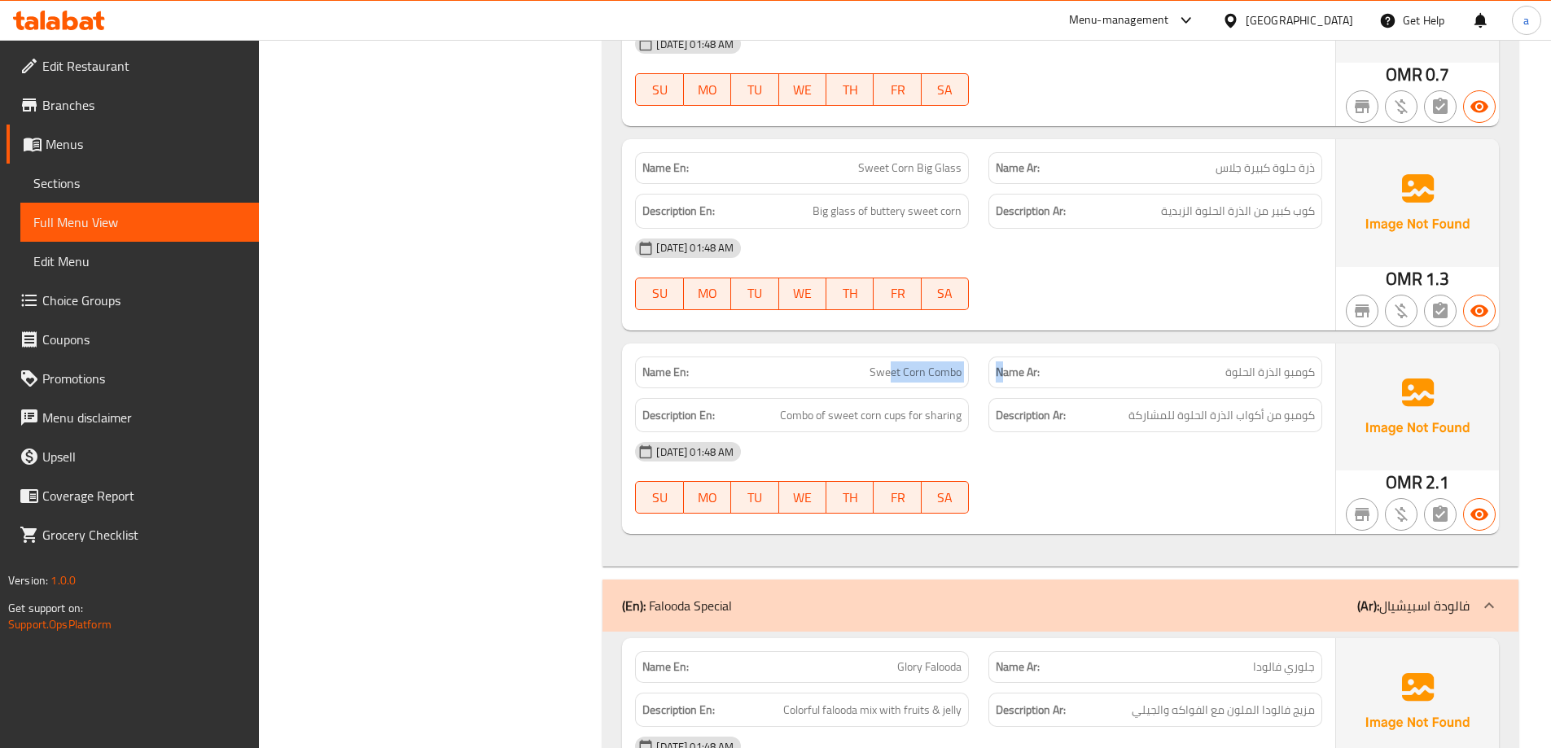
drag, startPoint x: 975, startPoint y: 367, endPoint x: 1016, endPoint y: 375, distance: 42.3
click at [1016, 375] on div "Name En: Sweet Corn Combo Name Ar: كومبو الذرة الحلوة" at bounding box center [978, 372] width 707 height 51
drag, startPoint x: 891, startPoint y: 422, endPoint x: 906, endPoint y: 419, distance: 15.0
click at [906, 419] on span "Combo of sweet corn cups for sharing" at bounding box center [871, 416] width 182 height 20
drag, startPoint x: 801, startPoint y: 417, endPoint x: 827, endPoint y: 420, distance: 26.3
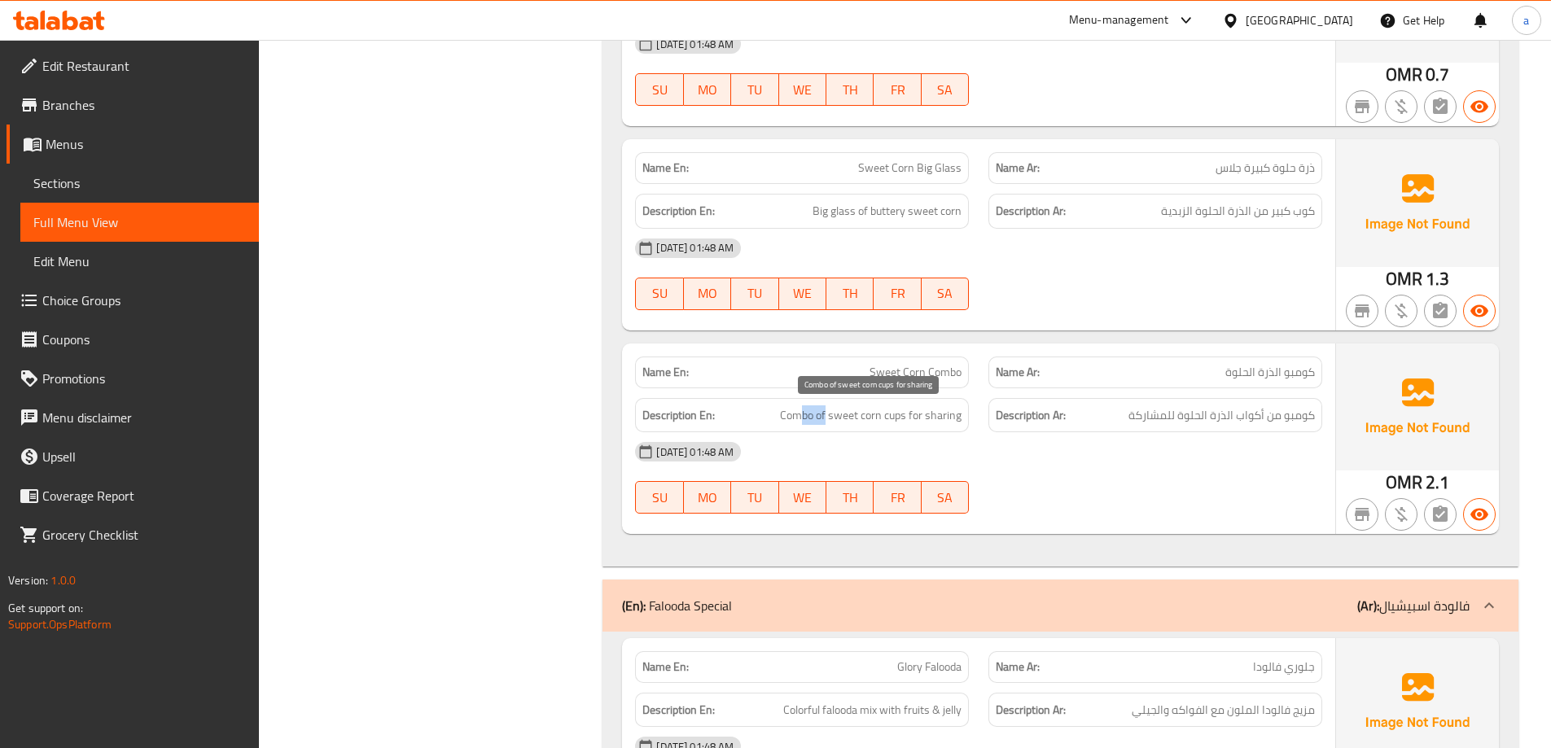
click at [827, 420] on span "Combo of sweet corn cups for sharing" at bounding box center [871, 416] width 182 height 20
drag, startPoint x: 890, startPoint y: 417, endPoint x: 886, endPoint y: 432, distance: 15.2
click at [893, 420] on span "Combo of sweet corn cups for sharing" at bounding box center [871, 416] width 182 height 20
drag, startPoint x: 851, startPoint y: 422, endPoint x: 882, endPoint y: 424, distance: 31.0
click at [881, 424] on span "Combo of sweet corn cups for sharing" at bounding box center [871, 416] width 182 height 20
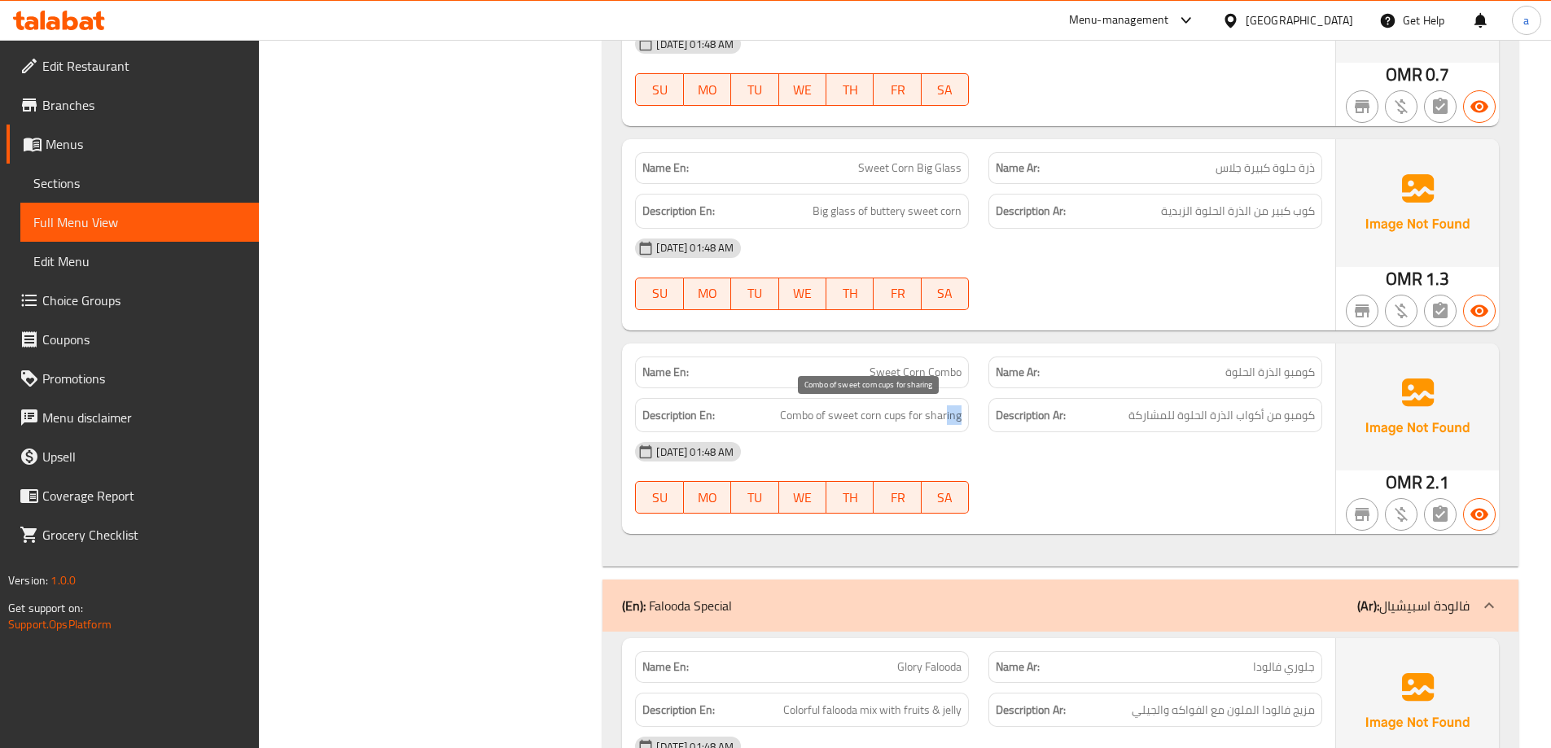
drag, startPoint x: 946, startPoint y: 421, endPoint x: 977, endPoint y: 424, distance: 31.9
click at [981, 422] on div "Description En: Combo of sweet corn cups for sharing Description Ar: كومبو من أ…" at bounding box center [978, 415] width 707 height 55
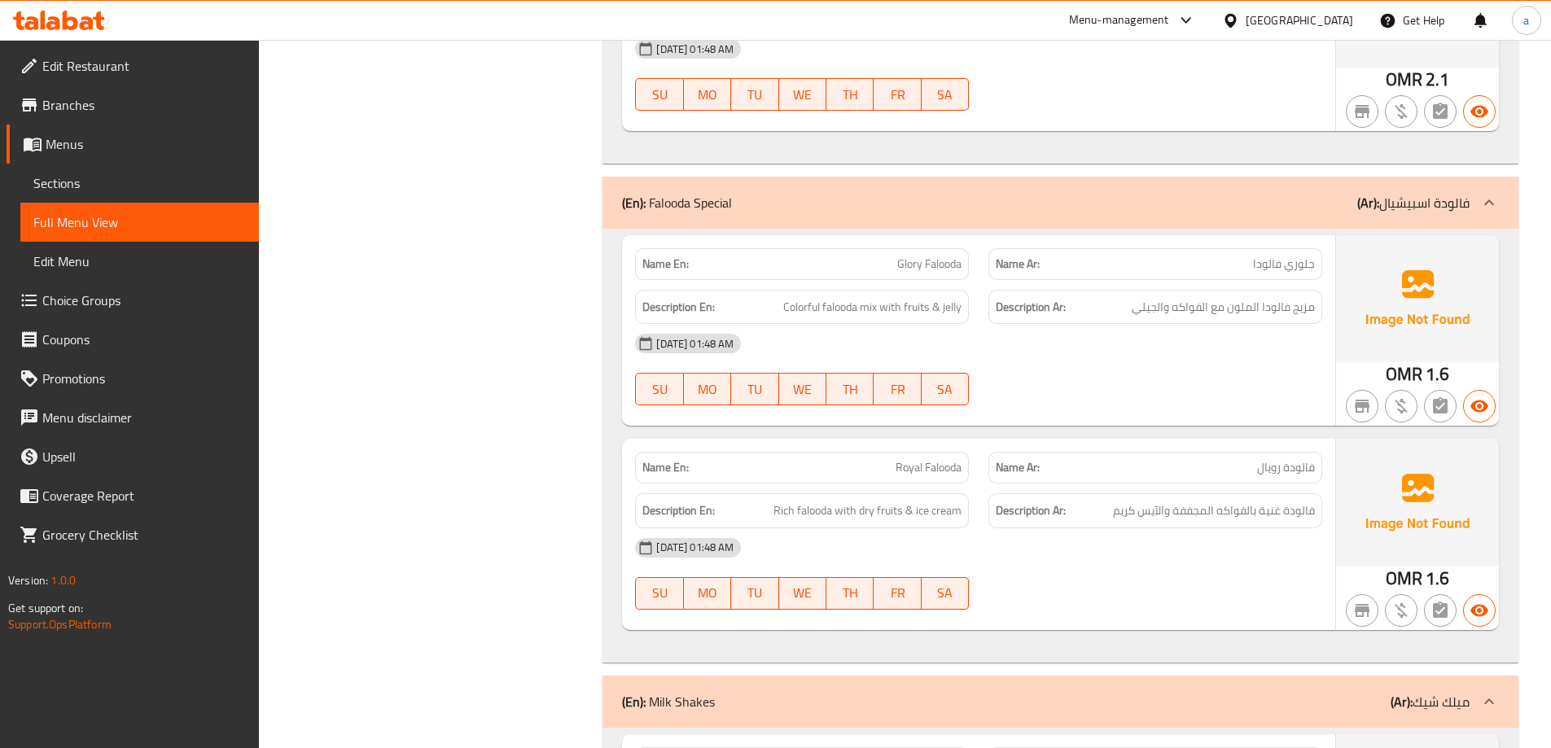
scroll to position [7547, 0]
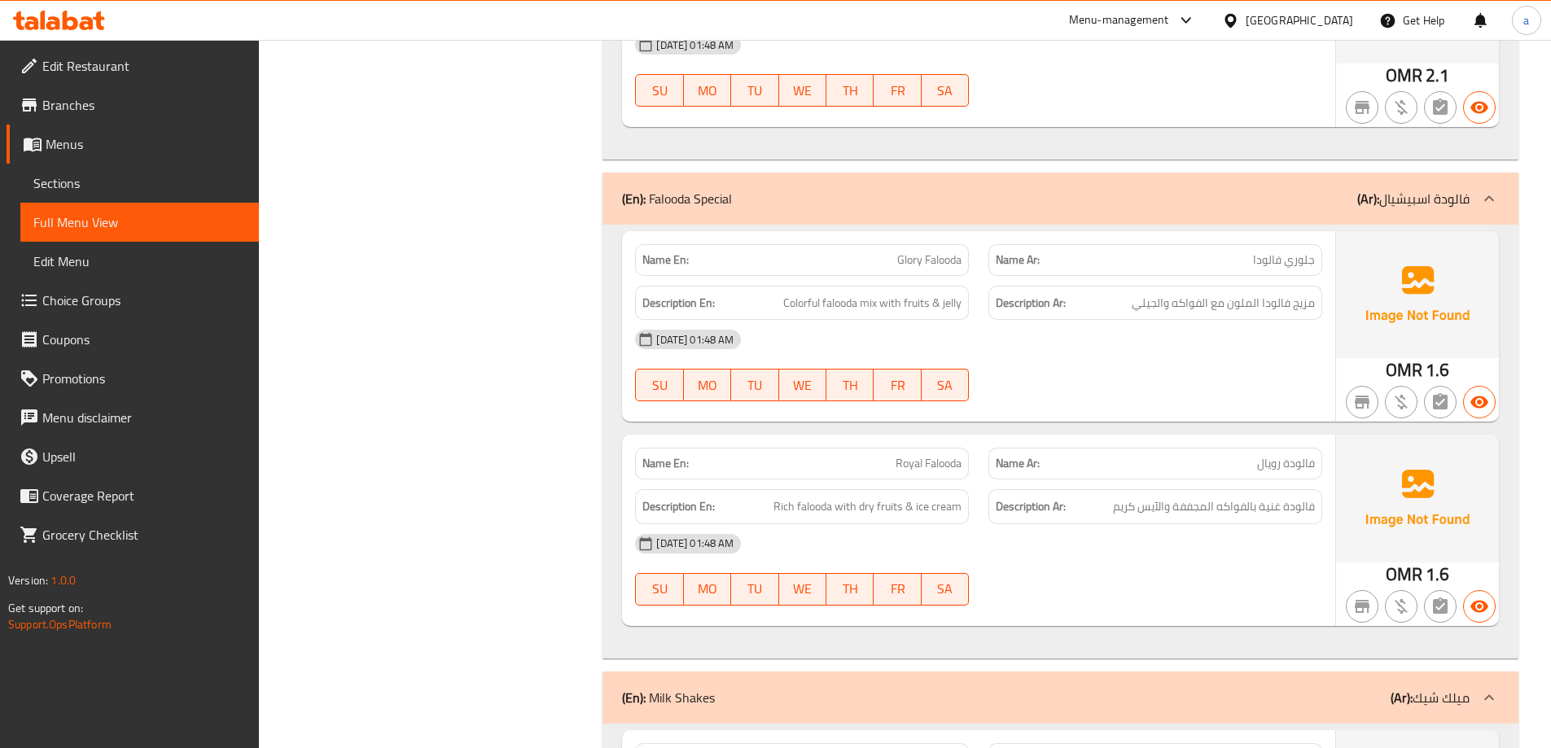
click at [880, 324] on div "[DATE] 01:48 AM" at bounding box center [978, 339] width 707 height 39
click at [923, 262] on span "Glory Falooda" at bounding box center [930, 260] width 64 height 17
copy span "Glory Falooda"
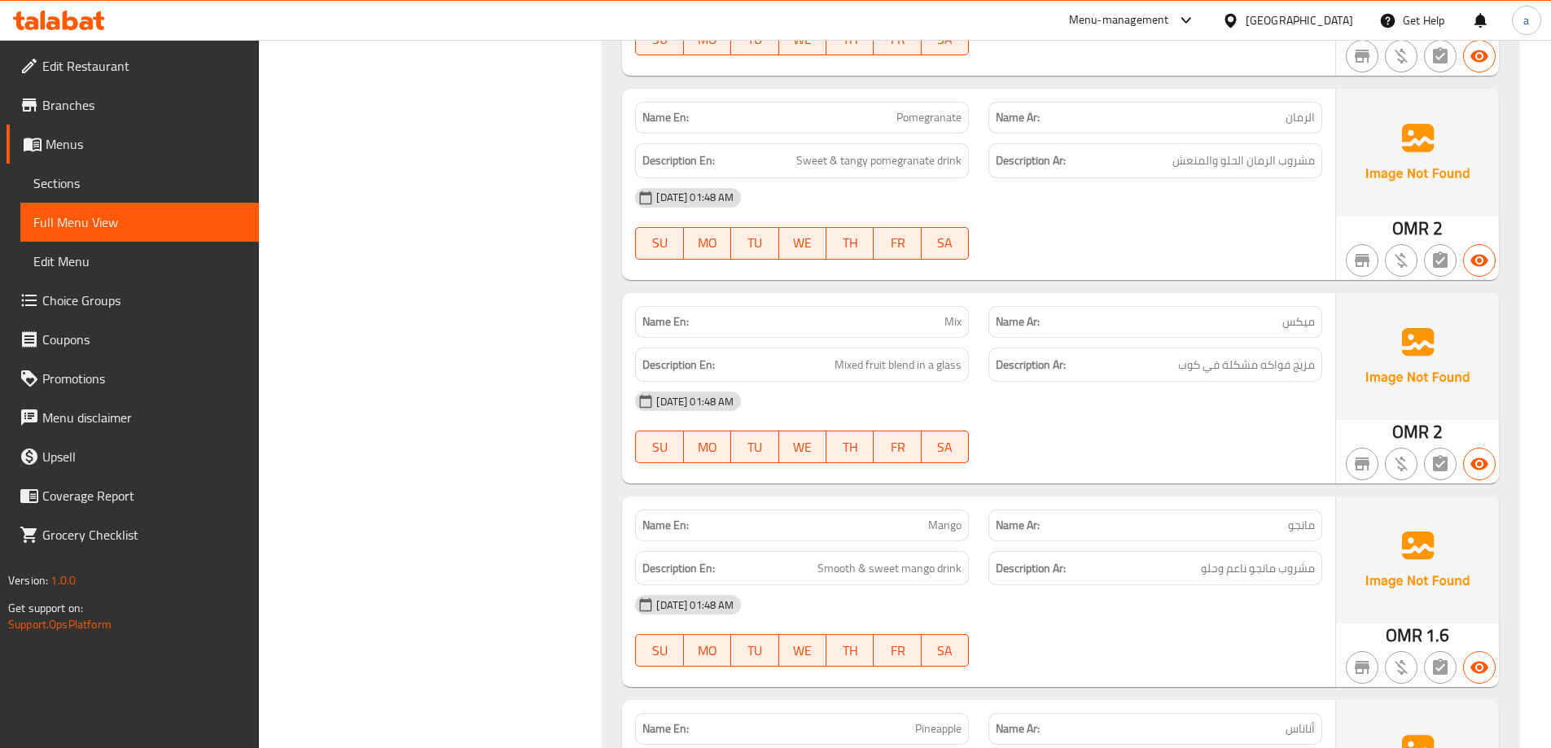
scroll to position [8769, 0]
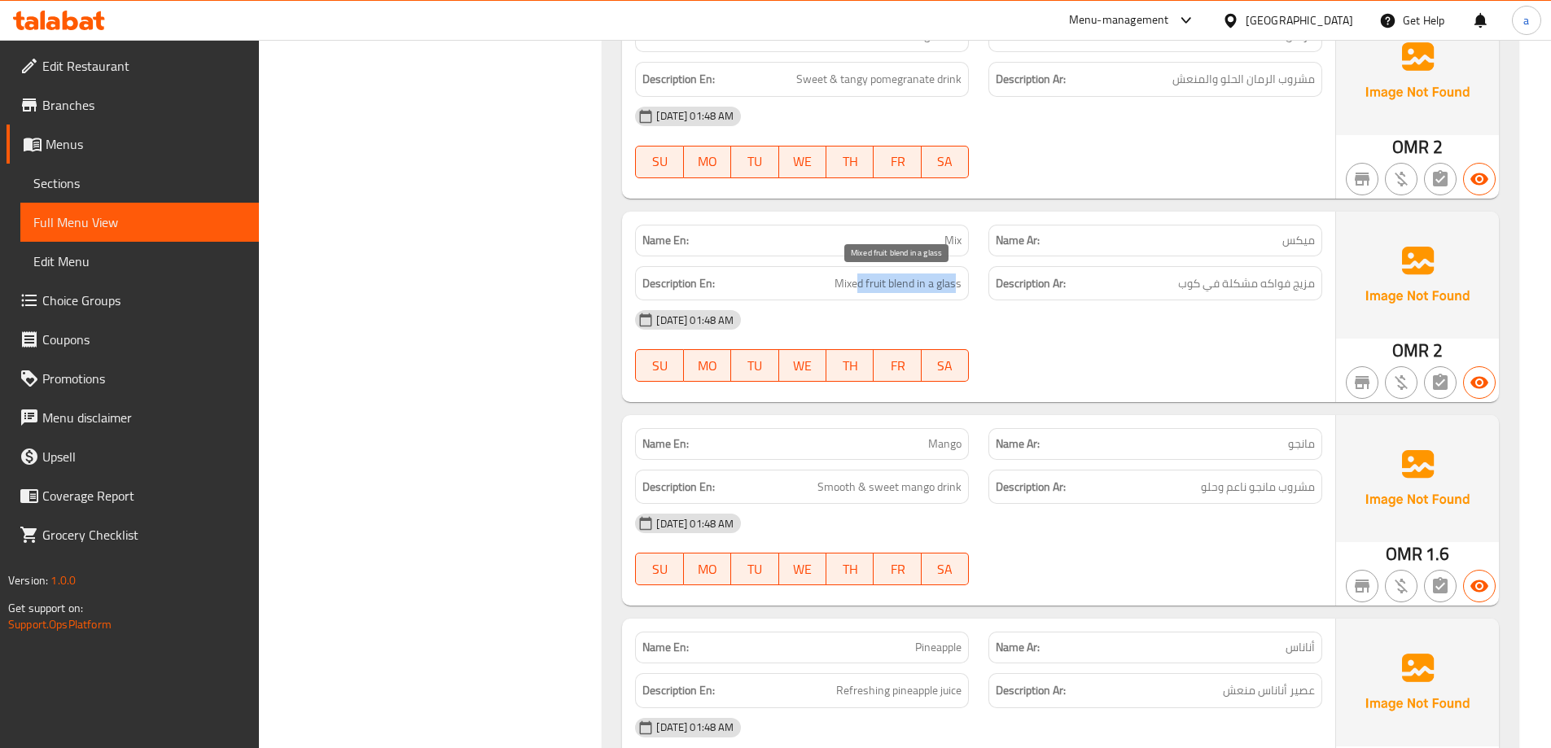
drag, startPoint x: 893, startPoint y: 305, endPoint x: 981, endPoint y: 296, distance: 87.6
click at [965, 286] on div "Description En: Mixed fruit blend in a glass" at bounding box center [802, 283] width 334 height 35
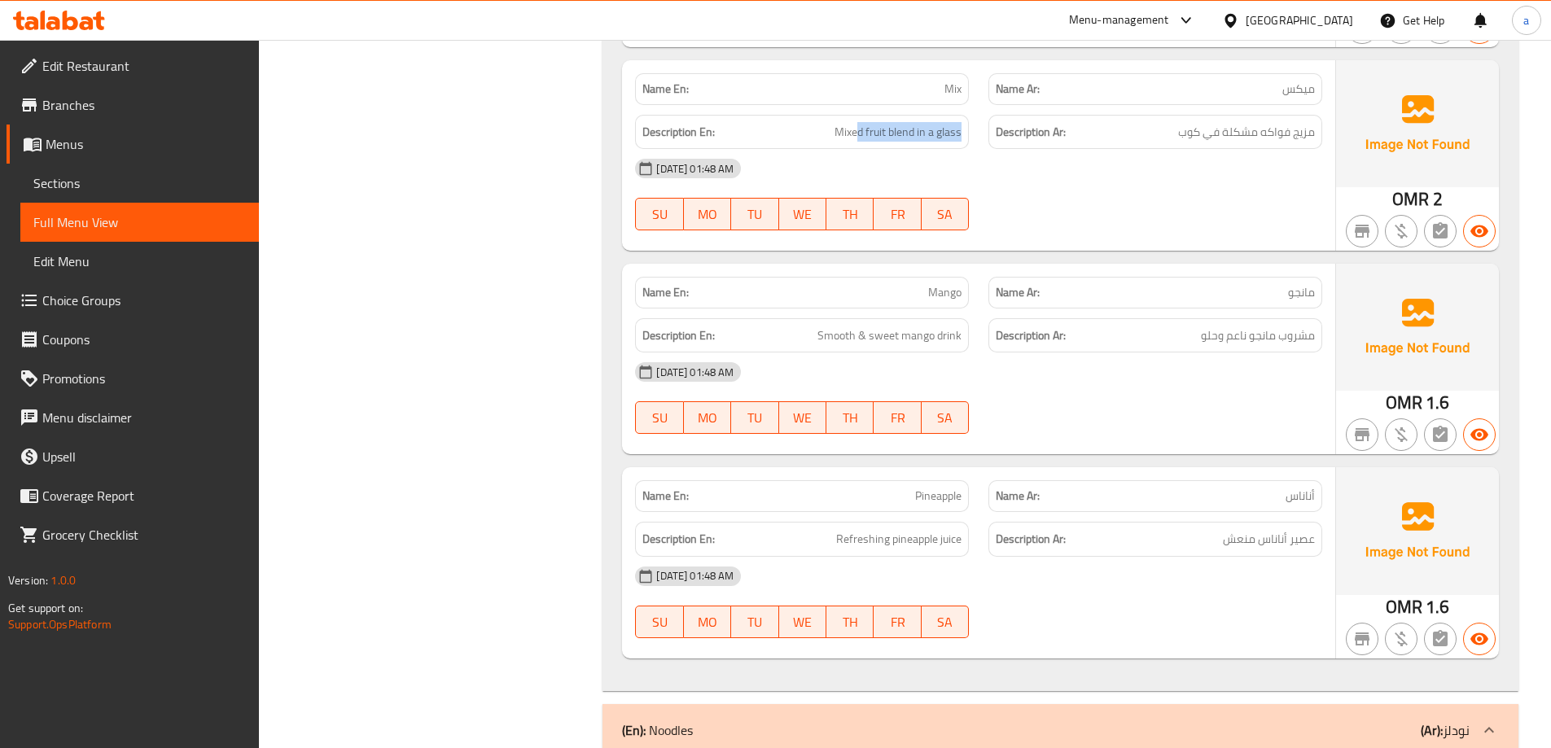
scroll to position [8932, 0]
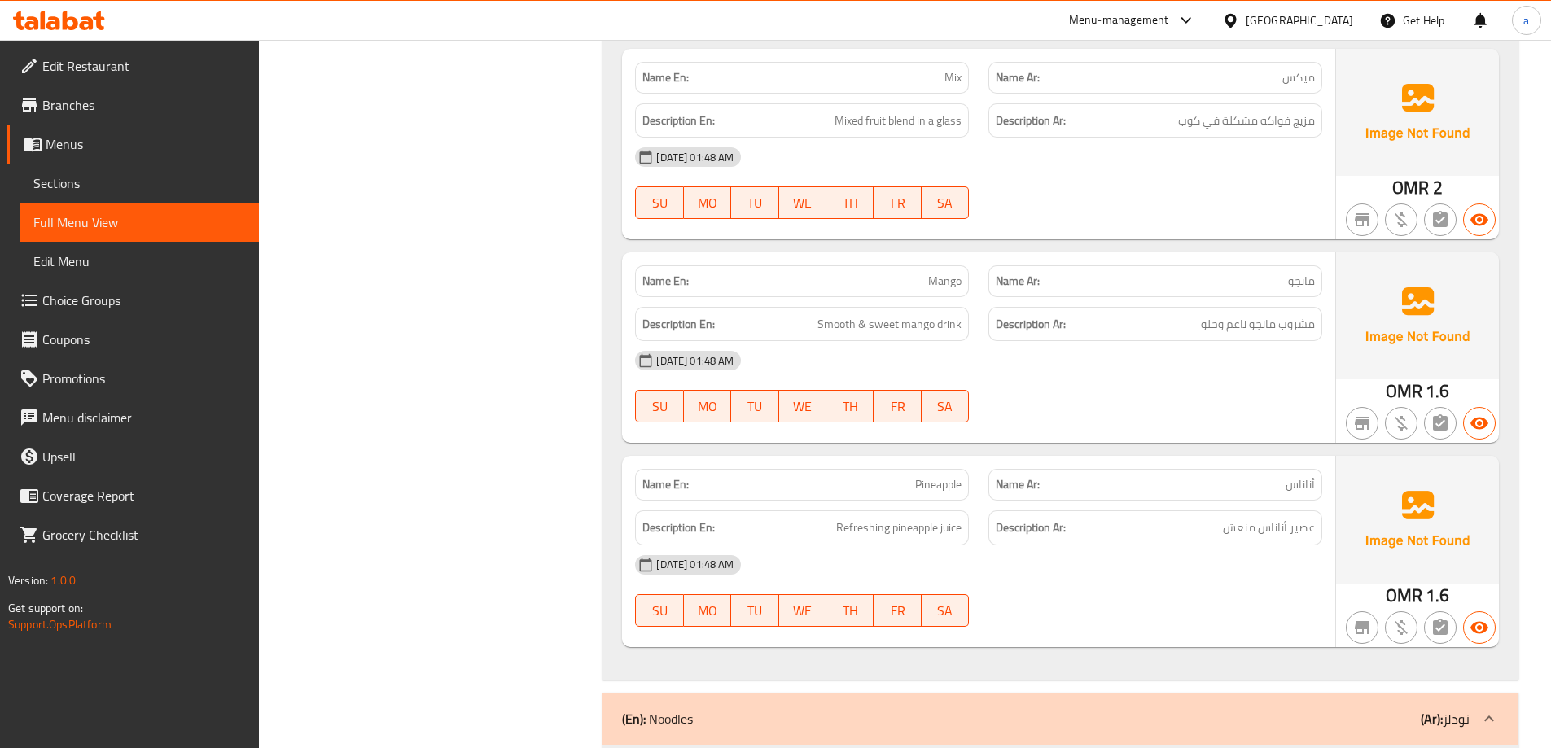
click at [1249, 284] on p "Name Ar: مانجو" at bounding box center [1155, 281] width 319 height 17
drag, startPoint x: 823, startPoint y: 327, endPoint x: 884, endPoint y: 328, distance: 61.9
click at [884, 328] on h6 "Description En: Smooth & sweet mango drink" at bounding box center [802, 324] width 319 height 20
drag, startPoint x: 1256, startPoint y: 327, endPoint x: 1016, endPoint y: 386, distance: 247.3
click at [1129, 340] on div "Description Ar: مشروب مانجو ناعم وحلو" at bounding box center [1156, 324] width 334 height 35
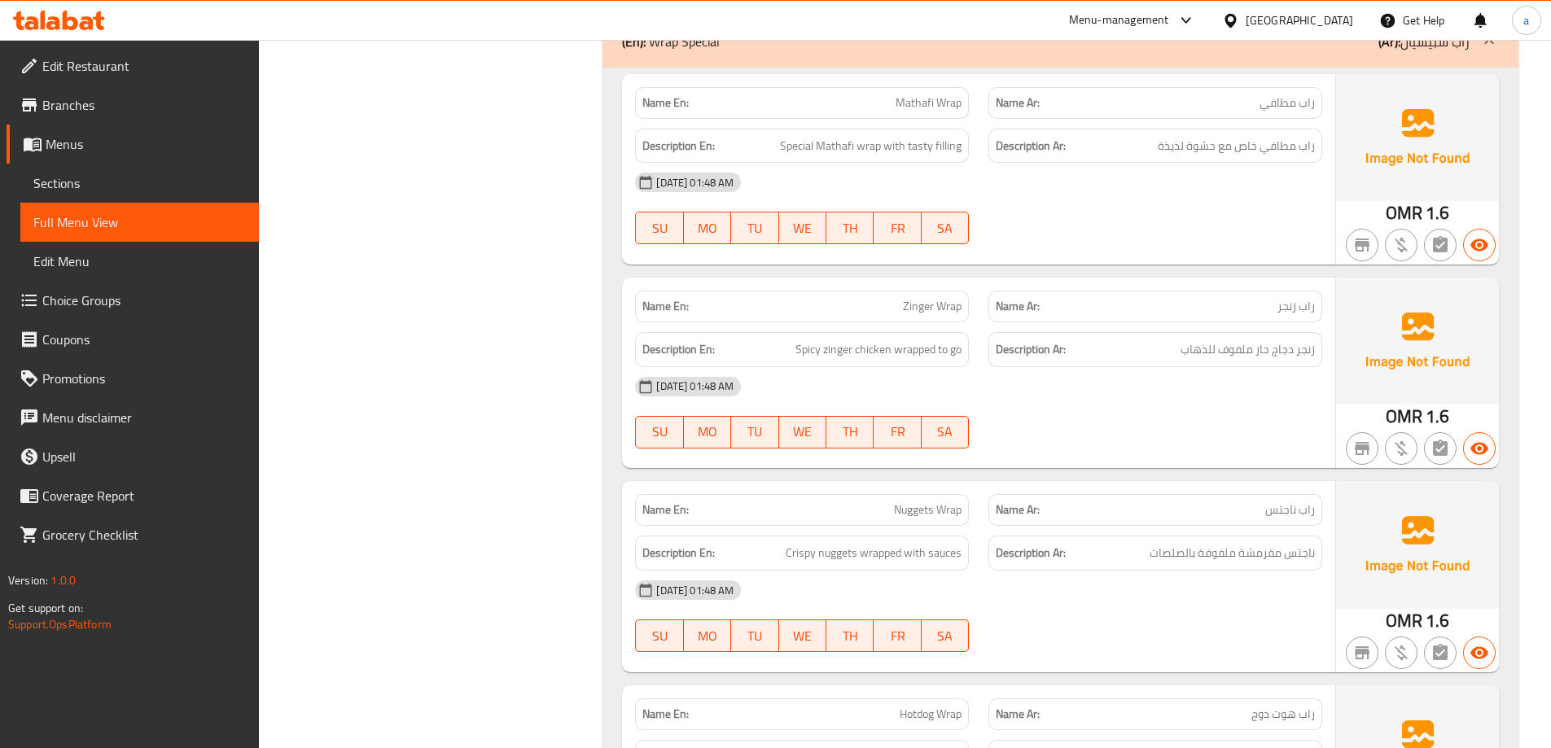
scroll to position [12923, 0]
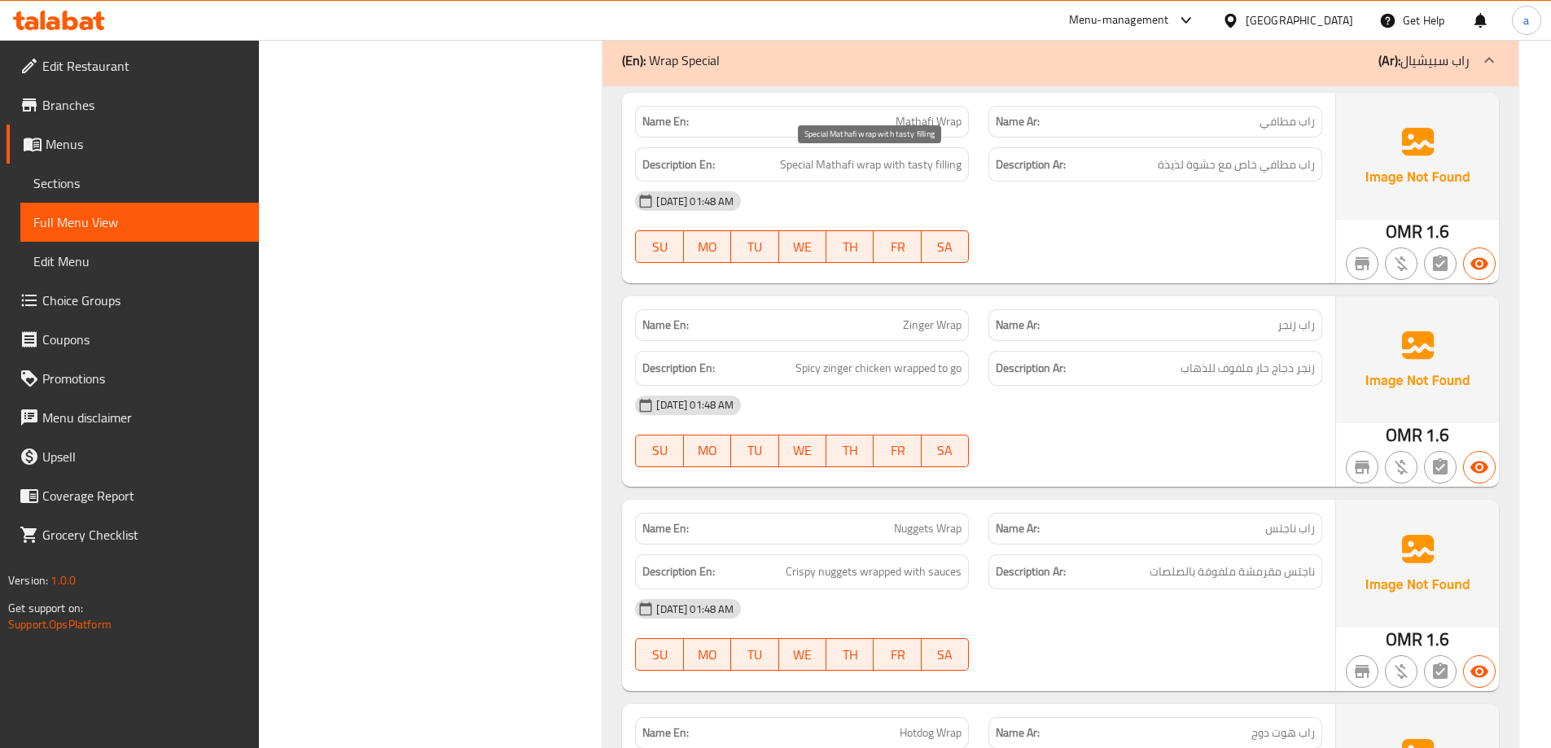
click at [914, 172] on span "Special Mathafi wrap with tasty filling" at bounding box center [871, 165] width 182 height 20
copy span "tasty"
click at [939, 155] on span "Special Mathafi wrap with tasty filling" at bounding box center [871, 165] width 182 height 20
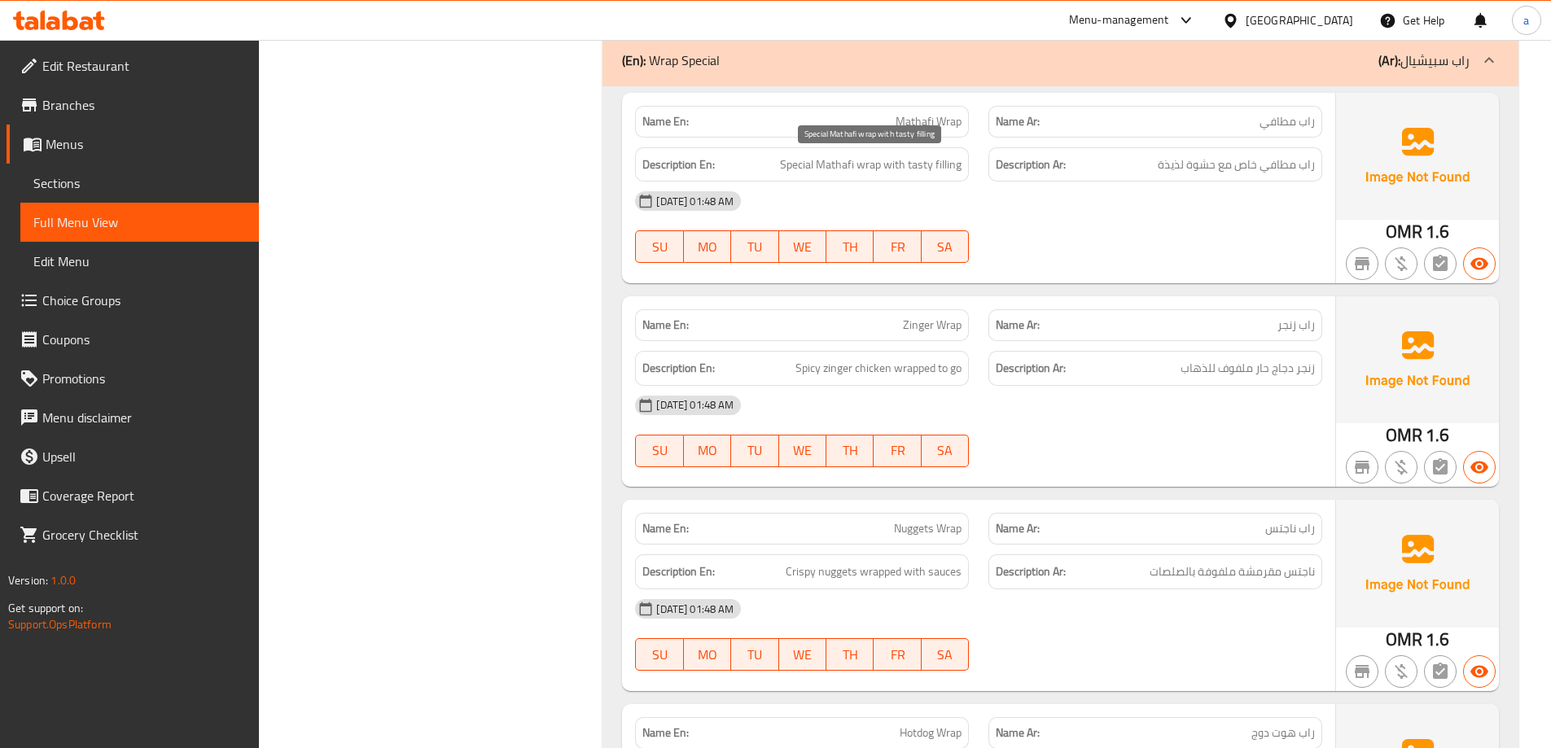
click at [913, 166] on span "Special Mathafi wrap with tasty filling" at bounding box center [871, 165] width 182 height 20
click at [959, 165] on span "Special Mathafi wrap with tasty filling" at bounding box center [871, 165] width 182 height 20
click at [924, 168] on span "Special Mathafi wrap with tasty filling" at bounding box center [871, 165] width 182 height 20
copy span "tasty filling"
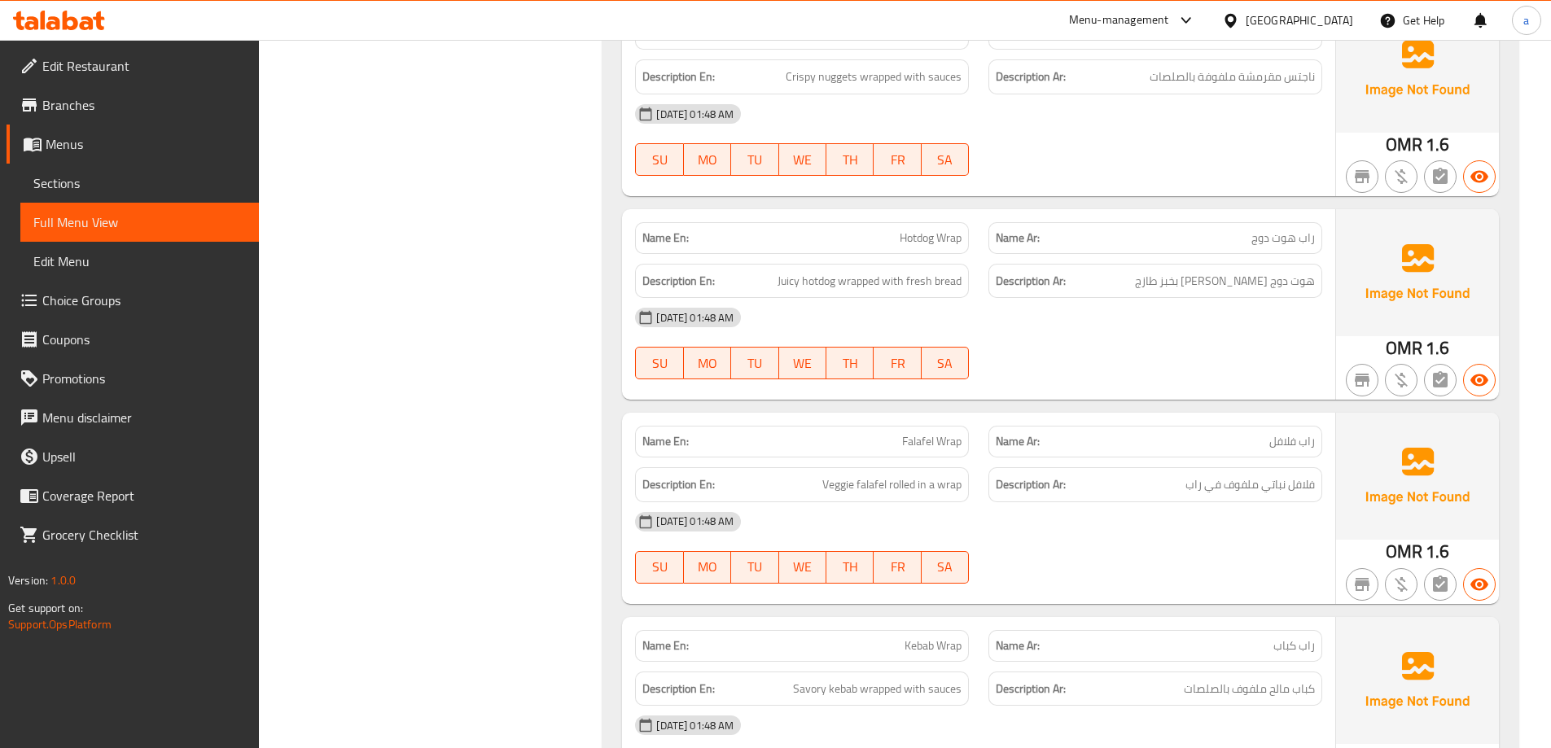
scroll to position [13493, 0]
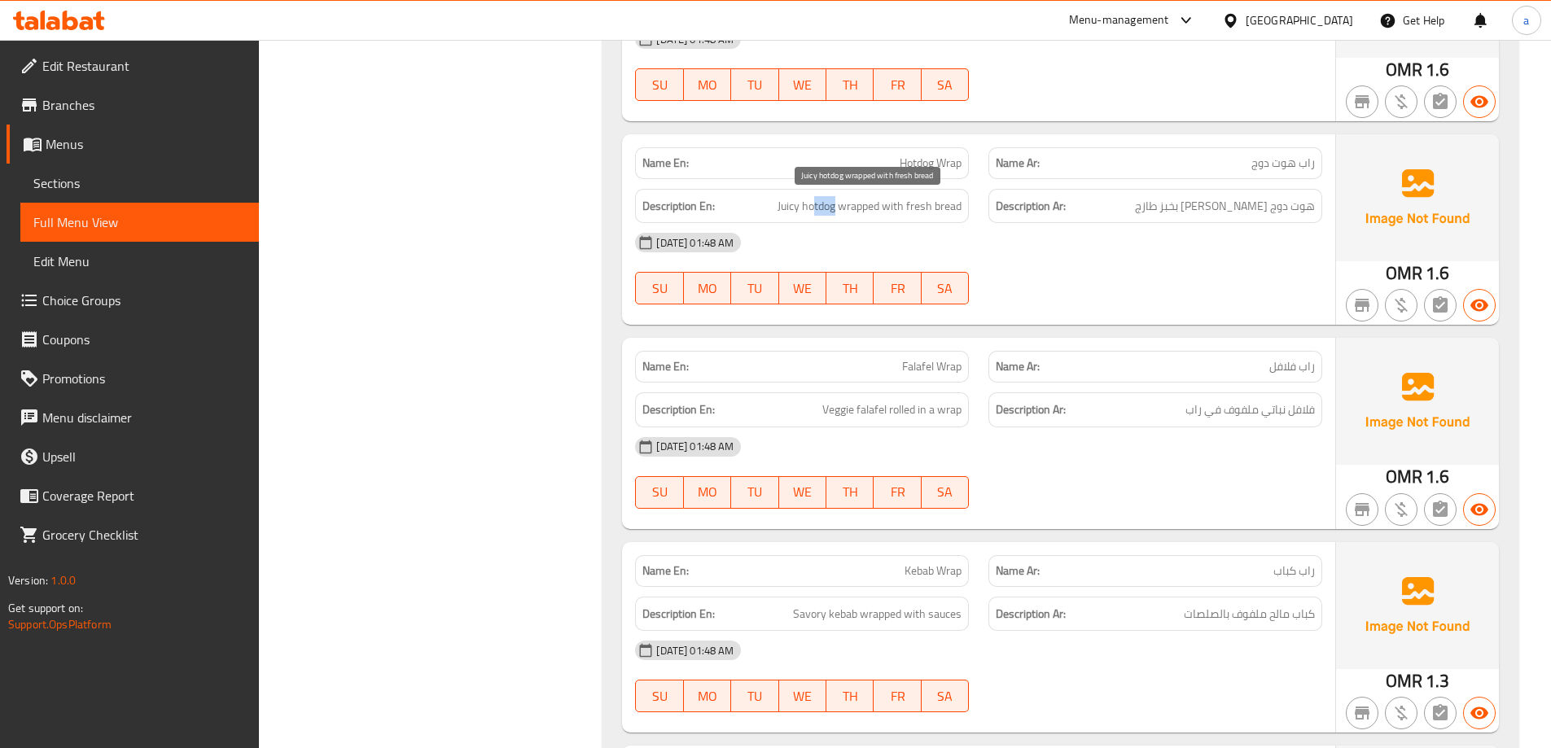
drag, startPoint x: 817, startPoint y: 203, endPoint x: 836, endPoint y: 203, distance: 18.7
click at [836, 203] on span "Juicy hotdog wrapped with fresh bread" at bounding box center [870, 206] width 184 height 20
drag, startPoint x: 859, startPoint y: 204, endPoint x: 907, endPoint y: 204, distance: 48.1
click at [907, 204] on span "Juicy hotdog wrapped with fresh bread" at bounding box center [870, 206] width 184 height 20
click at [946, 207] on span "Juicy hotdog wrapped with fresh bread" at bounding box center [870, 206] width 184 height 20
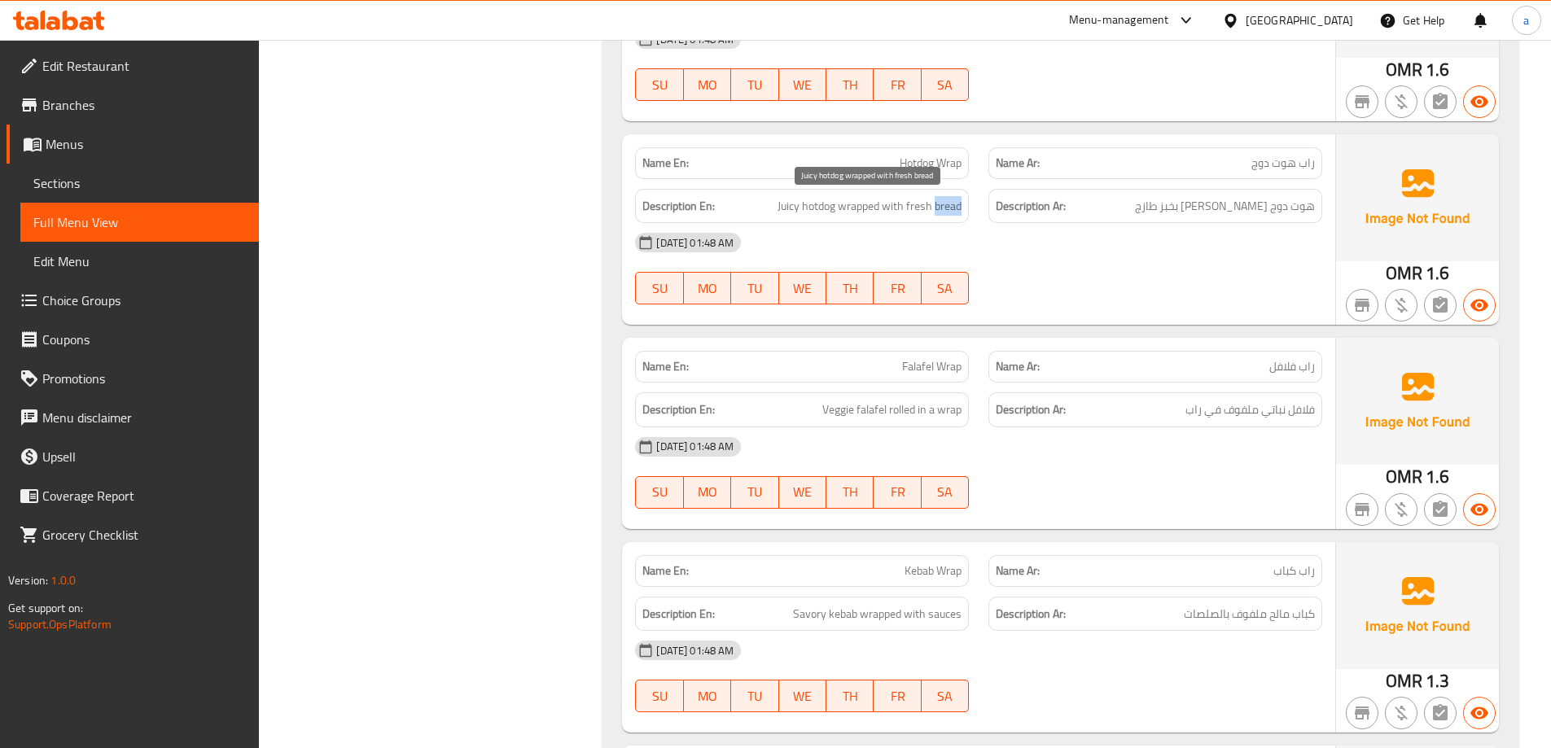
click at [946, 207] on span "Juicy hotdog wrapped with fresh bread" at bounding box center [870, 206] width 184 height 20
click at [913, 211] on span "Juicy hotdog wrapped with fresh bread" at bounding box center [870, 206] width 184 height 20
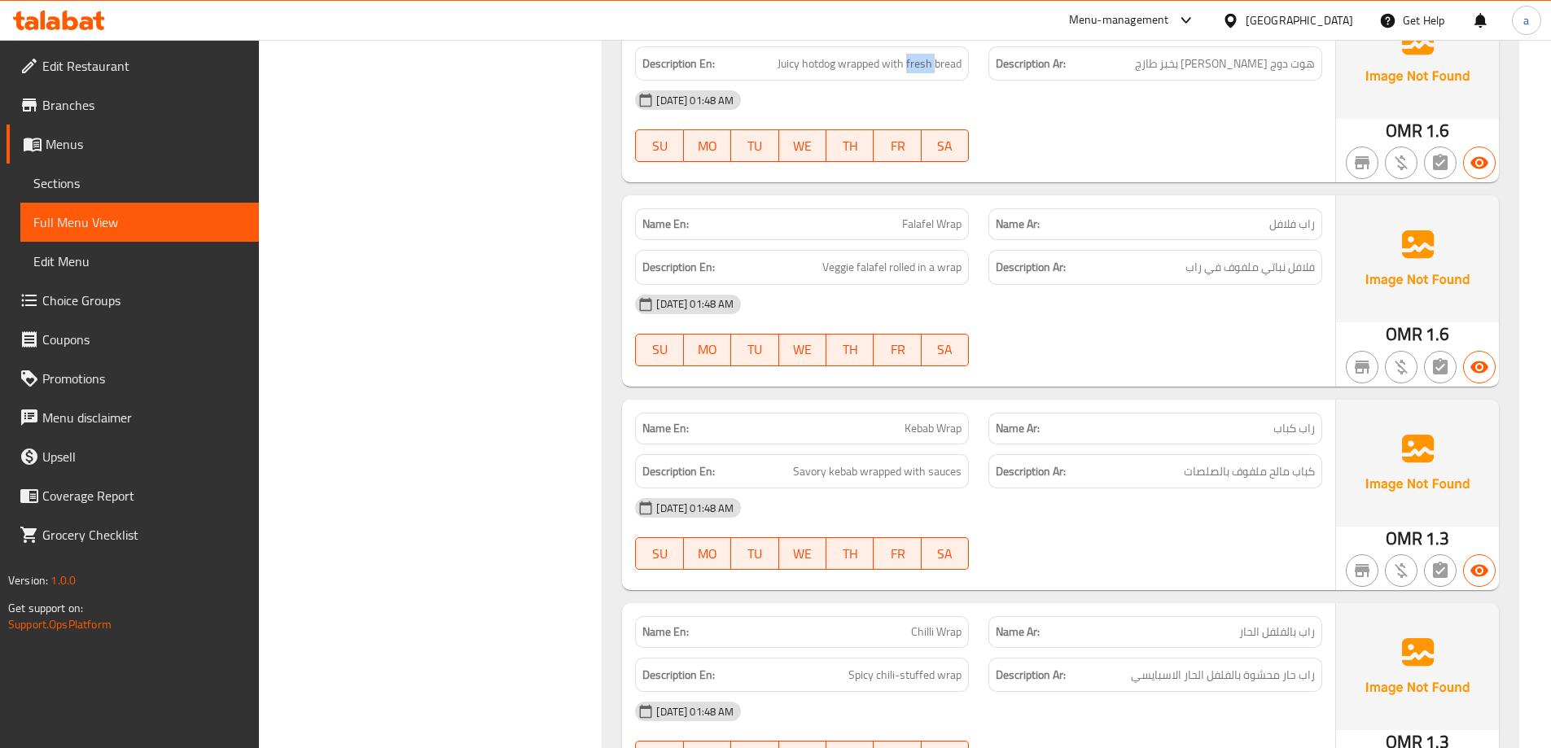
scroll to position [13656, 0]
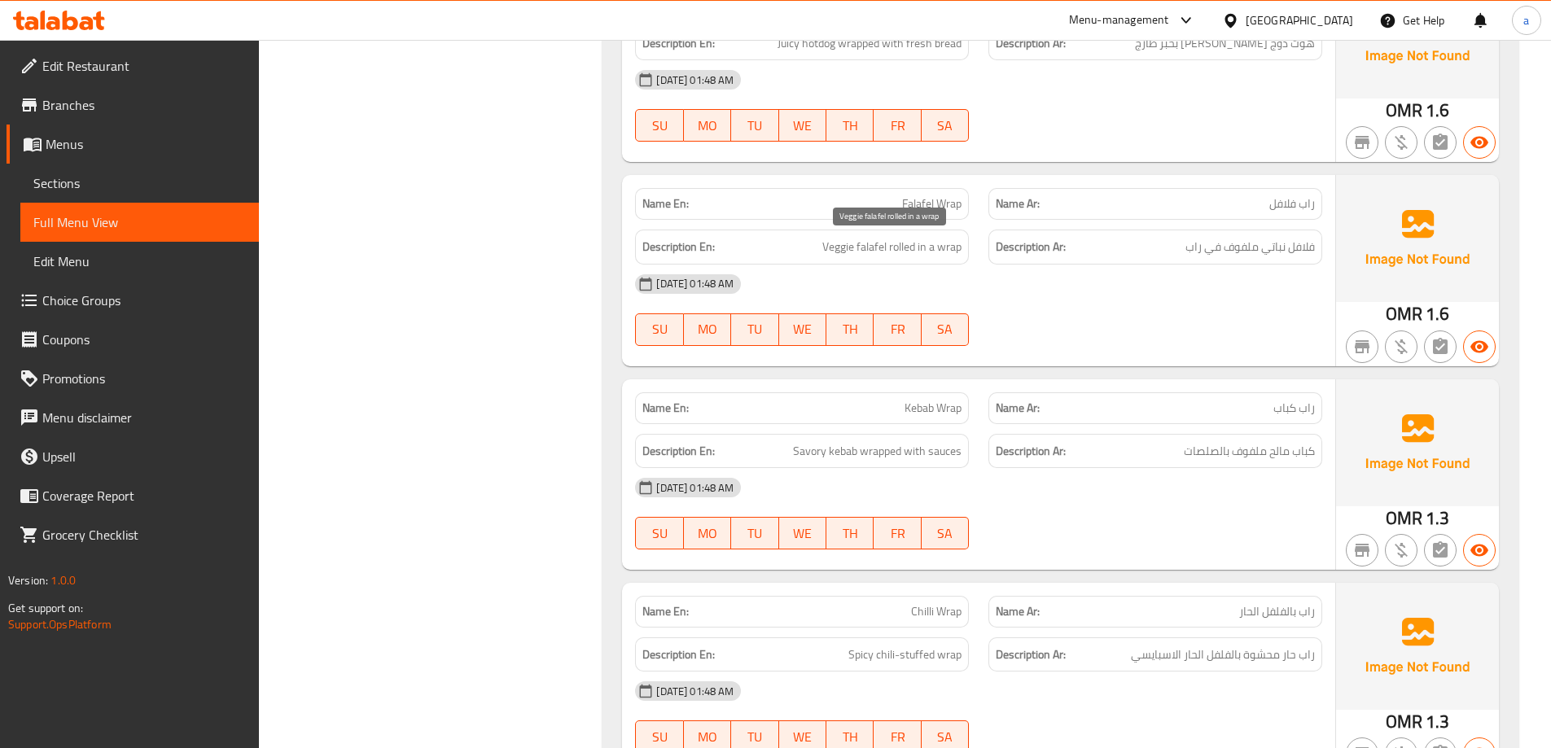
click at [845, 247] on span "Veggie falafel rolled in a wrap" at bounding box center [892, 247] width 139 height 20
copy span "Veggie"
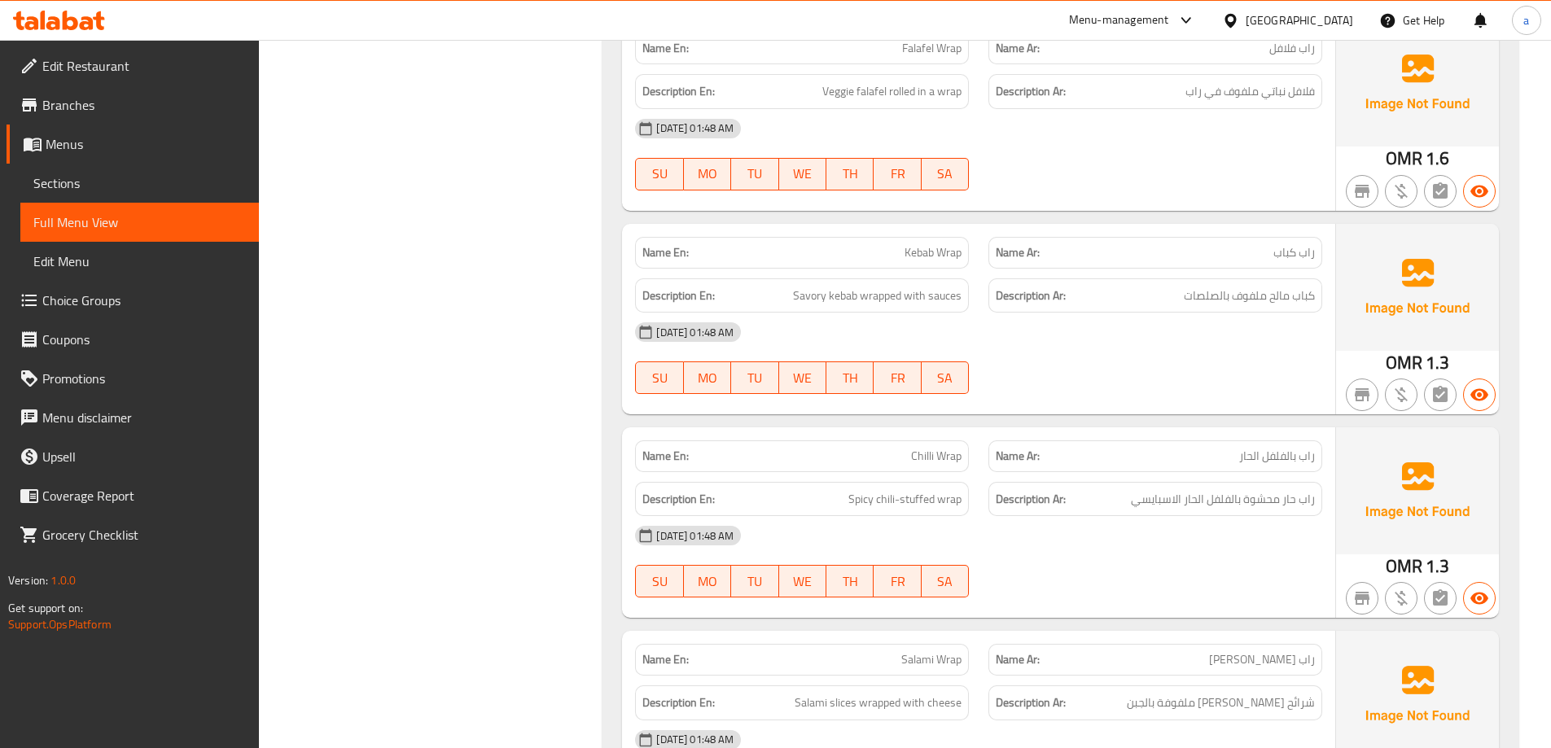
scroll to position [13818, 0]
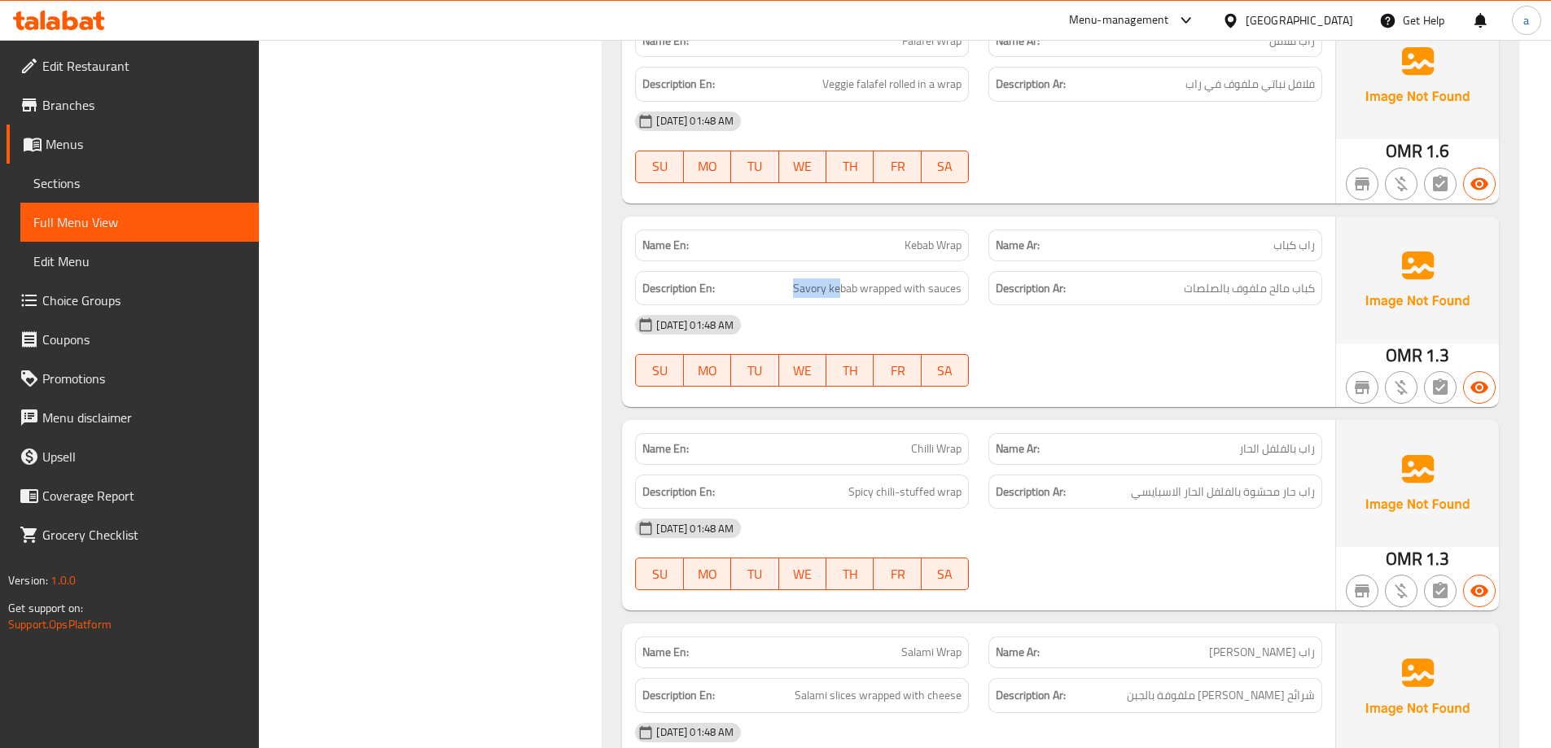
drag, startPoint x: 840, startPoint y: 291, endPoint x: 792, endPoint y: 290, distance: 48.1
click at [792, 290] on h6 "Description En: Savory kebab wrapped with sauces" at bounding box center [802, 289] width 319 height 20
drag, startPoint x: 897, startPoint y: 291, endPoint x: 910, endPoint y: 292, distance: 13.1
click at [910, 292] on span "Savory kebab wrapped with sauces" at bounding box center [877, 289] width 169 height 20
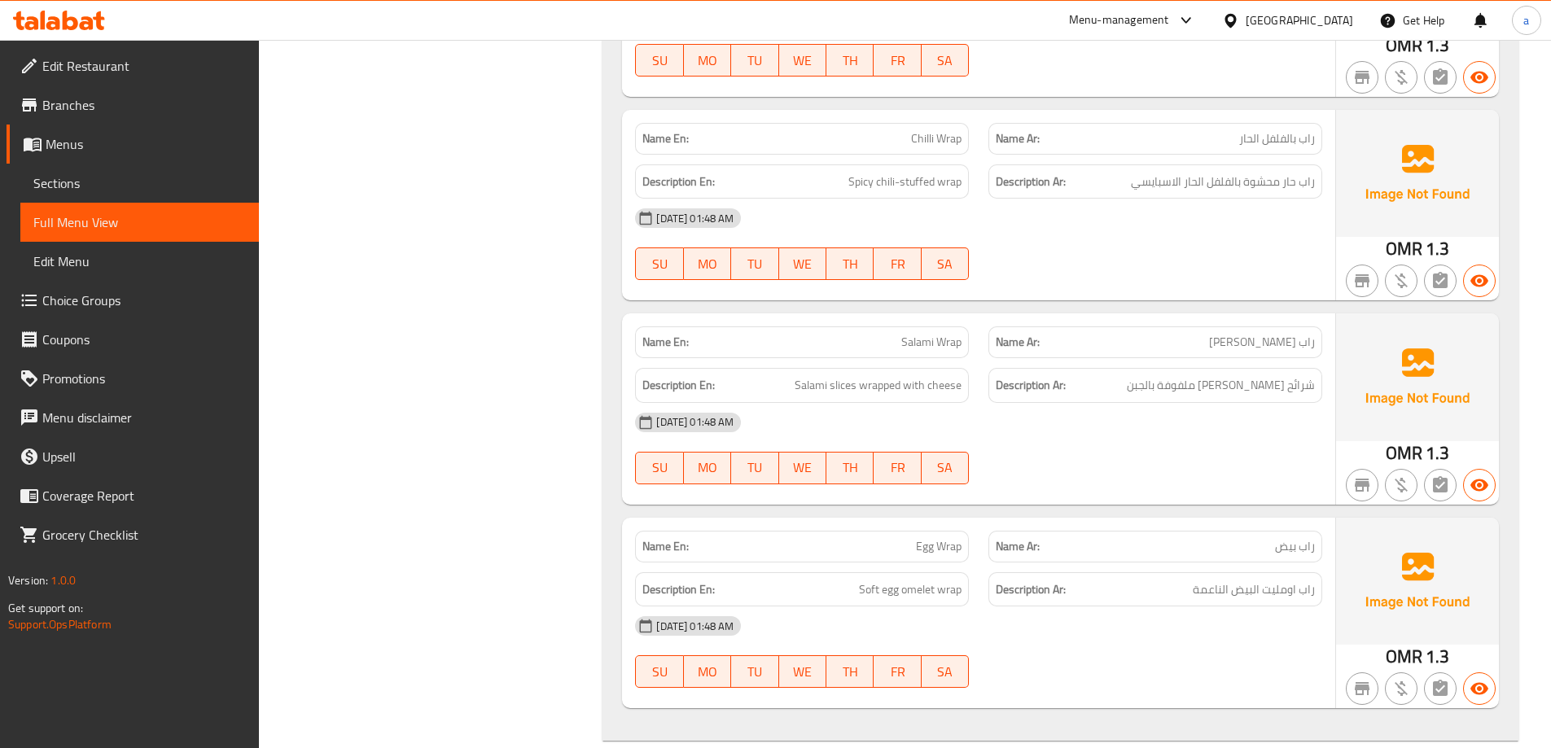
scroll to position [14307, 0]
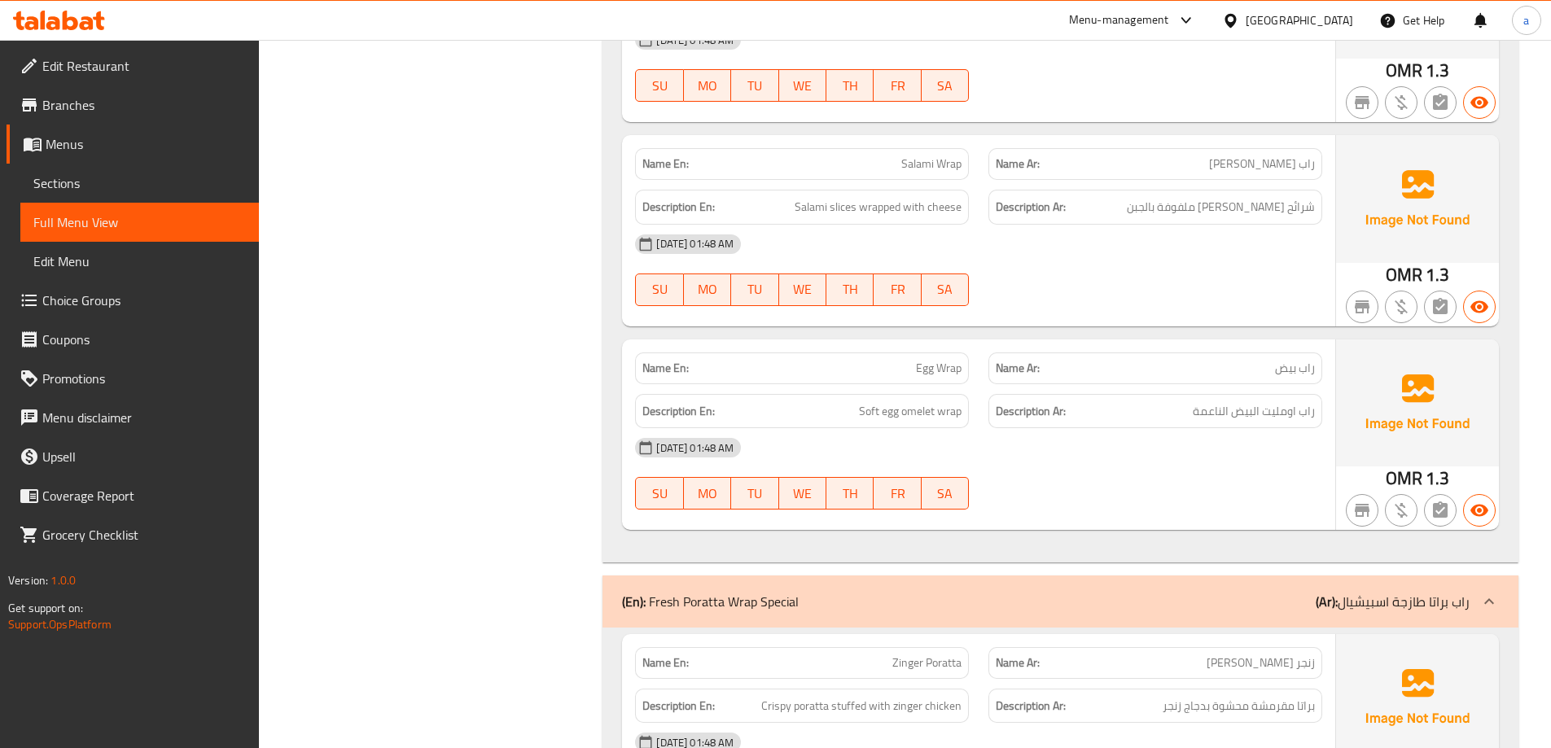
click at [924, 166] on span "Salami Wrap" at bounding box center [932, 164] width 60 height 17
click at [924, 167] on span "Salami Wrap" at bounding box center [932, 164] width 60 height 17
copy span "Salami Wrap"
drag, startPoint x: 937, startPoint y: 421, endPoint x: 928, endPoint y: 423, distance: 9.9
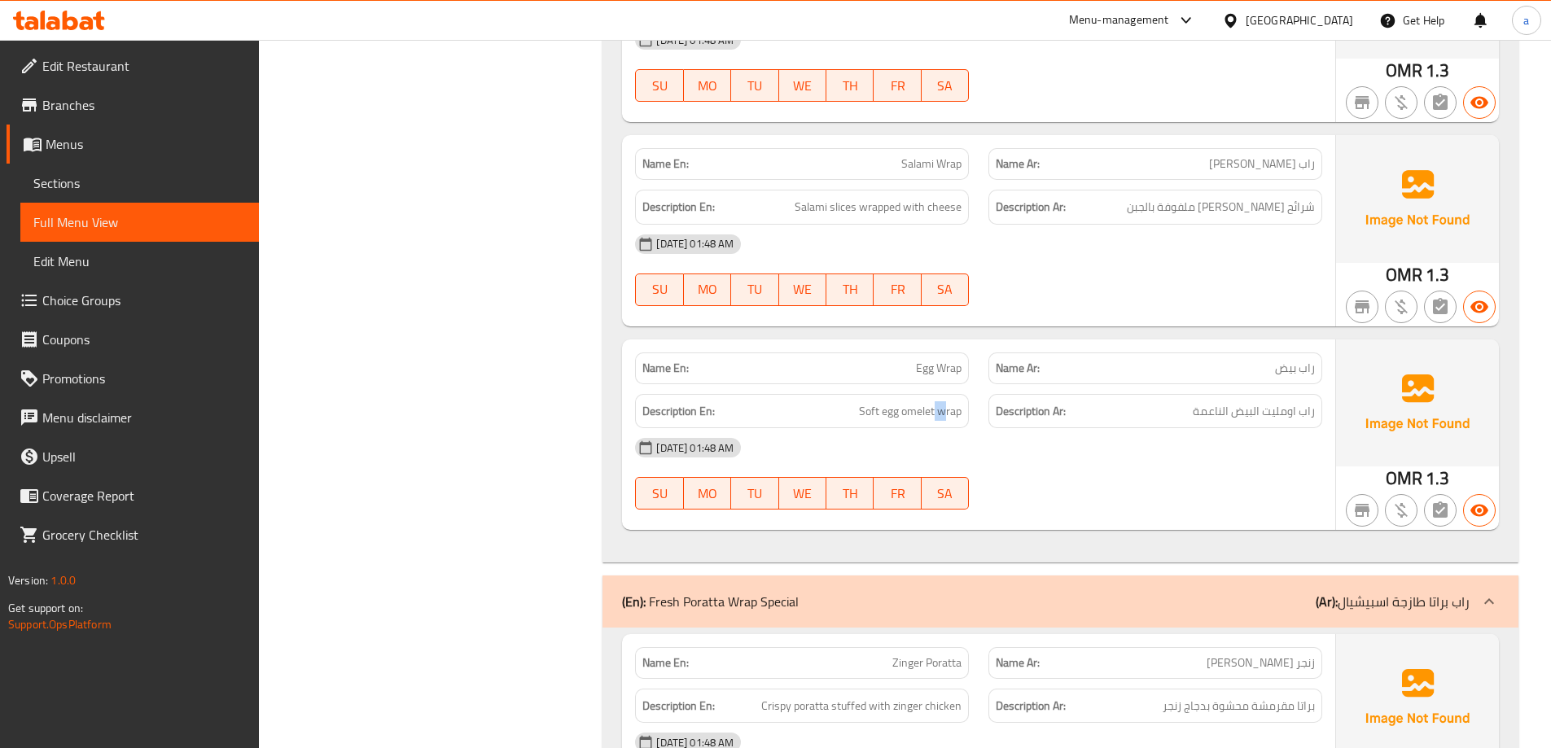
click at [929, 423] on div "Description En: Soft egg omelet wrap" at bounding box center [802, 411] width 334 height 35
drag, startPoint x: 914, startPoint y: 422, endPoint x: 892, endPoint y: 427, distance: 22.5
click at [892, 427] on div "Description En: Soft egg omelet wrap" at bounding box center [802, 411] width 334 height 35
drag, startPoint x: 883, startPoint y: 421, endPoint x: 867, endPoint y: 422, distance: 16.3
click at [867, 422] on div "Description En: Soft egg omelet wrap" at bounding box center [802, 411] width 334 height 35
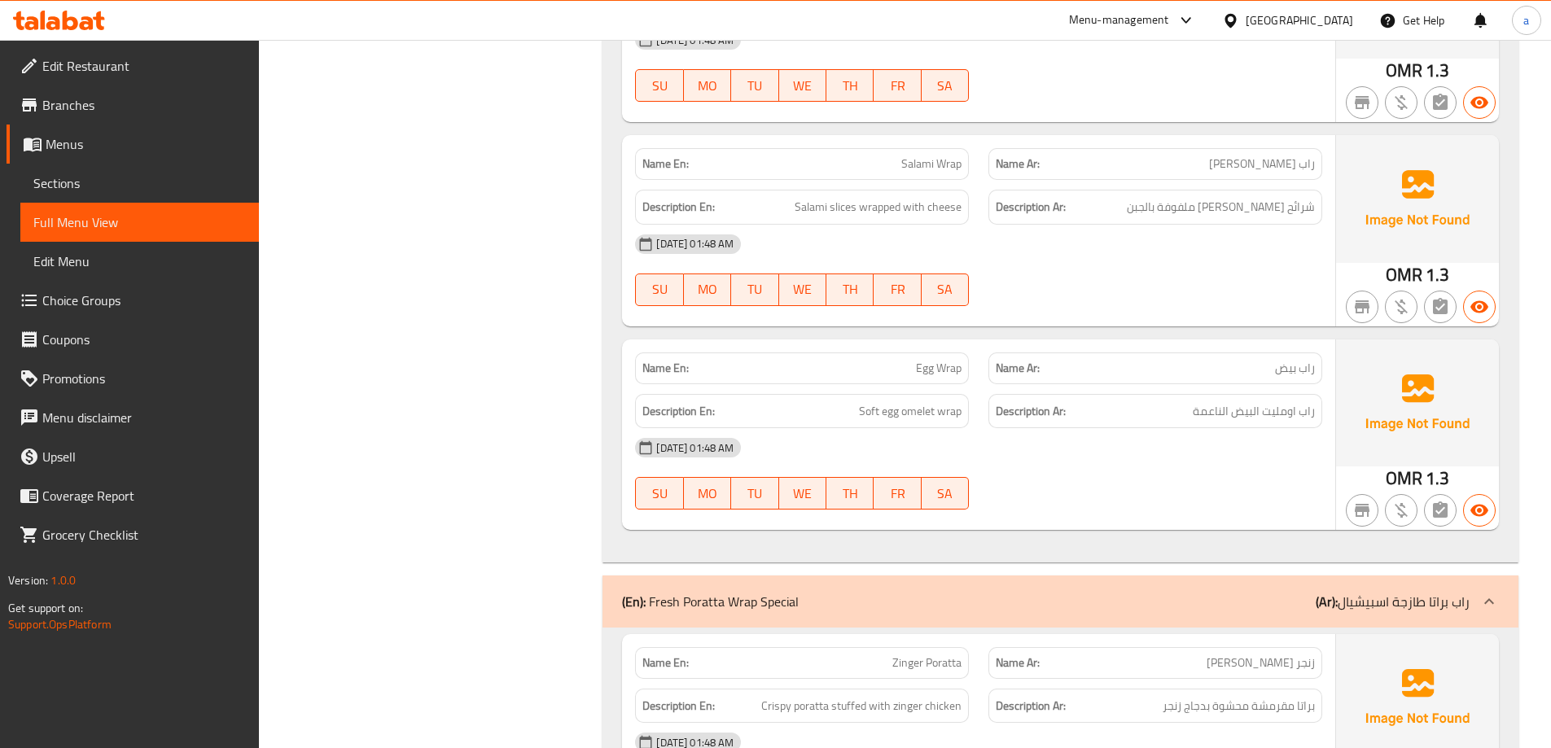
click at [936, 360] on span "Egg Wrap" at bounding box center [939, 368] width 46 height 17
copy span "Egg Wrap"
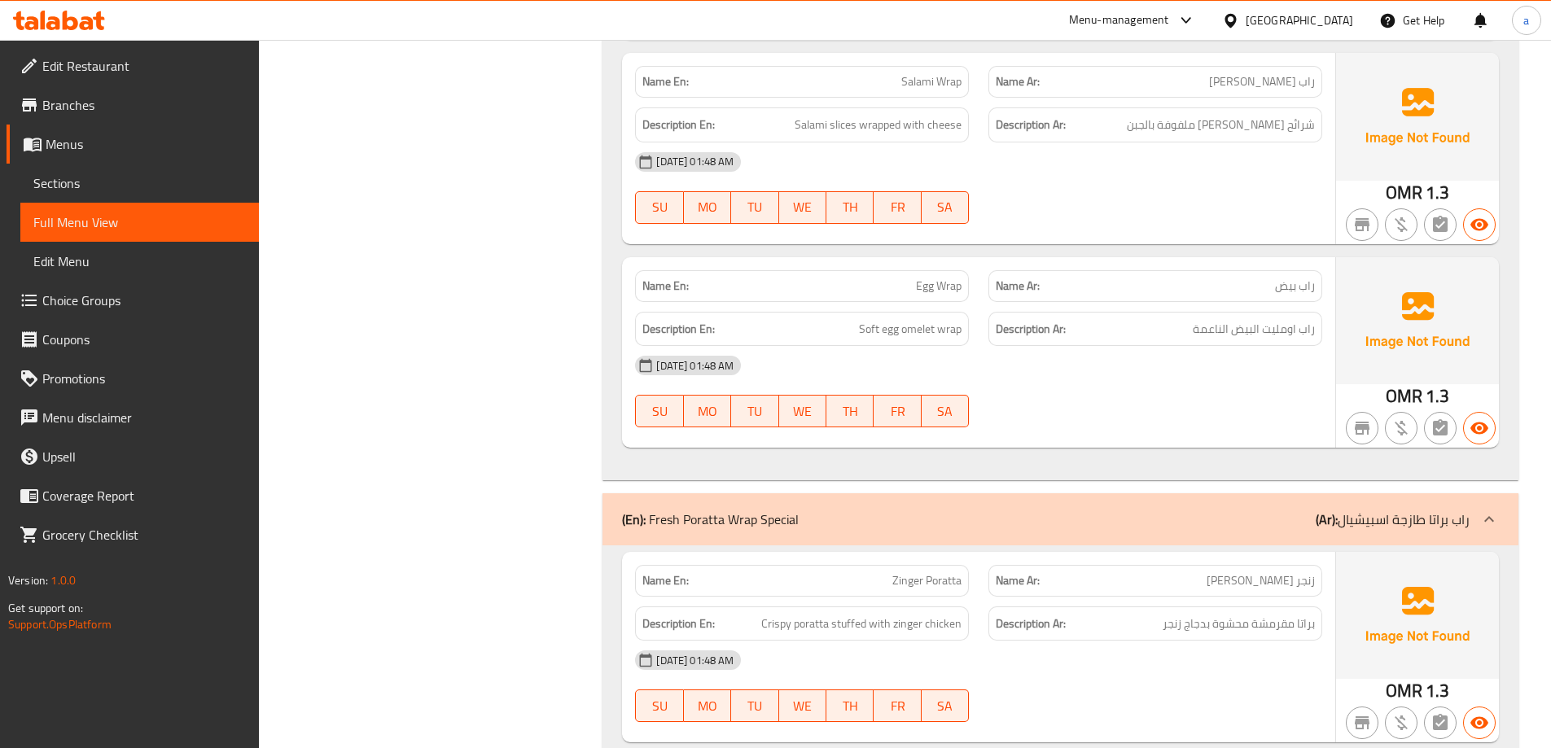
scroll to position [14796, 0]
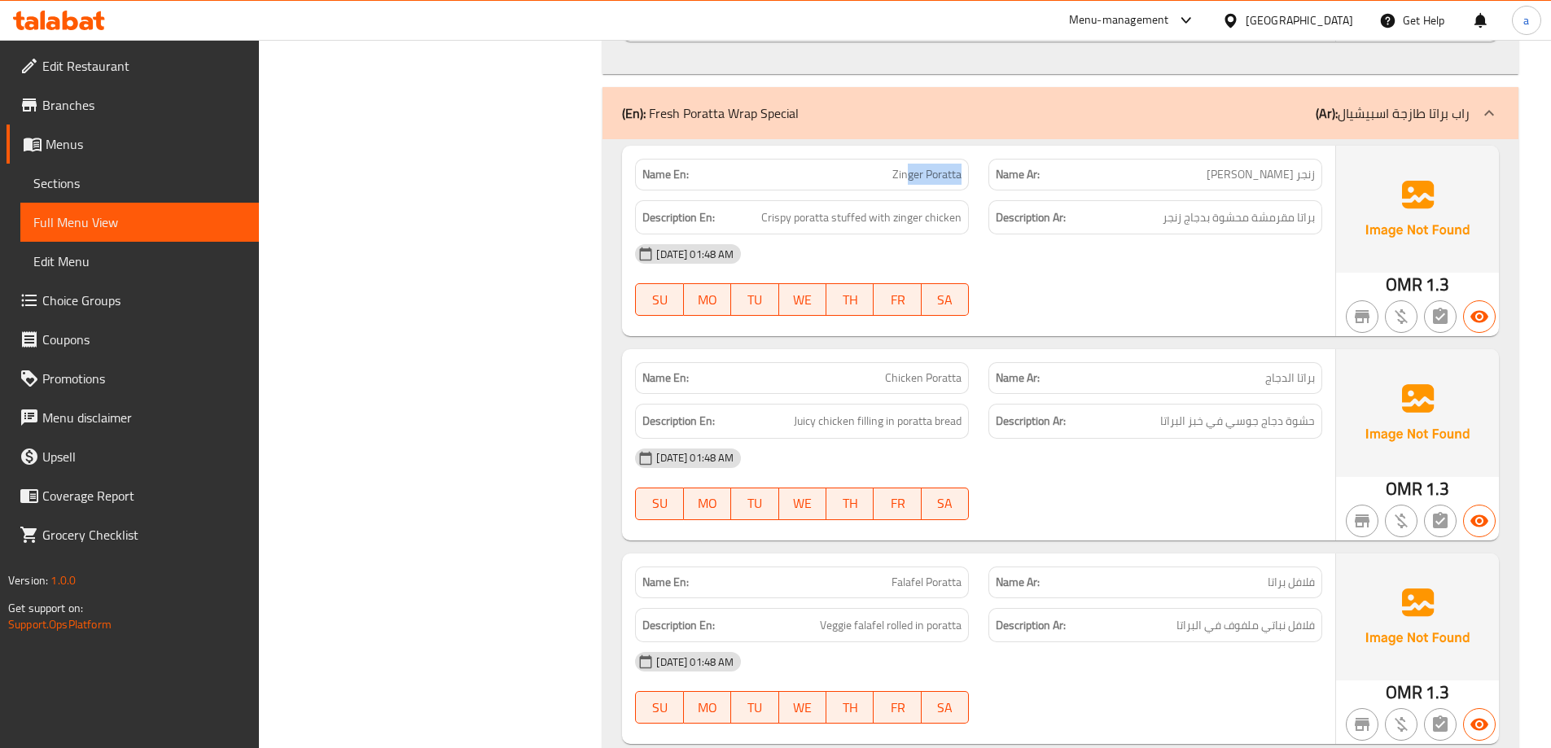
drag, startPoint x: 915, startPoint y: 186, endPoint x: 970, endPoint y: 187, distance: 54.6
click at [970, 187] on div "Name En: Zinger Poratta" at bounding box center [801, 174] width 353 height 51
click at [811, 214] on span "Crispy poratta stuffed with zinger chicken" at bounding box center [861, 218] width 200 height 20
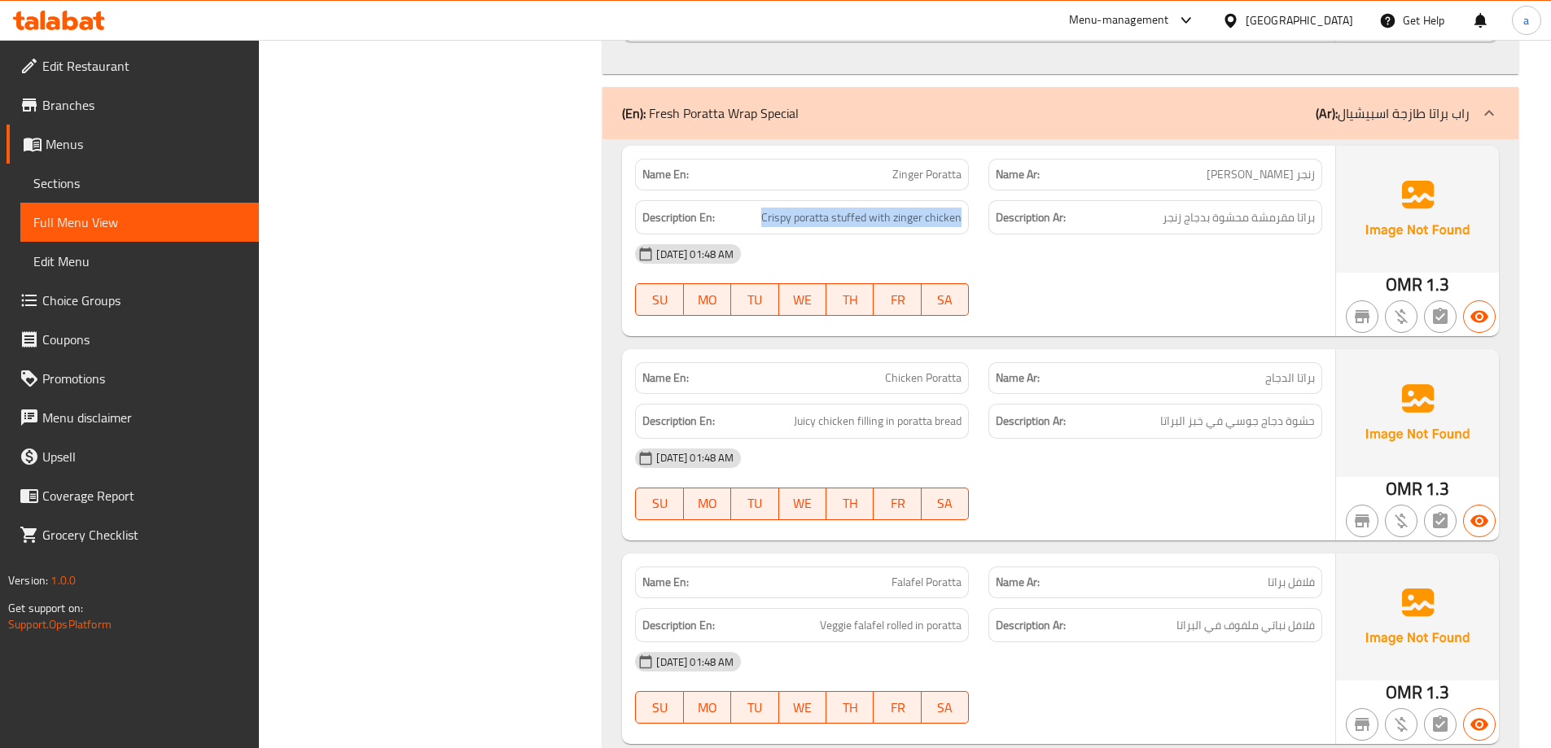
click at [849, 205] on div "Description En: Crispy poratta stuffed with zinger chicken" at bounding box center [802, 217] width 334 height 35
click at [950, 217] on span "Crispy poratta stuffed with zinger chicken" at bounding box center [861, 218] width 200 height 20
drag, startPoint x: 950, startPoint y: 217, endPoint x: 933, endPoint y: 219, distance: 16.5
click at [947, 219] on span "Crispy poratta stuffed with zinger chicken" at bounding box center [861, 218] width 200 height 20
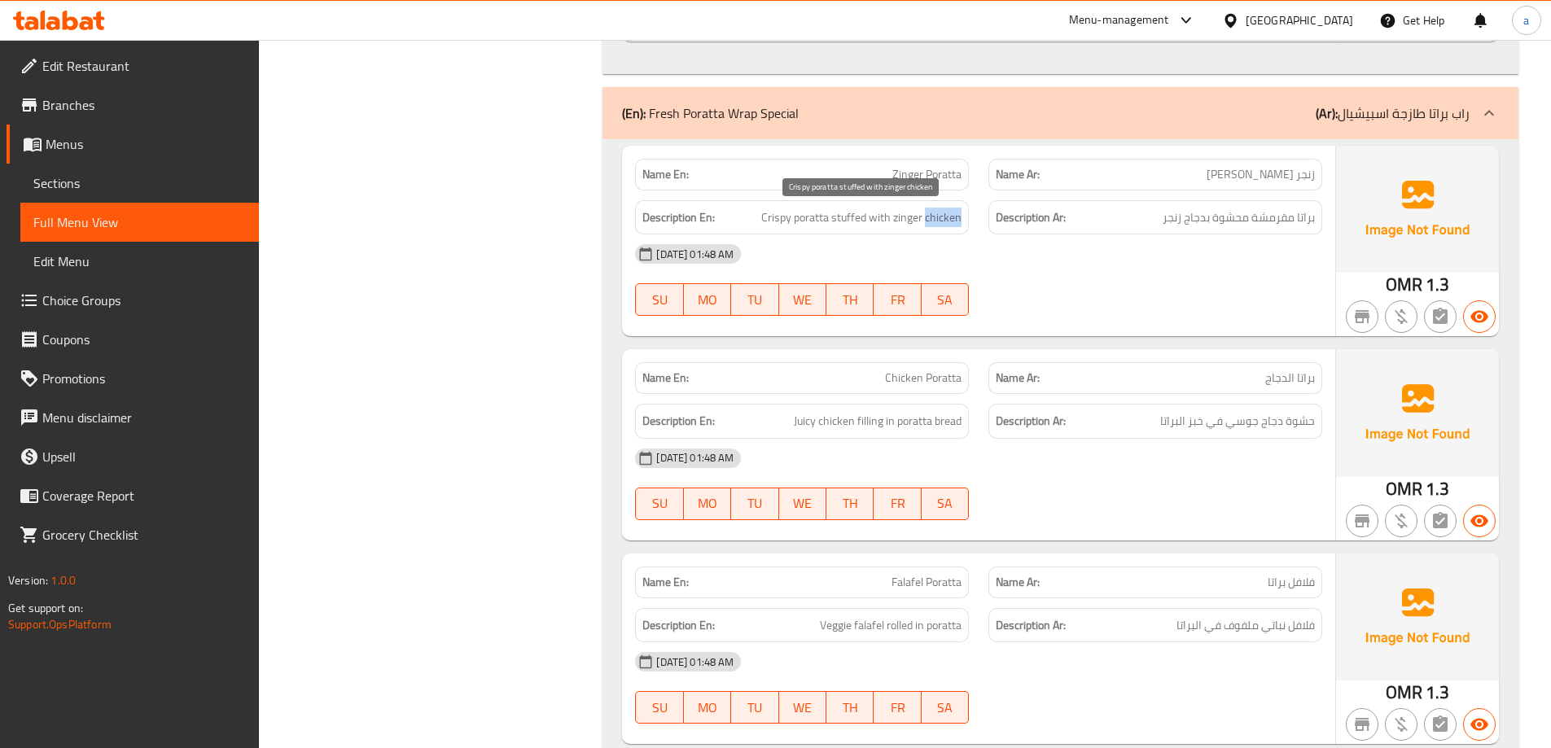
click at [933, 219] on span "Crispy poratta stuffed with zinger chicken" at bounding box center [861, 218] width 200 height 20
click at [937, 223] on span "Crispy poratta stuffed with zinger chicken" at bounding box center [861, 218] width 200 height 20
click at [899, 221] on span "Crispy poratta stuffed with zinger chicken" at bounding box center [861, 218] width 200 height 20
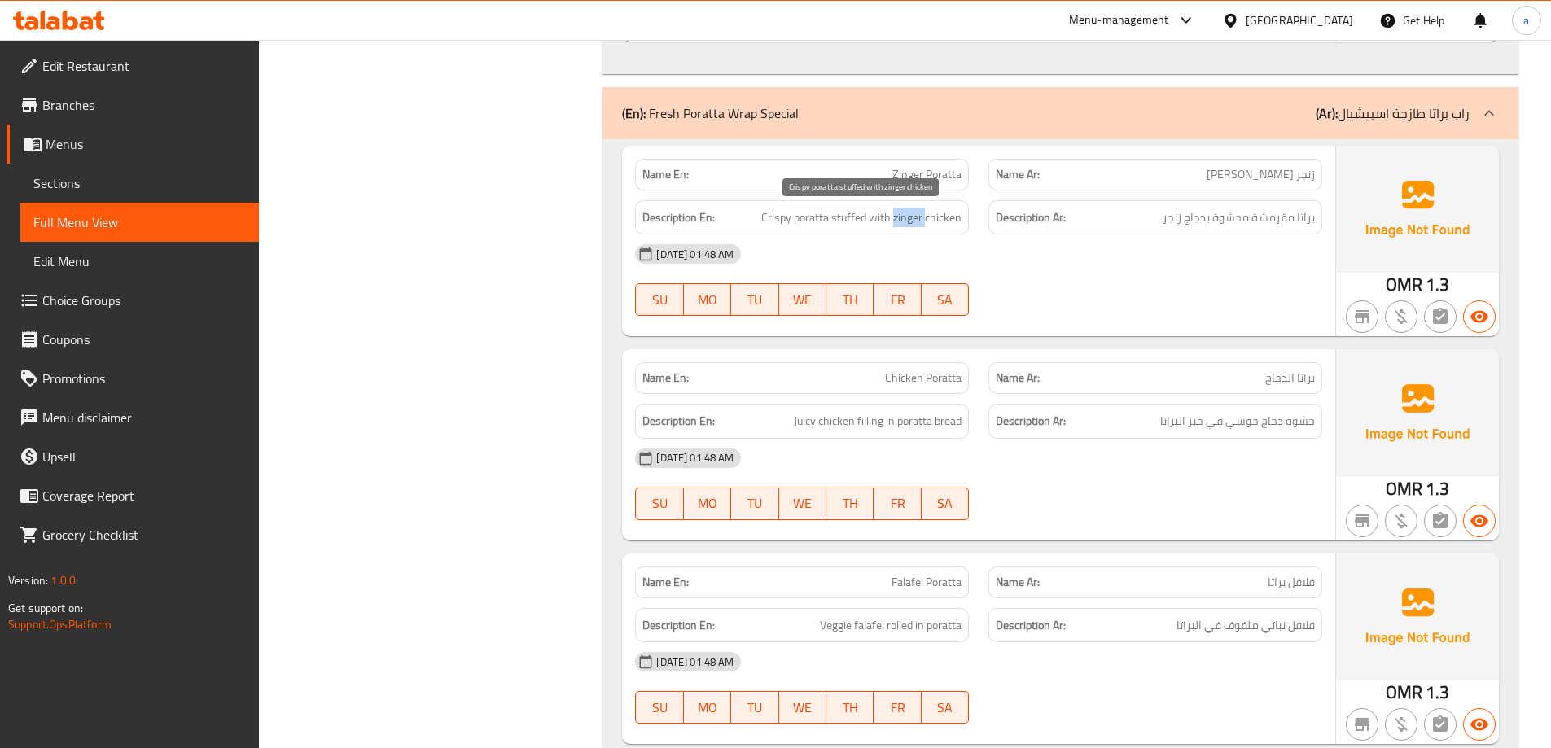
click at [899, 221] on span "Crispy poratta stuffed with zinger chicken" at bounding box center [861, 218] width 200 height 20
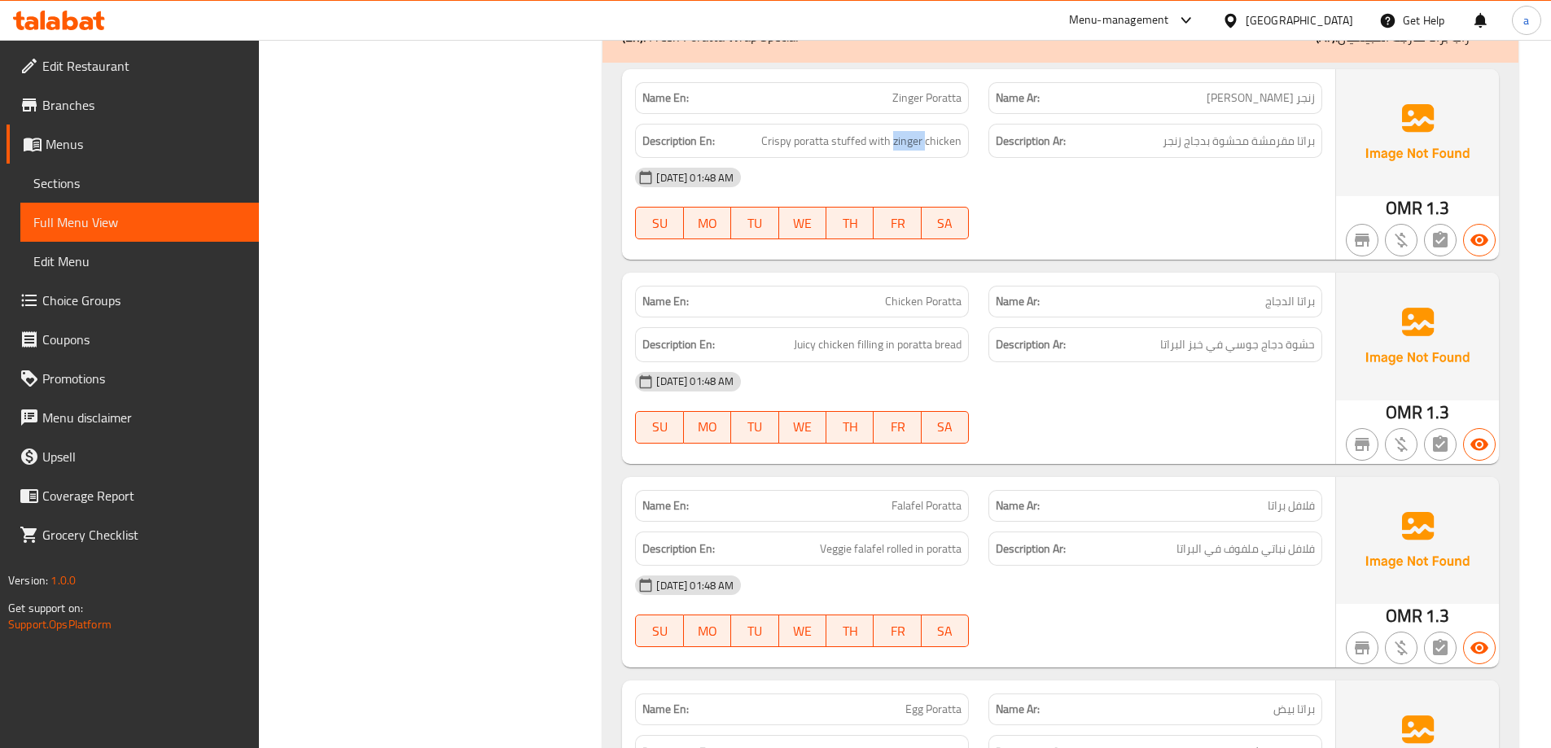
scroll to position [15040, 0]
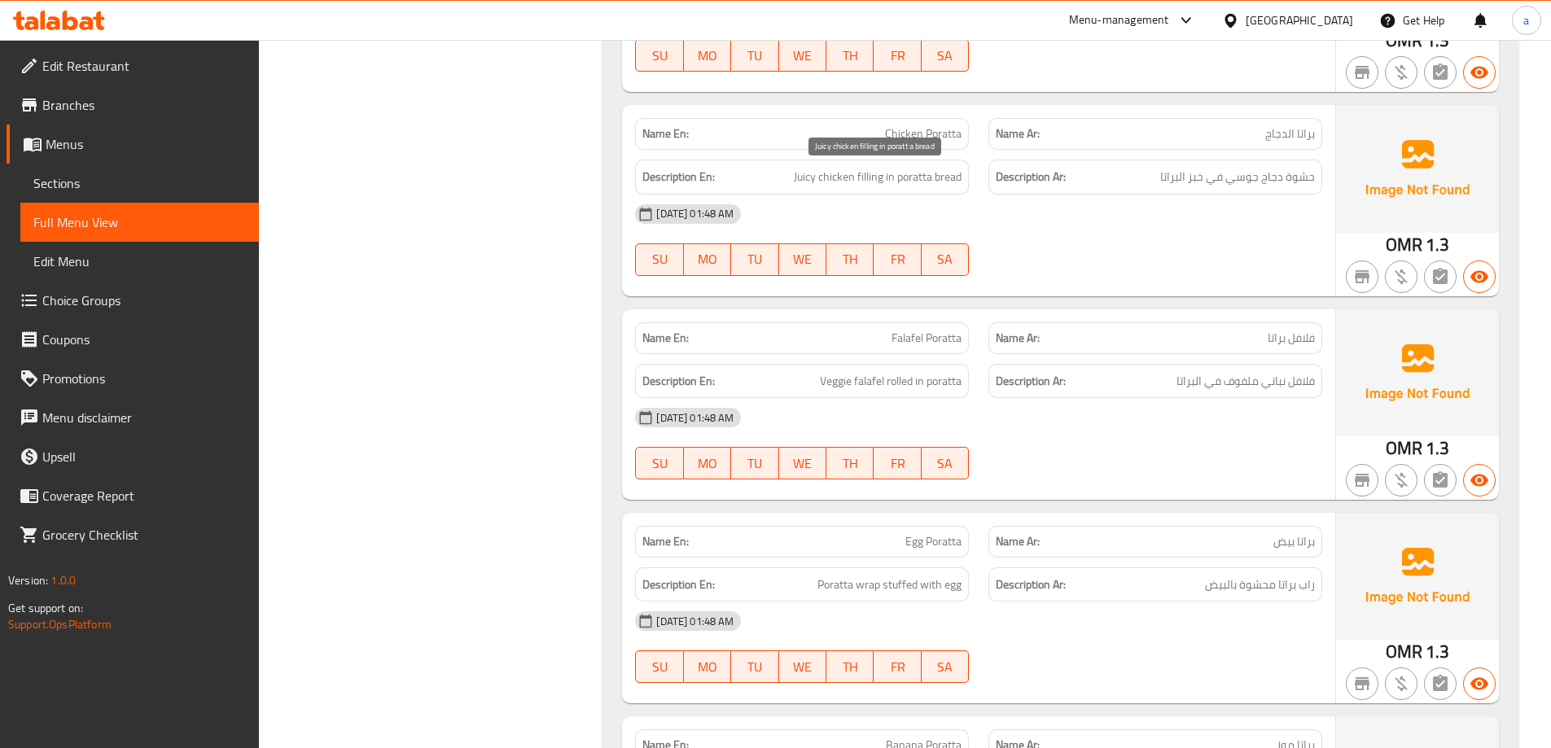
click at [883, 182] on span "Juicy chicken filling in poratta bread" at bounding box center [878, 177] width 168 height 20
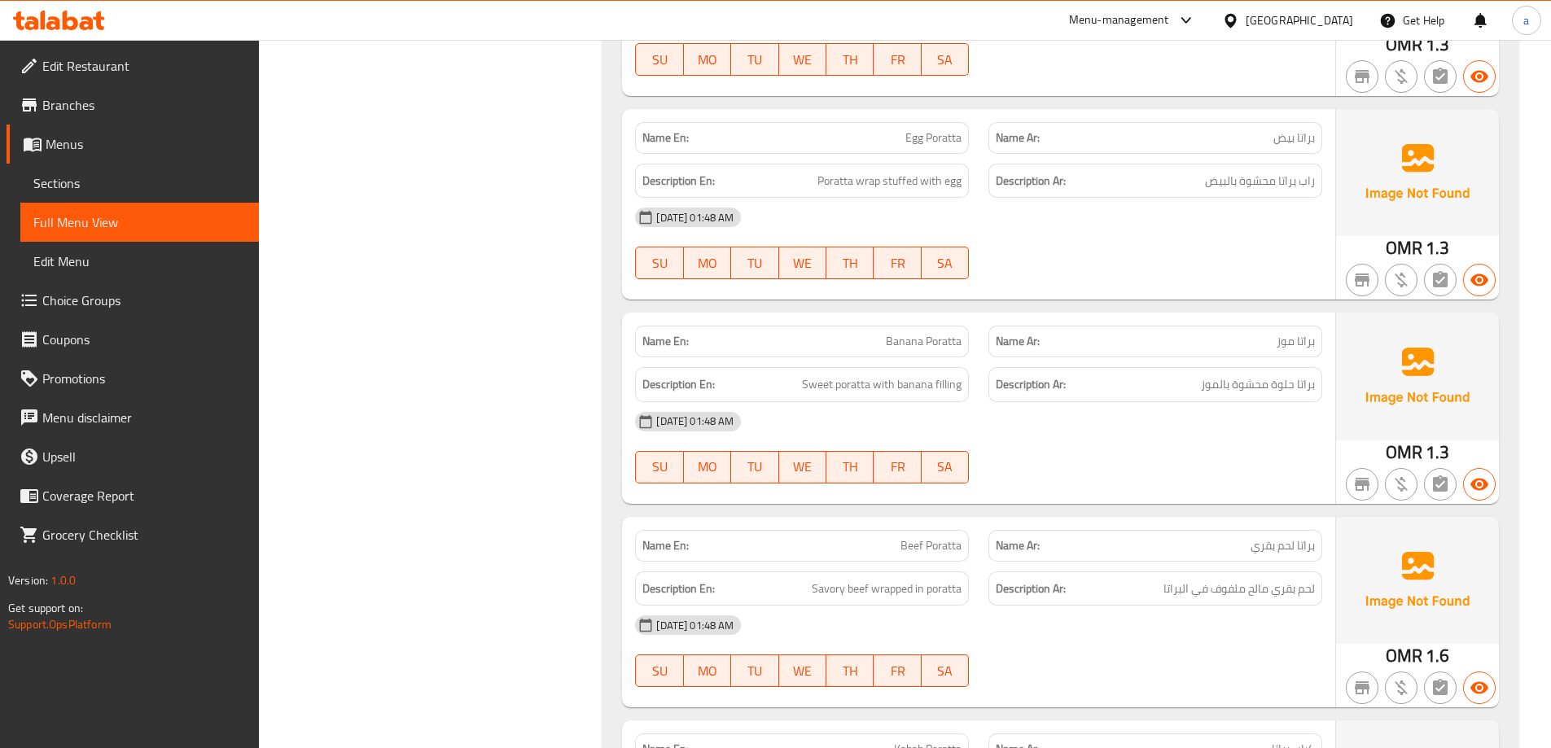
scroll to position [15447, 0]
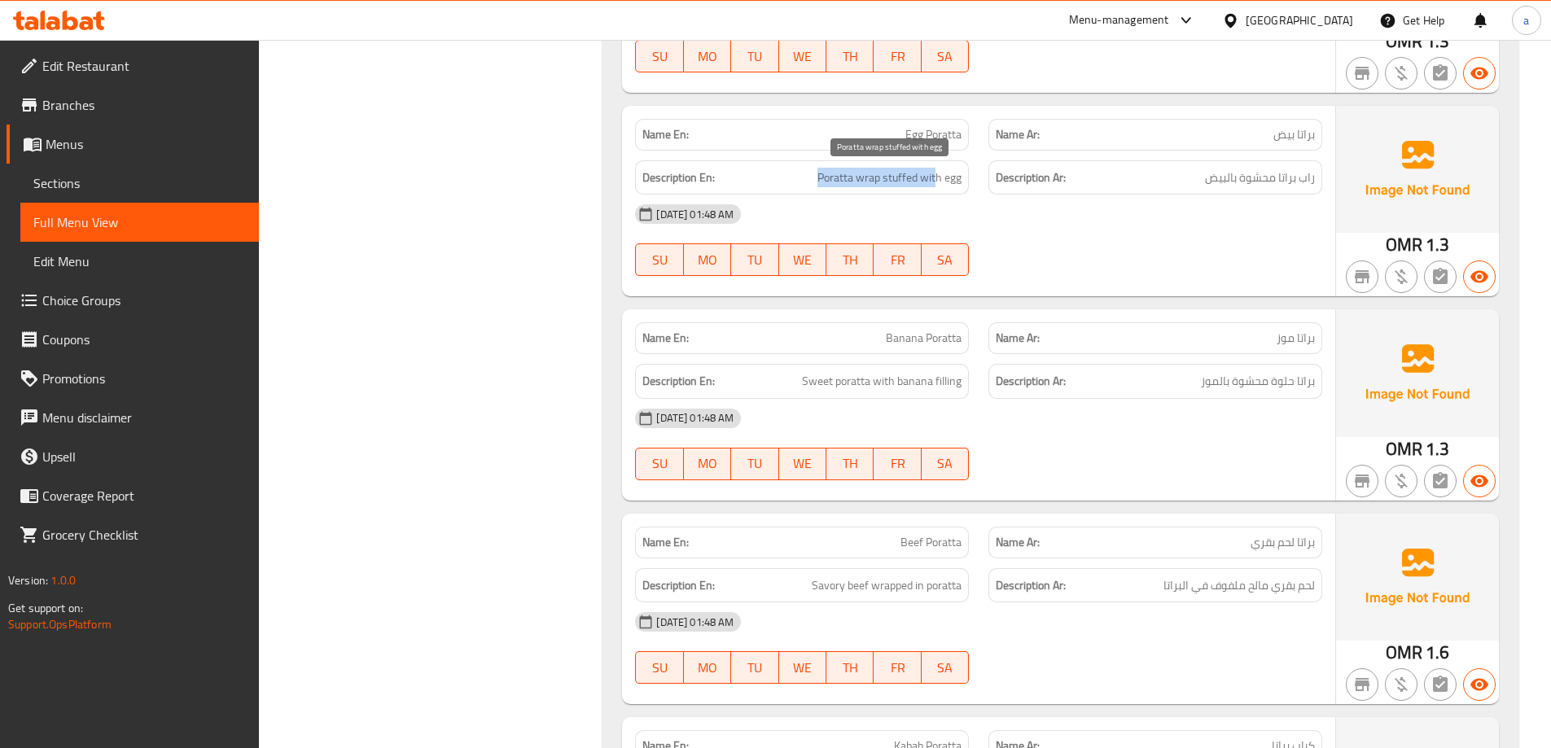
drag, startPoint x: 823, startPoint y: 180, endPoint x: 934, endPoint y: 182, distance: 111.6
click at [934, 182] on span "Poratta wrap stuffed with egg" at bounding box center [890, 178] width 144 height 20
click at [838, 186] on span "Poratta wrap stuffed with egg" at bounding box center [890, 178] width 144 height 20
click at [877, 173] on span "Poratta wrap stuffed with egg" at bounding box center [890, 178] width 144 height 20
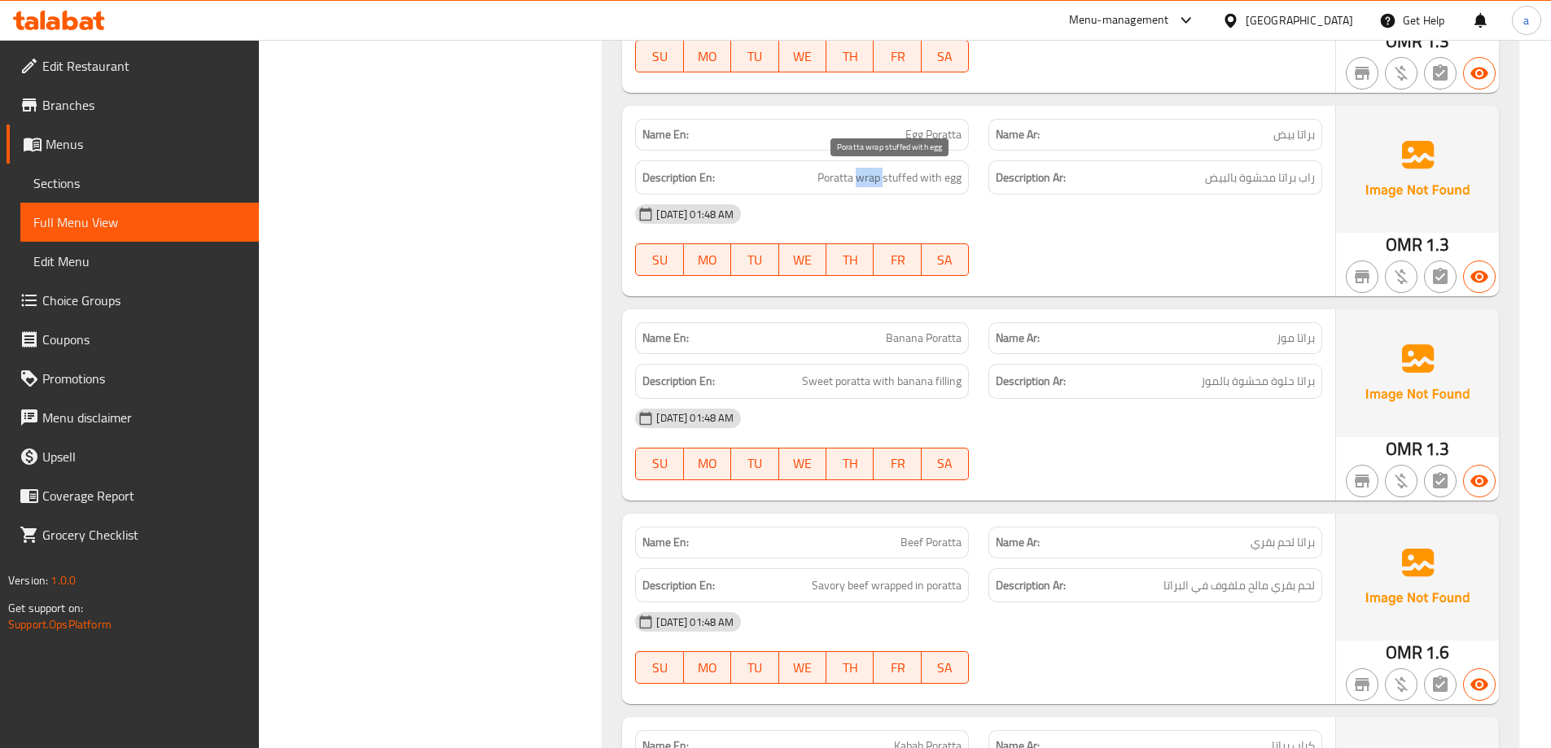
click at [877, 173] on span "Poratta wrap stuffed with egg" at bounding box center [890, 178] width 144 height 20
click at [935, 182] on span "Poratta wrap stuffed with egg" at bounding box center [890, 178] width 144 height 20
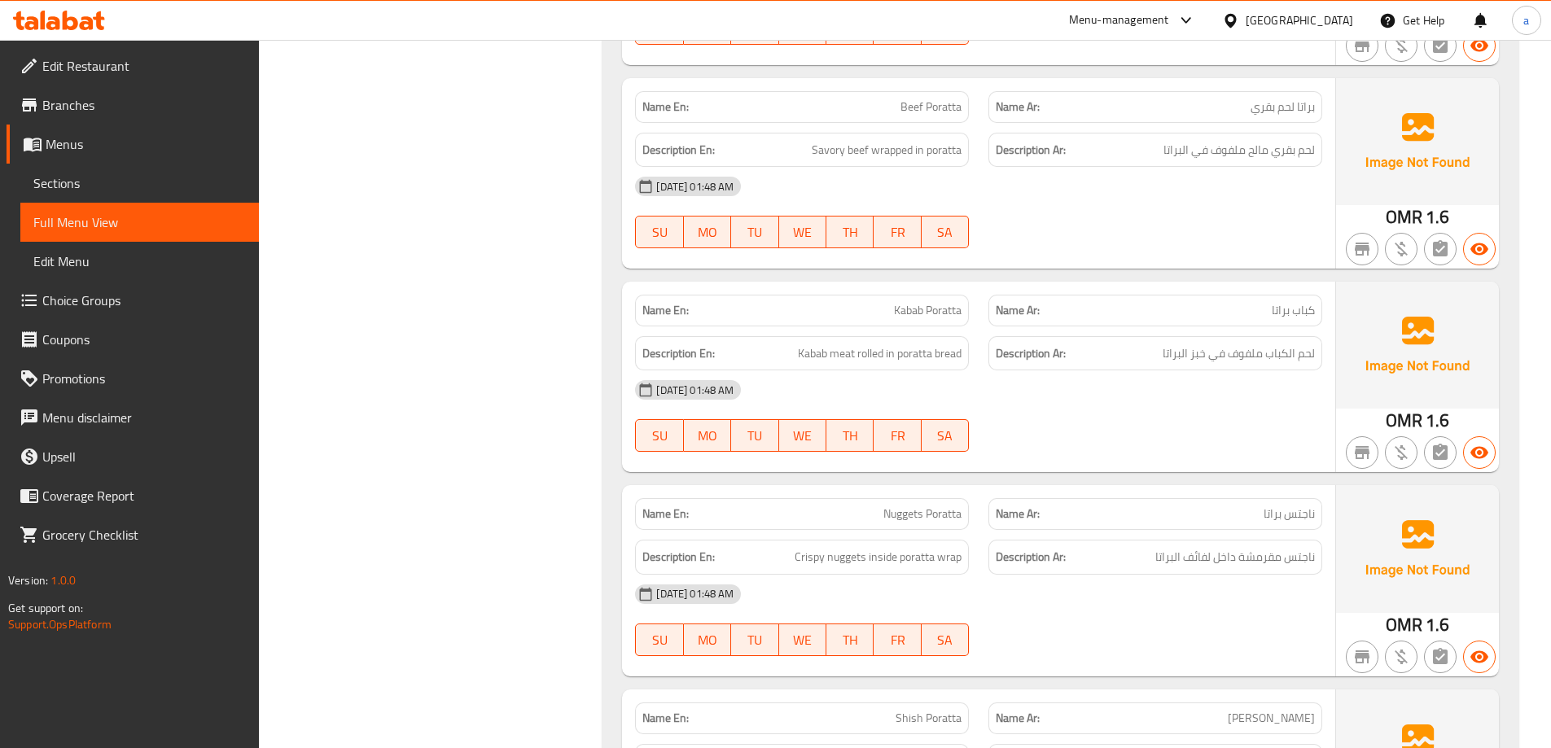
scroll to position [15855, 0]
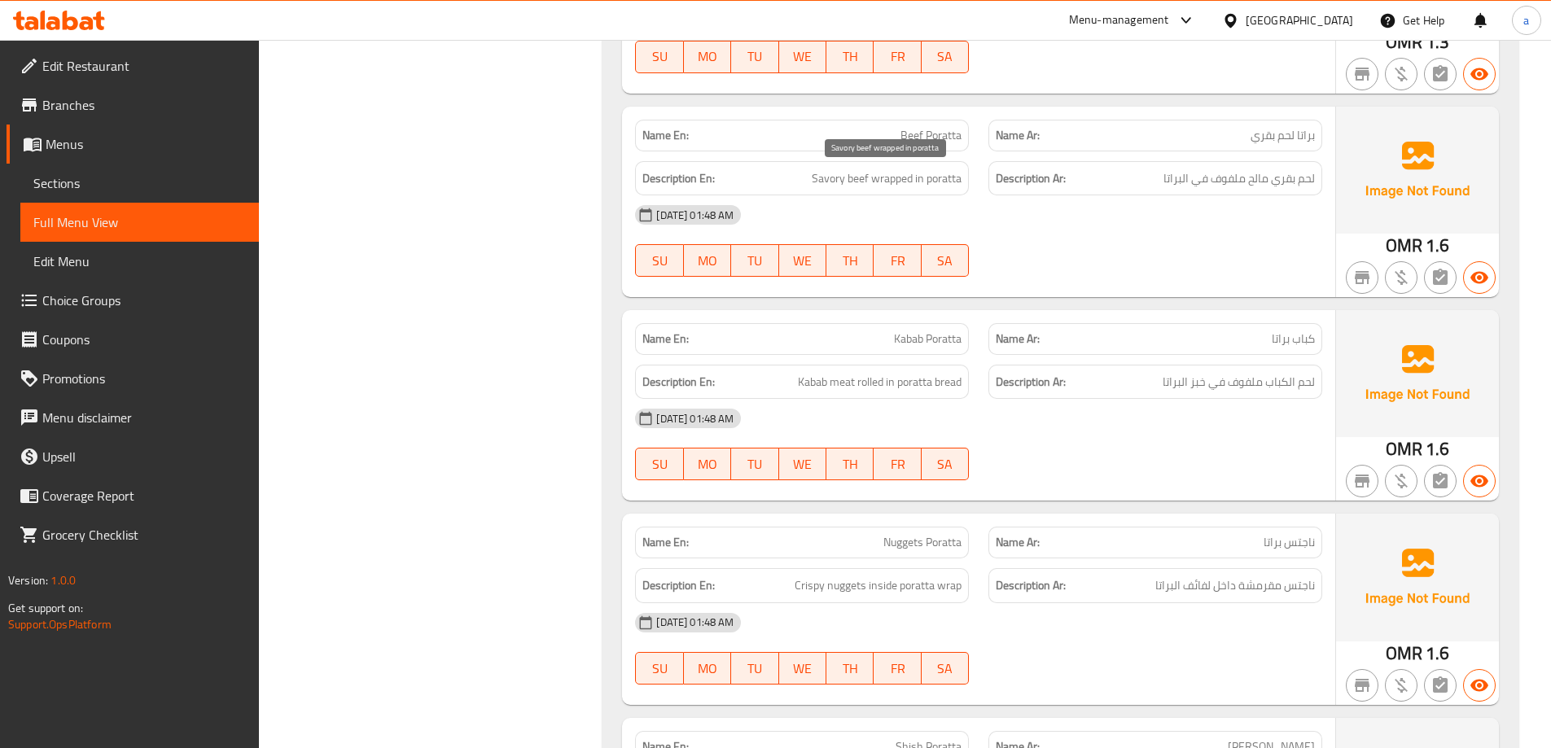
click at [858, 173] on span "Savory beef wrapped in poratta" at bounding box center [887, 179] width 150 height 20
click at [819, 184] on span "Savory beef wrapped in poratta" at bounding box center [887, 179] width 150 height 20
drag, startPoint x: 819, startPoint y: 184, endPoint x: 887, endPoint y: 182, distance: 67.6
click at [827, 184] on span "Savory beef wrapped in poratta" at bounding box center [887, 179] width 150 height 20
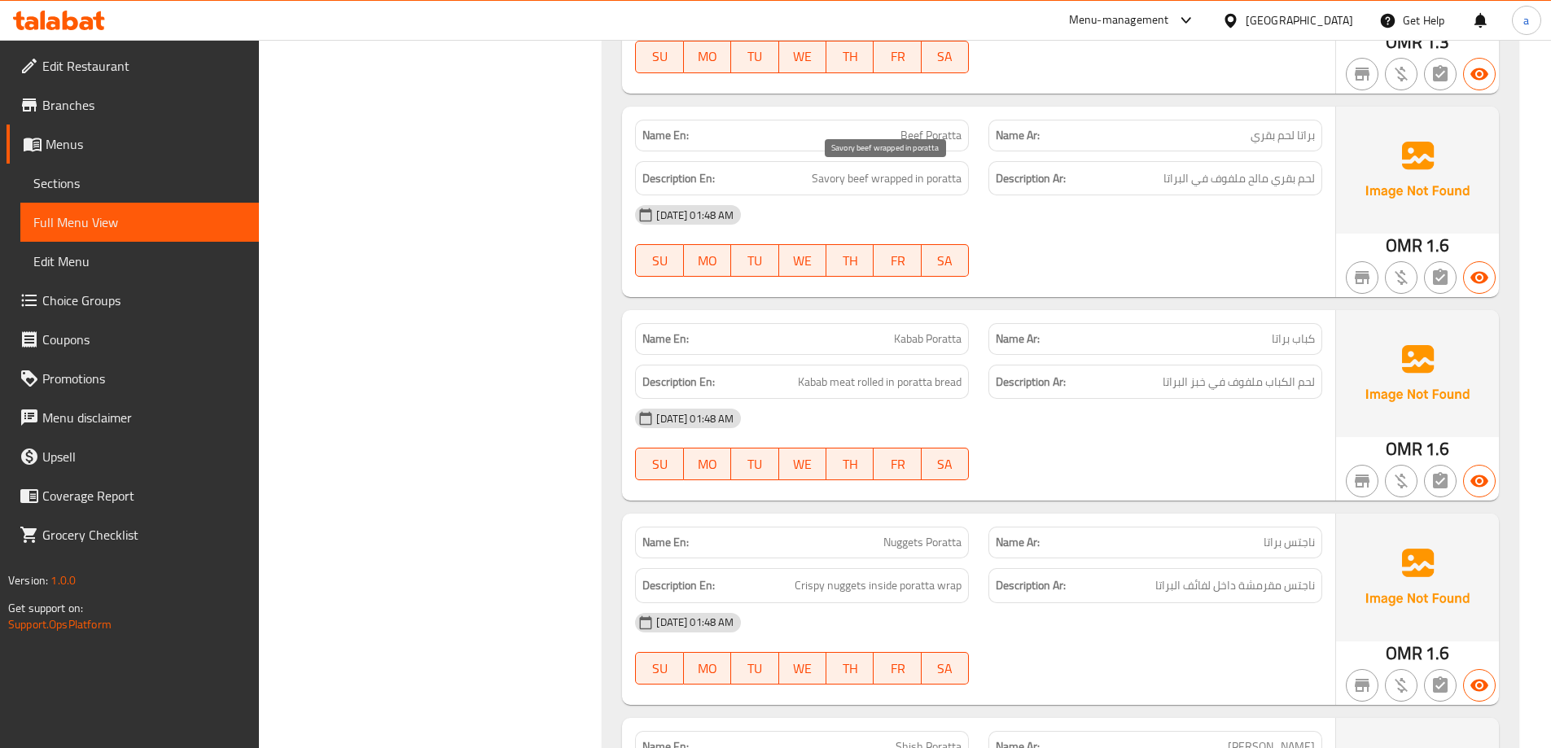
click at [887, 182] on span "Savory beef wrapped in poratta" at bounding box center [887, 179] width 150 height 20
click at [968, 180] on div "Description En: Savory beef wrapped in poratta" at bounding box center [802, 178] width 334 height 35
click at [817, 388] on span "Kabab meat rolled in poratta bread" at bounding box center [880, 382] width 164 height 20
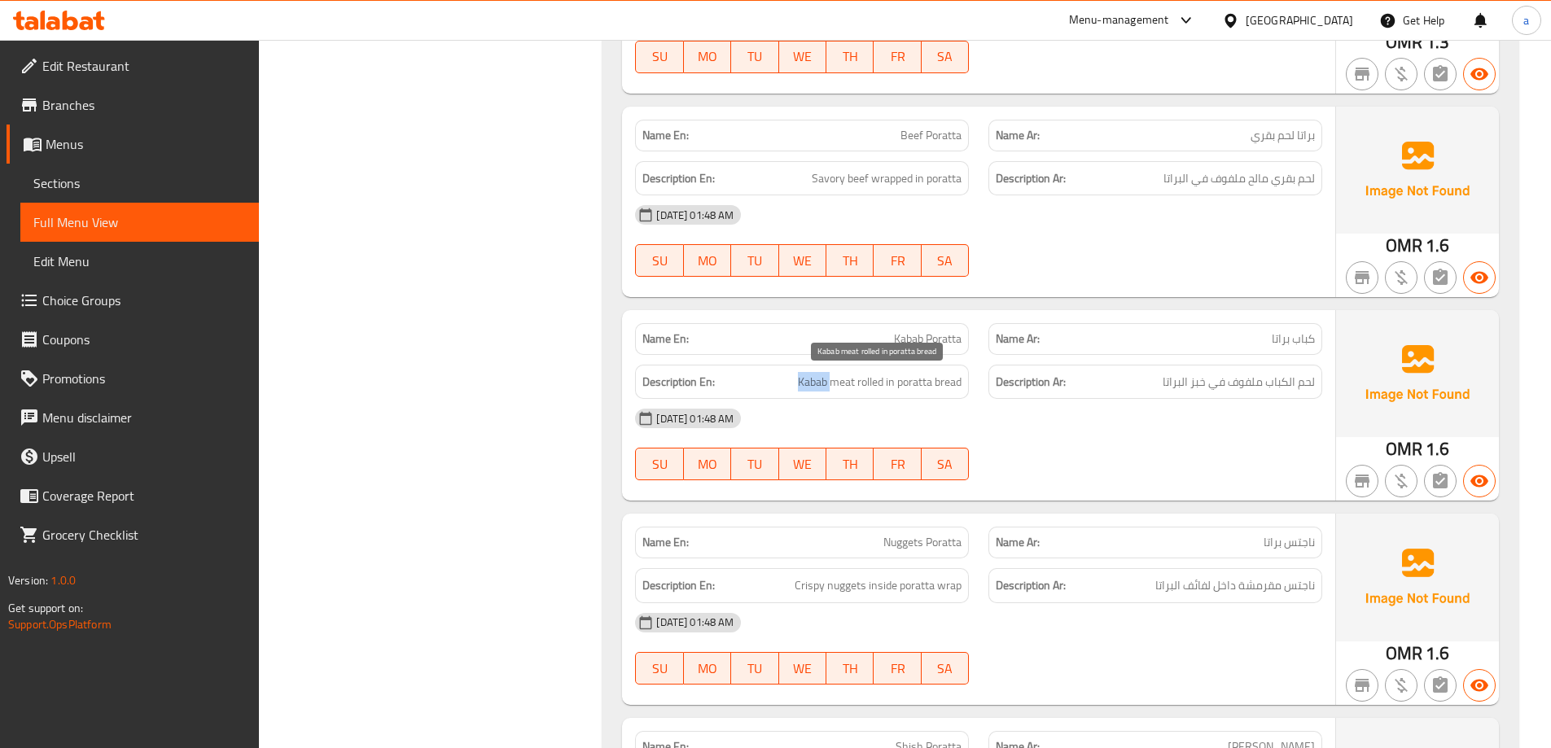
click at [817, 388] on span "Kabab meat rolled in poratta bread" at bounding box center [880, 382] width 164 height 20
click at [849, 382] on span "Kabab meat rolled in poratta bread" at bounding box center [880, 382] width 164 height 20
click at [863, 378] on span "Kabab meat rolled in poratta bread" at bounding box center [880, 382] width 164 height 20
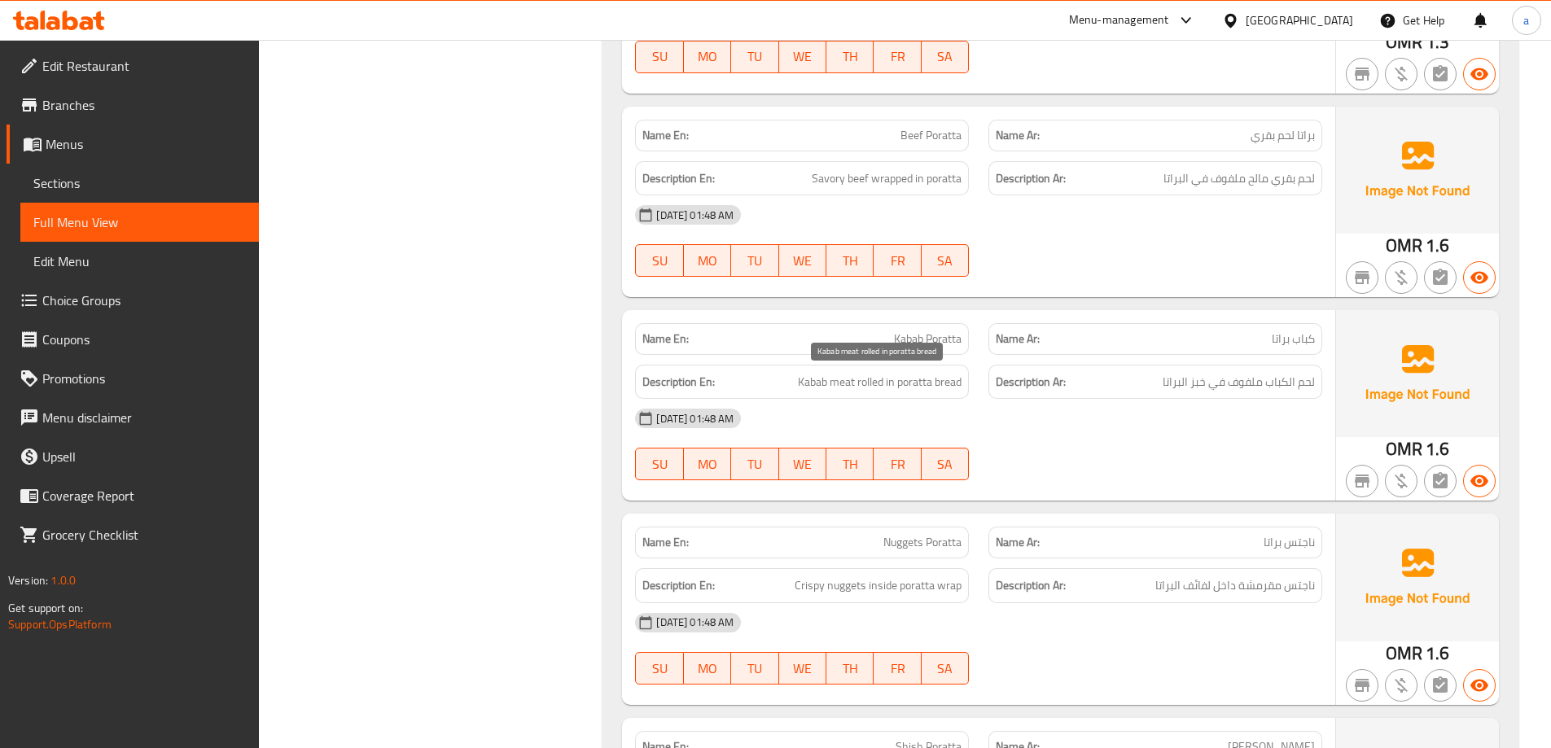
click at [899, 375] on span "Kabab meat rolled in poratta bread" at bounding box center [880, 382] width 164 height 20
click at [921, 379] on span "Kabab meat rolled in poratta bread" at bounding box center [880, 382] width 164 height 20
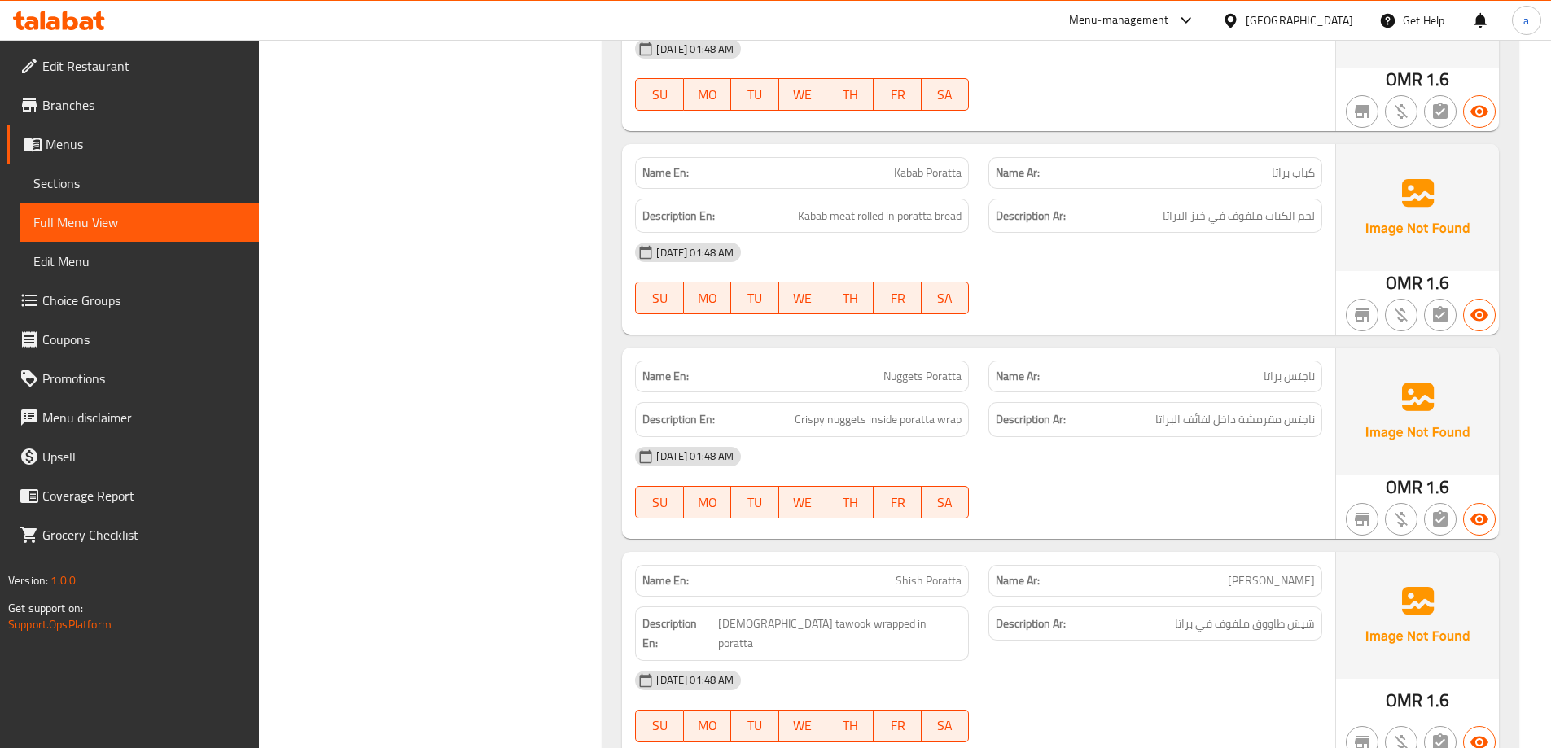
scroll to position [16017, 0]
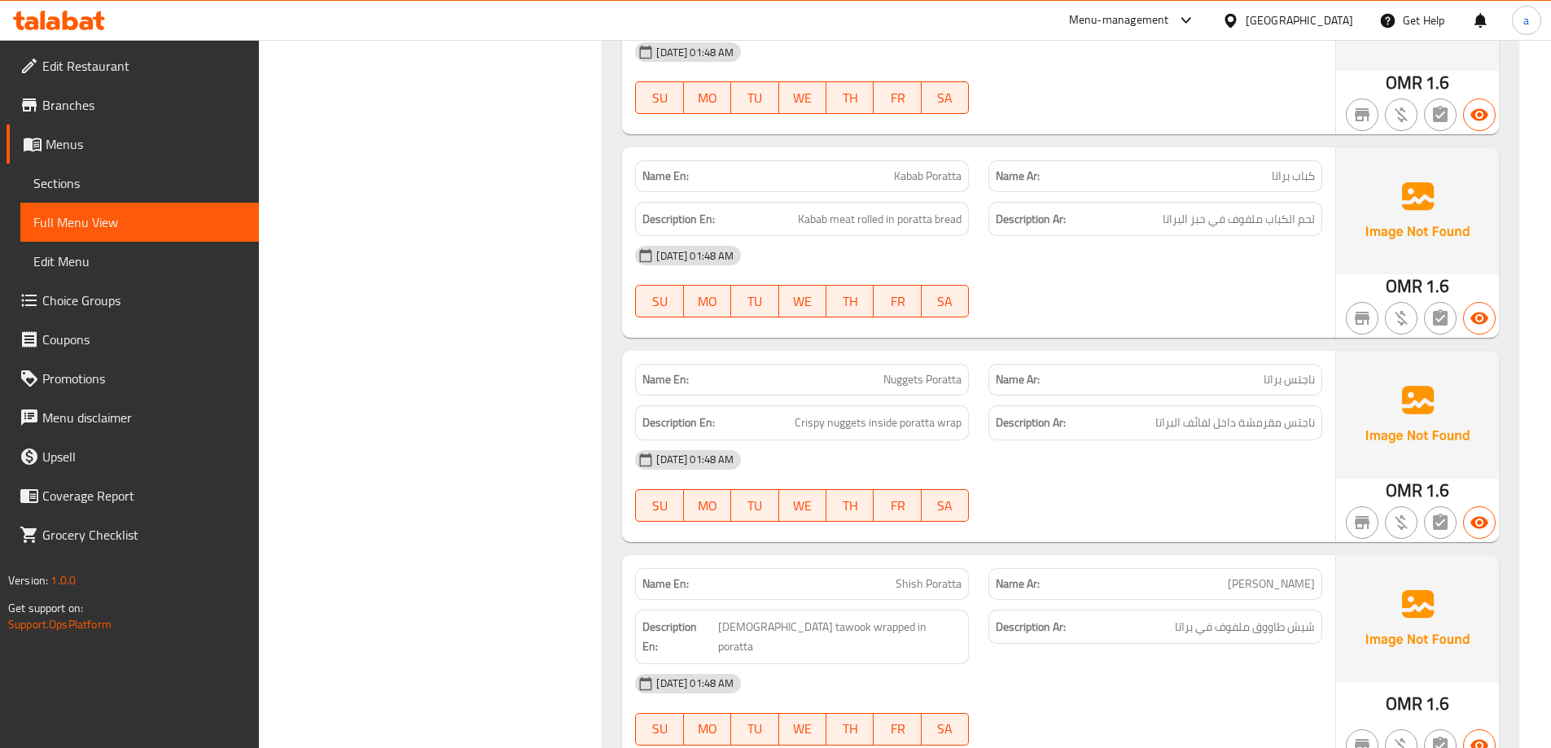
click at [932, 382] on span "Nuggets Poratta" at bounding box center [923, 379] width 78 height 17
copy span "Nuggets Poratta"
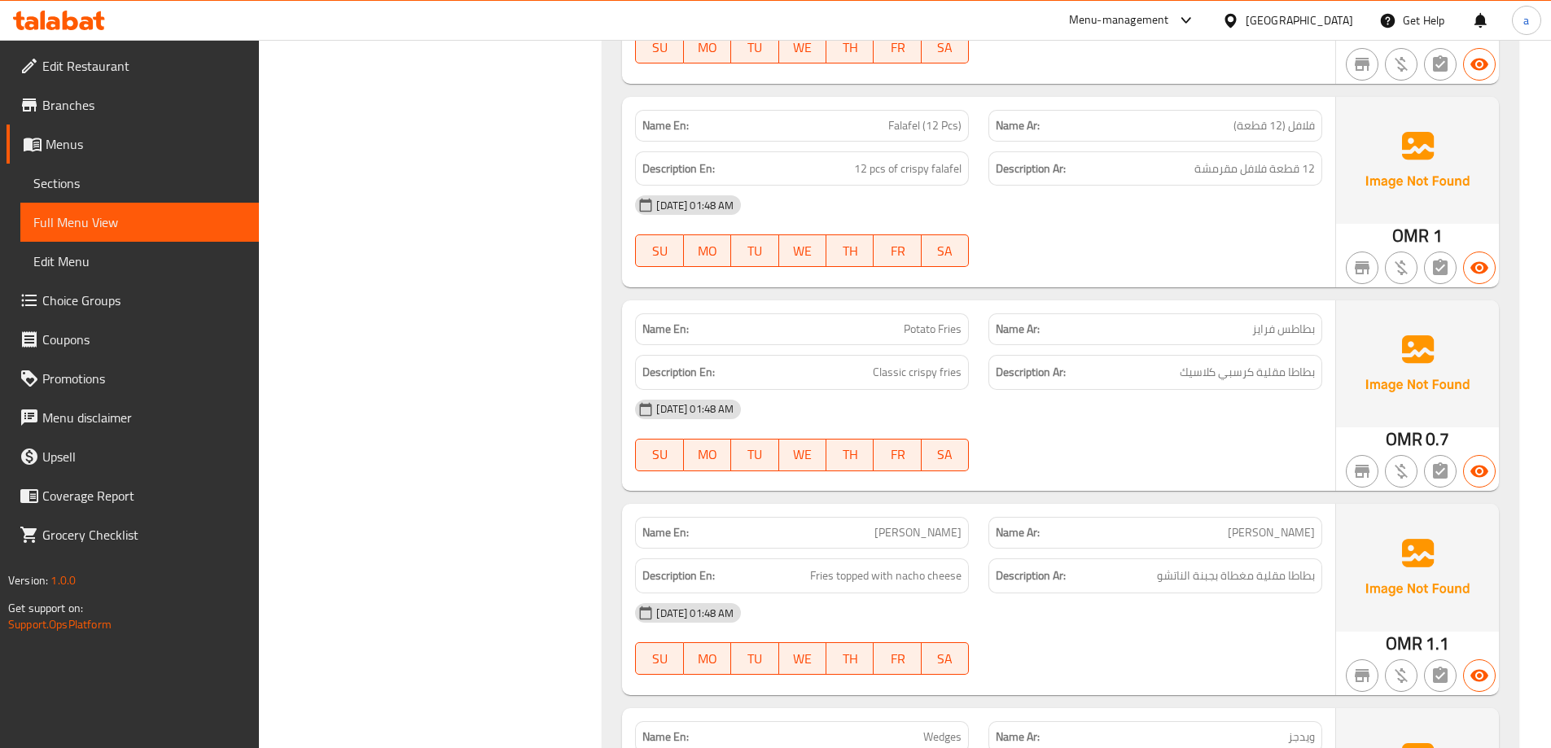
scroll to position [19438, 0]
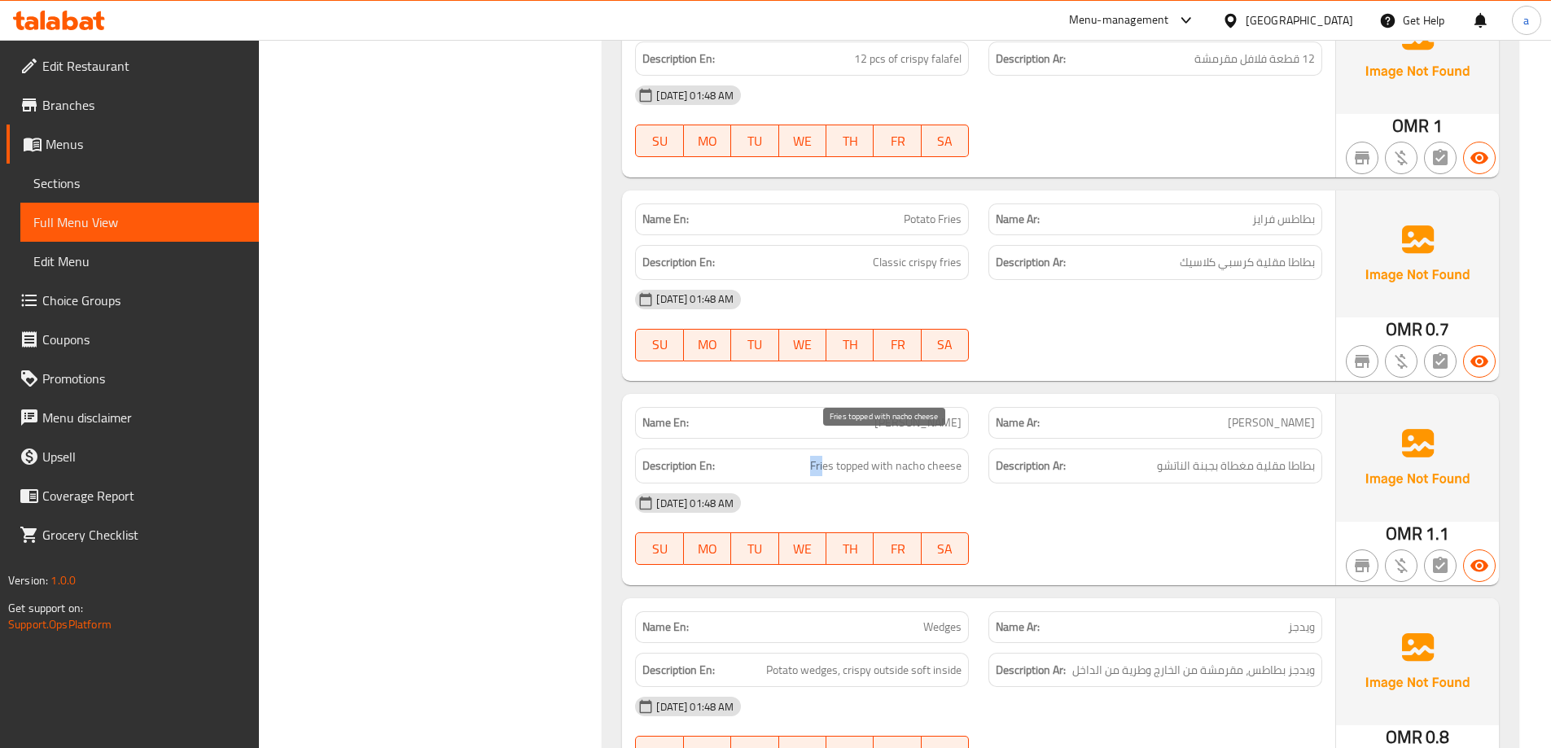
click at [810, 458] on div "Description En: Fries topped with nacho cheese" at bounding box center [802, 466] width 334 height 35
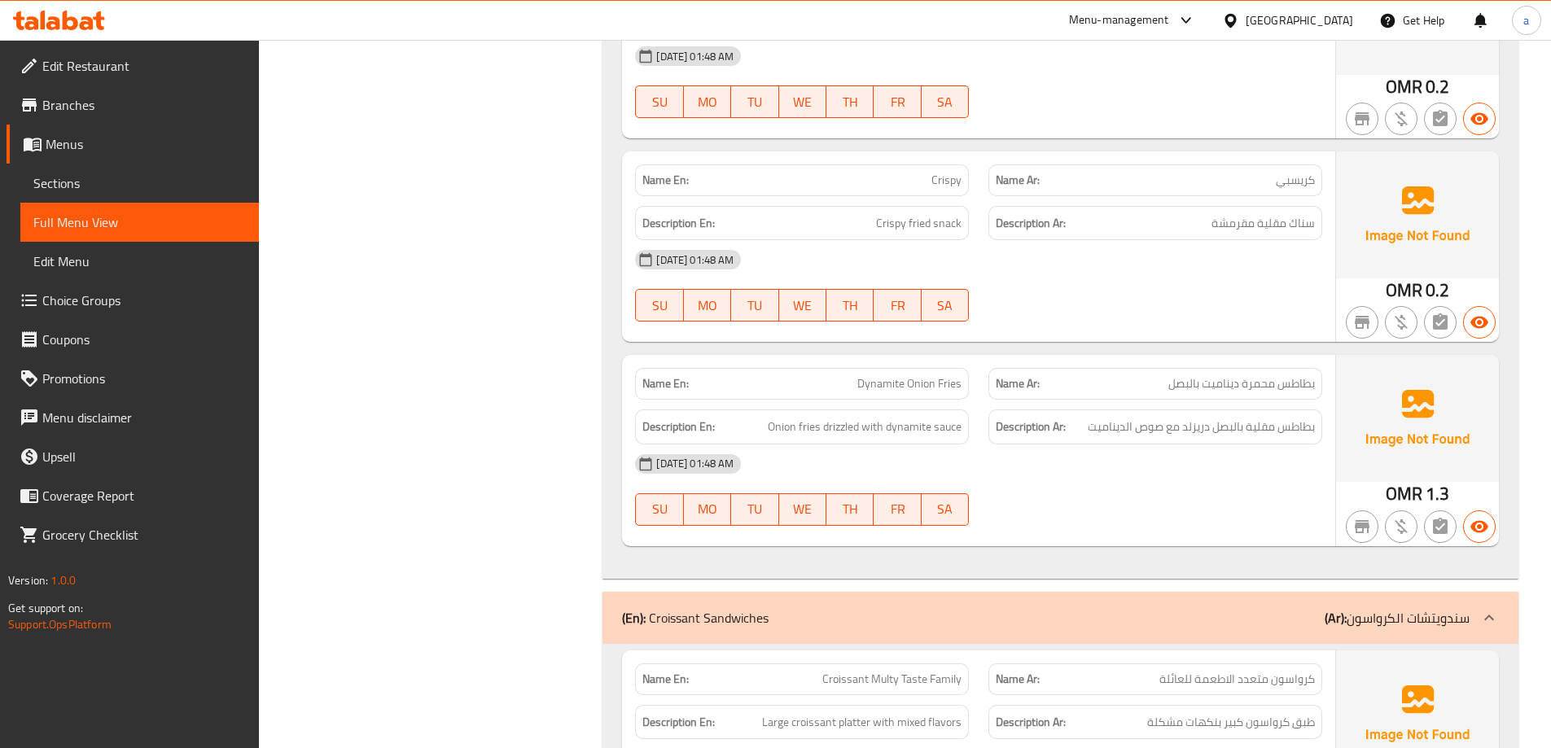
scroll to position [20660, 0]
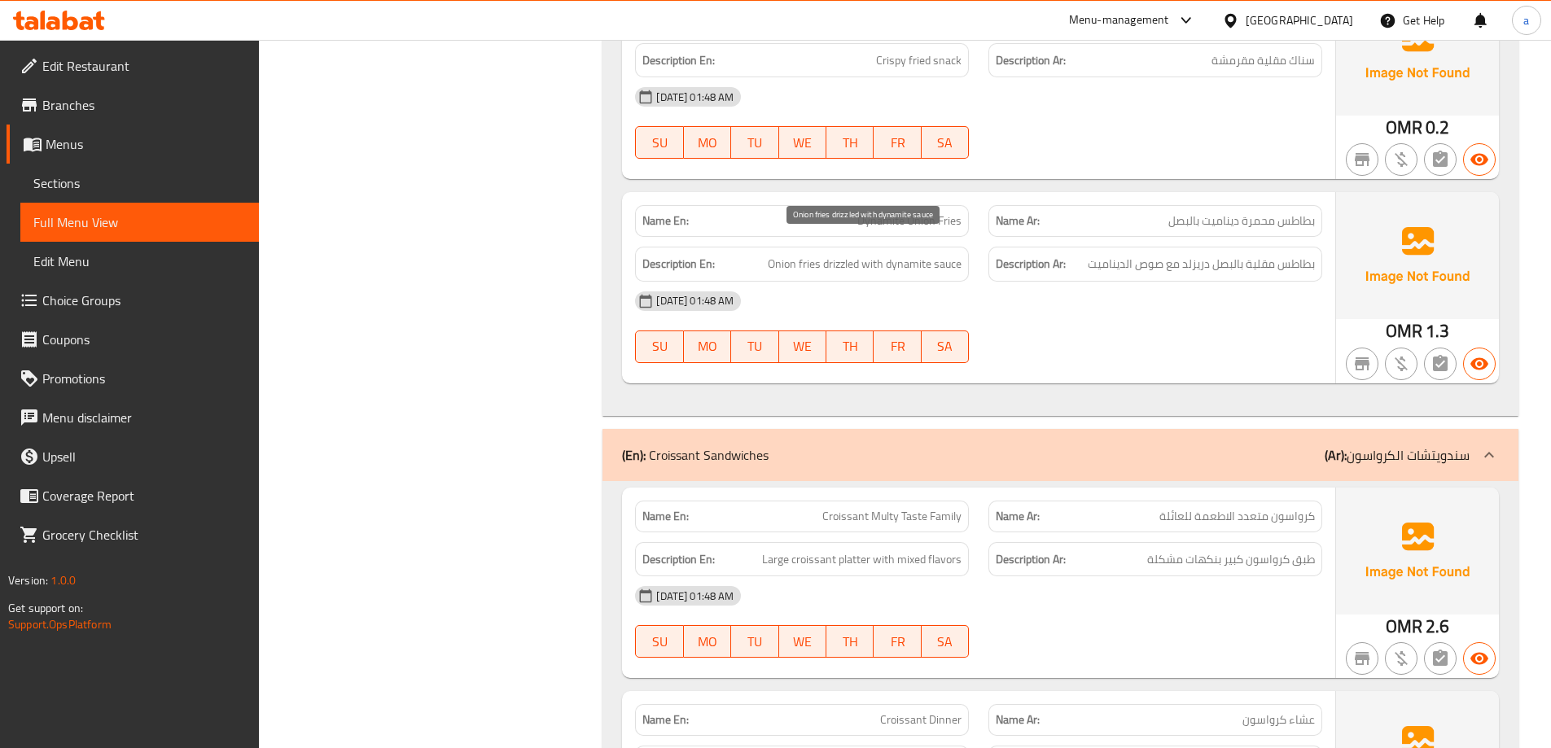
click at [803, 254] on span "Onion fries drizzled with dynamite sauce" at bounding box center [865, 264] width 194 height 20
click at [785, 254] on span "Onion fries drizzled with dynamite sauce" at bounding box center [865, 264] width 194 height 20
click at [845, 254] on span "Onion fries drizzled with dynamite sauce" at bounding box center [865, 264] width 194 height 20
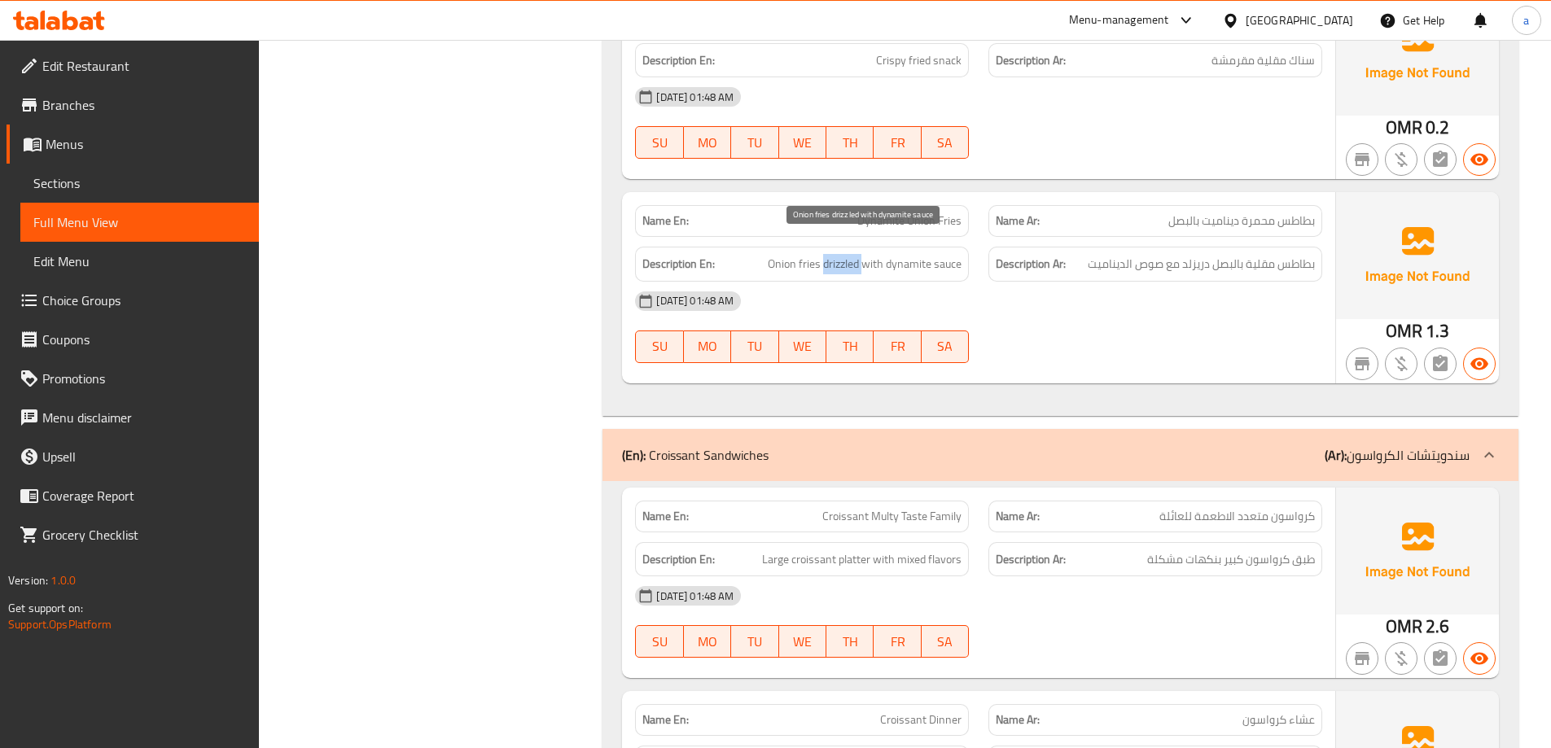
click at [845, 254] on span "Onion fries drizzled with dynamite sauce" at bounding box center [865, 264] width 194 height 20
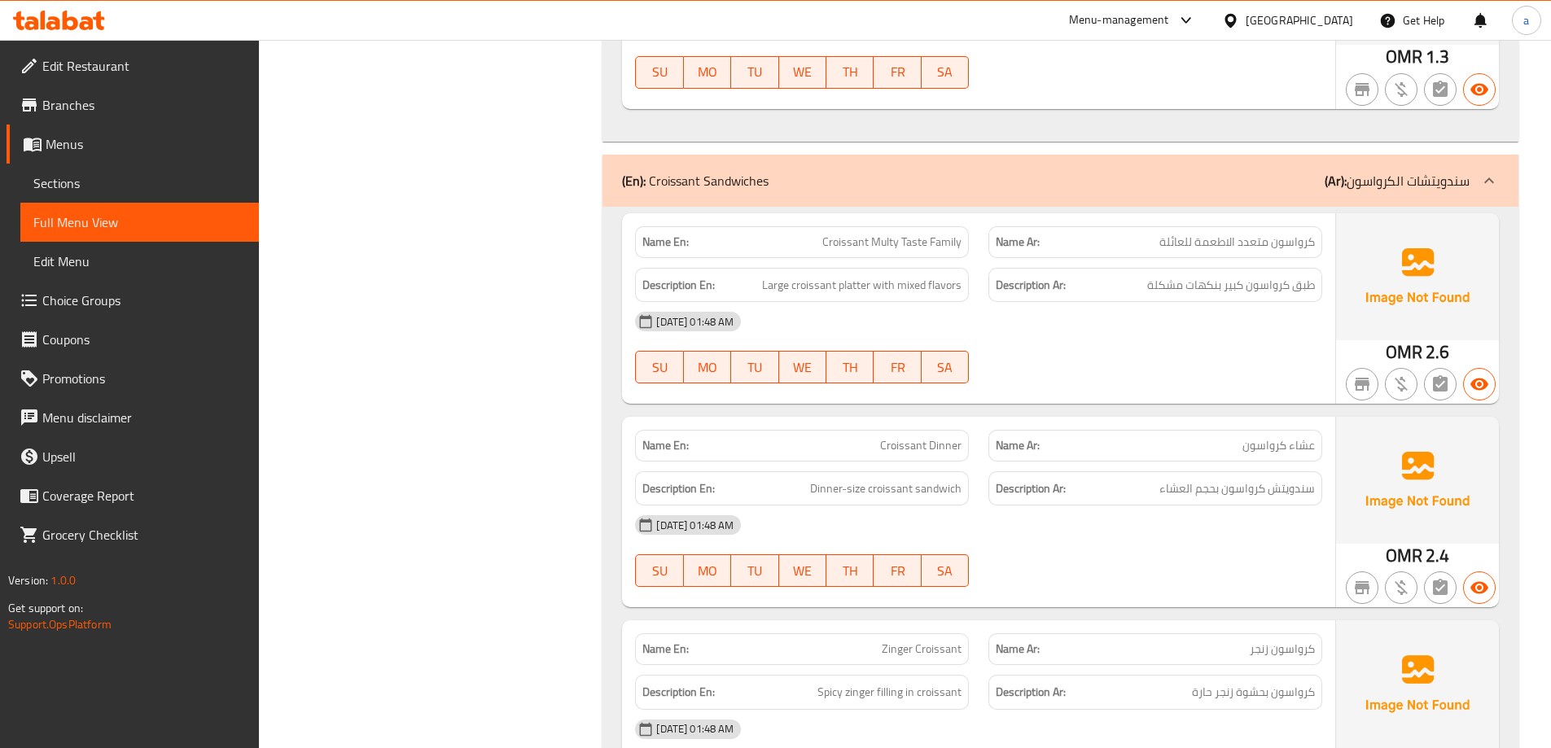
scroll to position [20904, 0]
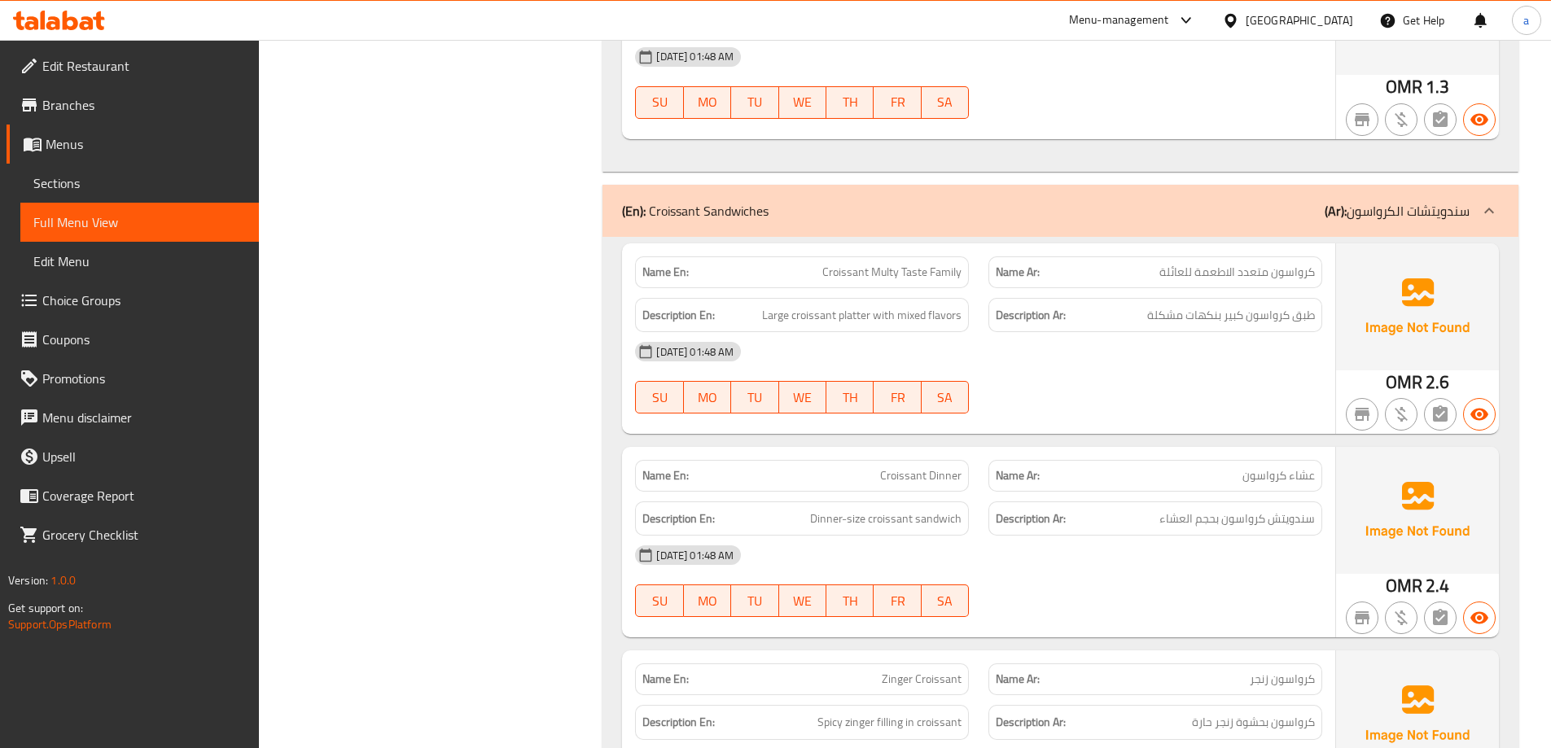
click at [880, 264] on span "Croissant Multy Taste Family" at bounding box center [892, 272] width 139 height 17
drag, startPoint x: 880, startPoint y: 256, endPoint x: 906, endPoint y: 248, distance: 26.3
click at [889, 264] on span "Croissant Multy Taste Family" at bounding box center [892, 272] width 139 height 17
click at [911, 264] on span "Croissant Multy Taste Family" at bounding box center [892, 272] width 139 height 17
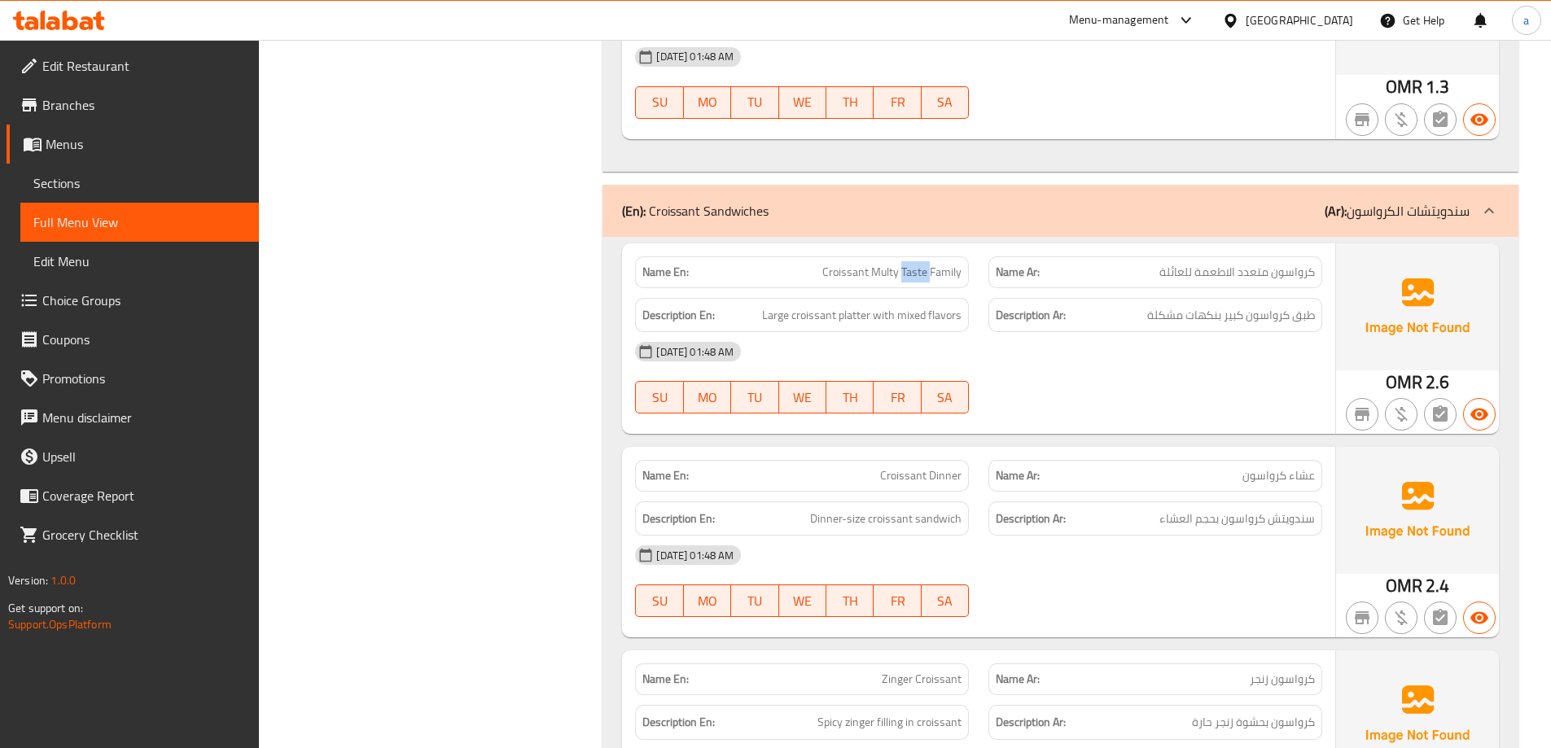
click at [911, 264] on span "Croissant Multy Taste Family" at bounding box center [892, 272] width 139 height 17
click at [886, 264] on span "Croissant Multy Taste Family" at bounding box center [892, 272] width 139 height 17
copy span "Multy Taste"
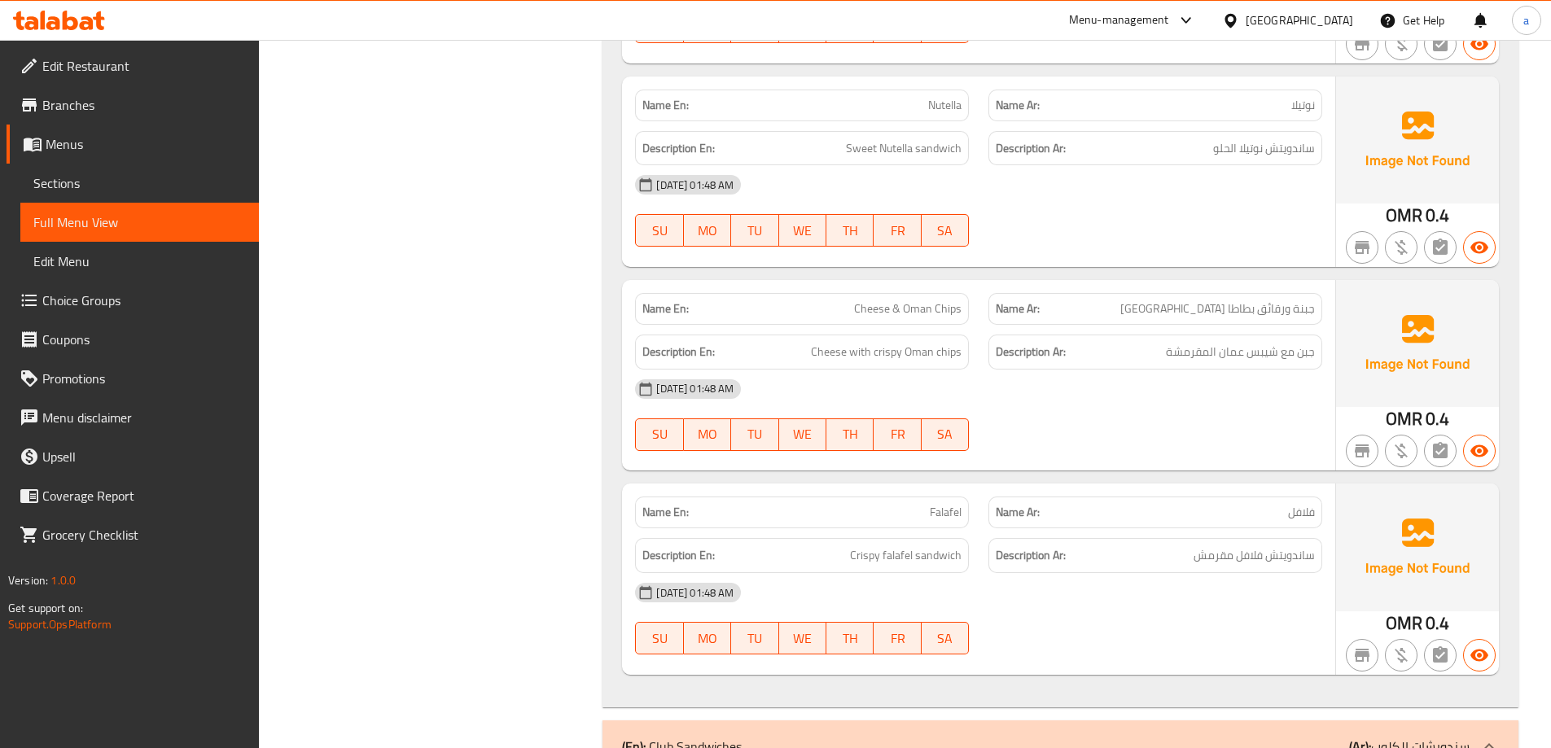
scroll to position [25628, 0]
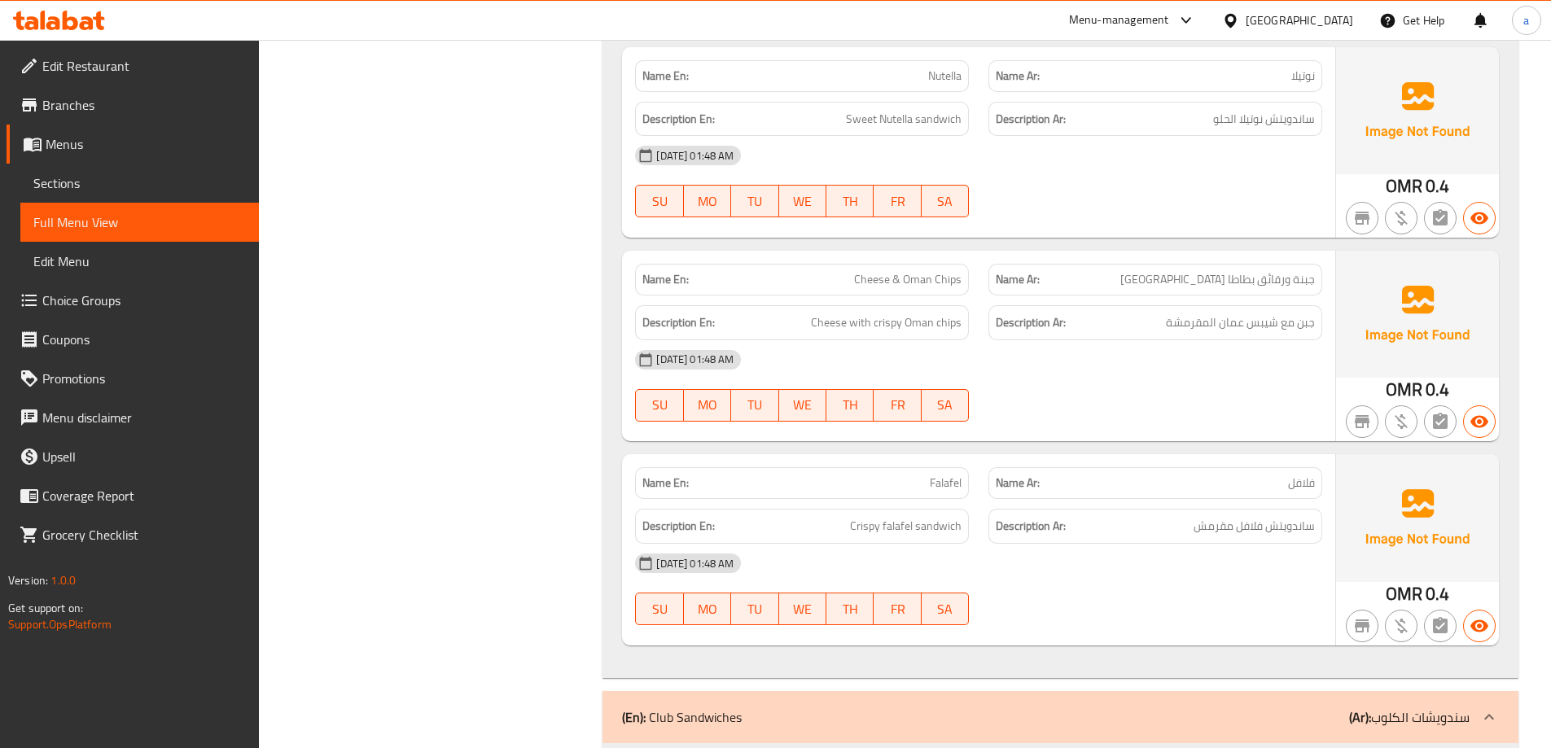
click at [961, 68] on span "Nutella" at bounding box center [944, 76] width 33 height 17
click at [904, 271] on span "Cheese & Oman Chips" at bounding box center [908, 279] width 108 height 17
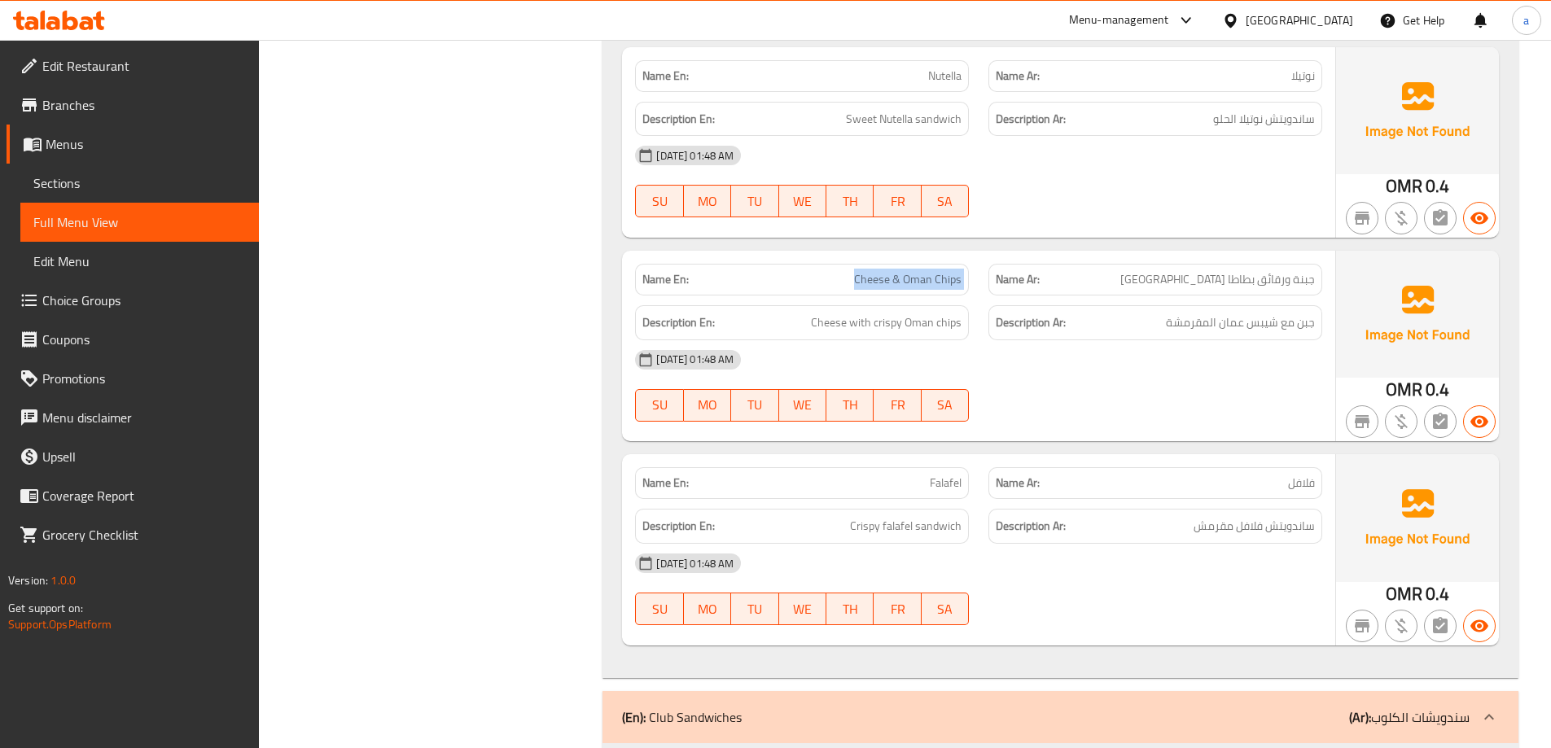
click at [904, 271] on span "Cheese & Oman Chips" at bounding box center [908, 279] width 108 height 17
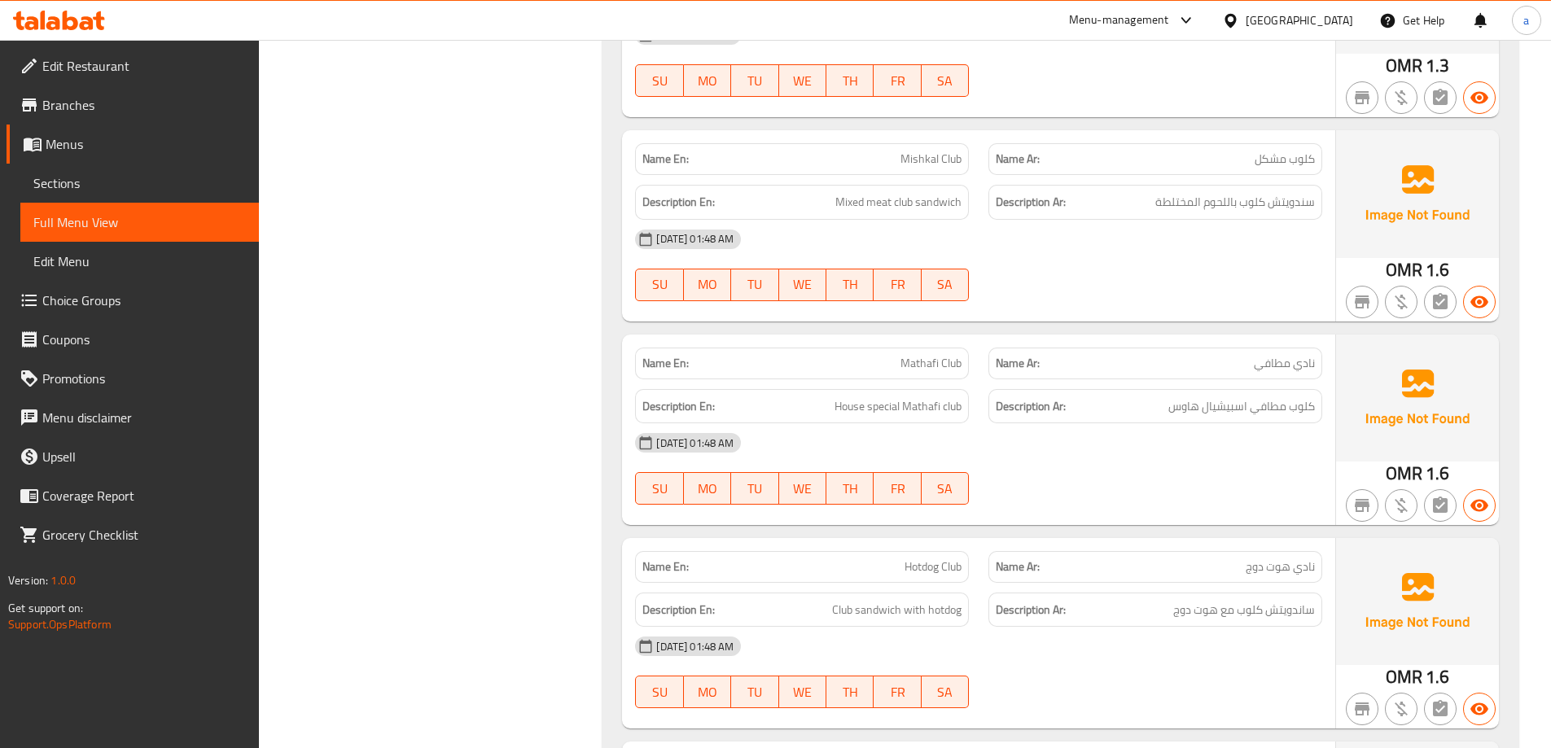
scroll to position [27664, 0]
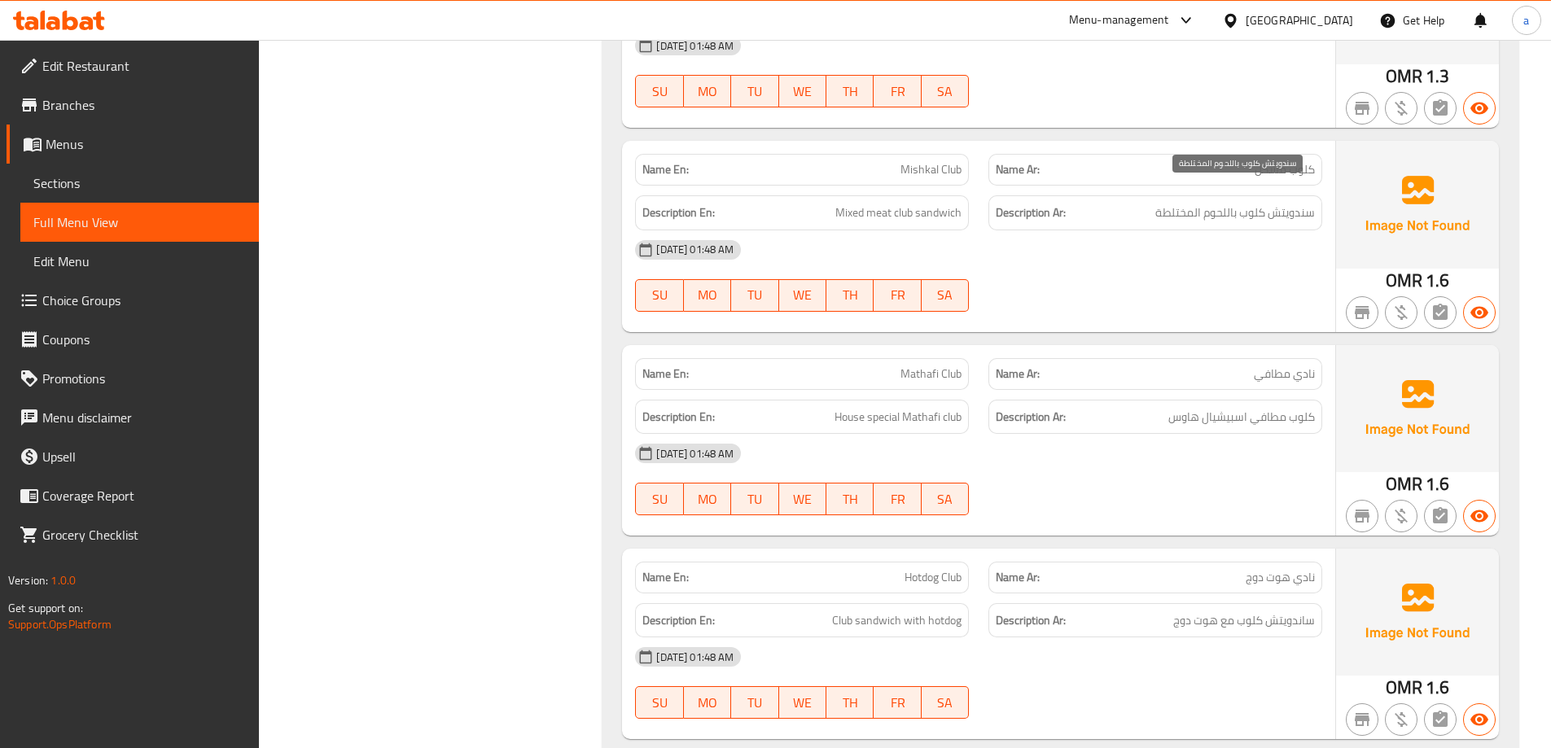
click at [1170, 203] on span "سندويتش كلوب باللحوم المختلطة" at bounding box center [1236, 213] width 160 height 20
click at [922, 161] on span "Mishkal Club" at bounding box center [931, 169] width 61 height 17
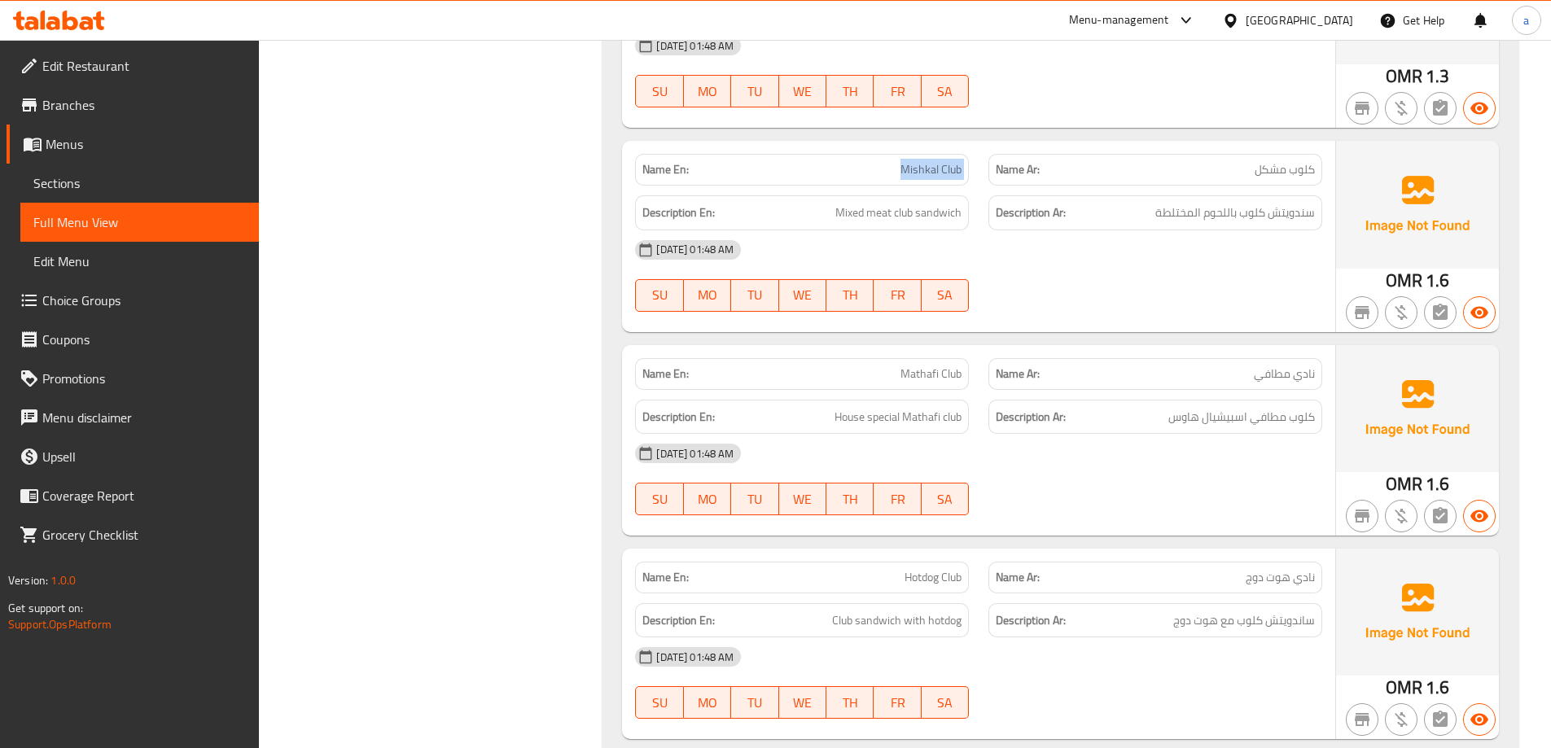
click at [922, 161] on span "Mishkal Club" at bounding box center [931, 169] width 61 height 17
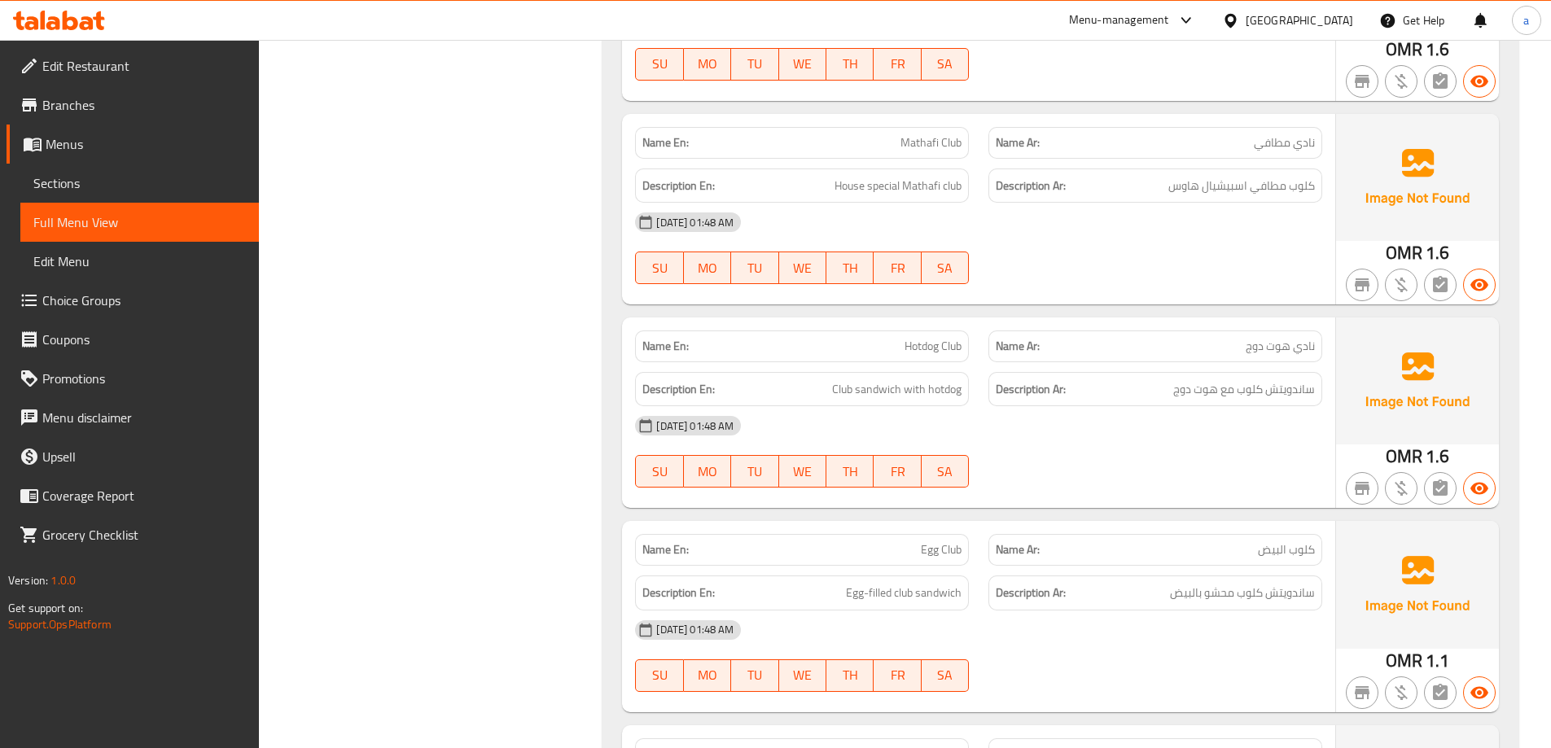
scroll to position [27745, 0]
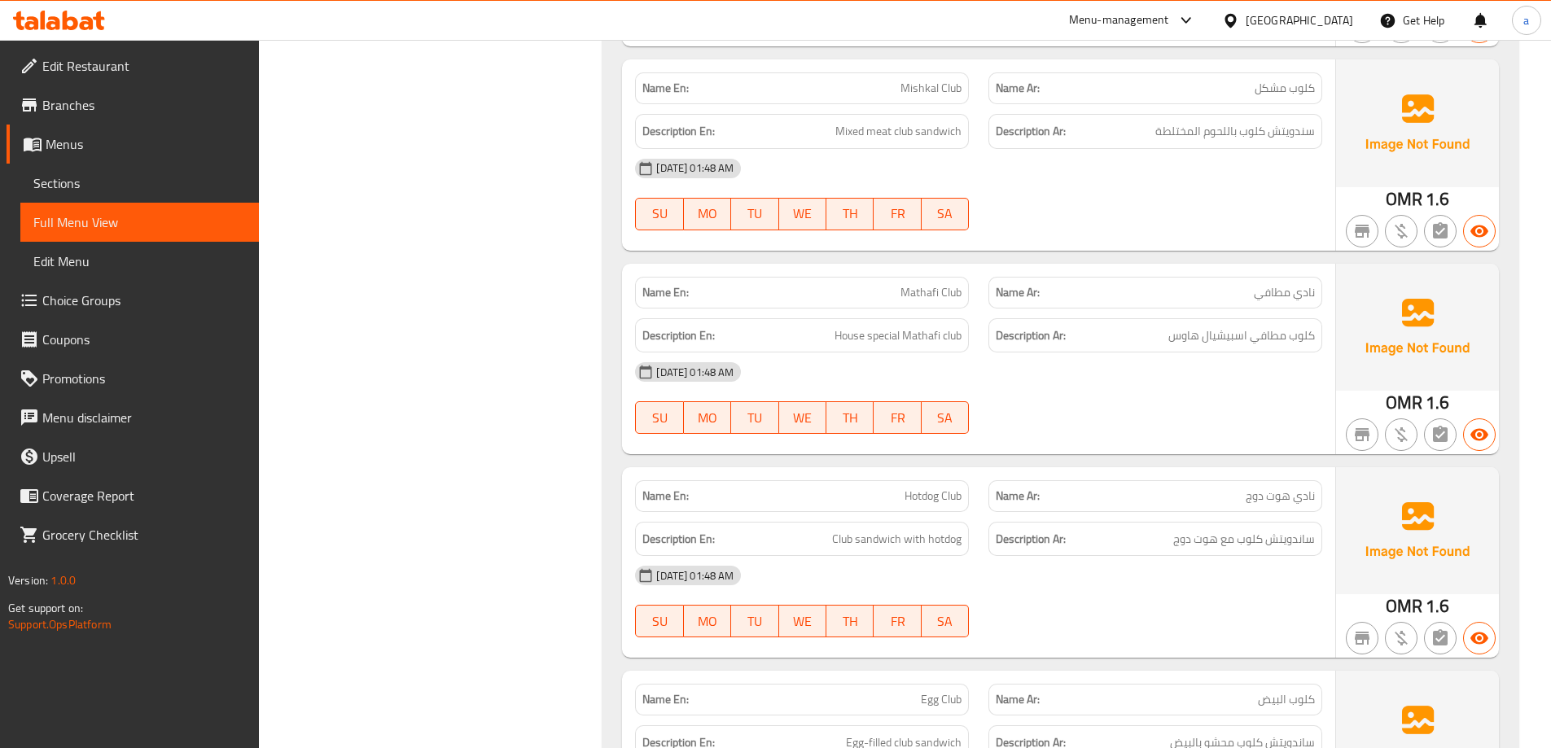
click at [910, 309] on div "Description En: House special Mathafi club" at bounding box center [801, 336] width 353 height 55
click at [915, 284] on span "Mathafi Club" at bounding box center [931, 292] width 61 height 17
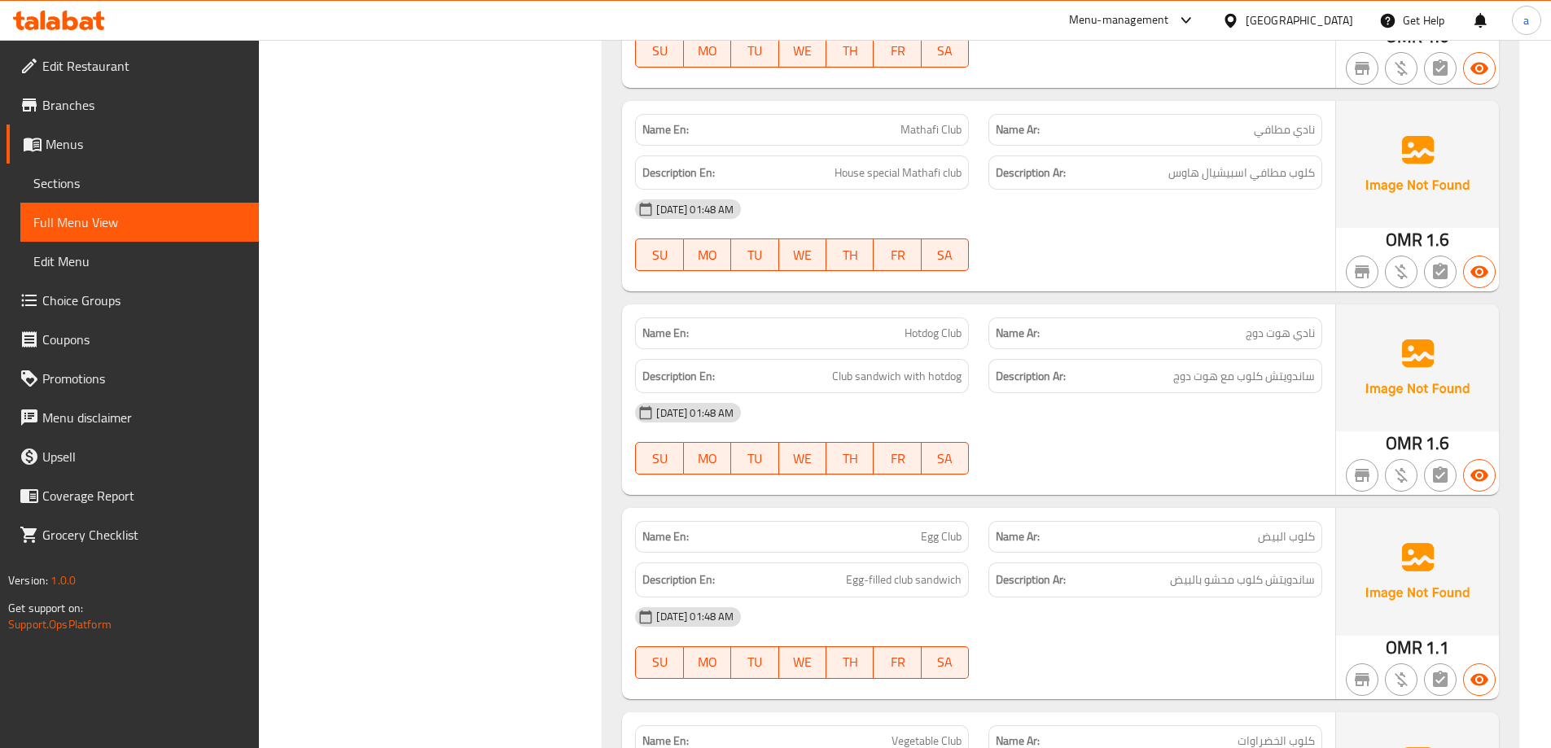
scroll to position [27990, 0]
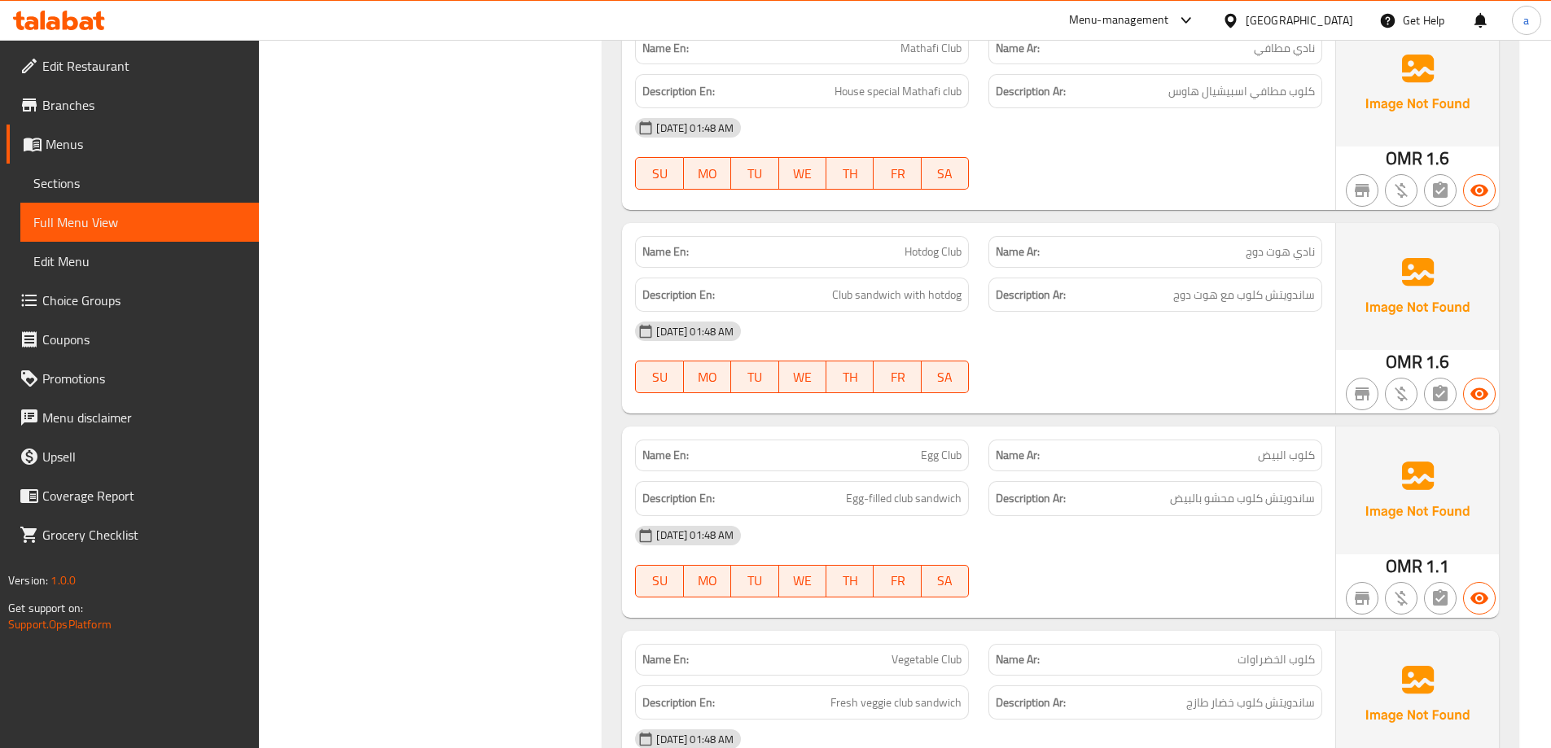
click at [925, 244] on span "Hotdog Club" at bounding box center [933, 252] width 57 height 17
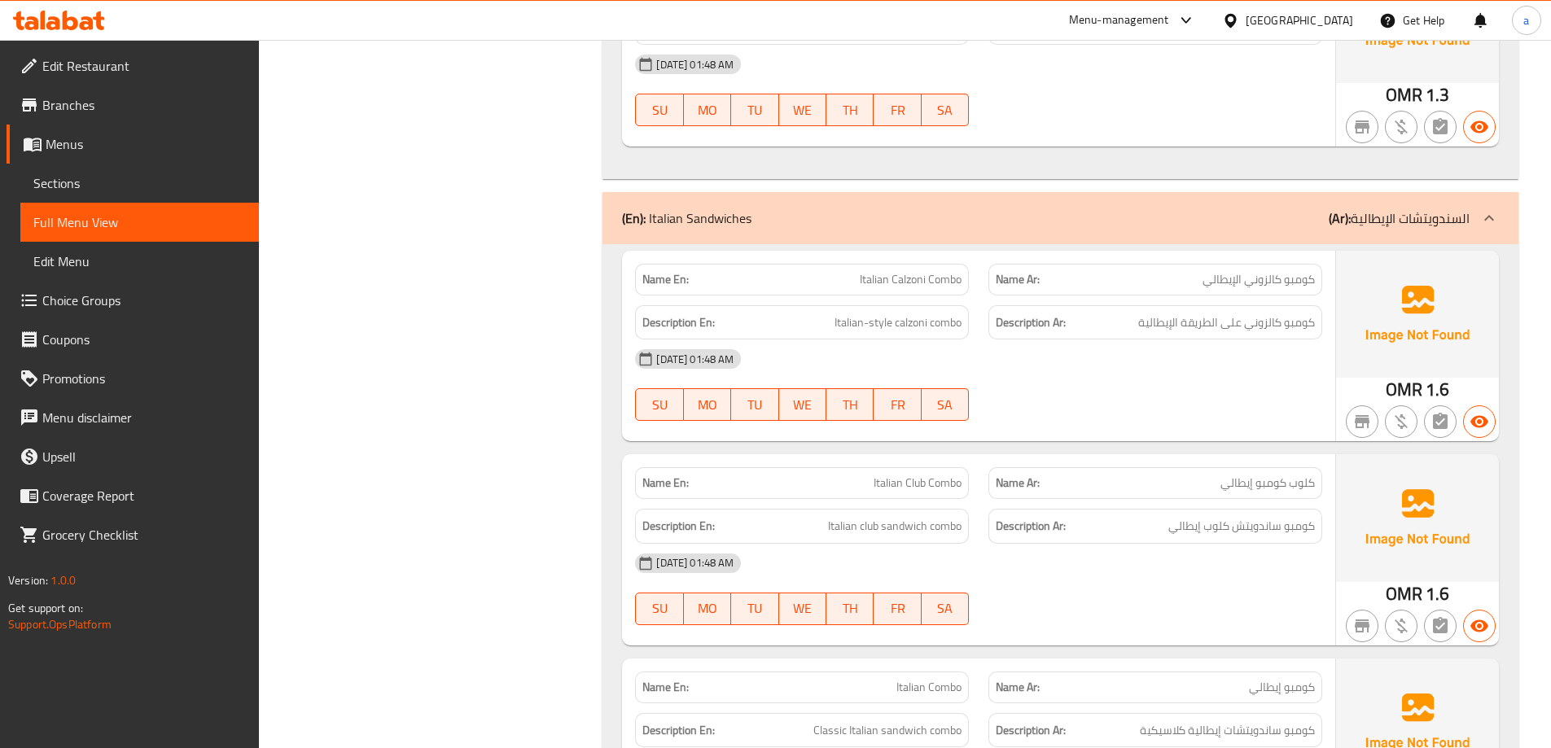
scroll to position [28641, 0]
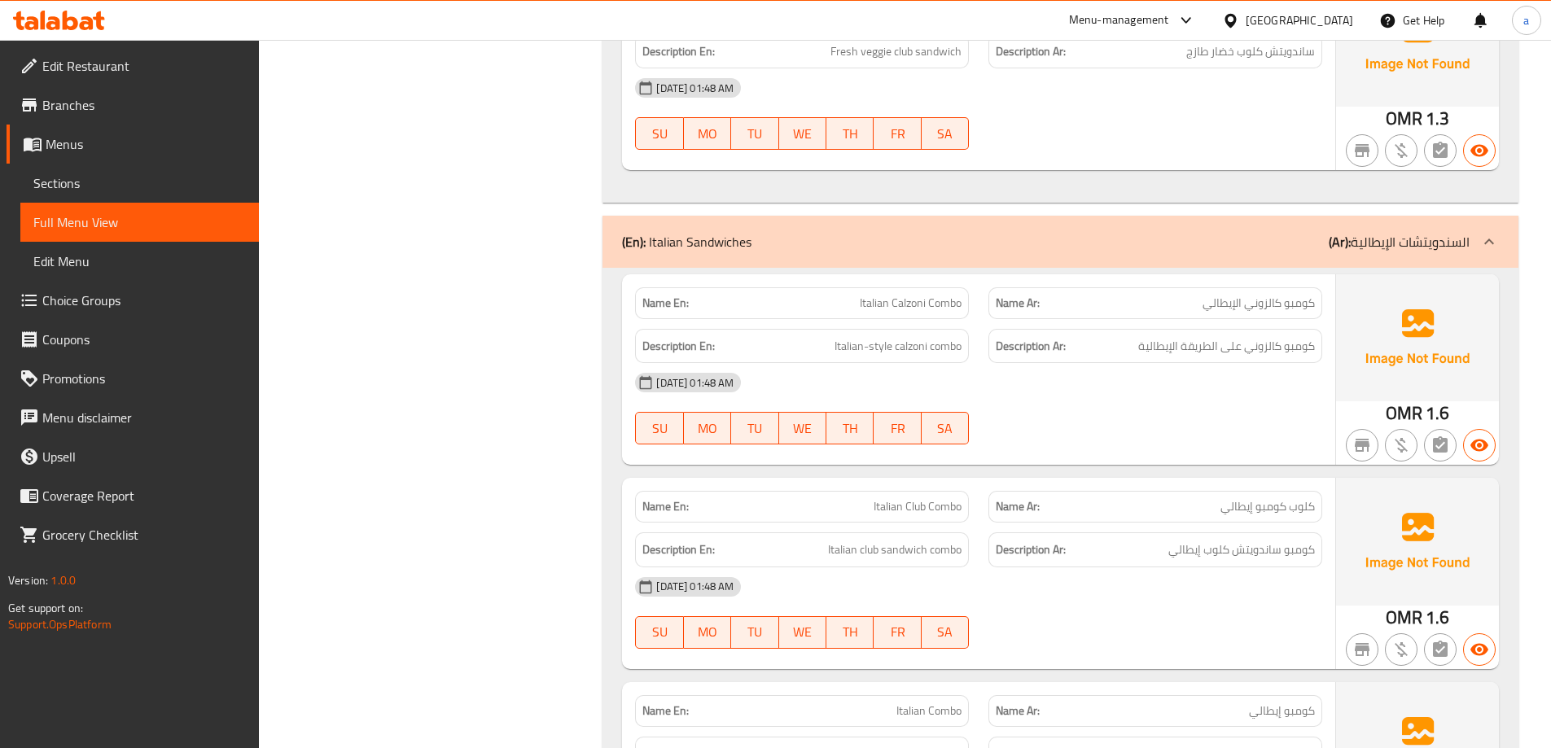
click at [928, 498] on span "Italian Club Combo" at bounding box center [918, 506] width 88 height 17
click at [874, 498] on span "Italian Club Combo" at bounding box center [918, 506] width 88 height 17
click at [875, 498] on span "Italian Club Combo" at bounding box center [918, 506] width 88 height 17
click at [935, 540] on span "Italian club sandwich combo" at bounding box center [895, 550] width 134 height 20
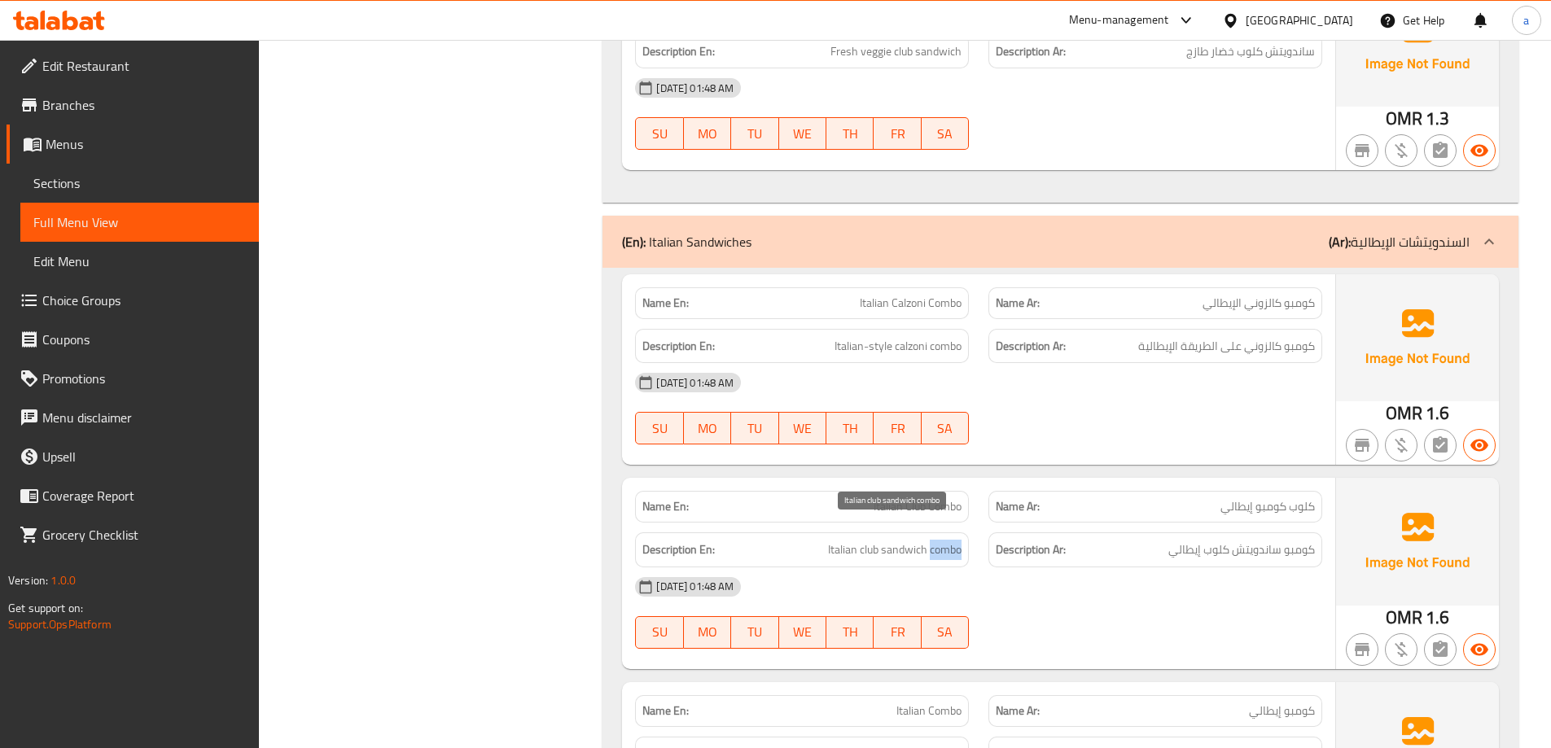
click at [935, 540] on span "Italian club sandwich combo" at bounding box center [895, 550] width 134 height 20
click at [898, 540] on span "Italian club sandwich combo" at bounding box center [895, 550] width 134 height 20
click at [867, 540] on span "Italian club sandwich combo" at bounding box center [895, 550] width 134 height 20
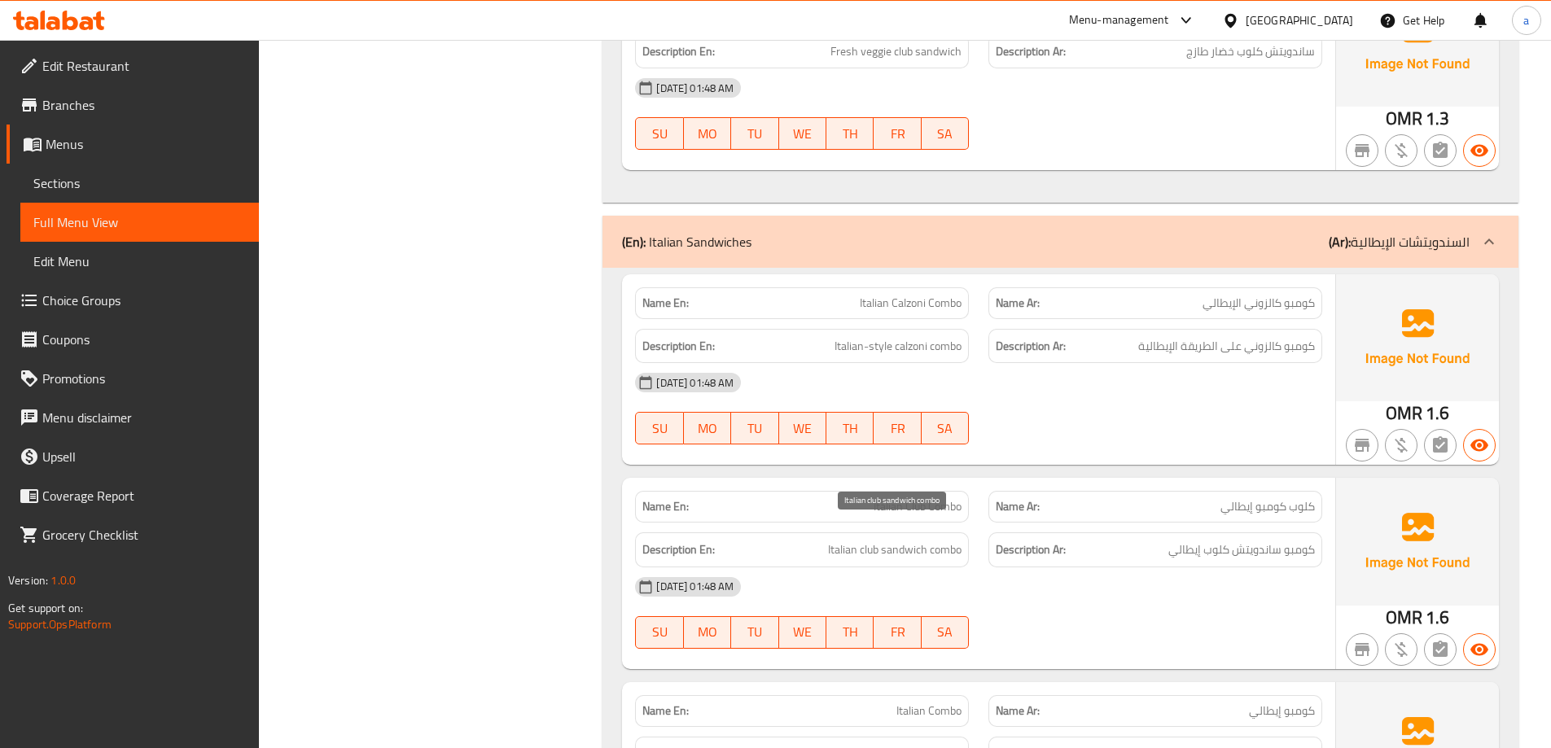
click at [842, 540] on span "Italian club sandwich combo" at bounding box center [895, 550] width 134 height 20
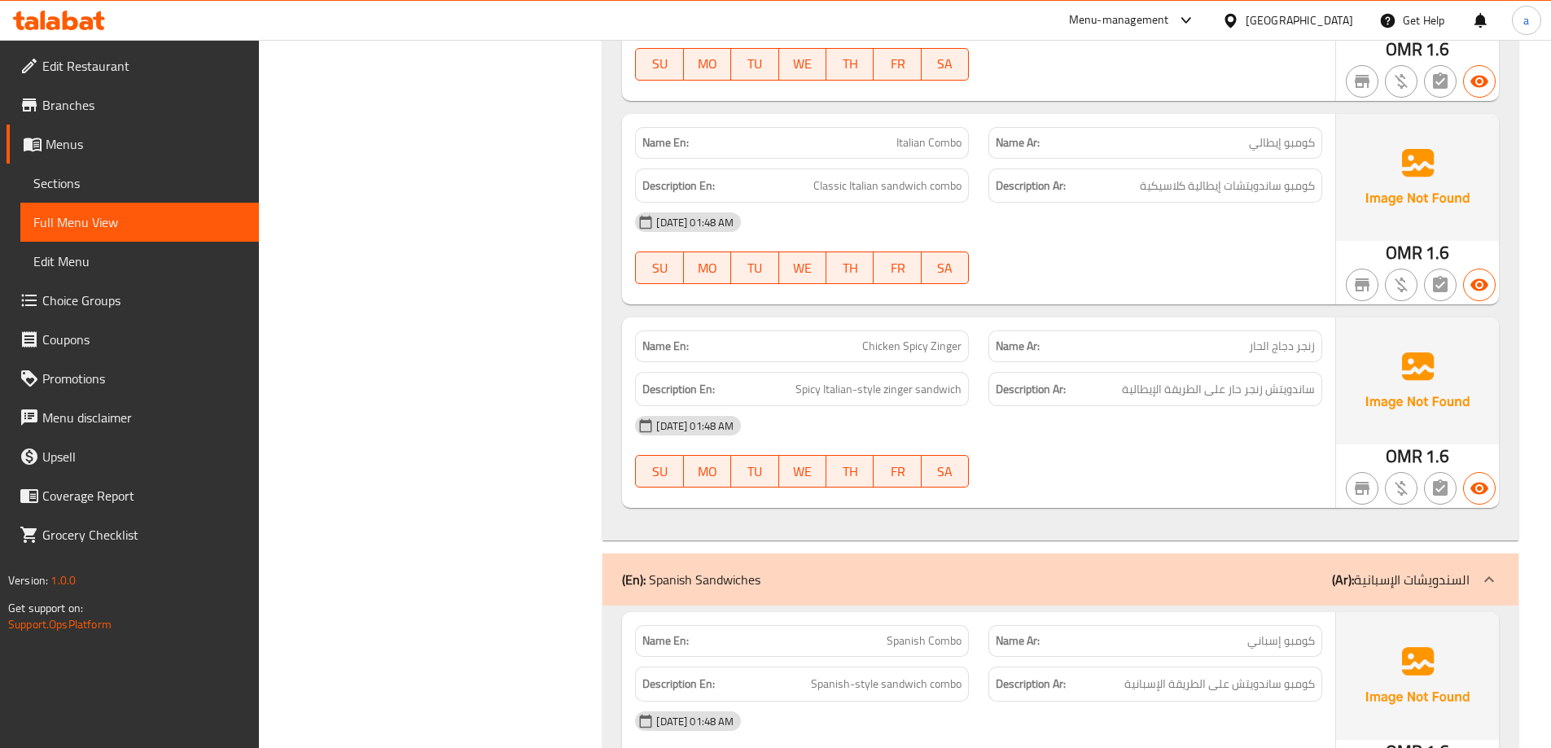
scroll to position [29211, 0]
click at [940, 174] on span "Classic Italian sandwich combo" at bounding box center [888, 184] width 148 height 20
click at [892, 174] on span "Classic Italian sandwich combo" at bounding box center [888, 184] width 148 height 20
click at [839, 174] on span "Classic Italian sandwich combo" at bounding box center [888, 184] width 148 height 20
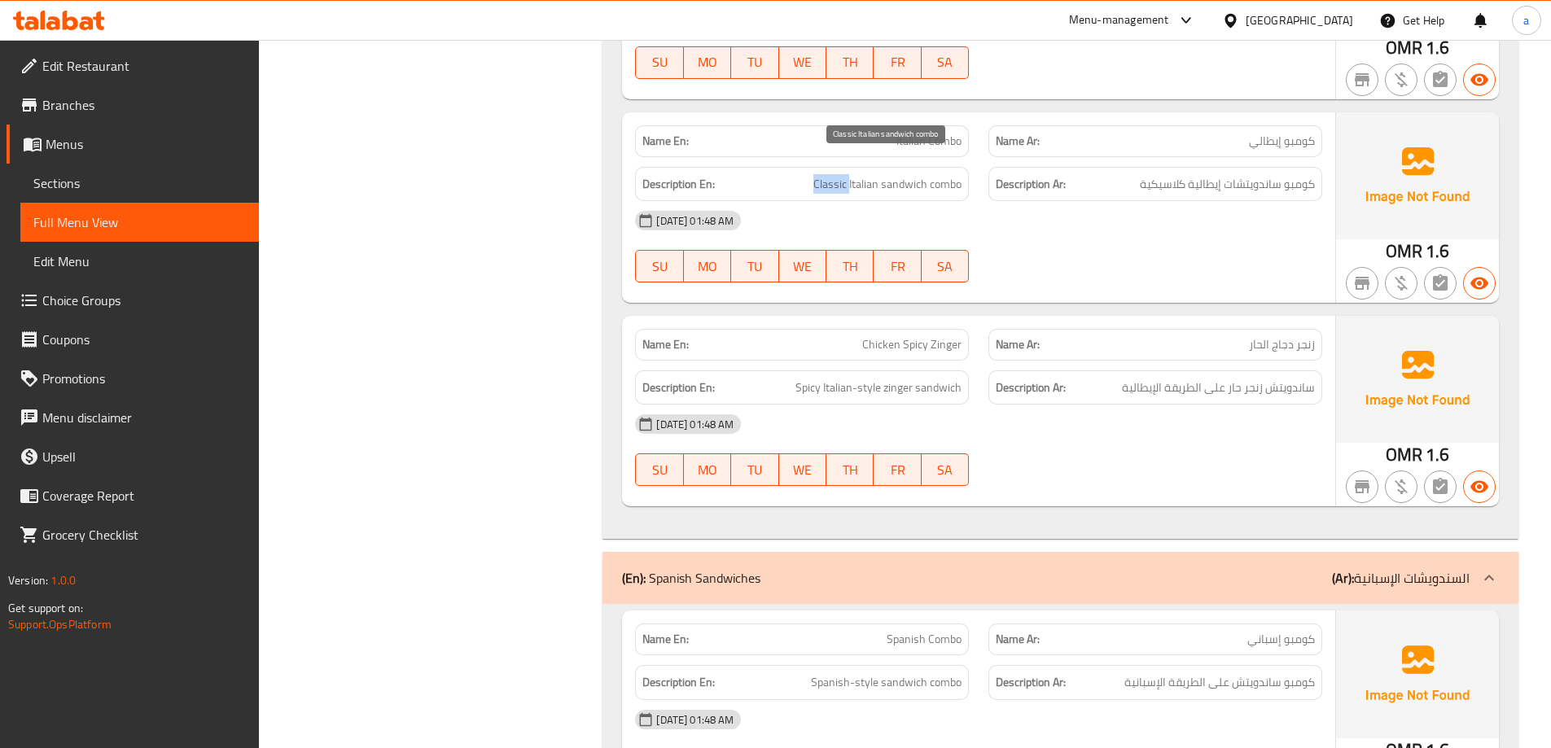
click at [840, 174] on span "Classic Italian sandwich combo" at bounding box center [888, 184] width 148 height 20
click at [956, 378] on span "Spicy Italian-style zinger sandwich" at bounding box center [879, 388] width 166 height 20
click at [911, 378] on span "Spicy Italian-style zinger sandwich" at bounding box center [879, 388] width 166 height 20
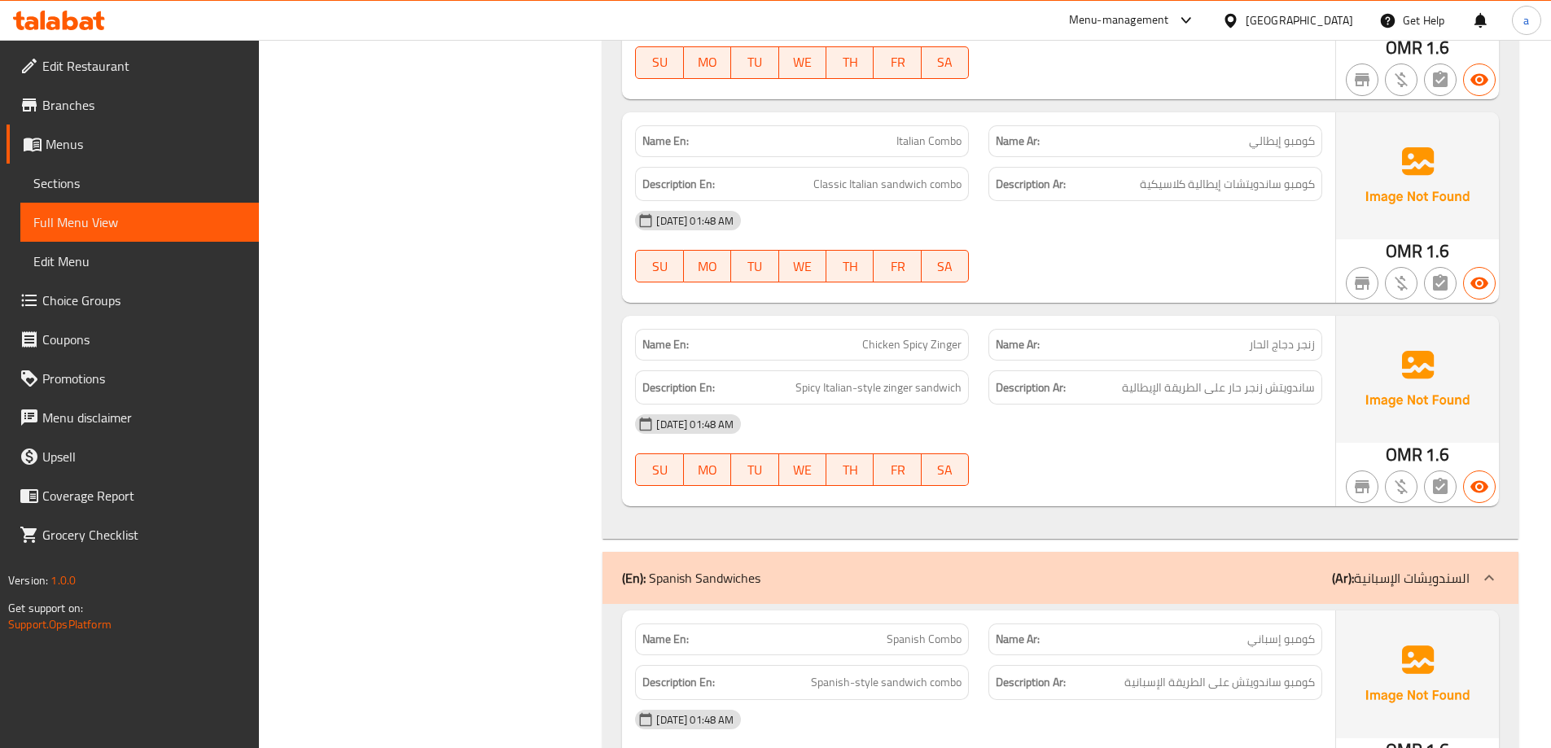
click at [797, 378] on span "Spicy Italian-style zinger sandwich" at bounding box center [879, 388] width 166 height 20
click at [831, 378] on span "Spicy Italian-style zinger sandwich" at bounding box center [879, 388] width 166 height 20
click at [892, 378] on span "Spicy Italian-style zinger sandwich" at bounding box center [879, 388] width 166 height 20
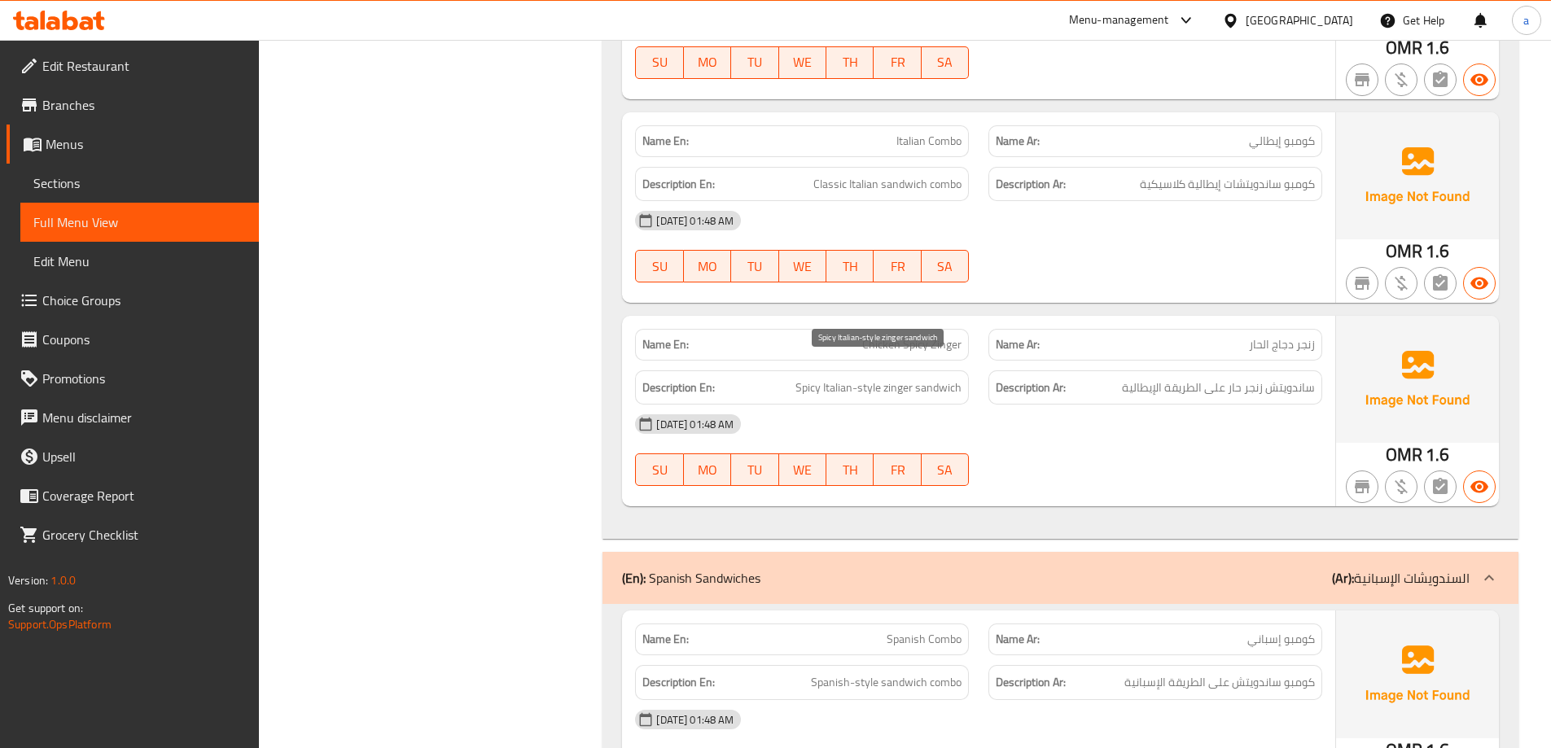
click at [880, 378] on span "Spicy Italian-style zinger sandwich" at bounding box center [879, 388] width 166 height 20
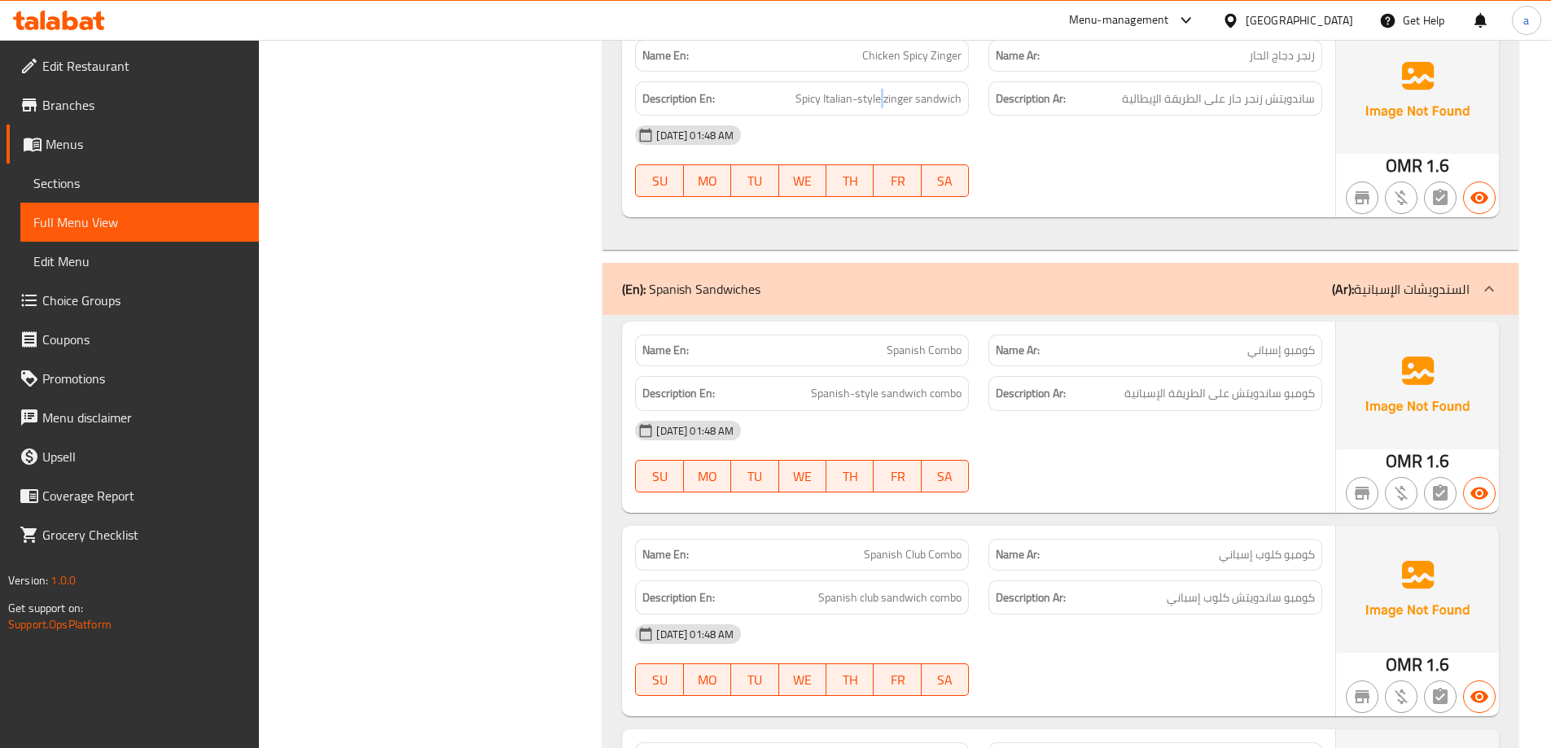
scroll to position [29476, 0]
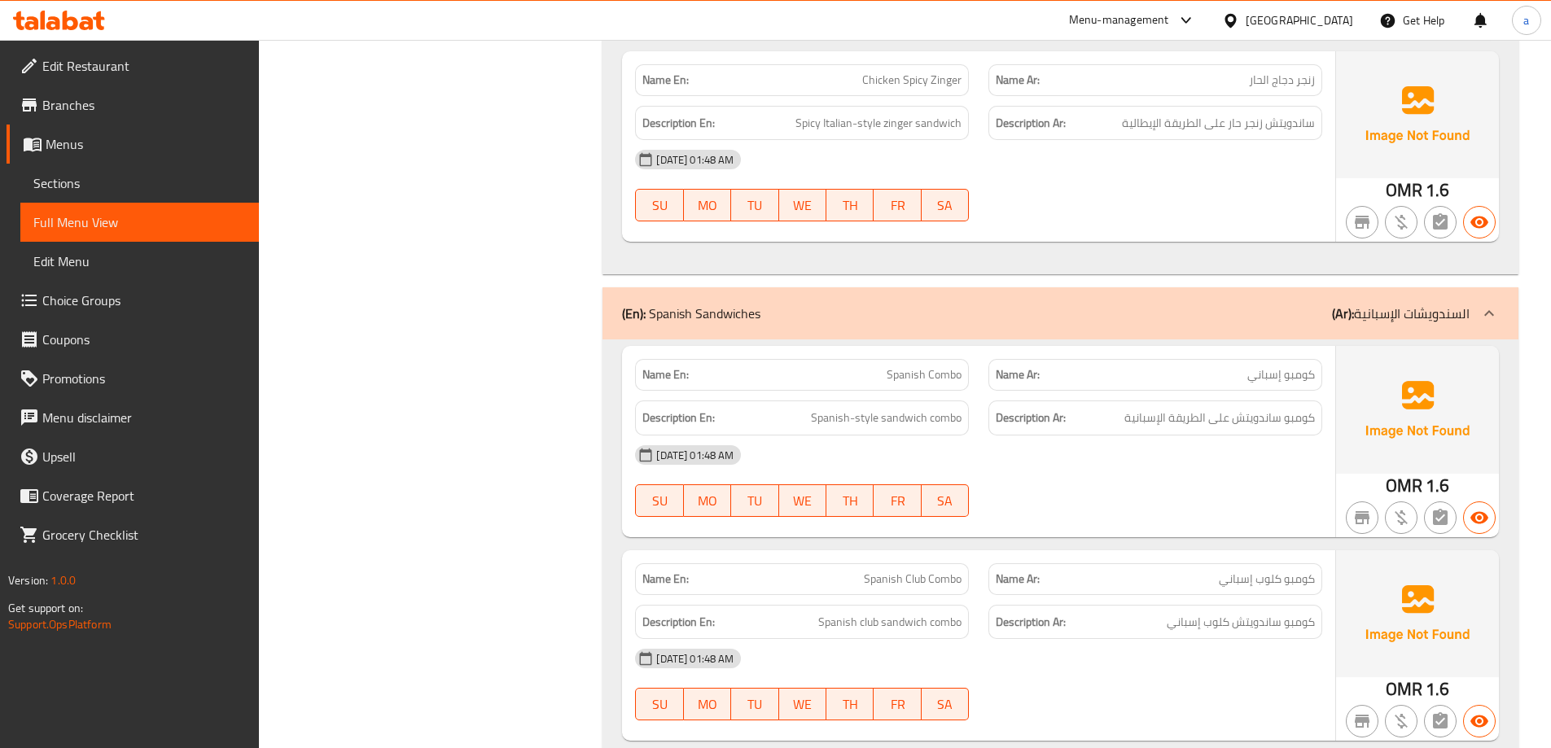
click at [1291, 366] on span "كومبو إسباني" at bounding box center [1282, 374] width 68 height 17
click at [1224, 365] on div "Name Ar: كومبو إسباني" at bounding box center [1156, 375] width 334 height 32
click at [944, 408] on span "Spanish-style sandwich combo" at bounding box center [886, 418] width 151 height 20
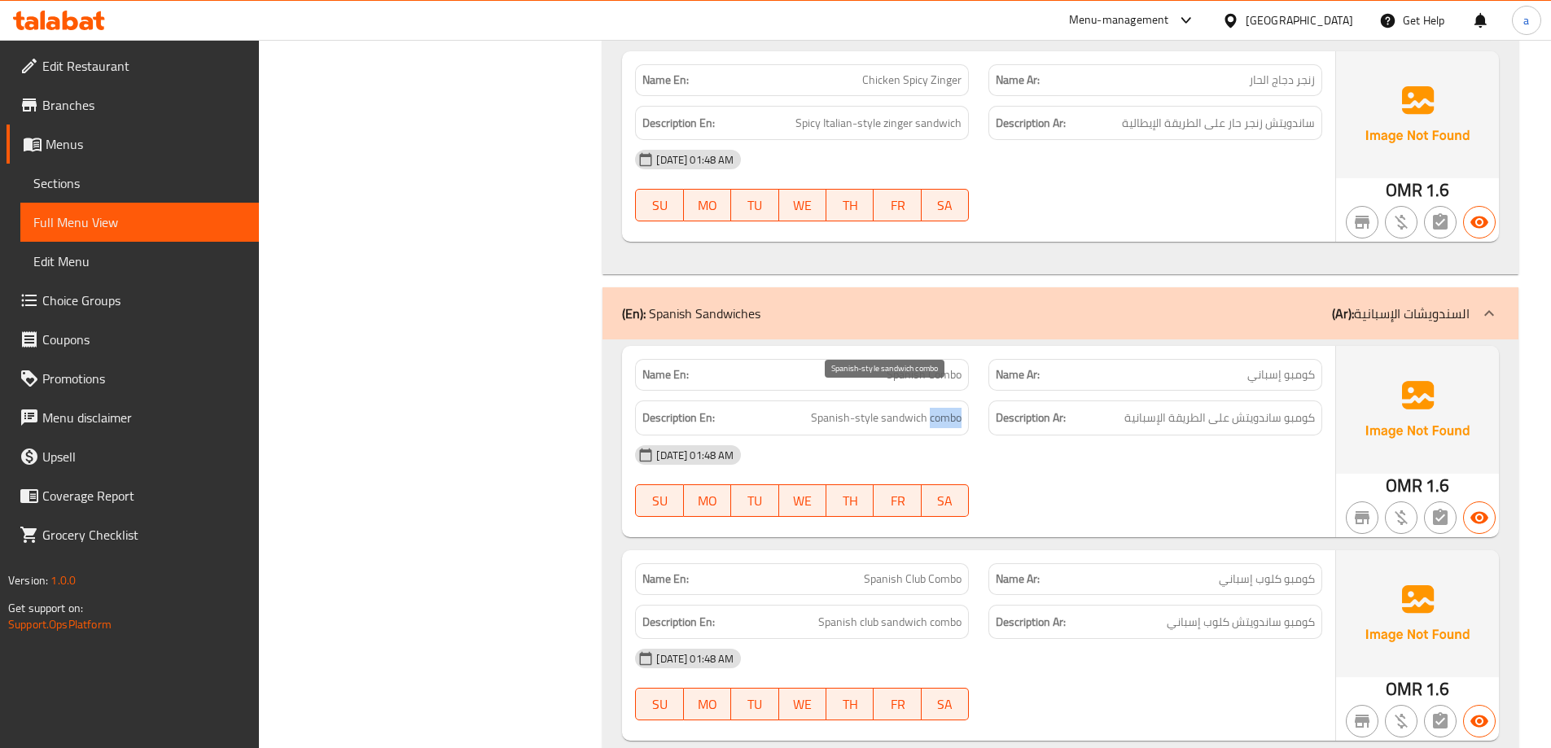
click at [944, 408] on span "Spanish-style sandwich combo" at bounding box center [886, 418] width 151 height 20
click at [913, 408] on span "Spanish-style sandwich combo" at bounding box center [886, 418] width 151 height 20
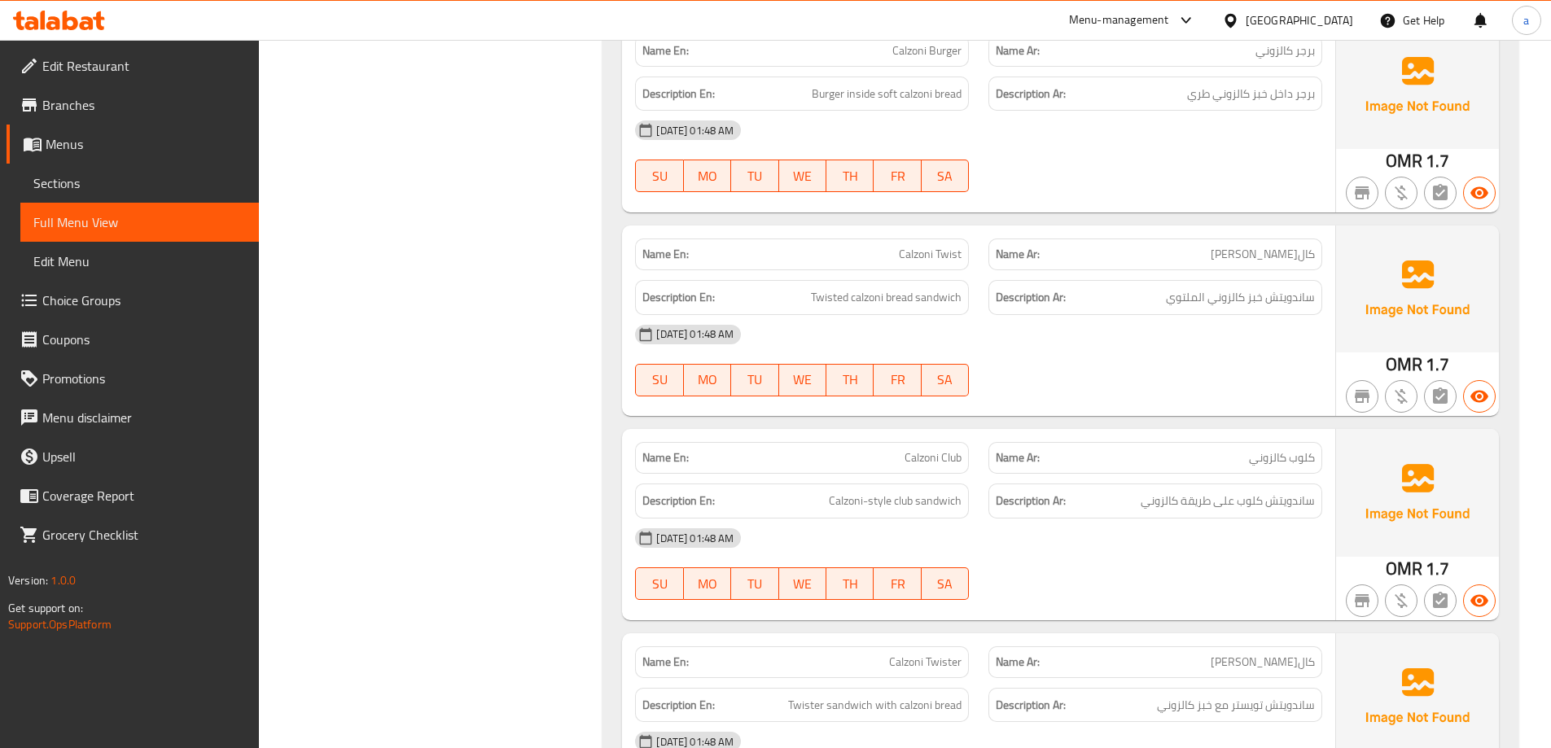
scroll to position [30290, 0]
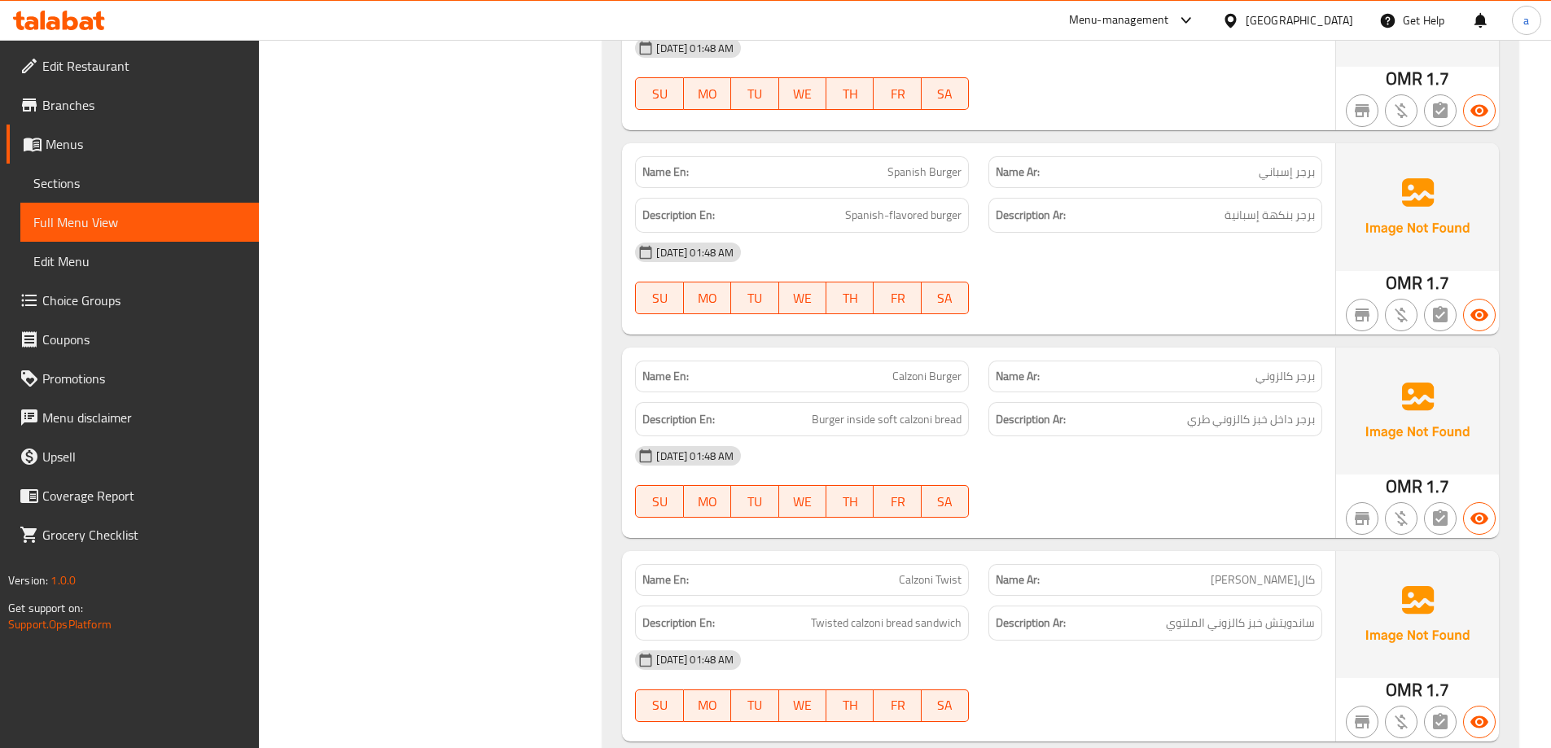
click at [925, 368] on span "Calzoni Burger" at bounding box center [927, 376] width 69 height 17
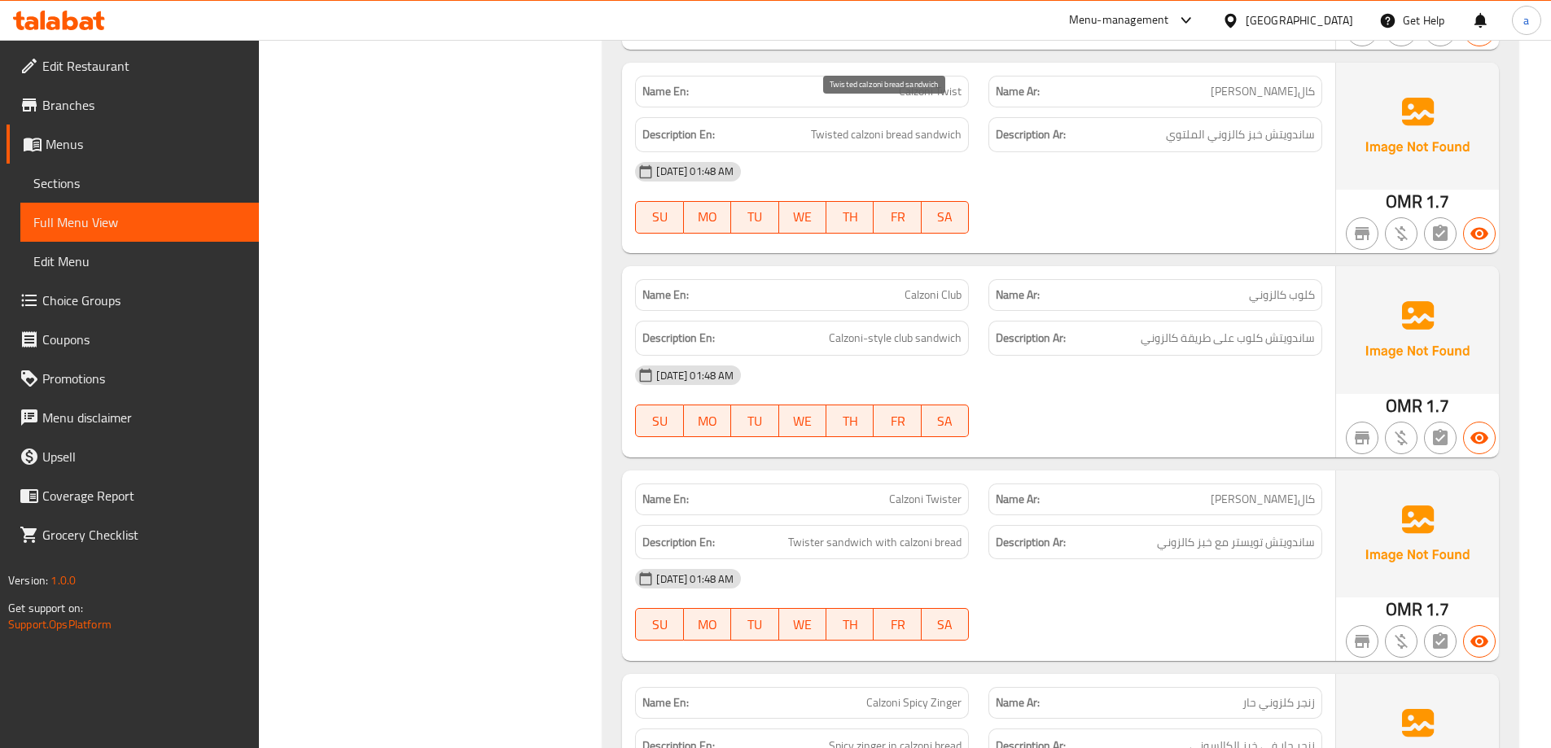
click at [870, 125] on span "Twisted calzoni bread sandwich" at bounding box center [886, 135] width 151 height 20
click at [933, 83] on span "Calzoni Twist" at bounding box center [930, 91] width 63 height 17
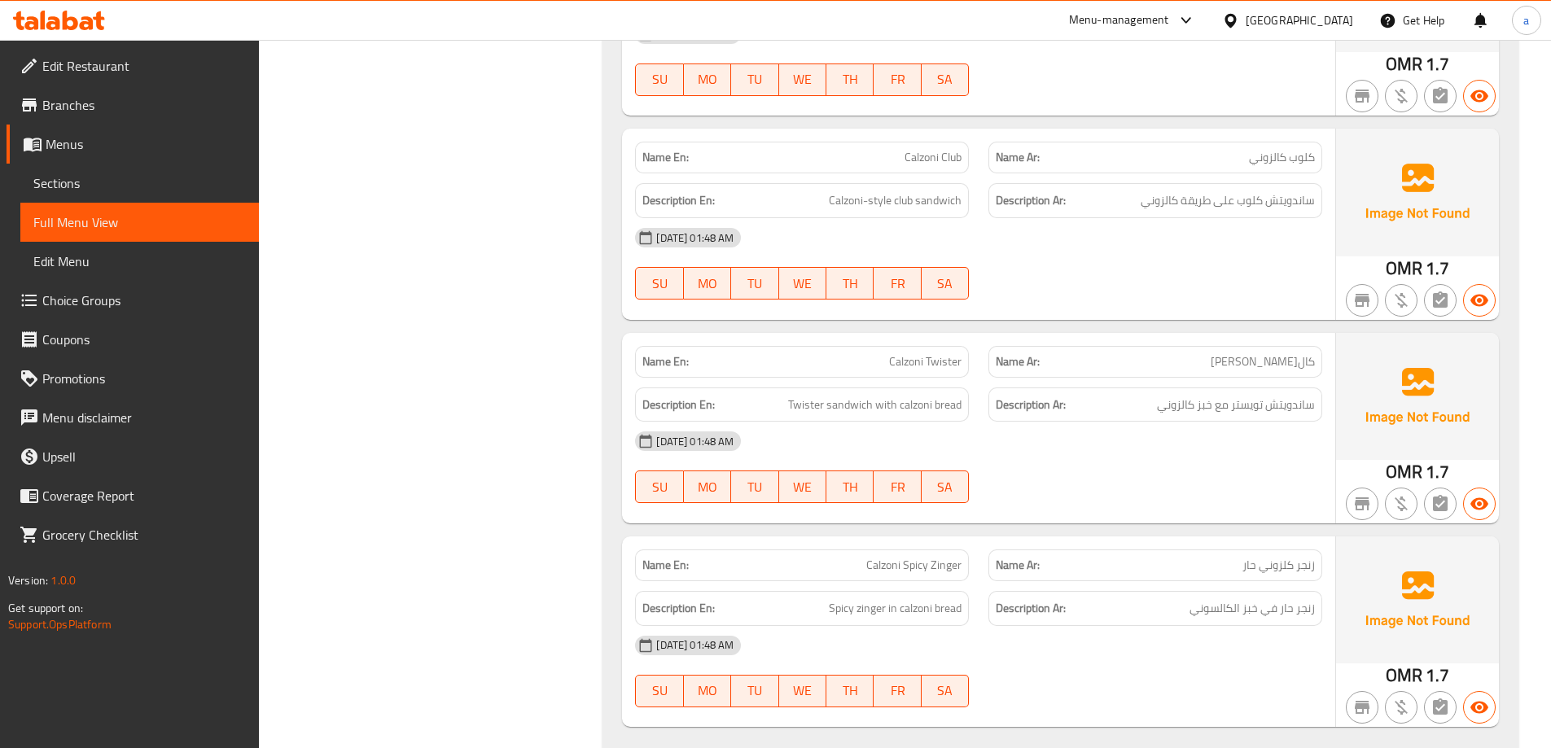
scroll to position [30942, 0]
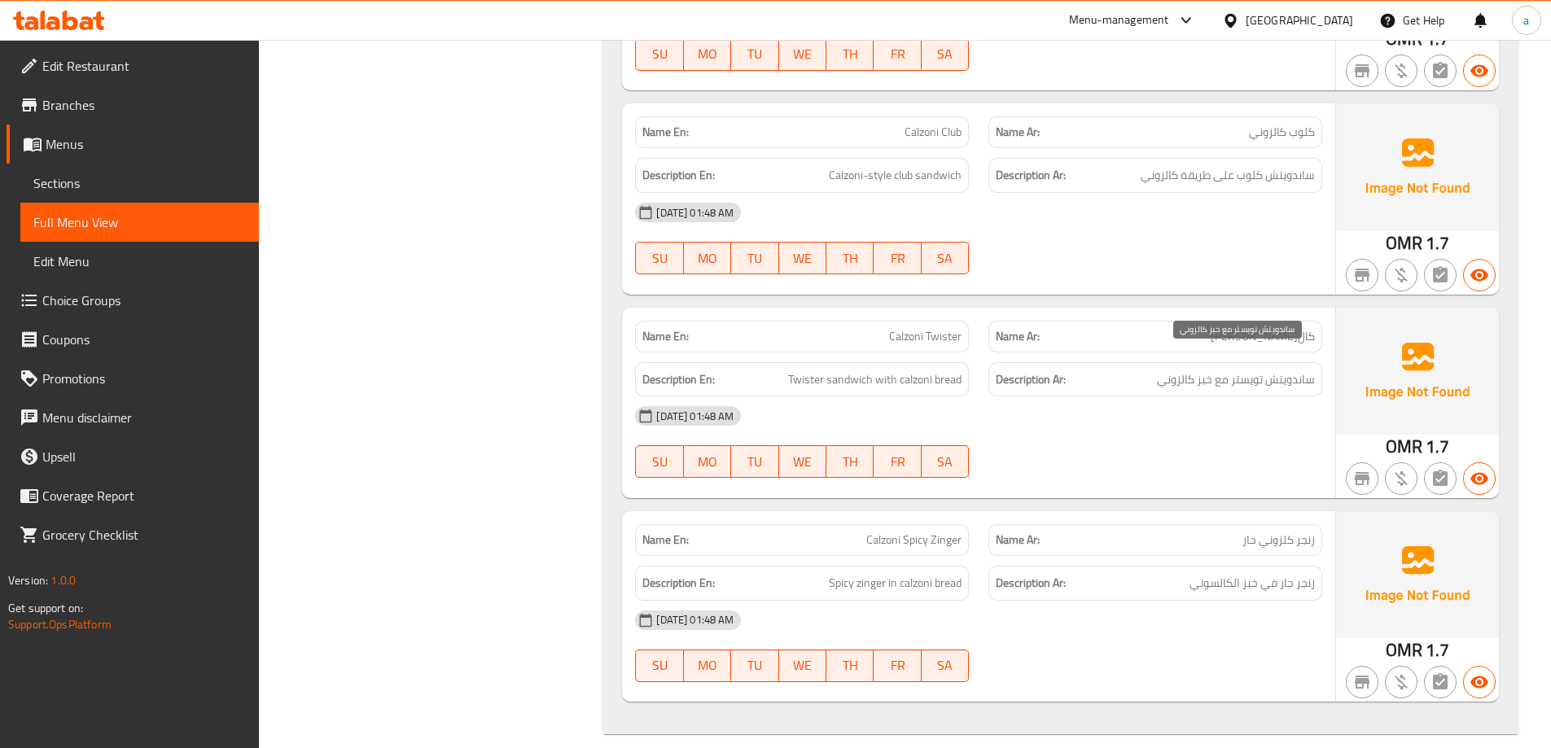
click at [1165, 370] on span "ساندويتش تويستر مع خبز كالزوني" at bounding box center [1236, 380] width 158 height 20
click at [881, 532] on span "Calzoni Spicy Zinger" at bounding box center [914, 540] width 95 height 17
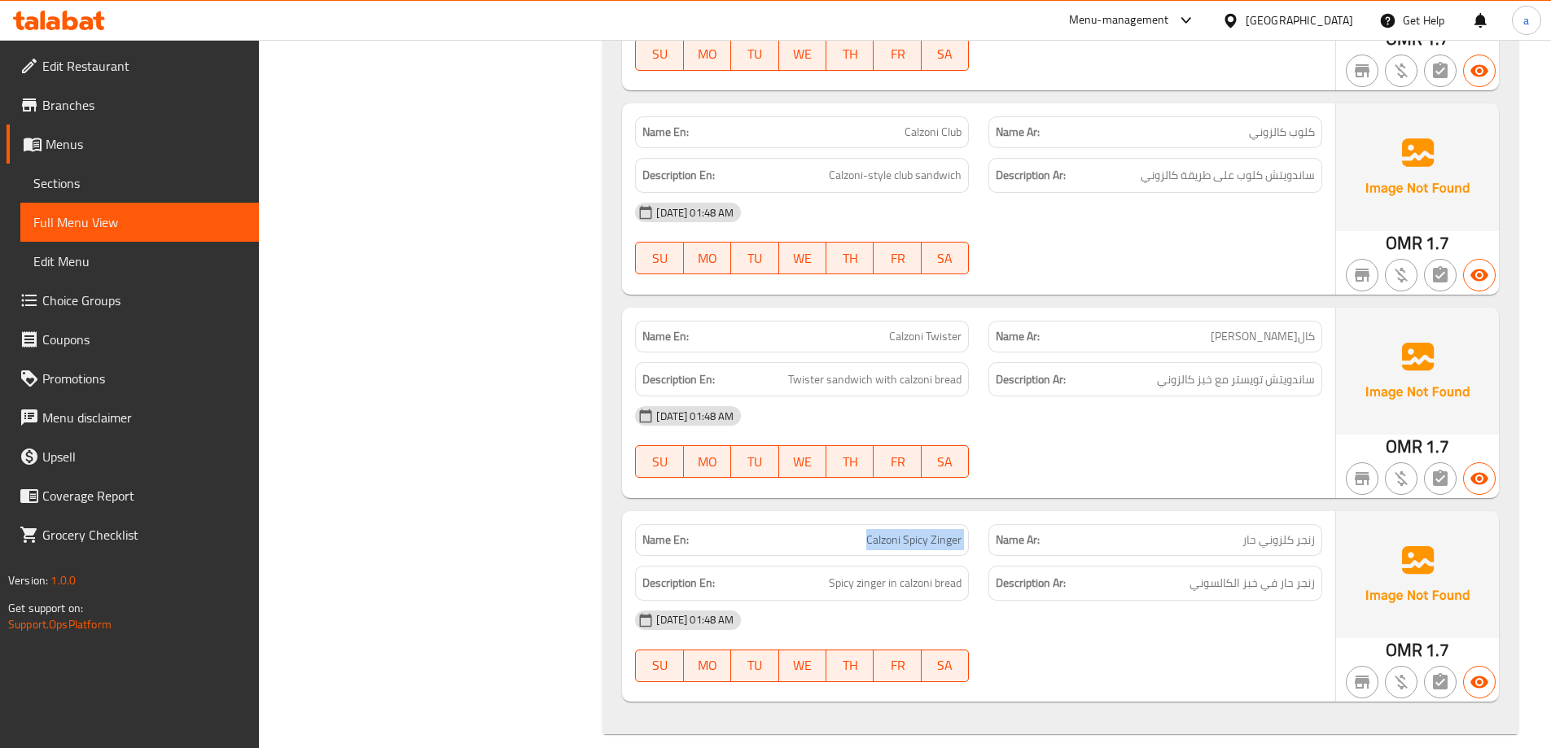
click at [881, 532] on span "Calzoni Spicy Zinger" at bounding box center [914, 540] width 95 height 17
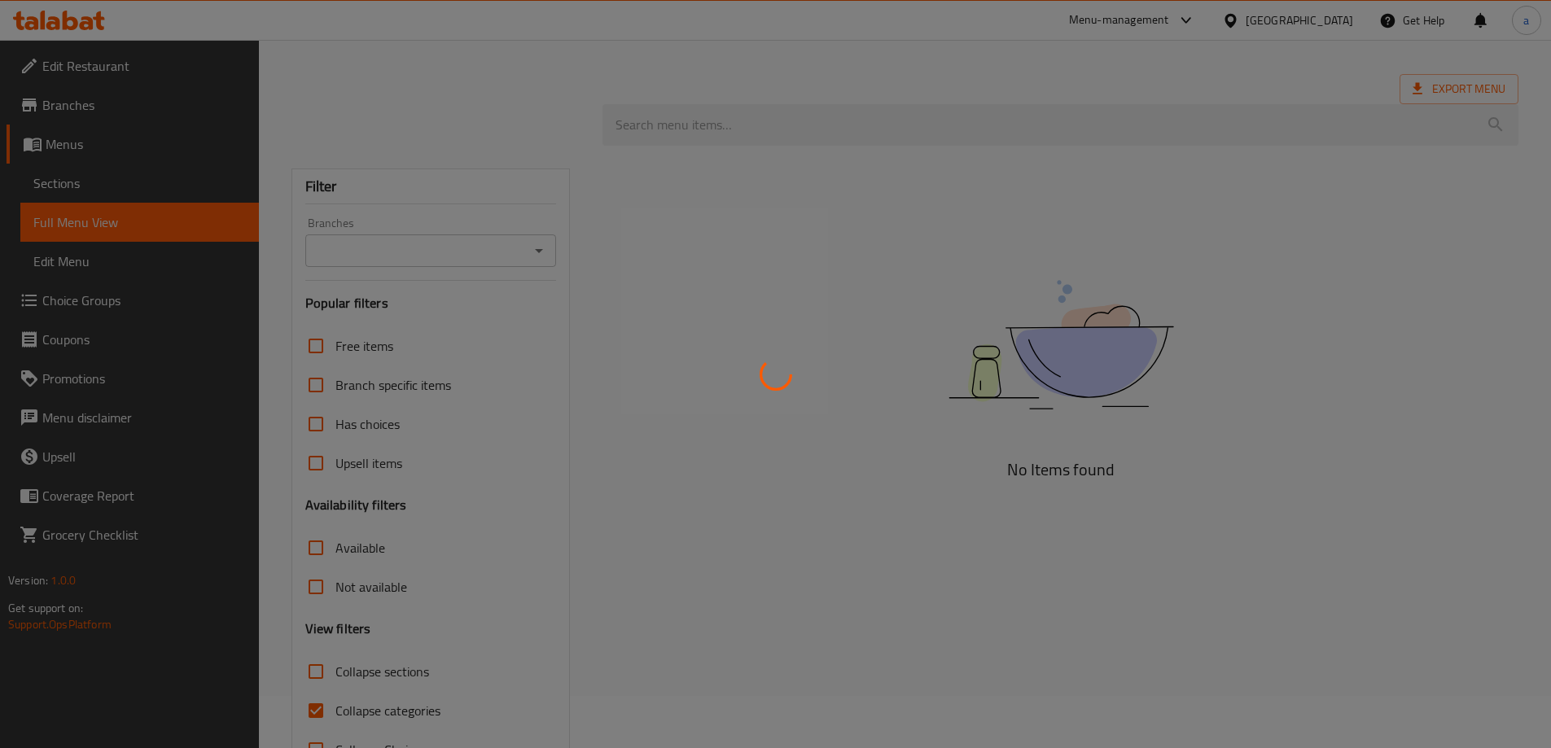
scroll to position [107, 0]
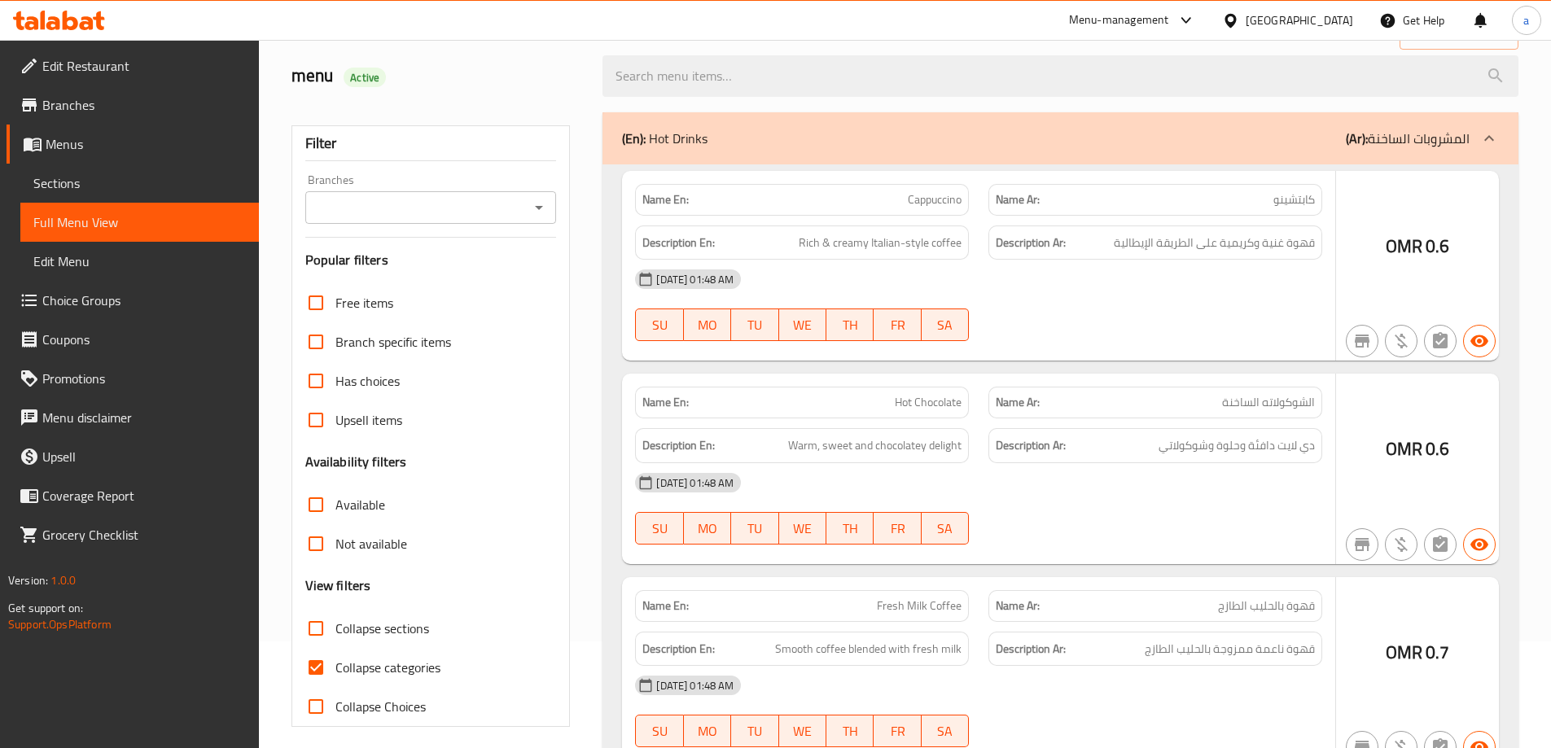
click at [319, 656] on div at bounding box center [775, 374] width 1551 height 748
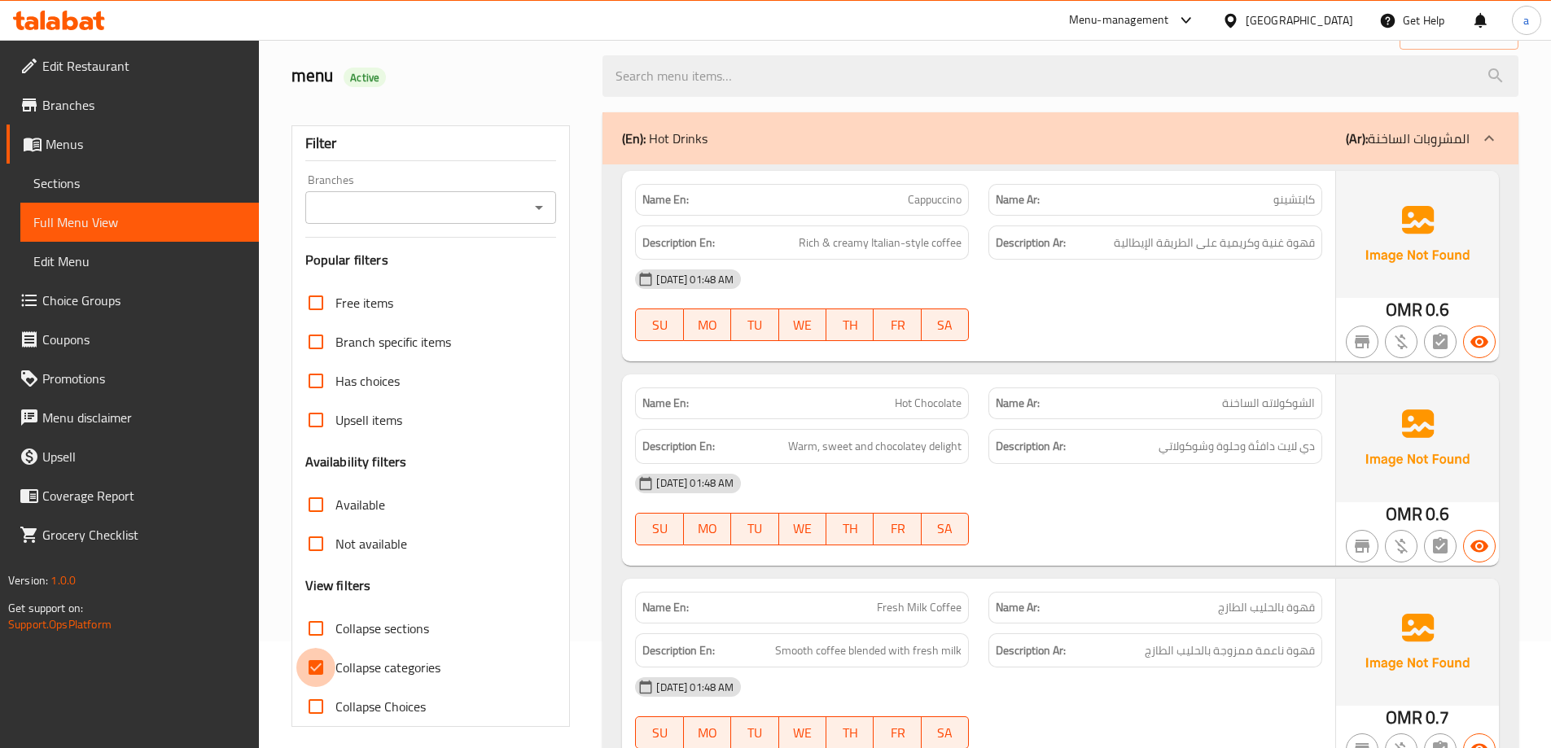
click at [315, 675] on input "Collapse categories" at bounding box center [315, 667] width 39 height 39
checkbox input "false"
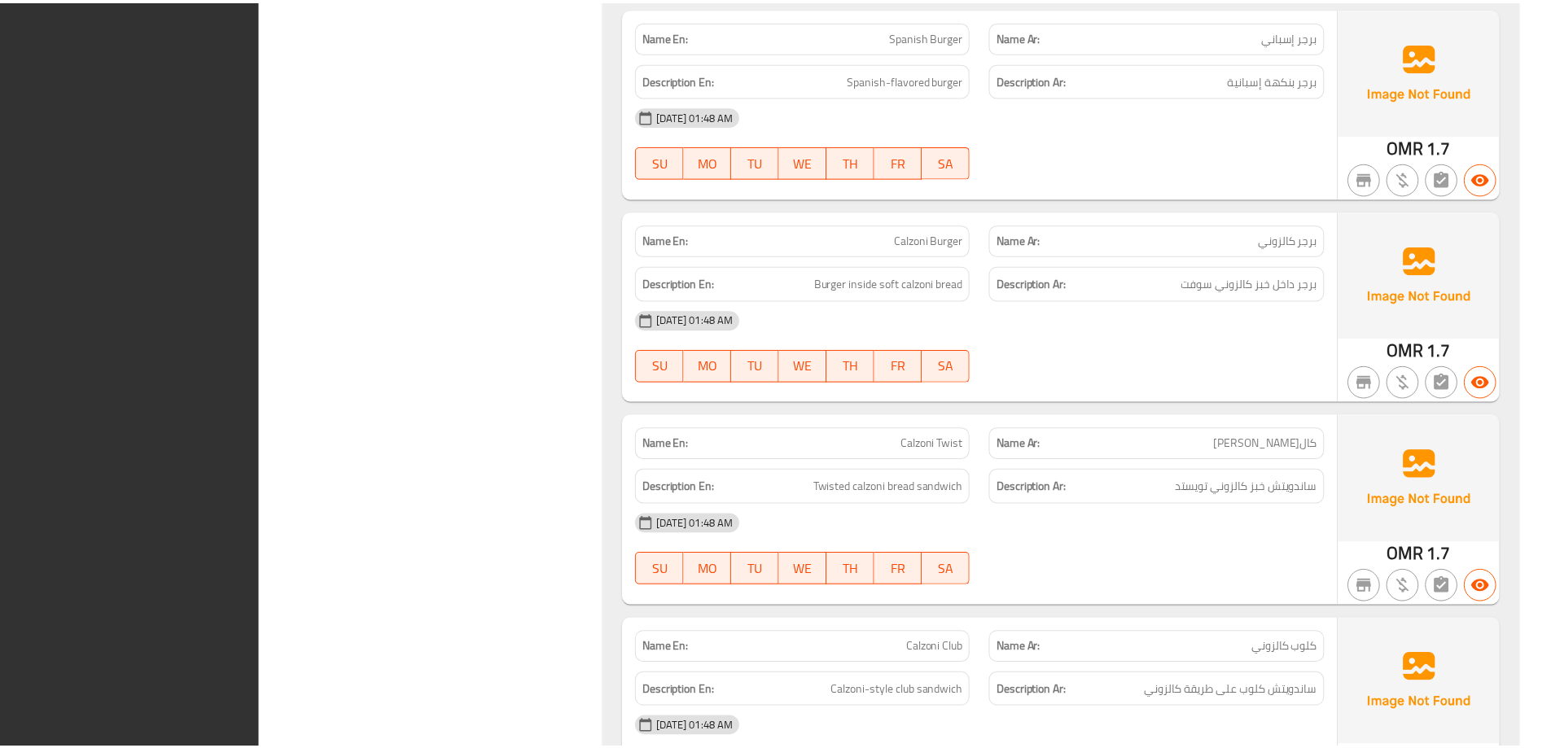
scroll to position [30941, 0]
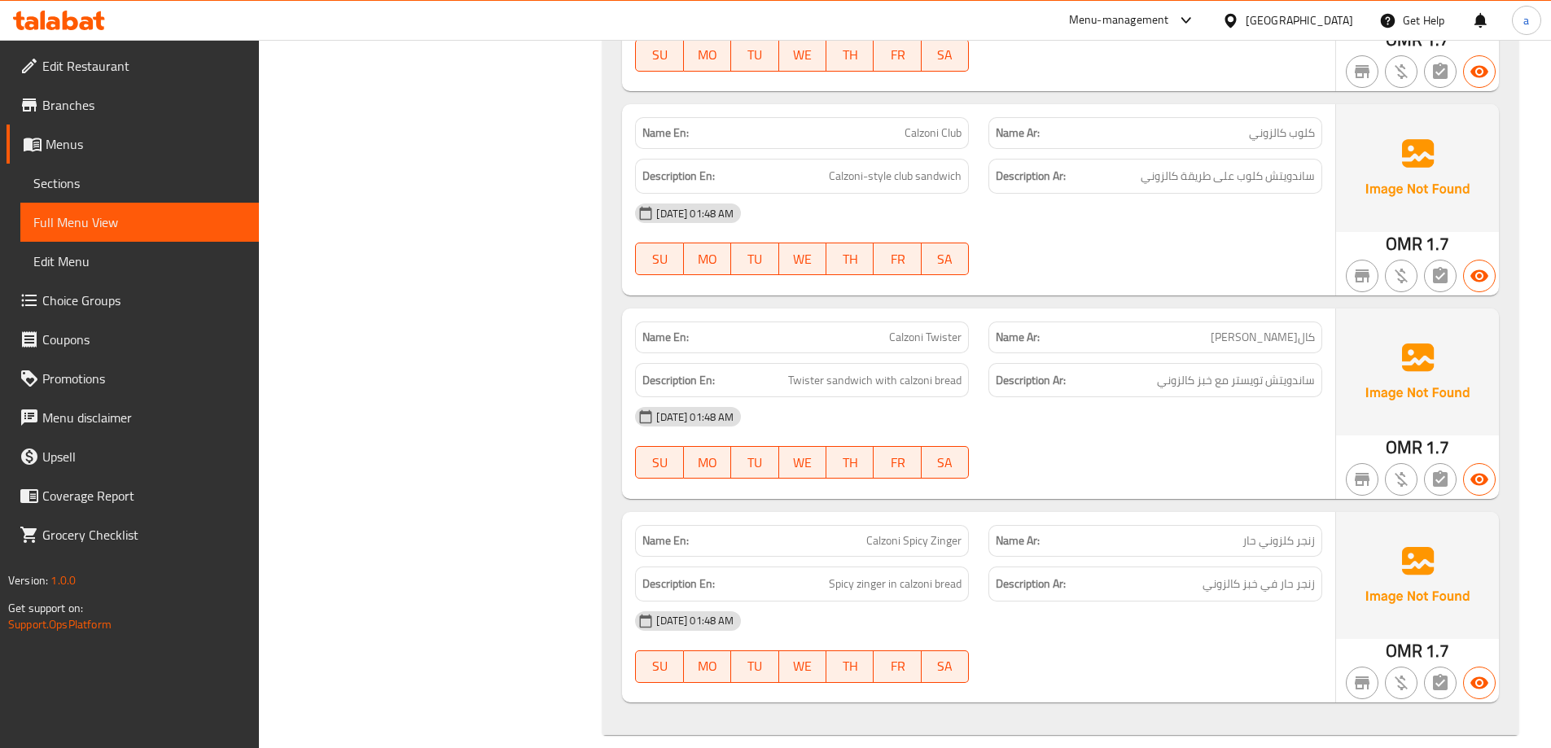
click at [1401, 104] on img at bounding box center [1417, 167] width 163 height 127
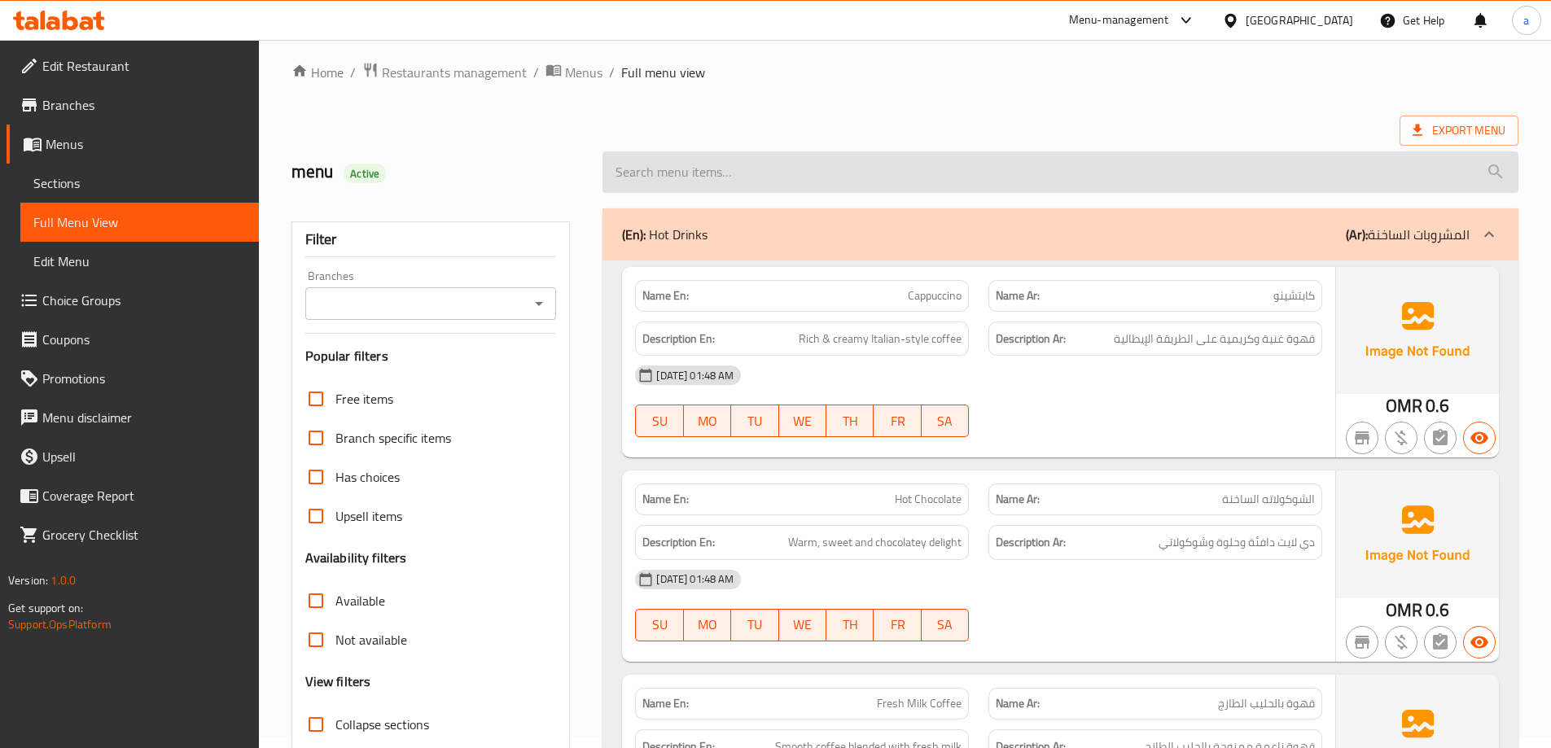
scroll to position [0, 0]
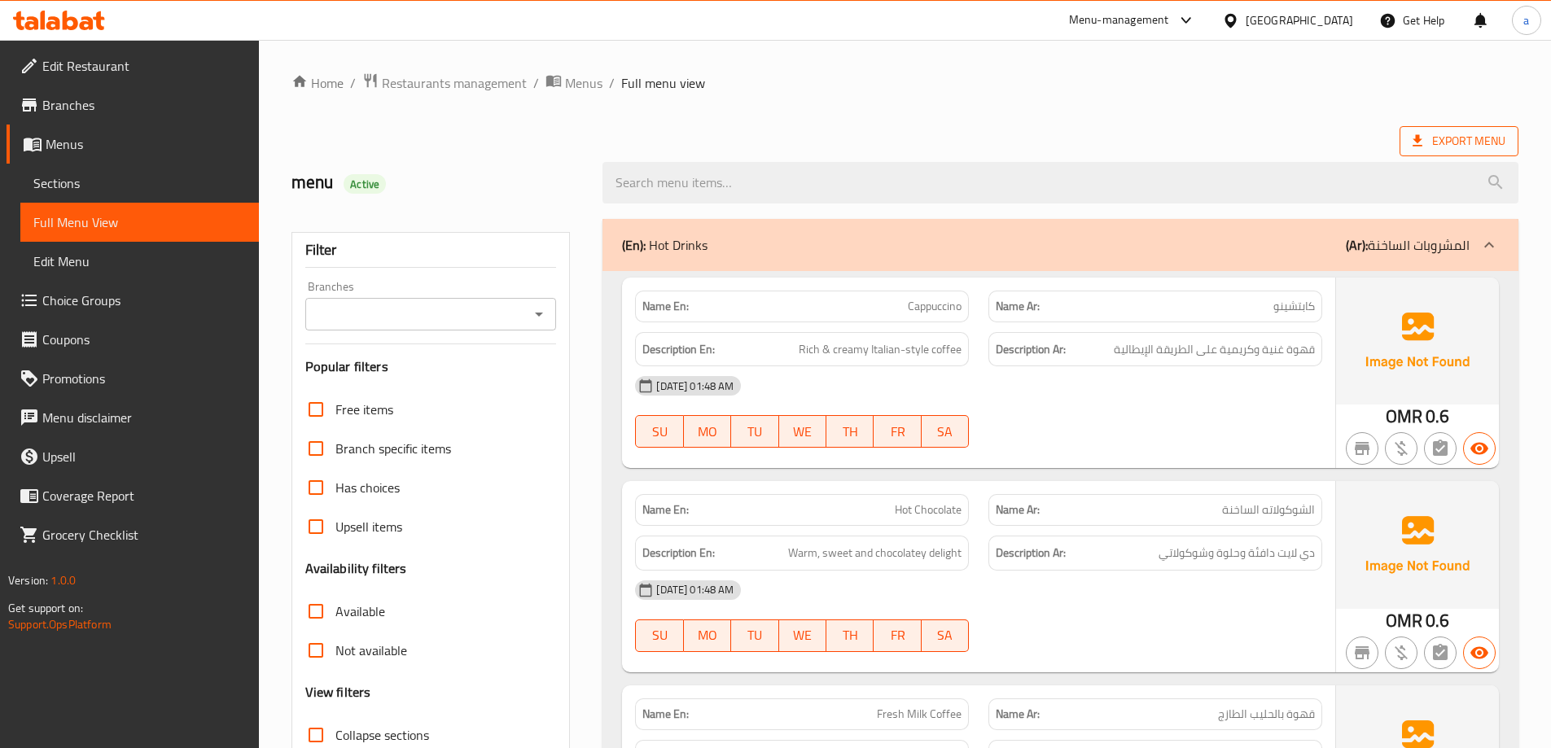
click at [1469, 139] on span "Export Menu" at bounding box center [1459, 141] width 93 height 20
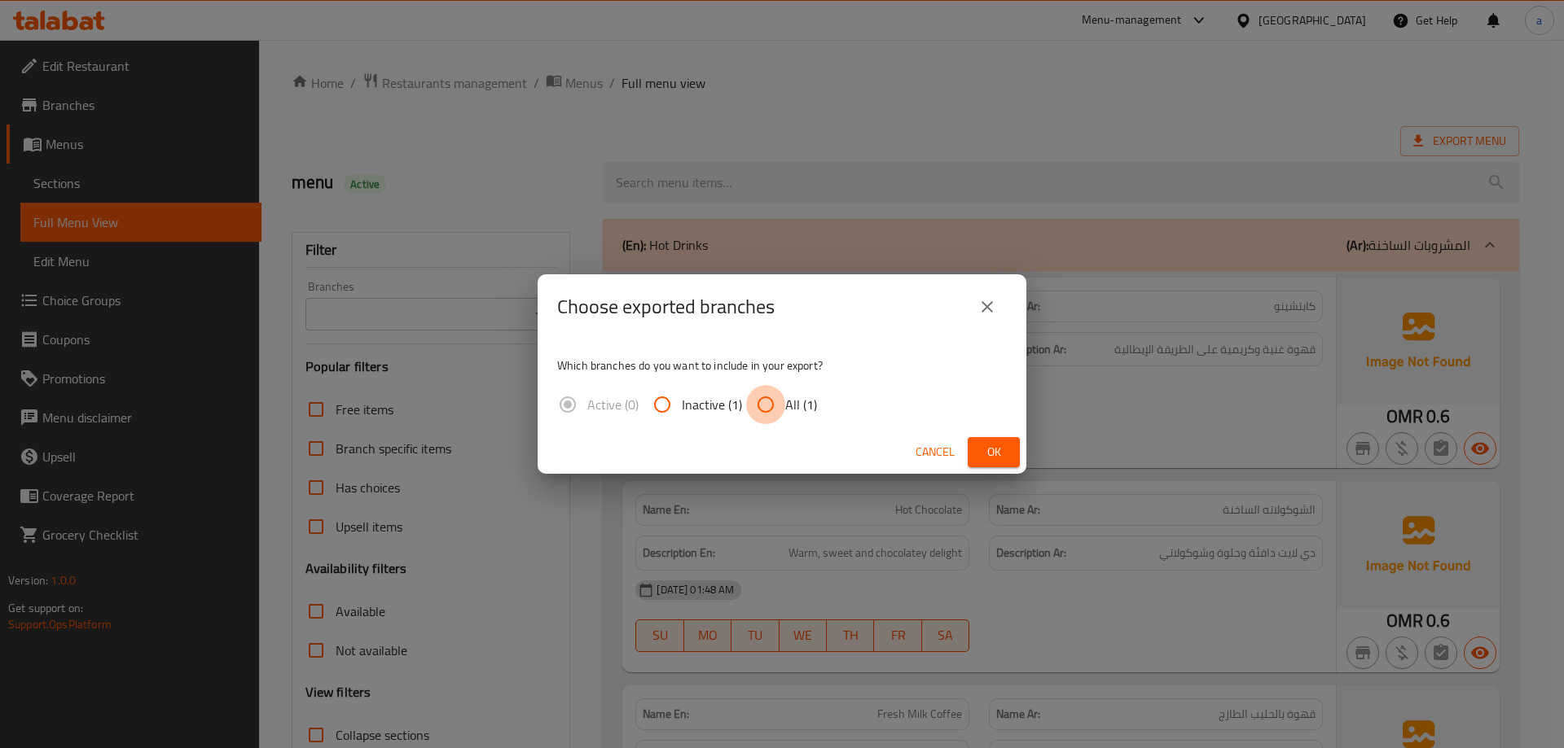
click at [768, 412] on input "All (1)" at bounding box center [765, 404] width 39 height 39
radio input "true"
drag, startPoint x: 994, startPoint y: 452, endPoint x: 998, endPoint y: 463, distance: 11.7
click at [994, 452] on span "Ok" at bounding box center [994, 452] width 26 height 20
